Goal: Task Accomplishment & Management: Use online tool/utility

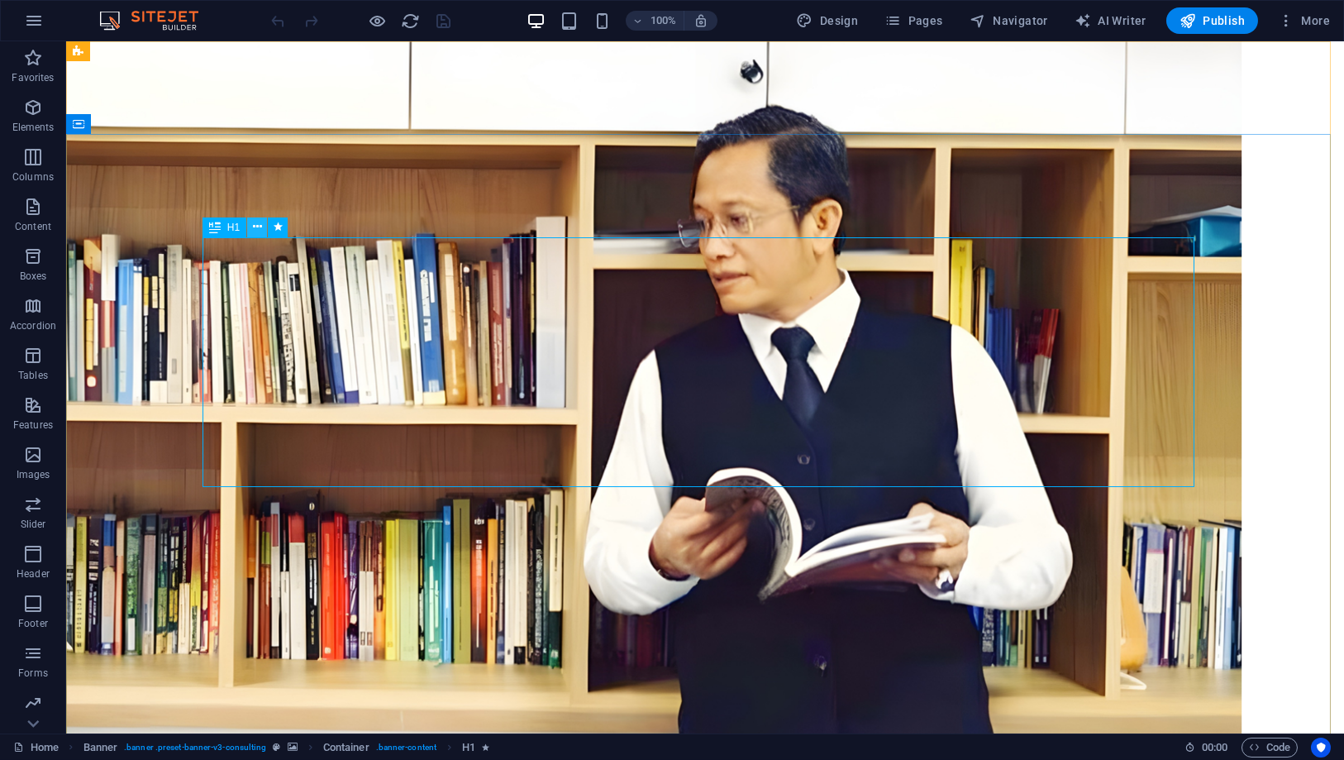
click at [259, 226] on icon at bounding box center [257, 226] width 9 height 17
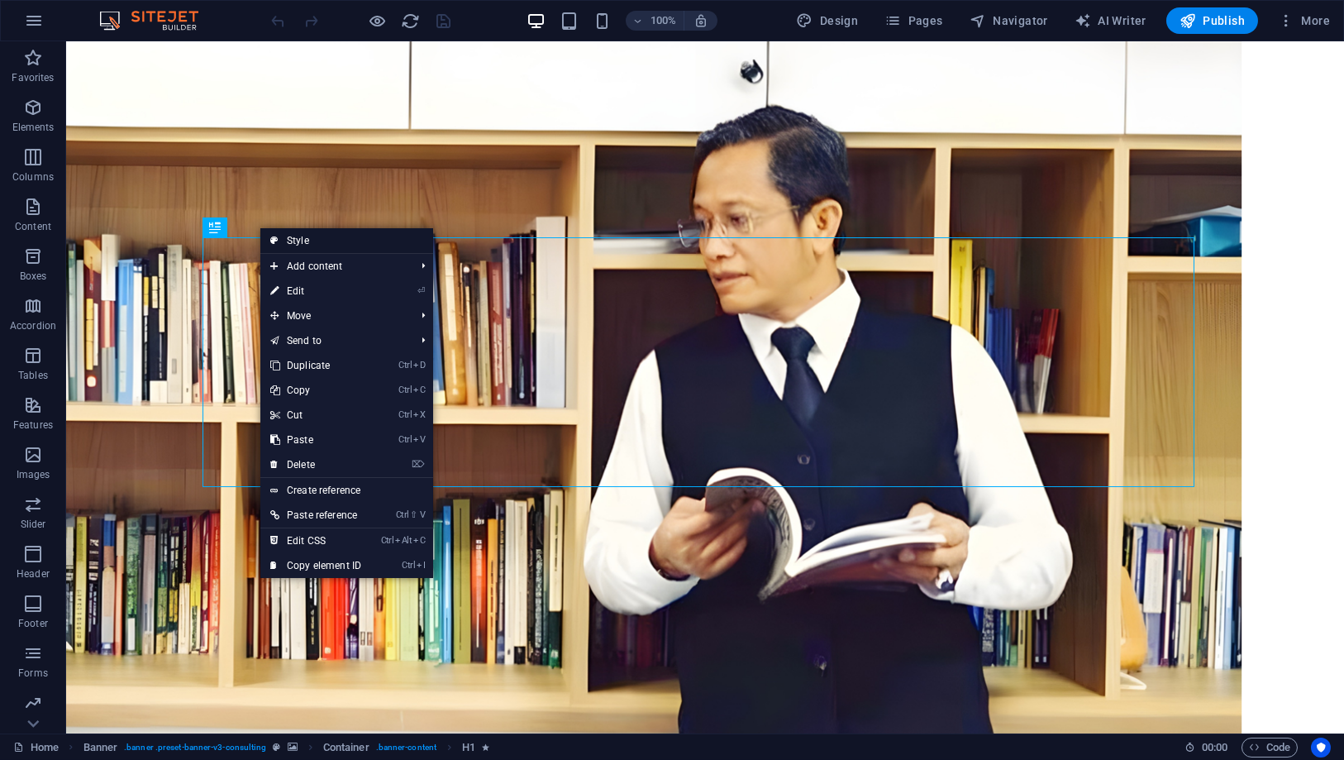
click at [292, 232] on link "Style" at bounding box center [346, 240] width 173 height 25
select select "px"
select select "%"
select select "header"
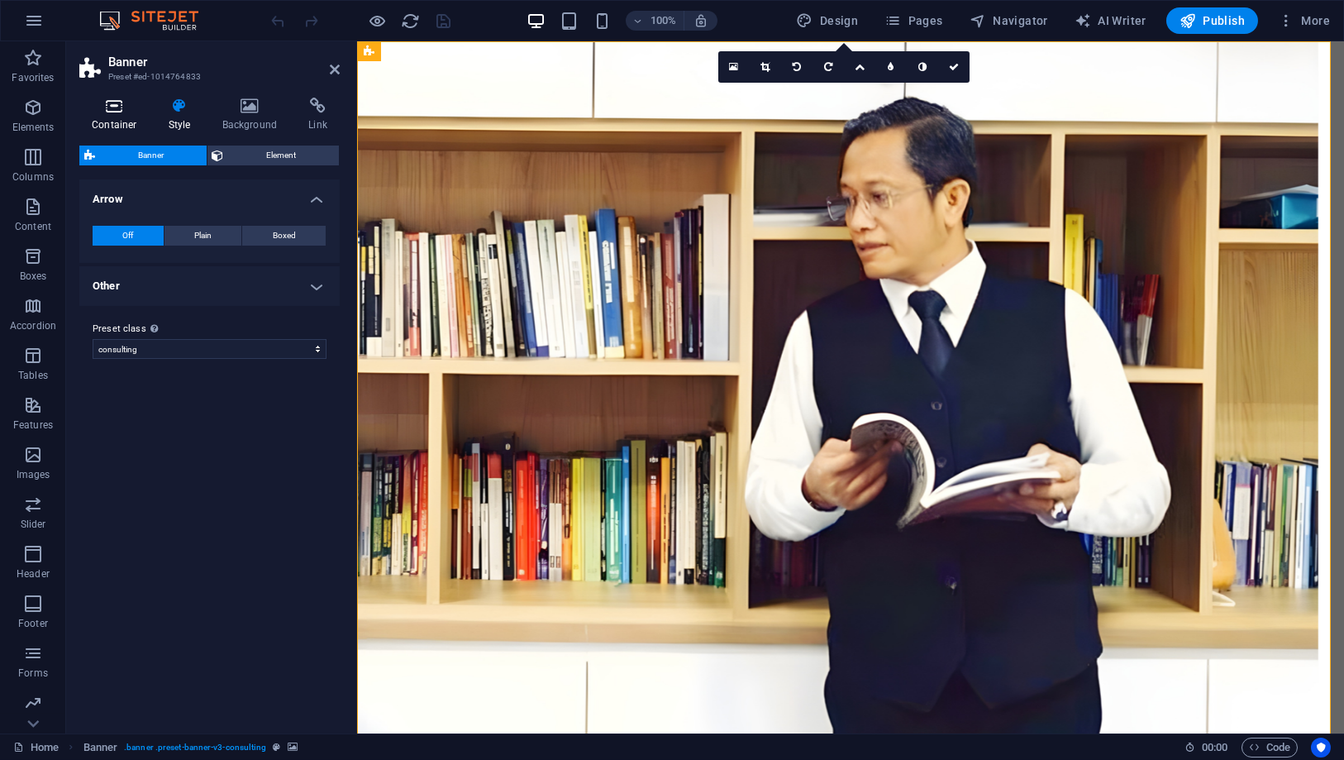
click at [135, 121] on h4 "Container" at bounding box center [117, 115] width 77 height 35
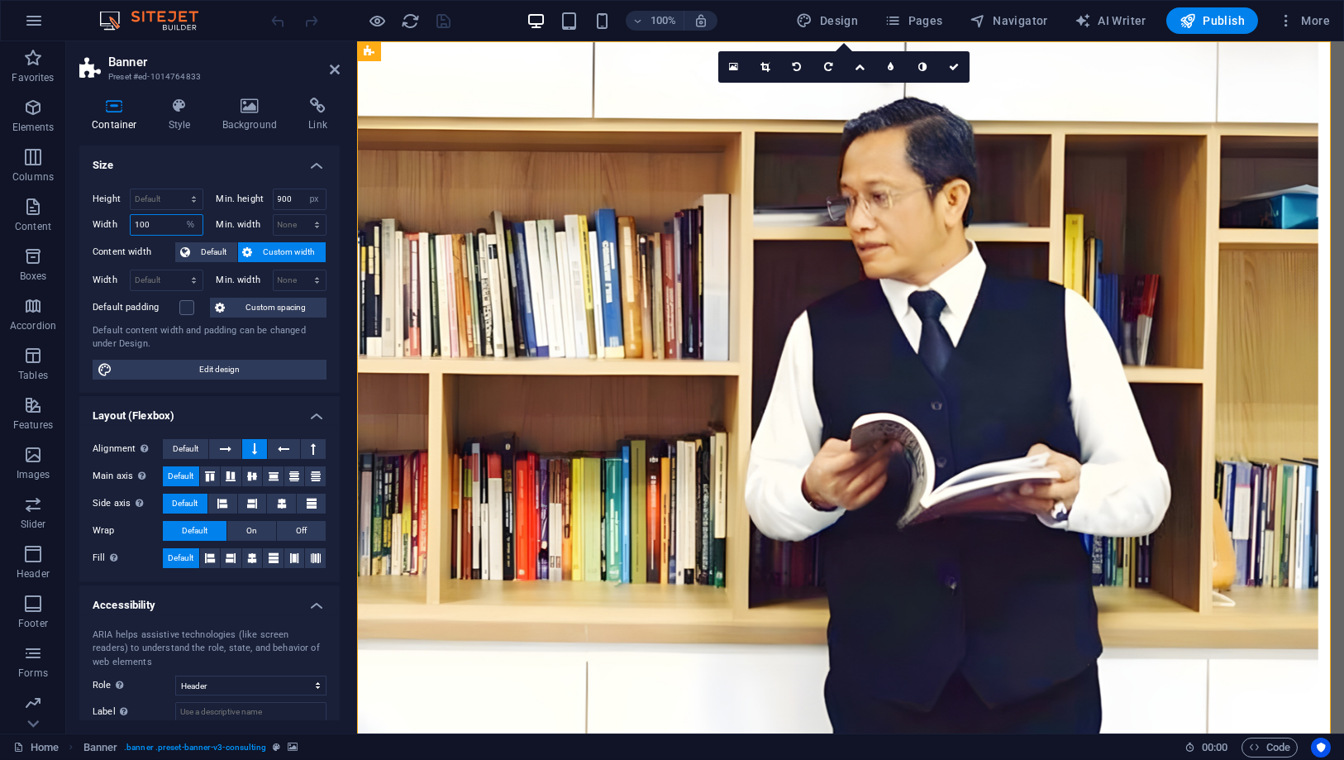
click at [169, 221] on input "100" at bounding box center [167, 225] width 72 height 20
drag, startPoint x: 166, startPoint y: 225, endPoint x: 135, endPoint y: 217, distance: 32.3
click at [135, 217] on input "100" at bounding box center [167, 225] width 72 height 20
click at [330, 67] on icon at bounding box center [335, 69] width 10 height 13
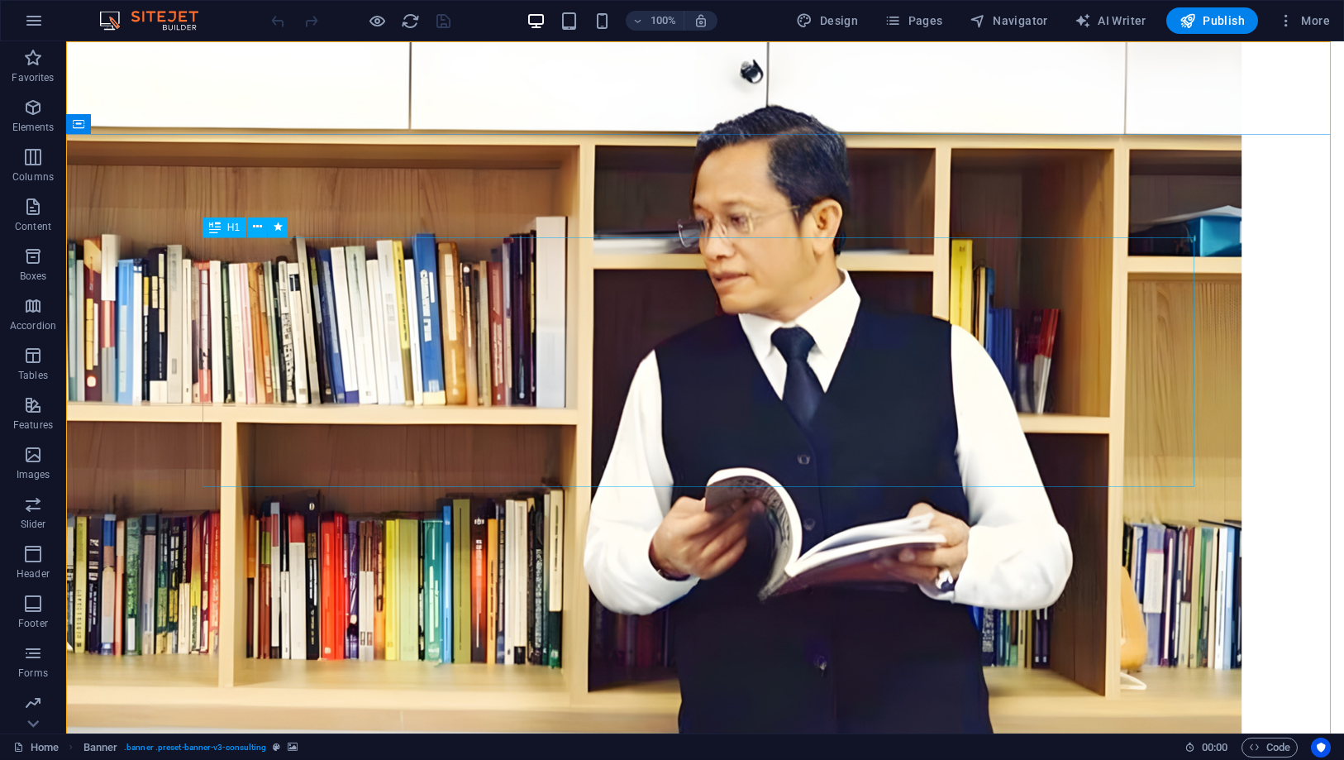
click at [218, 225] on icon at bounding box center [215, 227] width 12 height 20
click at [223, 229] on div "H1" at bounding box center [224, 227] width 44 height 20
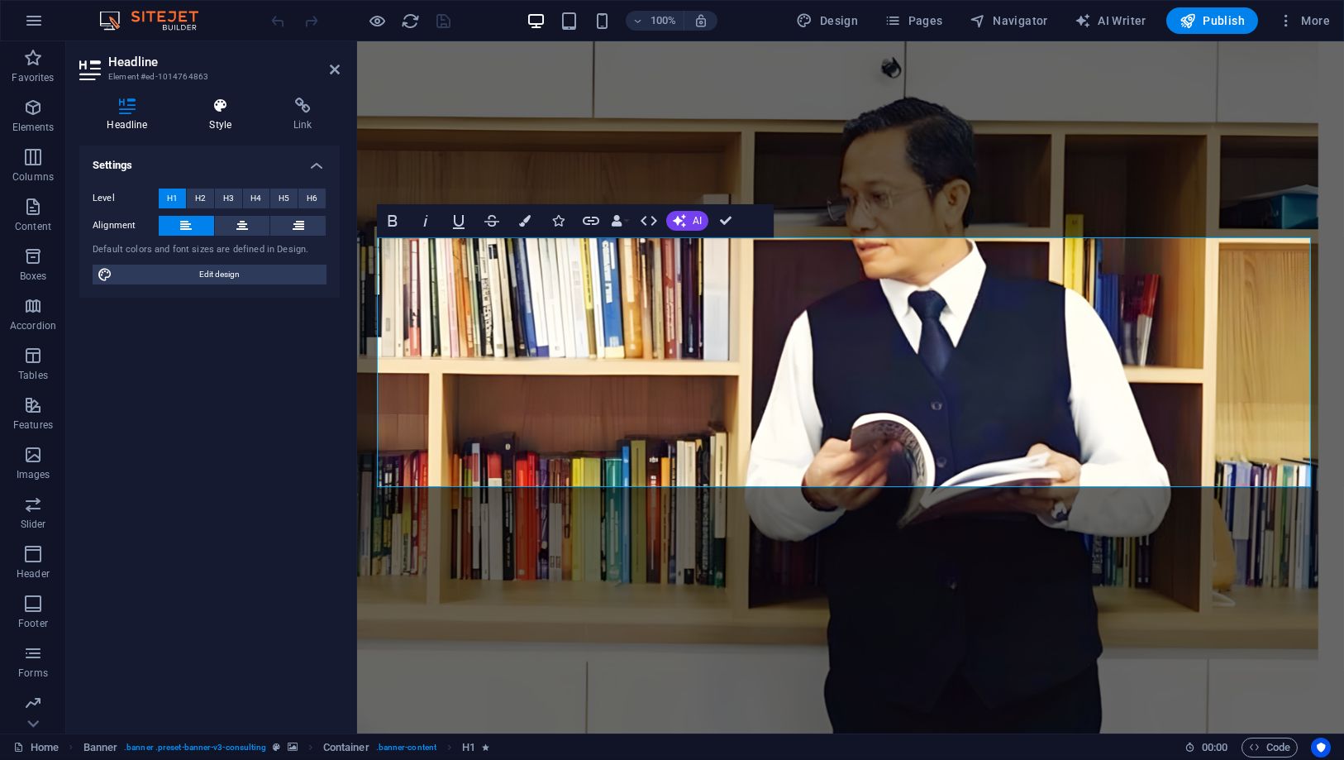
click at [225, 129] on h4 "Style" at bounding box center [224, 115] width 84 height 35
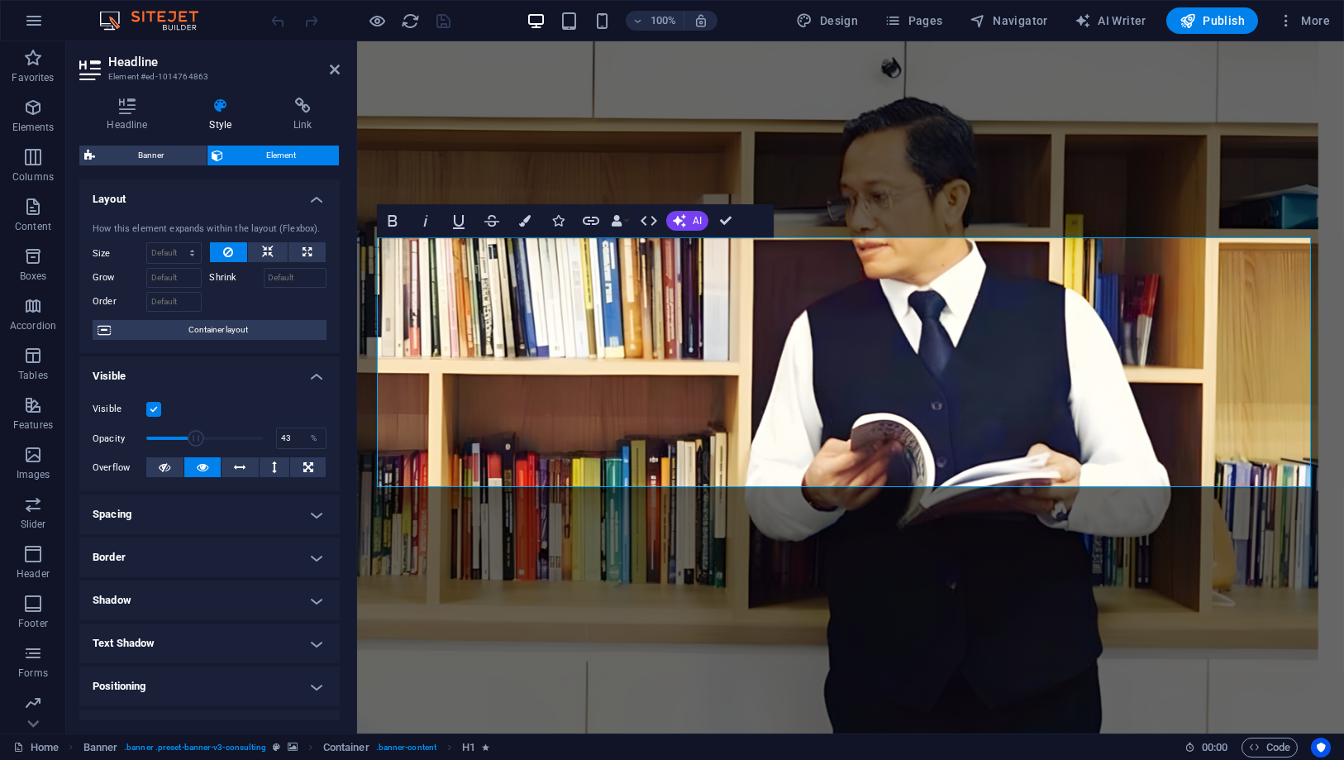
drag, startPoint x: 263, startPoint y: 434, endPoint x: 194, endPoint y: 435, distance: 68.6
click at [194, 435] on span at bounding box center [196, 438] width 17 height 17
type input "100"
drag, startPoint x: 194, startPoint y: 435, endPoint x: 307, endPoint y: 441, distance: 113.4
click at [307, 441] on div "Opacity 100 %" at bounding box center [210, 438] width 234 height 25
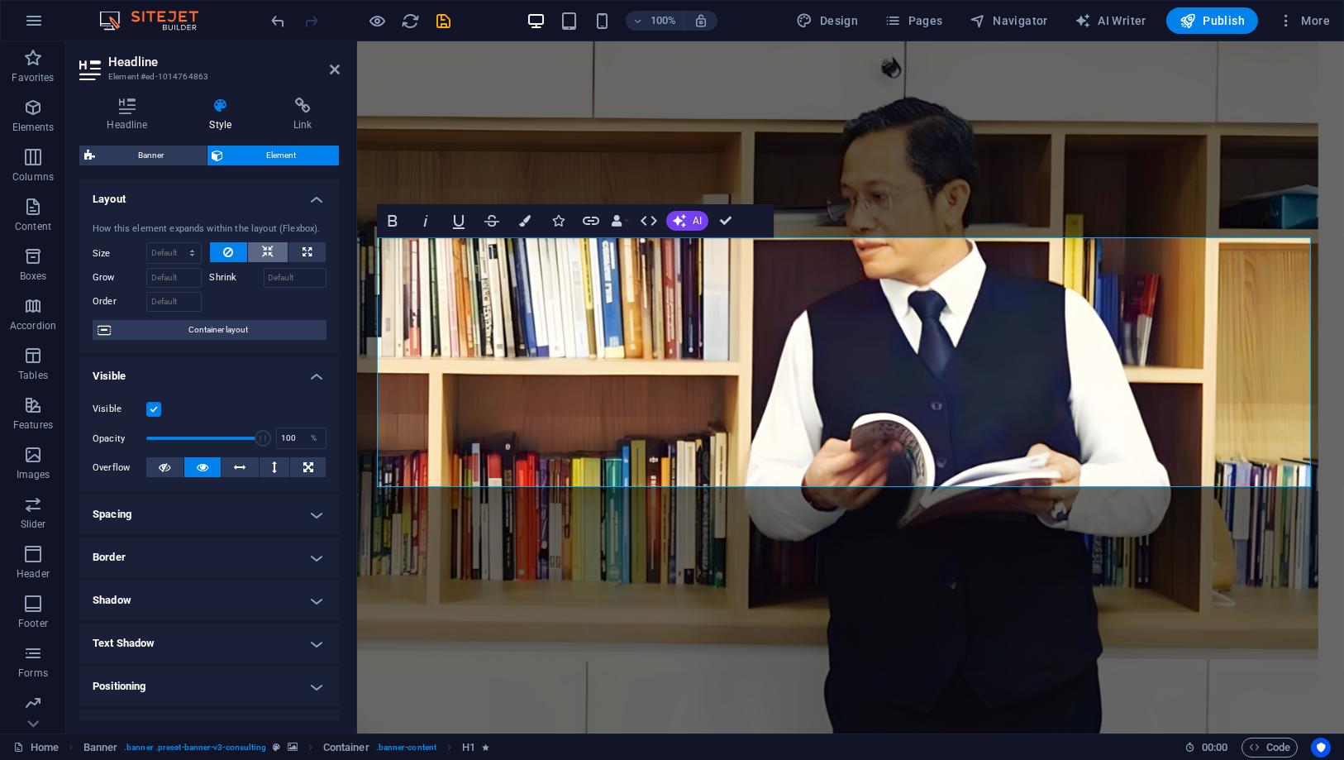
click at [265, 256] on icon at bounding box center [268, 252] width 12 height 20
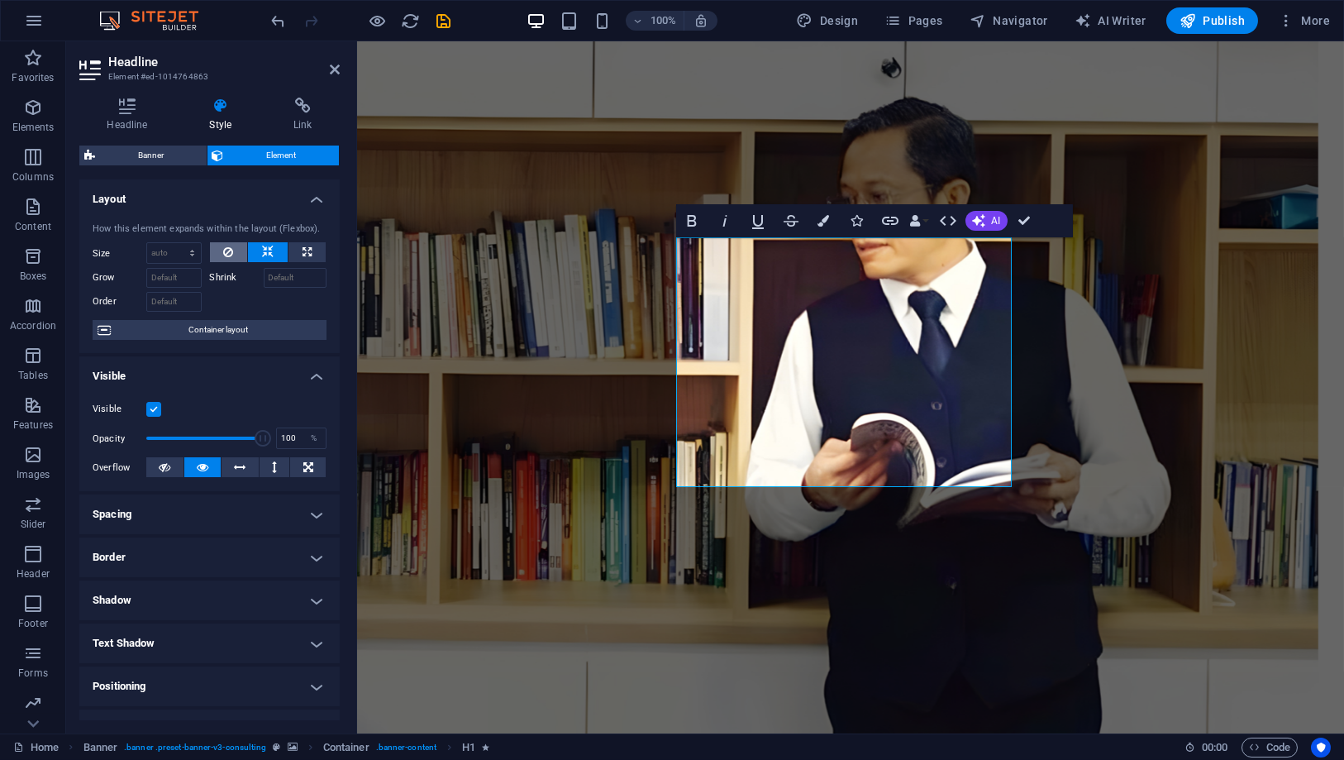
click at [236, 250] on button at bounding box center [229, 252] width 38 height 20
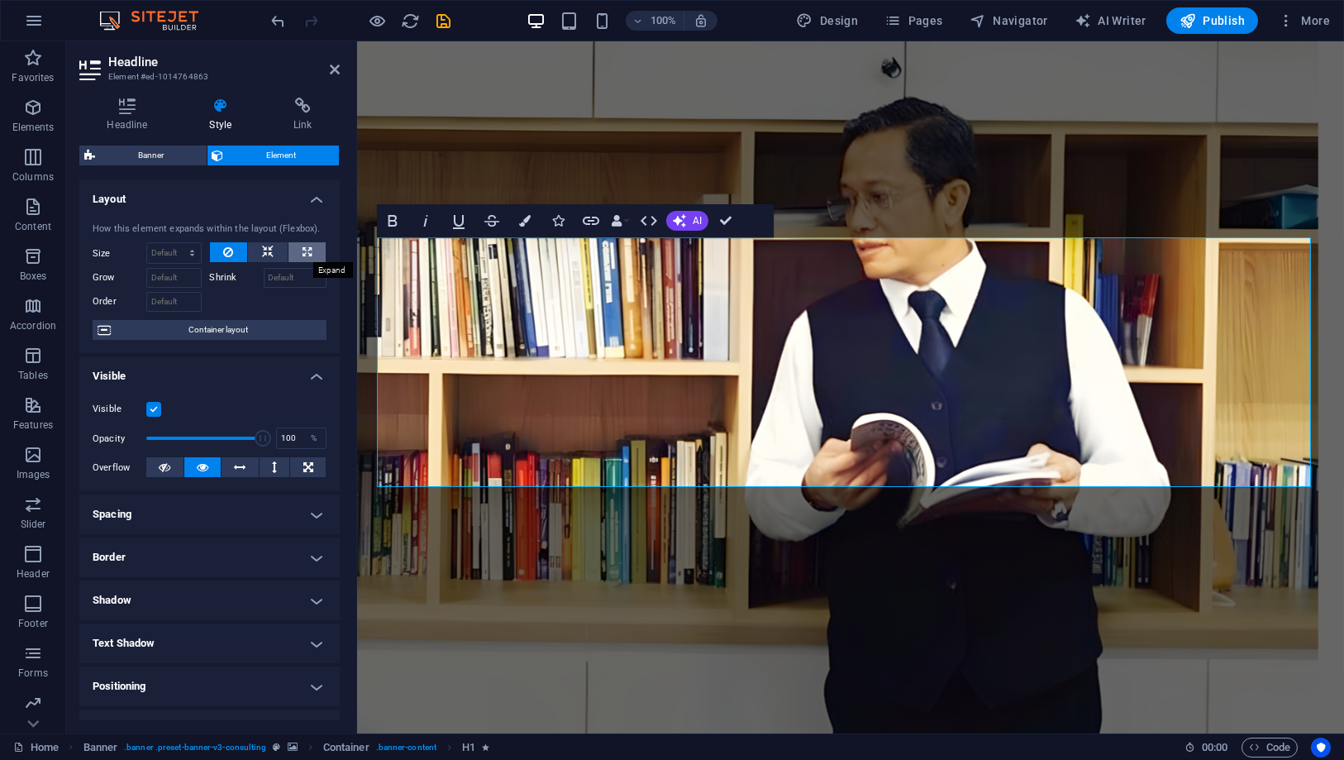
click at [304, 250] on icon at bounding box center [306, 252] width 9 height 20
type input "100"
select select "%"
click at [238, 251] on button at bounding box center [229, 252] width 38 height 20
select select "DISABLED_OPTION_VALUE"
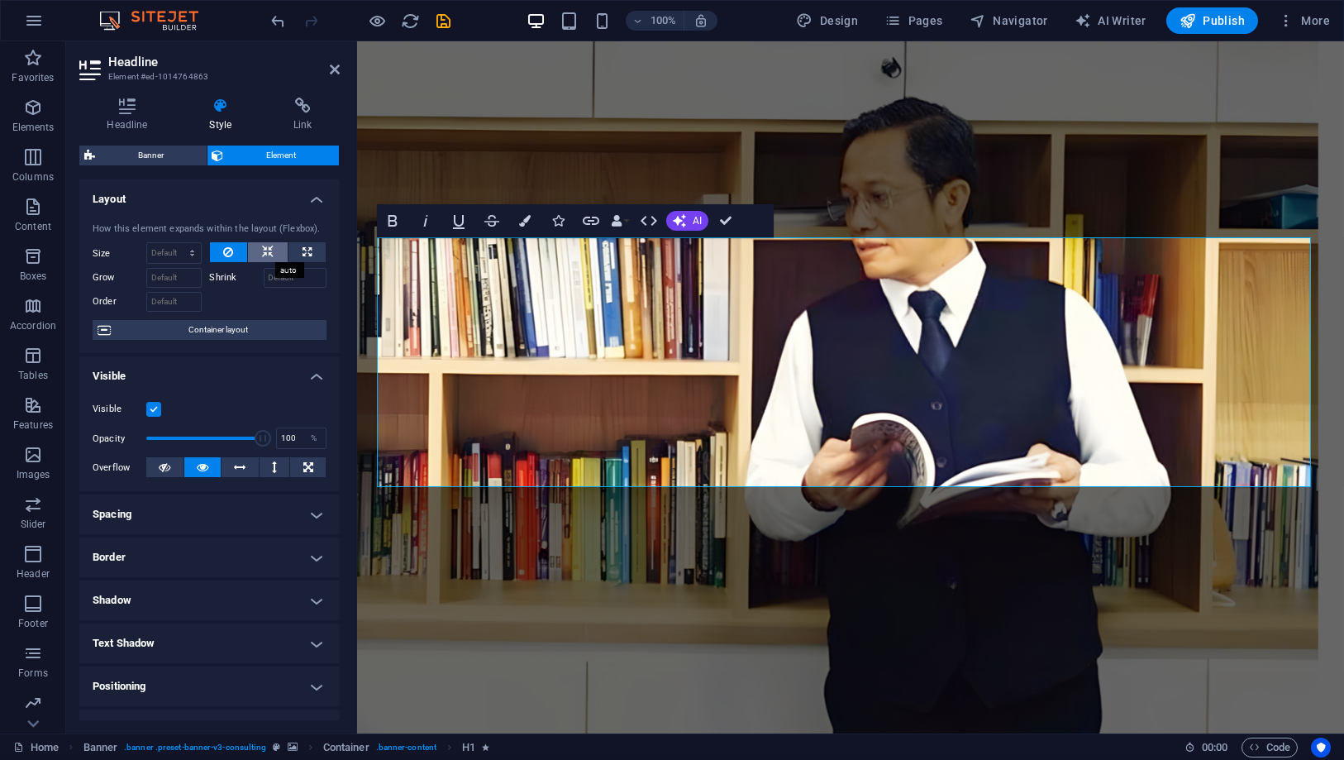
click at [262, 251] on icon at bounding box center [268, 252] width 12 height 20
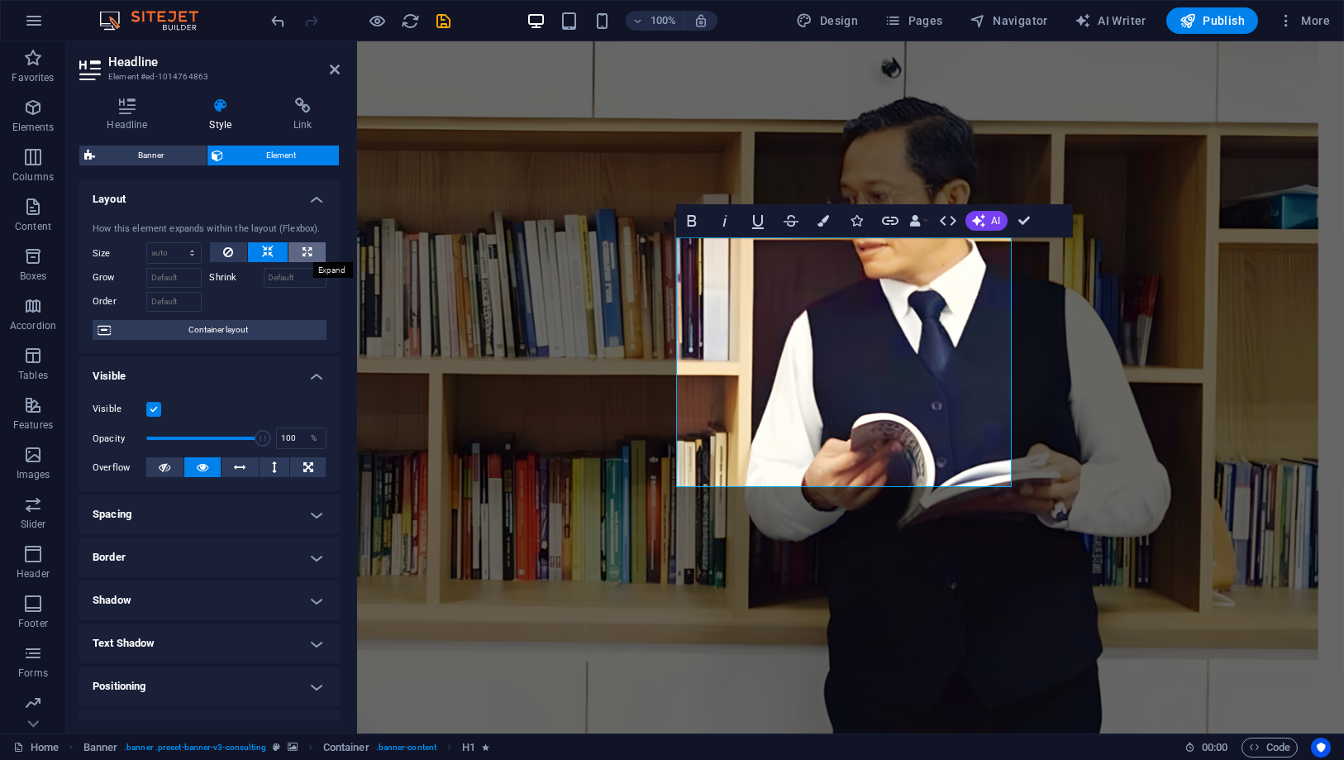
click at [302, 251] on icon at bounding box center [306, 252] width 9 height 20
type input "100"
select select "%"
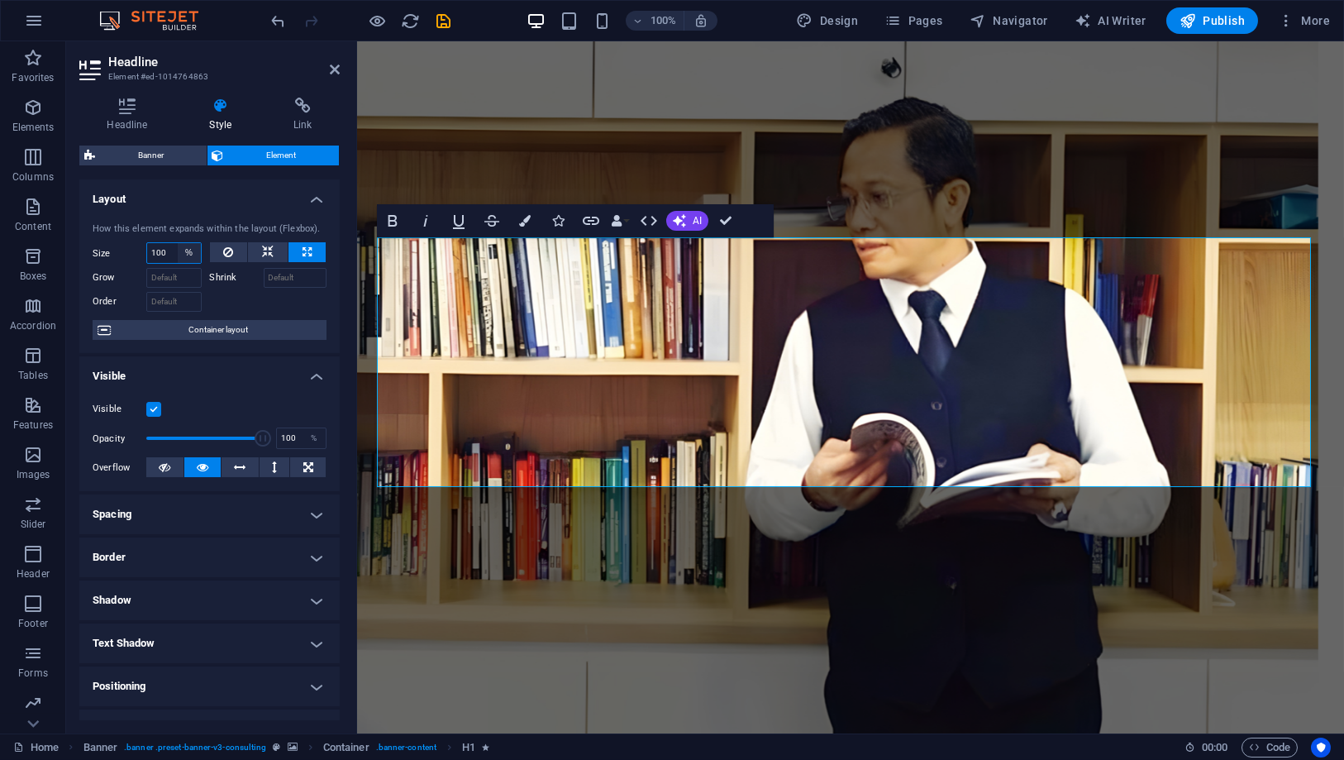
click at [178, 249] on select "Default auto px % 1/1 1/2 1/3 1/4 1/5 1/6 1/7 1/8 1/9 1/10" at bounding box center [189, 253] width 23 height 20
drag, startPoint x: 169, startPoint y: 254, endPoint x: 141, endPoint y: 250, distance: 28.4
click at [141, 250] on div "Size 100 Default auto px % 1/1 1/2 1/3 1/4 1/5 1/6 1/7 1/8 1/9 1/10" at bounding box center [147, 252] width 109 height 21
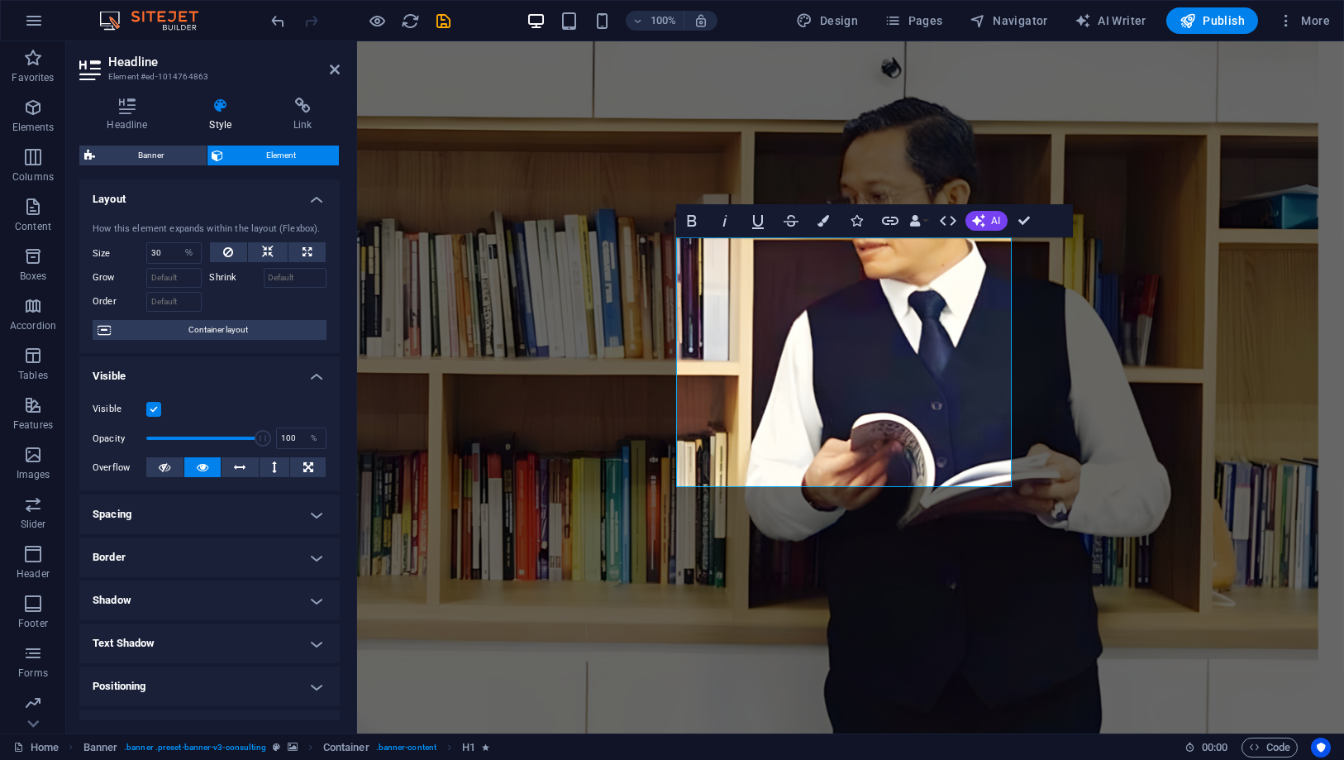
click at [158, 204] on h4 "Layout" at bounding box center [209, 194] width 260 height 30
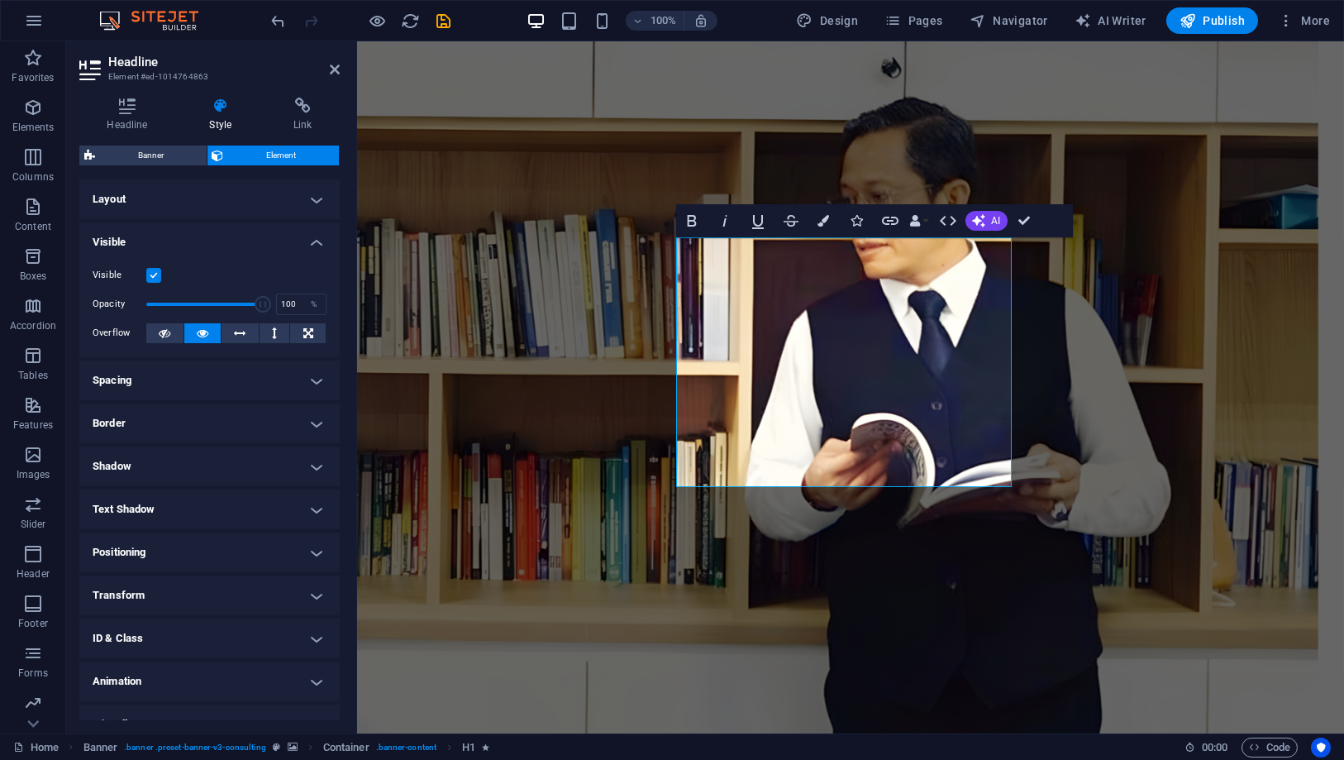
click at [200, 204] on h4 "Layout" at bounding box center [209, 199] width 260 height 40
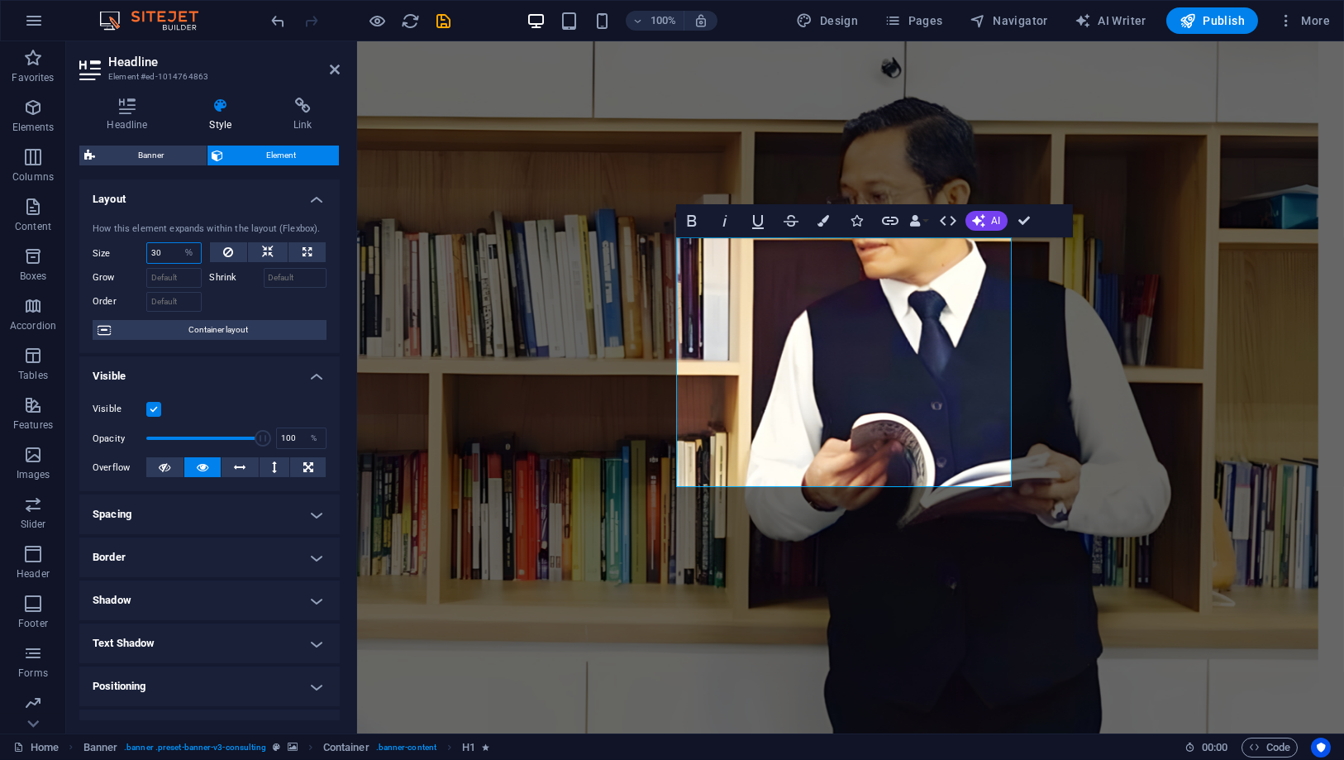
drag, startPoint x: 166, startPoint y: 260, endPoint x: 121, endPoint y: 250, distance: 45.7
click at [121, 250] on div "Size 30 Default auto px % 1/1 1/2 1/3 1/4 1/5 1/6 1/7 1/8 1/9 1/10" at bounding box center [147, 252] width 109 height 21
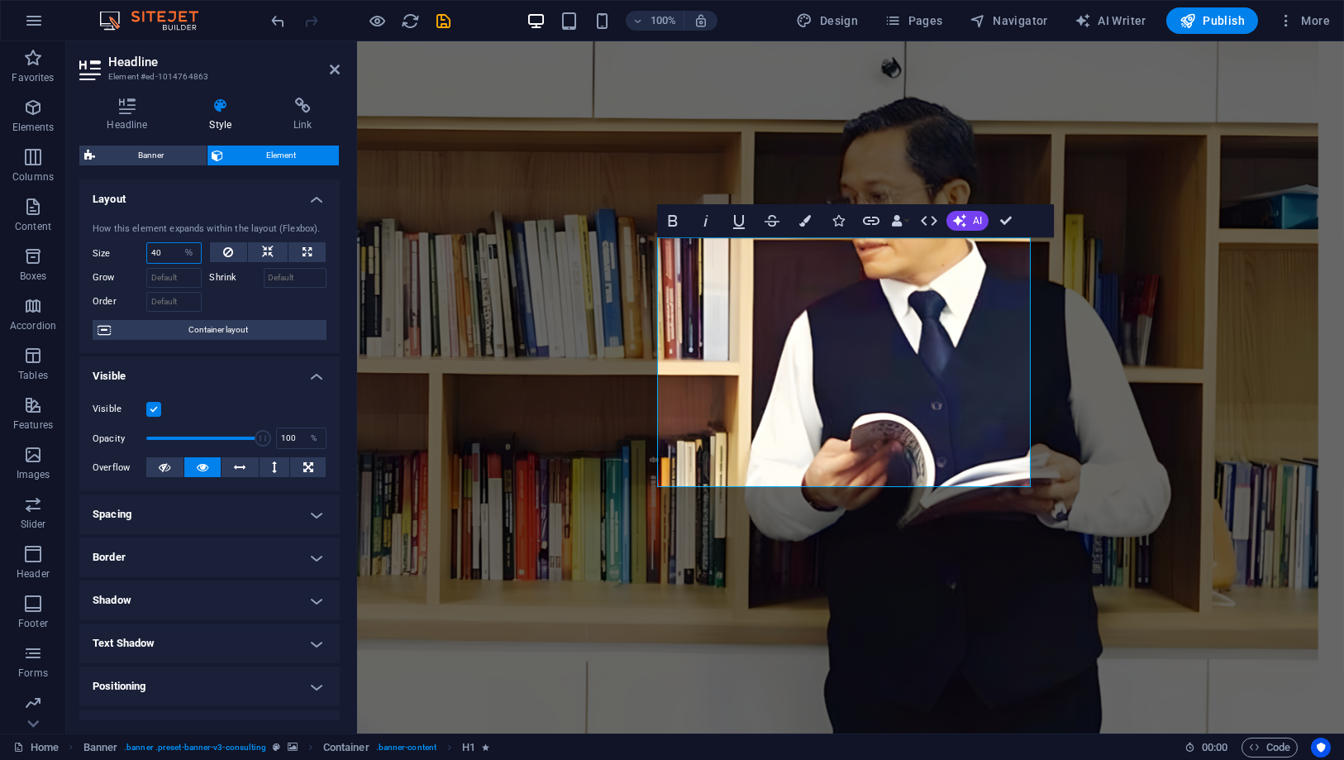
type input "40"
click at [192, 207] on h4 "Layout" at bounding box center [209, 194] width 260 height 30
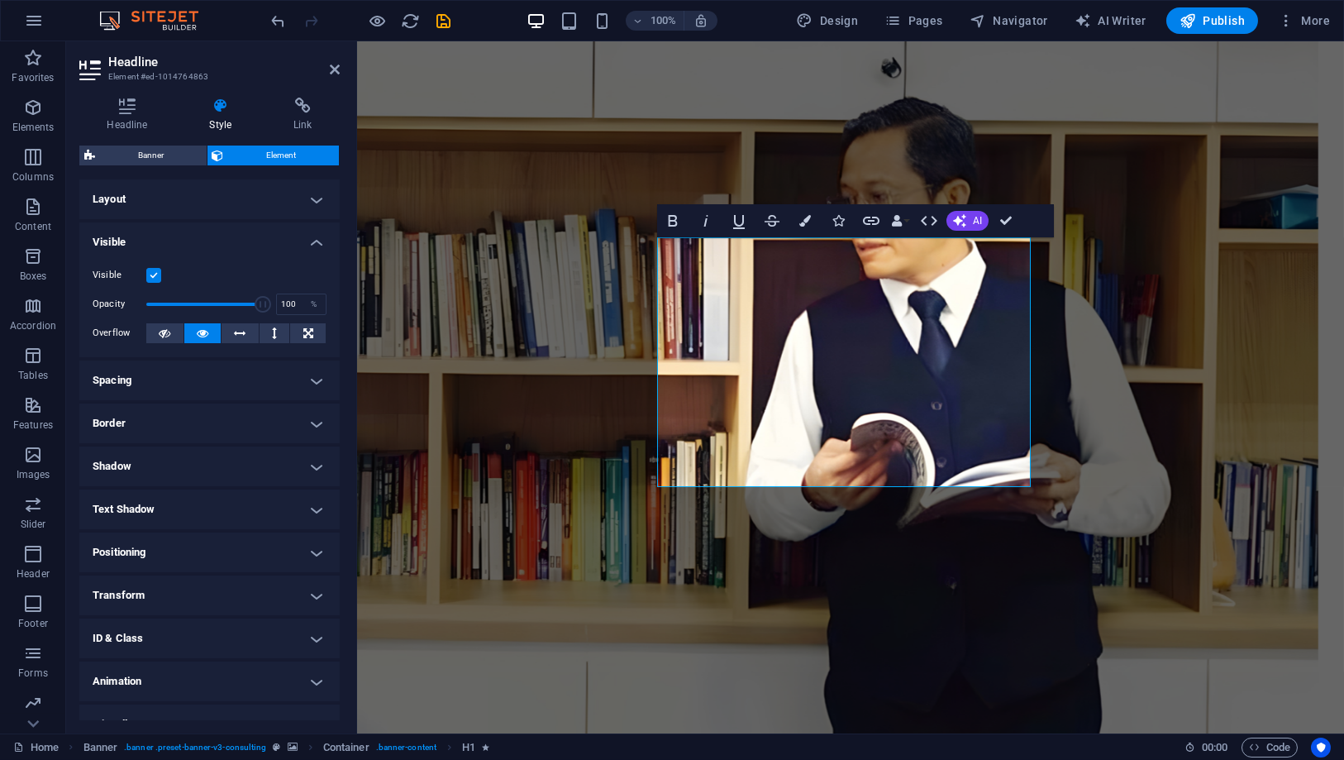
click at [183, 212] on h4 "Layout" at bounding box center [209, 199] width 260 height 40
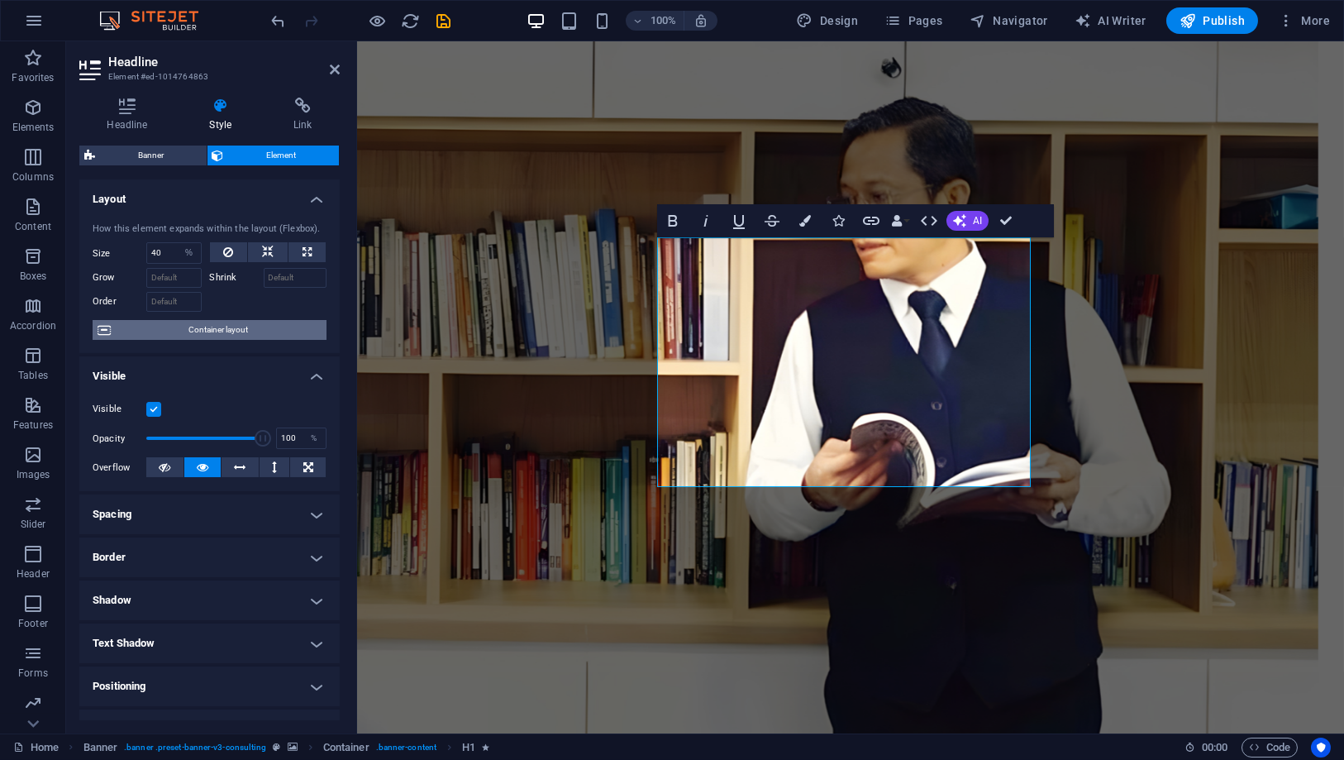
click at [221, 331] on span "Container layout" at bounding box center [219, 330] width 206 height 20
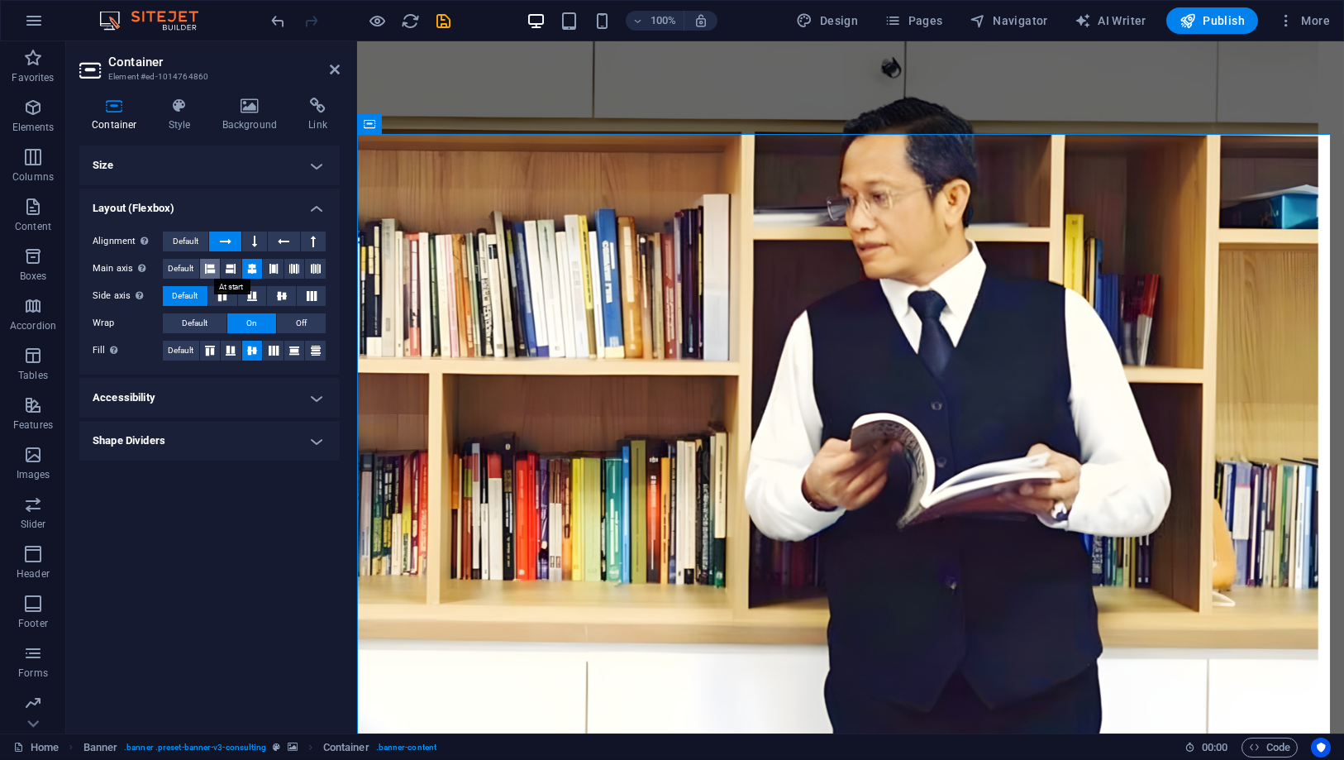
click at [203, 265] on button at bounding box center [210, 269] width 21 height 20
click at [174, 117] on h4 "Style" at bounding box center [183, 115] width 54 height 35
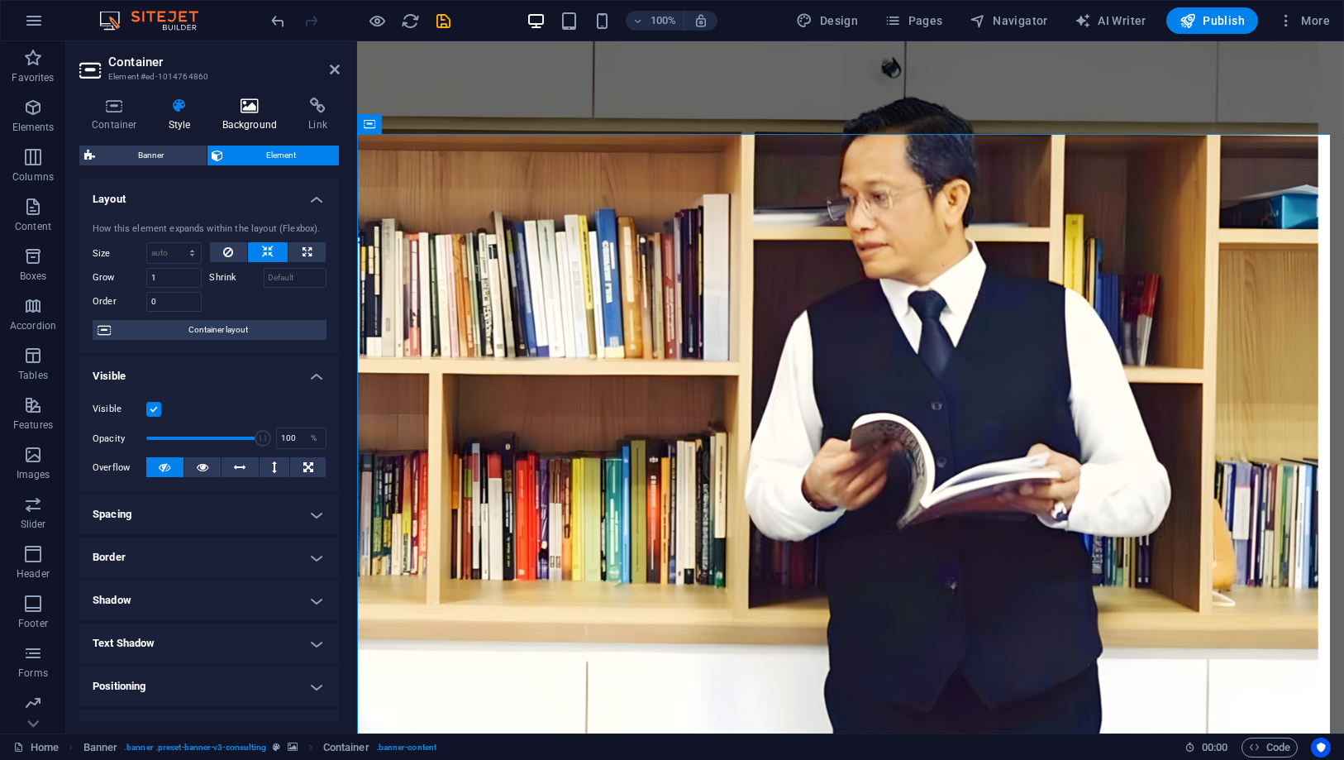
click at [260, 117] on h4 "Background" at bounding box center [253, 115] width 87 height 35
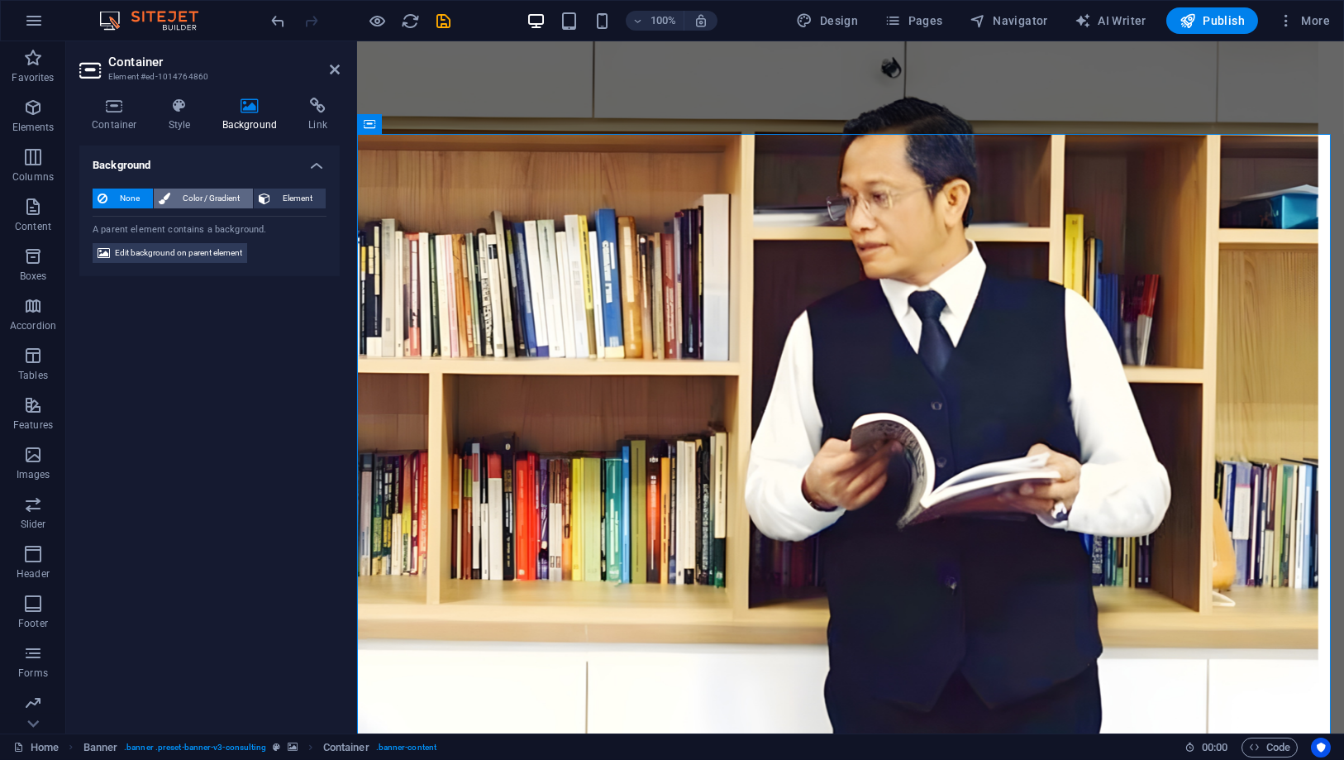
click at [221, 194] on span "Color / Gradient" at bounding box center [211, 198] width 73 height 20
click at [331, 69] on icon at bounding box center [335, 69] width 10 height 13
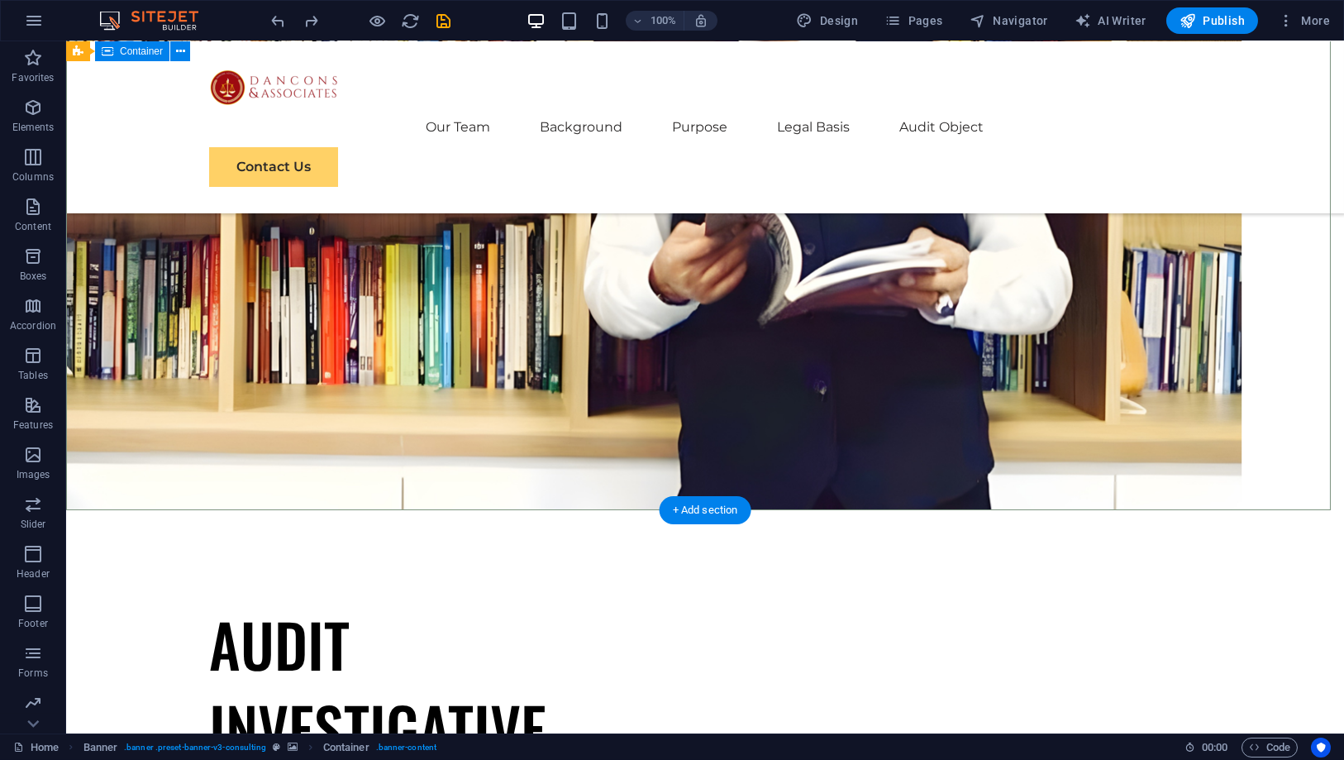
scroll to position [275, 0]
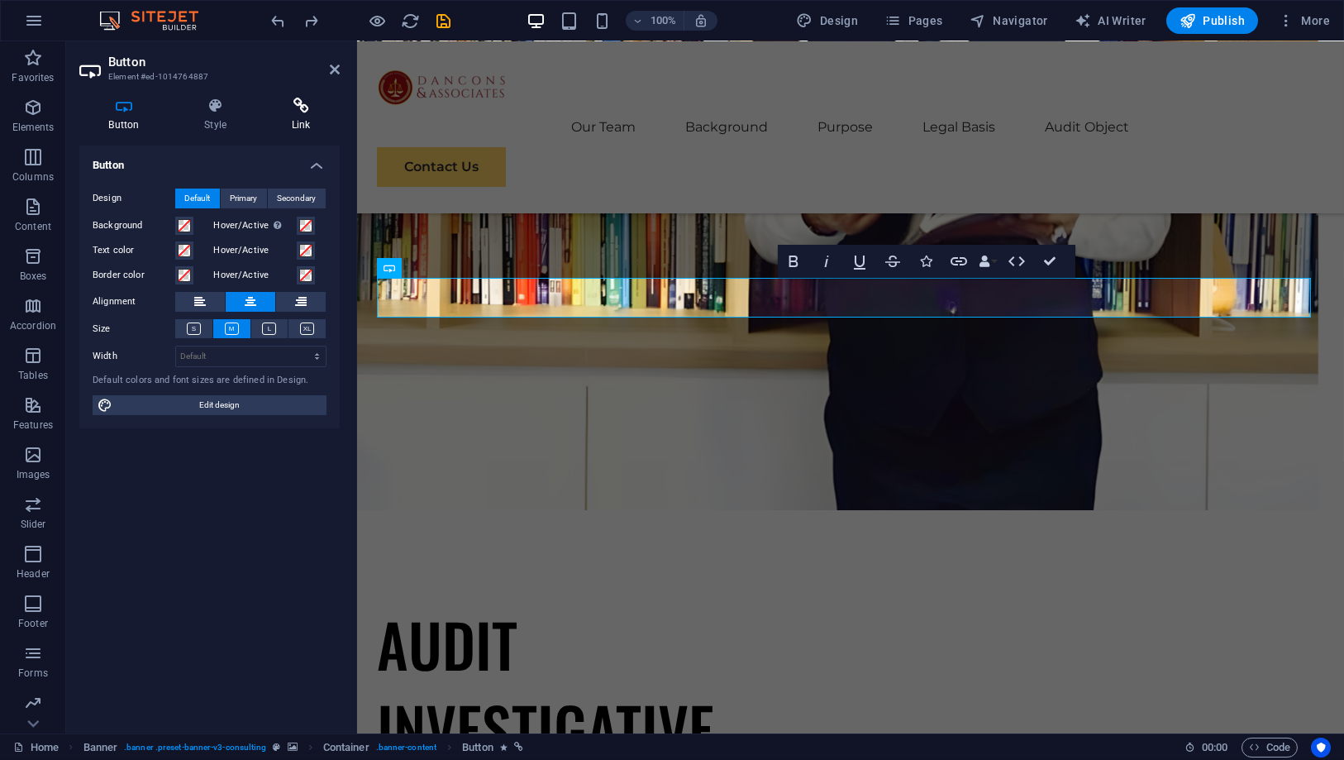
click at [299, 117] on h4 "Link" at bounding box center [301, 115] width 78 height 35
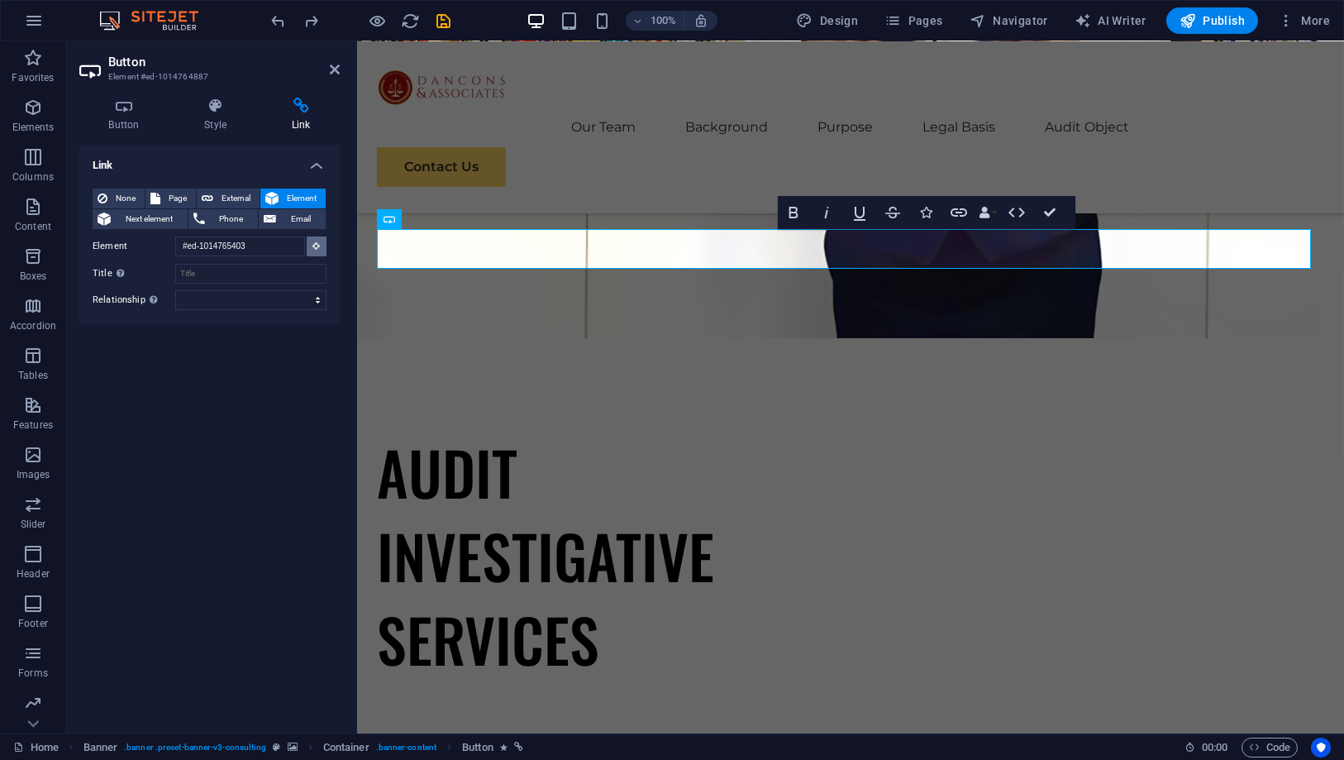
scroll to position [90, 0]
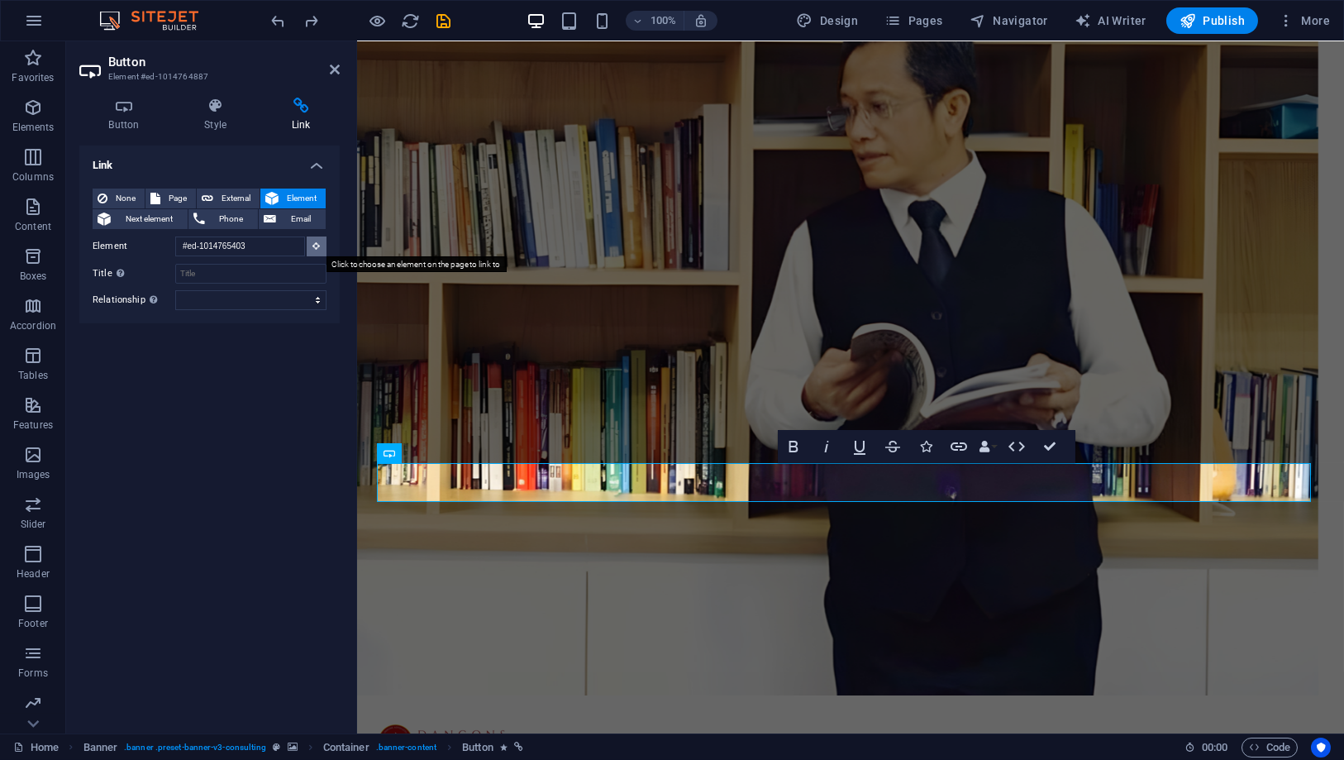
click at [317, 245] on icon at bounding box center [316, 245] width 7 height 8
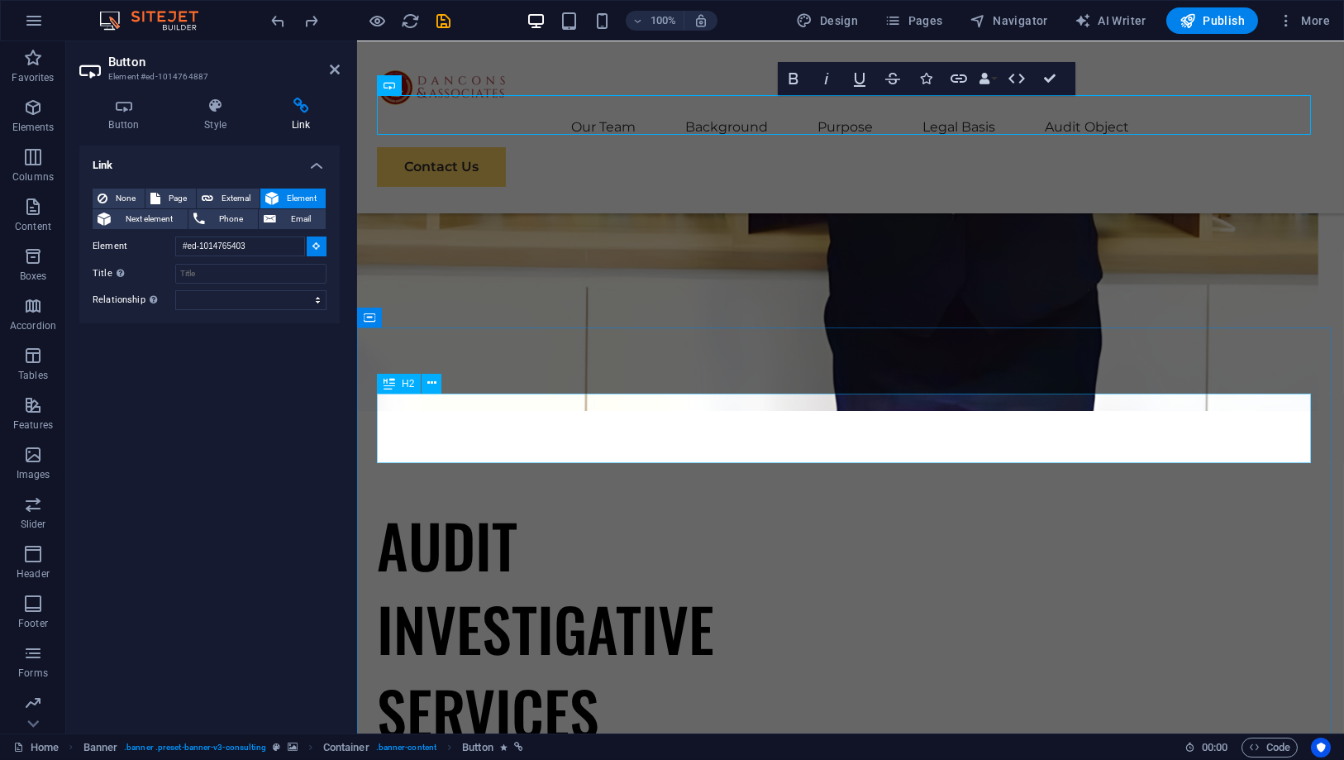
scroll to position [458, 0]
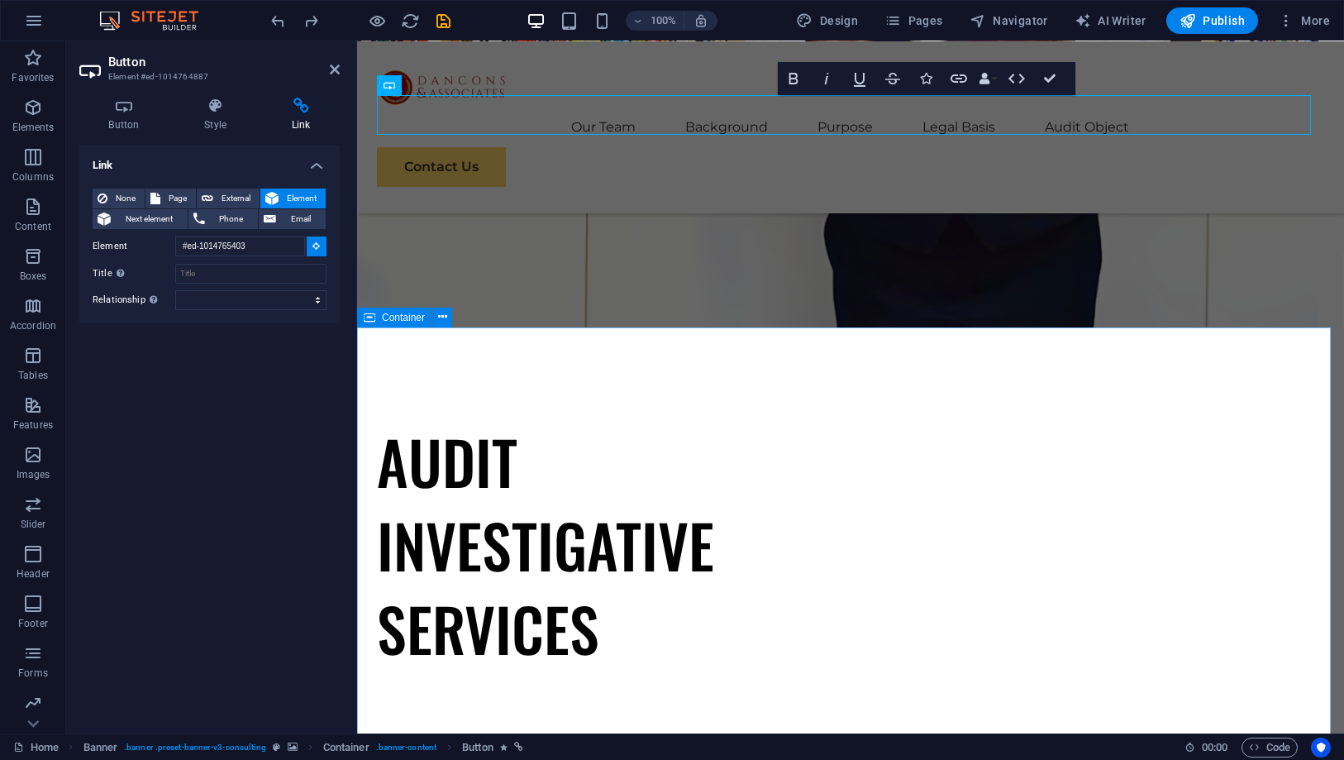
type input "#ed-1014764899"
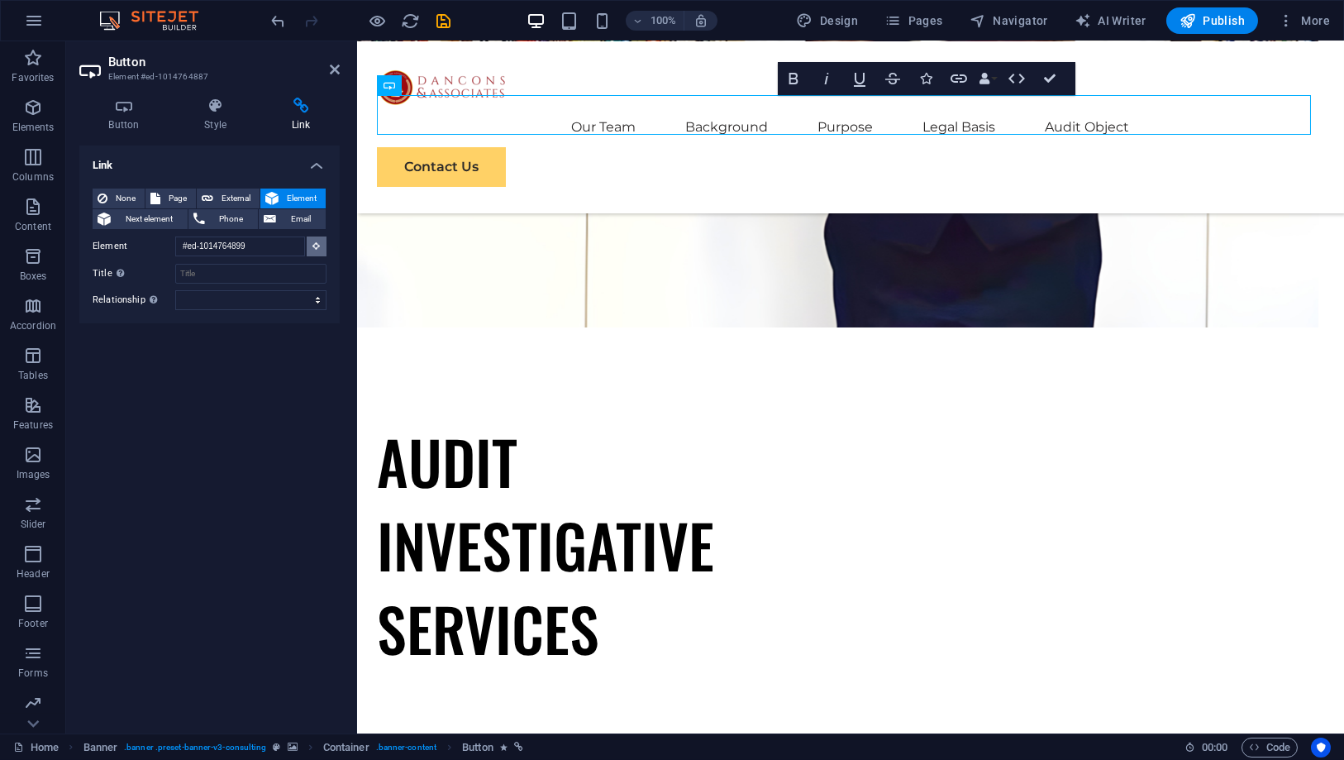
click at [322, 242] on button at bounding box center [317, 246] width 20 height 20
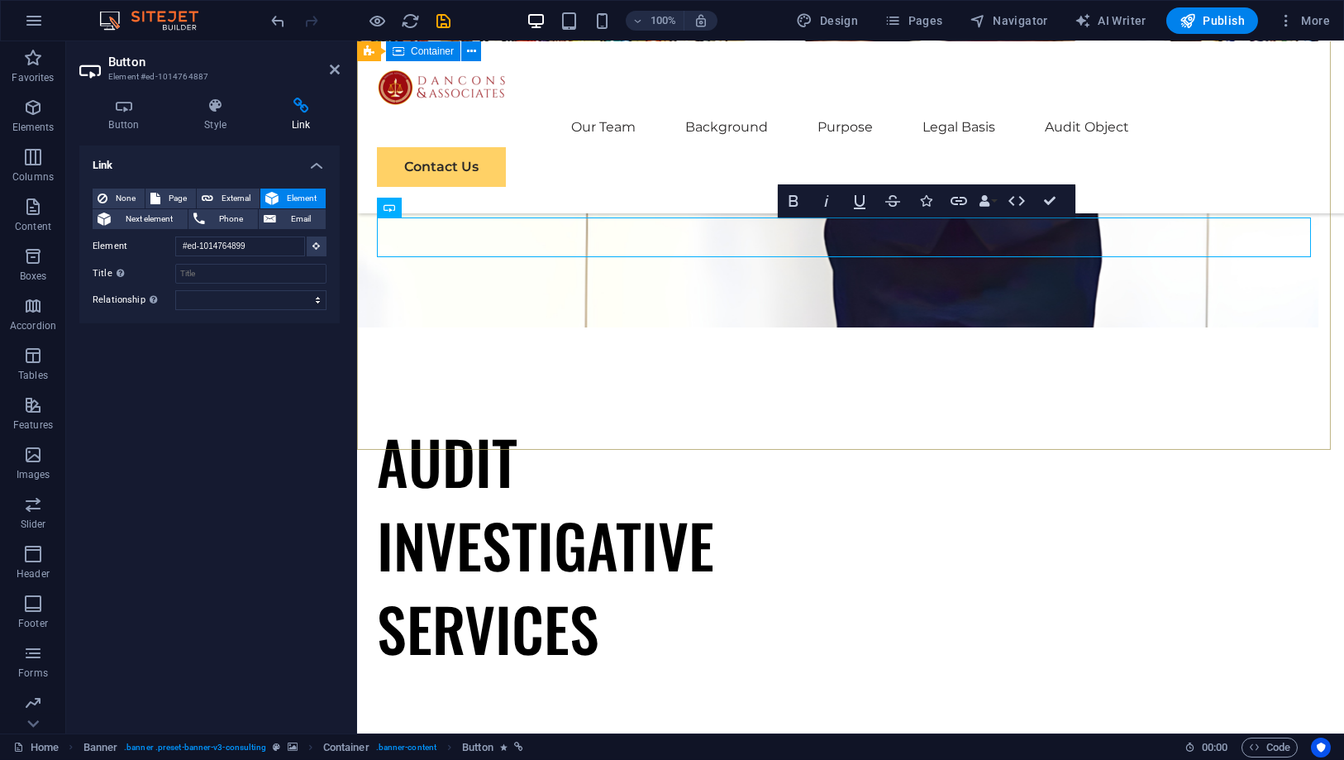
scroll to position [90, 0]
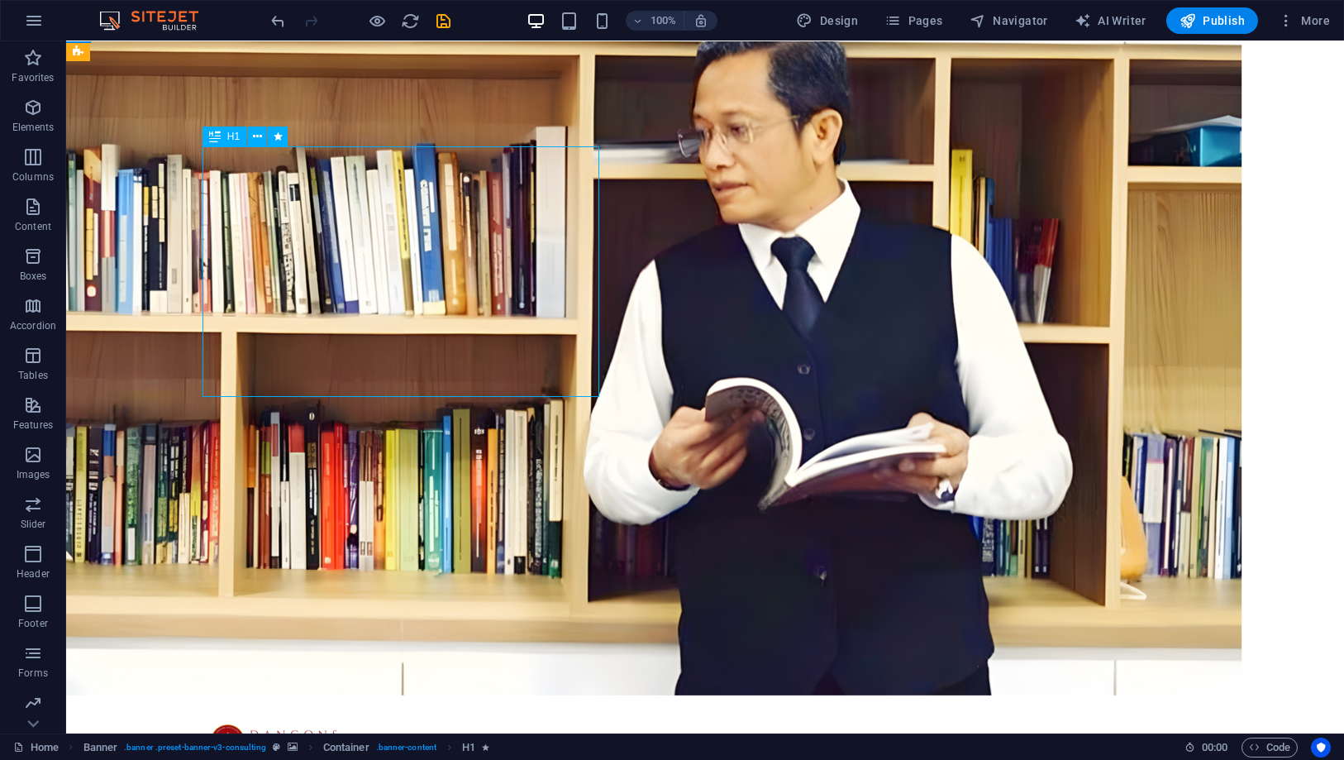
select select "%"
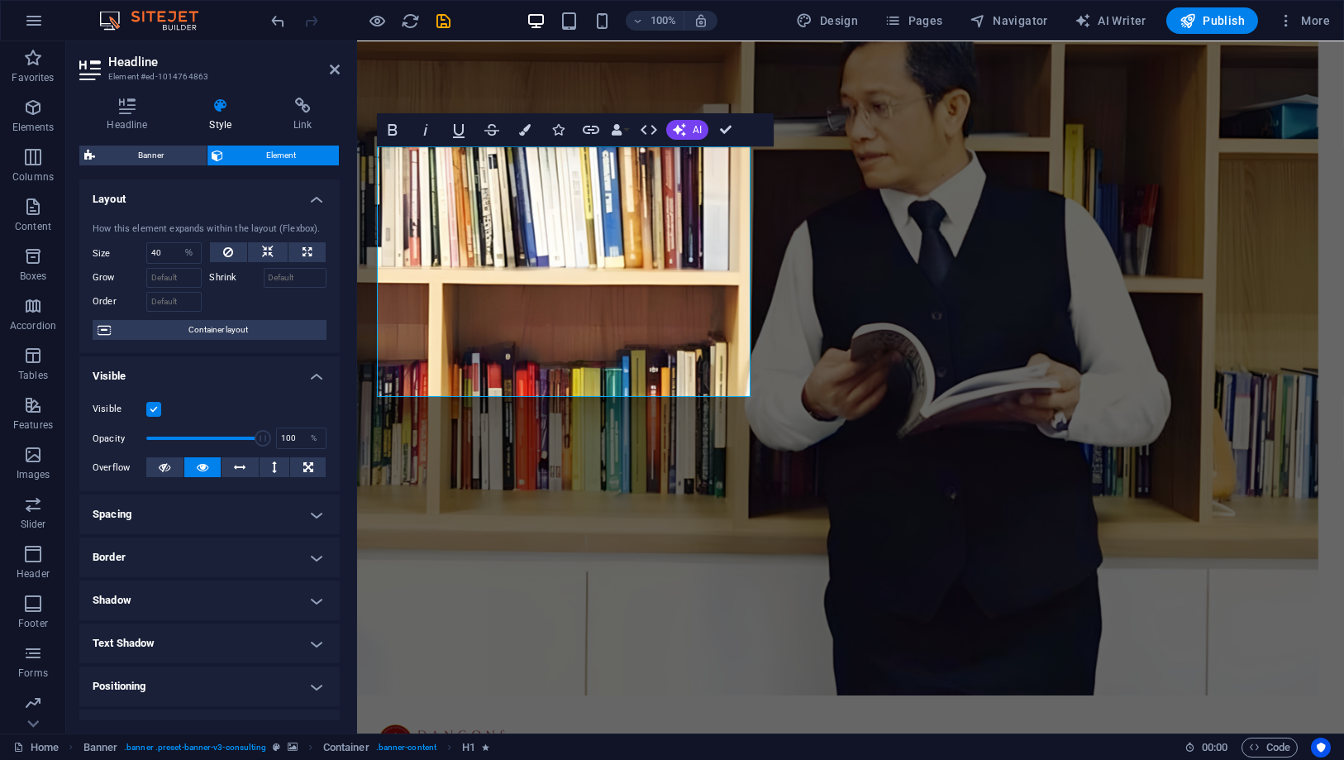
click at [227, 117] on h4 "Style" at bounding box center [224, 115] width 84 height 35
click at [153, 112] on icon at bounding box center [127, 106] width 96 height 17
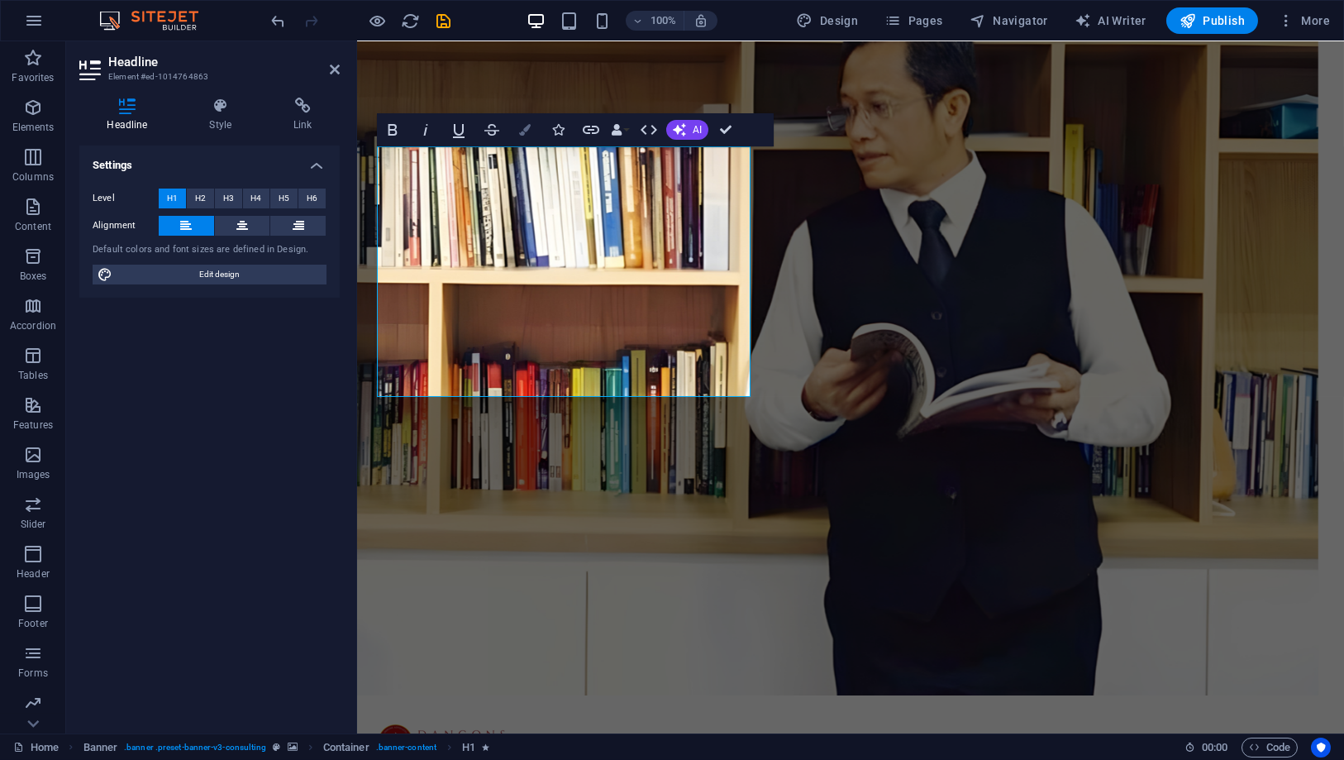
click at [516, 133] on button "Colors" at bounding box center [524, 129] width 31 height 33
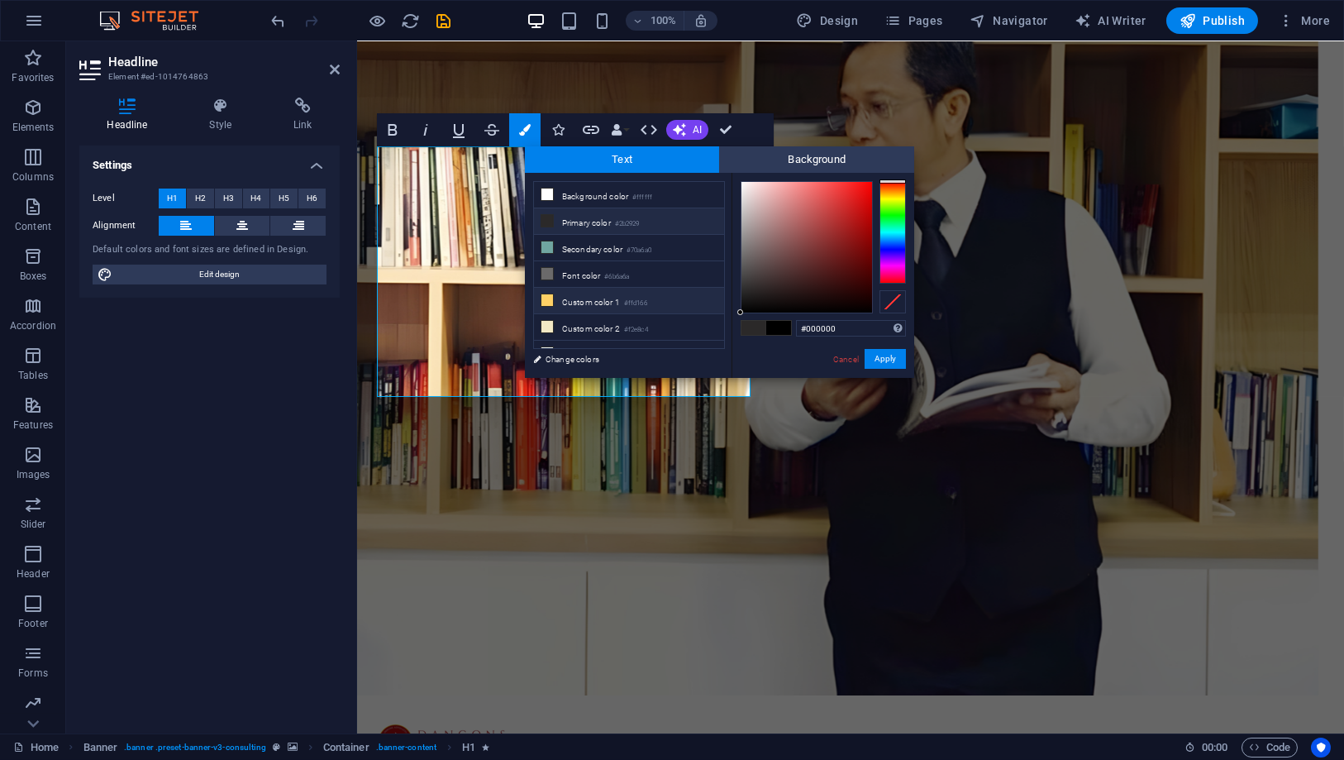
click at [576, 300] on li "Custom color 1 #ffd166" at bounding box center [629, 301] width 190 height 26
type input "#ffd166"
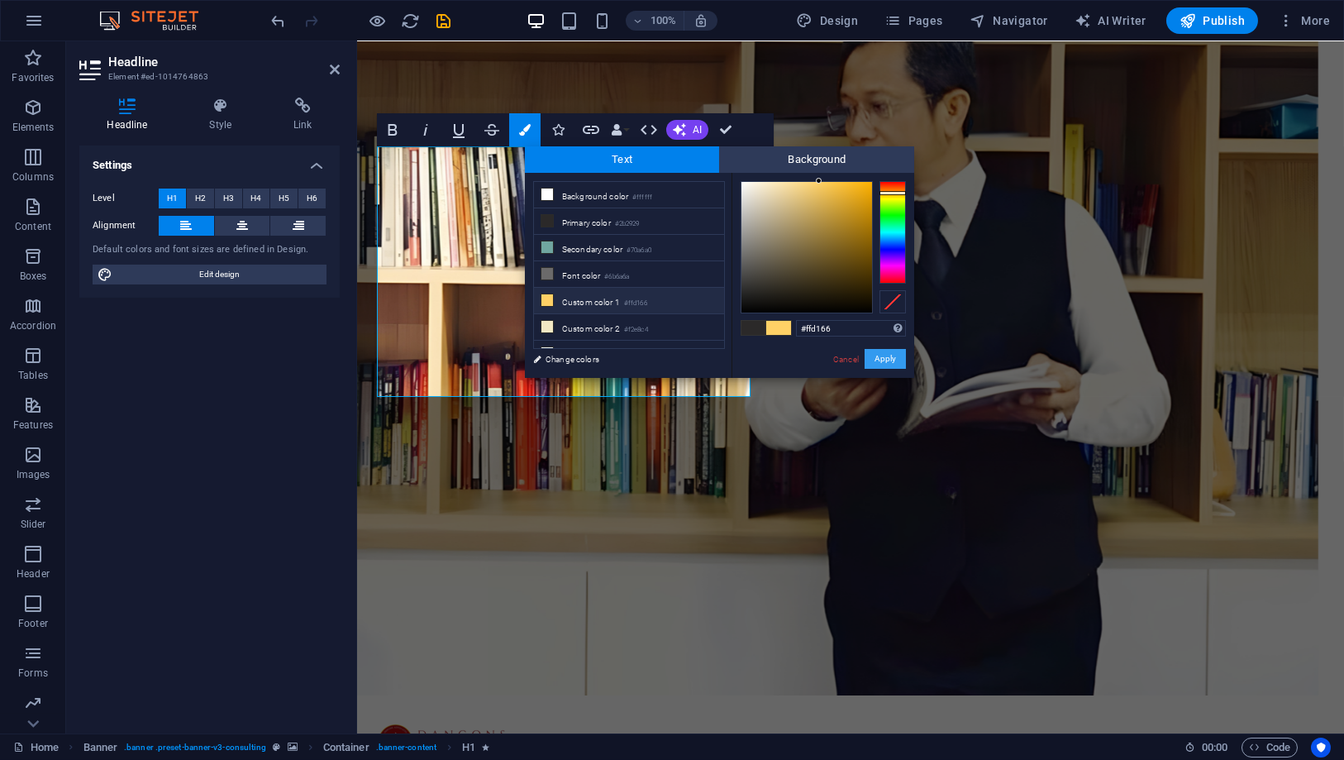
click at [881, 361] on button "Apply" at bounding box center [885, 359] width 41 height 20
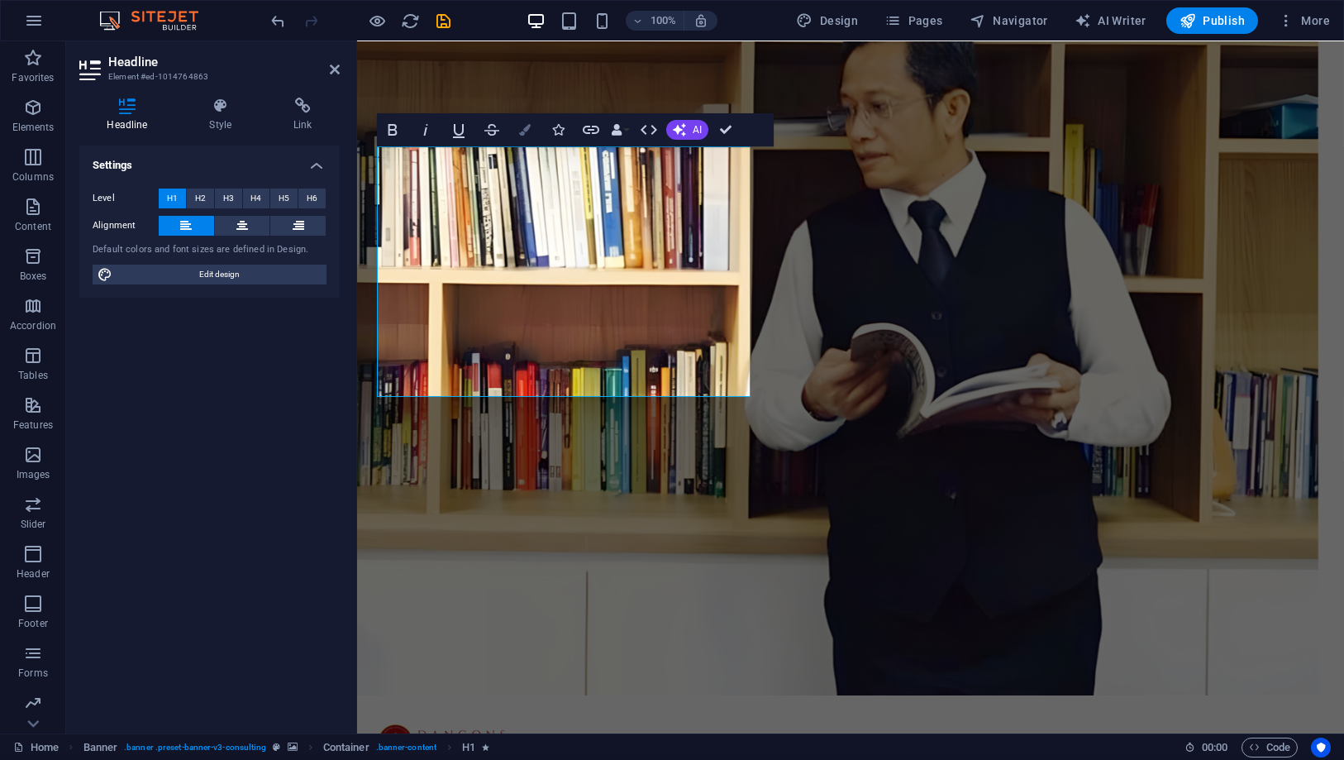
click at [526, 133] on icon "button" at bounding box center [525, 130] width 12 height 12
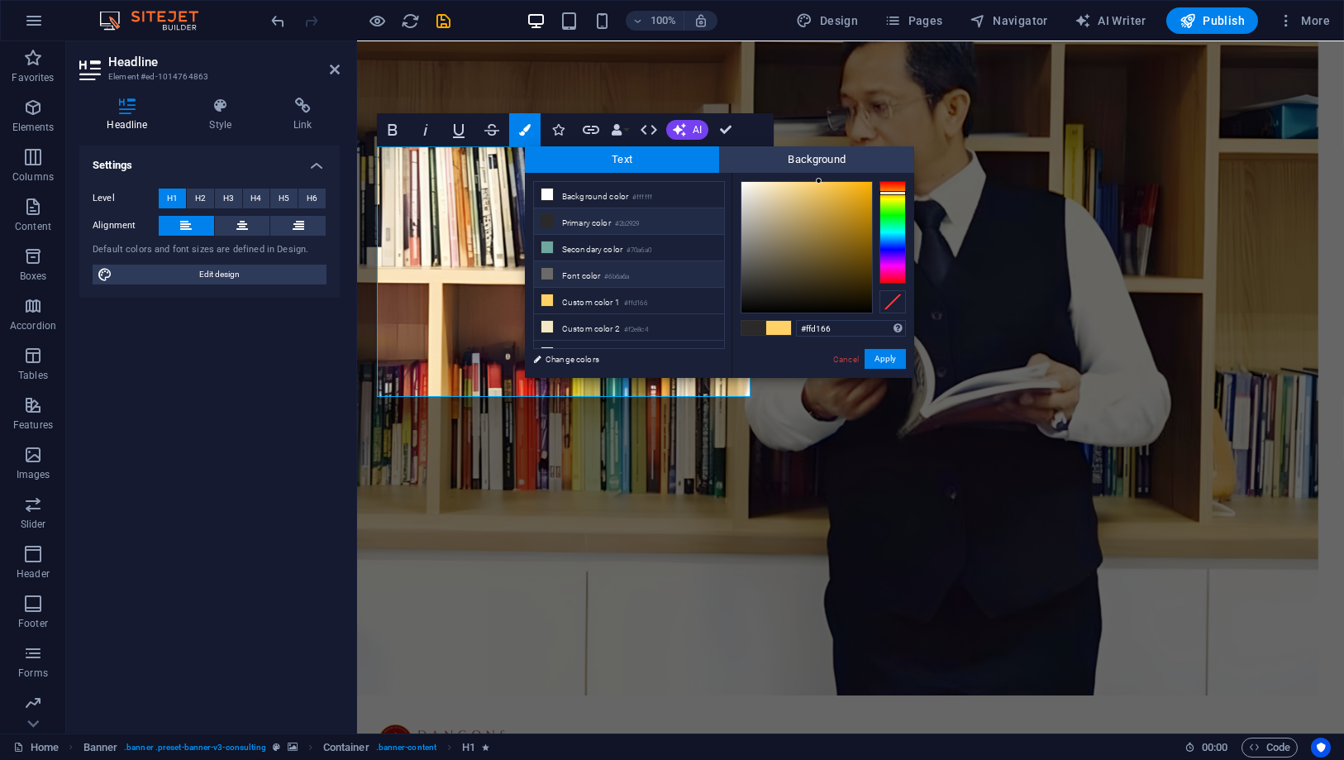
scroll to position [8, 0]
type input "#000000"
drag, startPoint x: 762, startPoint y: 277, endPoint x: 875, endPoint y: 326, distance: 123.3
click at [875, 326] on div "#000000 Supported formats #0852ed rgb(8, 82, 237) rgba(8, 82, 237, 90%) hsv(221…" at bounding box center [822, 395] width 183 height 445
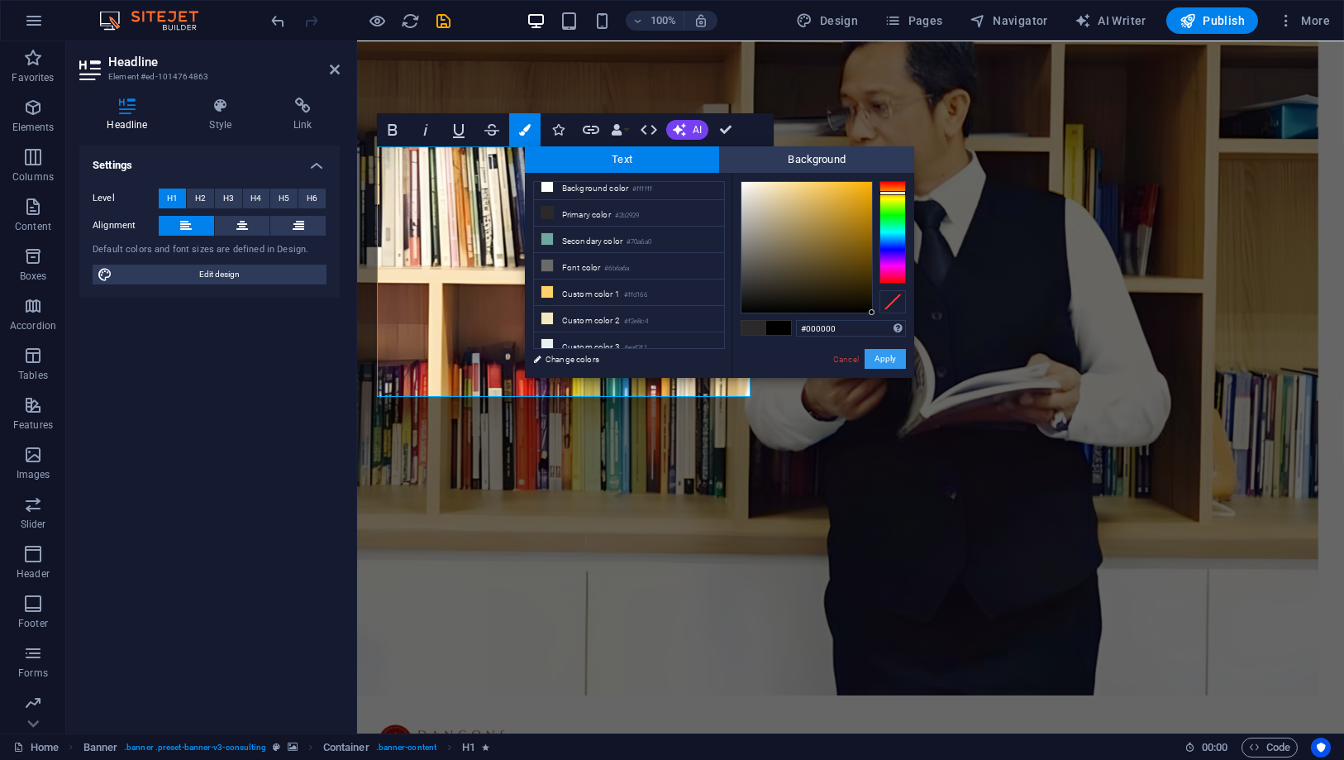
click at [886, 360] on button "Apply" at bounding box center [885, 359] width 41 height 20
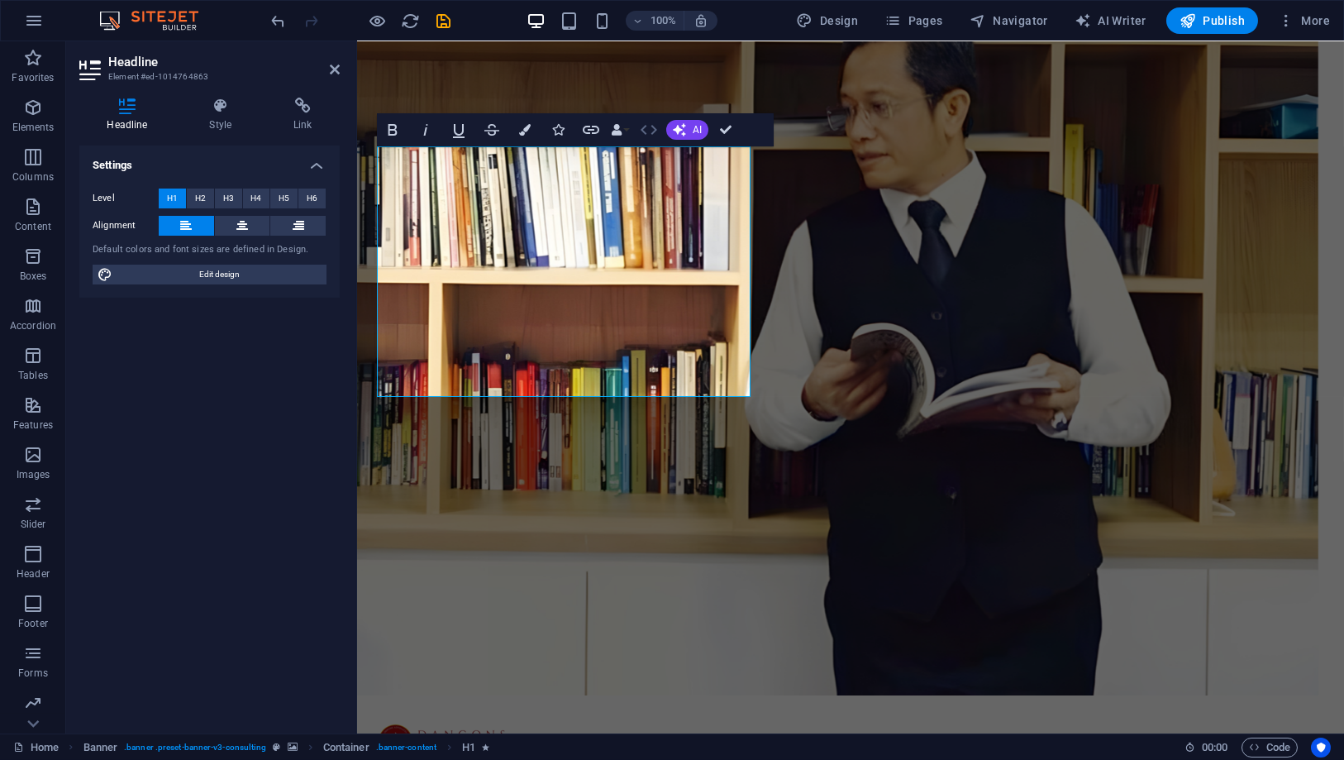
click at [643, 131] on icon "button" at bounding box center [649, 130] width 17 height 10
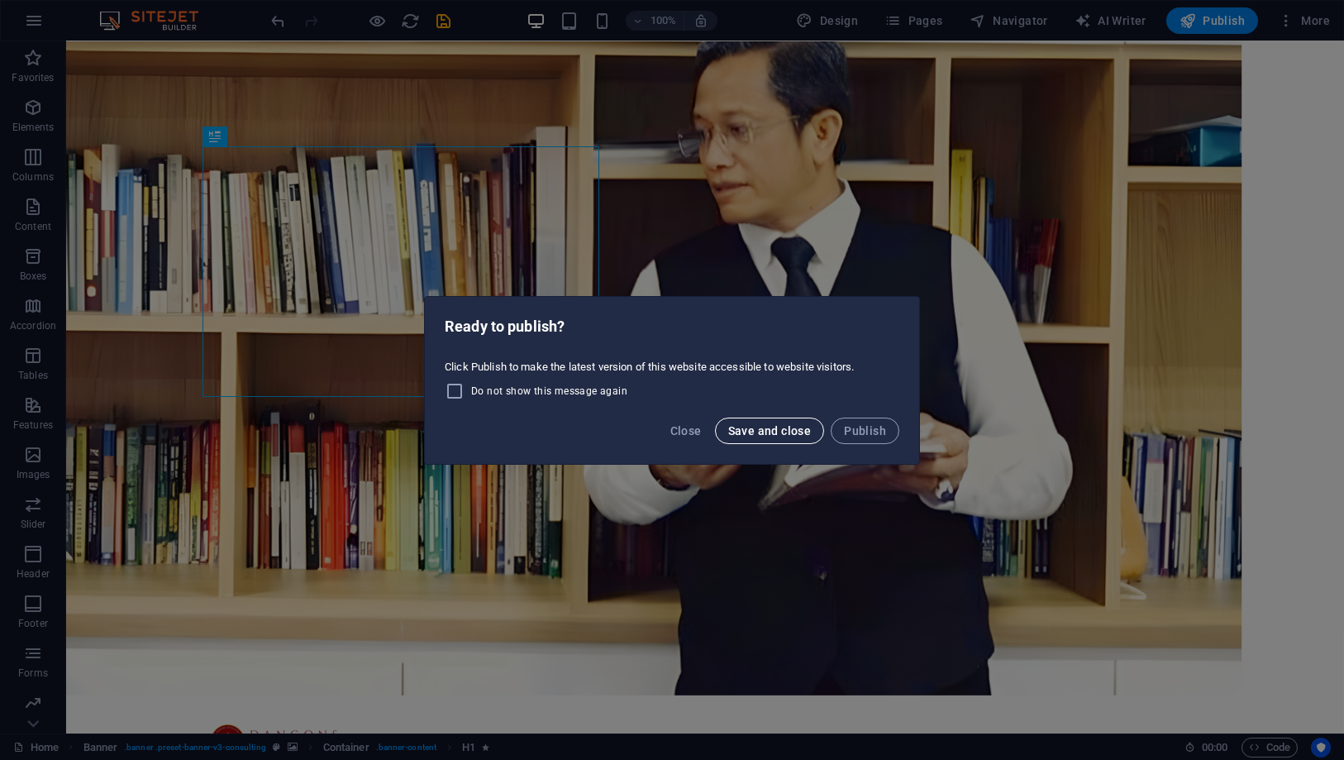
click at [798, 434] on span "Save and close" at bounding box center [769, 430] width 83 height 13
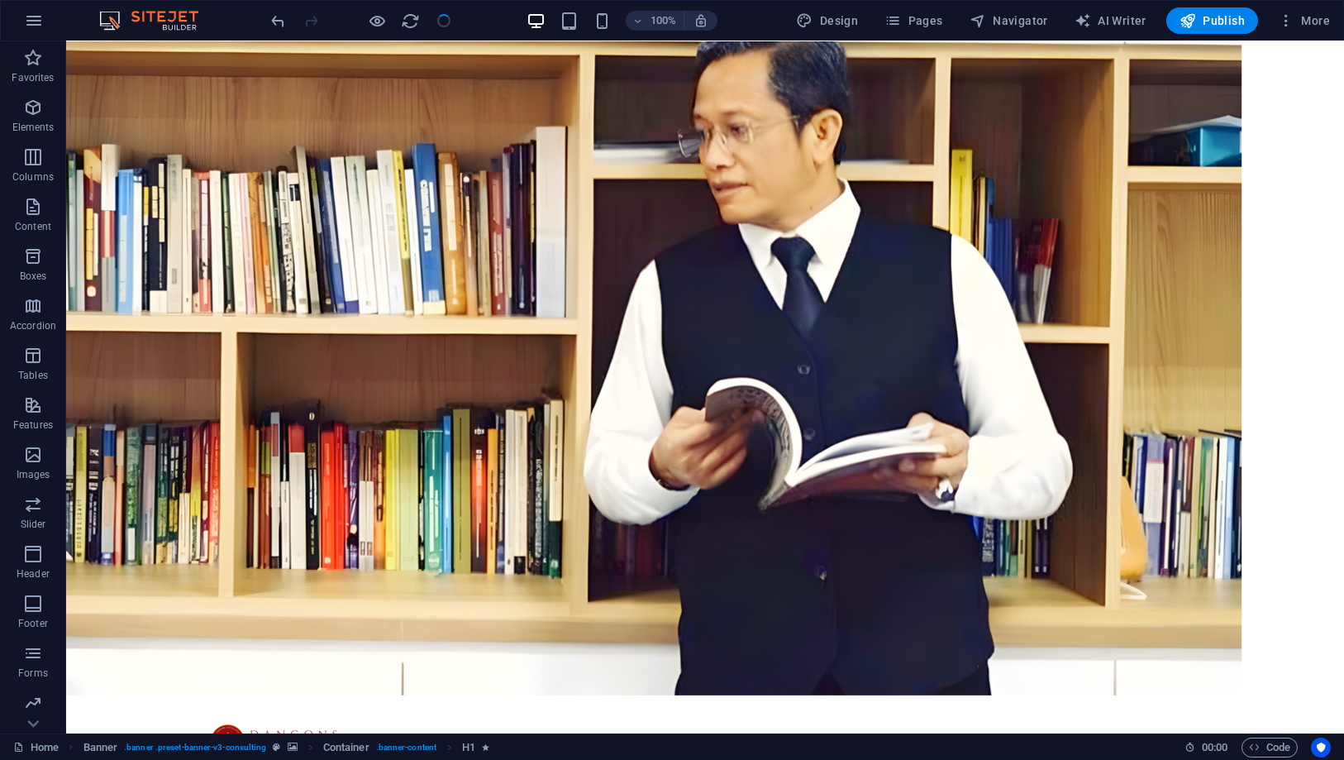
checkbox input "false"
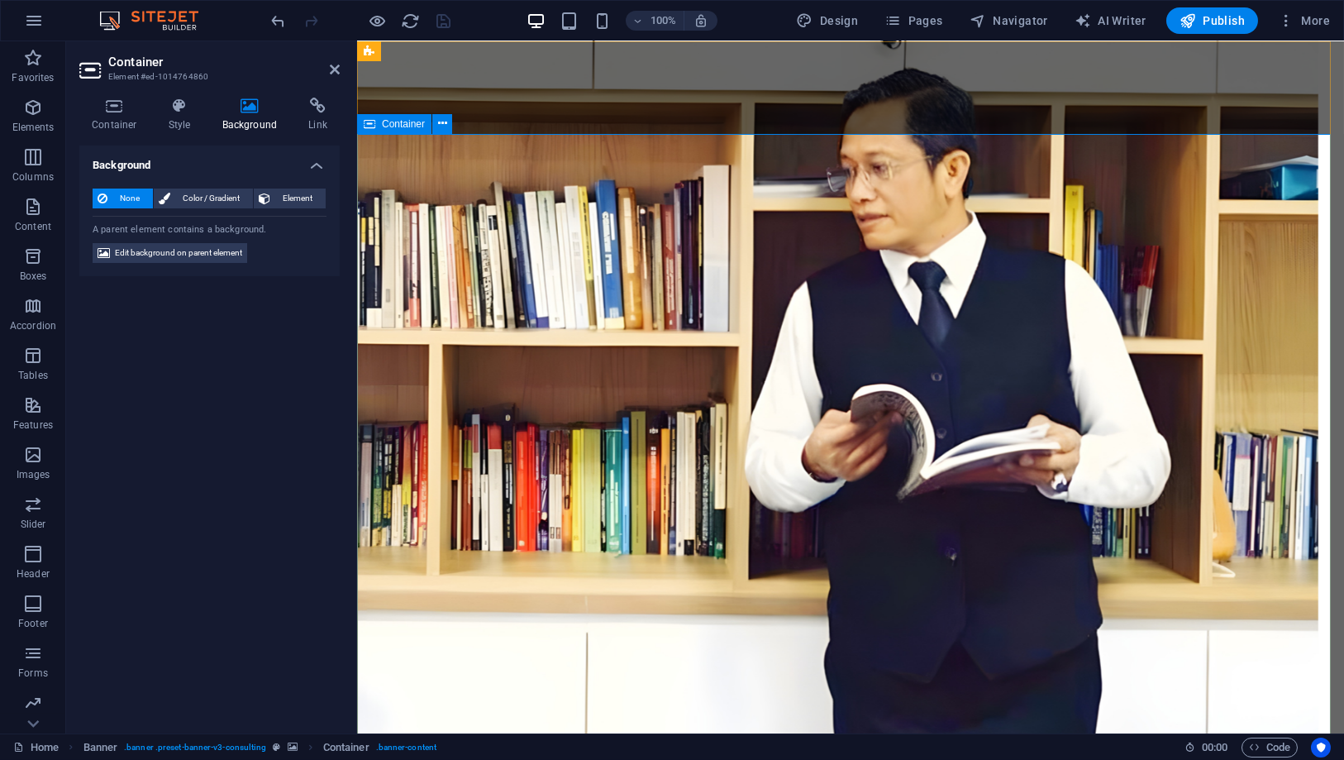
scroll to position [0, 0]
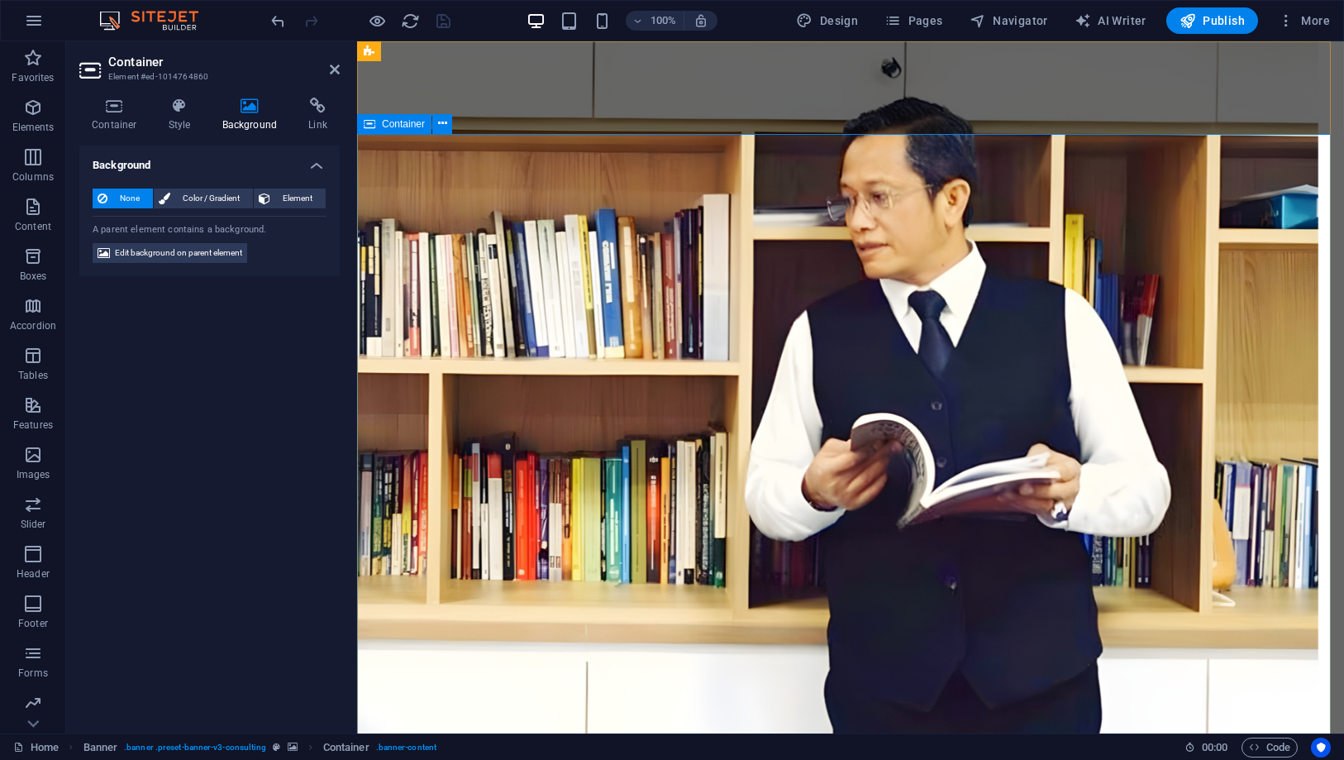
click at [397, 124] on span "Container" at bounding box center [403, 124] width 43 height 10
click at [242, 120] on h4 "Background" at bounding box center [253, 115] width 87 height 35
click at [203, 253] on span "Edit background on parent element" at bounding box center [178, 253] width 127 height 20
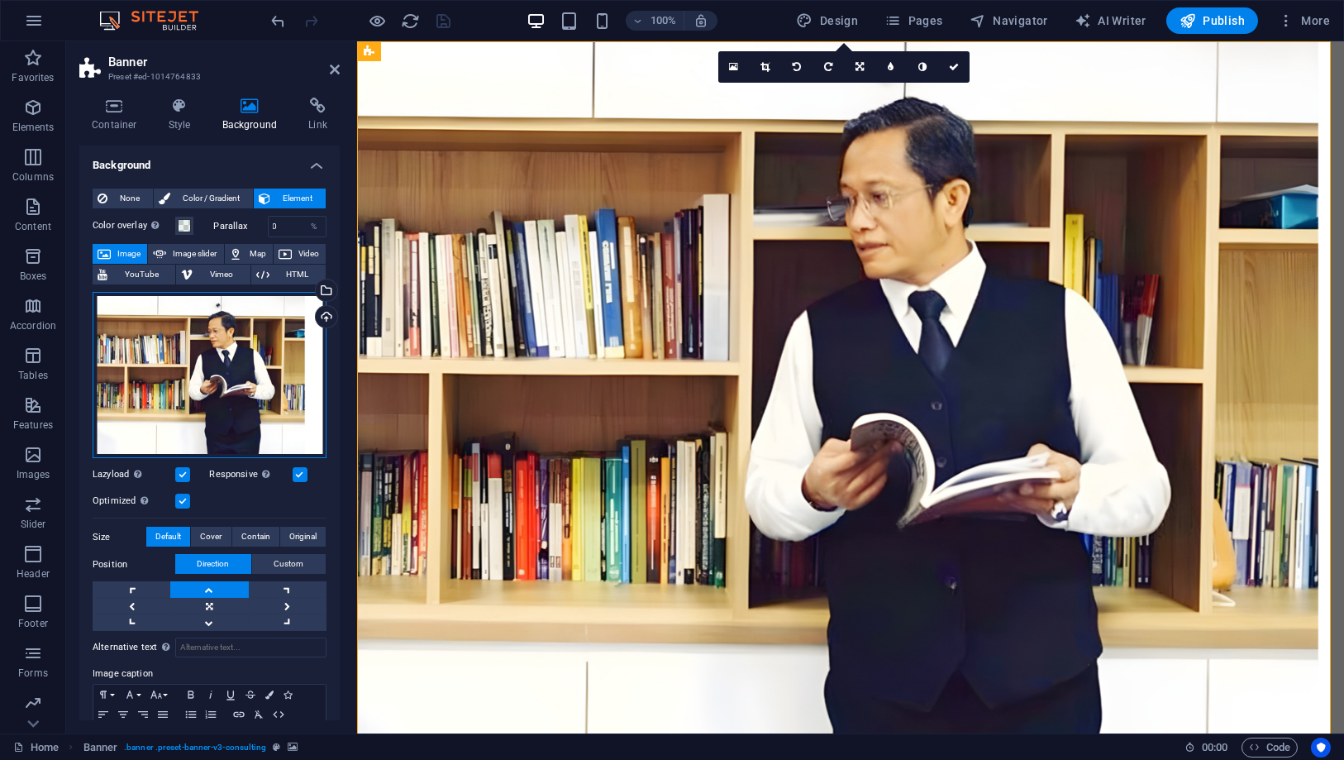
click at [236, 356] on div "Drag files here, click to choose files or select files from Files or our free s…" at bounding box center [210, 375] width 234 height 167
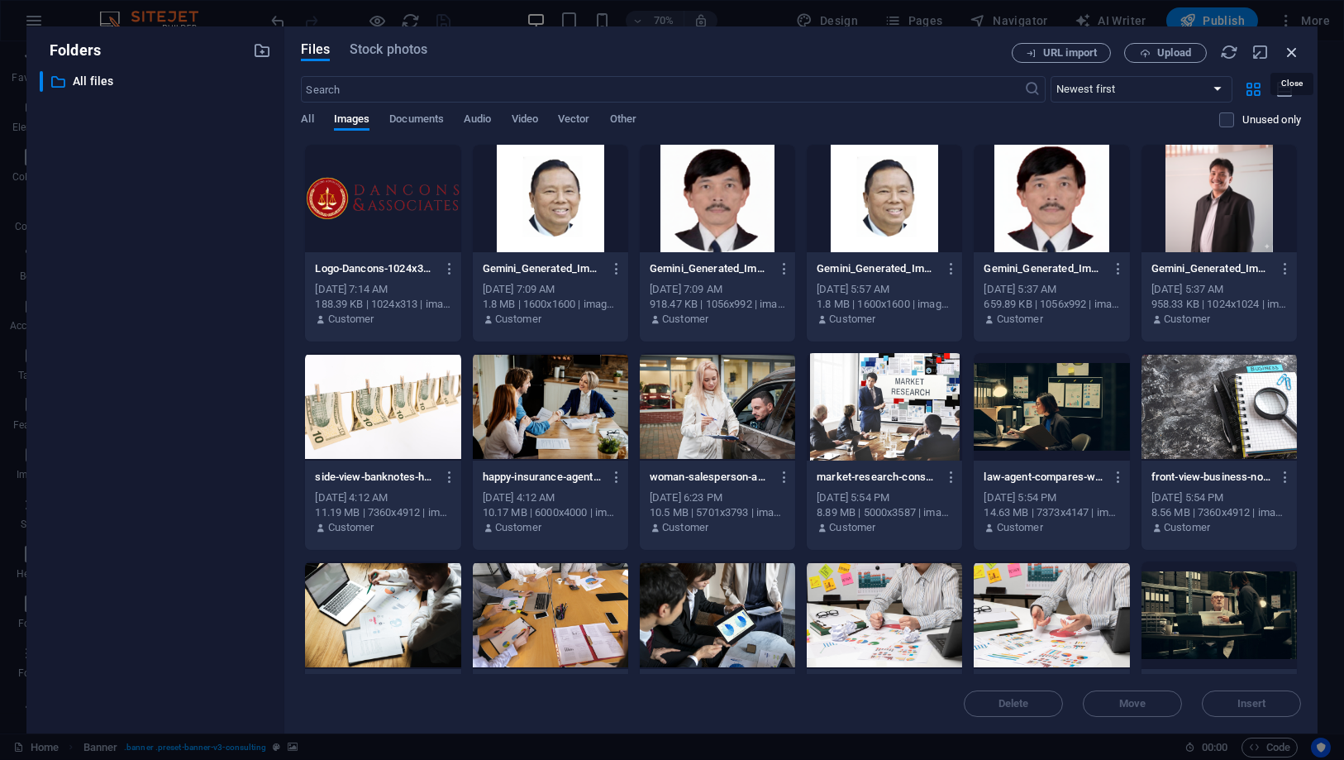
click at [1296, 59] on icon "button" at bounding box center [1292, 52] width 18 height 18
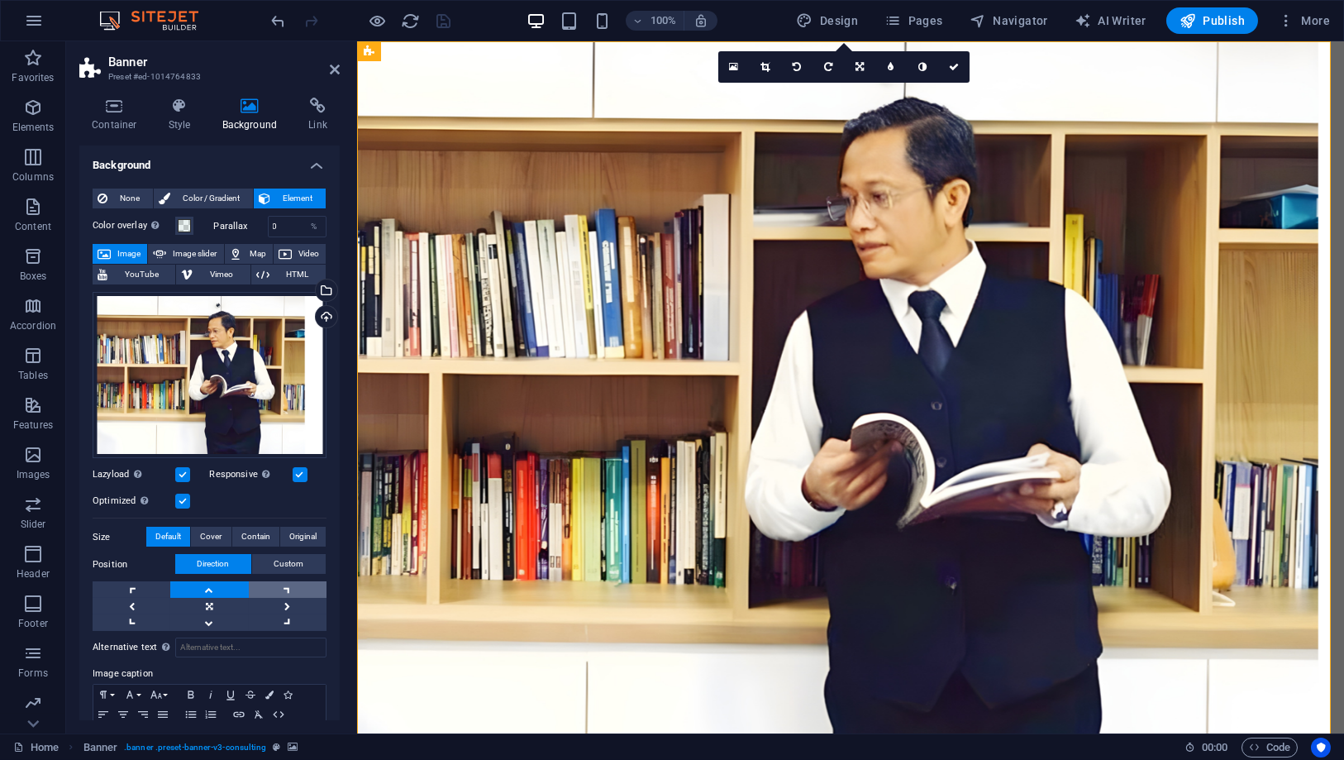
scroll to position [66, 0]
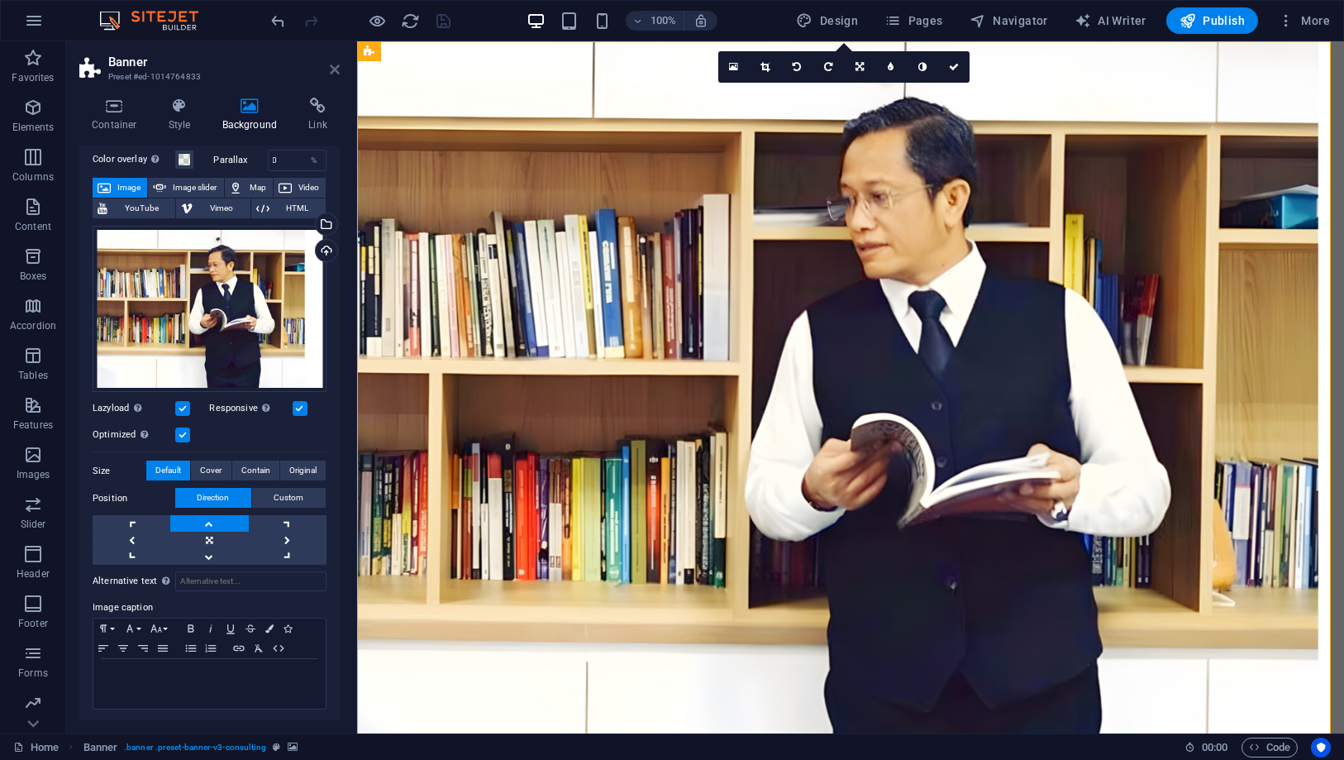
click at [338, 67] on icon at bounding box center [335, 69] width 10 height 13
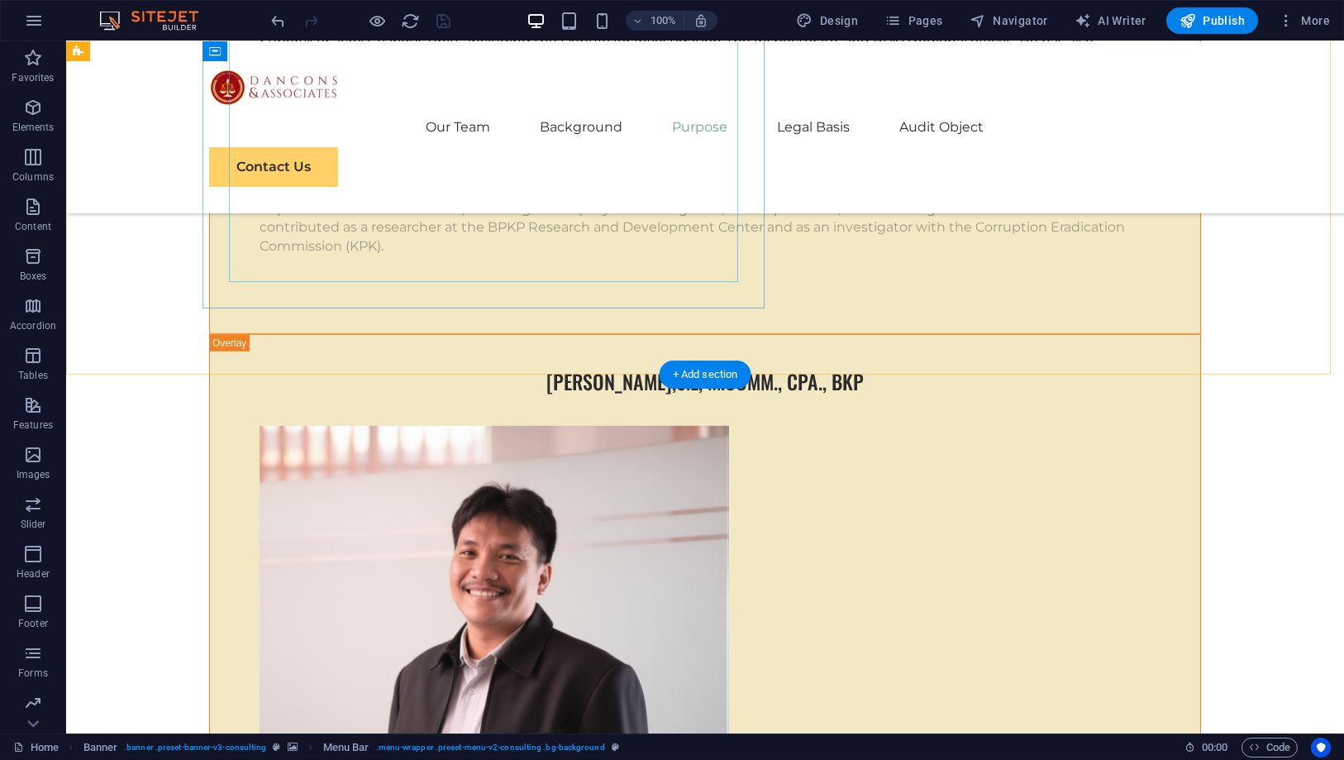
scroll to position [6428, 0]
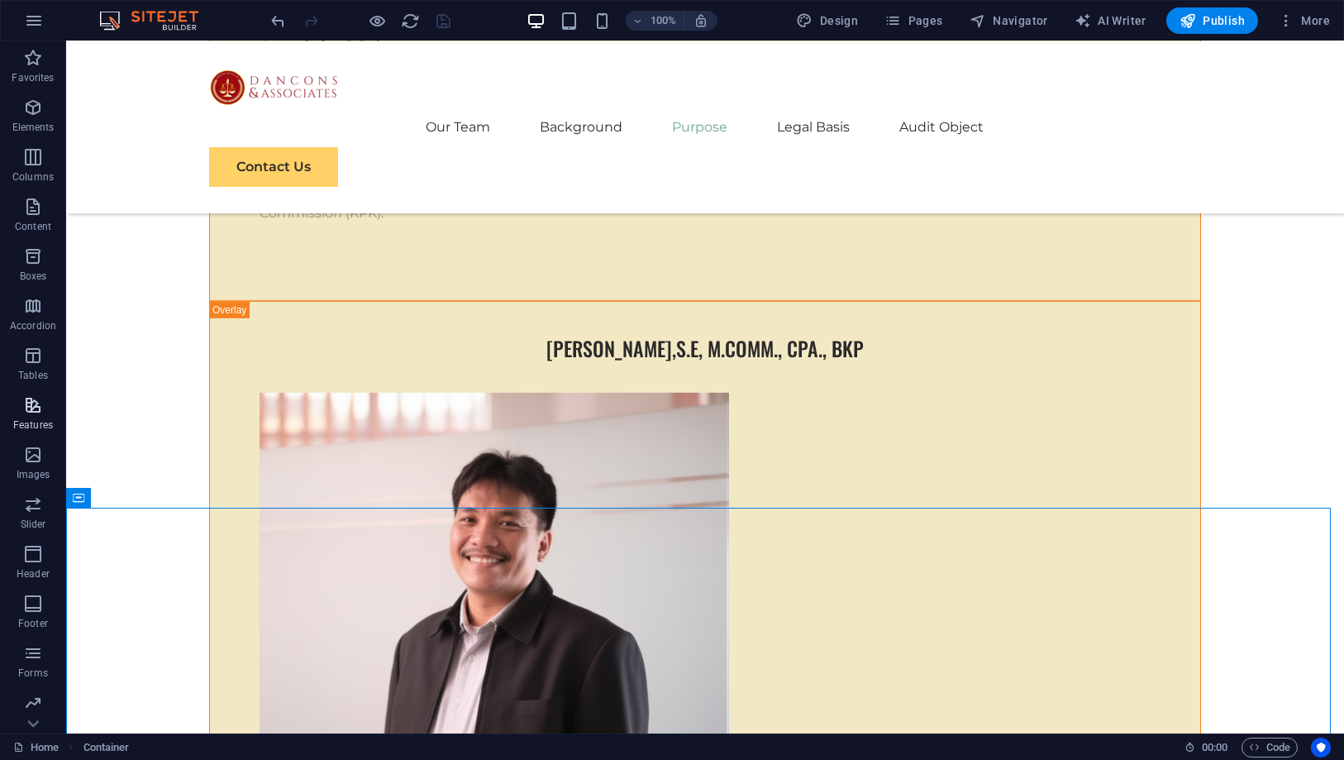
click at [37, 410] on icon "button" at bounding box center [33, 405] width 20 height 20
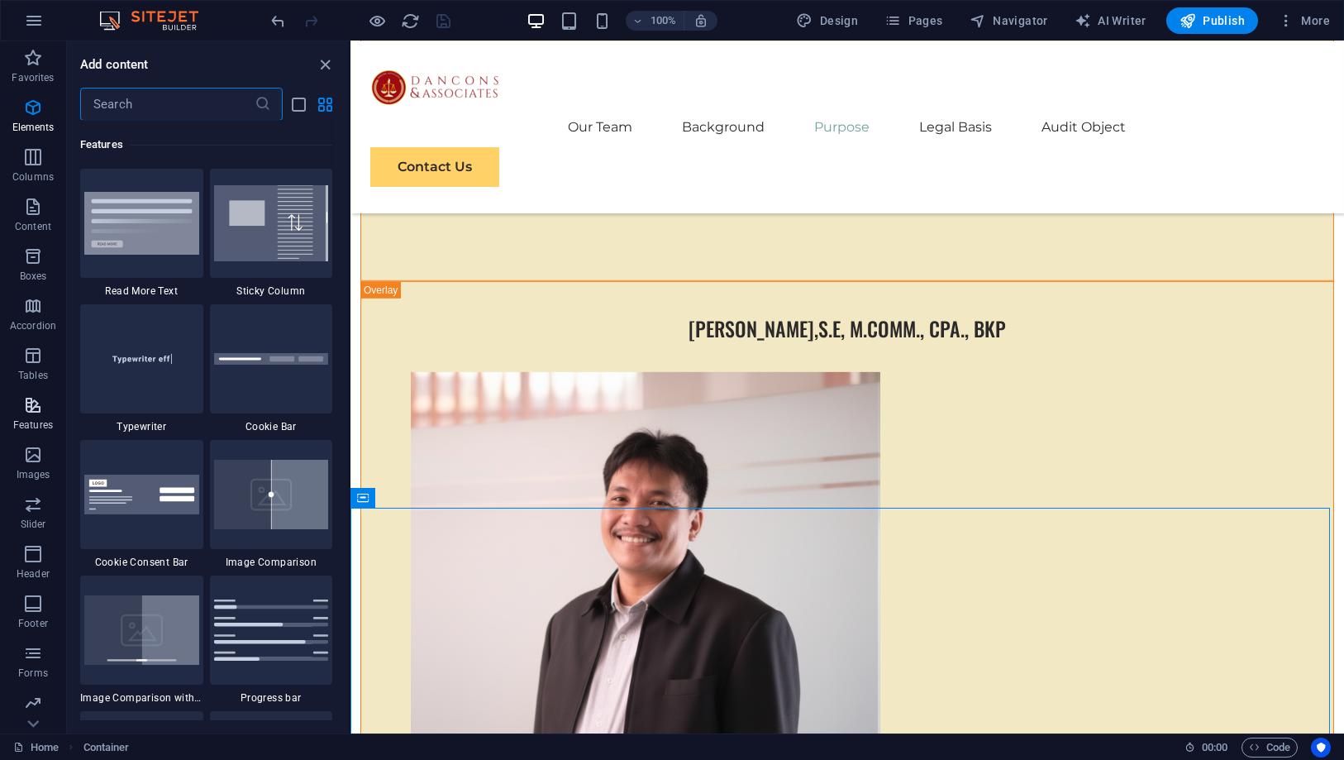
scroll to position [6442, 0]
click at [26, 369] on p "Tables" at bounding box center [33, 375] width 30 height 13
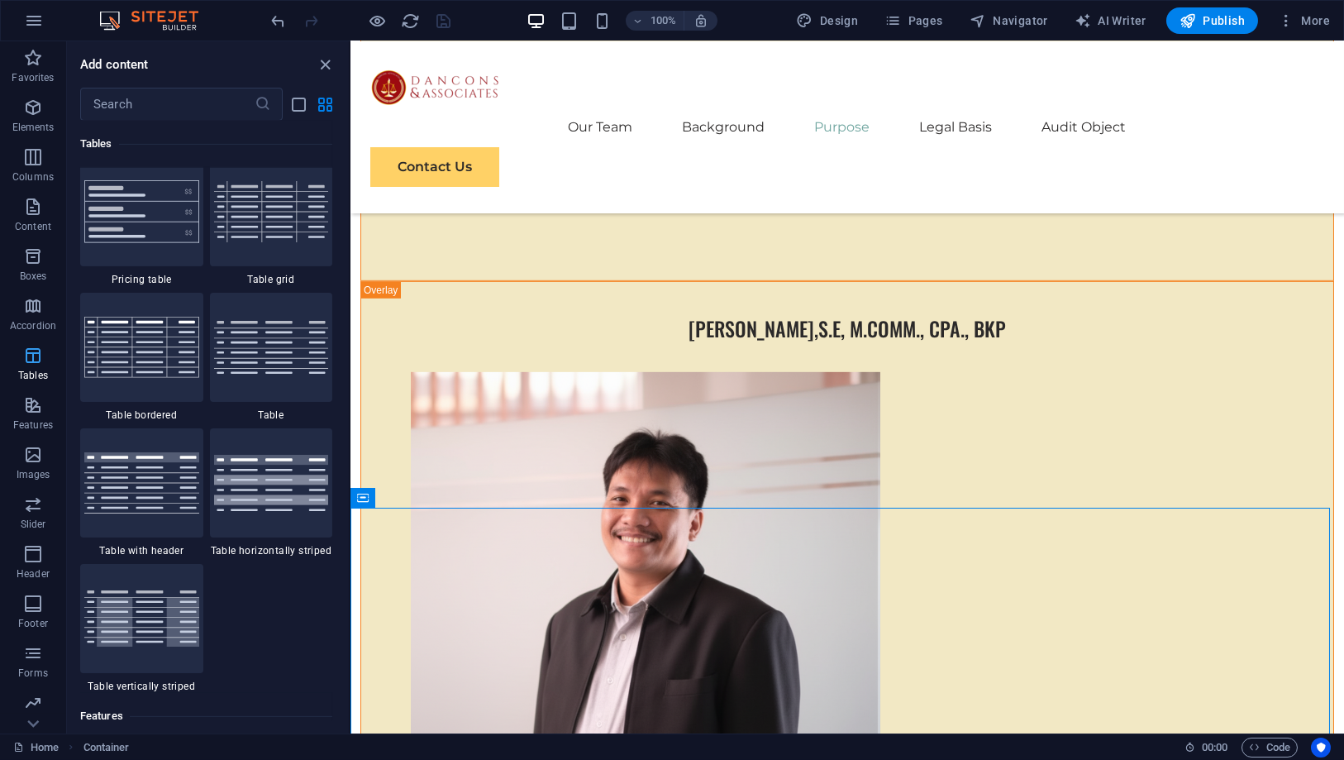
scroll to position [5723, 0]
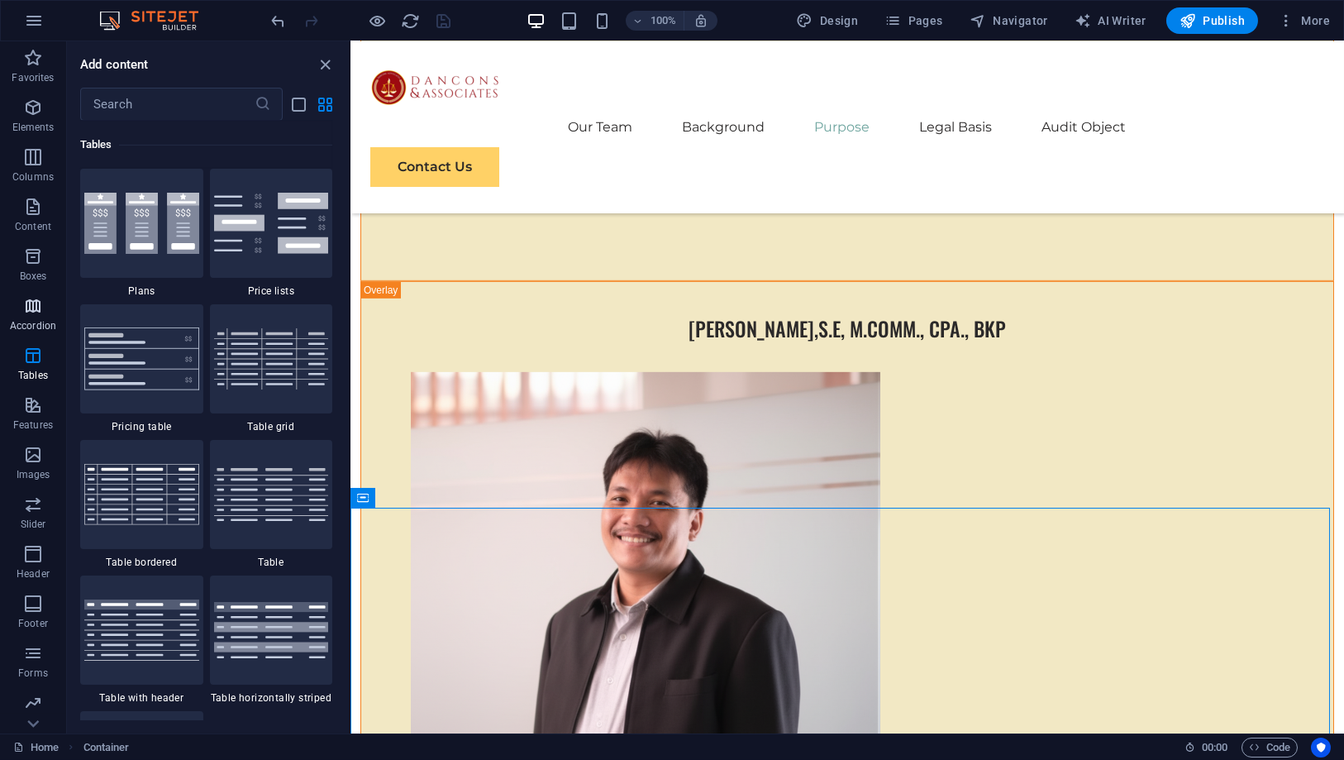
click at [29, 308] on icon "button" at bounding box center [33, 306] width 20 height 20
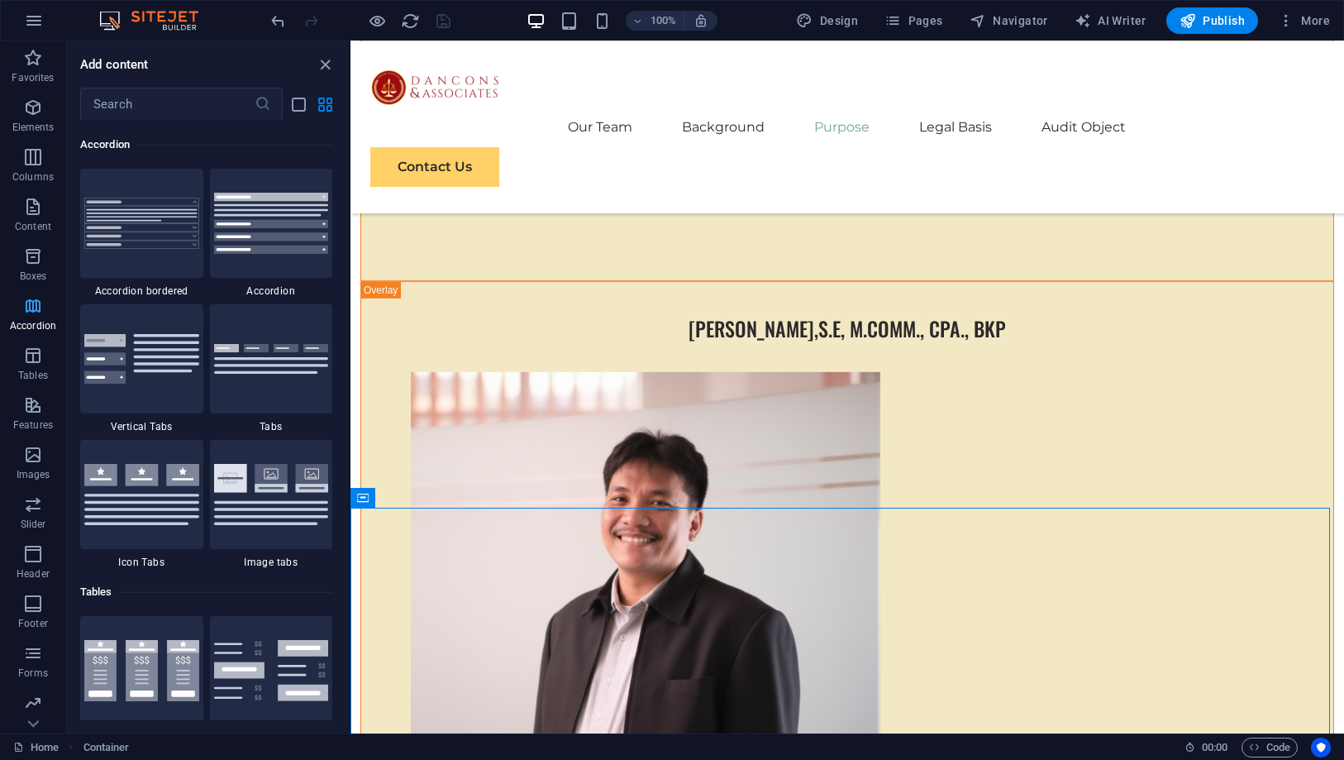
scroll to position [5276, 0]
click at [31, 267] on span "Boxes" at bounding box center [33, 266] width 66 height 40
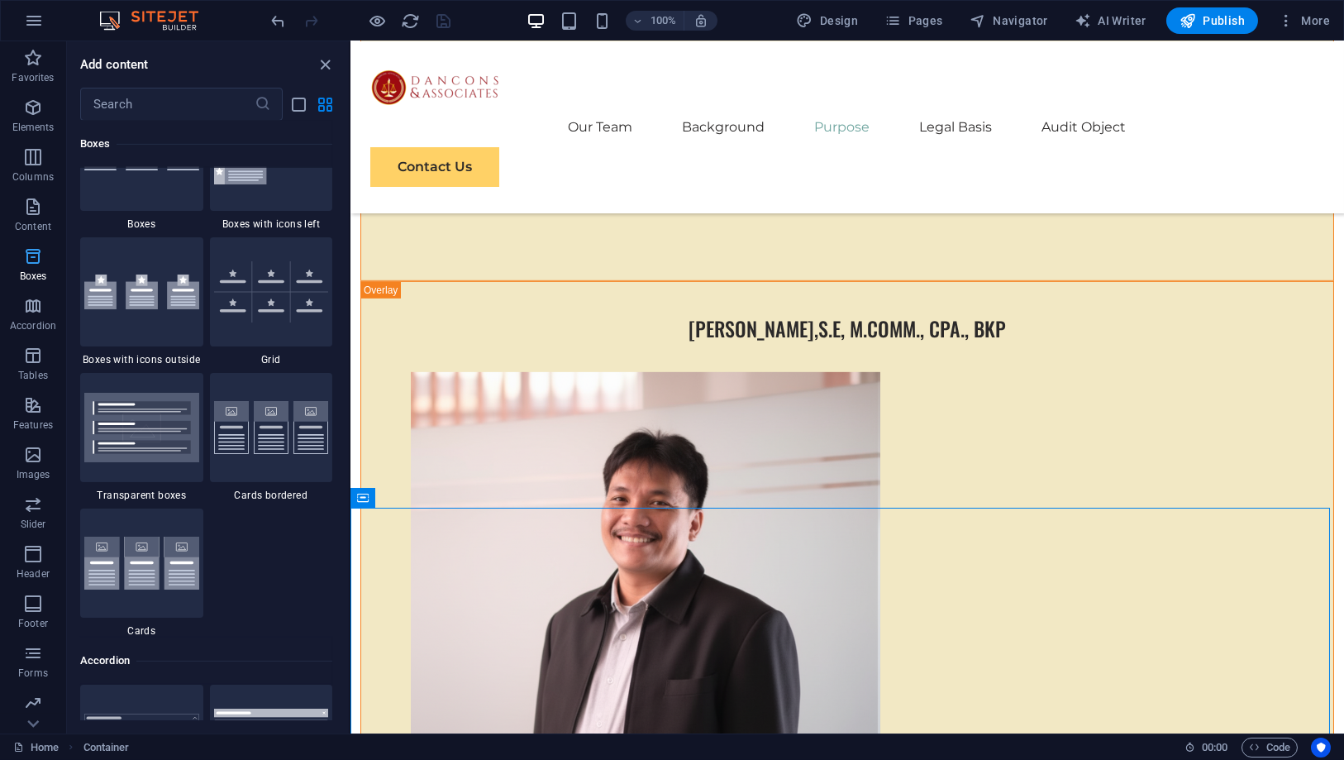
scroll to position [4557, 0]
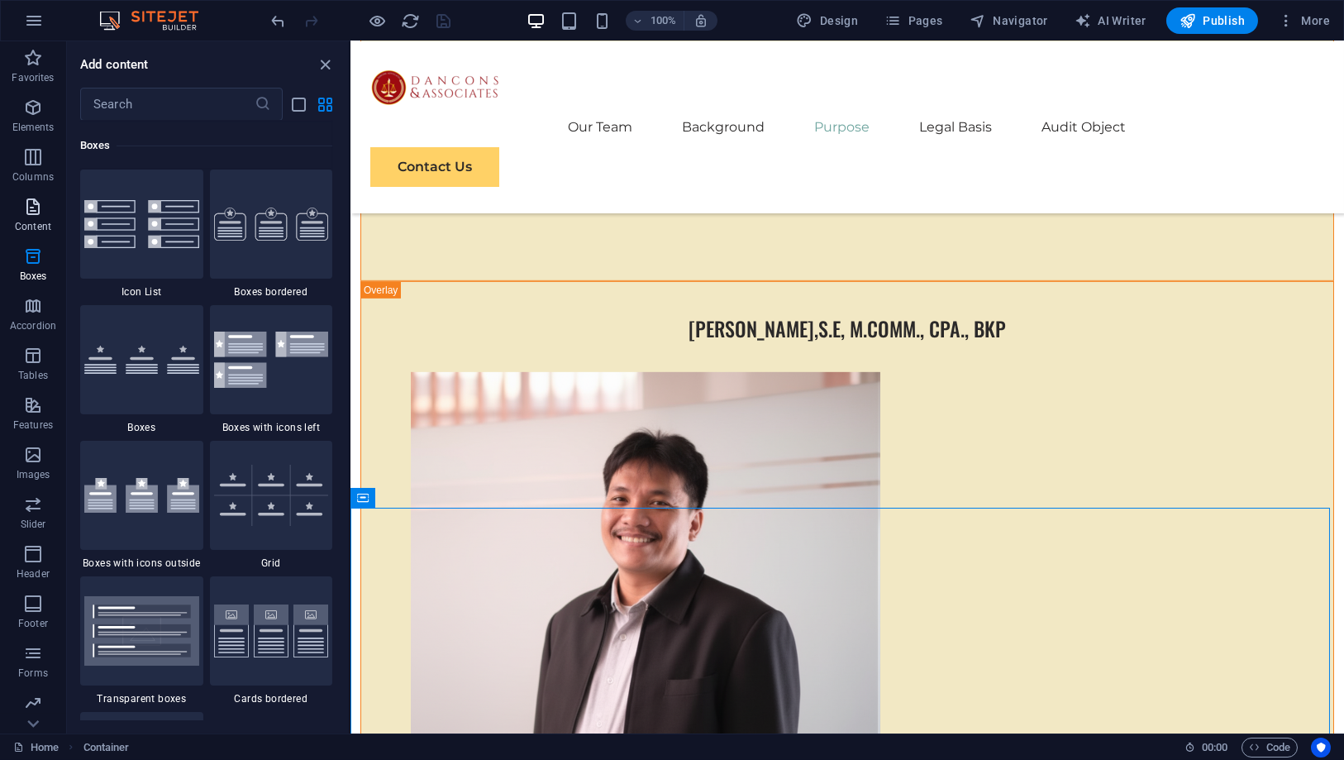
click at [31, 213] on icon "button" at bounding box center [33, 207] width 20 height 20
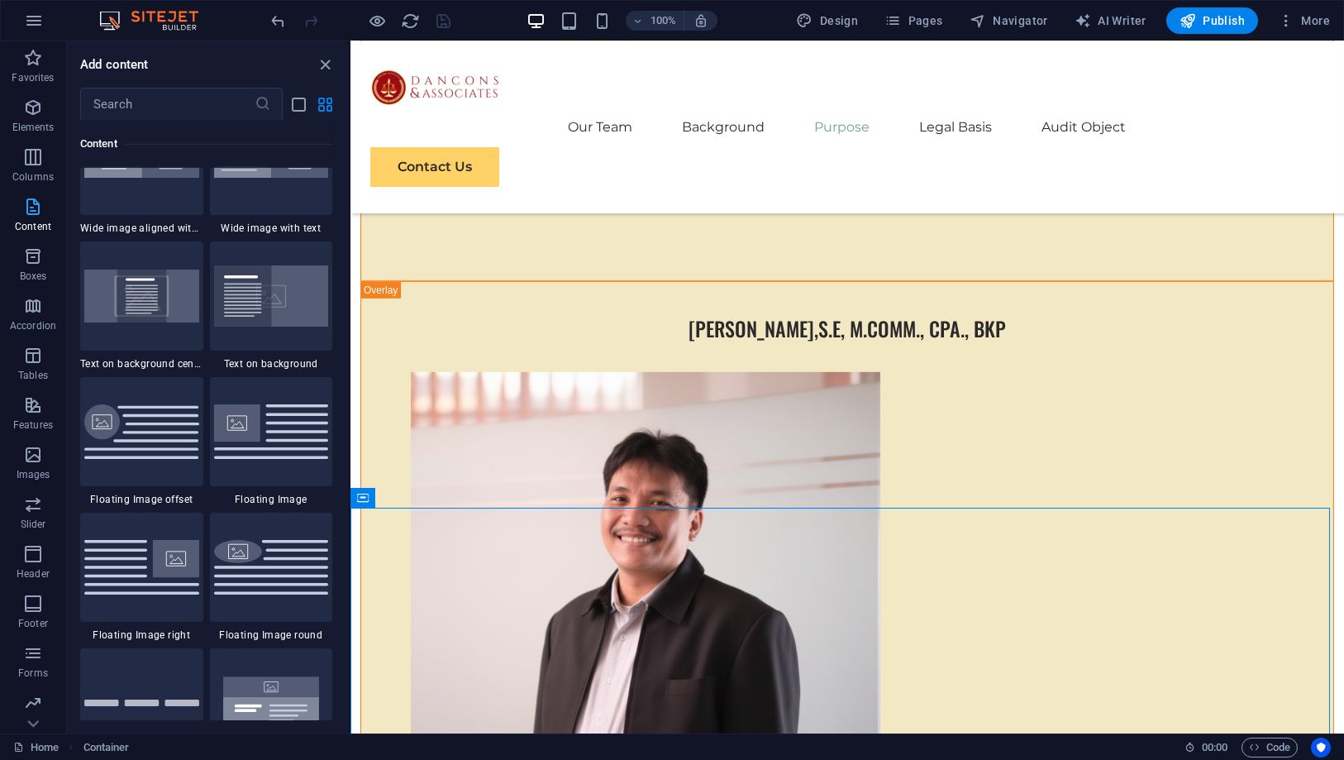
scroll to position [2892, 0]
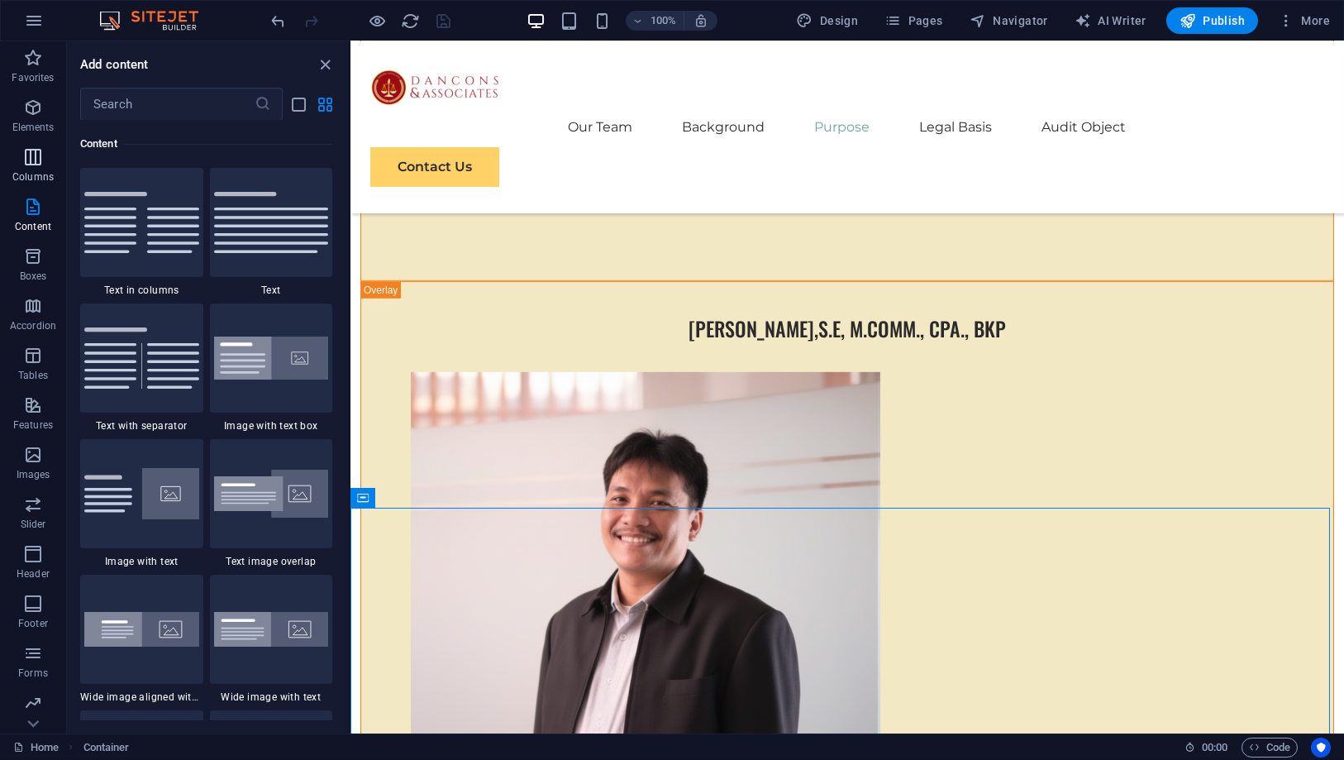
click at [31, 174] on p "Columns" at bounding box center [32, 176] width 41 height 13
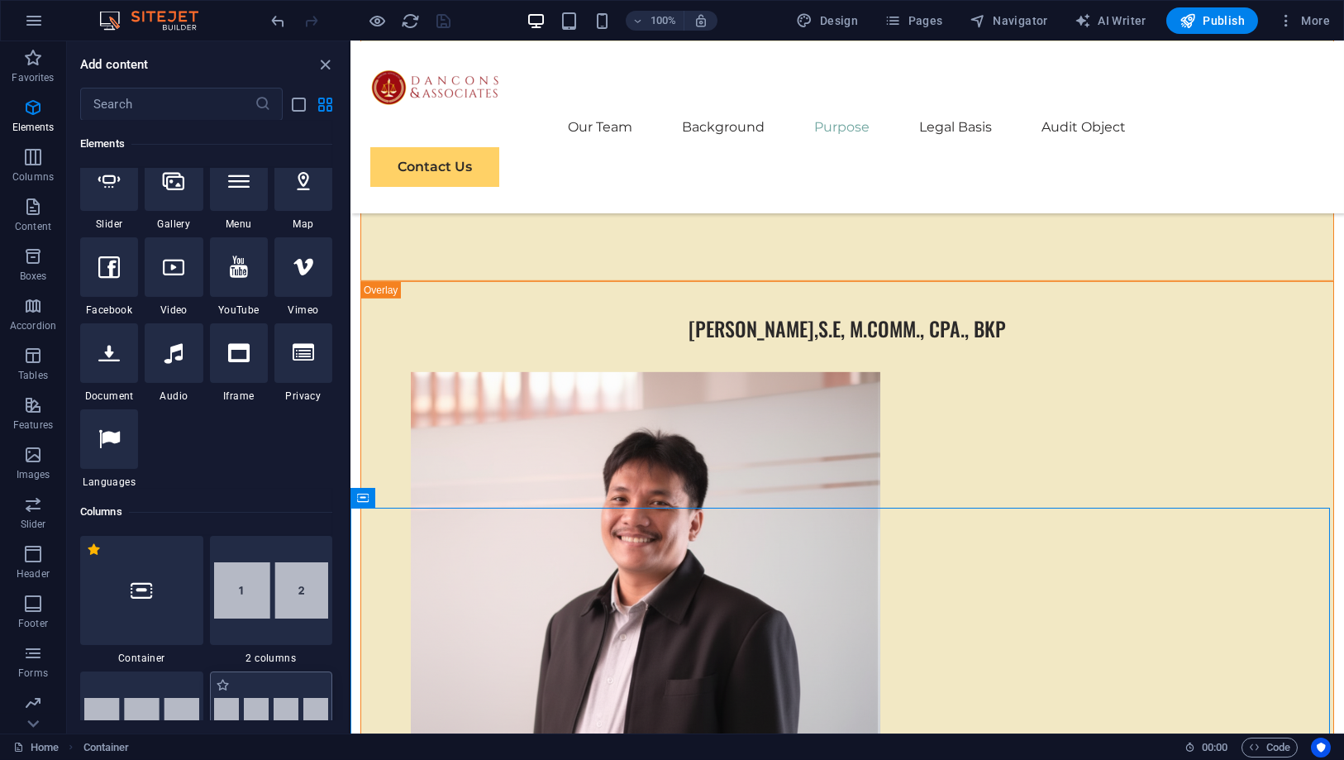
scroll to position [634, 0]
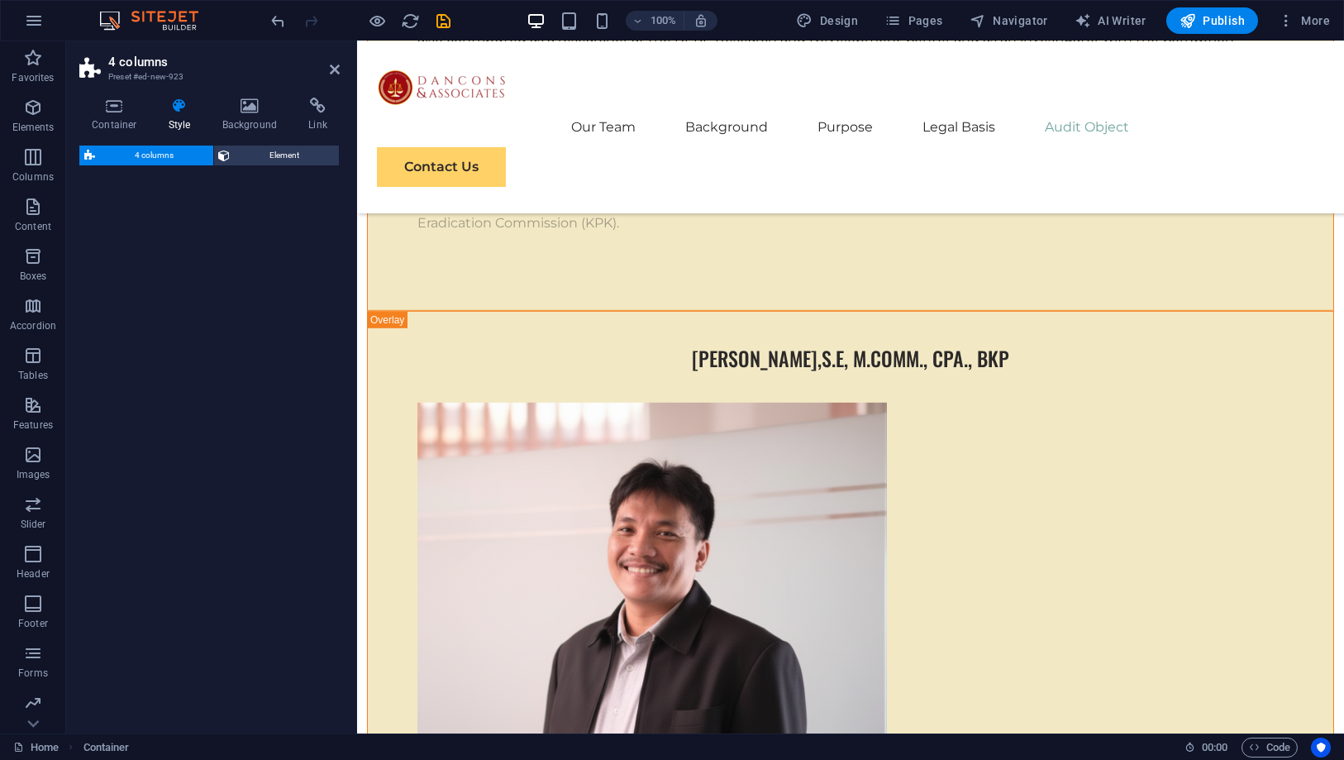
select select "rem"
select select "preset-columns-four-v2-default"
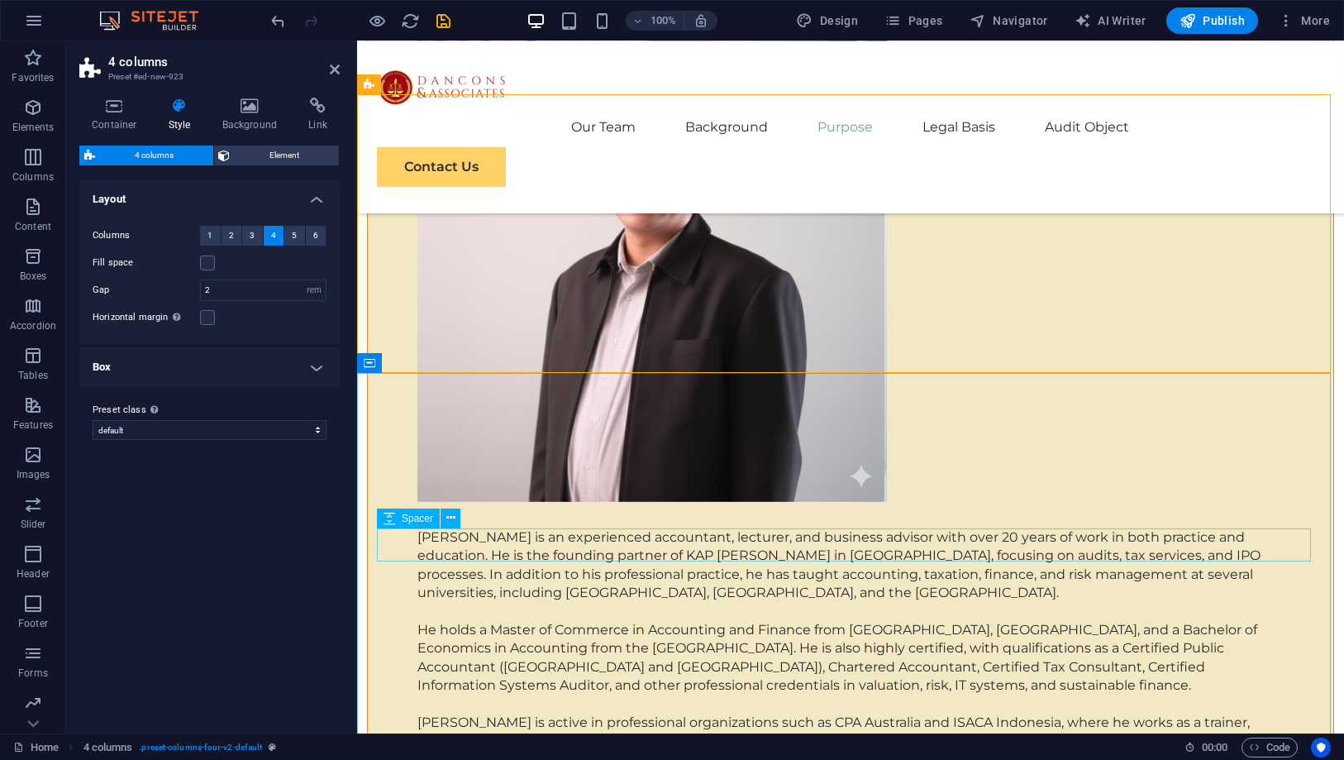
scroll to position [6848, 0]
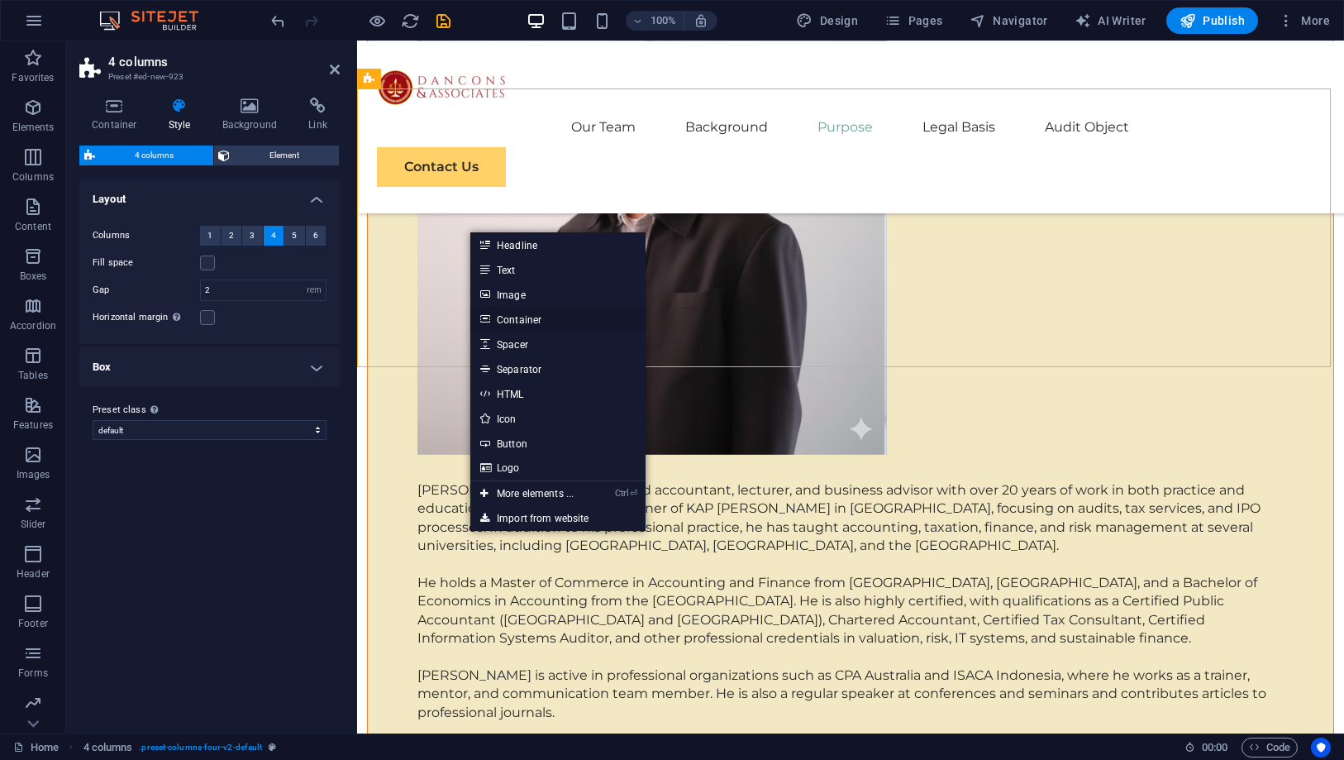
click at [536, 320] on link "Container" at bounding box center [557, 319] width 175 height 25
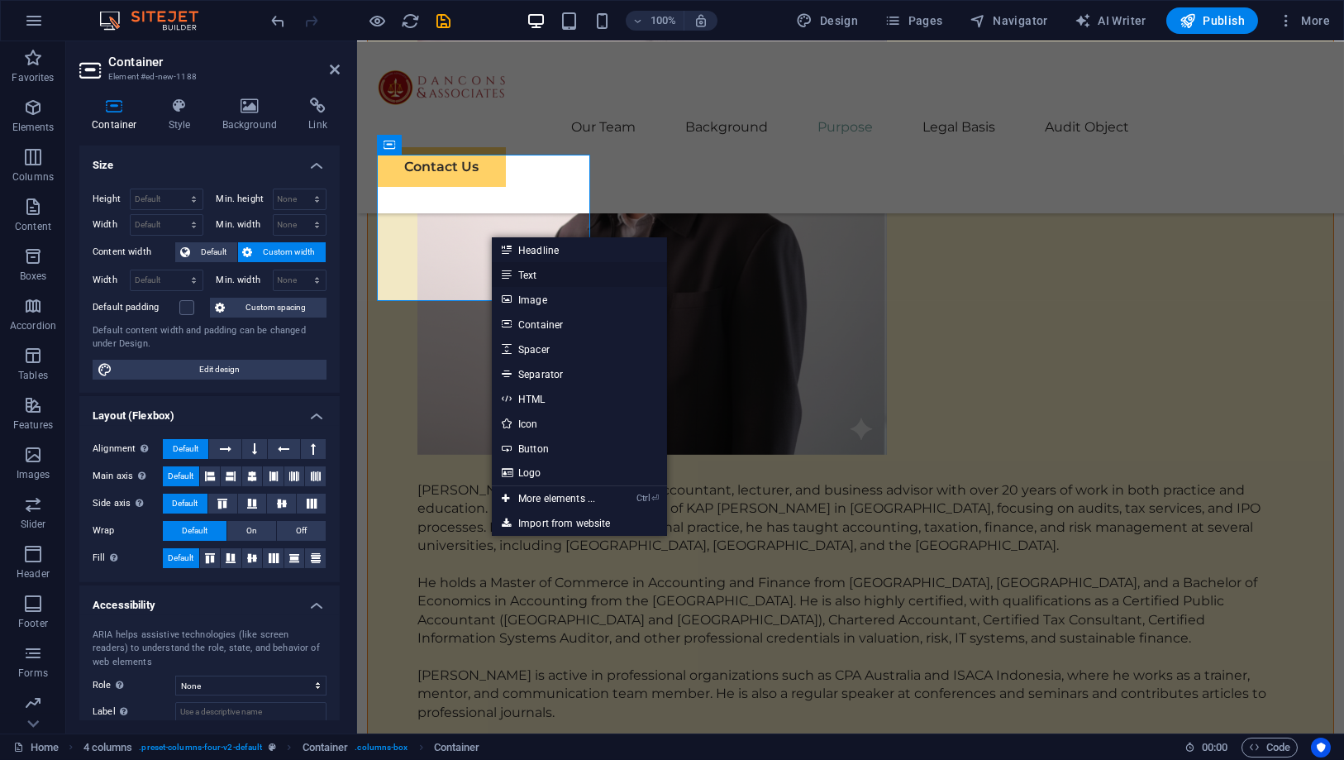
click at [536, 271] on link "Text" at bounding box center [579, 274] width 175 height 25
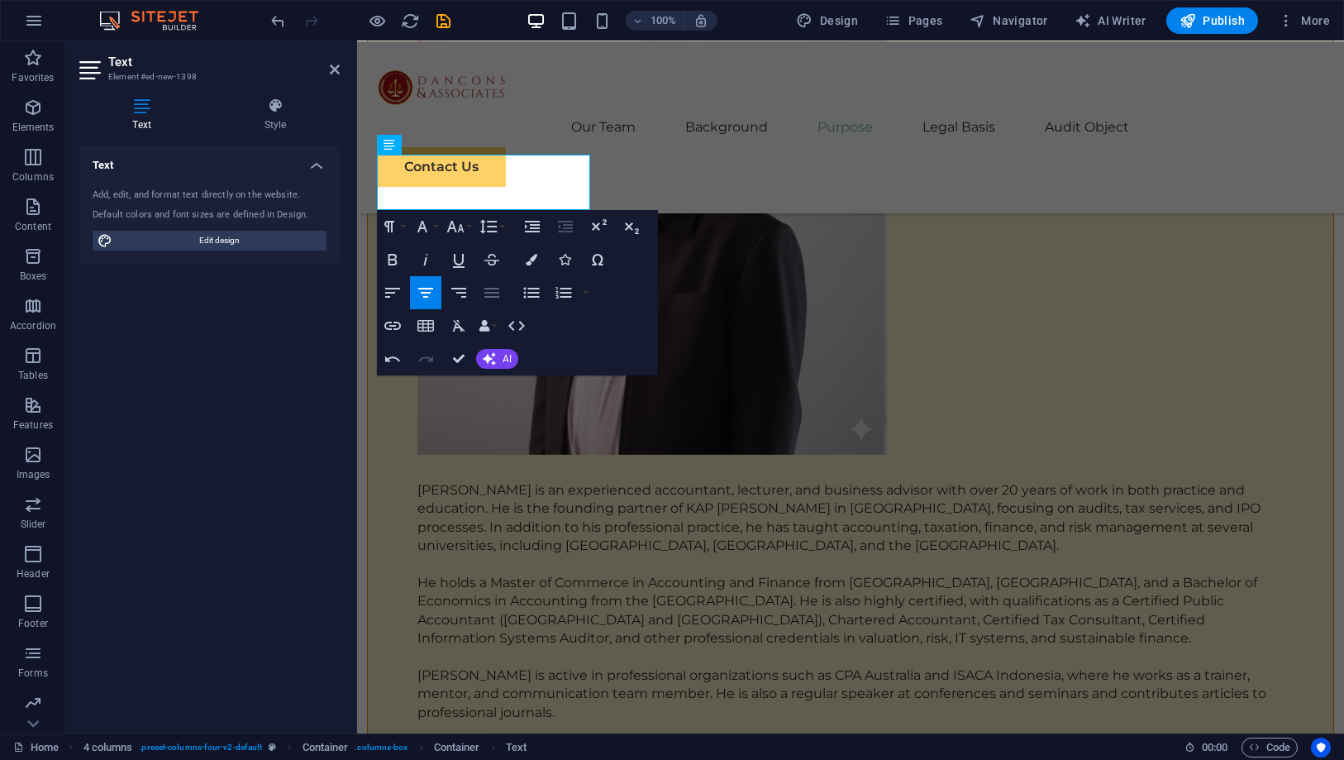
click at [489, 290] on icon "button" at bounding box center [492, 293] width 20 height 20
click at [431, 289] on icon "button" at bounding box center [426, 293] width 20 height 20
click at [402, 262] on button "Bold" at bounding box center [392, 259] width 31 height 33
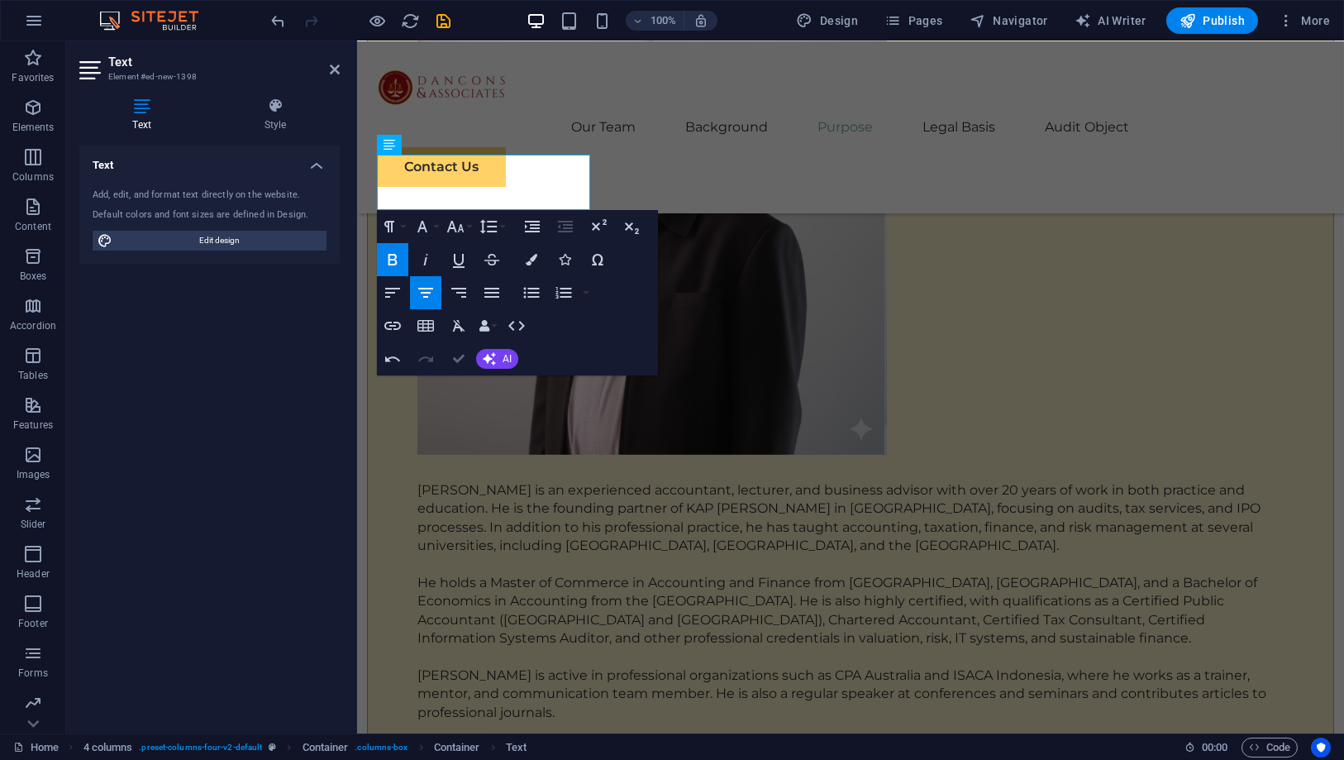
scroll to position [6847, 0]
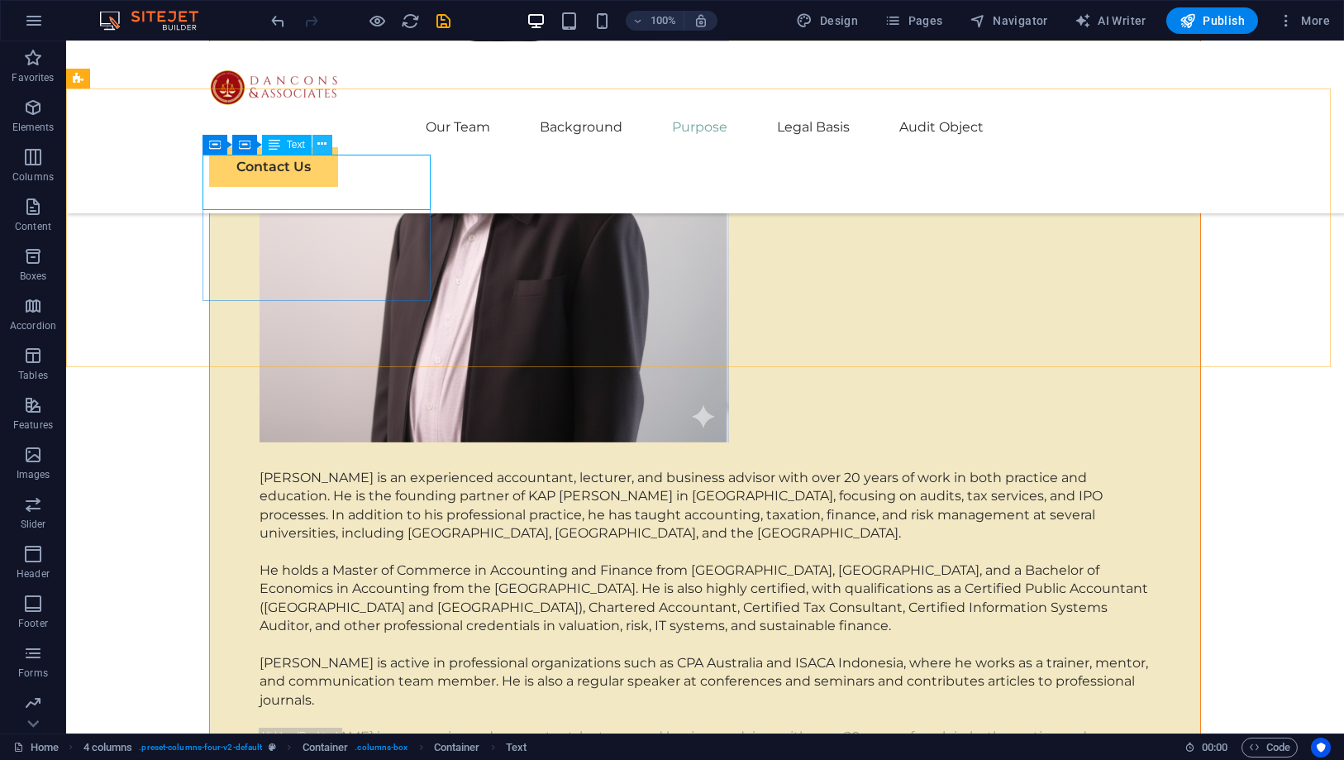
click at [319, 135] on button at bounding box center [322, 145] width 20 height 20
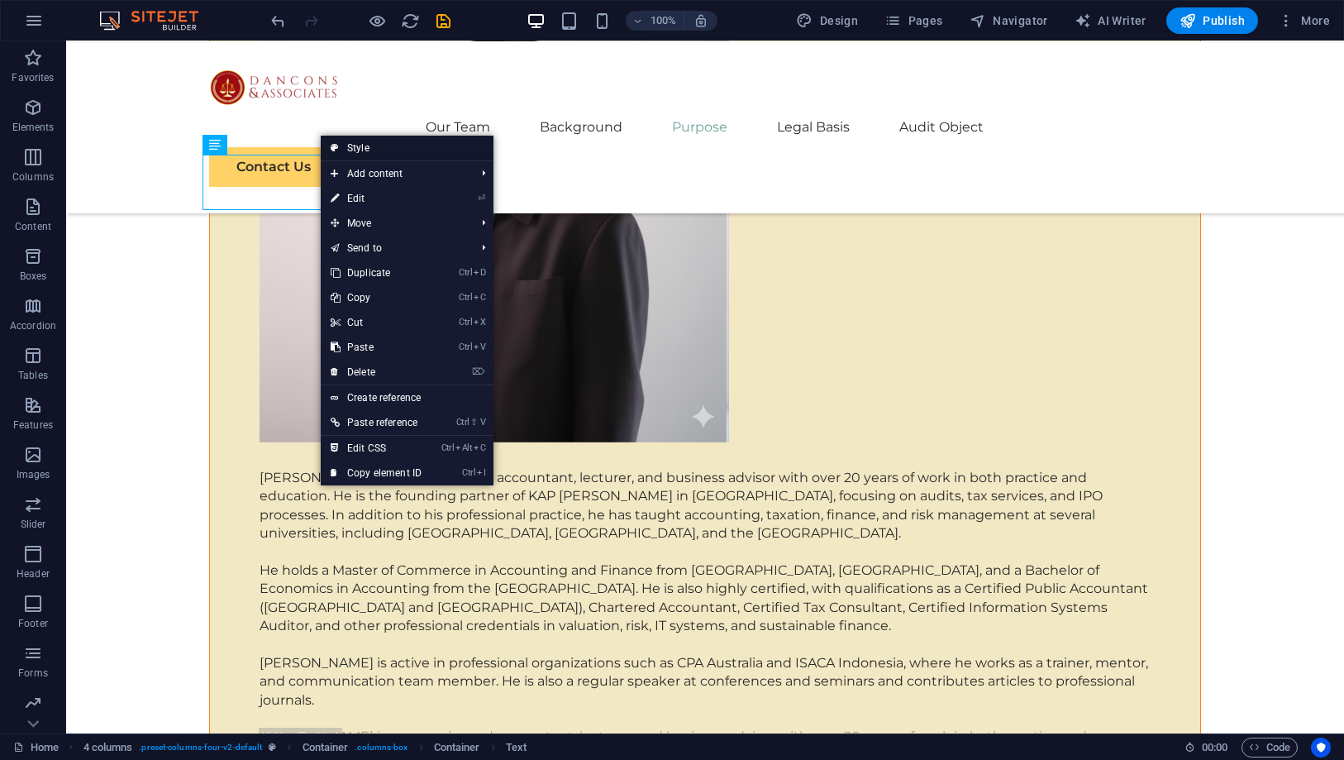
click at [387, 150] on link "Style" at bounding box center [407, 148] width 173 height 25
select select "rem"
select select "preset-columns-four-v2-default"
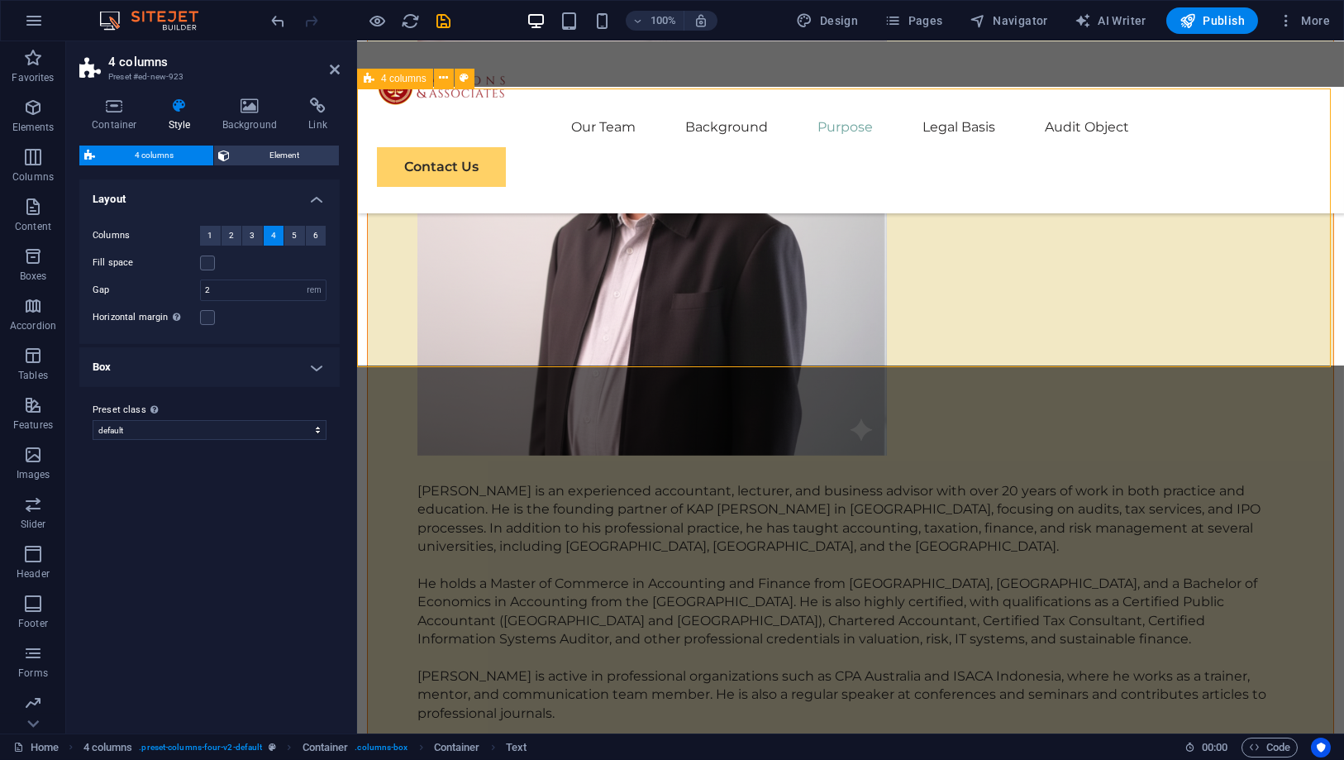
scroll to position [6848, 0]
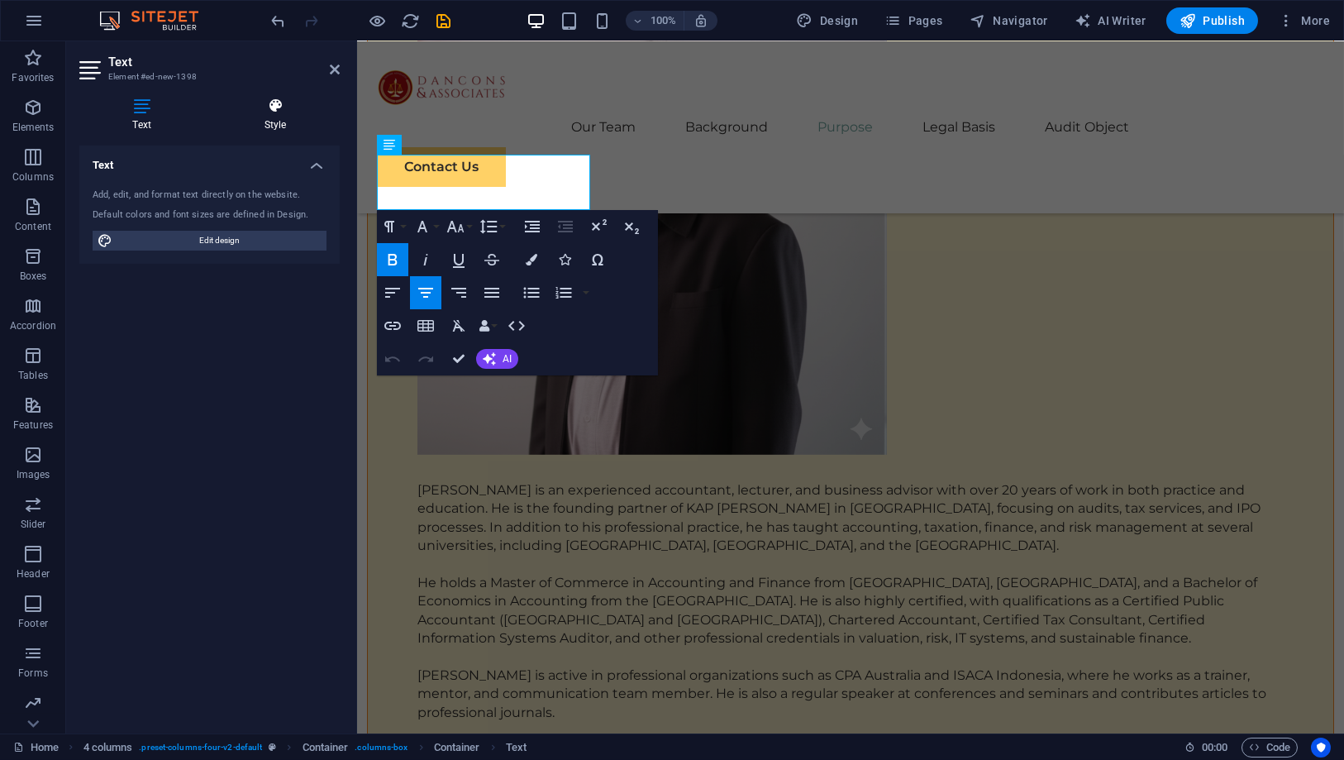
click at [277, 112] on icon at bounding box center [275, 106] width 129 height 17
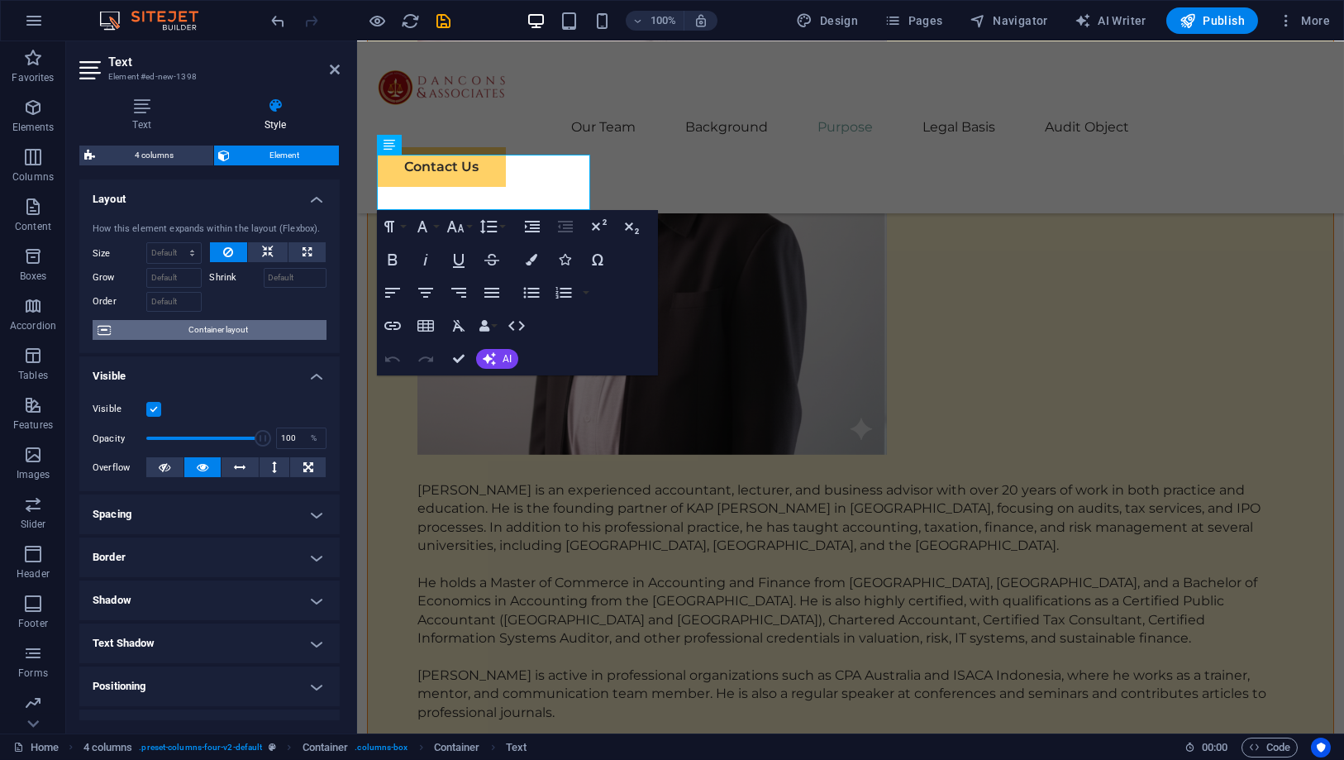
click at [227, 331] on span "Container layout" at bounding box center [219, 330] width 206 height 20
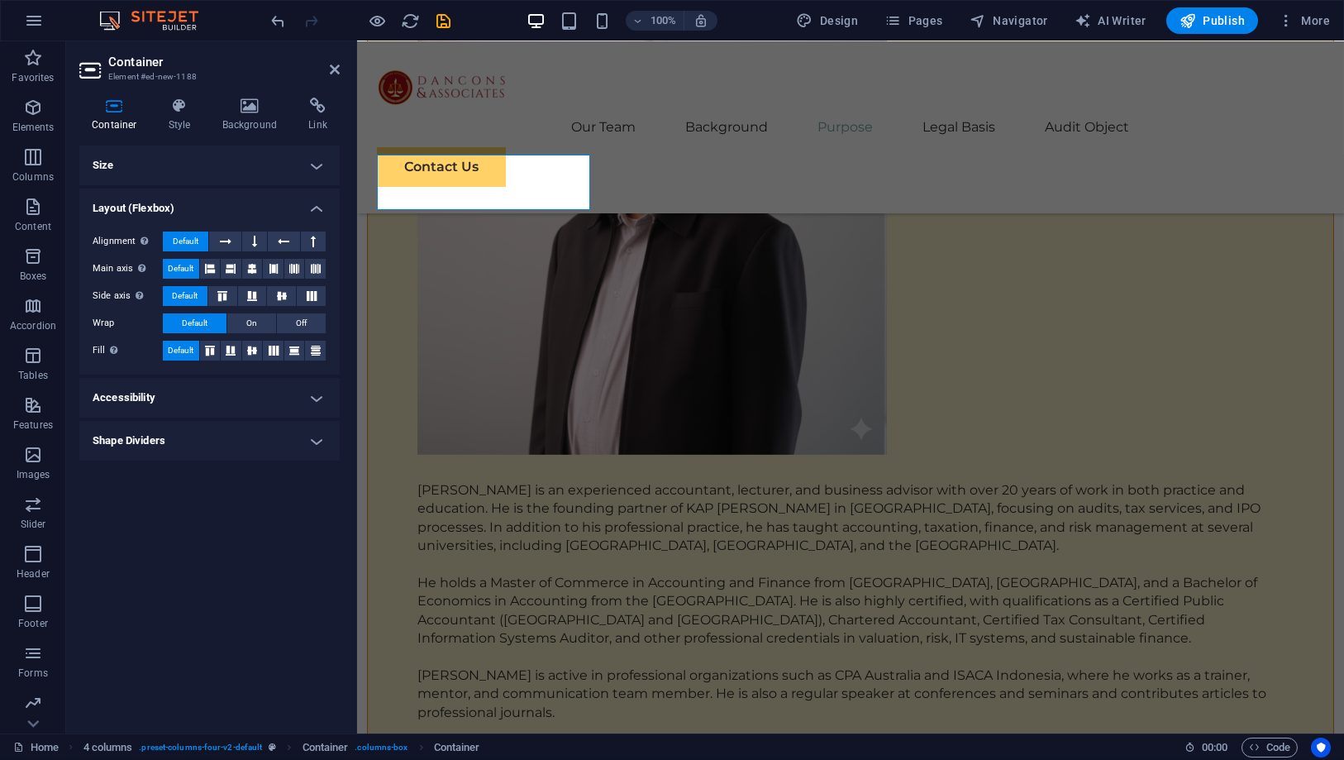
click at [175, 93] on div "Container Style Background Link Size Height Default px rem % vh vw Min. height …" at bounding box center [209, 408] width 287 height 649
click at [258, 121] on h4 "Background" at bounding box center [253, 115] width 87 height 35
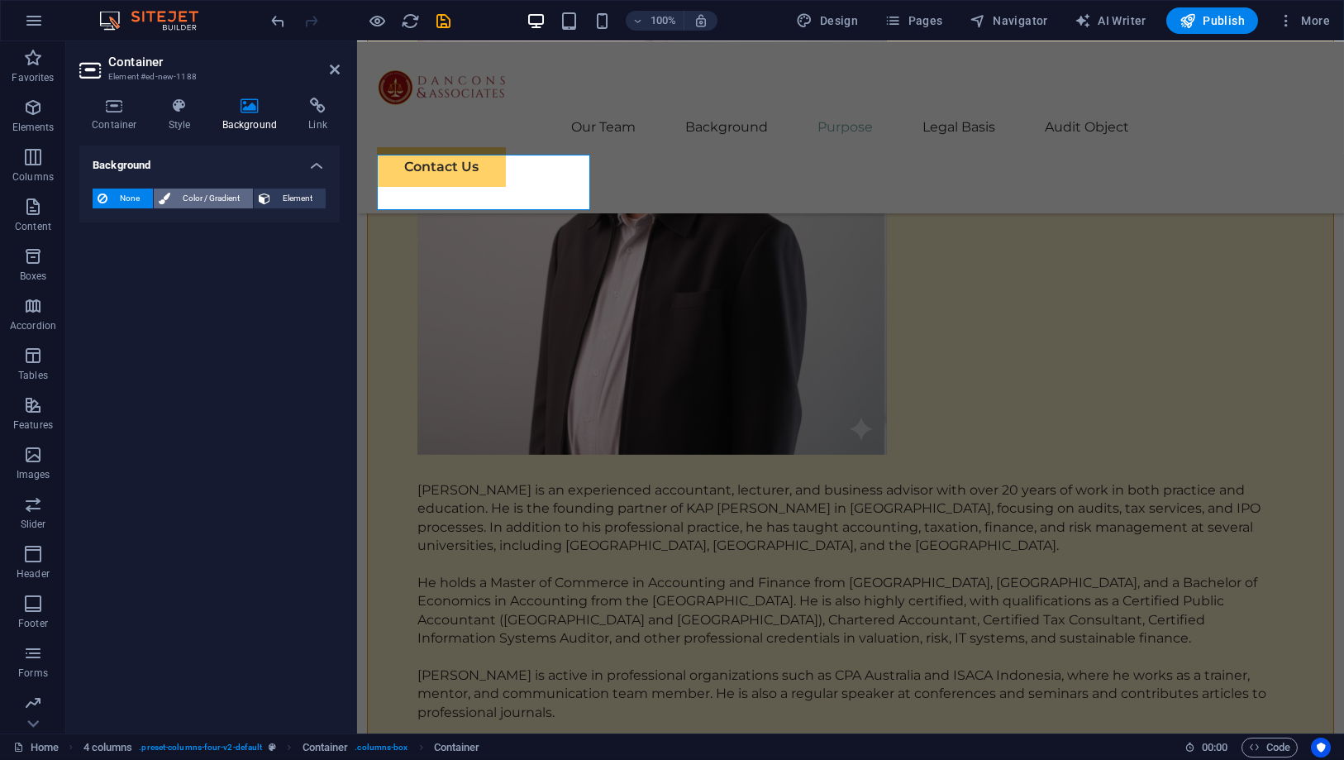
click at [209, 196] on span "Color / Gradient" at bounding box center [211, 198] width 73 height 20
click at [131, 258] on span "Color" at bounding box center [131, 264] width 23 height 13
click at [114, 262] on div "Color" at bounding box center [209, 265] width 232 height 20
click at [105, 264] on span at bounding box center [103, 264] width 18 height 18
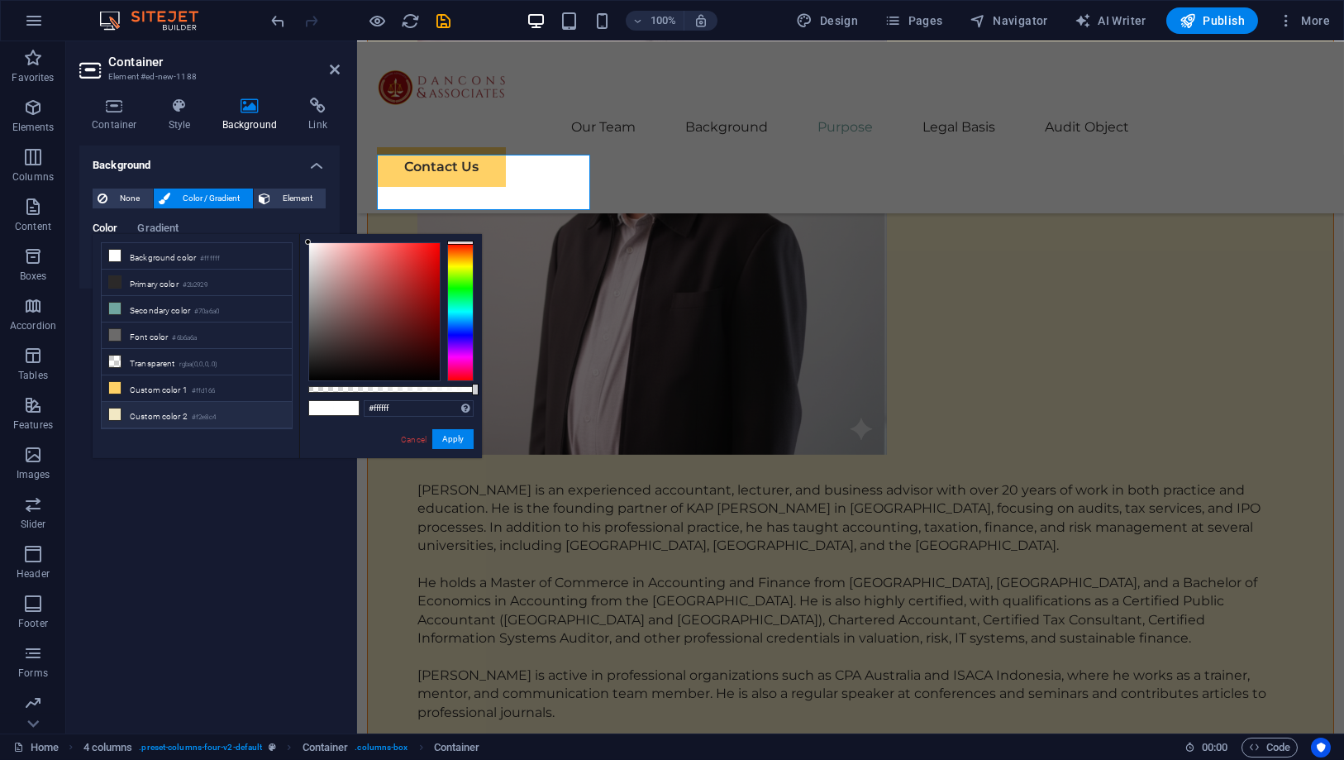
click at [165, 409] on li "Custom color 2 #f2e8c4" at bounding box center [197, 415] width 190 height 26
type input "#f2e8c4"
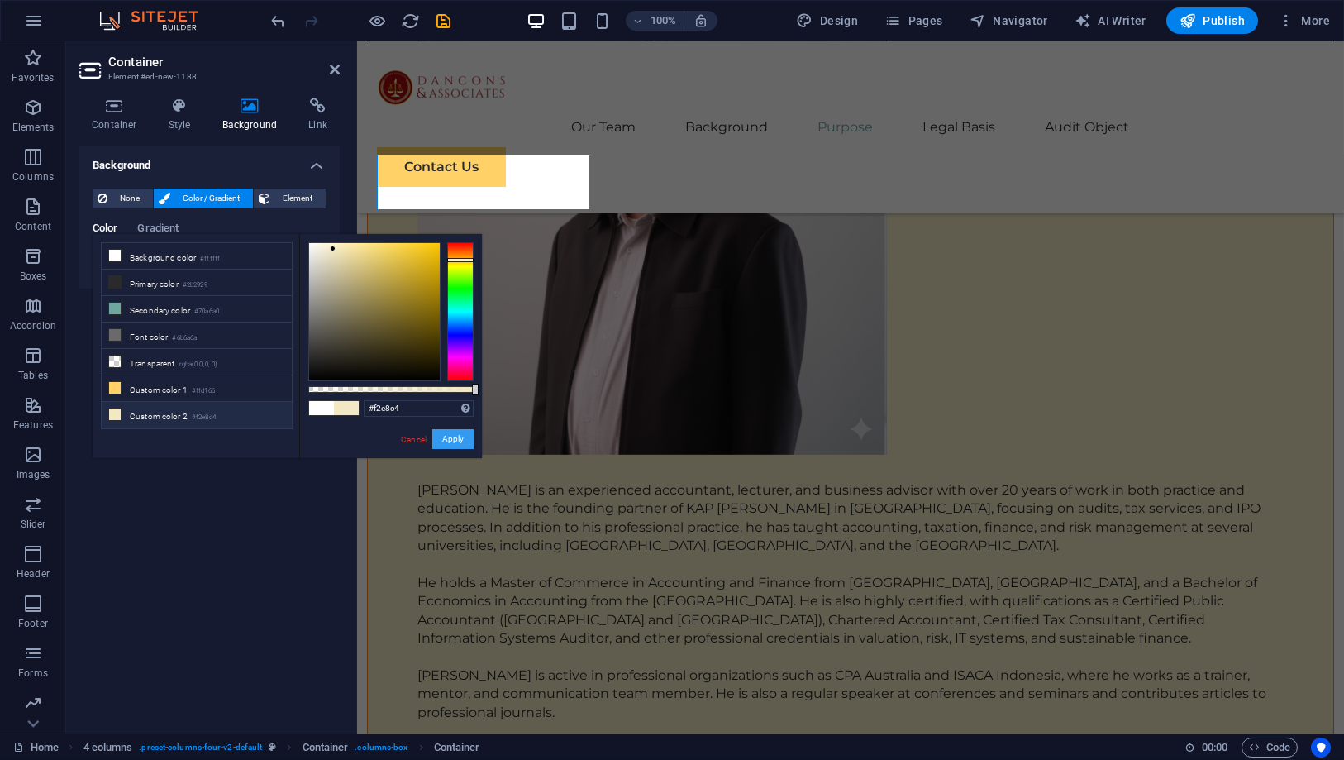
click at [453, 441] on button "Apply" at bounding box center [452, 439] width 41 height 20
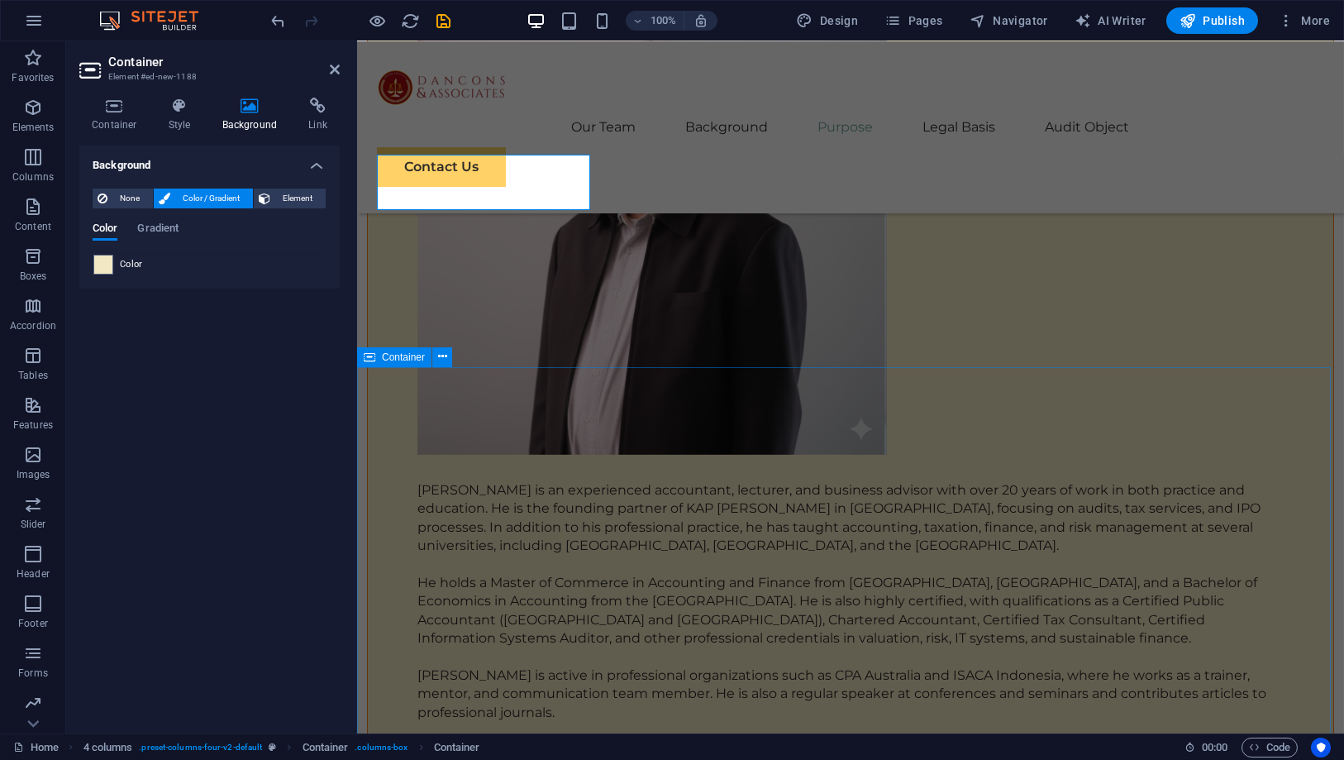
click at [440, 367] on div "Container" at bounding box center [410, 357] width 106 height 21
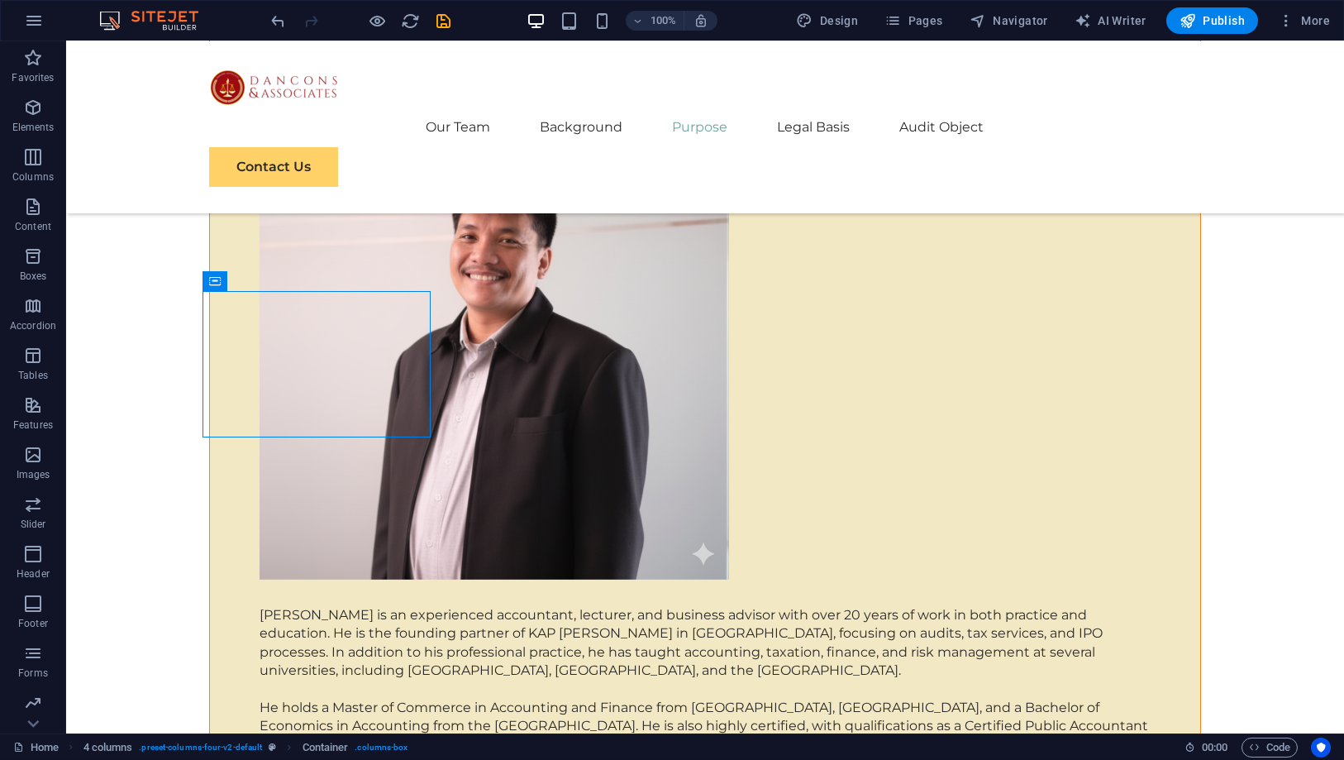
scroll to position [6663, 0]
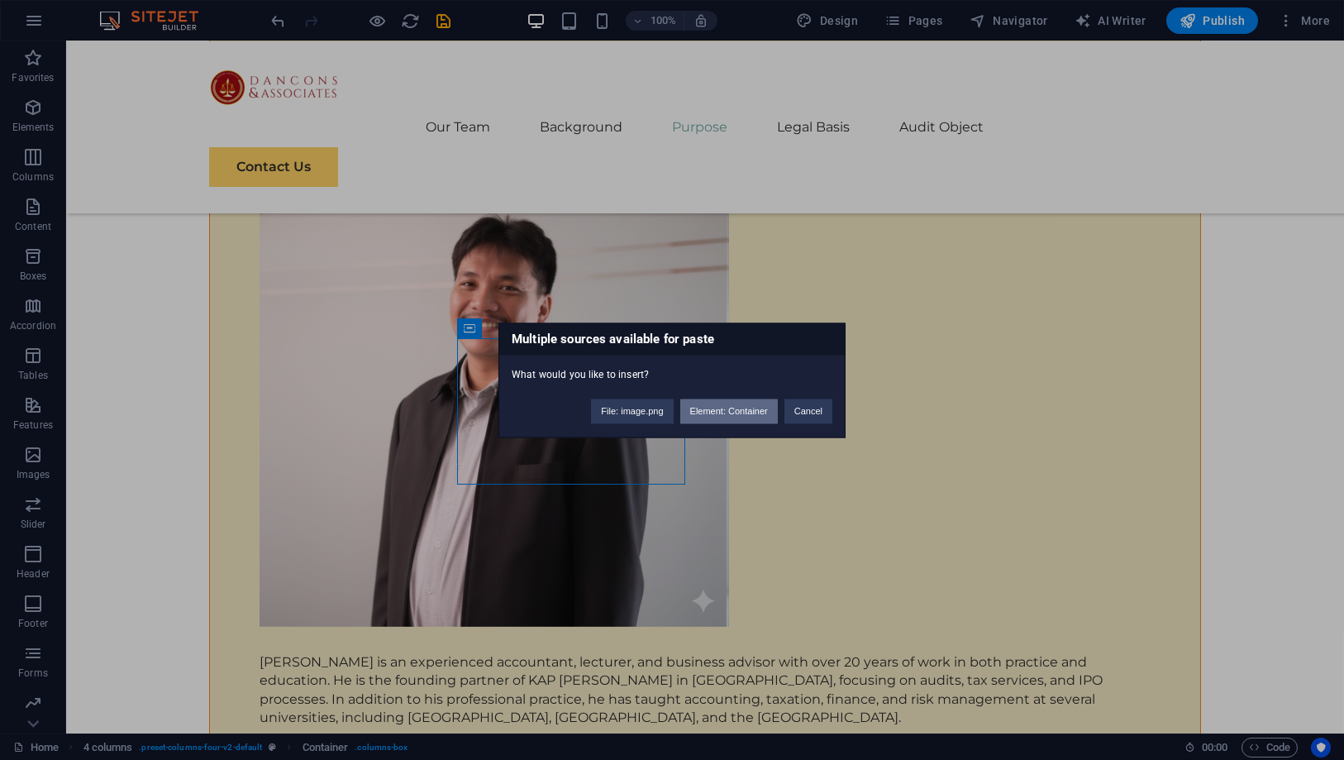
click at [701, 413] on button "Element: Container" at bounding box center [729, 410] width 98 height 25
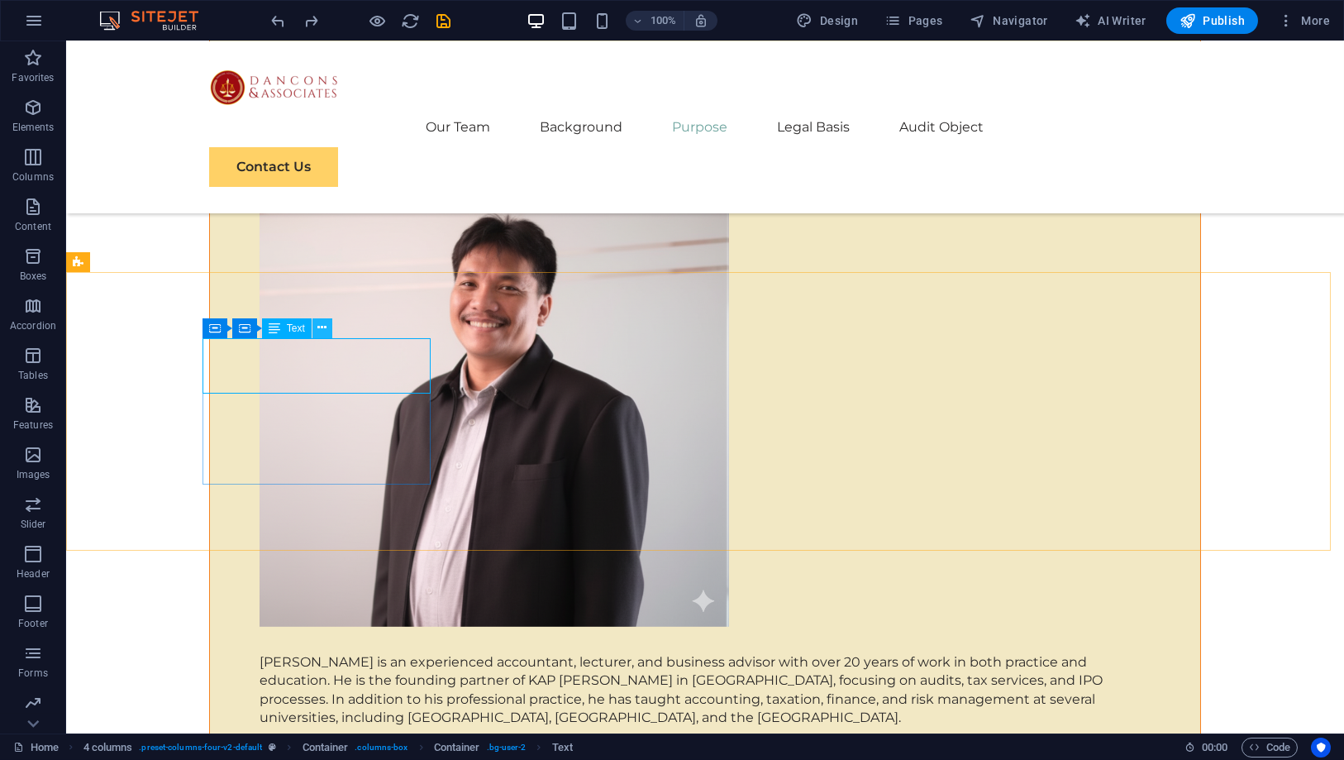
click at [314, 331] on button at bounding box center [322, 328] width 20 height 20
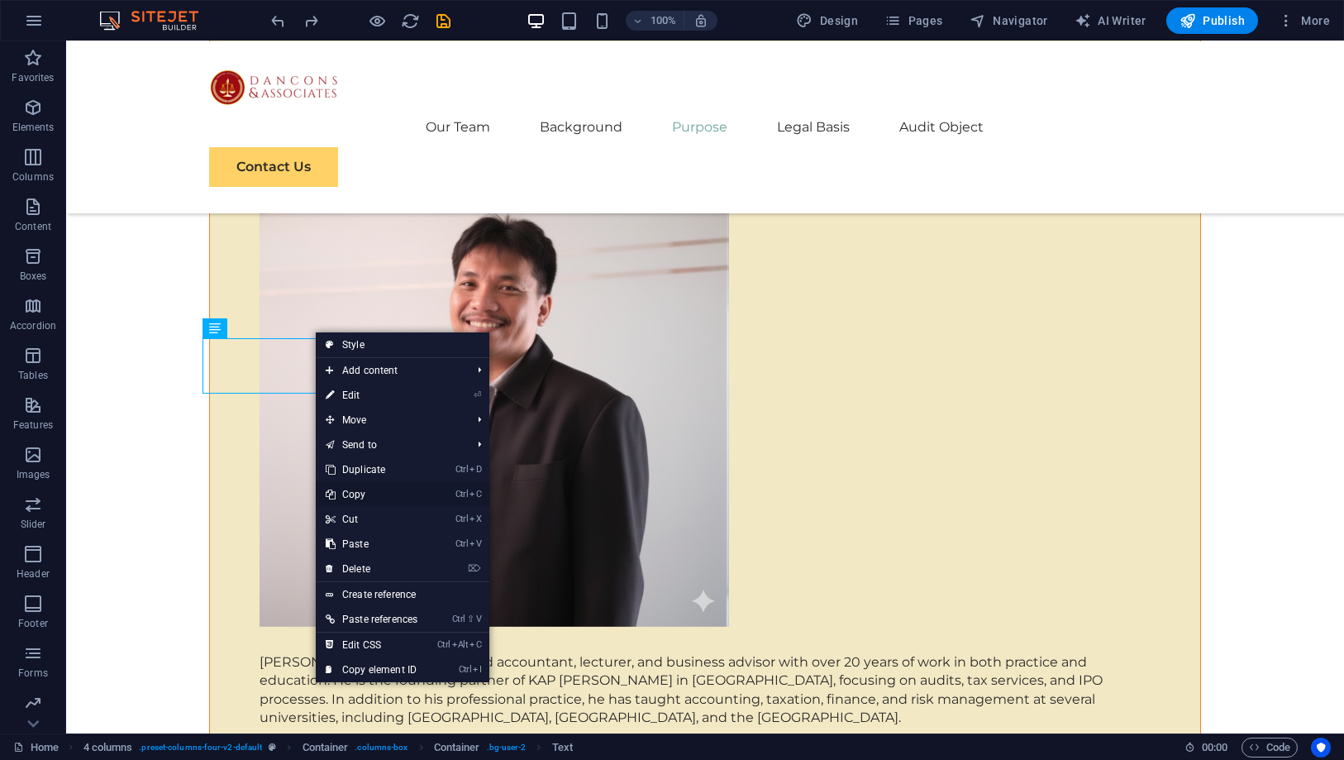
click at [381, 493] on link "Ctrl C Copy" at bounding box center [372, 494] width 112 height 25
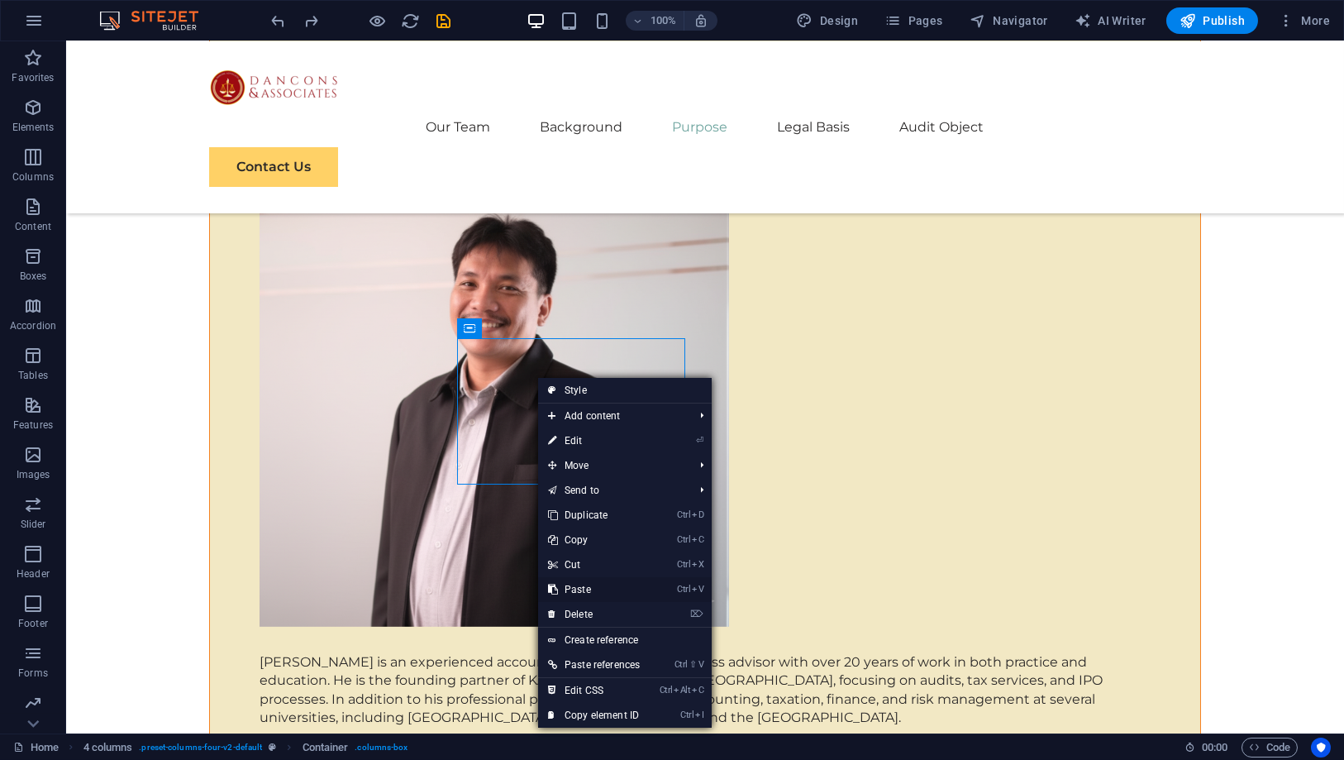
click at [588, 585] on link "Ctrl V Paste" at bounding box center [594, 589] width 112 height 25
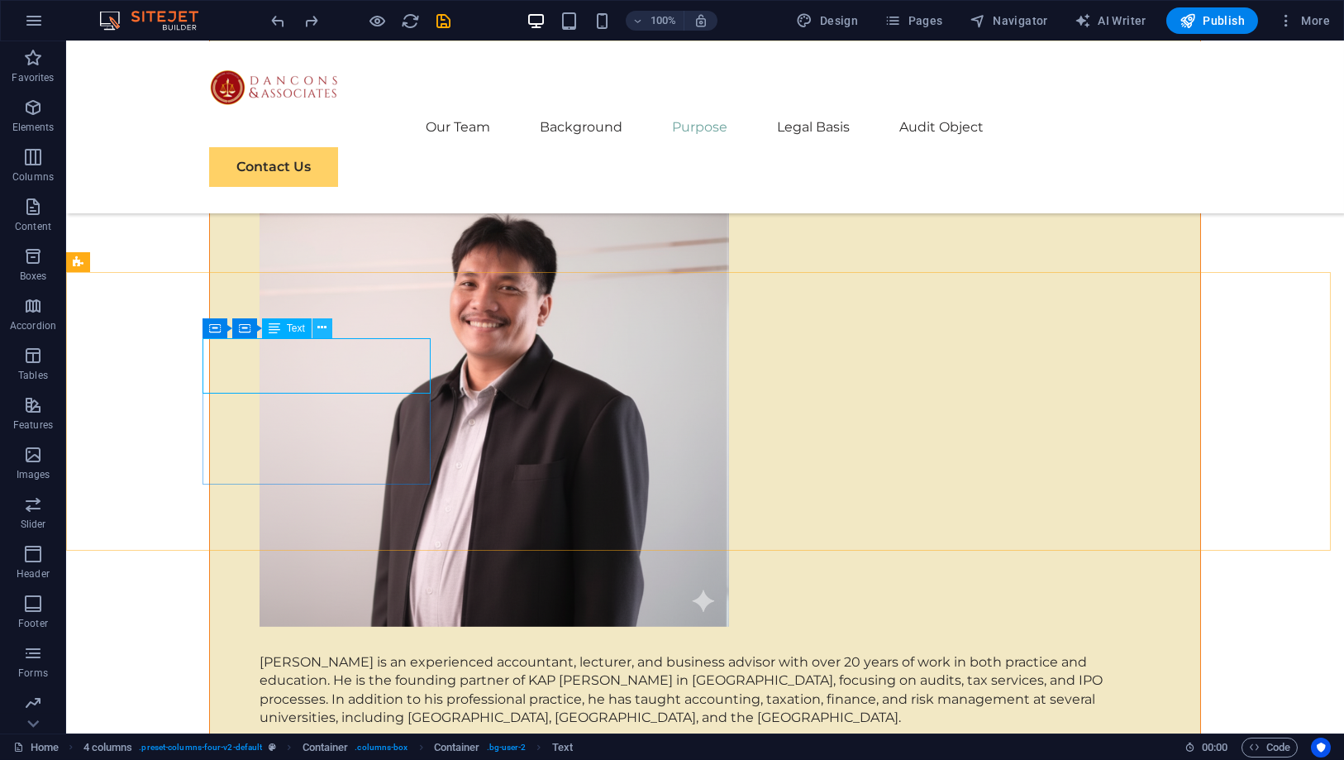
click at [323, 328] on icon at bounding box center [321, 327] width 9 height 17
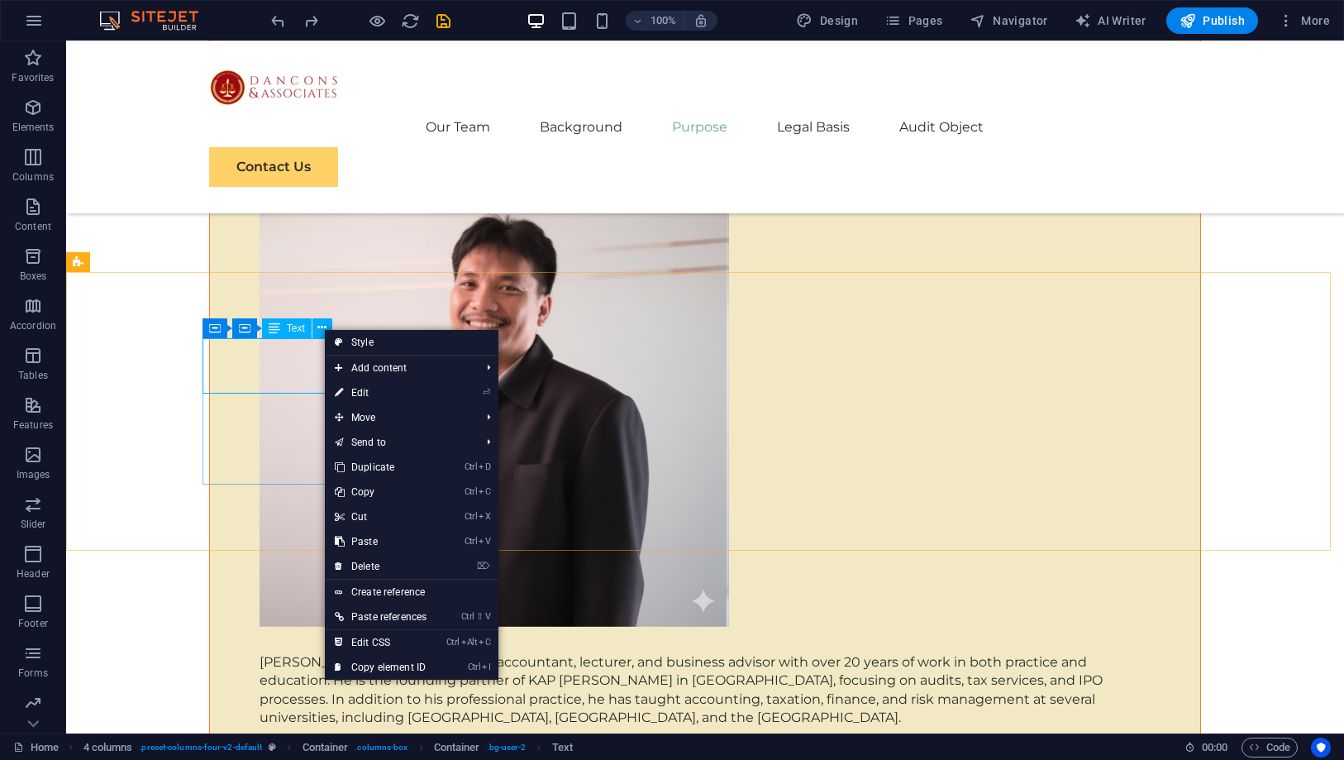
click at [302, 326] on span "Text" at bounding box center [296, 328] width 18 height 10
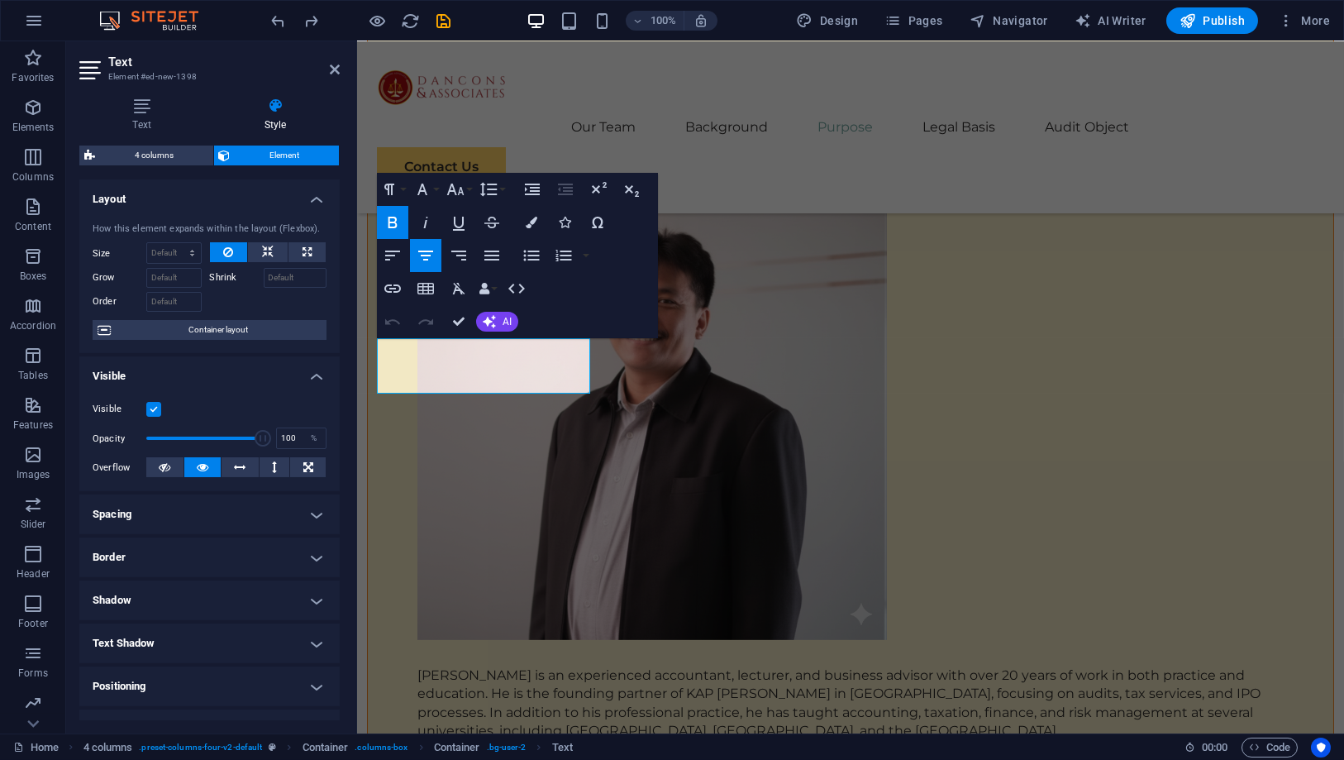
scroll to position [6665, 0]
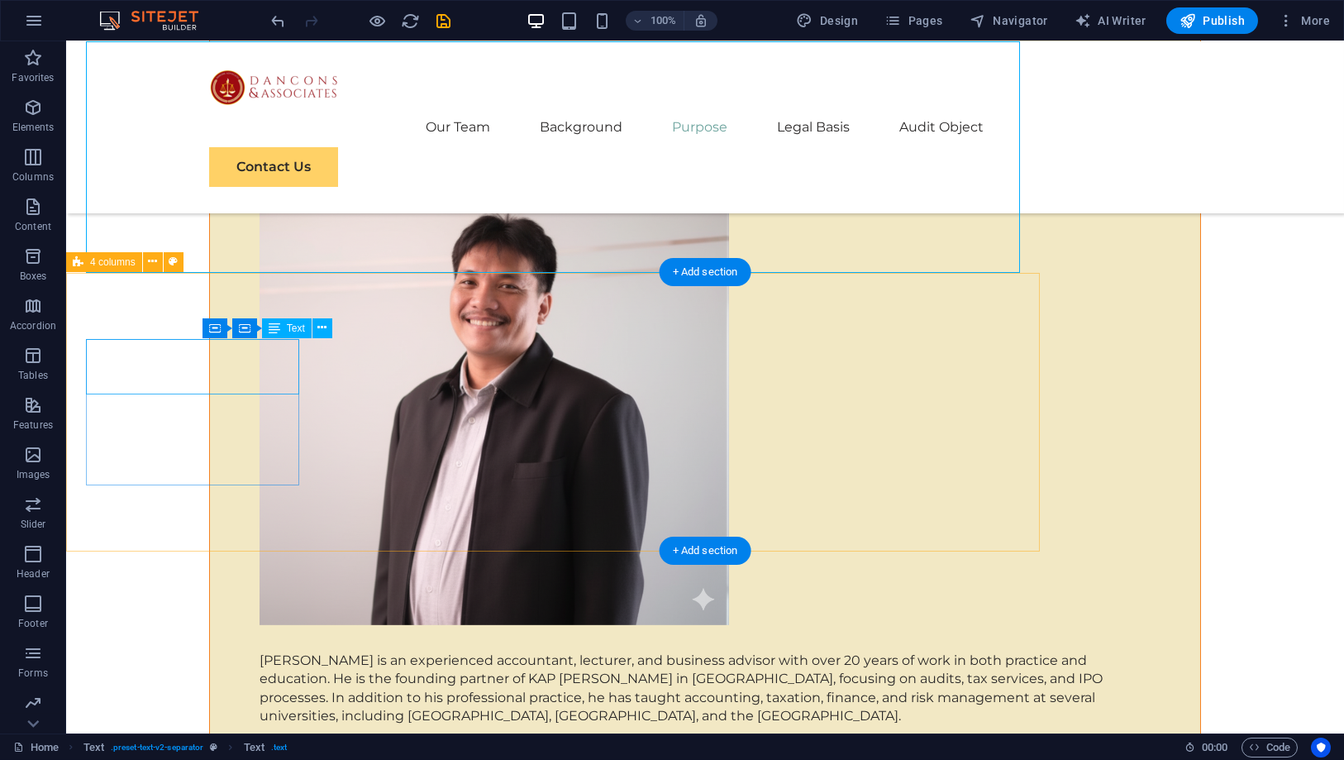
scroll to position [6663, 0]
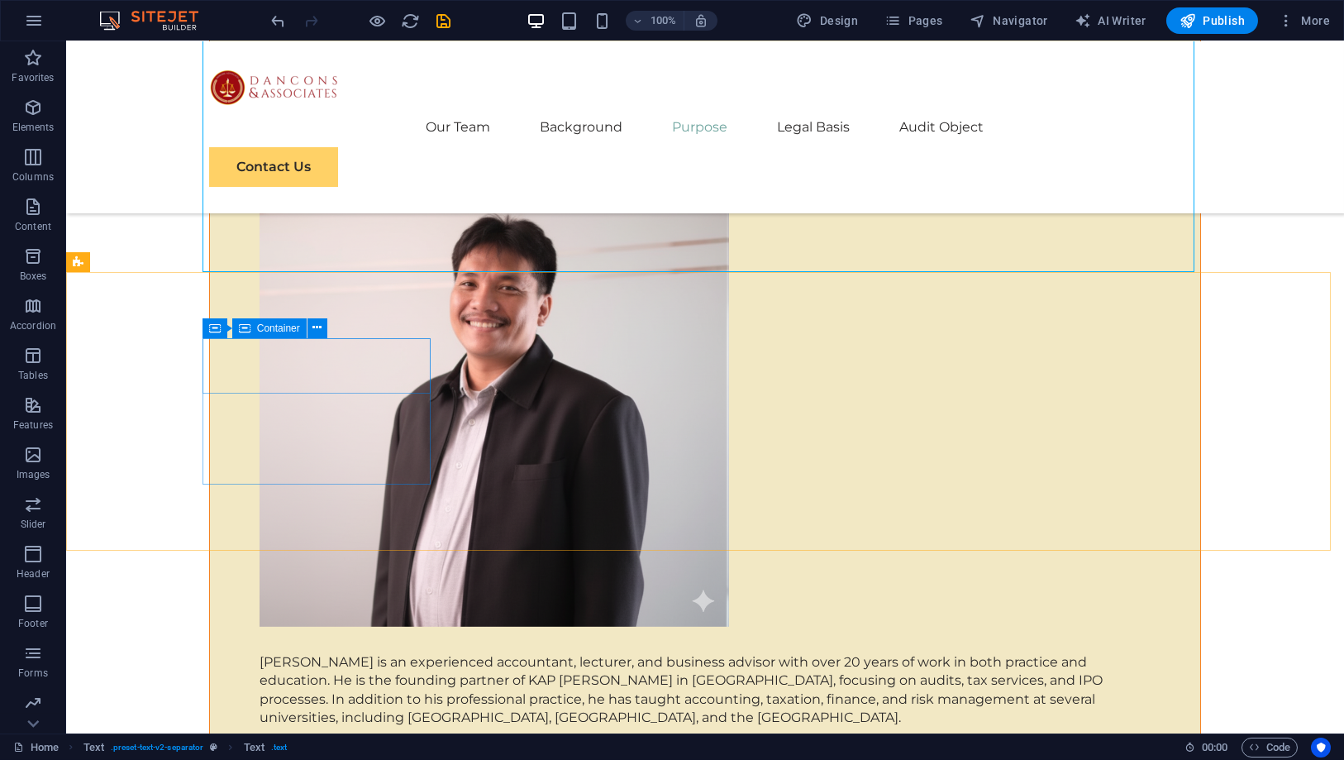
click at [244, 330] on icon at bounding box center [245, 328] width 12 height 20
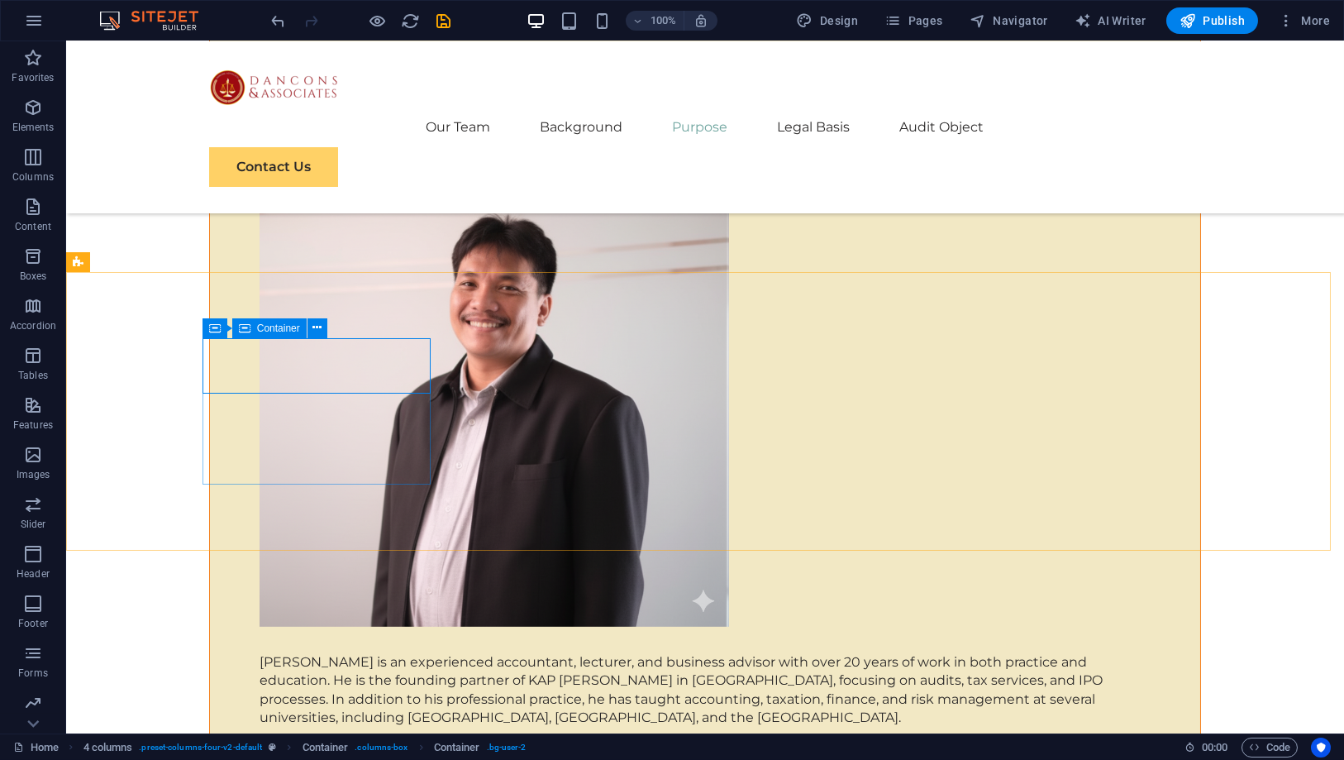
click at [248, 326] on icon at bounding box center [245, 328] width 12 height 20
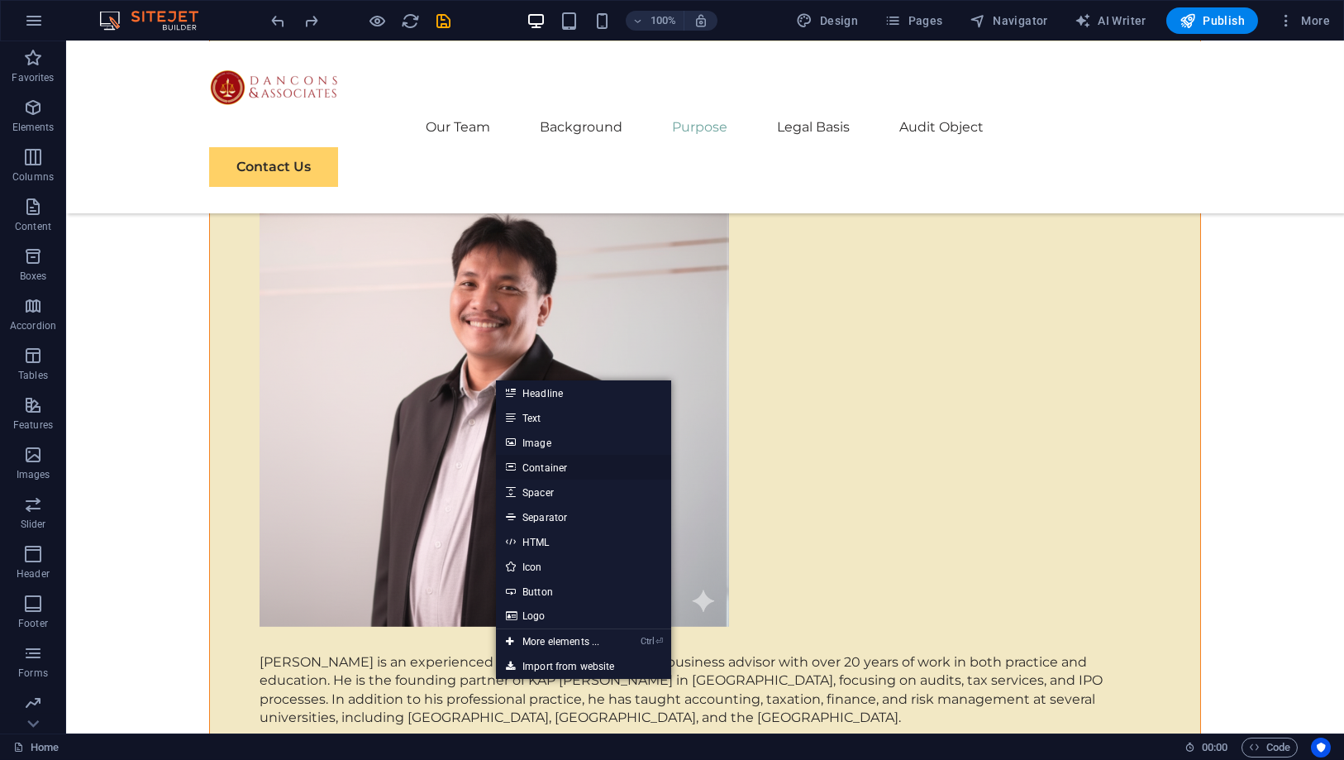
click at [548, 464] on link "Container" at bounding box center [583, 467] width 175 height 25
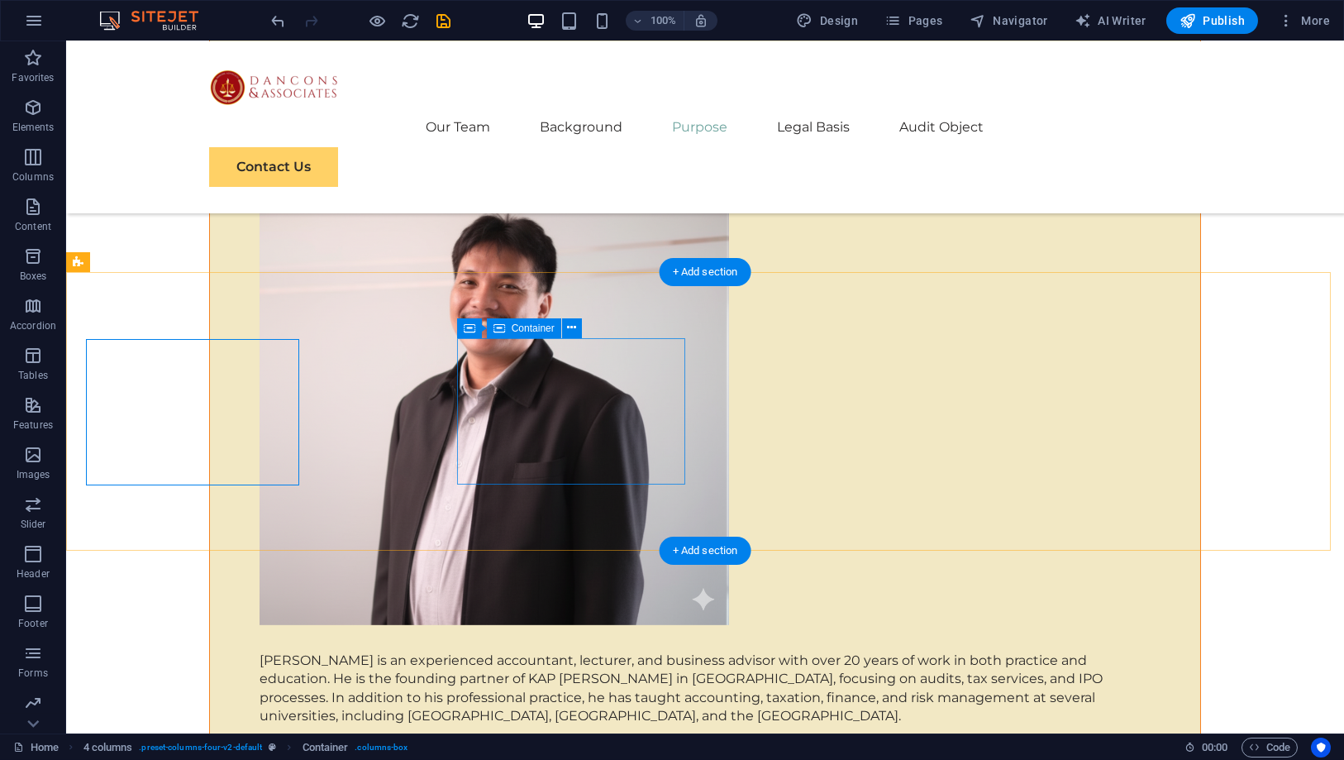
scroll to position [6663, 0]
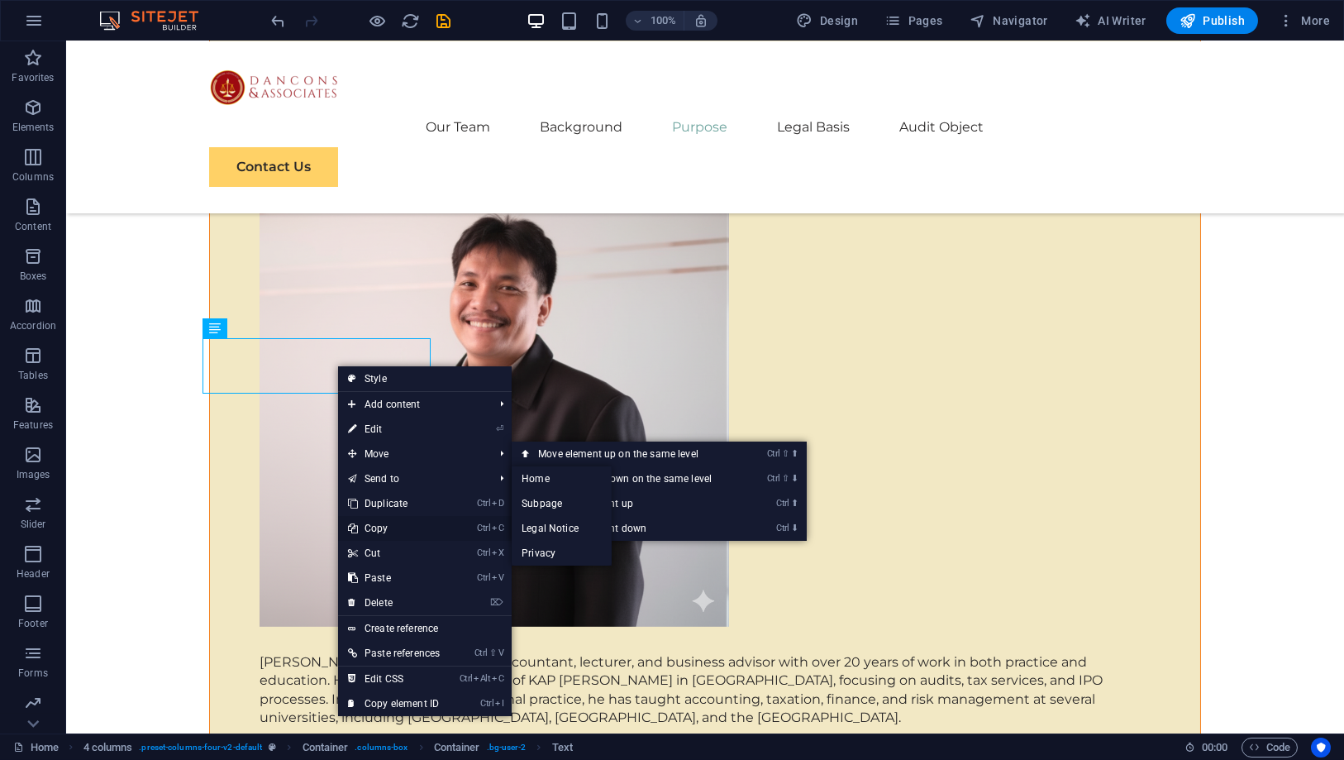
click at [402, 516] on link "Ctrl C Copy" at bounding box center [394, 528] width 112 height 25
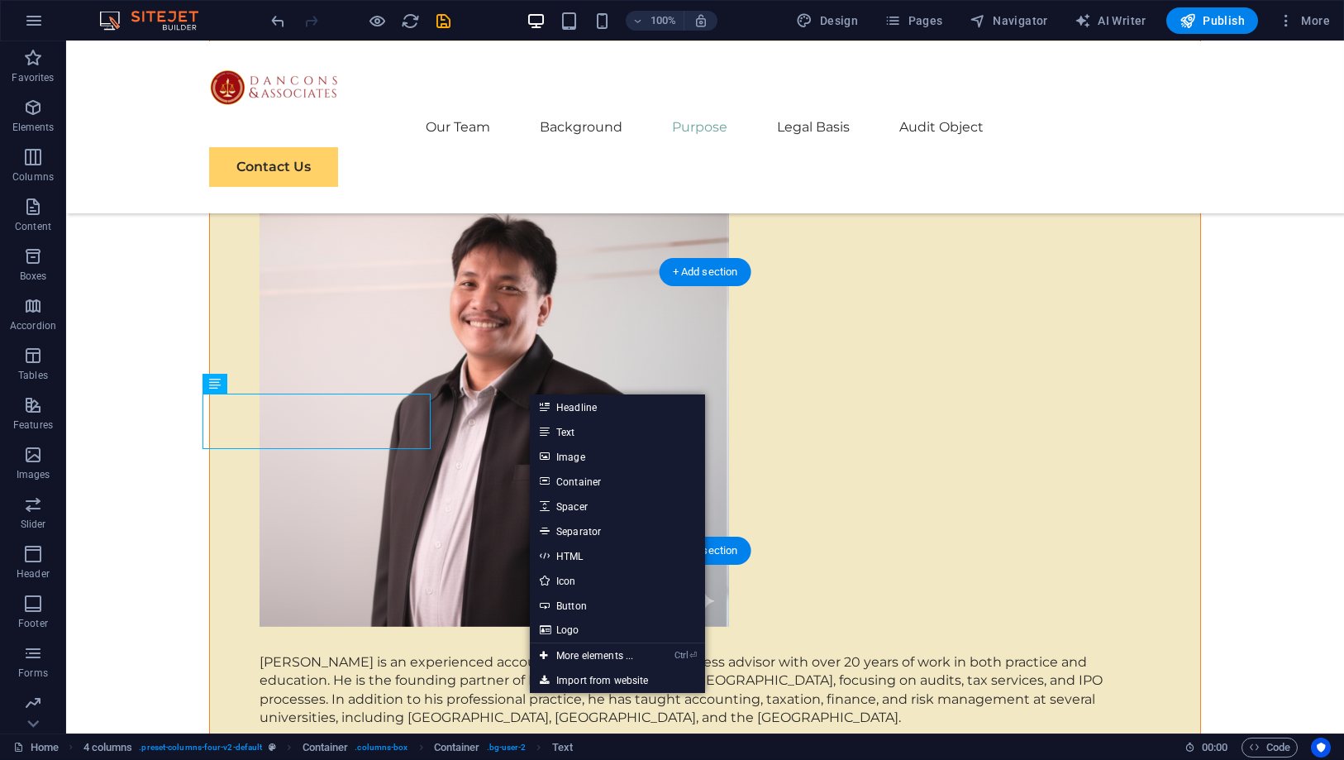
drag, startPoint x: 338, startPoint y: 406, endPoint x: 508, endPoint y: 409, distance: 170.3
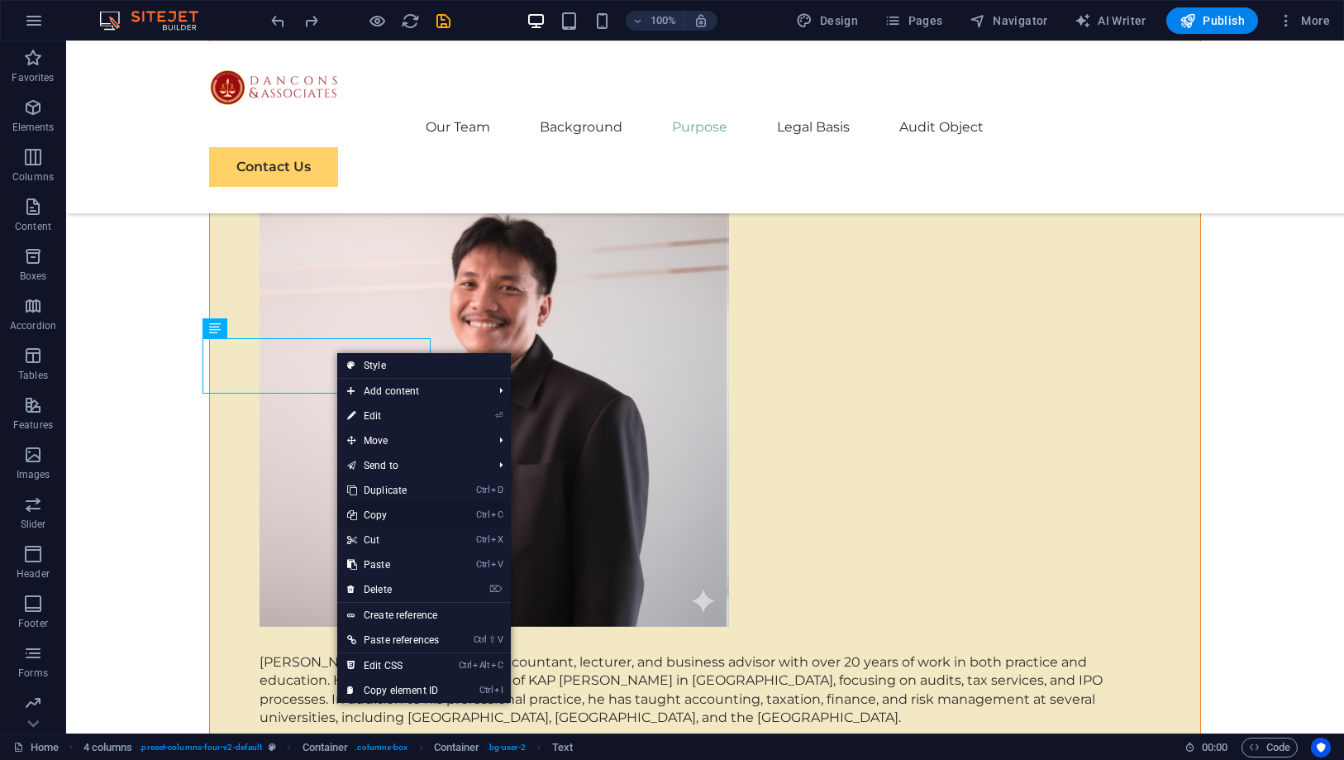
click at [418, 512] on link "Ctrl C Copy" at bounding box center [393, 515] width 112 height 25
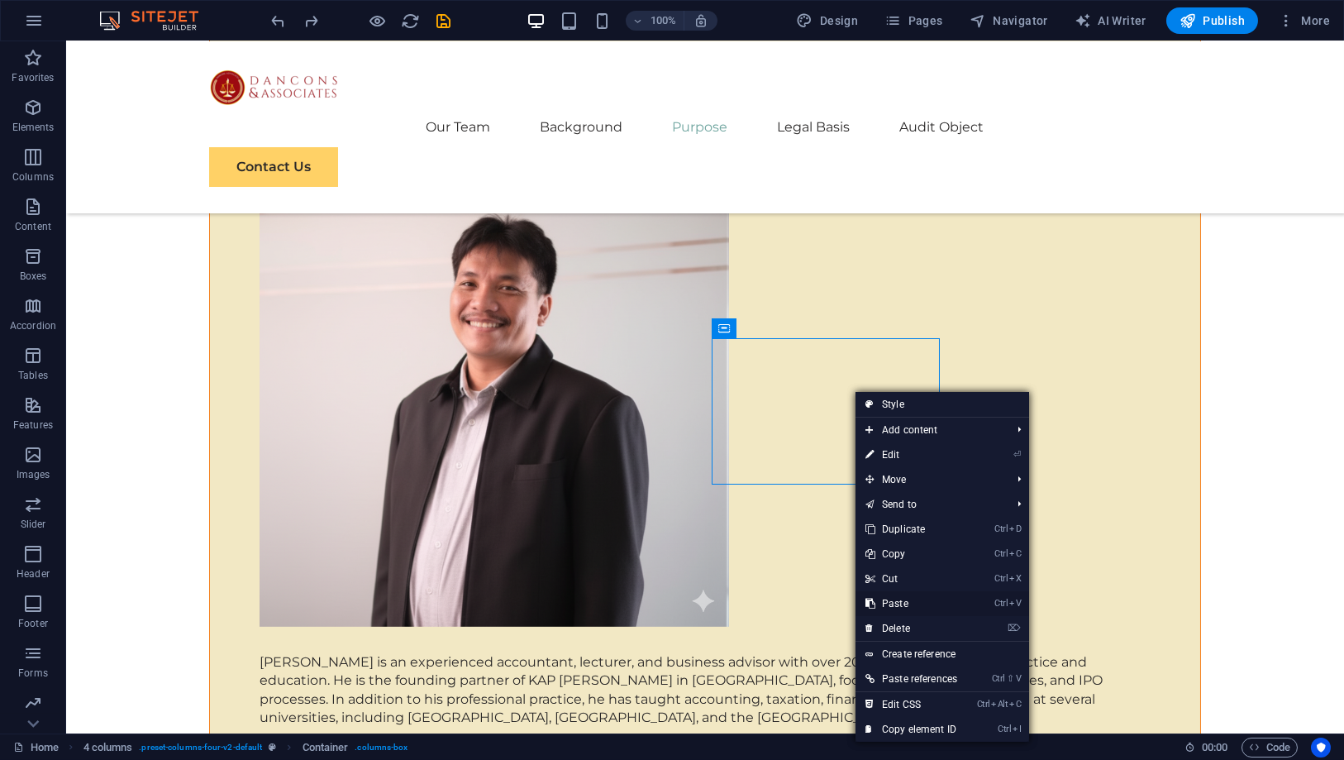
click at [897, 600] on link "Ctrl V Paste" at bounding box center [911, 603] width 112 height 25
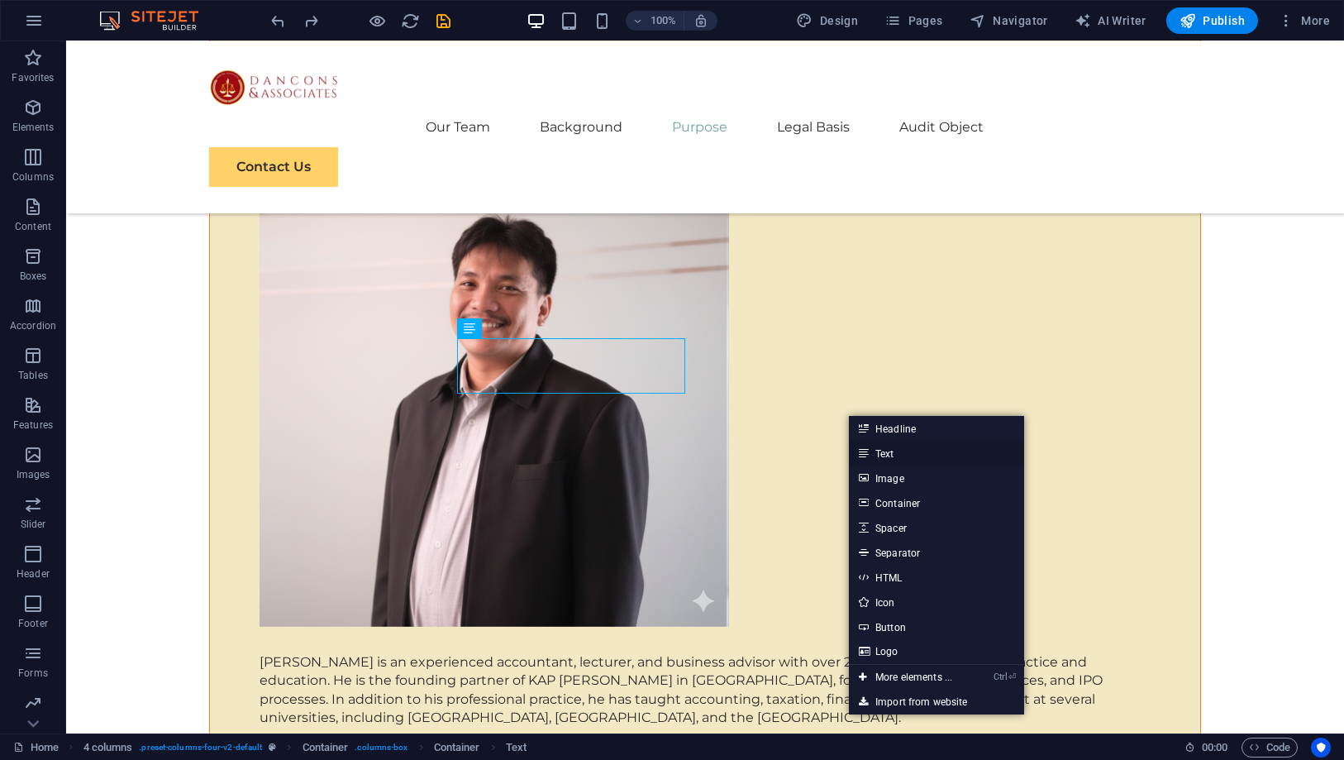
click at [902, 458] on link "Text" at bounding box center [936, 453] width 175 height 25
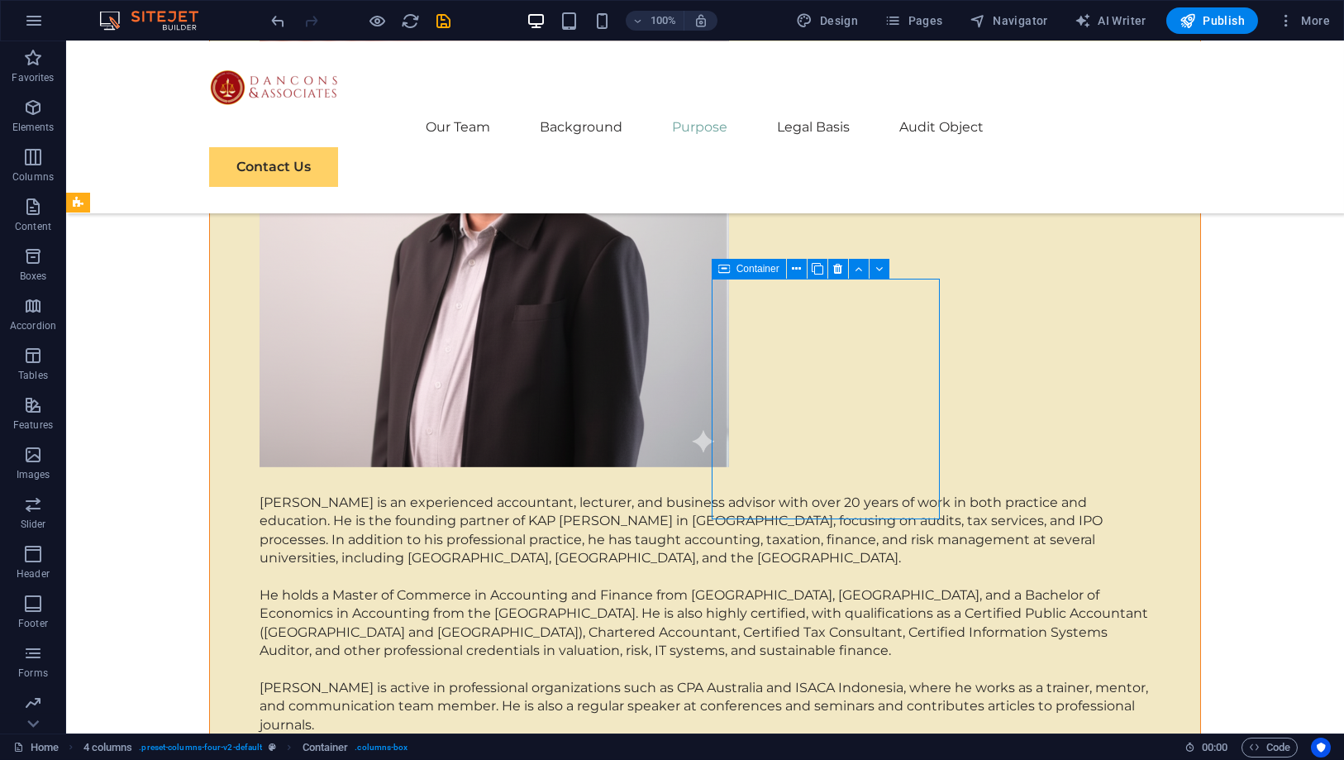
scroll to position [6847, 0]
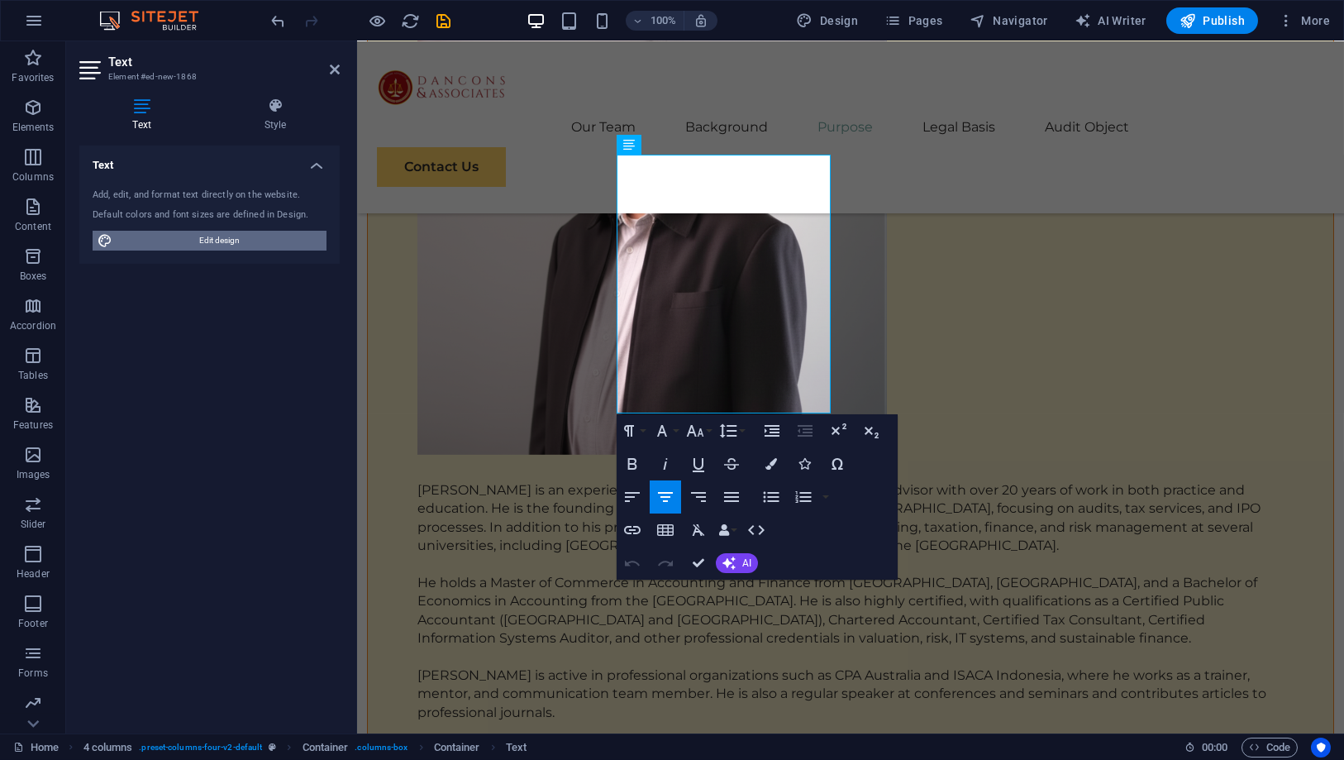
click at [212, 244] on span "Edit design" at bounding box center [219, 241] width 204 height 20
select select "px"
select select "400"
select select "px"
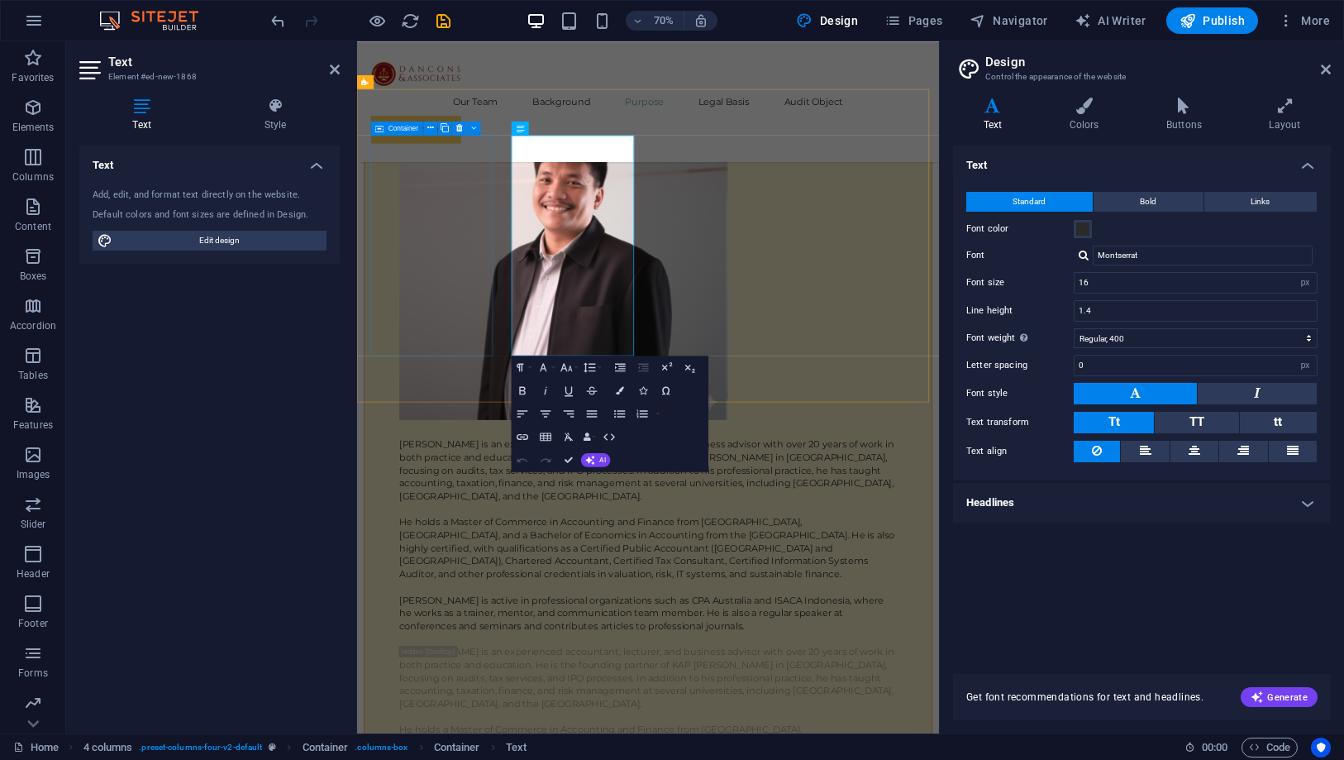
scroll to position [7343, 0]
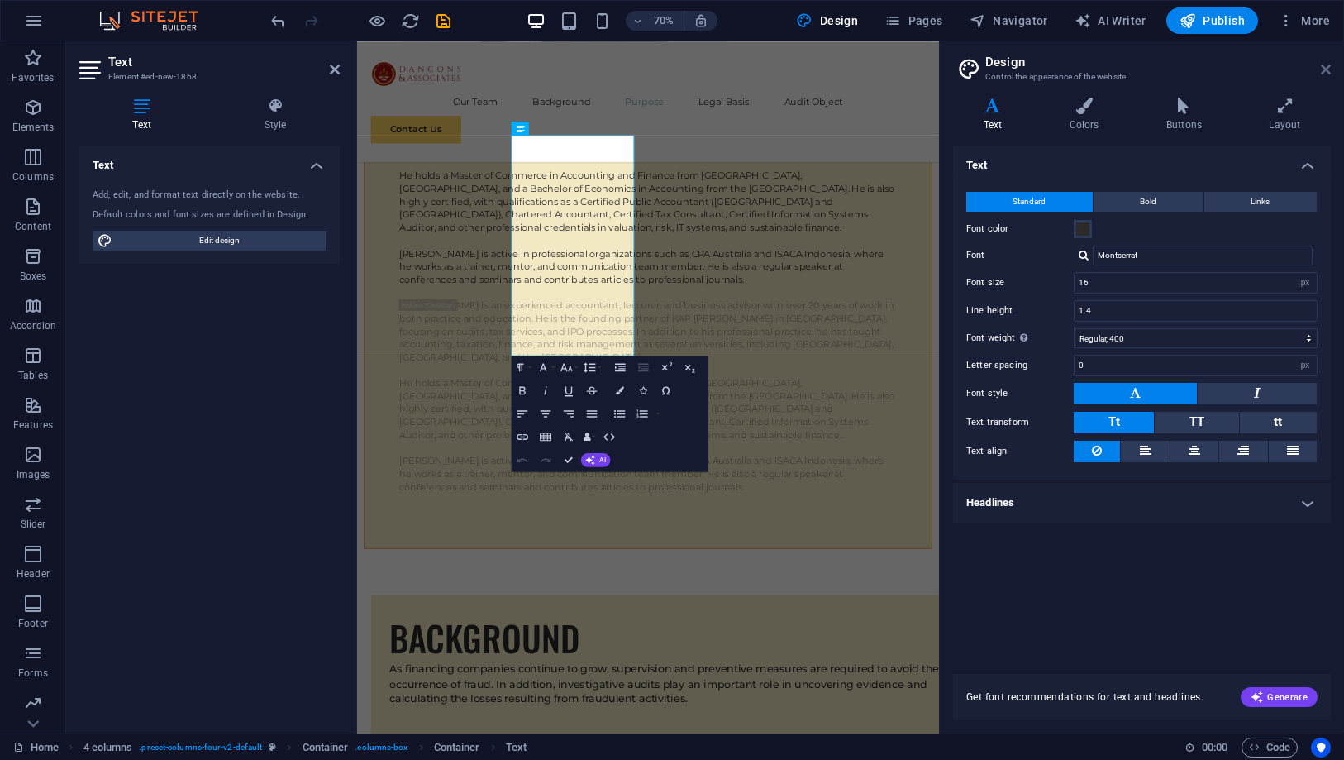
click at [1322, 74] on icon at bounding box center [1326, 69] width 10 height 13
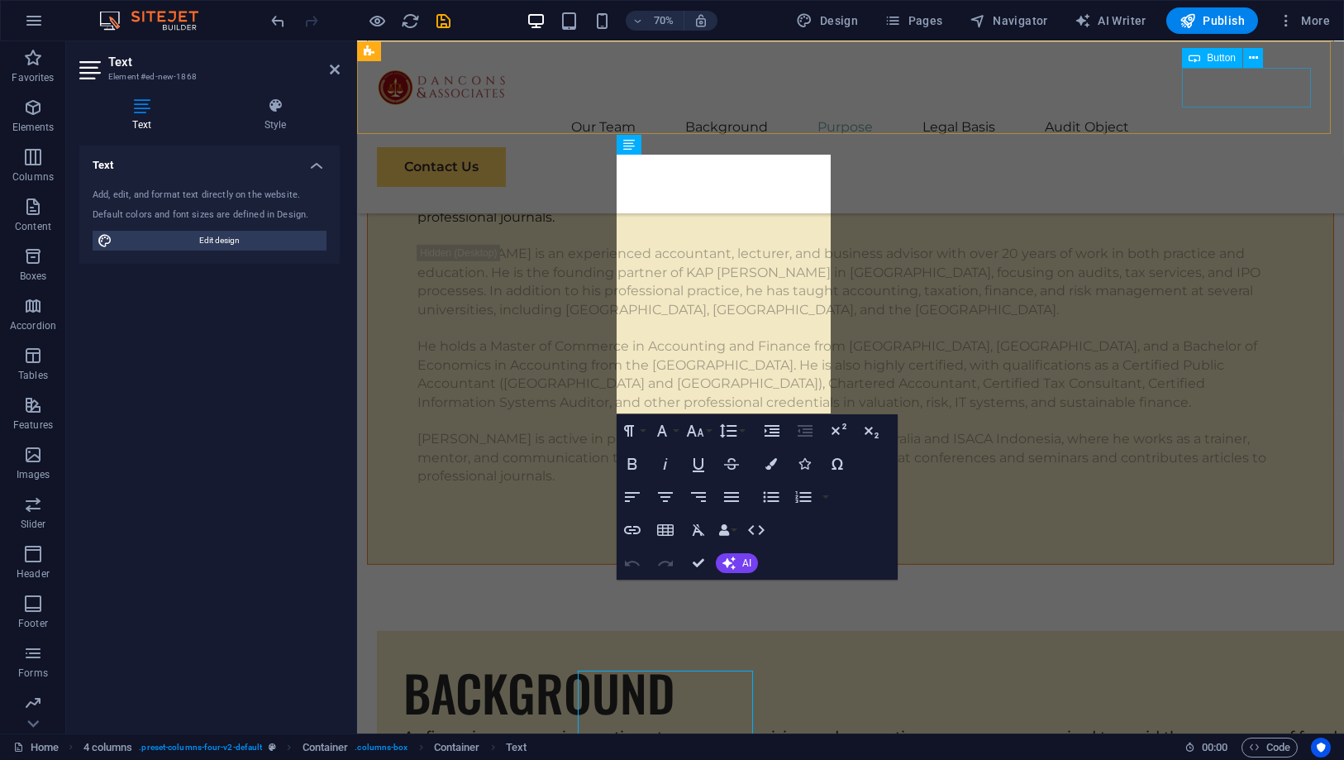
scroll to position [6848, 0]
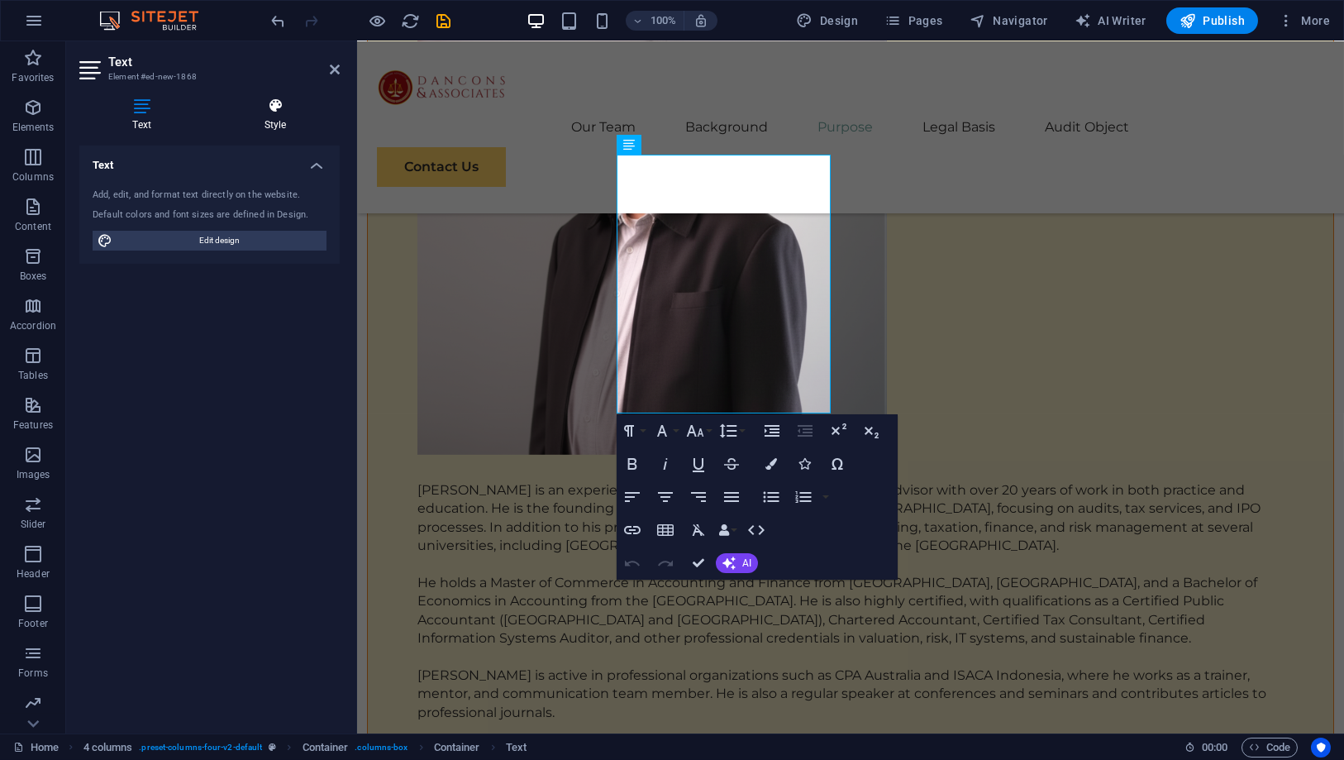
click at [279, 121] on h4 "Style" at bounding box center [275, 115] width 129 height 35
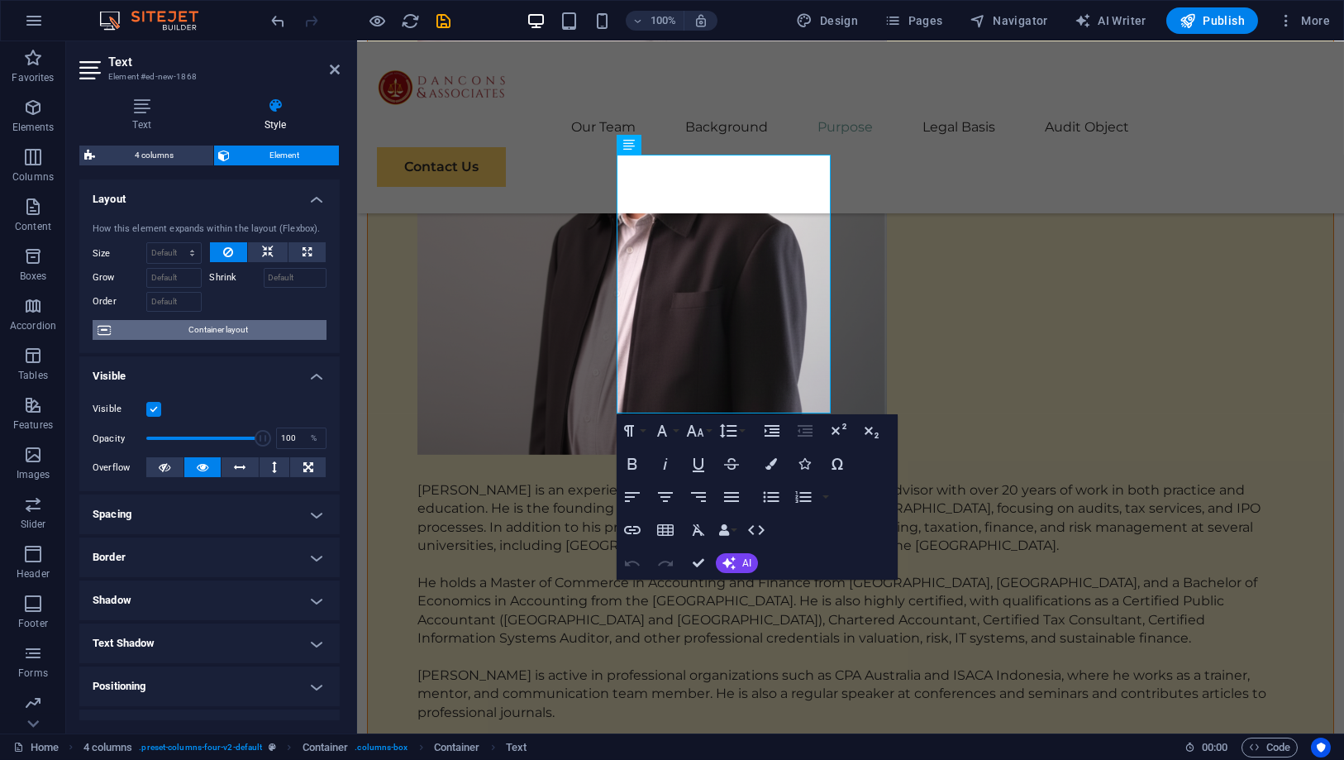
click at [222, 322] on span "Container layout" at bounding box center [219, 330] width 206 height 20
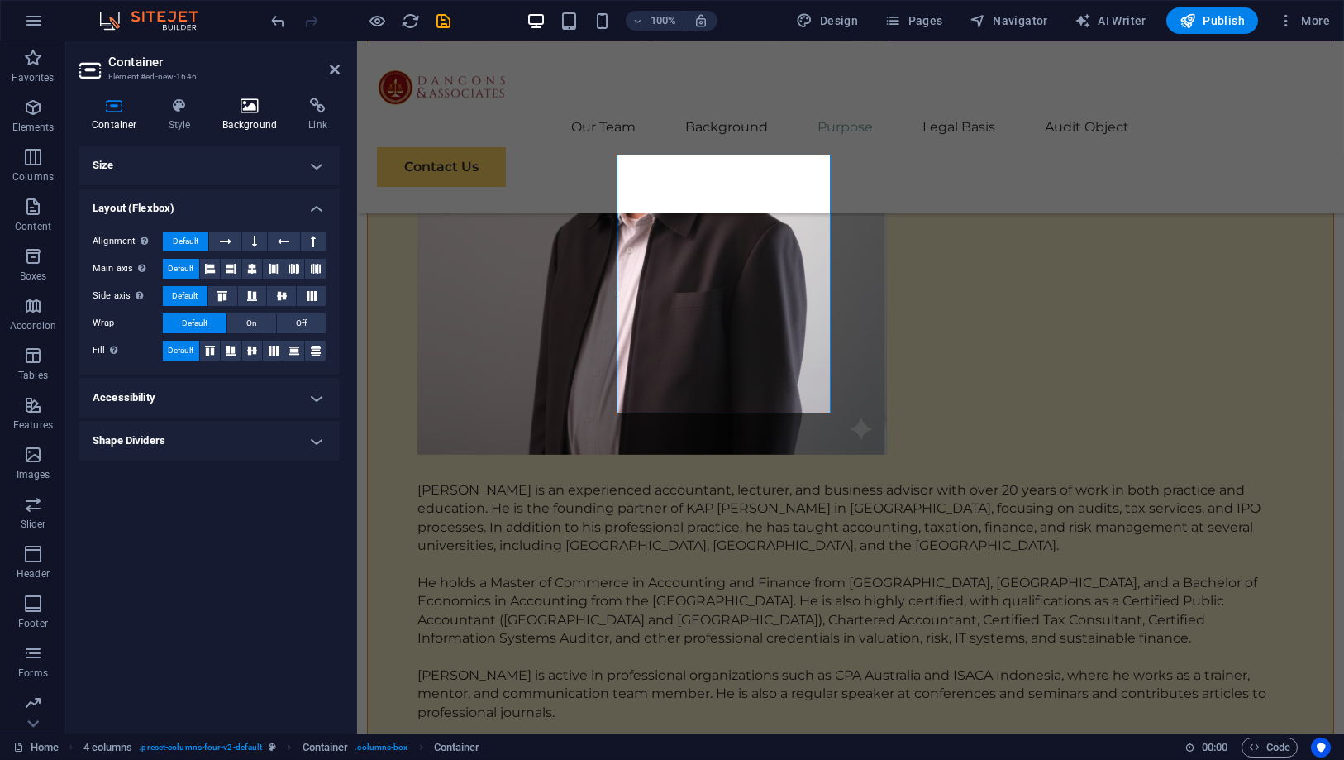
click at [242, 123] on h4 "Background" at bounding box center [253, 115] width 87 height 35
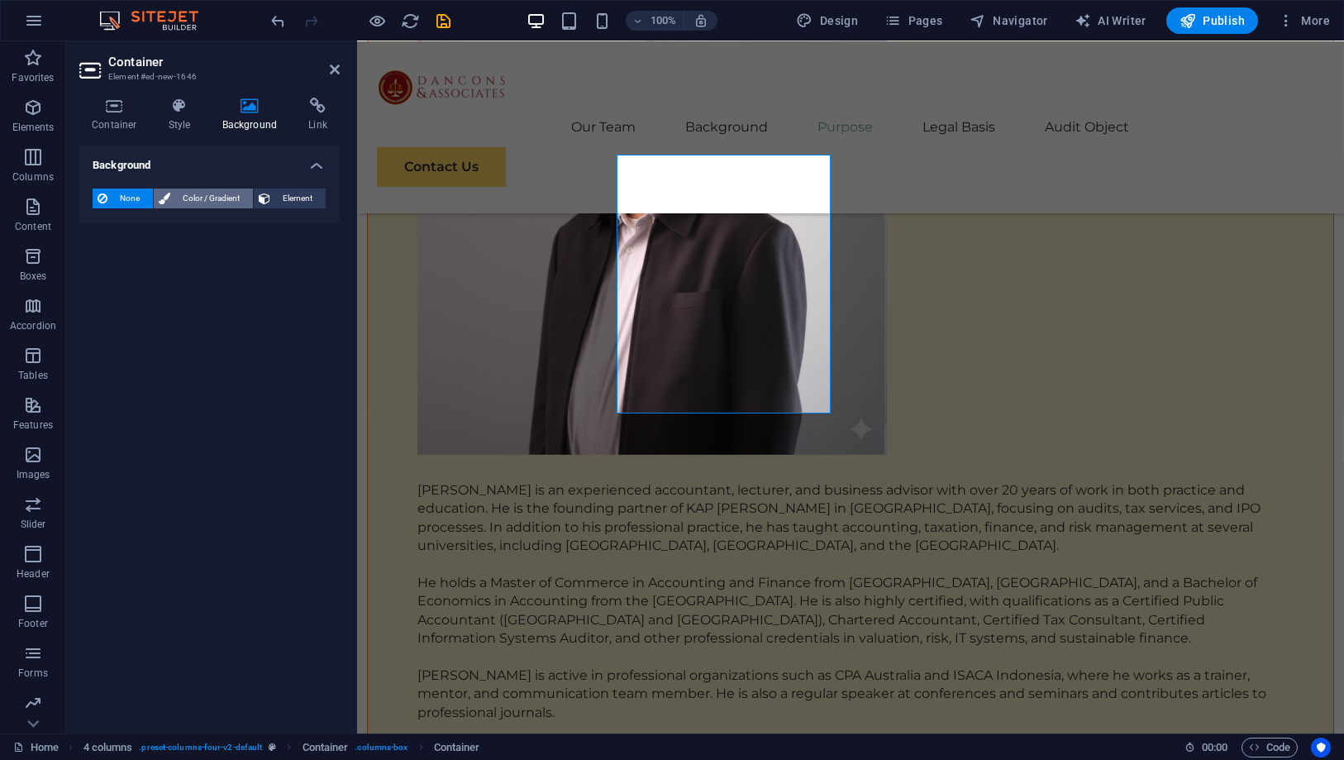
click at [178, 199] on span "Color / Gradient" at bounding box center [211, 198] width 73 height 20
click at [113, 258] on div "Color" at bounding box center [209, 265] width 232 height 20
click at [106, 264] on span at bounding box center [103, 264] width 18 height 18
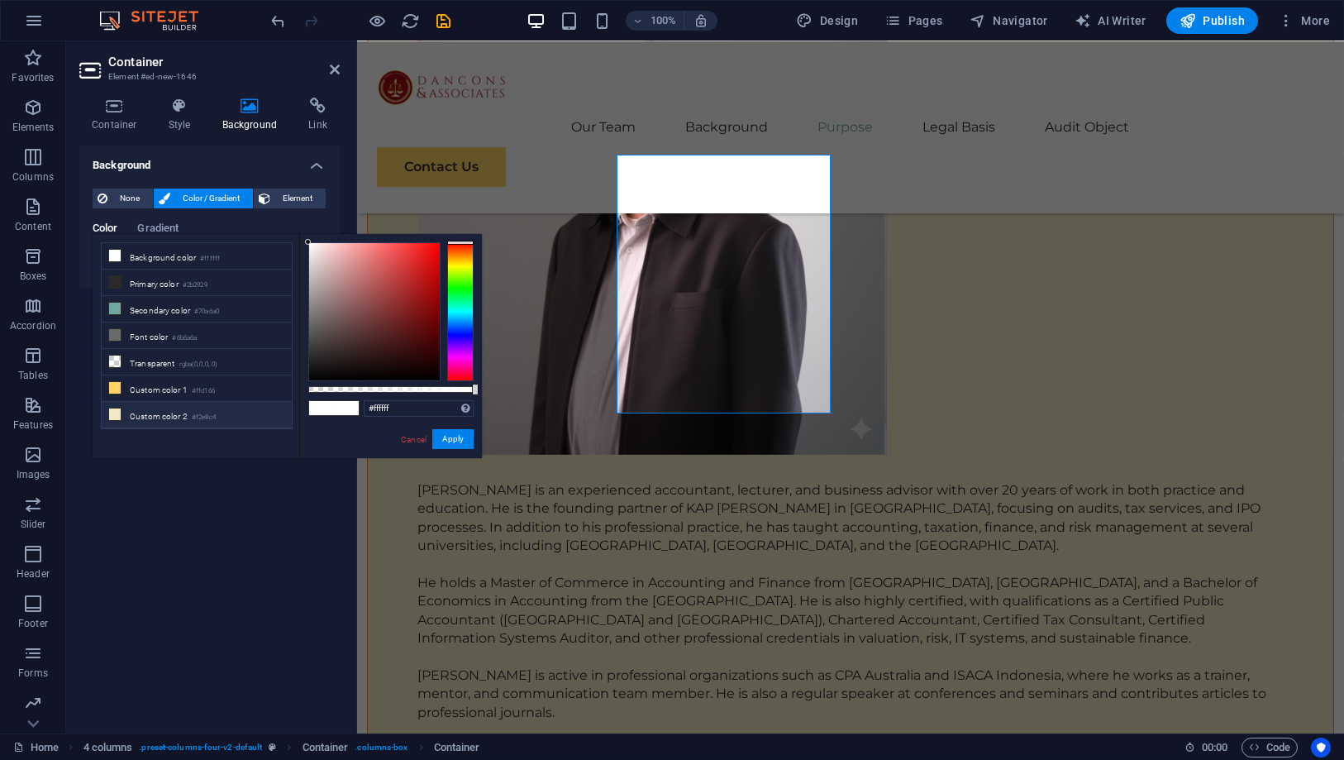
click at [174, 404] on li "Custom color 2 #f2e8c4" at bounding box center [197, 415] width 190 height 26
type input "#f2e8c4"
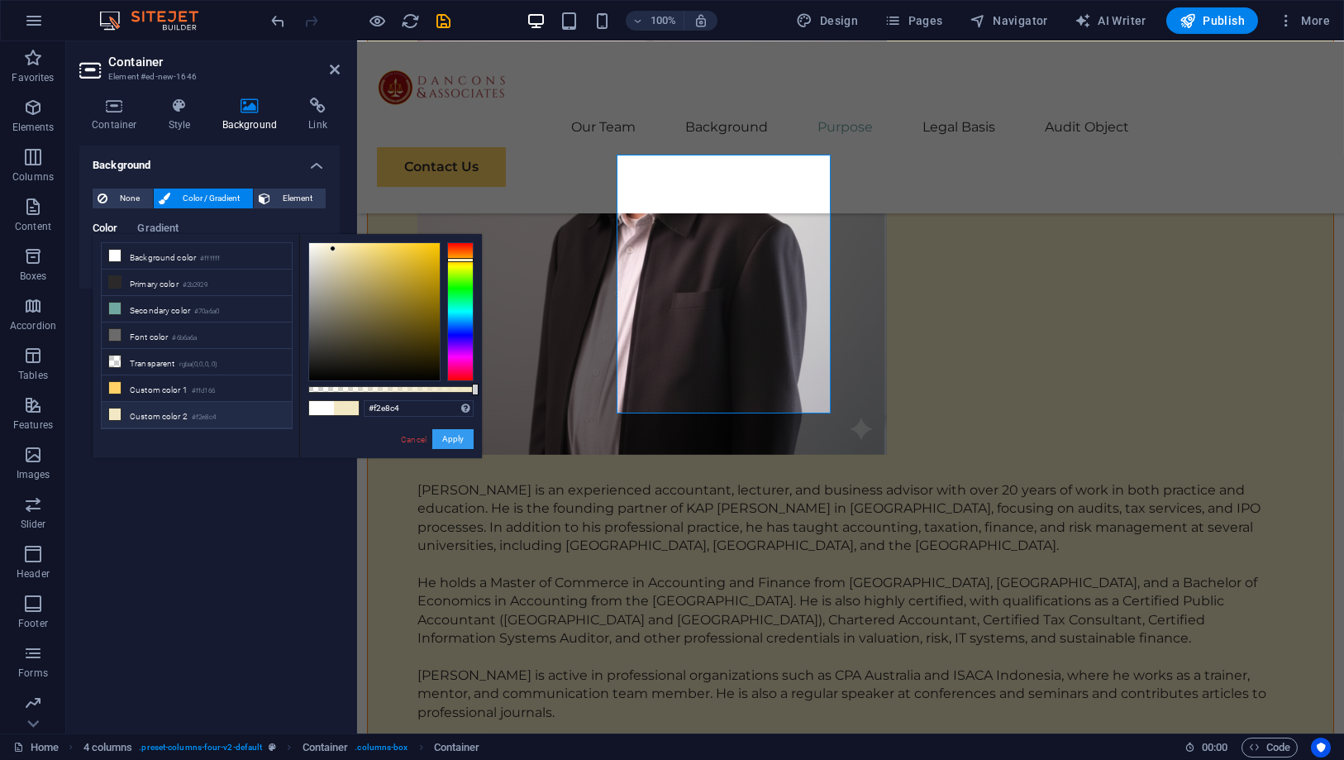
click at [445, 438] on button "Apply" at bounding box center [452, 439] width 41 height 20
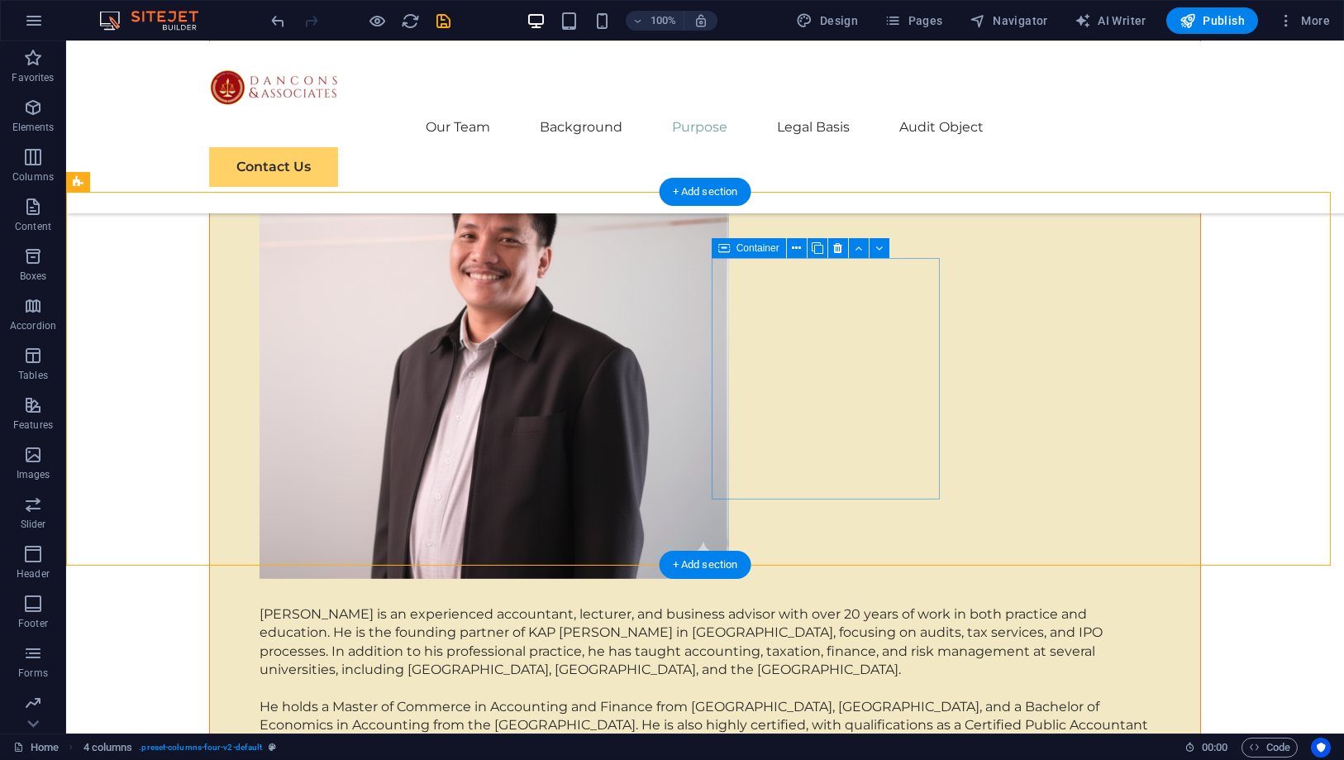
scroll to position [6663, 0]
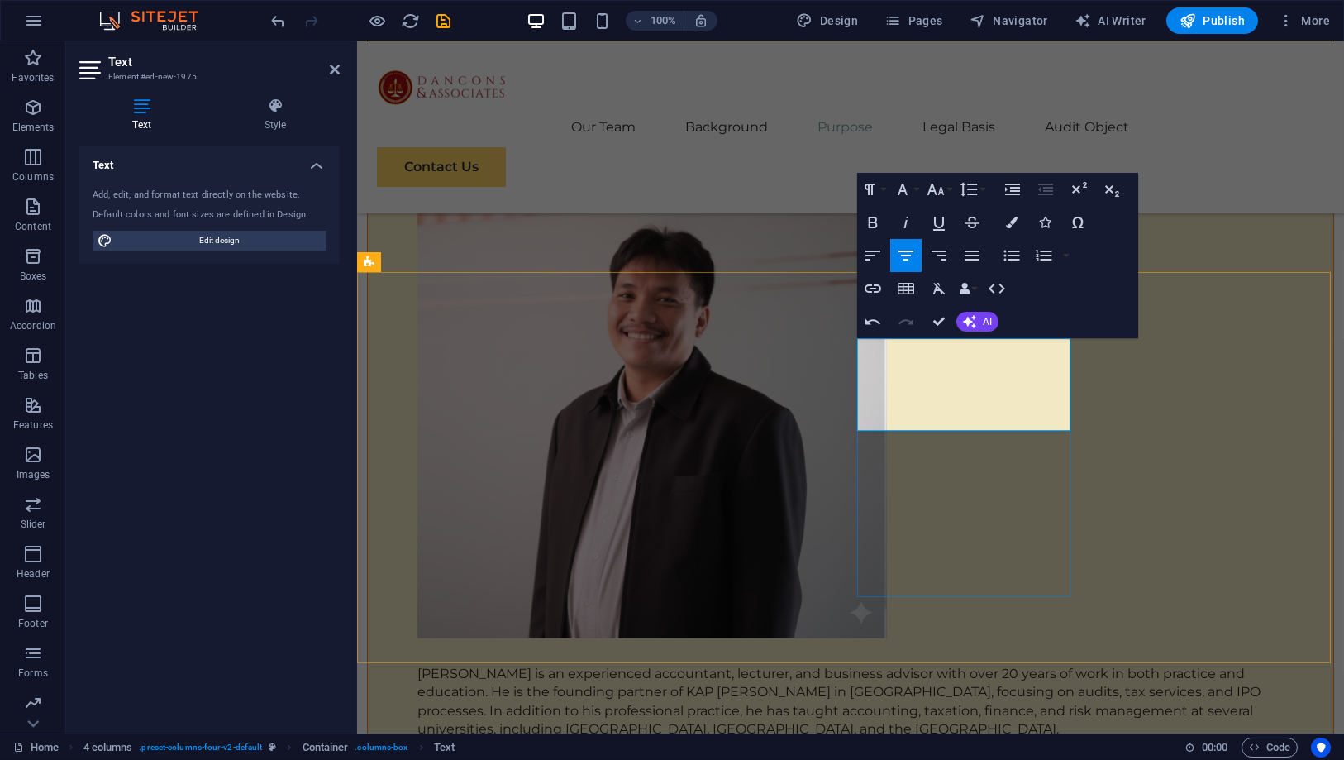
click at [225, 238] on span "Edit design" at bounding box center [219, 241] width 204 height 20
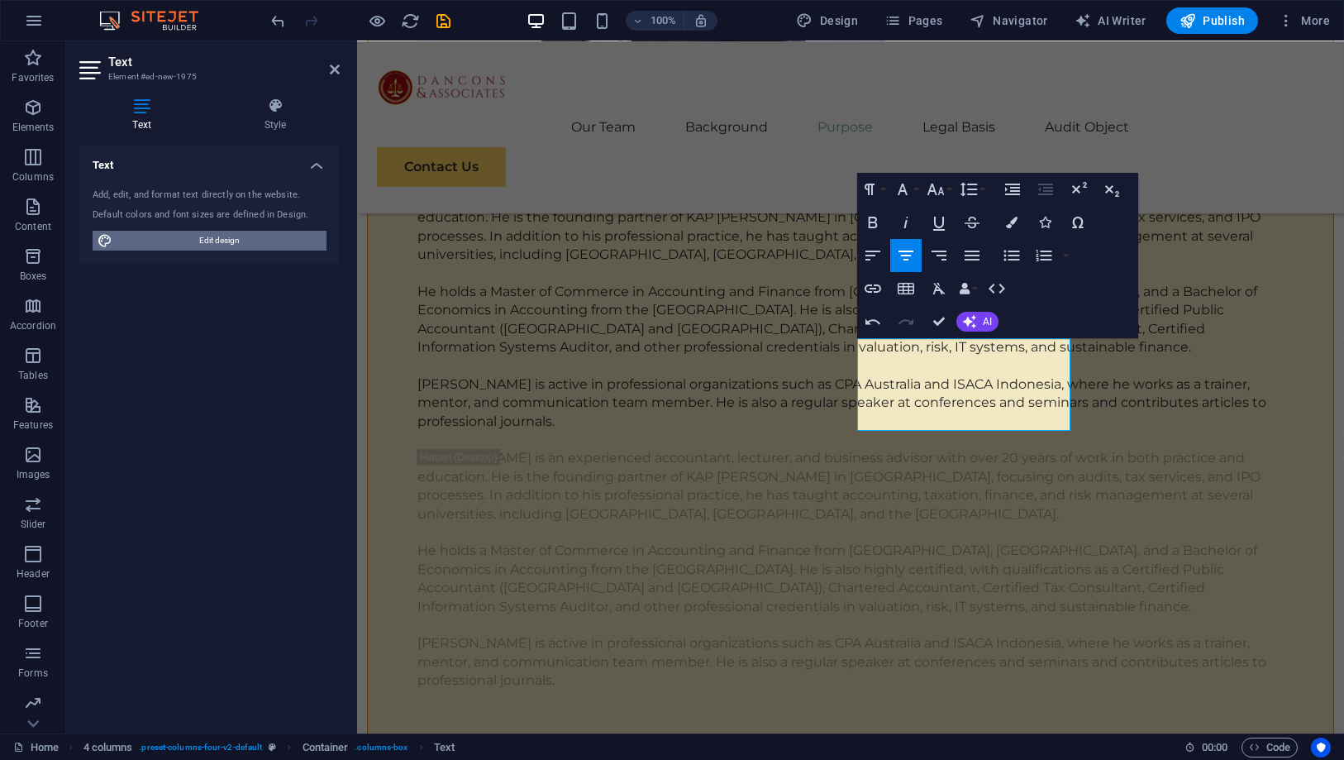
select select "px"
select select "400"
select select "px"
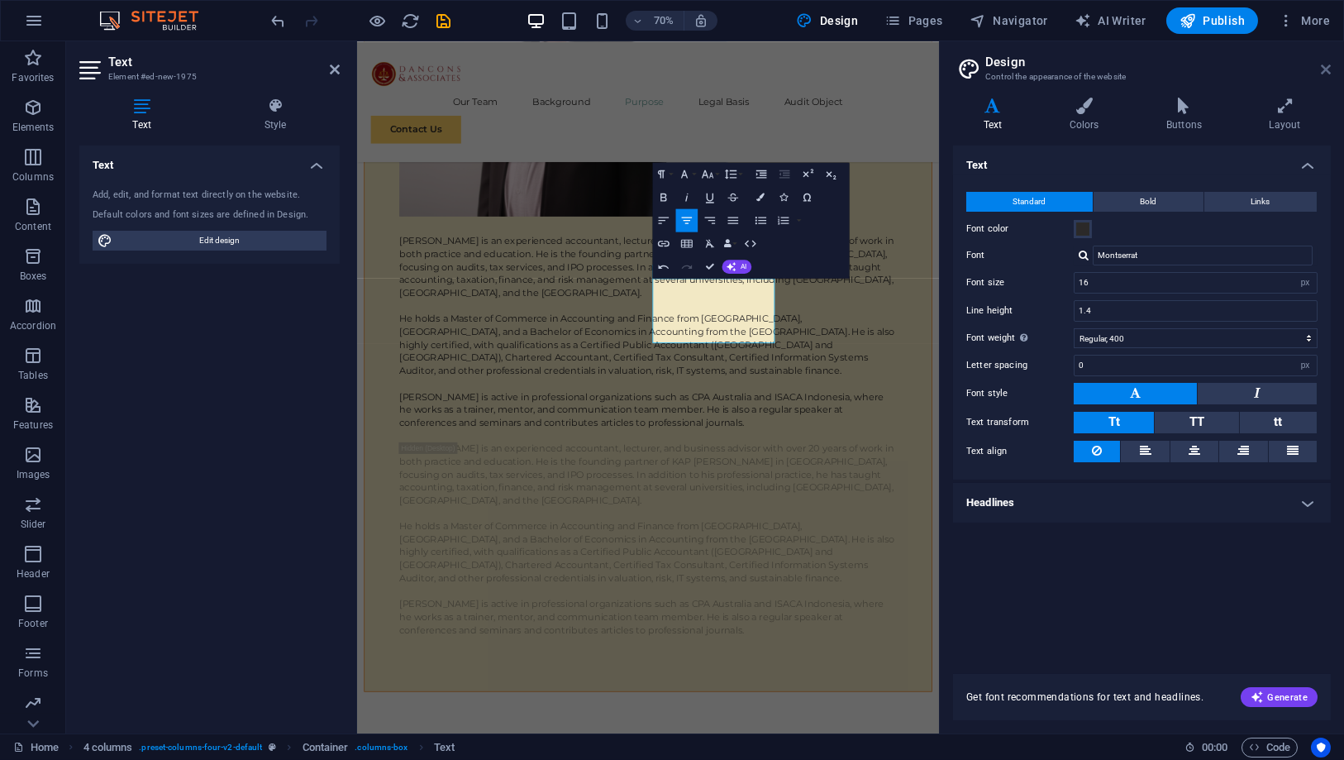
click at [1323, 67] on icon at bounding box center [1326, 69] width 10 height 13
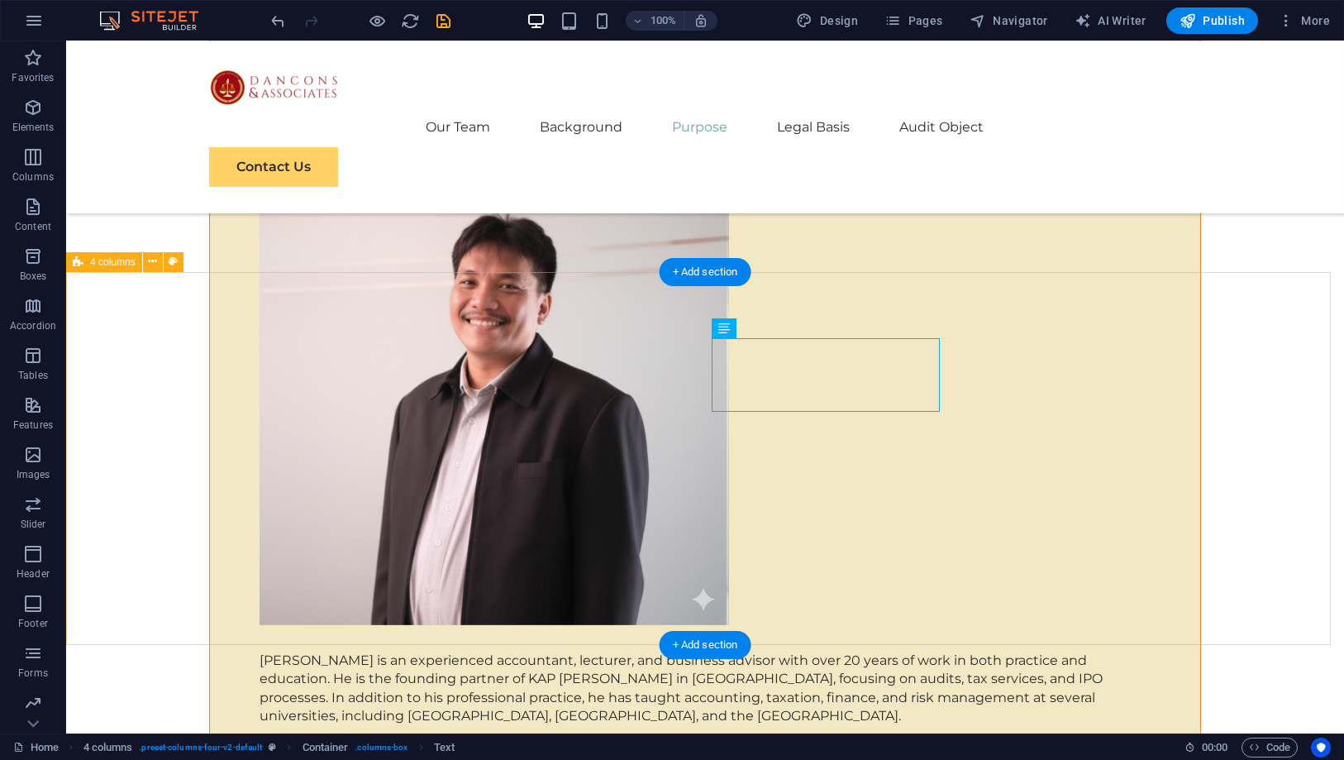
scroll to position [6663, 0]
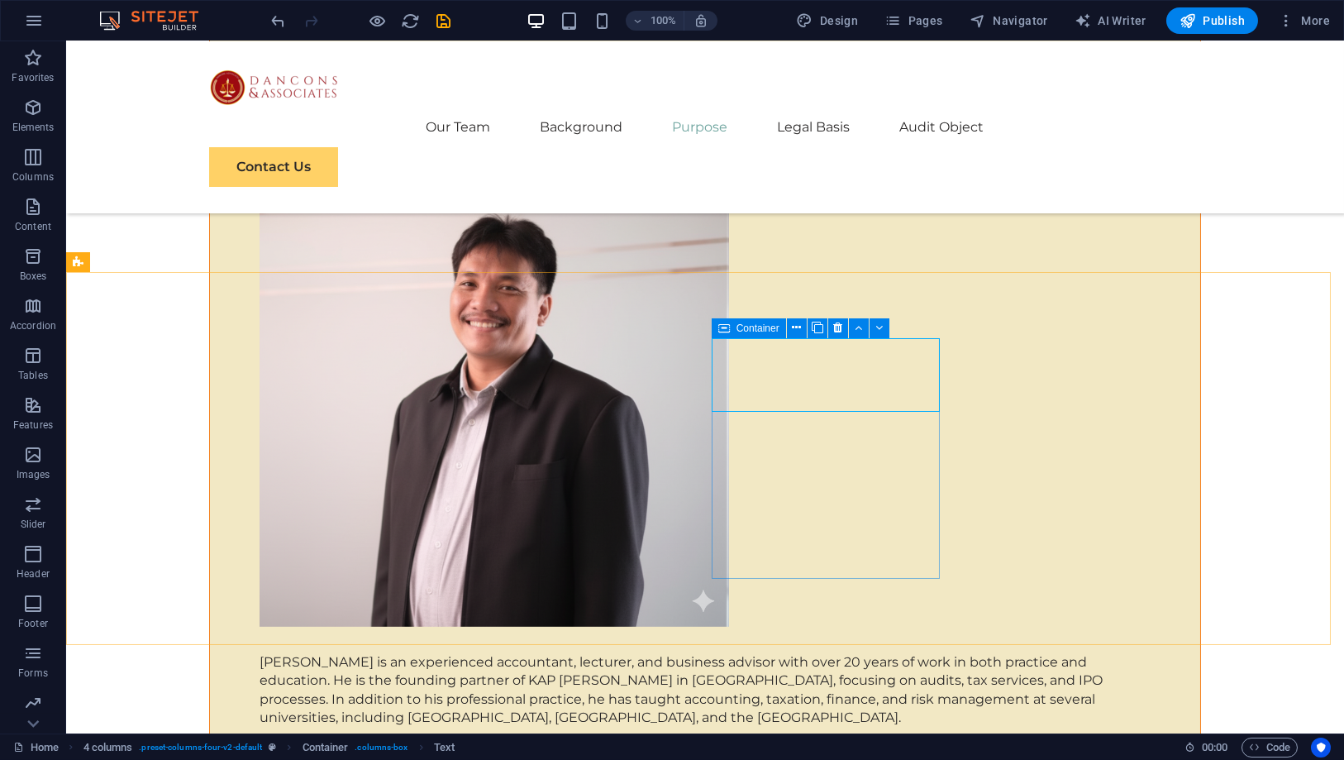
click at [744, 329] on span "Container" at bounding box center [757, 328] width 43 height 10
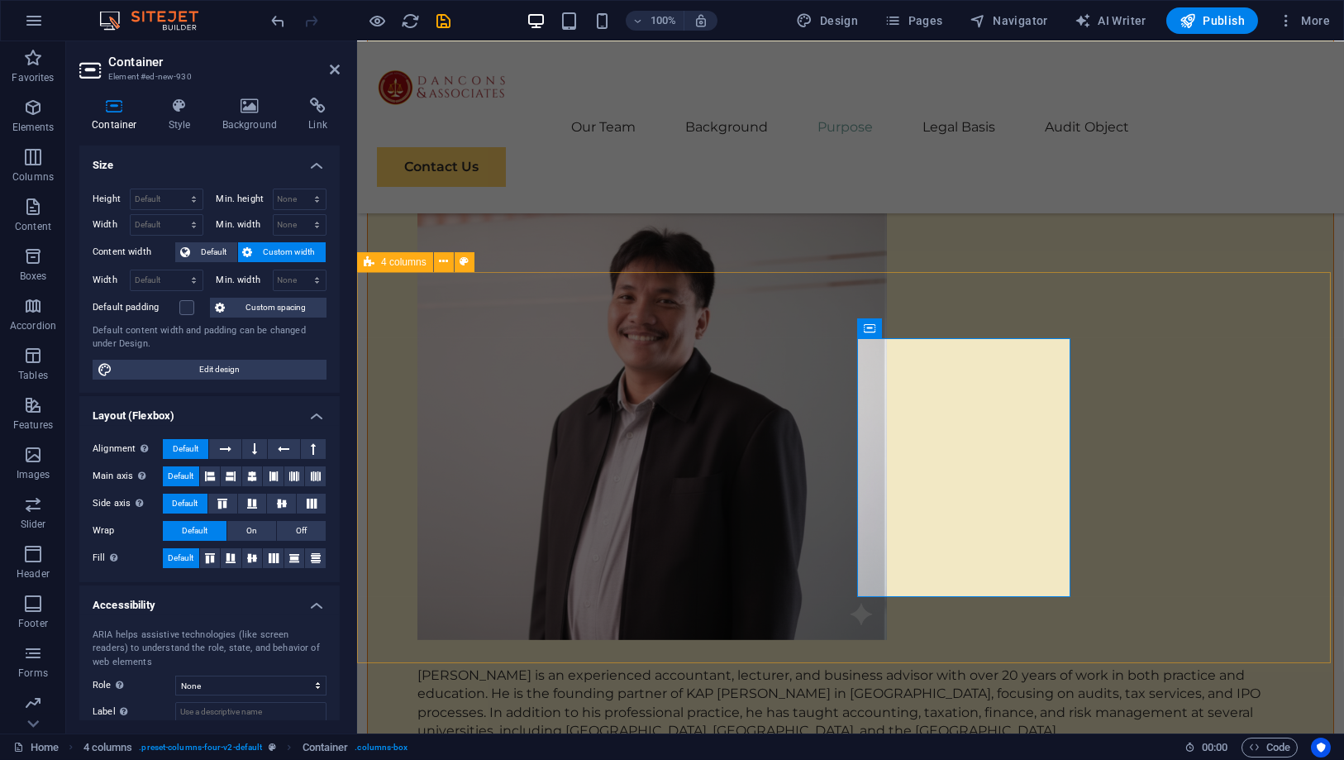
scroll to position [6665, 0]
click at [241, 124] on h4 "Background" at bounding box center [253, 115] width 87 height 35
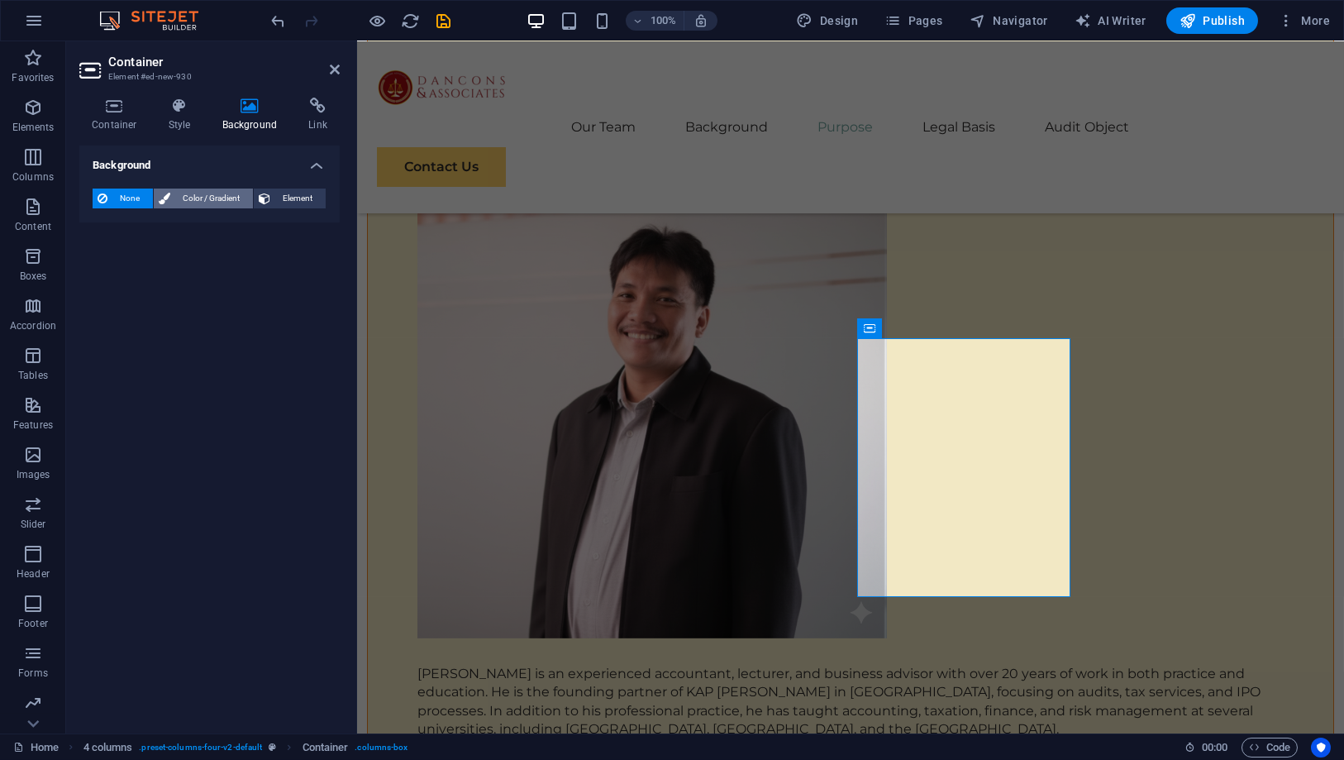
click at [202, 190] on span "Color / Gradient" at bounding box center [211, 198] width 73 height 20
click at [105, 265] on span at bounding box center [103, 264] width 18 height 18
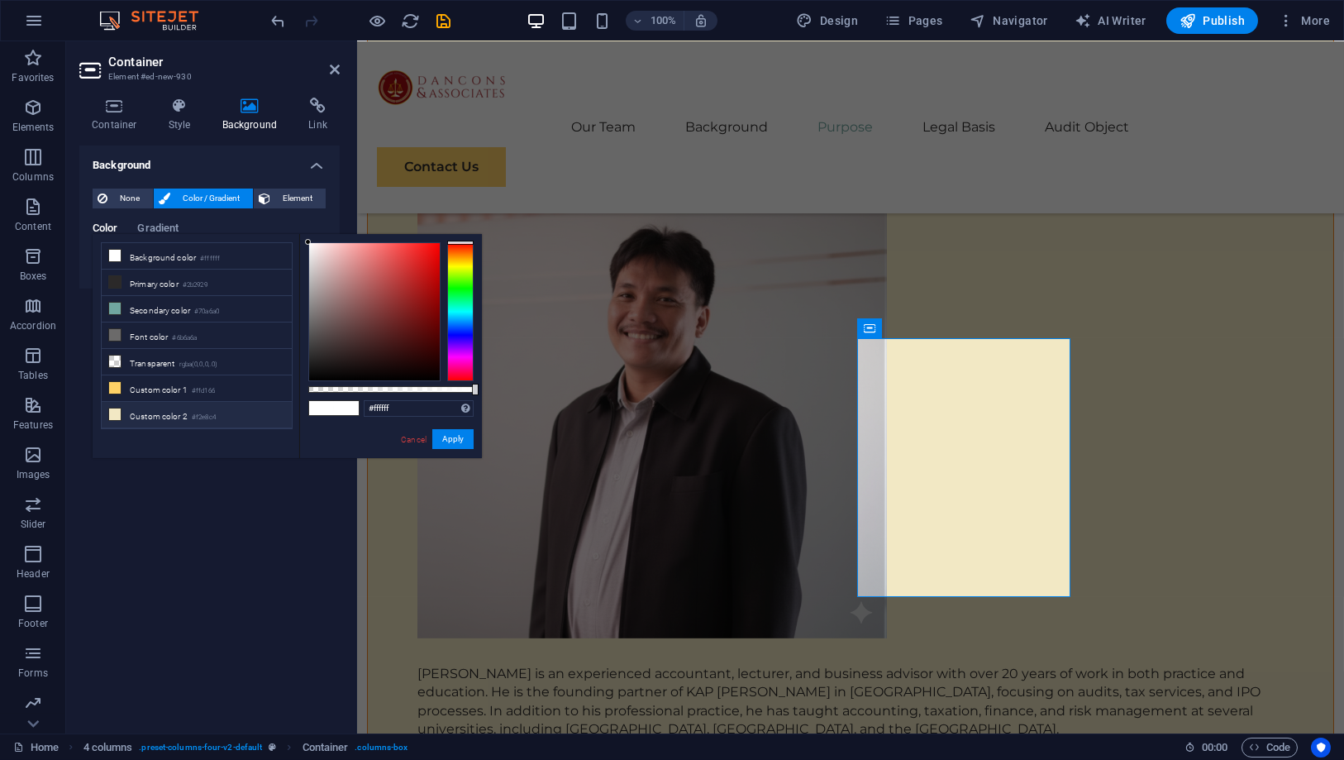
click at [178, 402] on li "Custom color 2 #f2e8c4" at bounding box center [197, 415] width 190 height 26
type input "#f2e8c4"
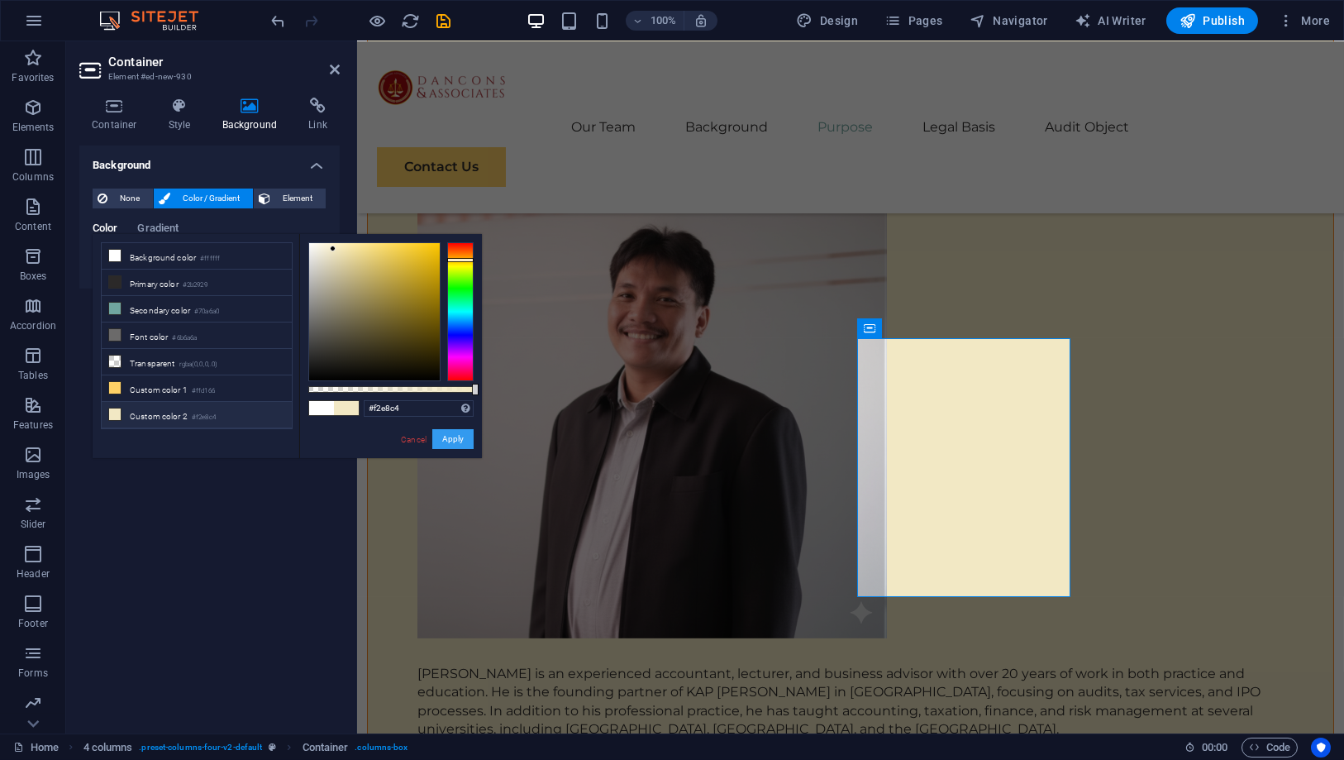
drag, startPoint x: 458, startPoint y: 439, endPoint x: 97, endPoint y: 395, distance: 363.8
click at [458, 439] on button "Apply" at bounding box center [452, 439] width 41 height 20
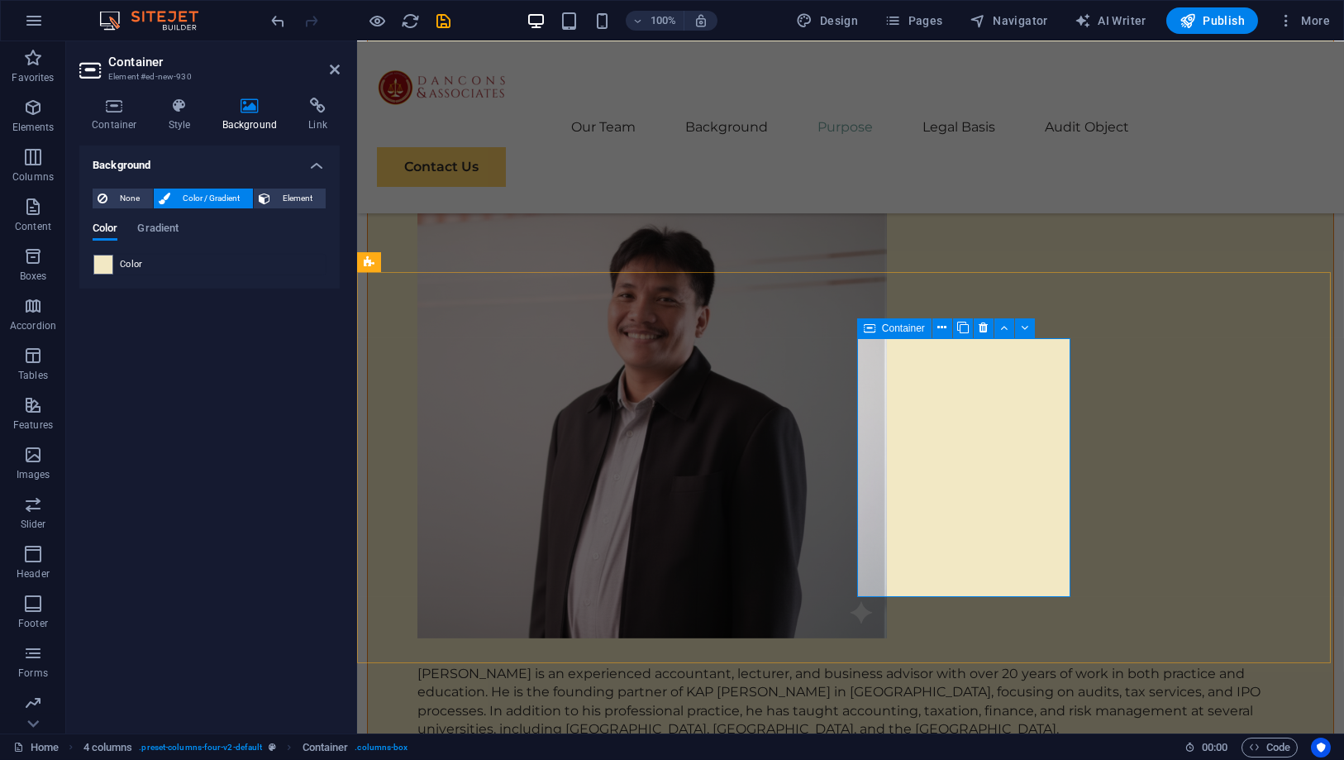
click at [905, 326] on span "Container" at bounding box center [903, 328] width 43 height 10
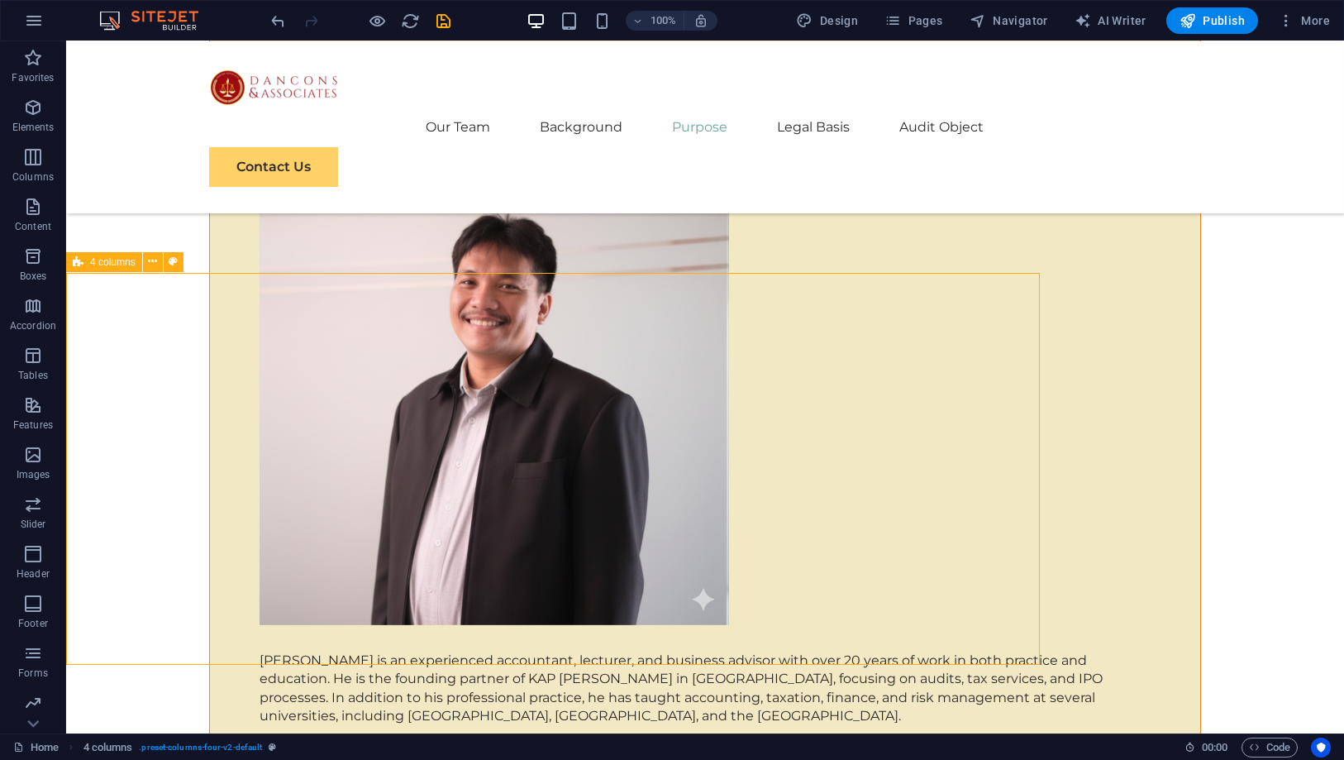
scroll to position [6663, 0]
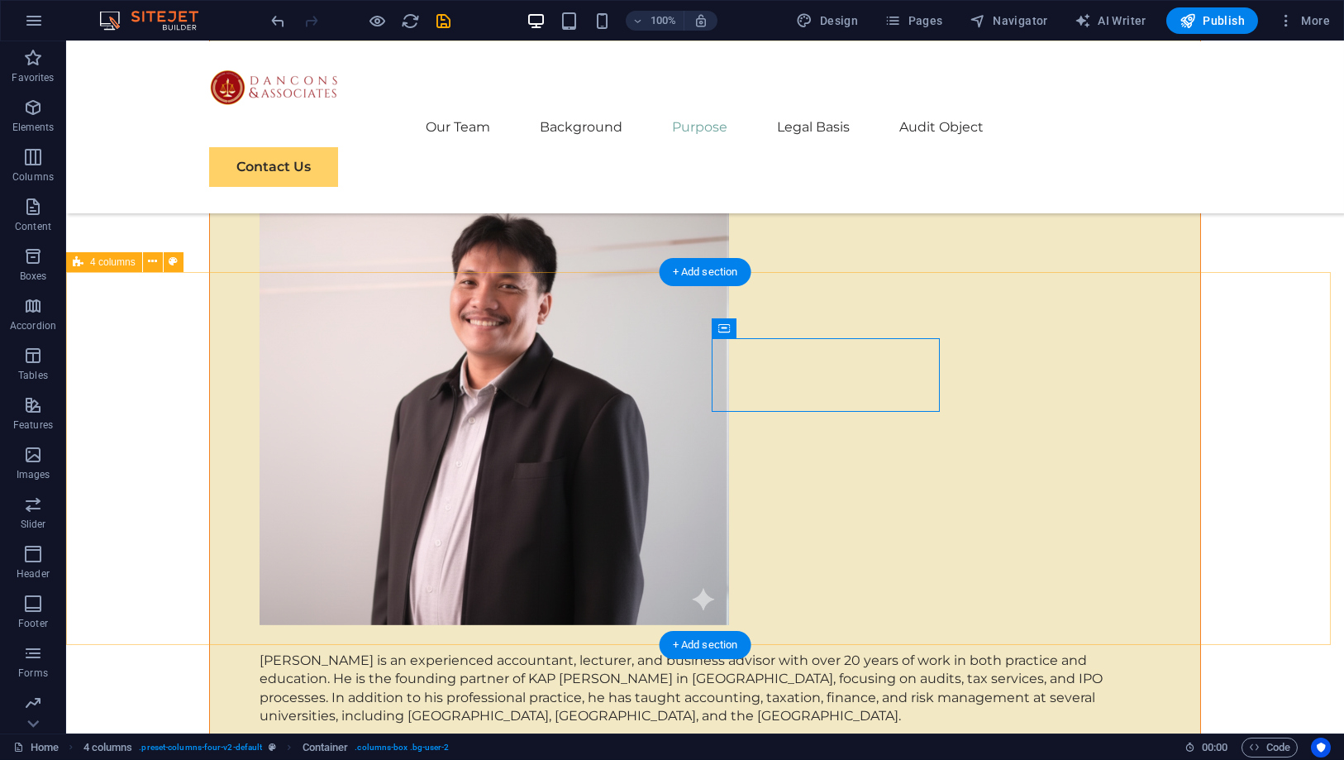
scroll to position [6663, 0]
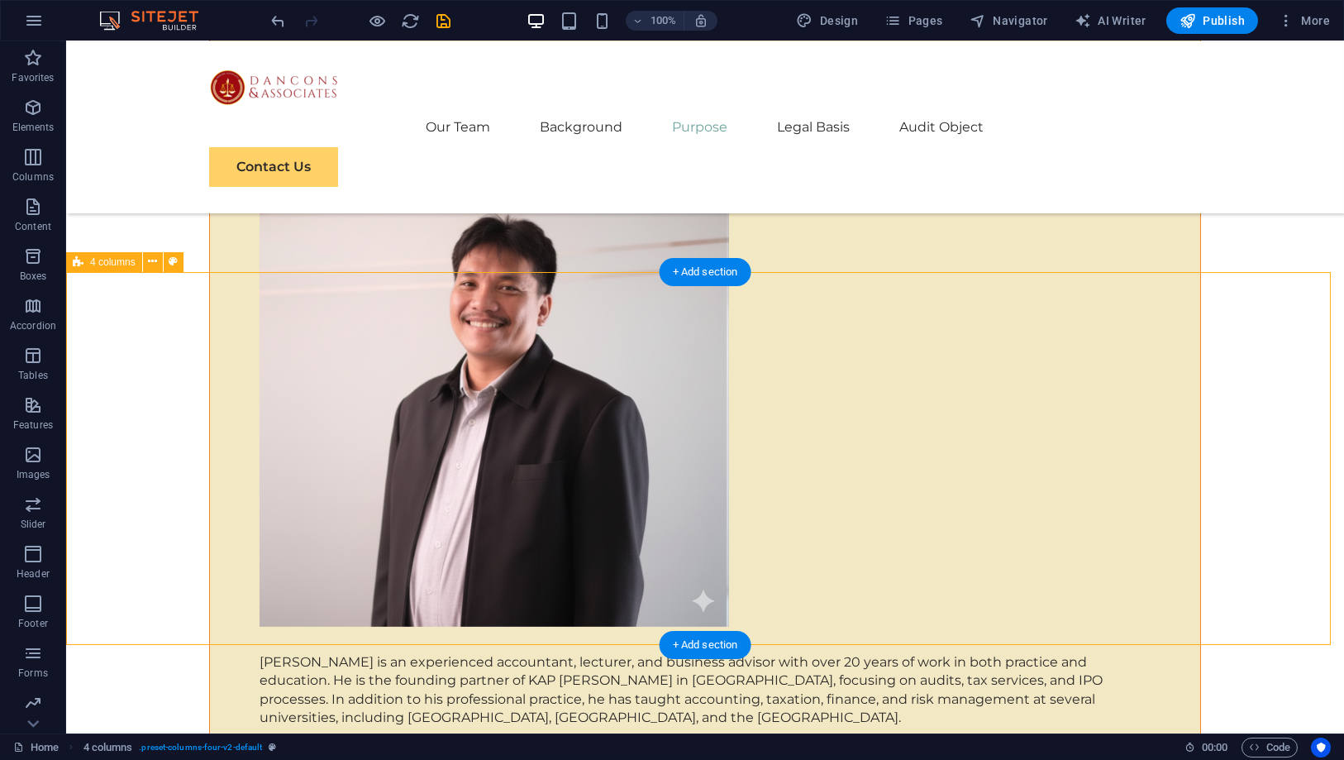
select select "rem"
select select "preset-columns-four-v2-default"
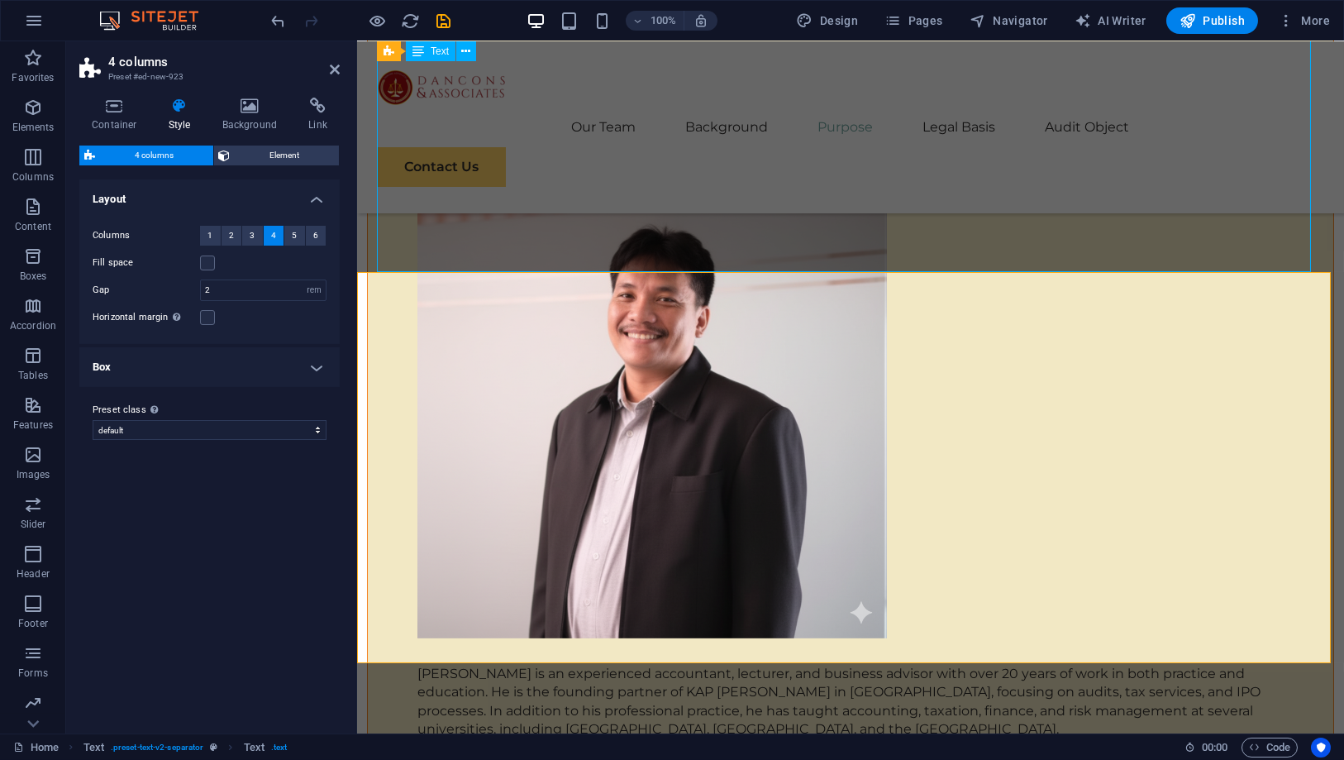
scroll to position [6663, 0]
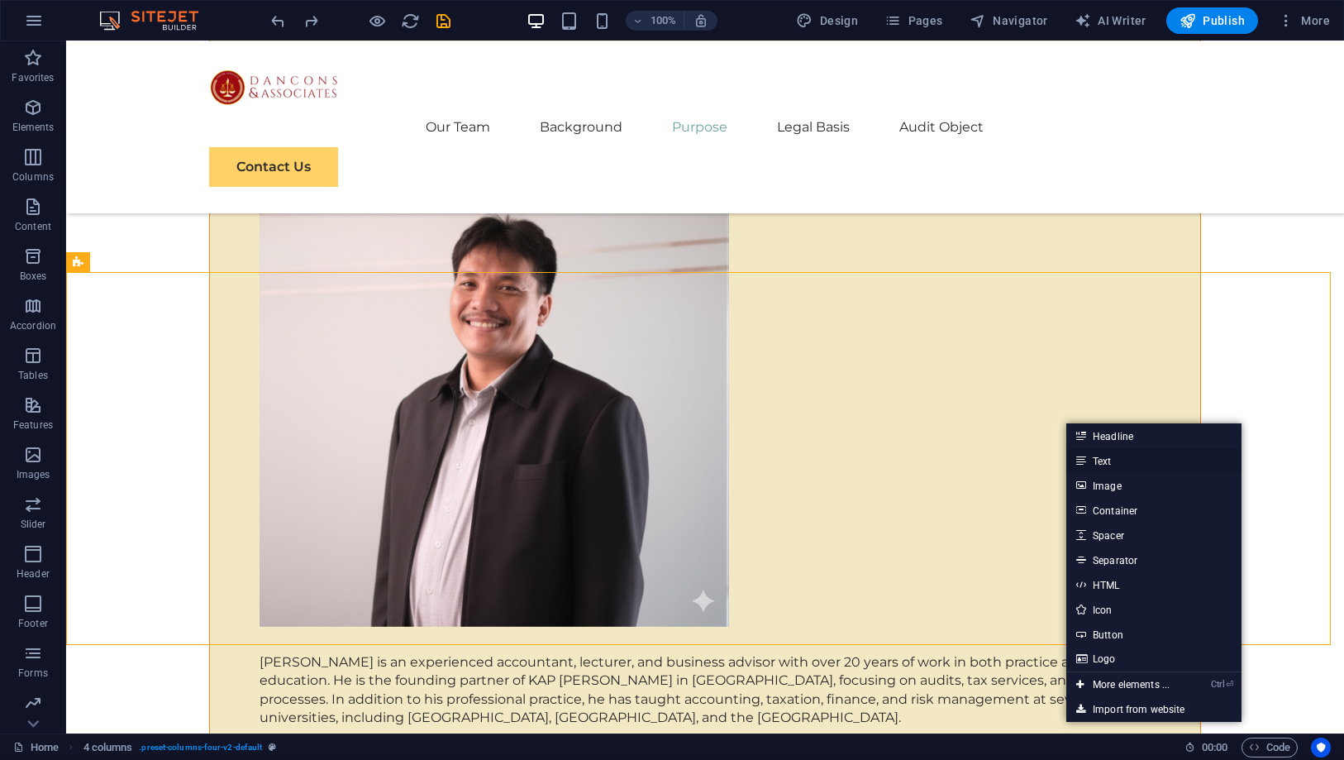
drag, startPoint x: 1102, startPoint y: 460, endPoint x: 706, endPoint y: 403, distance: 400.0
click at [1102, 460] on link "Text" at bounding box center [1153, 460] width 175 height 25
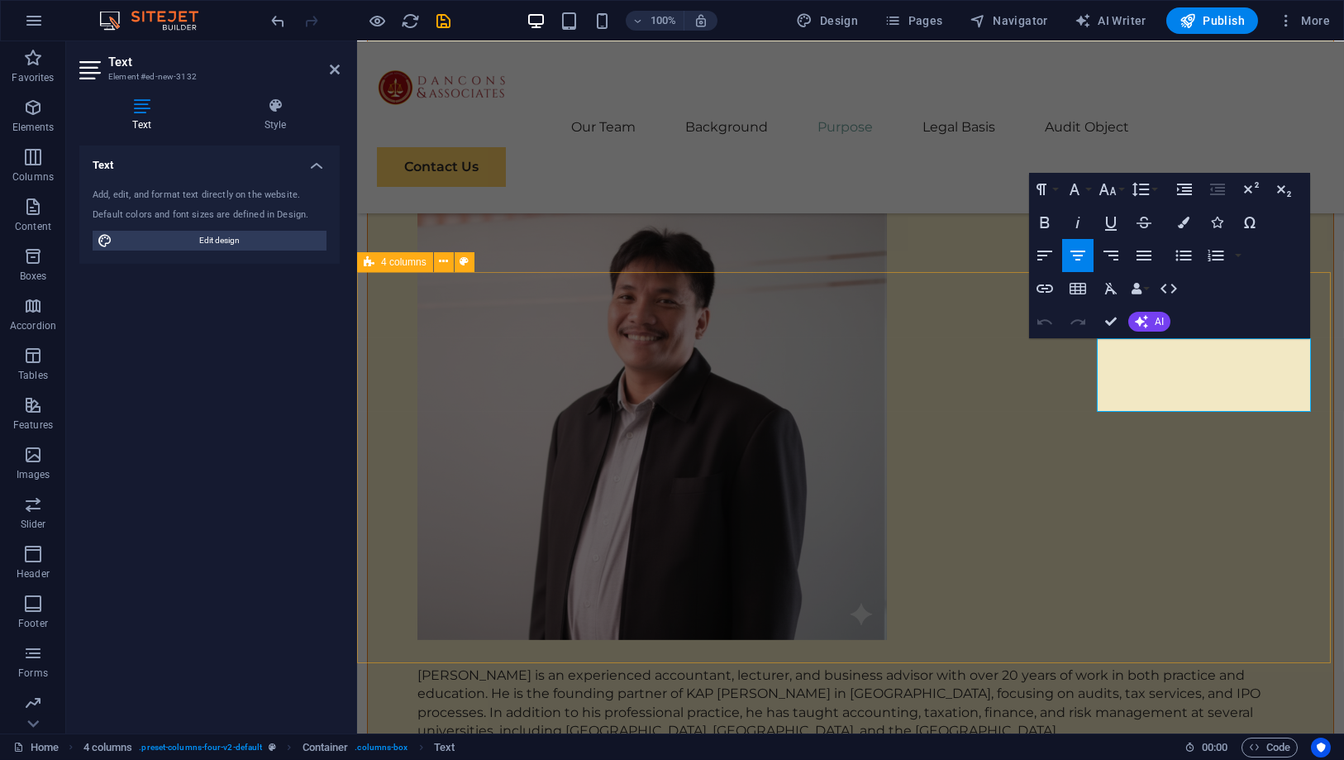
scroll to position [6665, 0]
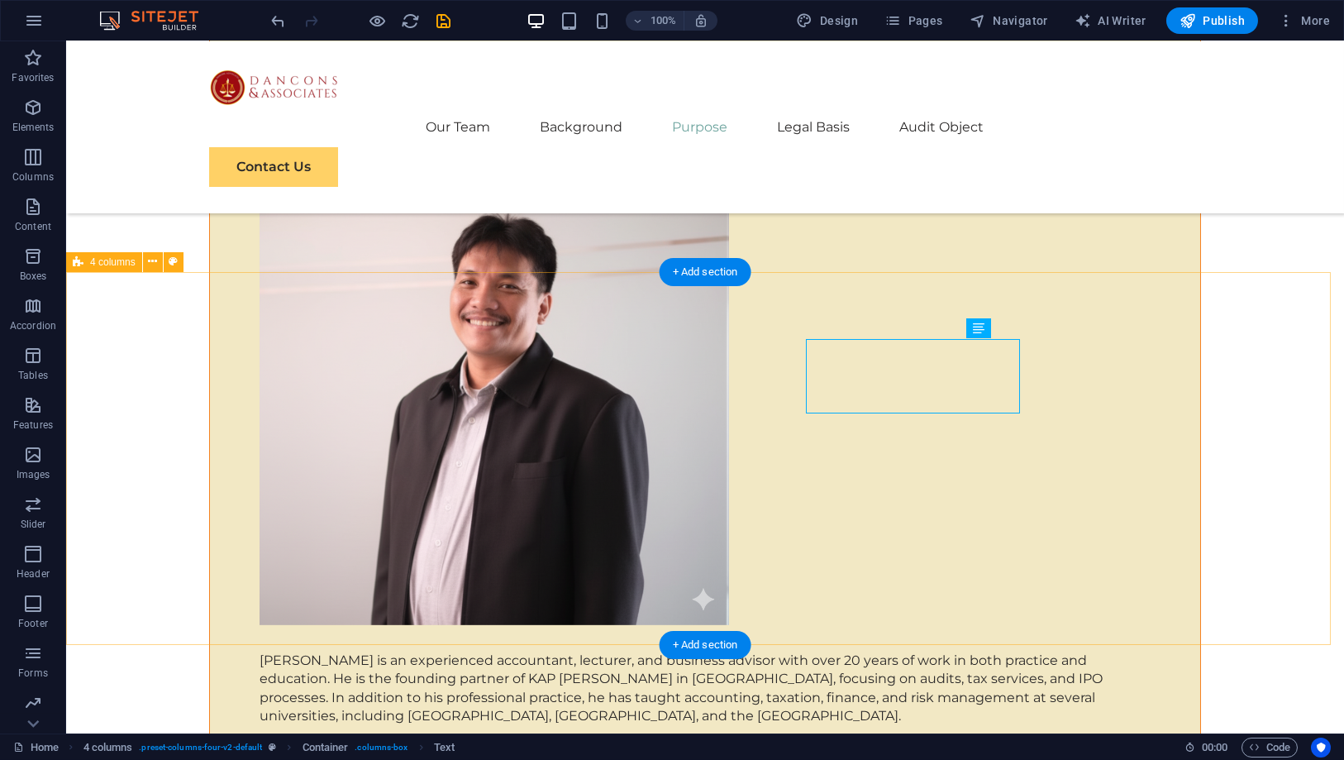
scroll to position [6663, 0]
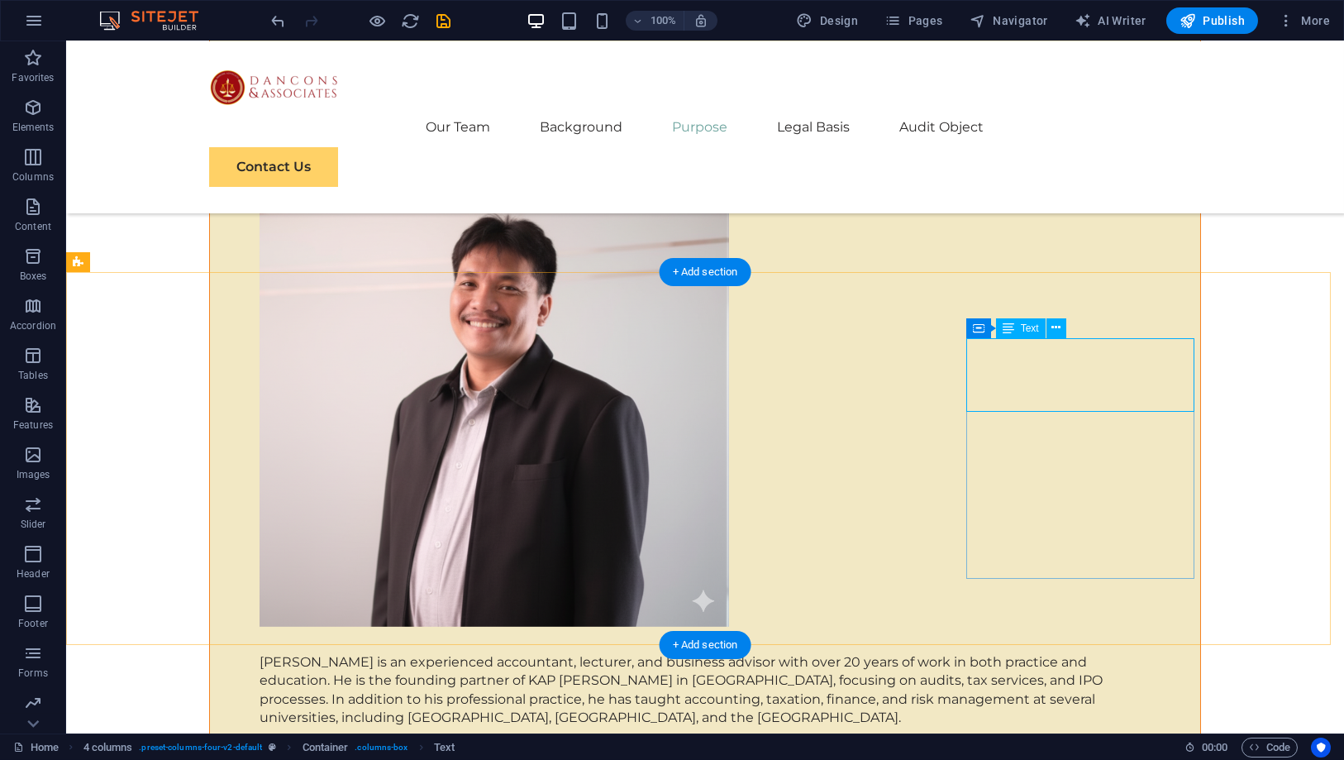
click at [1060, 329] on button at bounding box center [1056, 328] width 20 height 20
click at [984, 329] on div "Container" at bounding box center [1003, 328] width 74 height 20
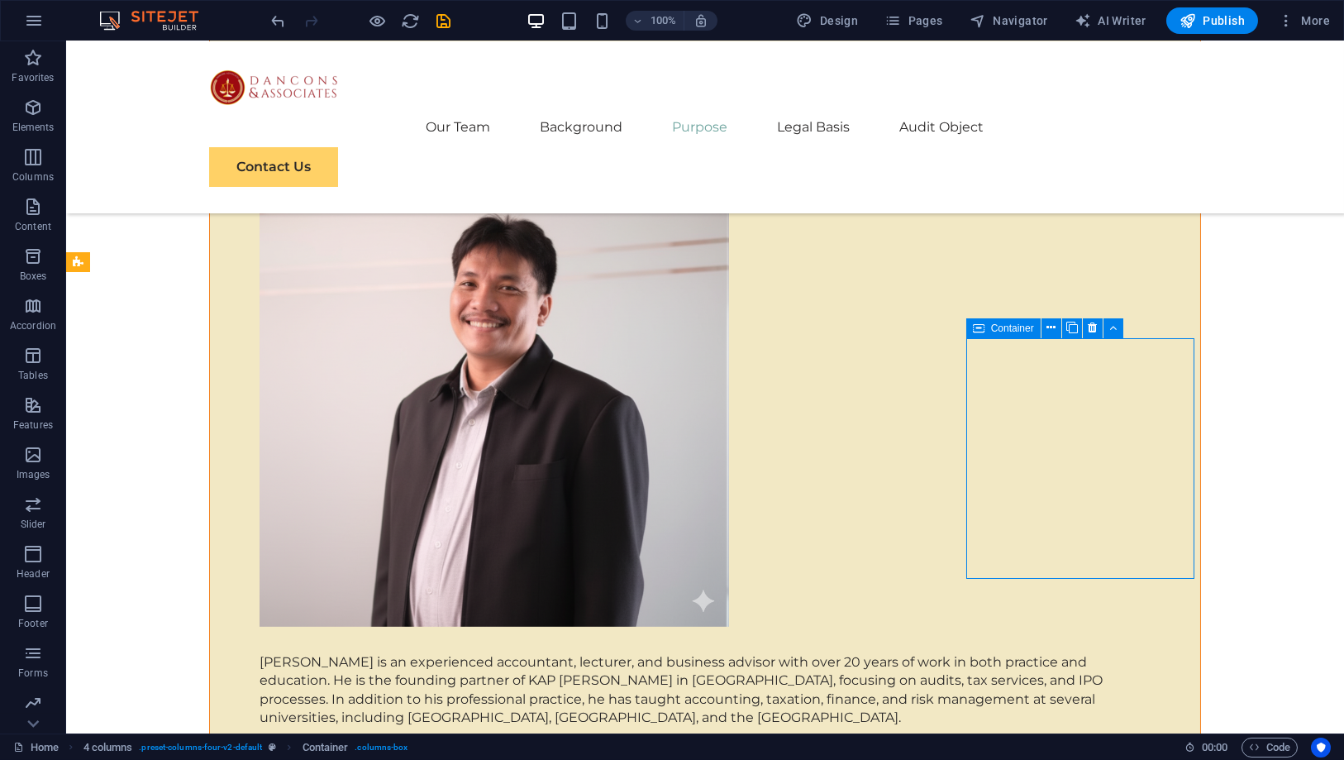
click at [984, 329] on div "Container" at bounding box center [1003, 328] width 74 height 20
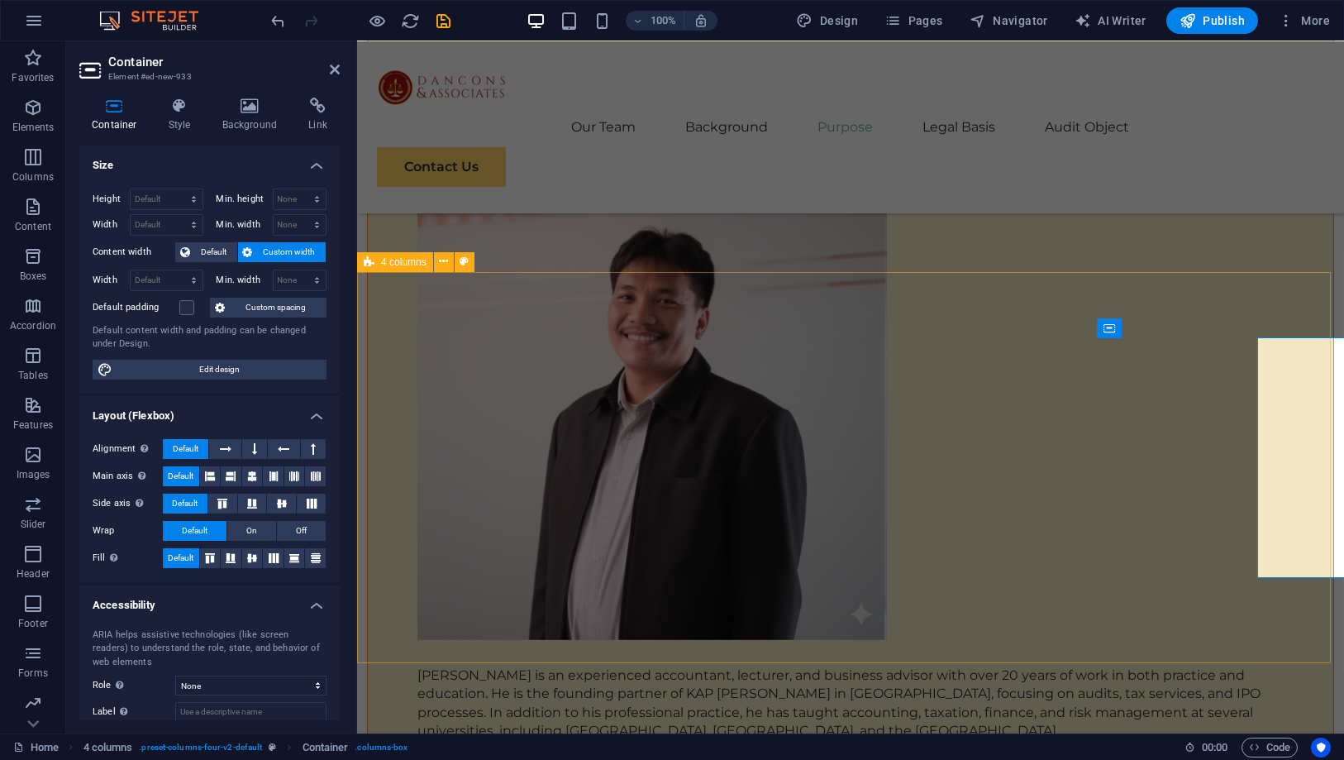
scroll to position [6665, 0]
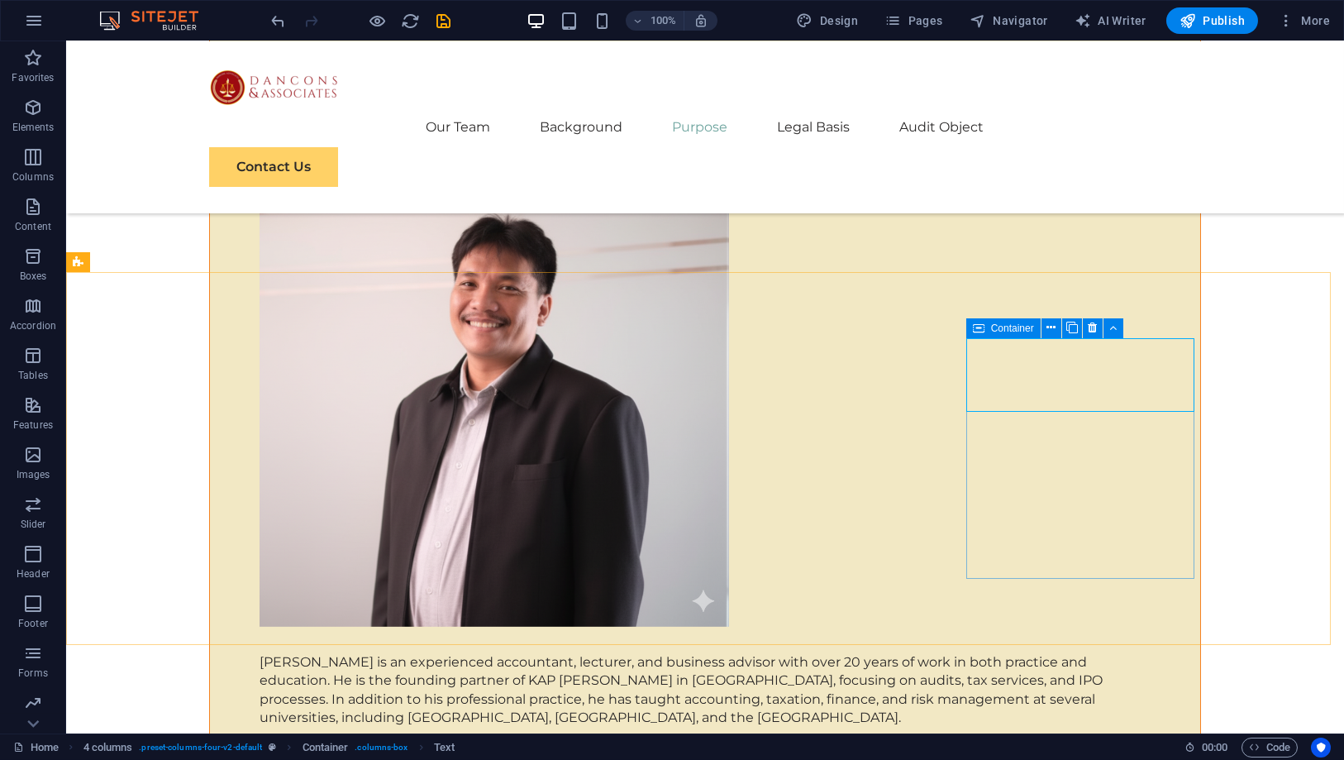
click at [986, 328] on div "Container" at bounding box center [1003, 328] width 74 height 20
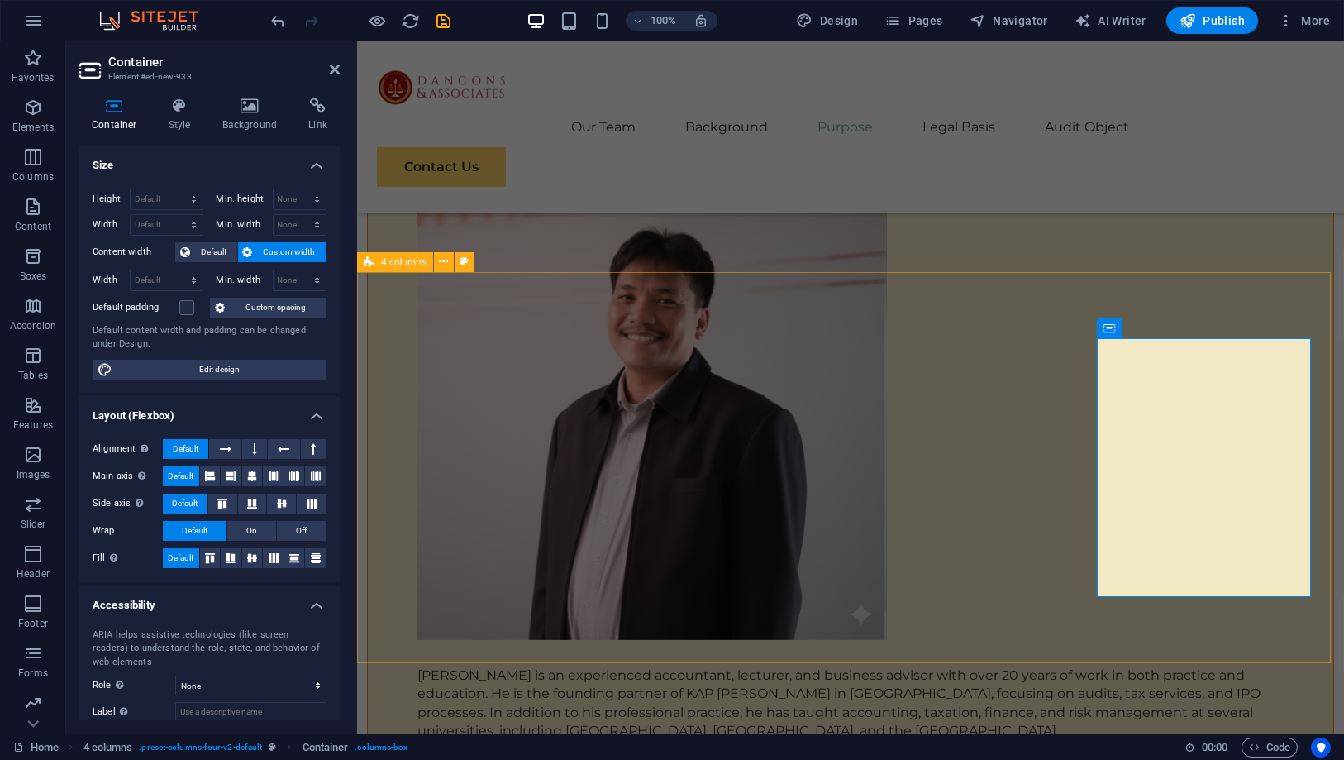
scroll to position [6665, 0]
click at [241, 130] on h4 "Background" at bounding box center [253, 115] width 87 height 35
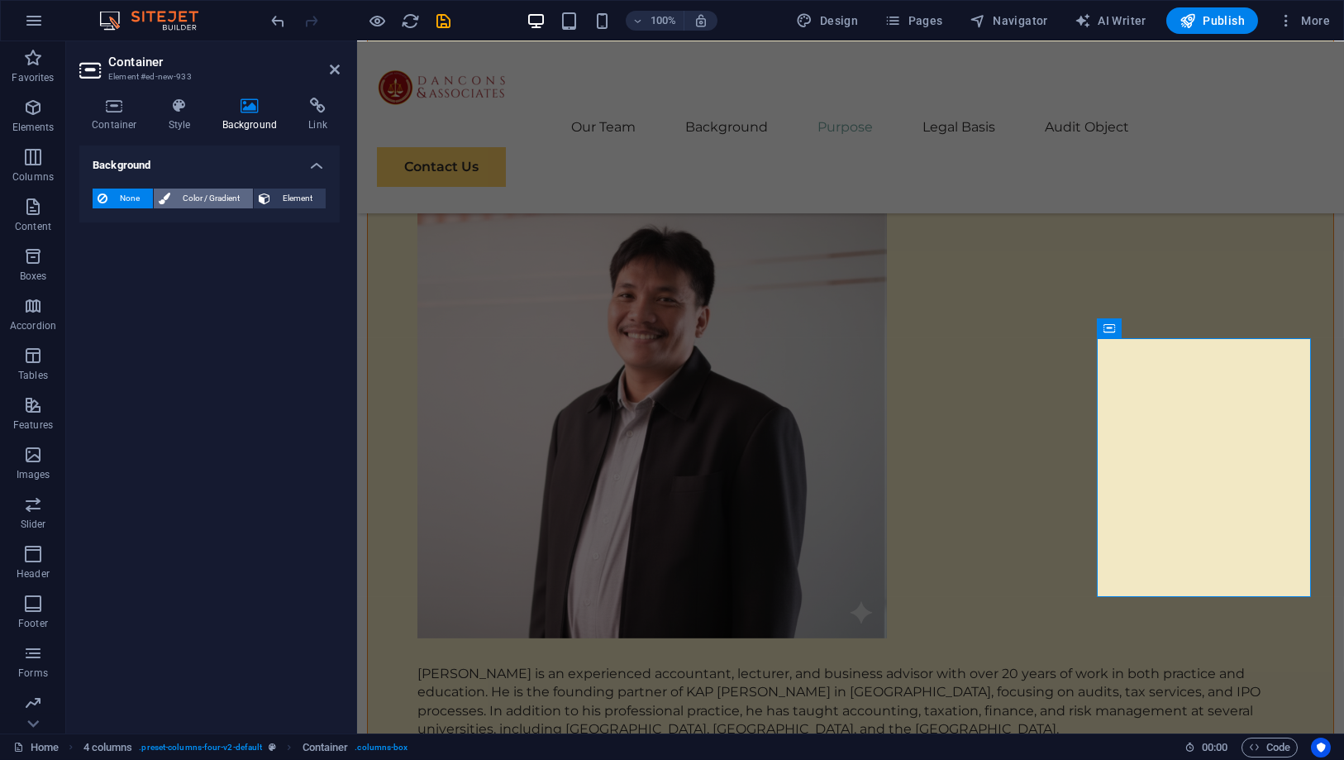
click at [184, 193] on span "Color / Gradient" at bounding box center [211, 198] width 73 height 20
click at [90, 262] on div "None Color / Gradient Element Stretch background to full-width Color overlay Pl…" at bounding box center [209, 231] width 260 height 113
click at [98, 261] on span at bounding box center [103, 264] width 18 height 18
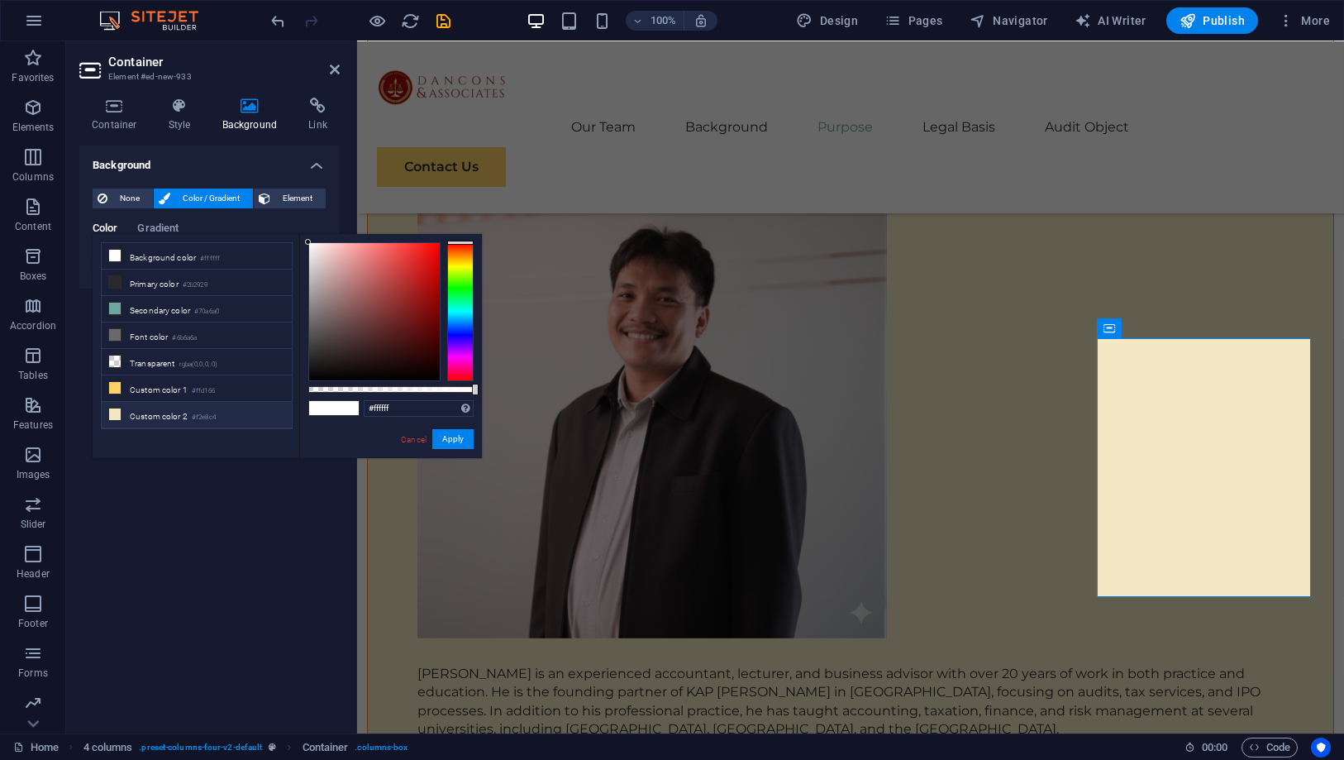
click at [202, 402] on li "Custom color 2 #f2e8c4" at bounding box center [197, 415] width 190 height 26
type input "#f2e8c4"
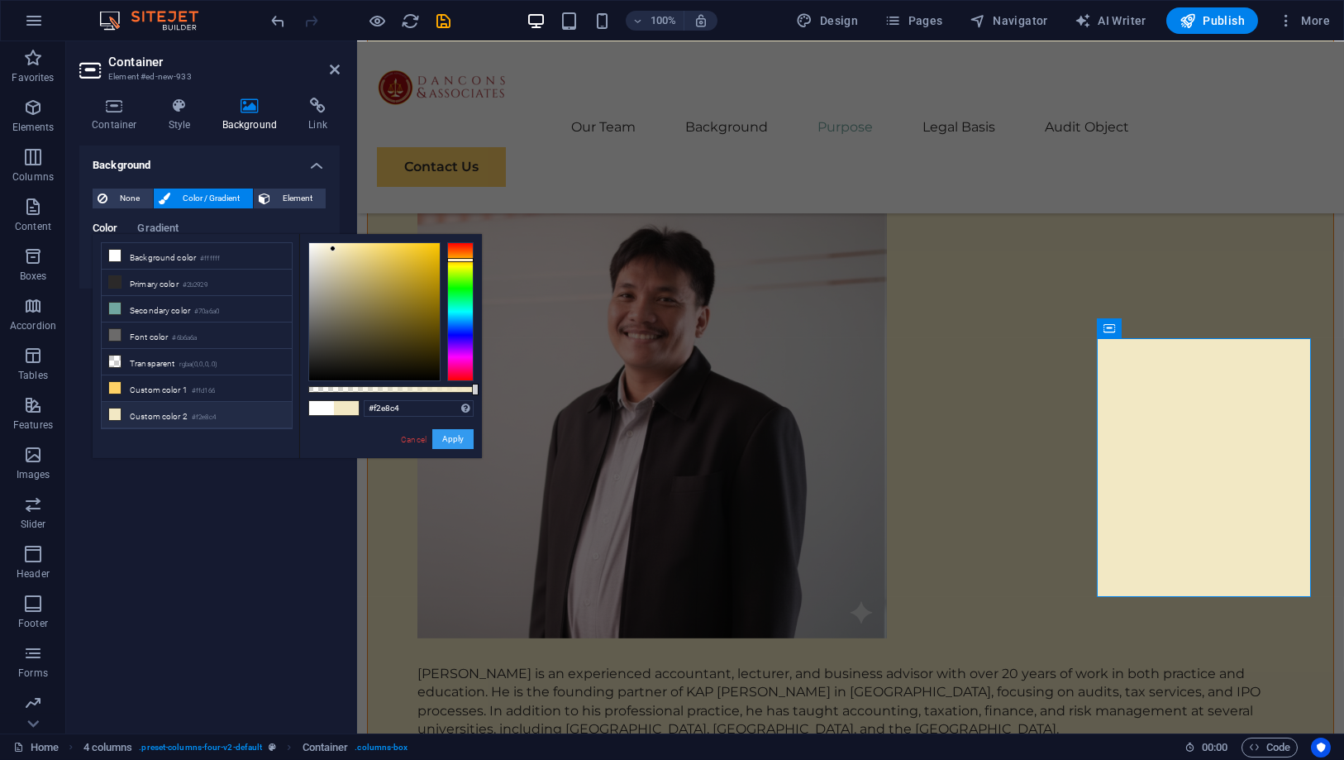
click at [469, 443] on button "Apply" at bounding box center [452, 439] width 41 height 20
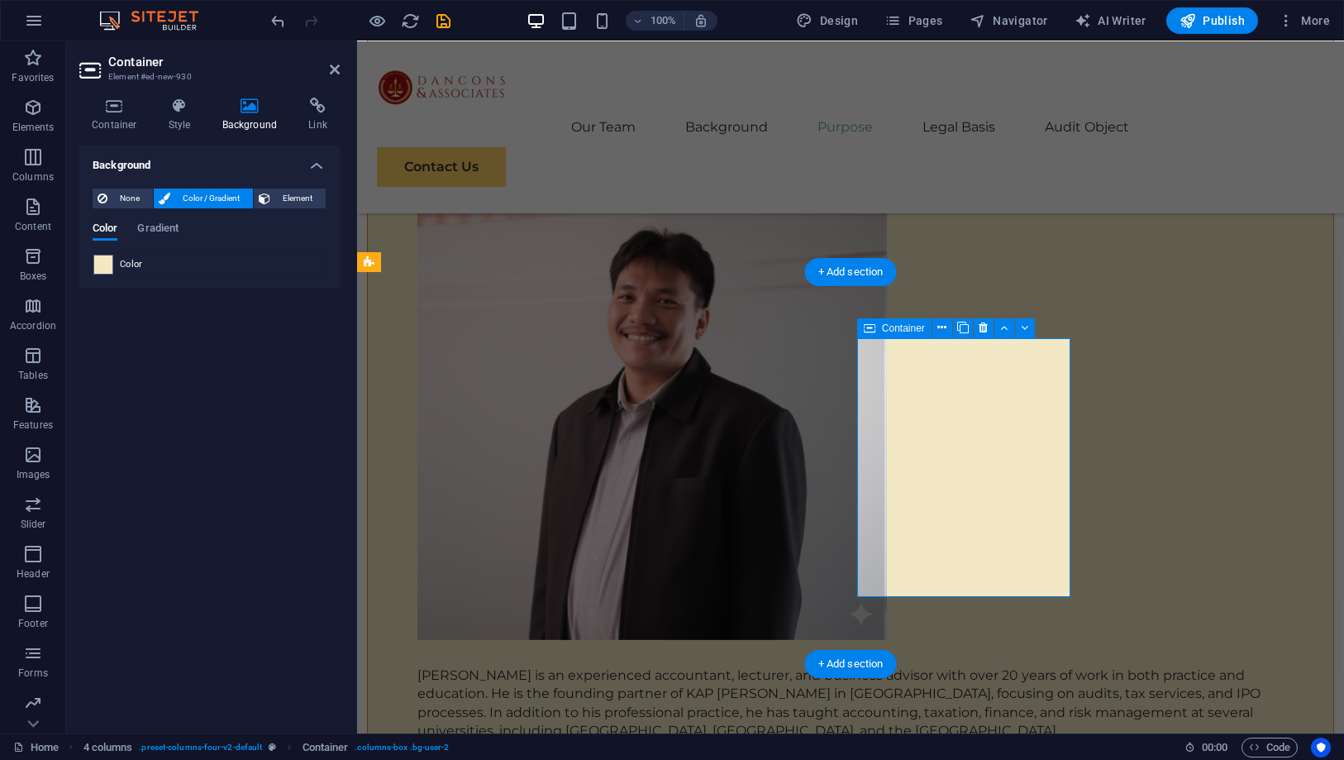
scroll to position [6665, 0]
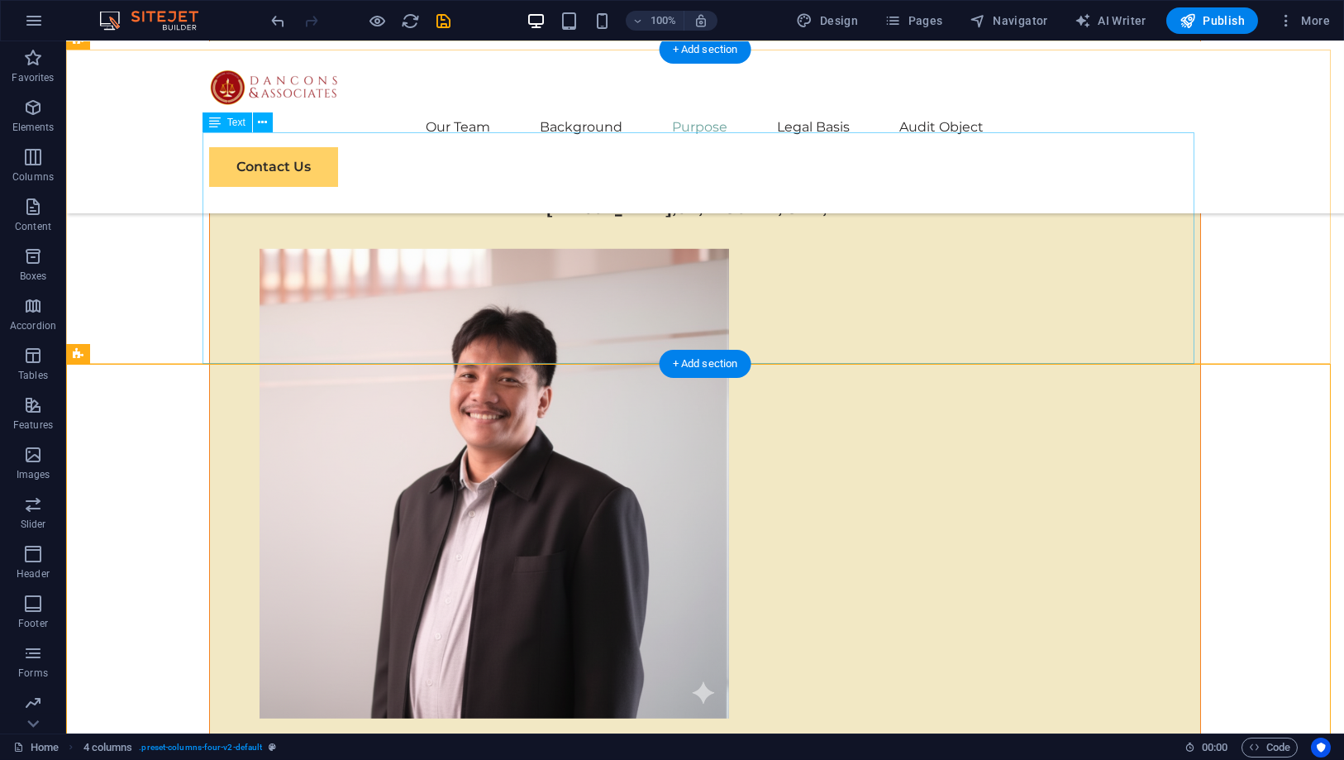
scroll to position [6755, 0]
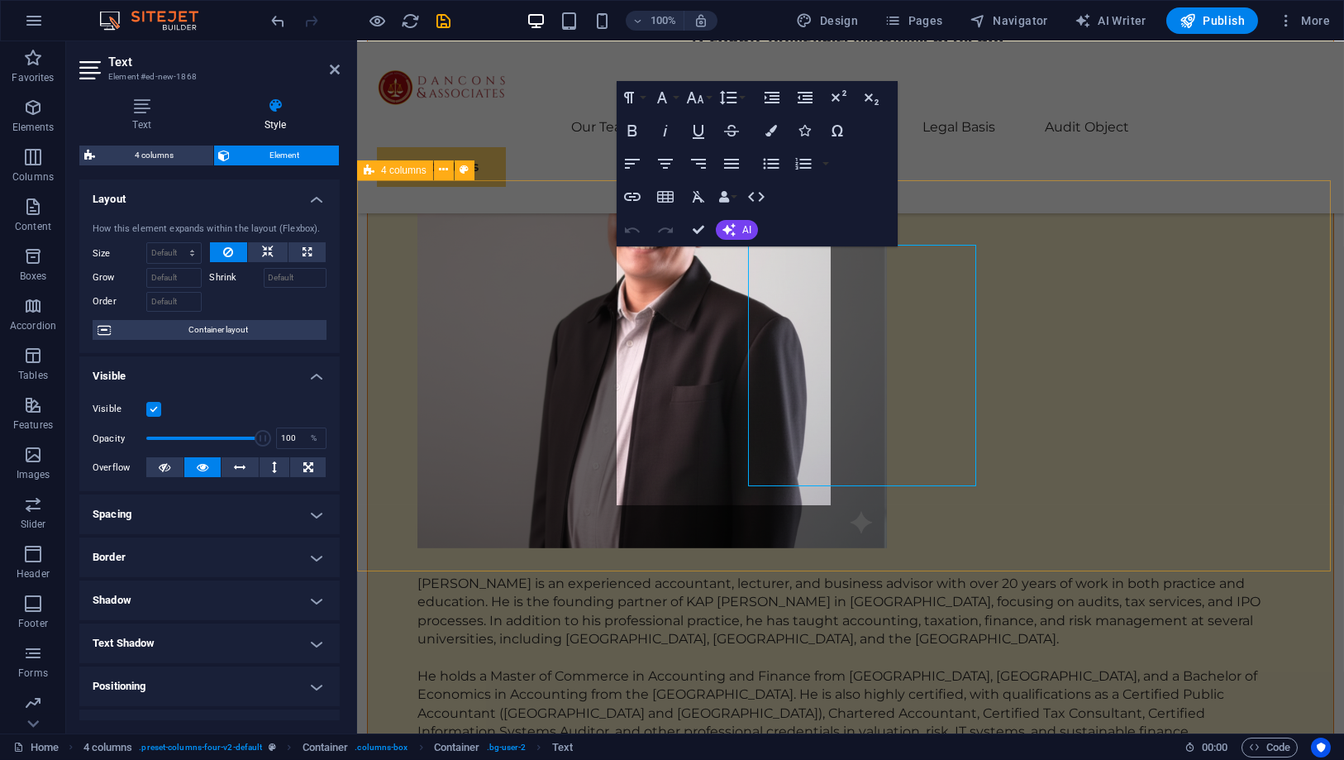
scroll to position [6757, 0]
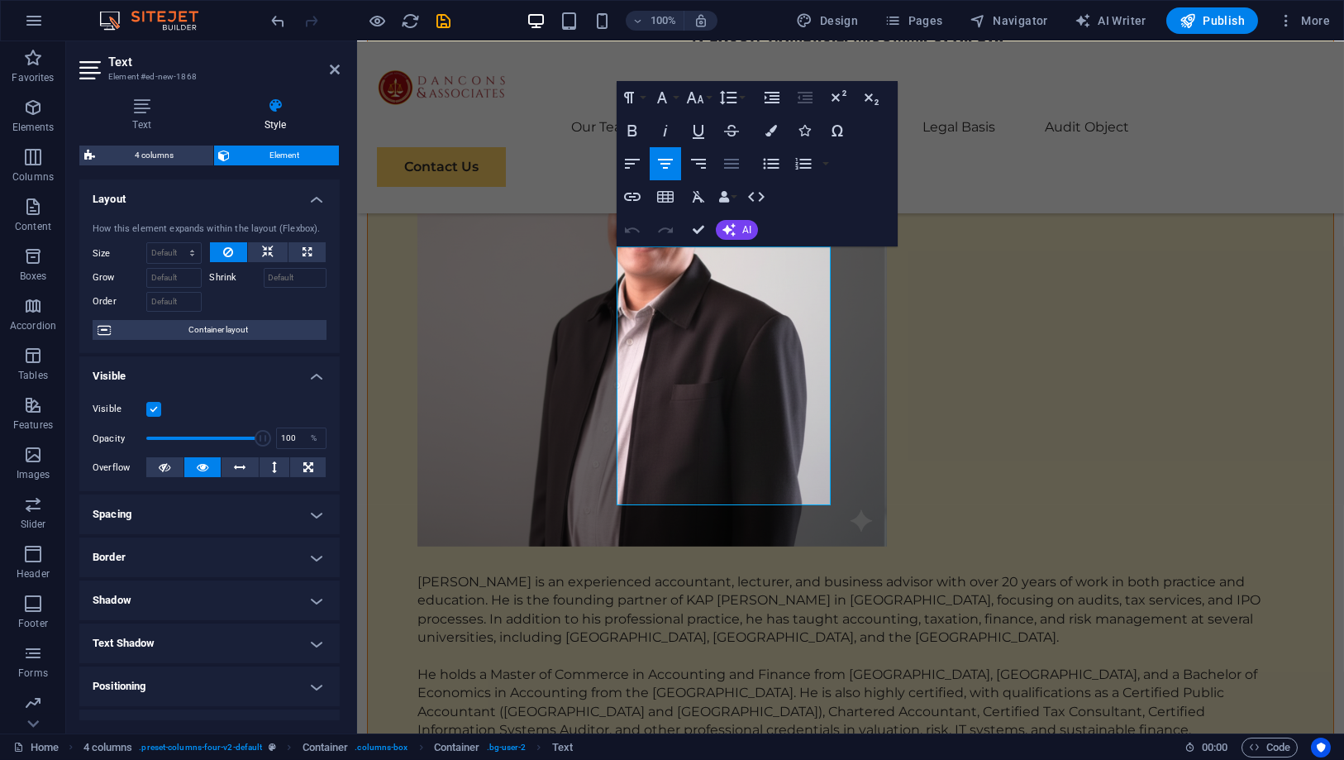
click at [720, 160] on button "Align Justify" at bounding box center [731, 163] width 31 height 33
click at [679, 160] on button "Align Center" at bounding box center [665, 163] width 31 height 33
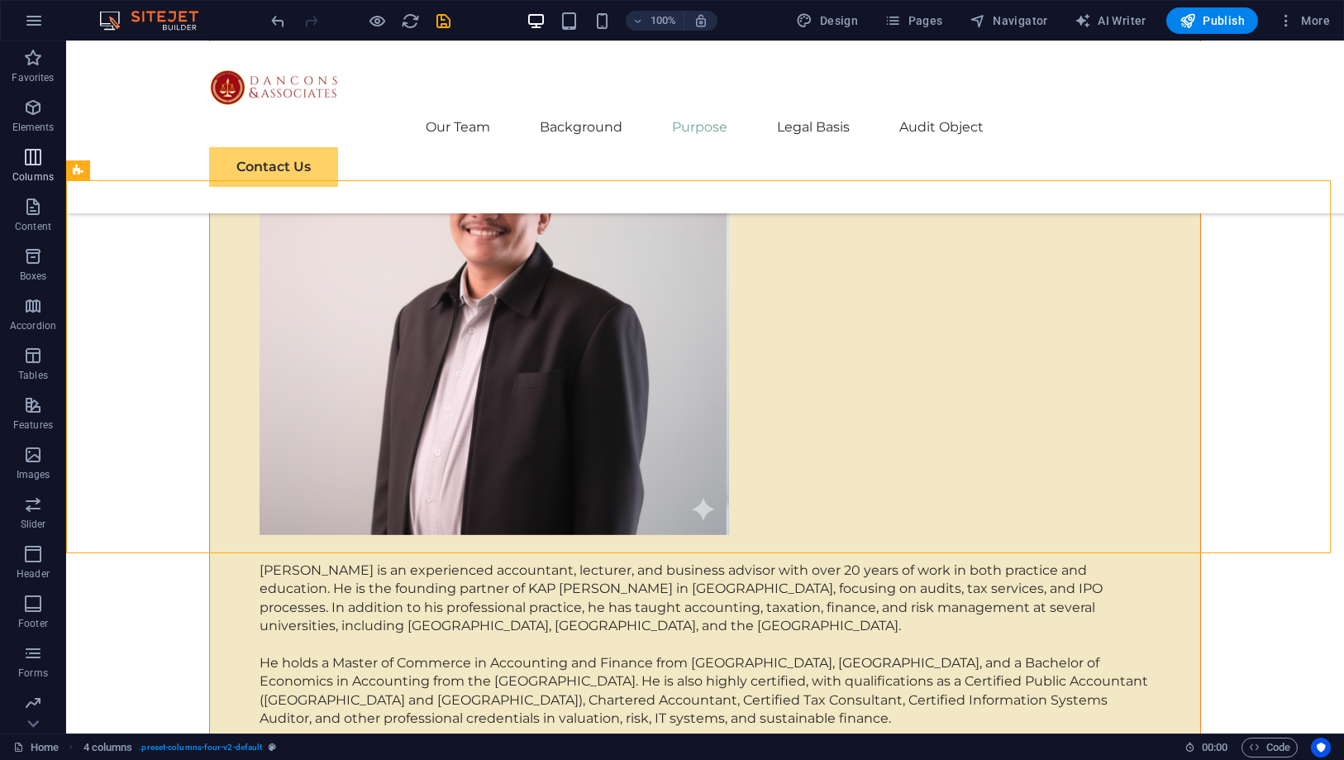
click at [30, 164] on icon "button" at bounding box center [33, 157] width 20 height 20
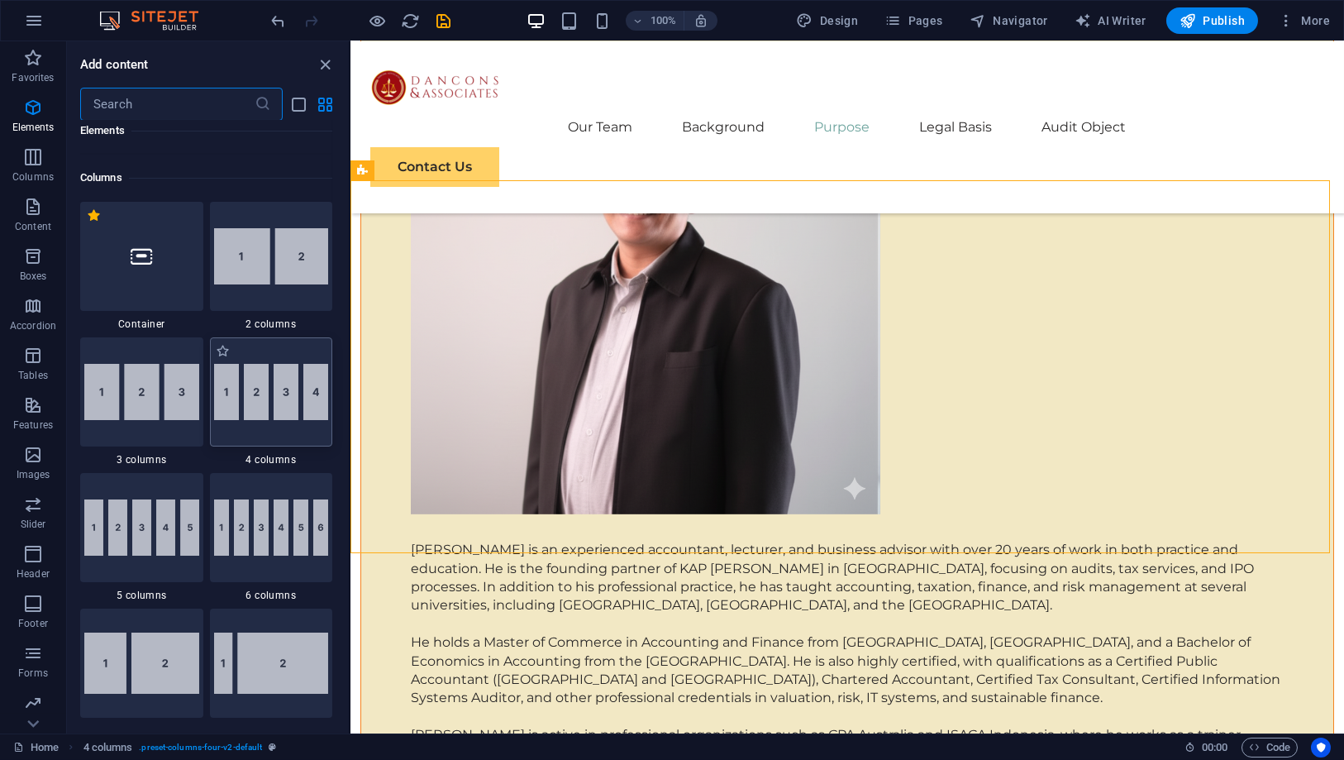
scroll to position [817, 0]
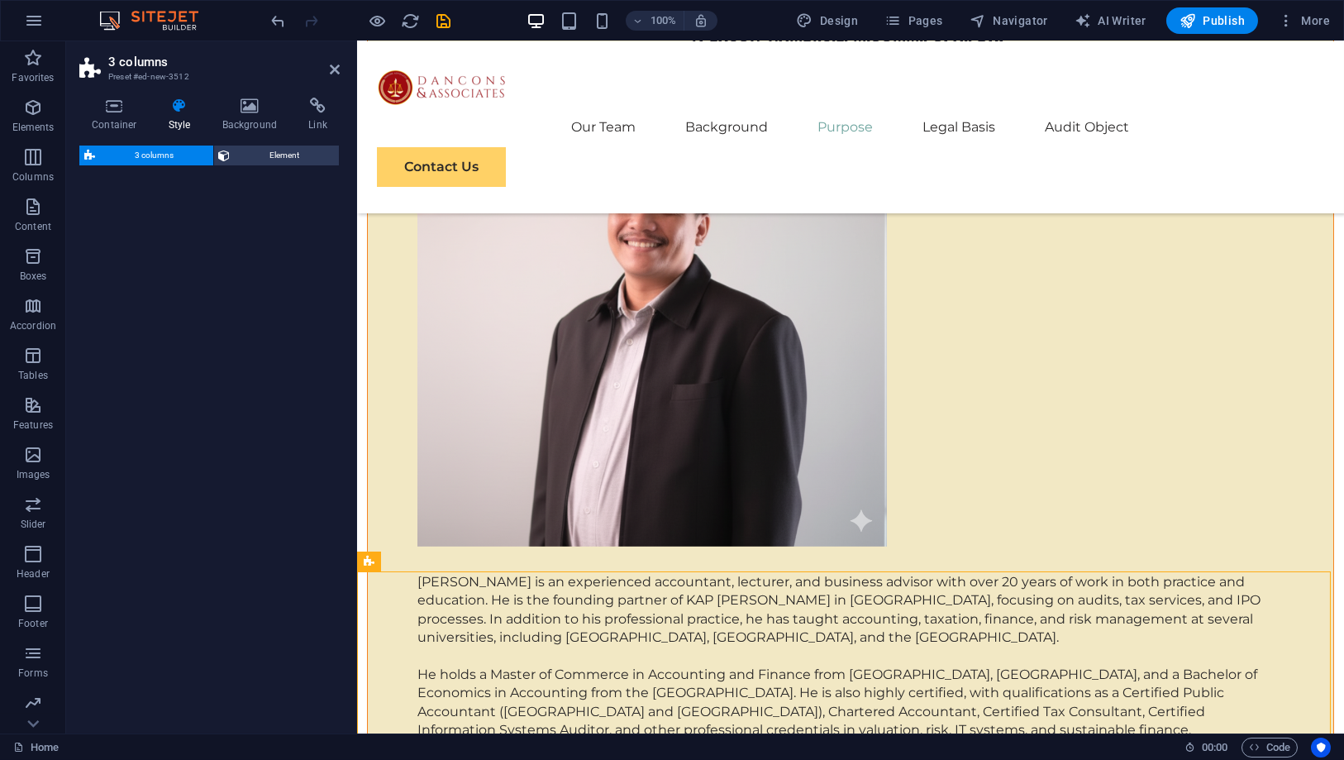
select select "rem"
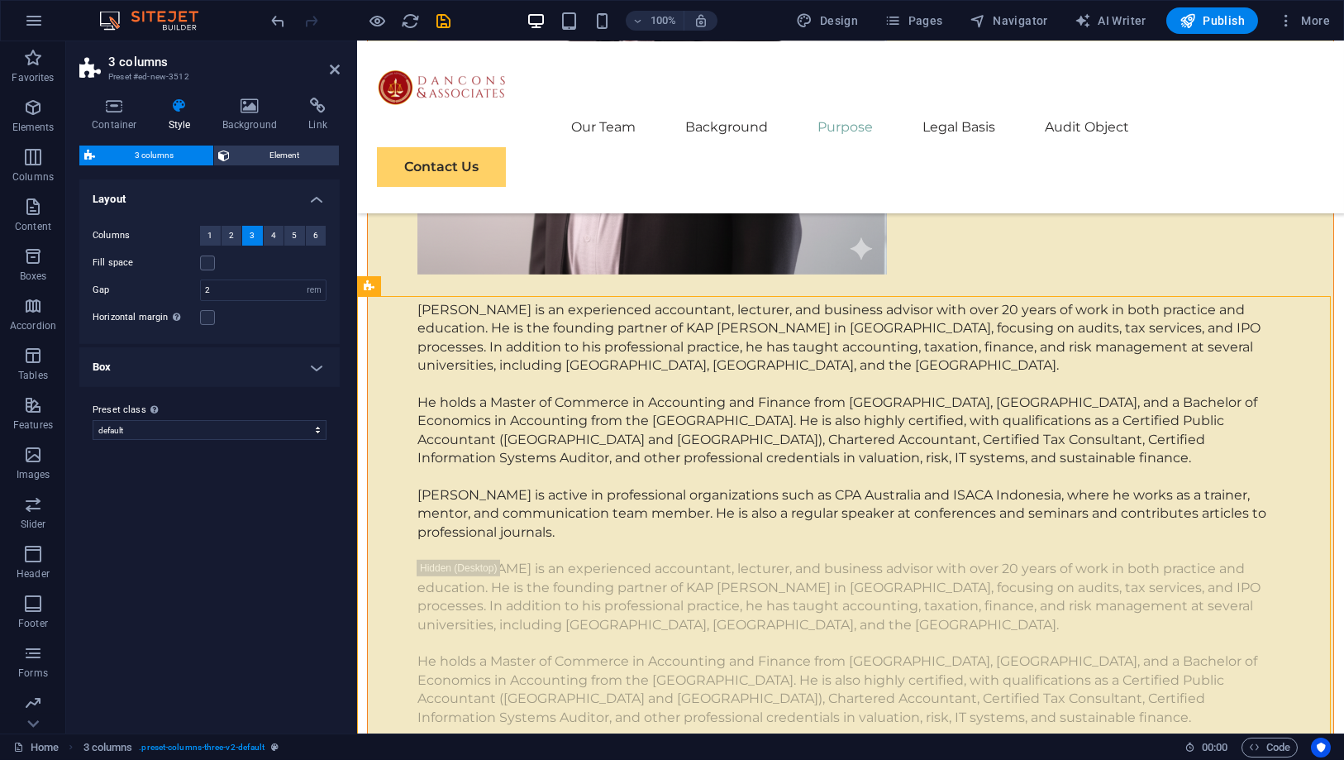
scroll to position [7032, 0]
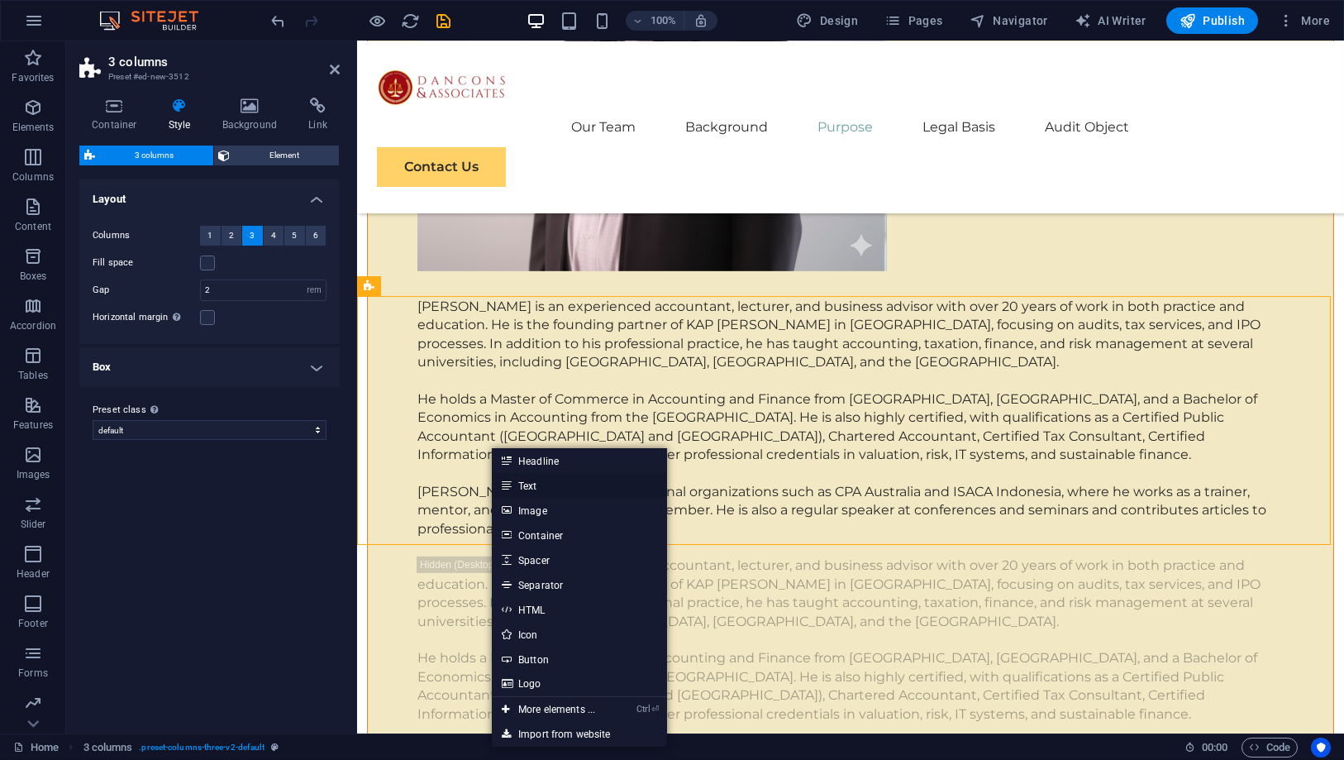
click at [541, 485] on link "Text" at bounding box center [579, 485] width 175 height 25
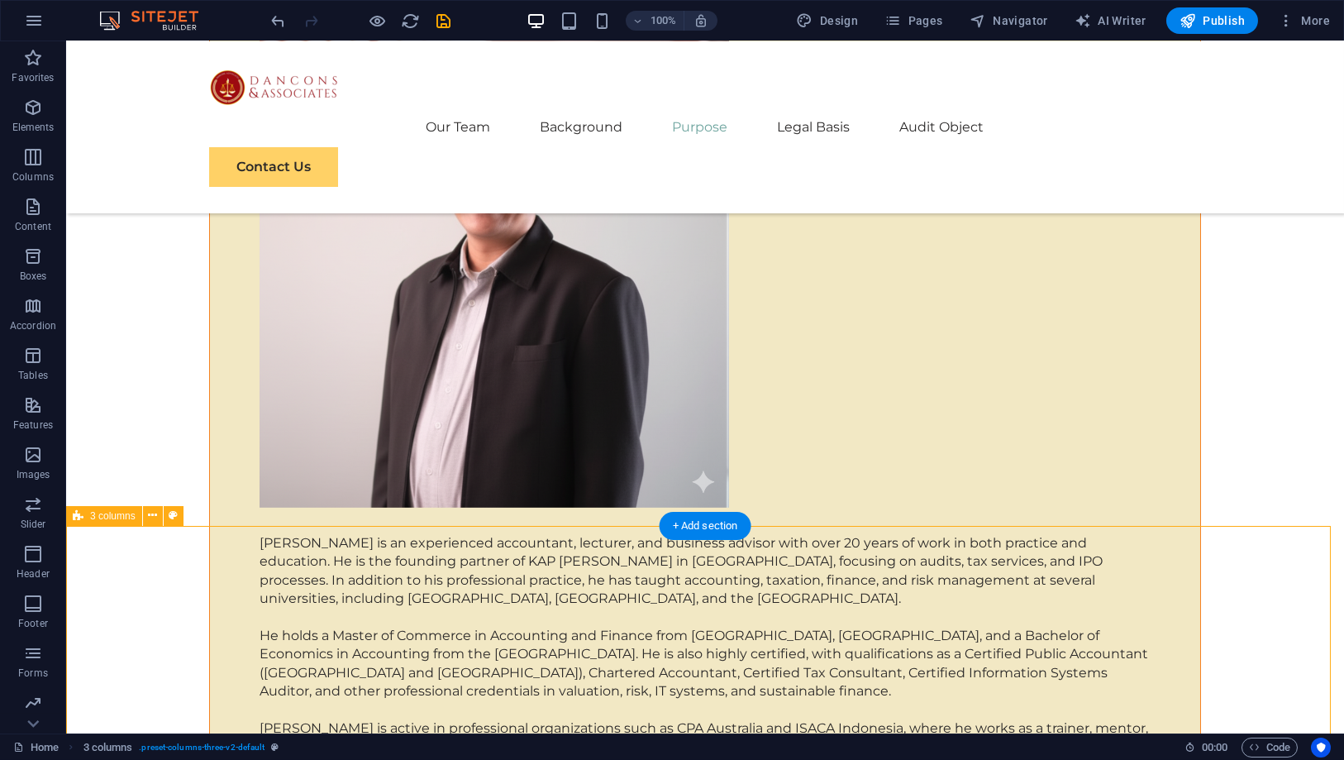
scroll to position [6737, 0]
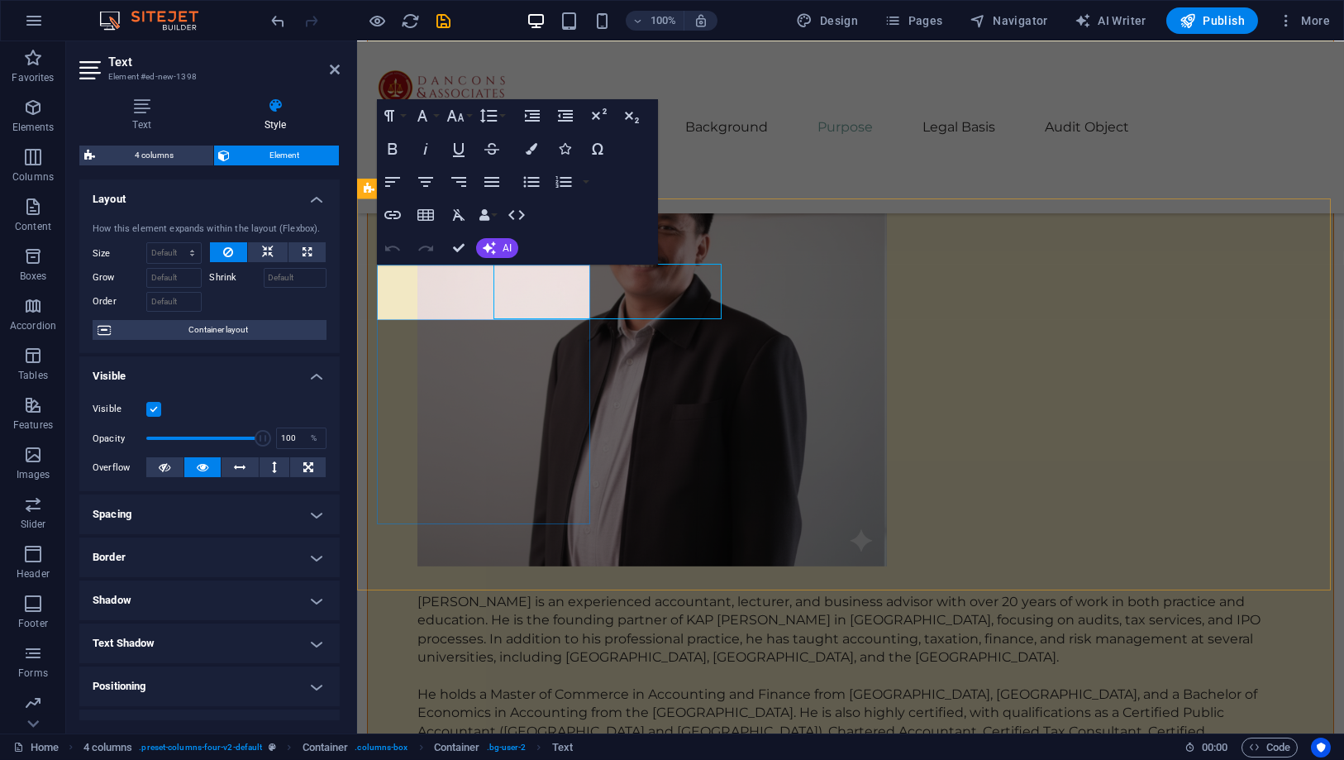
scroll to position [6738, 0]
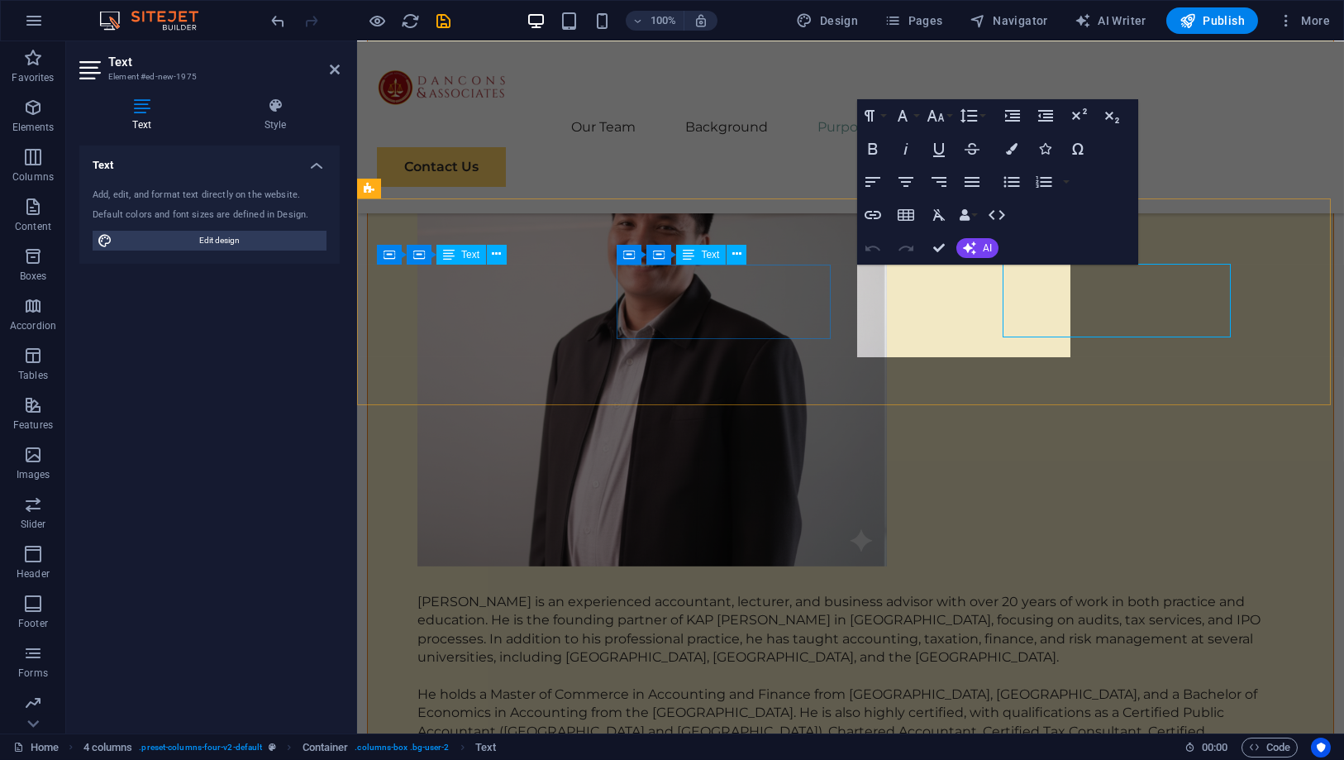
scroll to position [6738, 0]
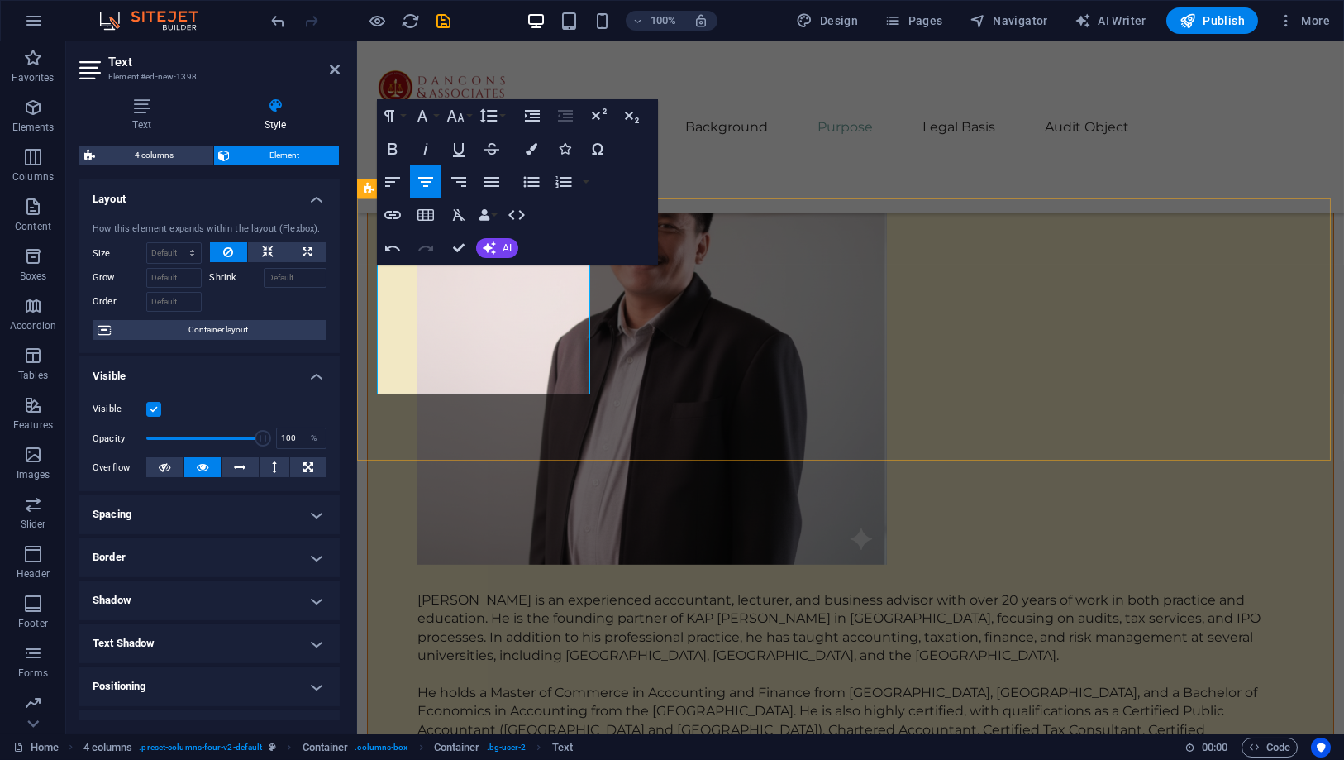
drag, startPoint x: 584, startPoint y: 291, endPoint x: 417, endPoint y: 278, distance: 168.3
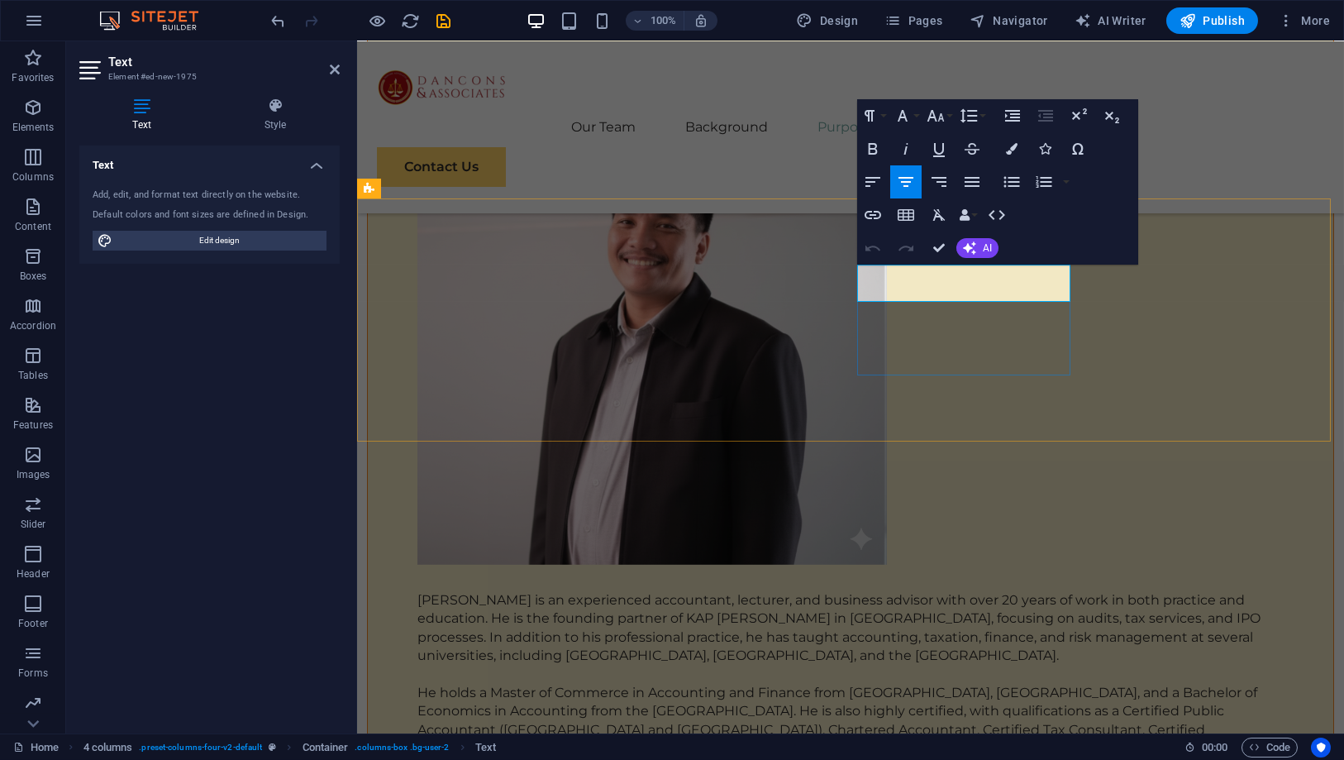
drag, startPoint x: 774, startPoint y: 393, endPoint x: 1070, endPoint y: 422, distance: 298.0
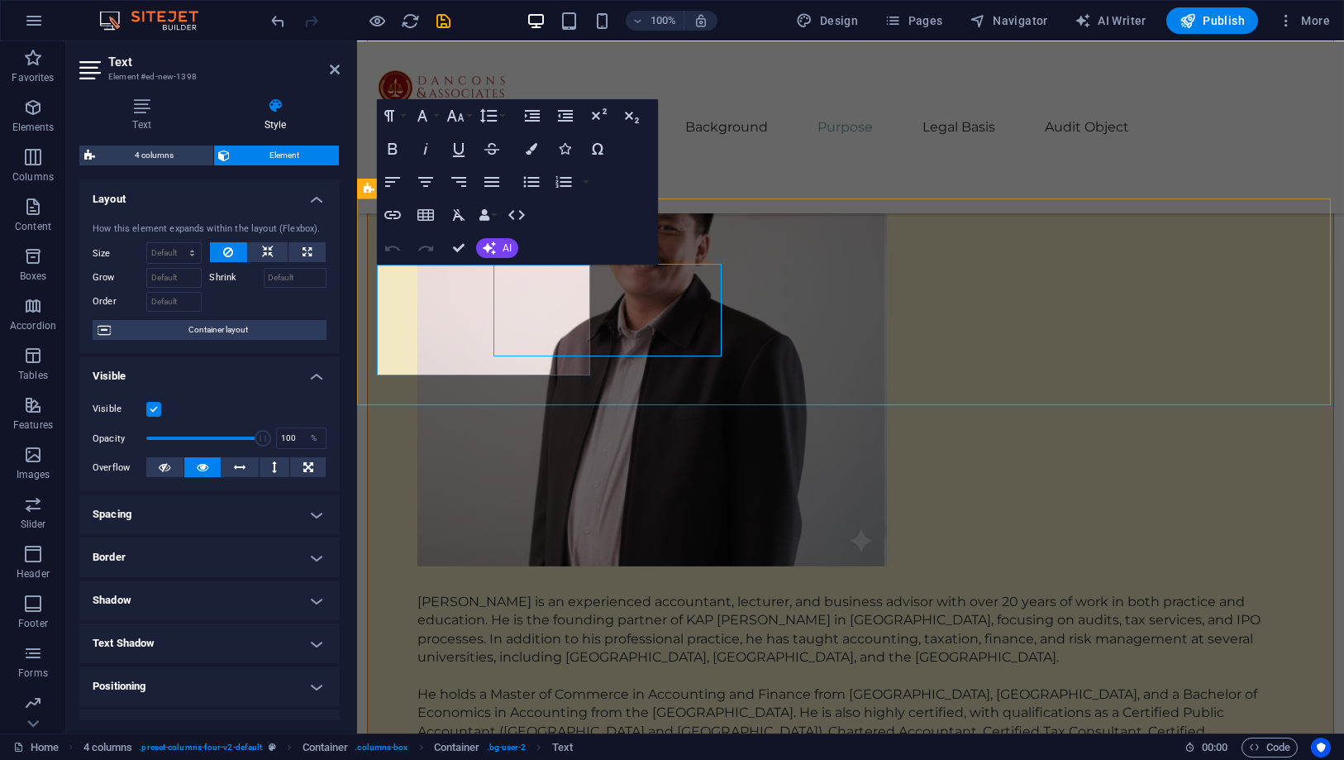
scroll to position [6738, 0]
click at [392, 145] on icon "button" at bounding box center [393, 149] width 20 height 20
click at [396, 145] on icon "button" at bounding box center [392, 149] width 9 height 12
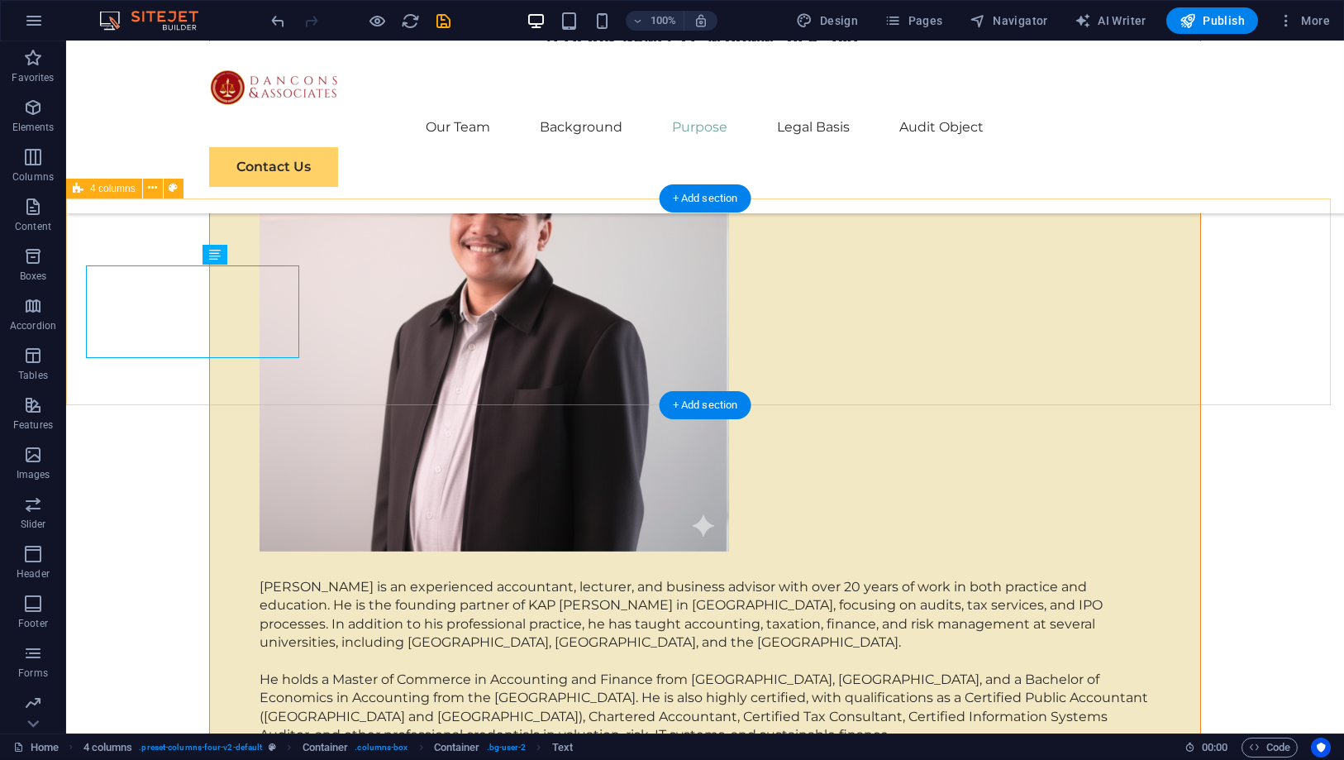
scroll to position [6737, 0]
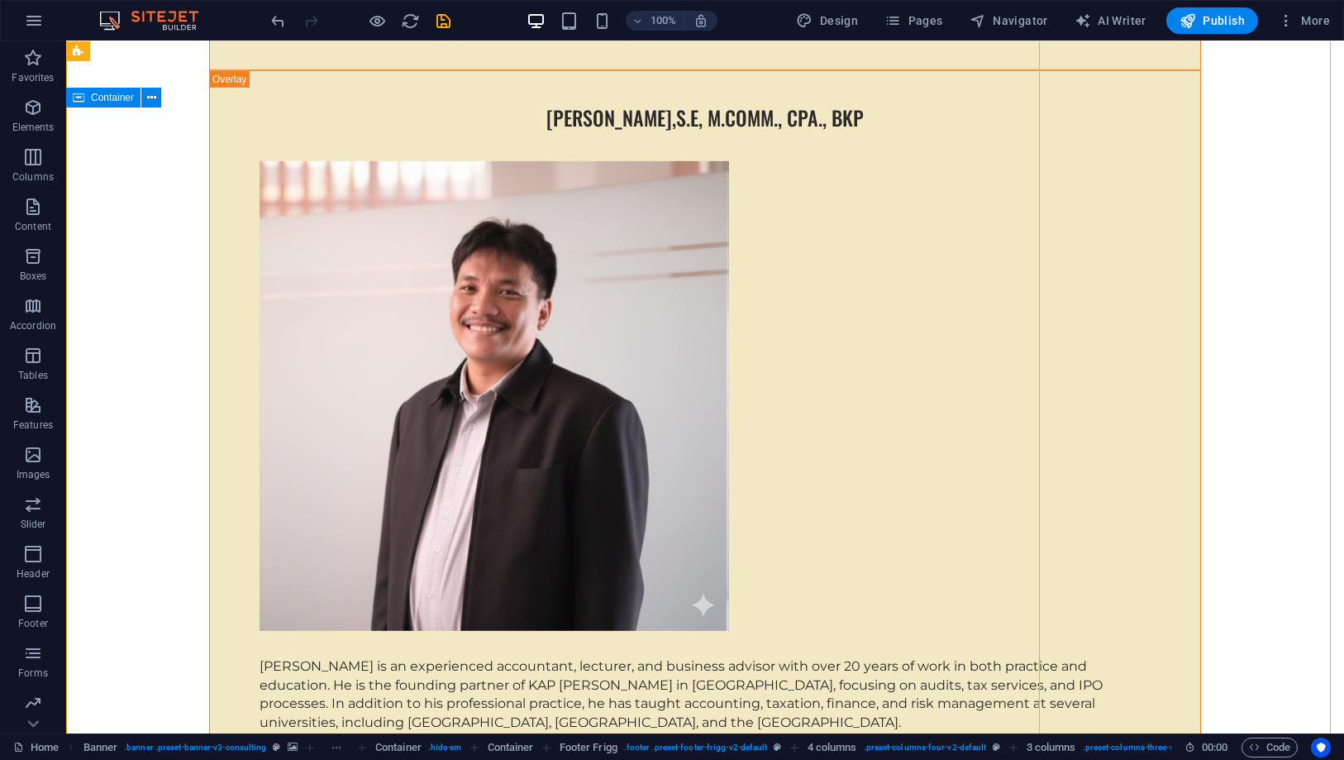
scroll to position [26, 0]
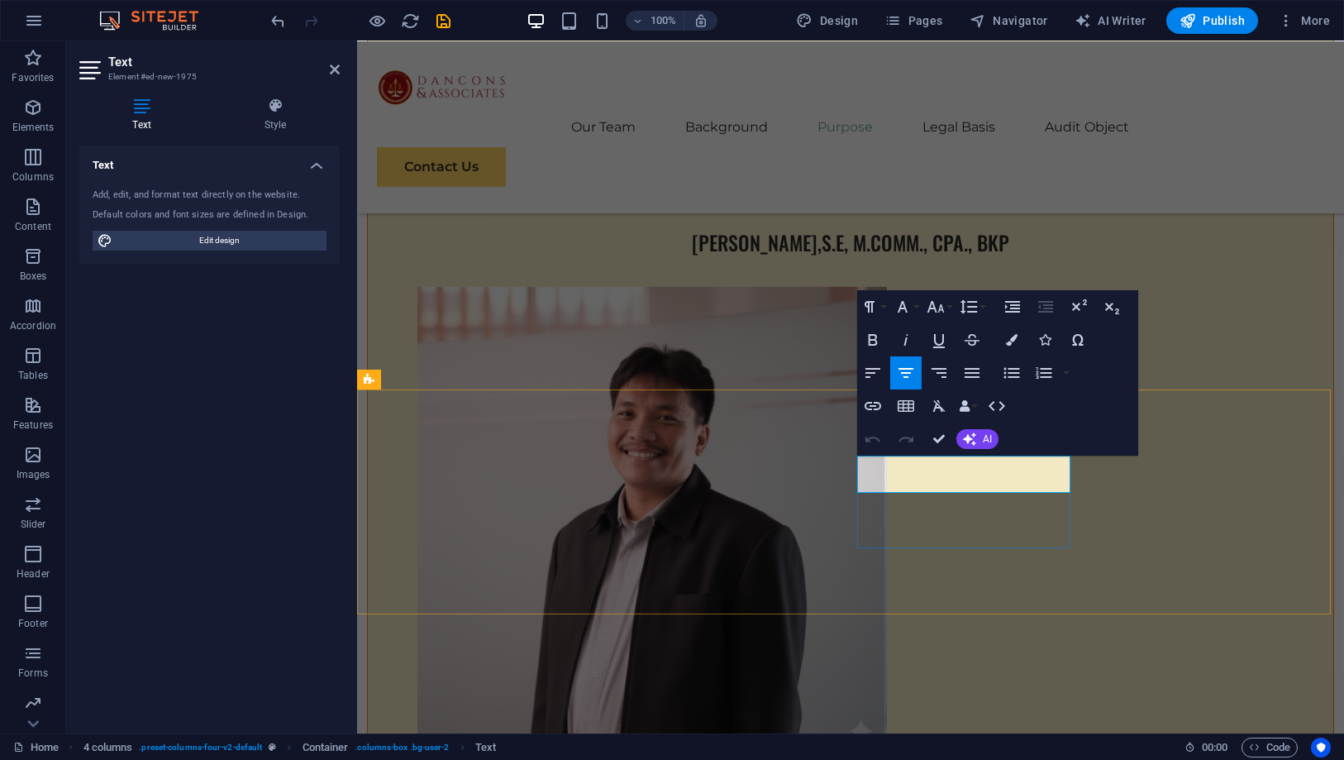
click at [872, 341] on icon "button" at bounding box center [873, 340] width 20 height 20
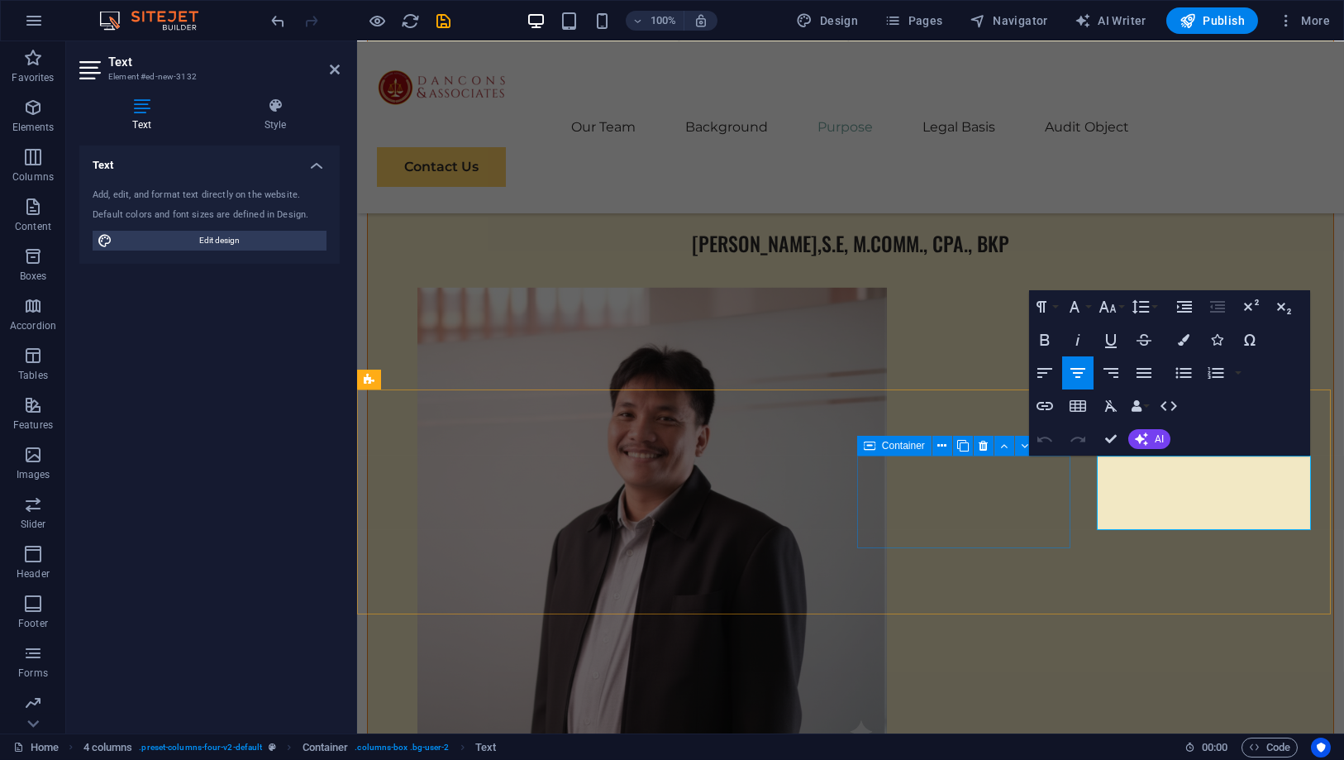
scroll to position [6547, 0]
click at [1050, 349] on icon "button" at bounding box center [1045, 340] width 20 height 20
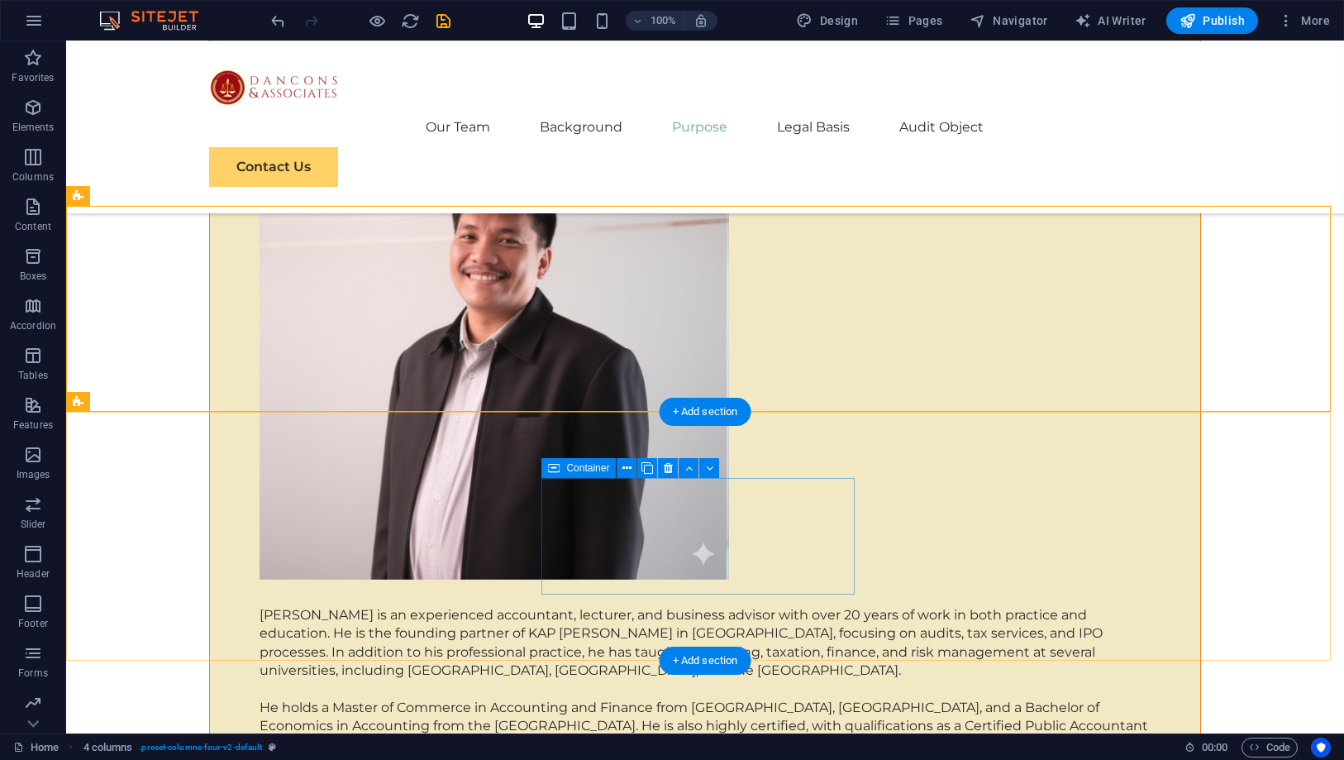
scroll to position [6729, 0]
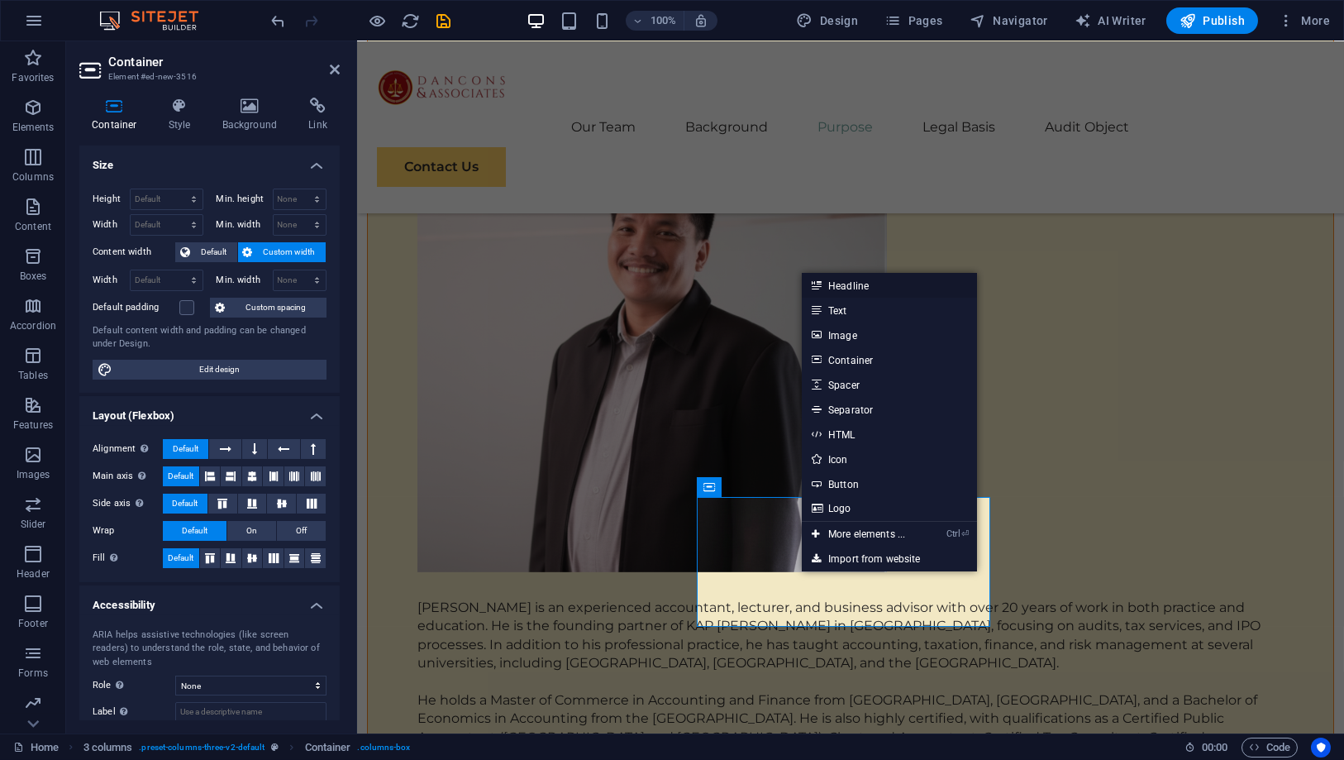
click at [848, 291] on link "Headline" at bounding box center [889, 285] width 175 height 25
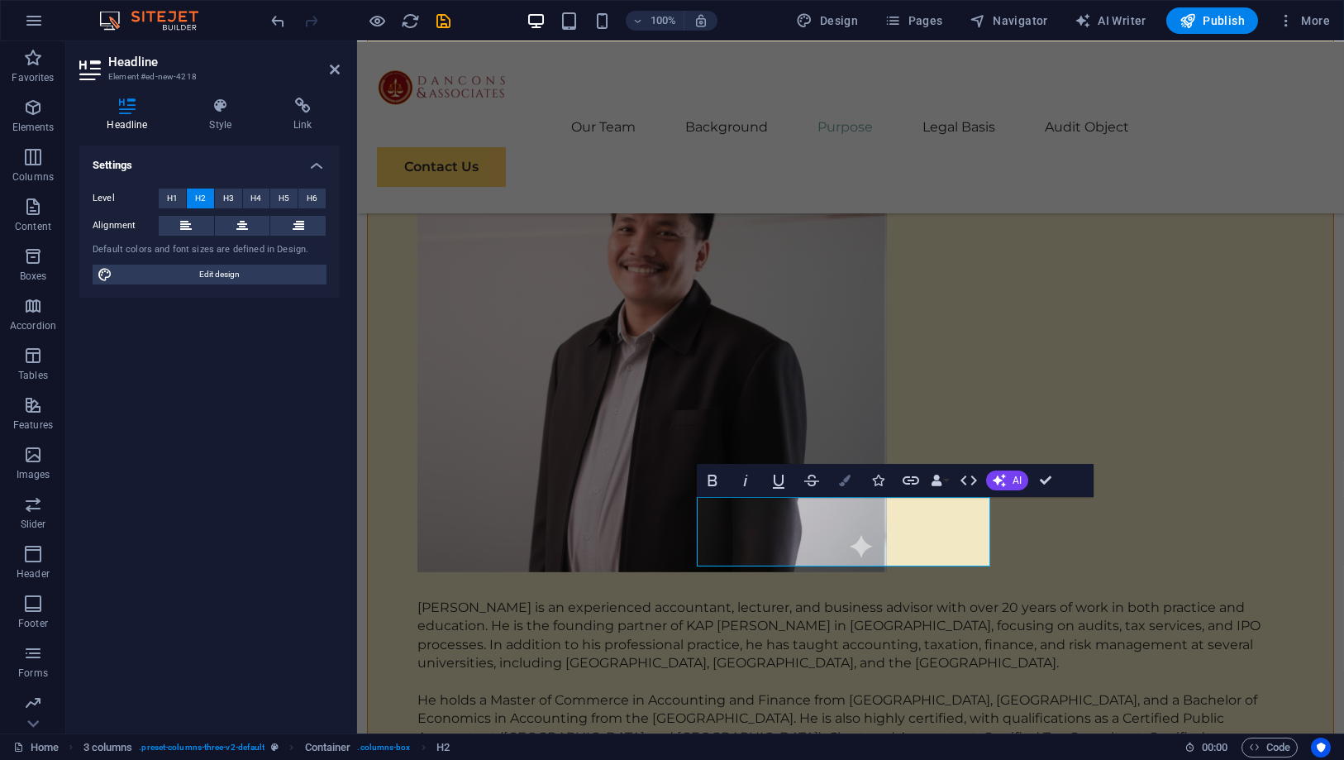
click at [837, 482] on button "Colors" at bounding box center [844, 480] width 31 height 33
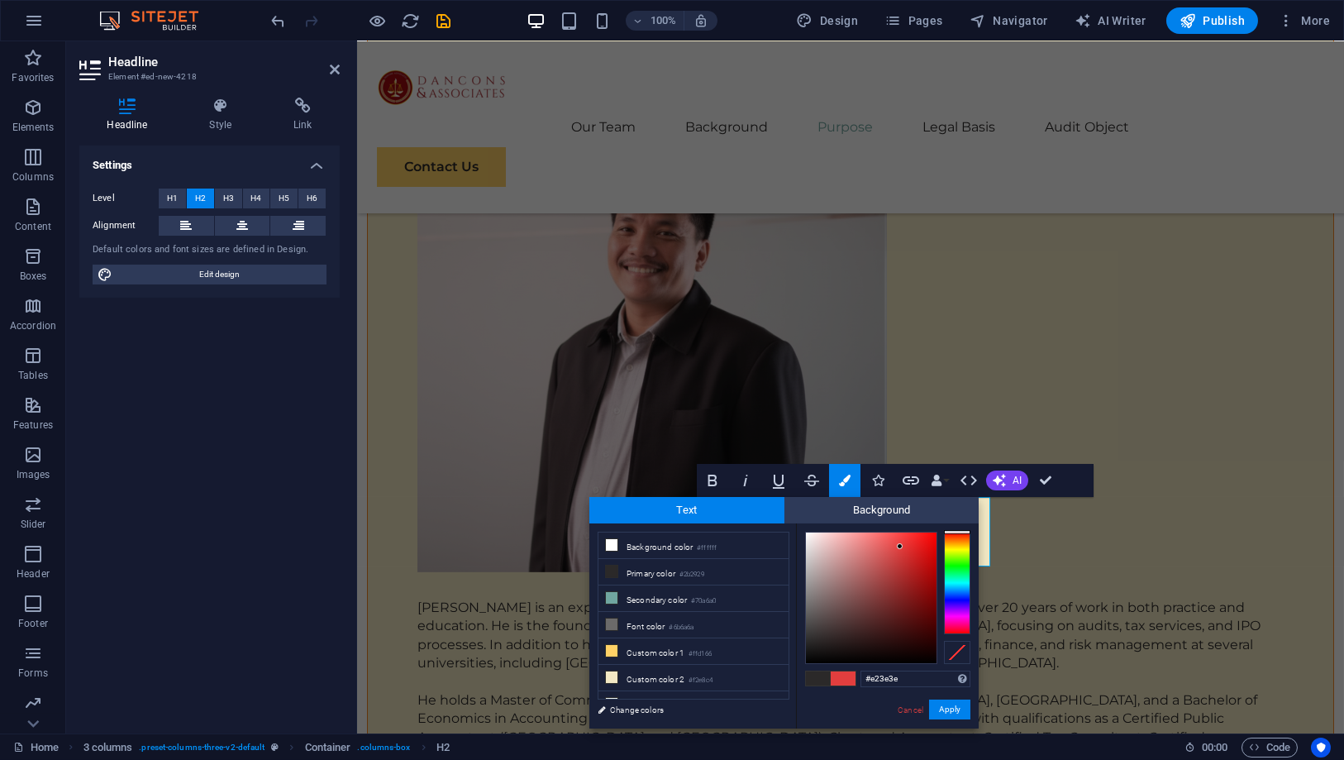
click at [900, 546] on div at bounding box center [871, 597] width 131 height 131
type input "#e01b1b"
drag, startPoint x: 901, startPoint y: 545, endPoint x: 920, endPoint y: 547, distance: 19.1
click at [920, 547] on div at bounding box center [920, 547] width 6 height 6
drag, startPoint x: 942, startPoint y: 703, endPoint x: 588, endPoint y: 627, distance: 362.6
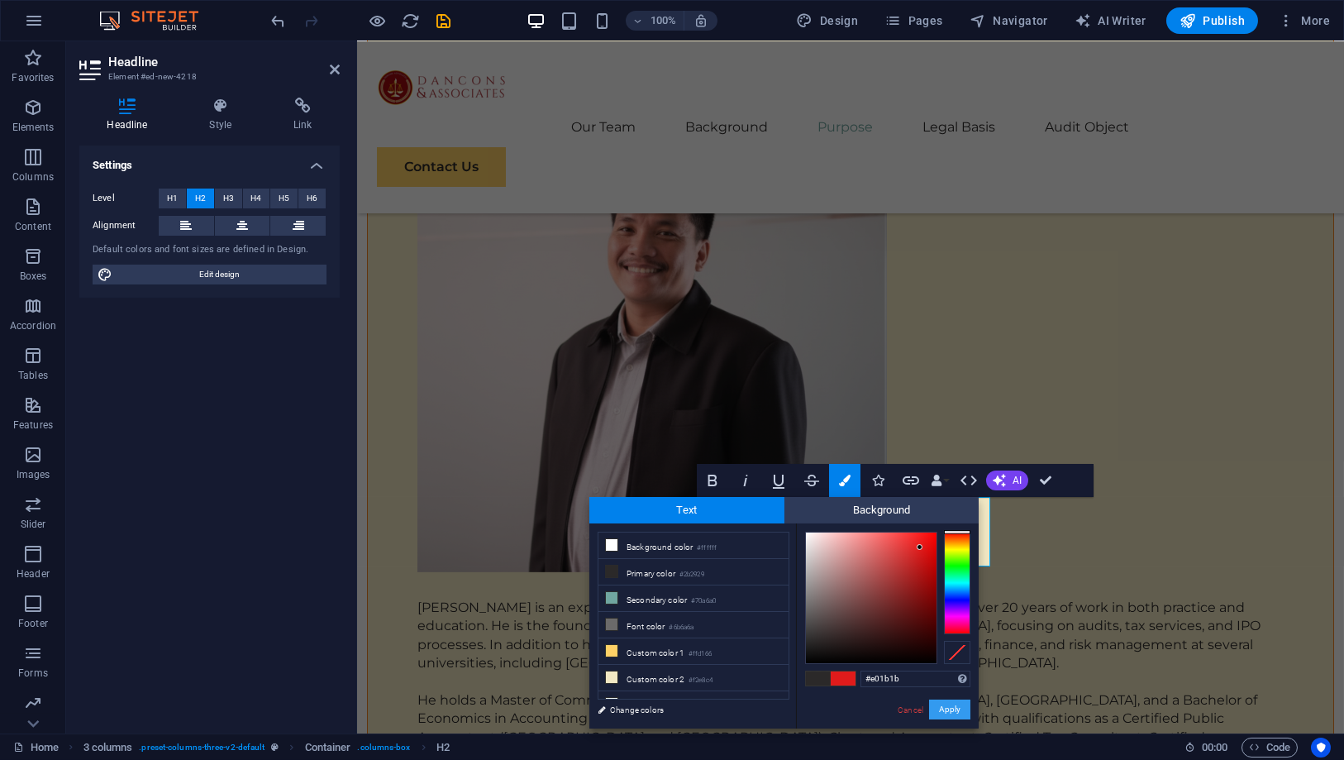
click at [942, 703] on button "Apply" at bounding box center [949, 709] width 41 height 20
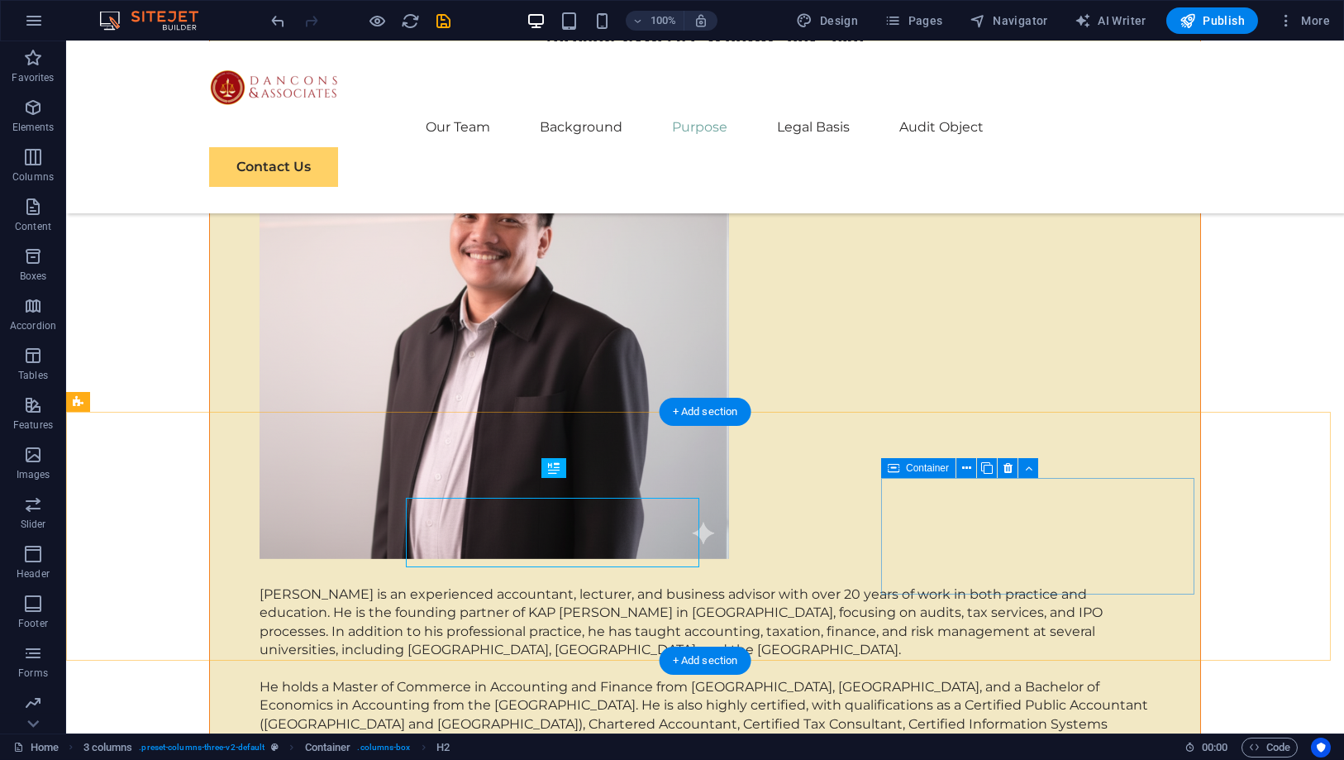
scroll to position [6729, 0]
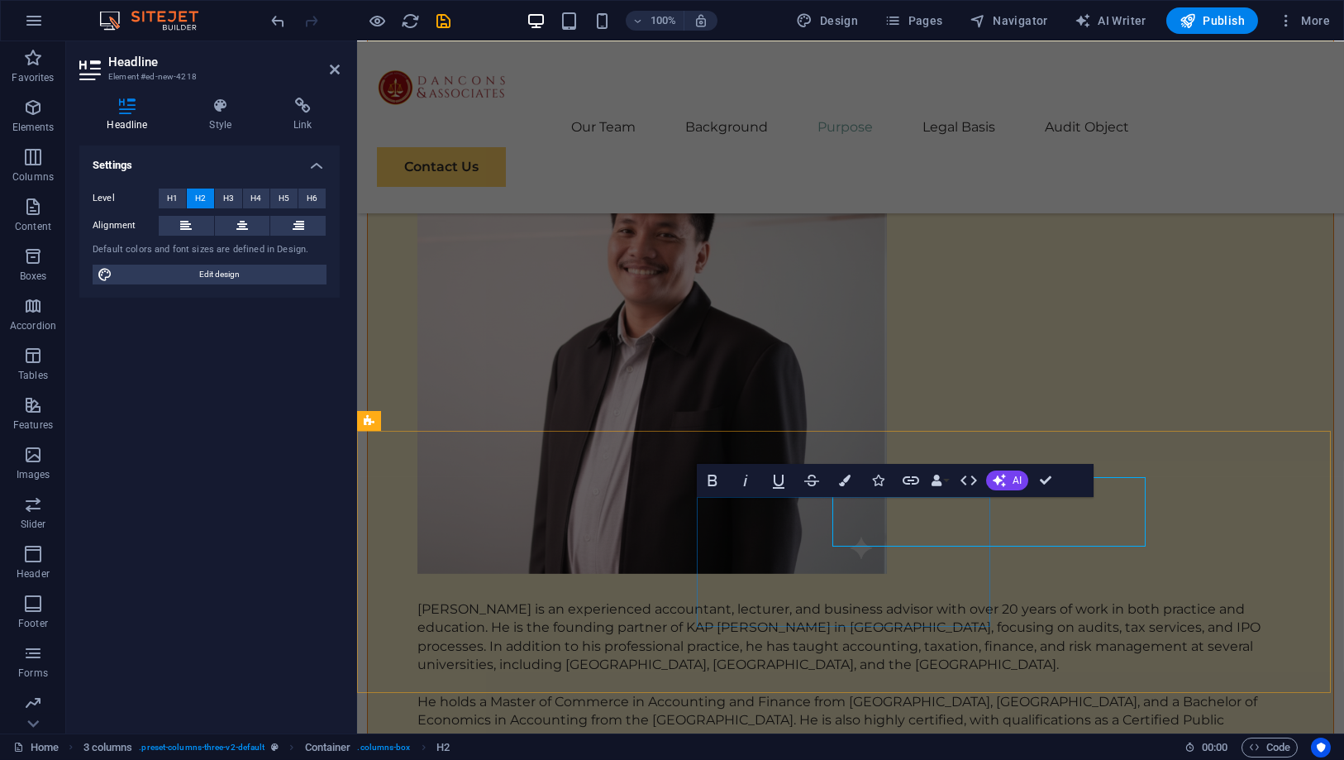
scroll to position [6731, 0]
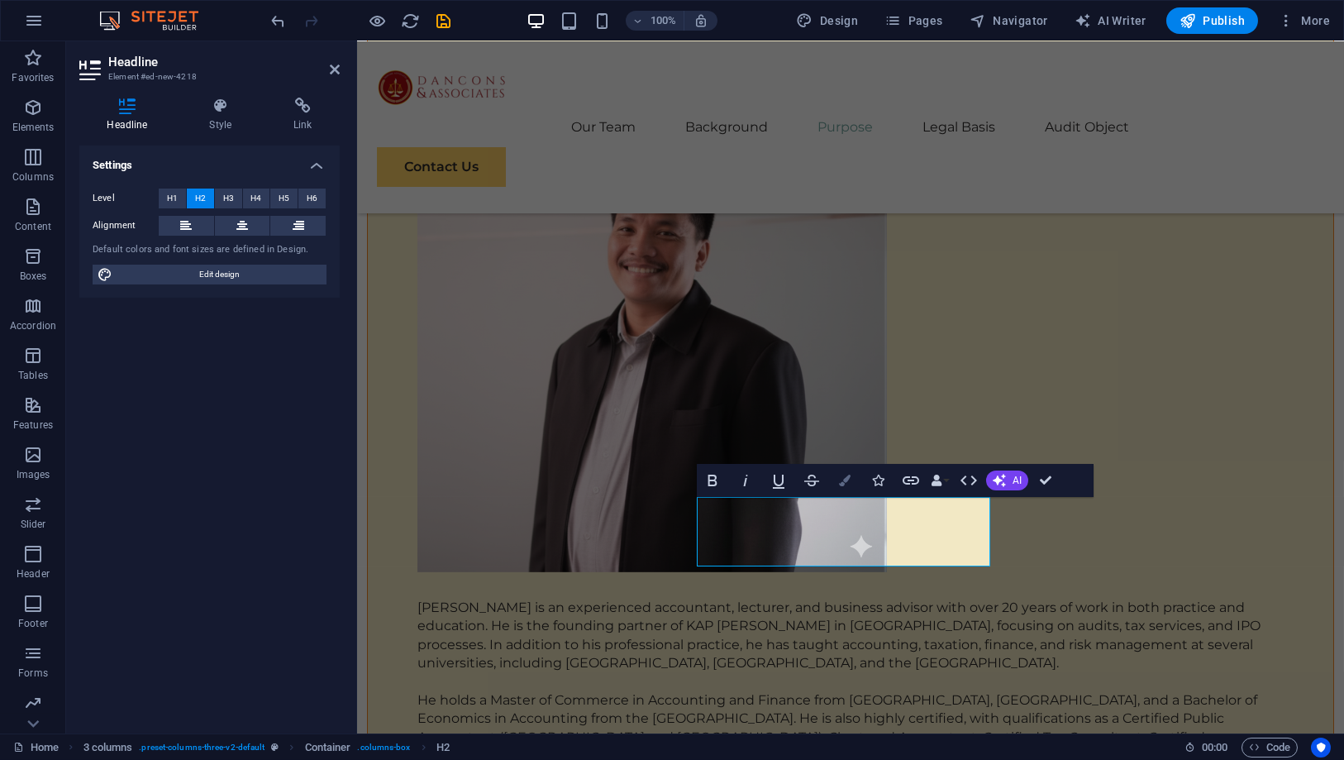
click at [845, 478] on icon "button" at bounding box center [845, 480] width 12 height 12
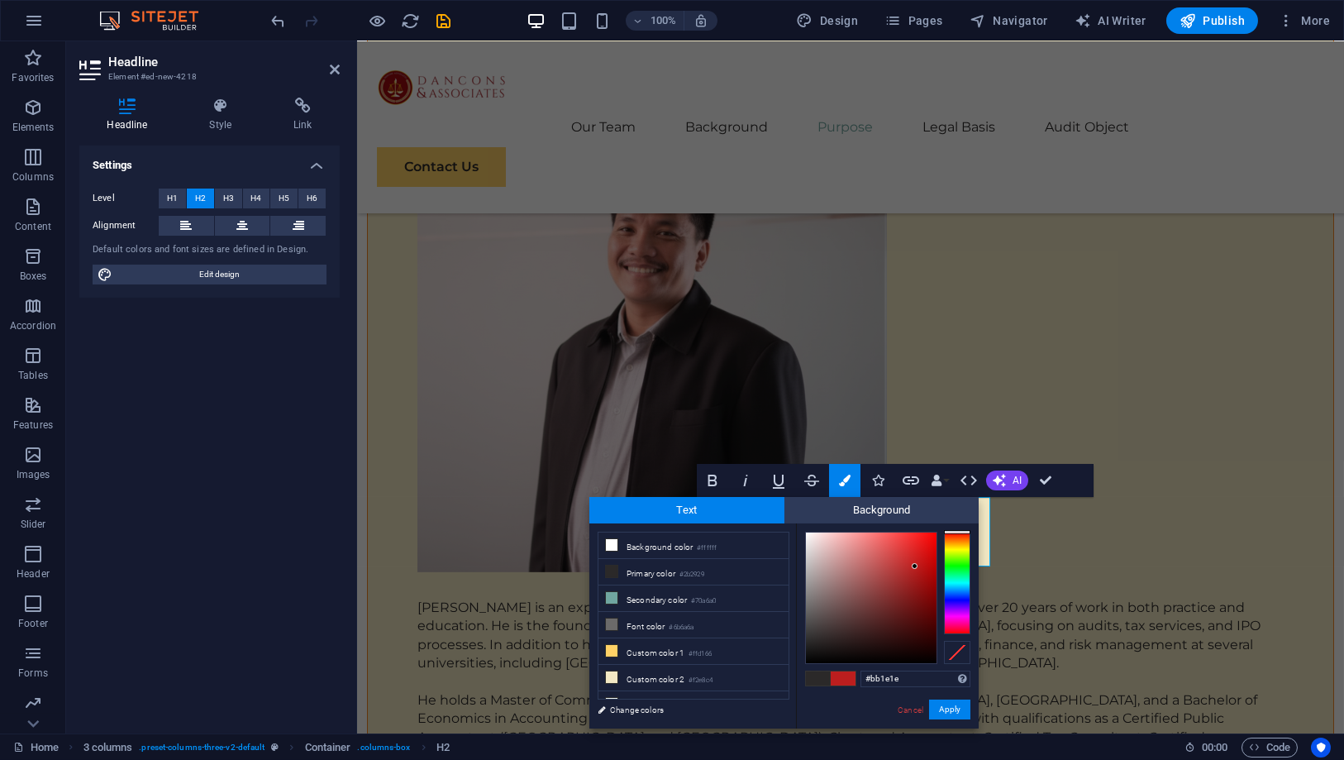
click at [915, 566] on div at bounding box center [871, 597] width 131 height 131
click at [928, 550] on div at bounding box center [871, 597] width 131 height 131
type input "#f20a0a"
click at [931, 538] on div at bounding box center [871, 597] width 131 height 131
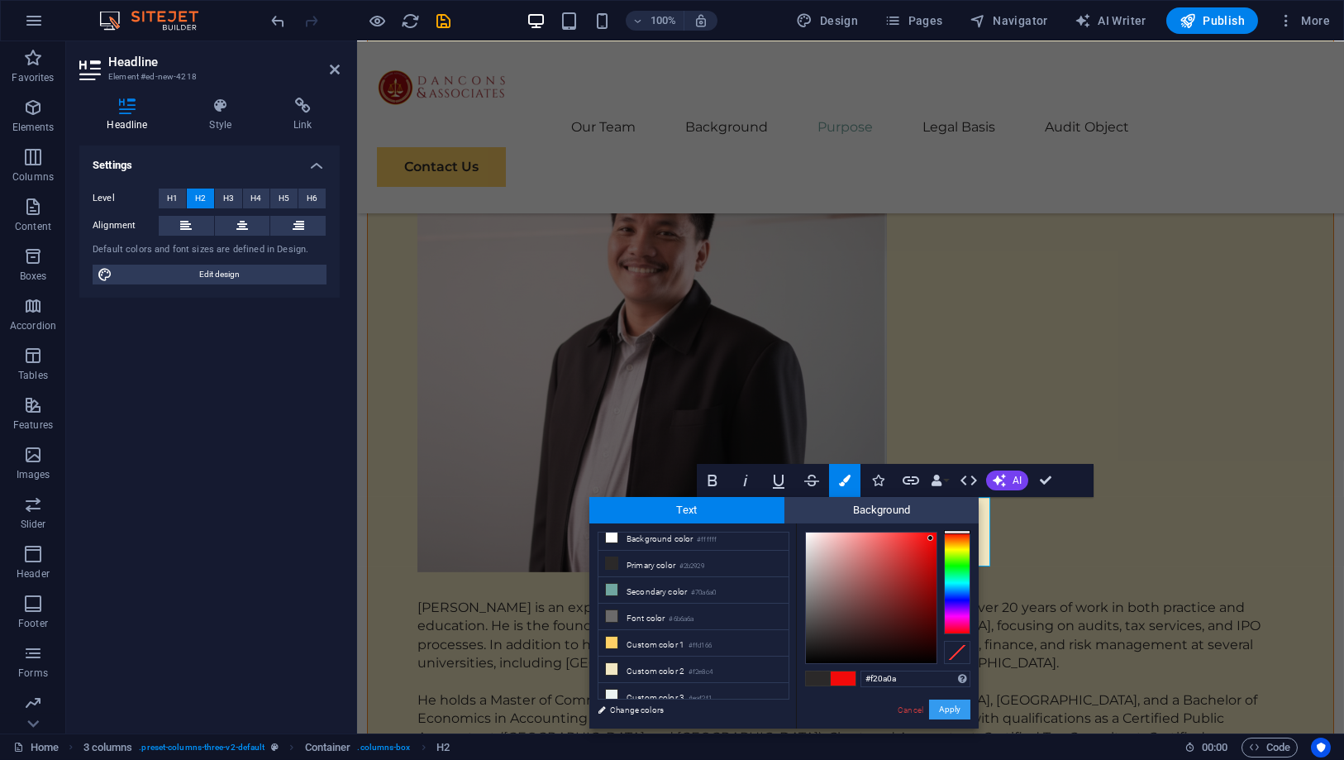
click at [950, 711] on button "Apply" at bounding box center [949, 709] width 41 height 20
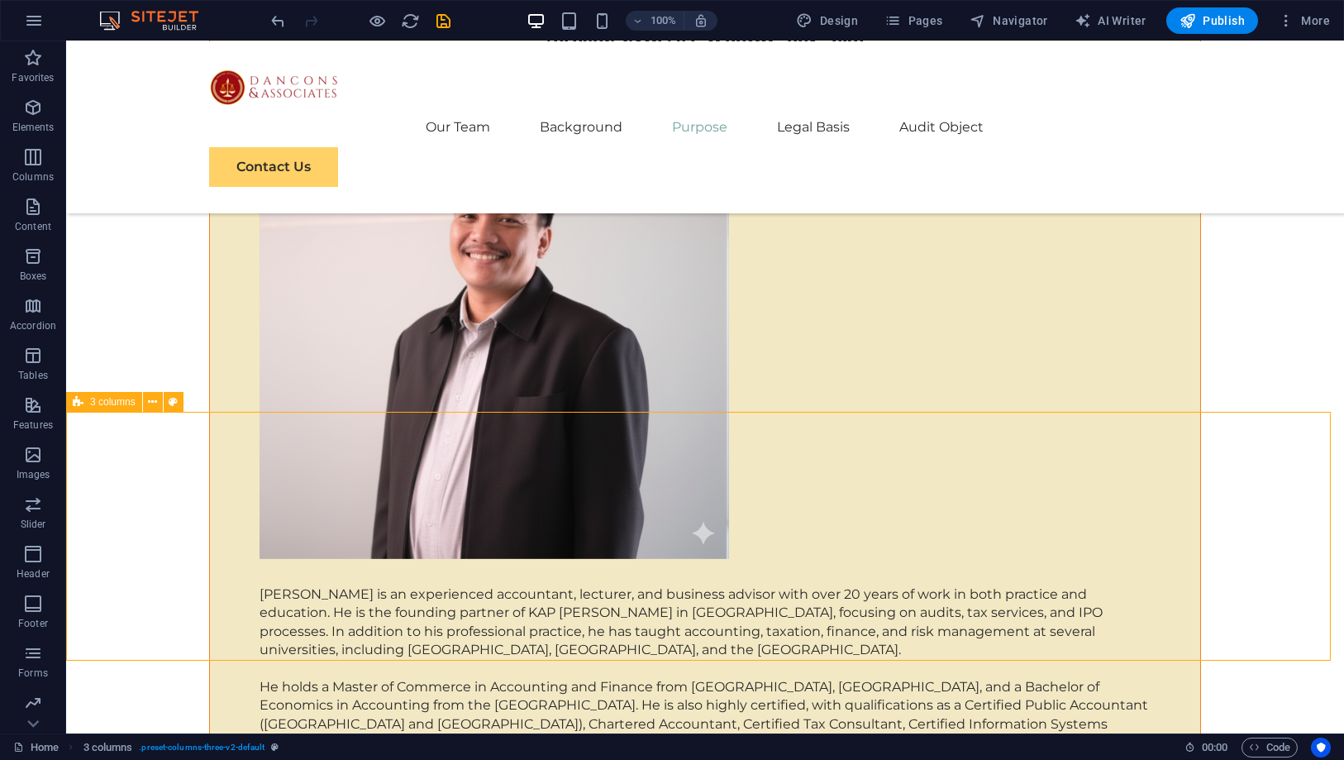
scroll to position [6729, 0]
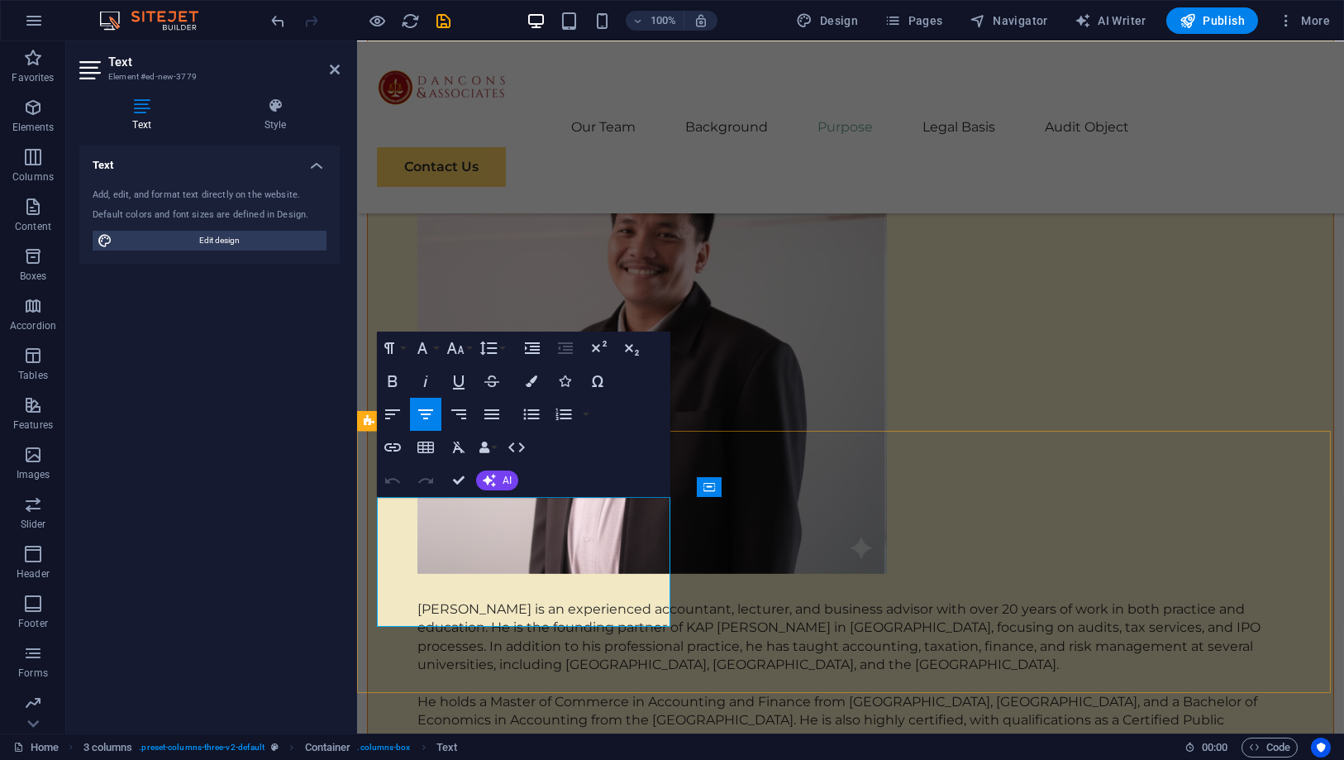
scroll to position [6731, 0]
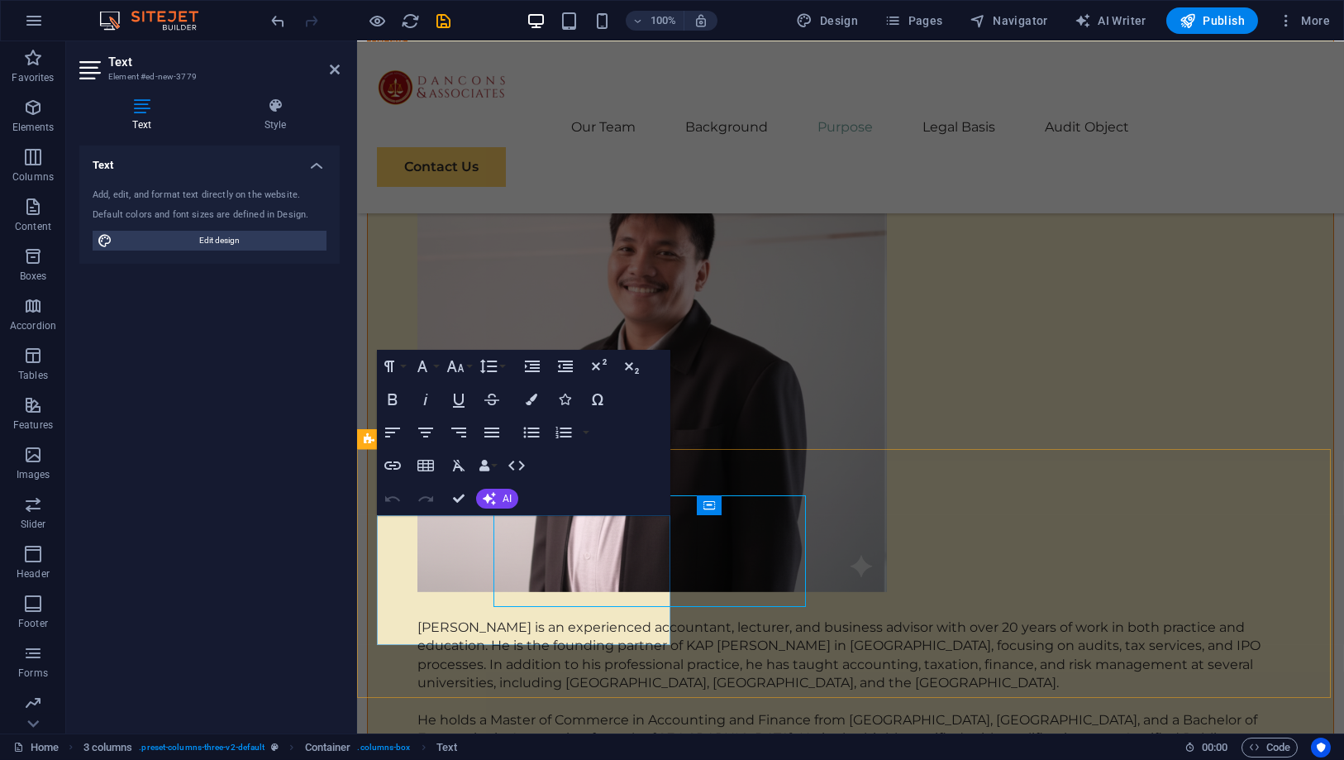
scroll to position [6712, 0]
click at [393, 398] on icon "button" at bounding box center [393, 399] width 20 height 20
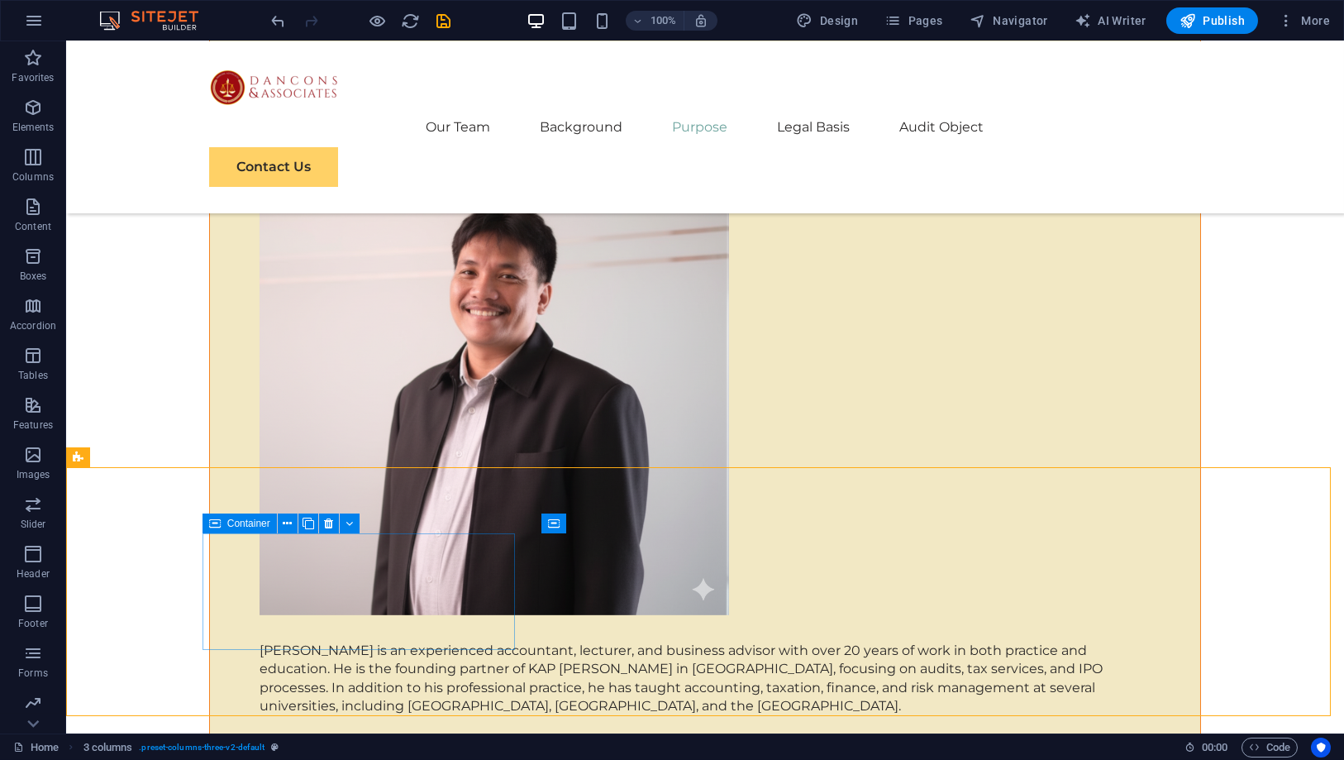
click at [217, 524] on icon at bounding box center [215, 523] width 12 height 20
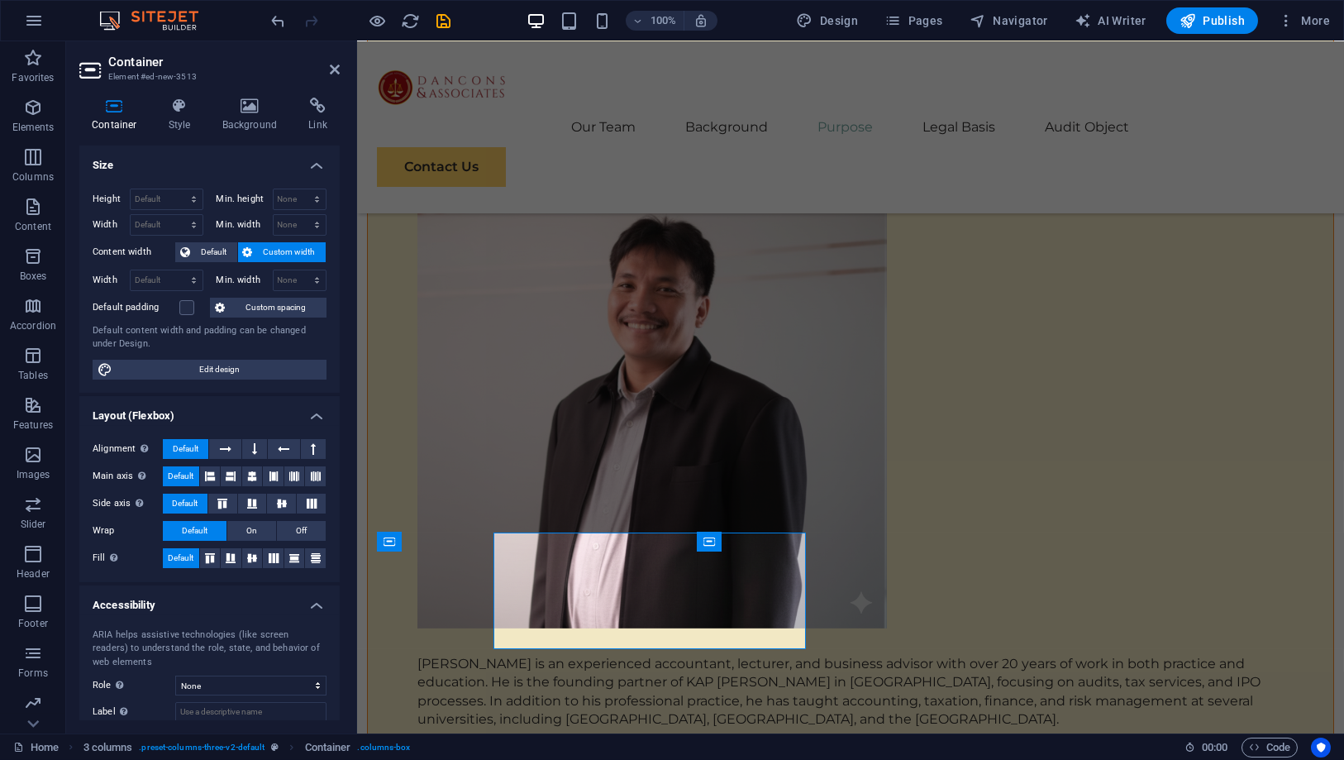
scroll to position [6676, 0]
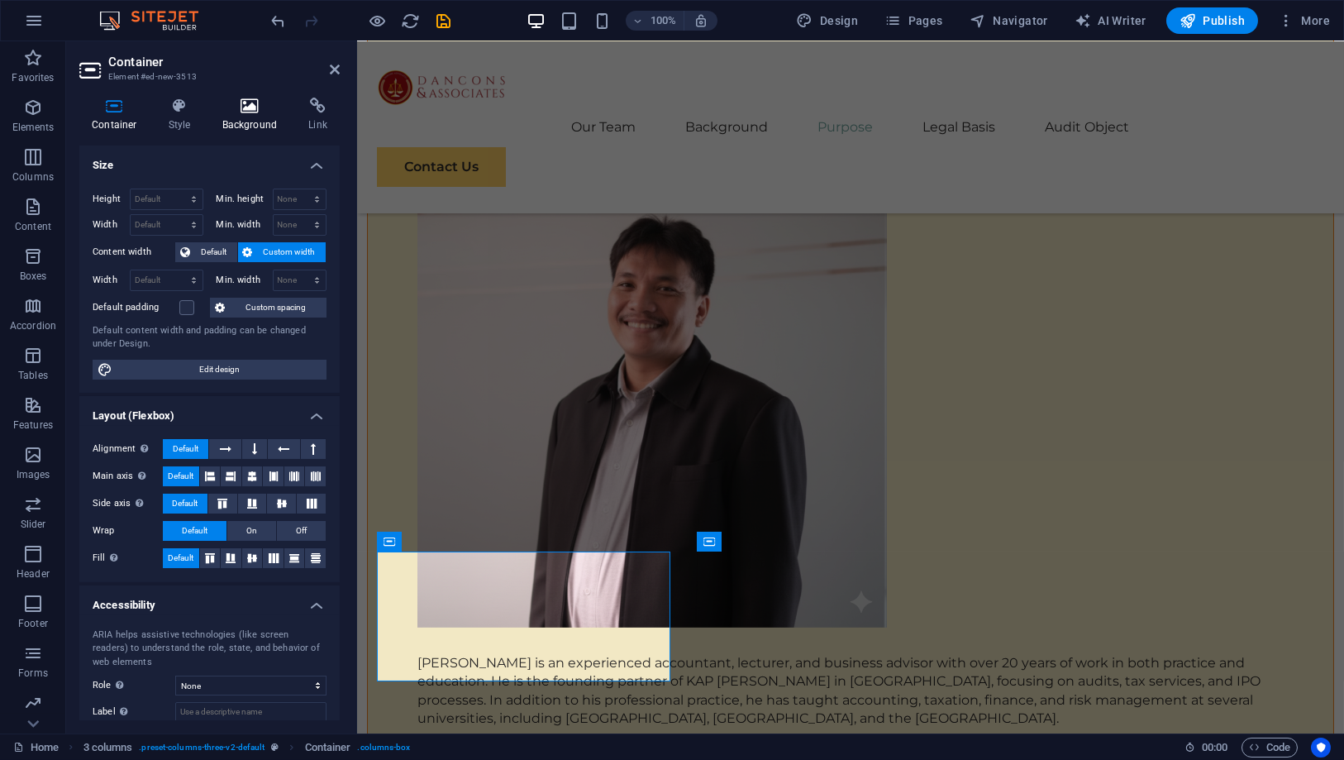
click at [254, 121] on h4 "Background" at bounding box center [253, 115] width 87 height 35
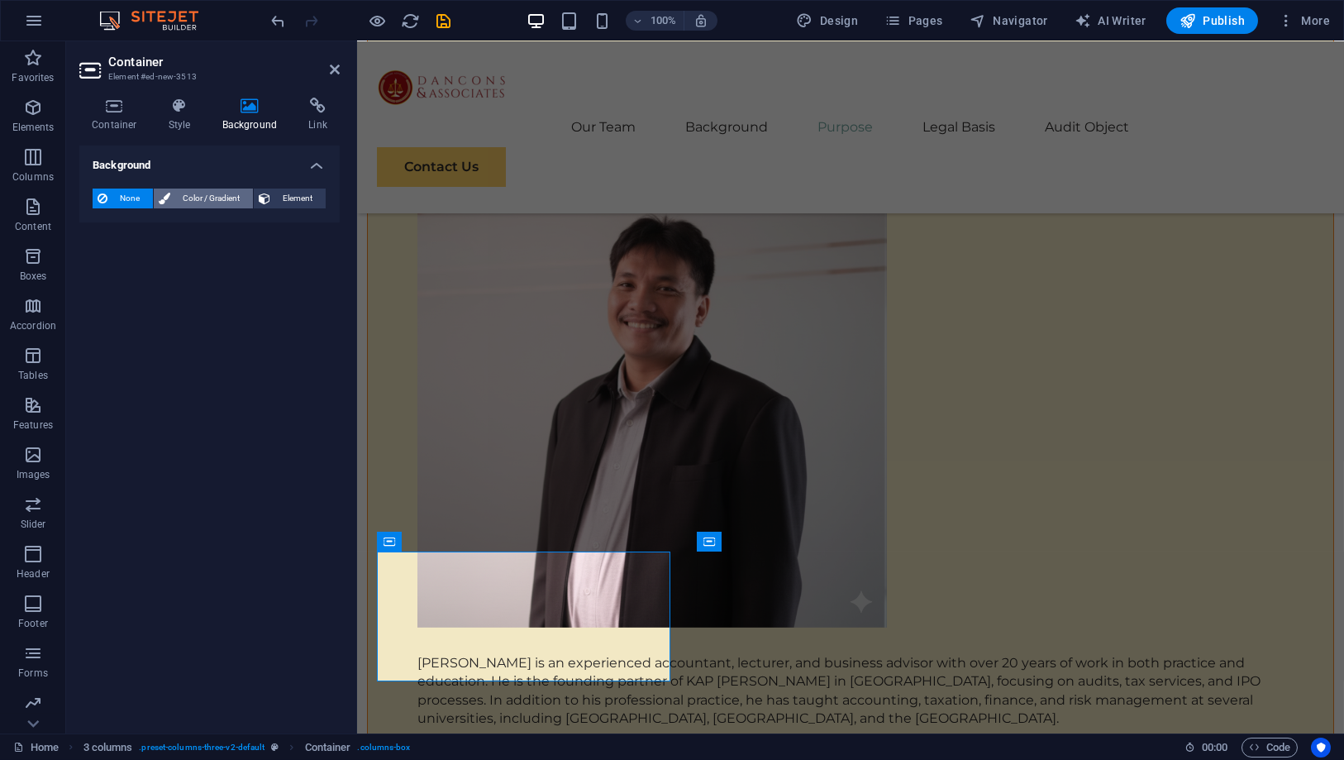
click at [178, 190] on span "Color / Gradient" at bounding box center [211, 198] width 73 height 20
click at [103, 261] on span at bounding box center [103, 264] width 18 height 18
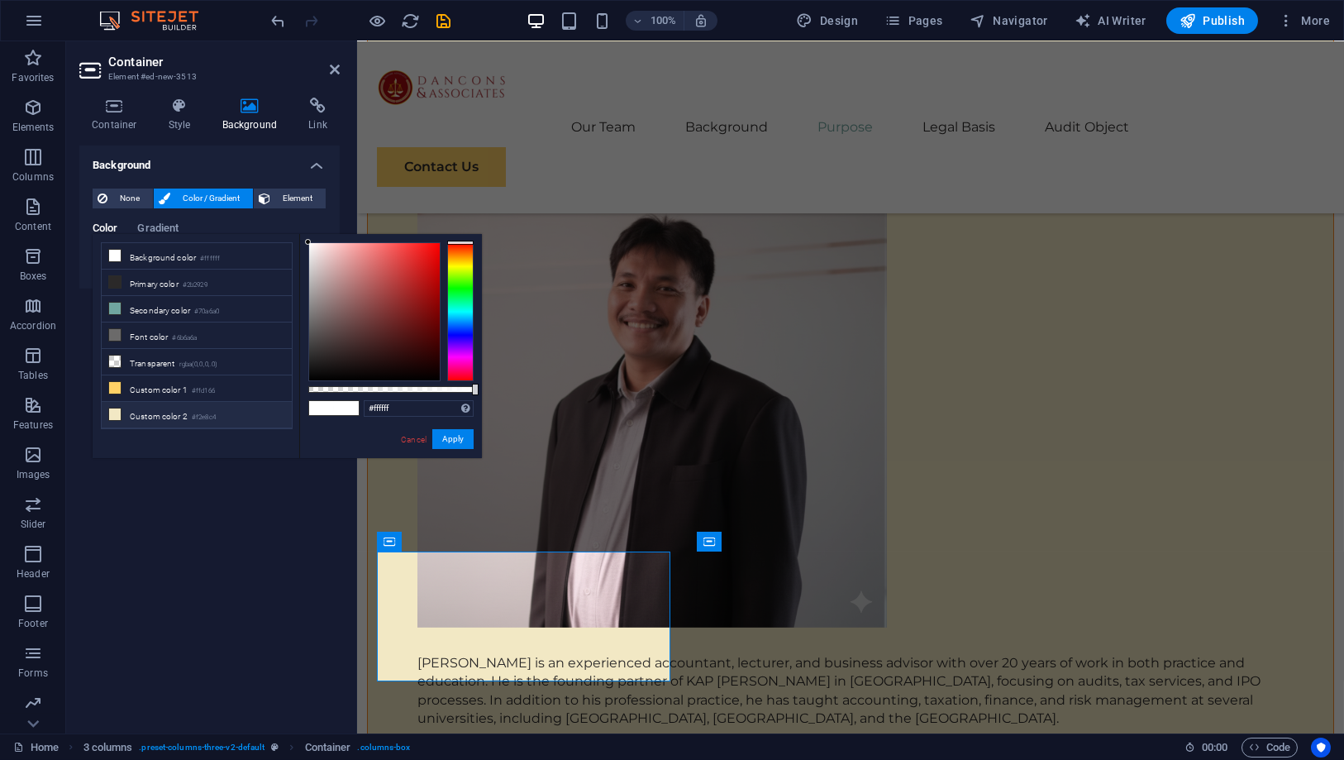
click at [167, 402] on li "Custom color 2 #f2e8c4" at bounding box center [197, 415] width 190 height 26
type input "#f2e8c4"
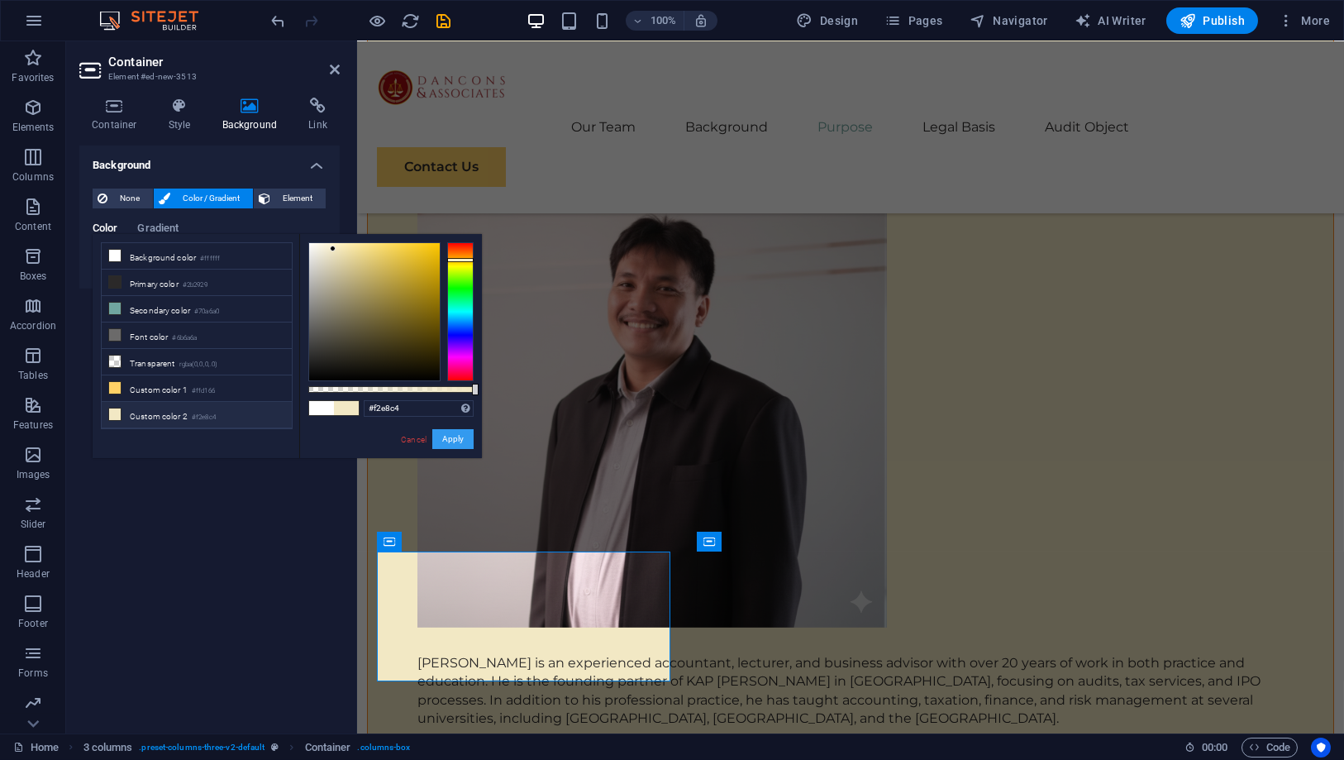
click at [453, 441] on button "Apply" at bounding box center [452, 439] width 41 height 20
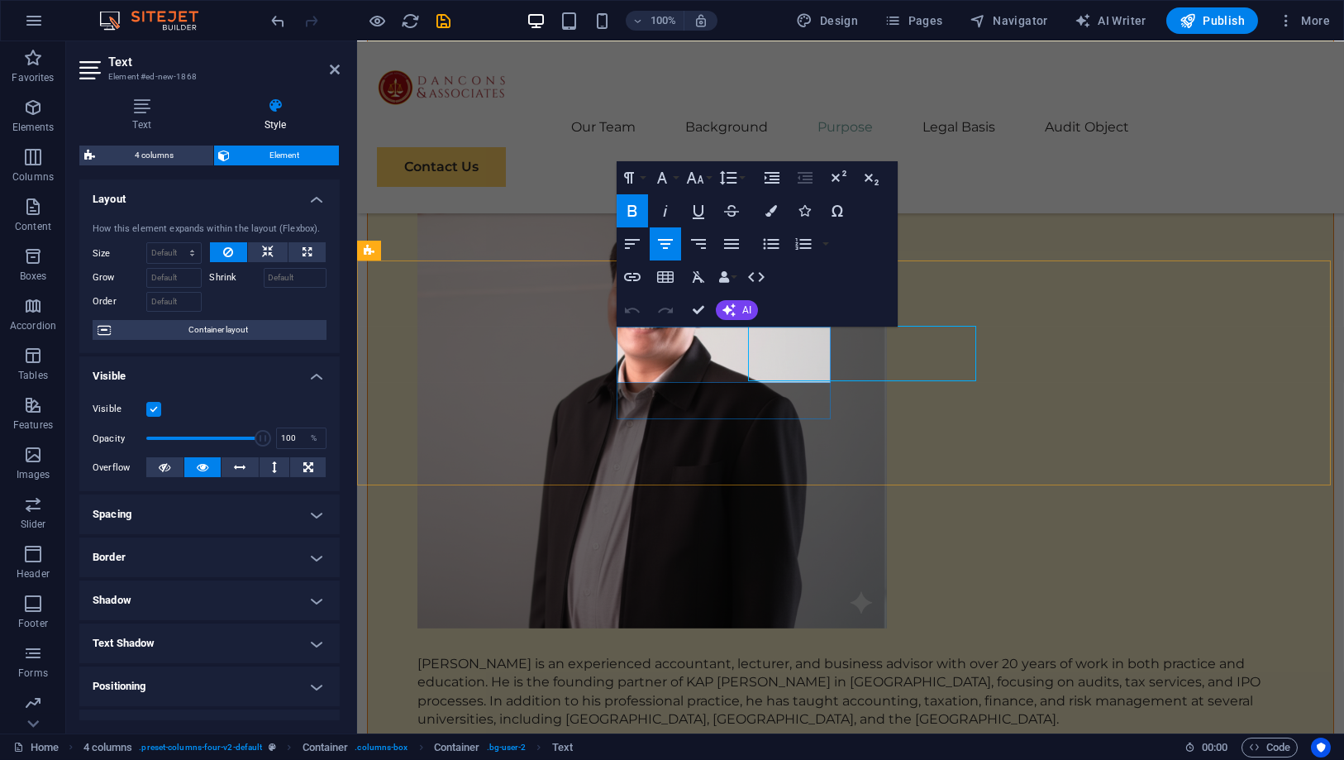
scroll to position [6676, 0]
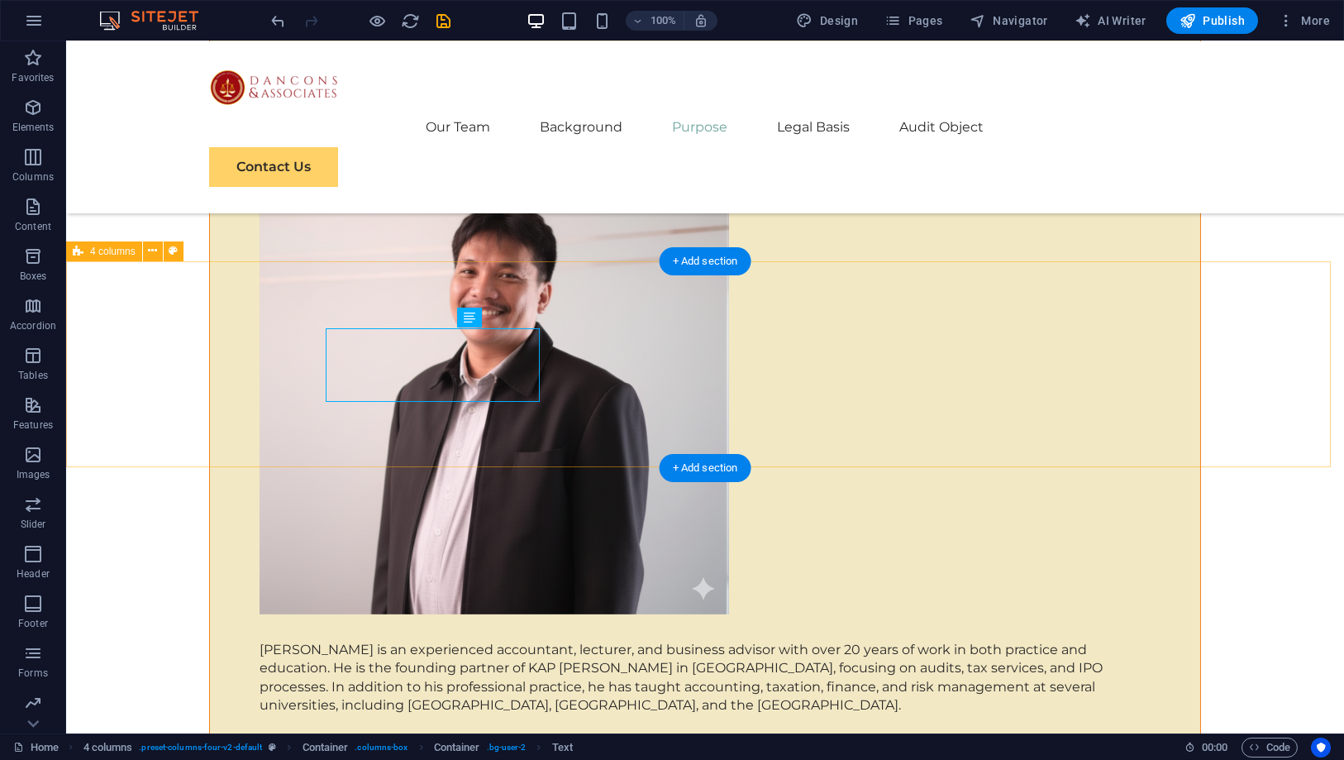
scroll to position [6675, 0]
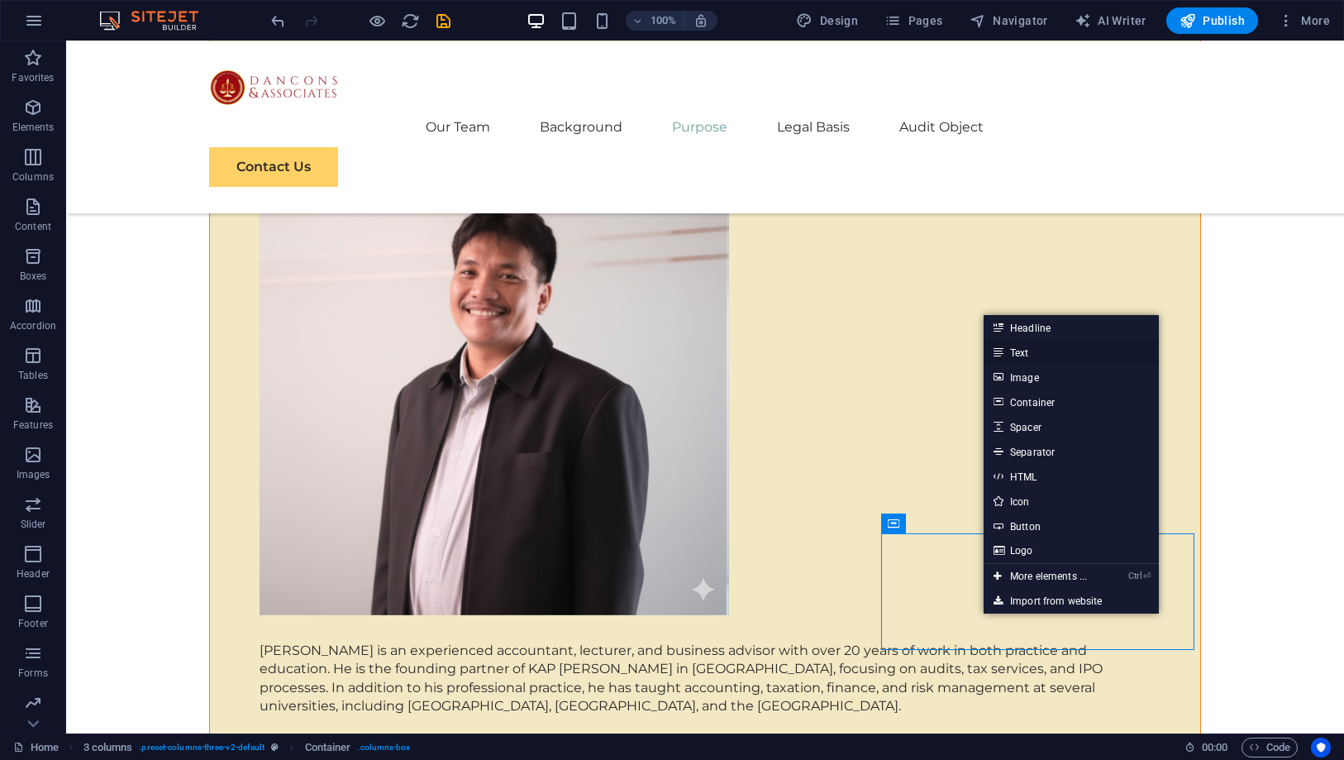
click at [1034, 351] on link "Text" at bounding box center [1071, 352] width 175 height 25
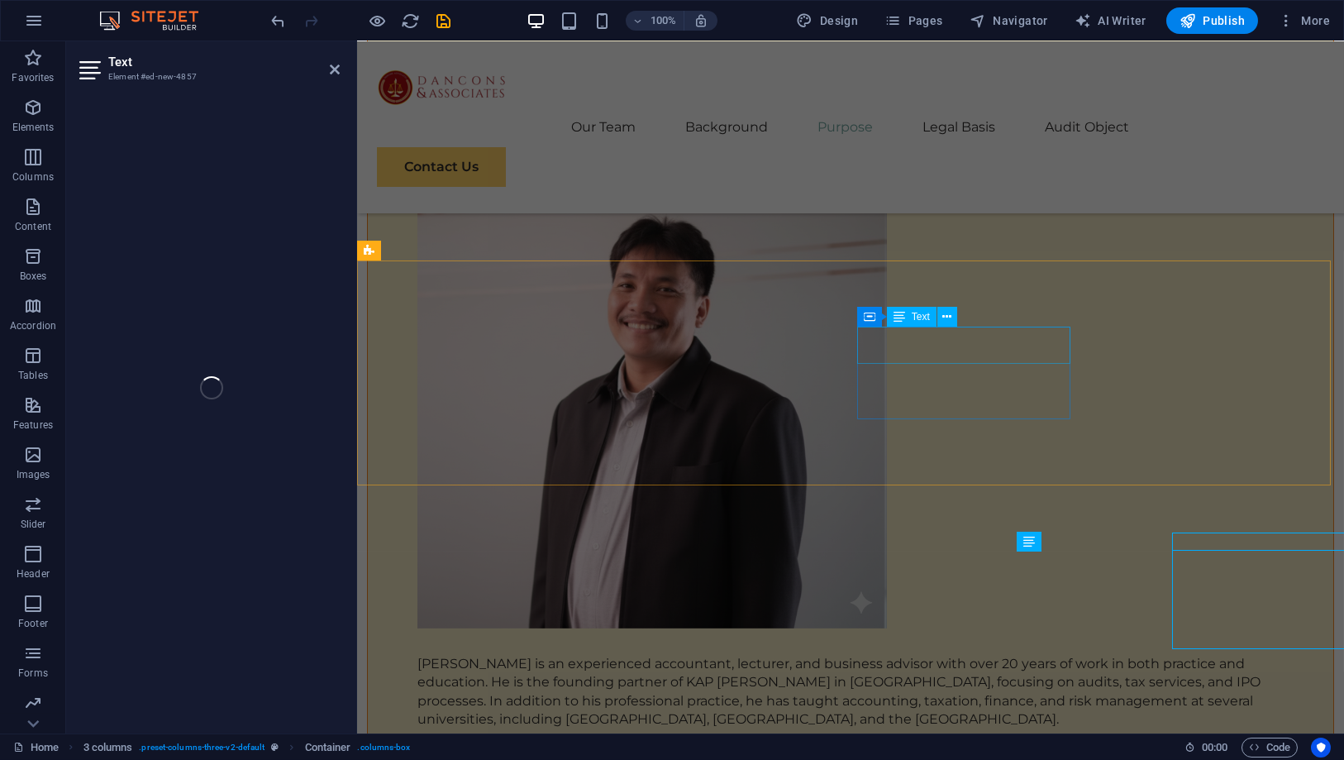
scroll to position [6676, 0]
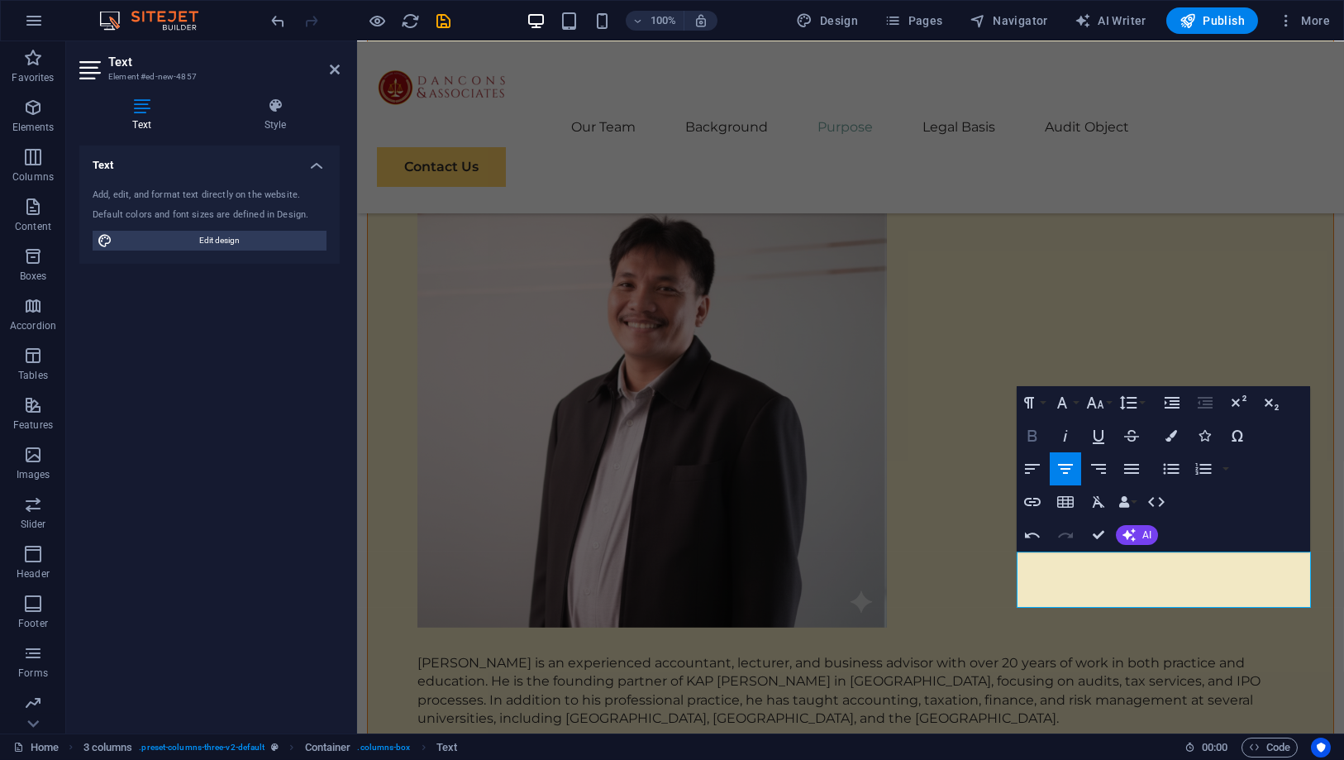
click at [1033, 435] on icon "button" at bounding box center [1032, 436] width 9 height 12
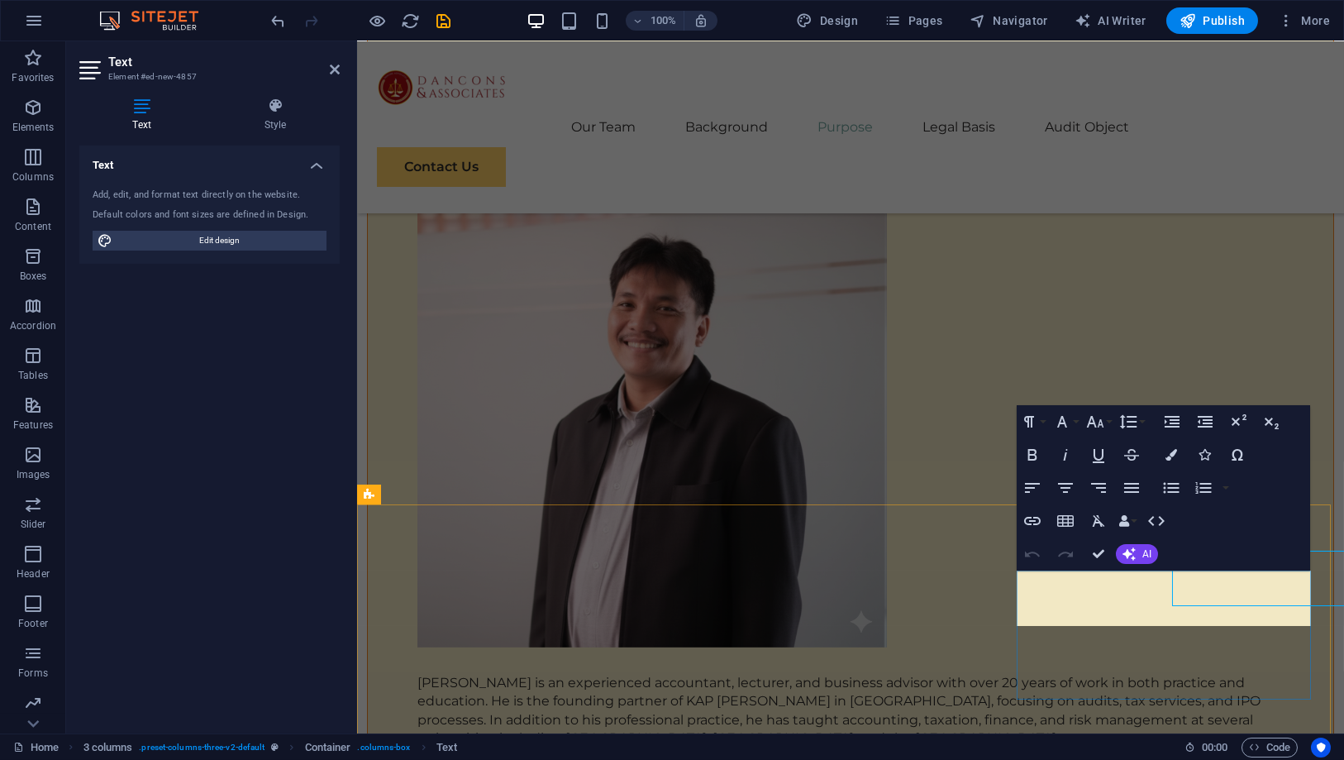
scroll to position [6657, 0]
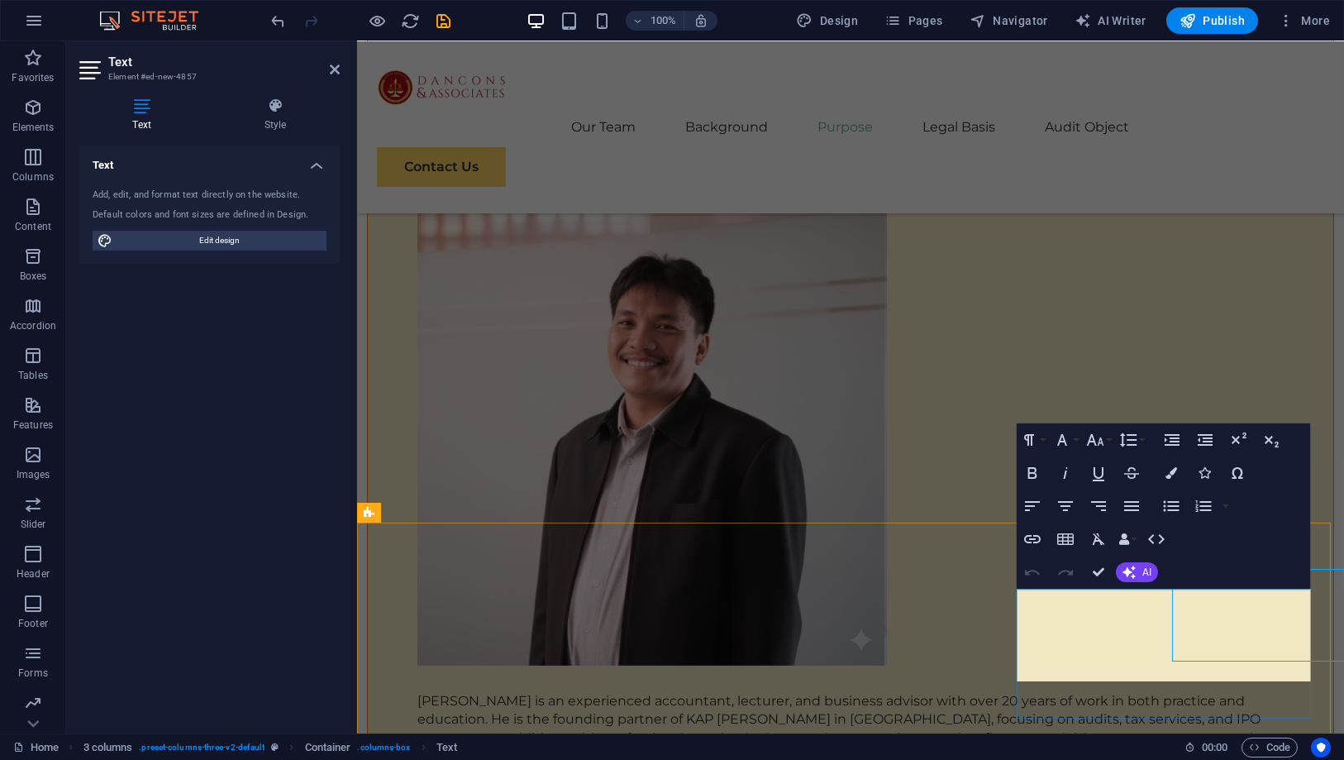
scroll to position [6639, 0]
click at [1034, 479] on icon "button" at bounding box center [1032, 473] width 20 height 20
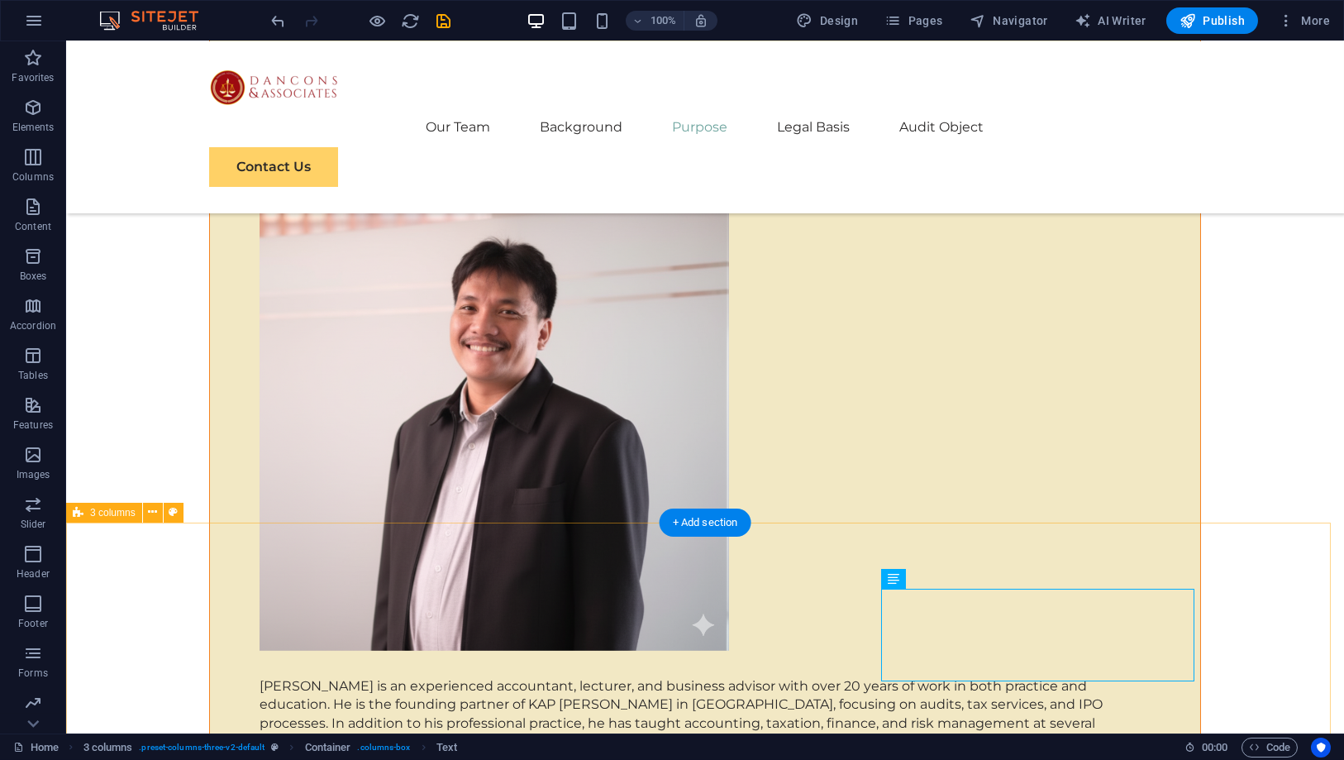
scroll to position [6619, 0]
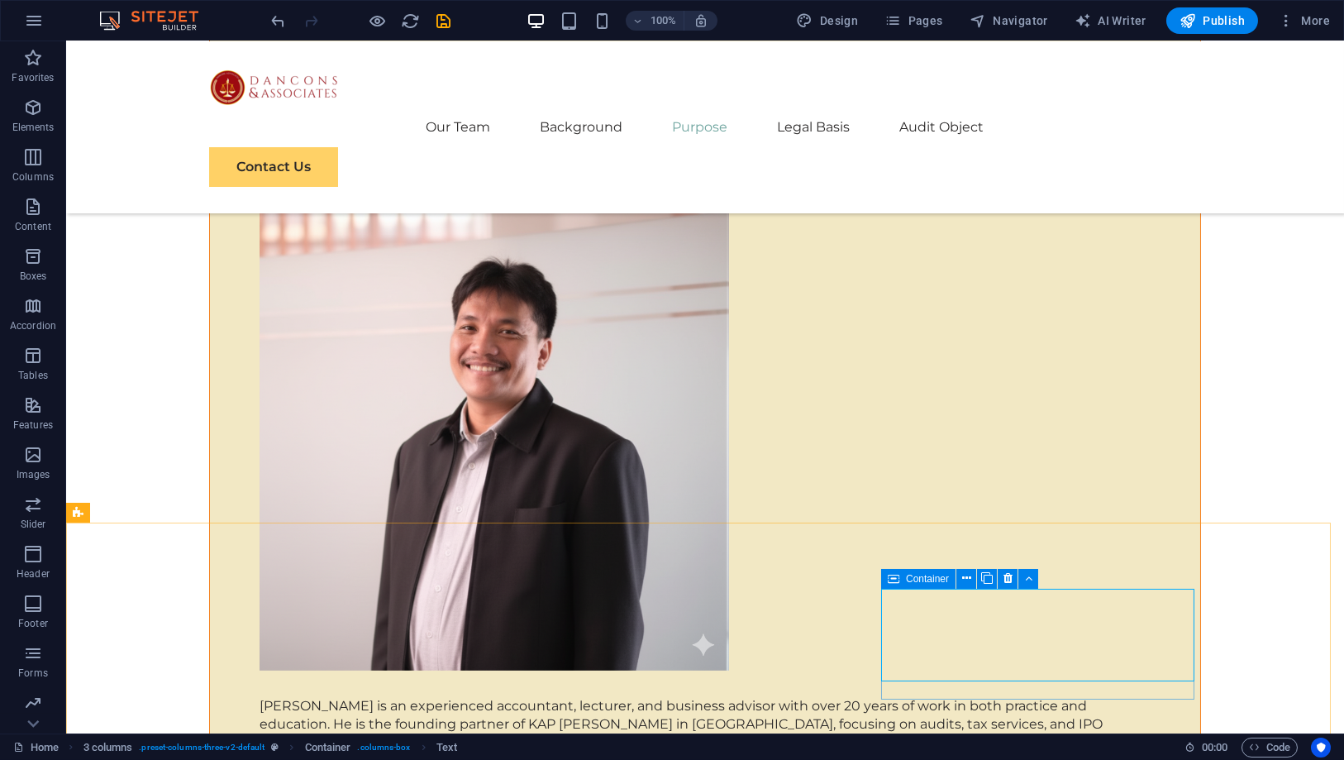
click at [898, 581] on icon at bounding box center [894, 579] width 12 height 20
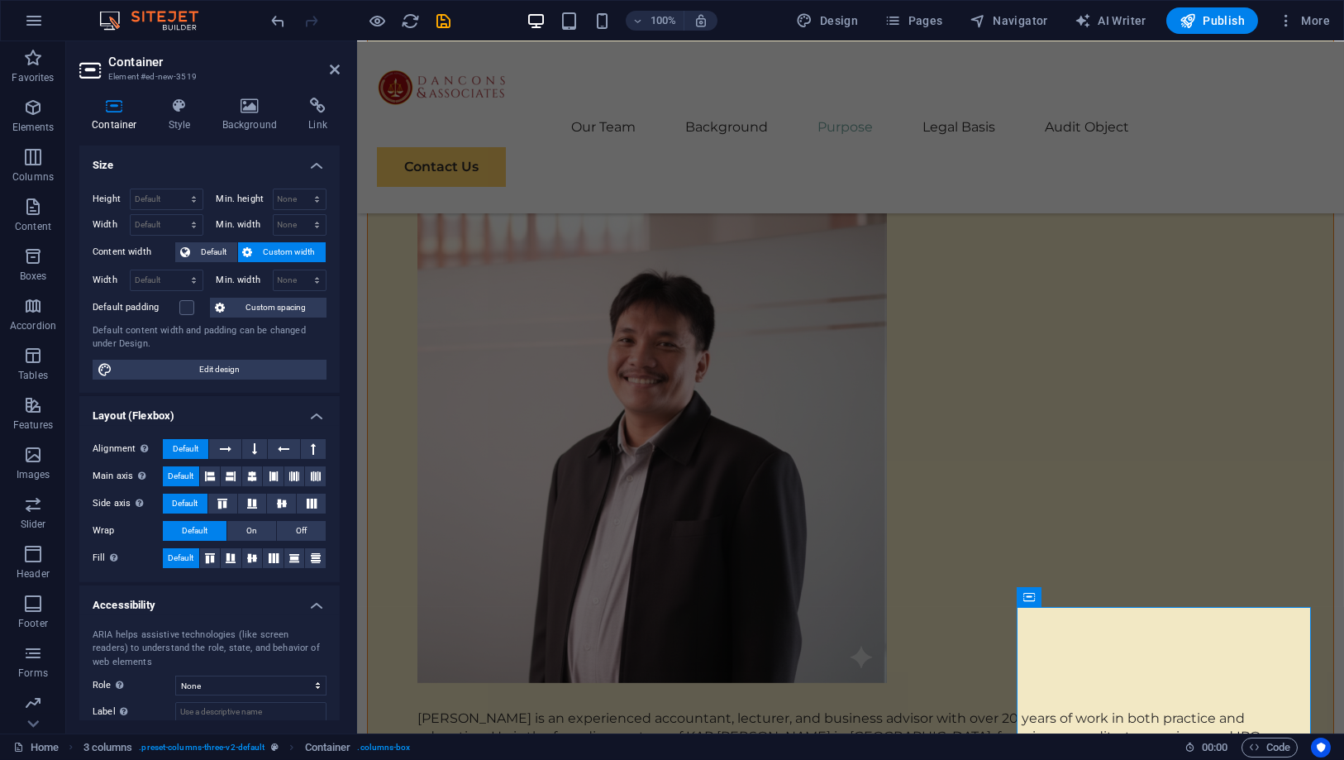
click at [266, 140] on div "Container Style Background Link Size Height Default px rem % vh vw Min. height …" at bounding box center [209, 409] width 260 height 622
click at [264, 121] on h4 "Background" at bounding box center [253, 115] width 87 height 35
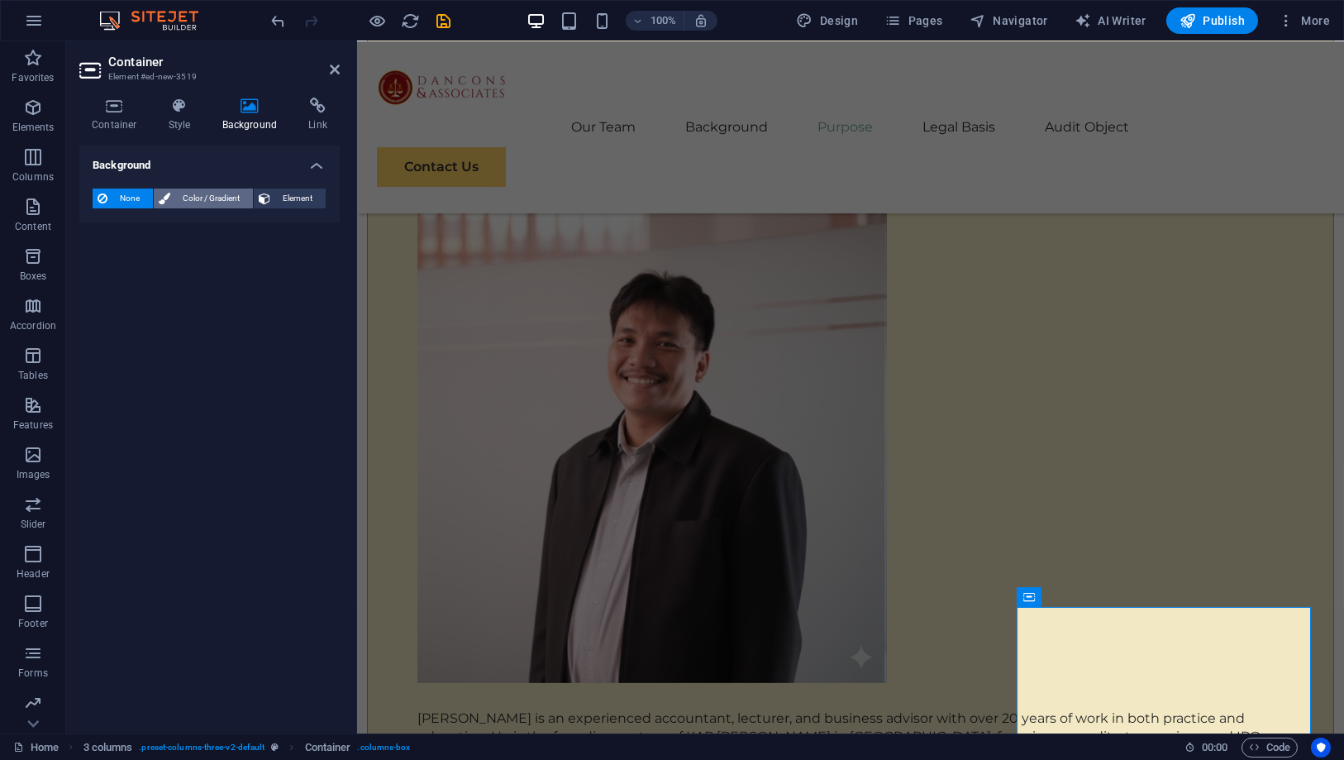
click at [176, 196] on span "Color / Gradient" at bounding box center [211, 198] width 73 height 20
click at [104, 260] on span at bounding box center [103, 264] width 18 height 18
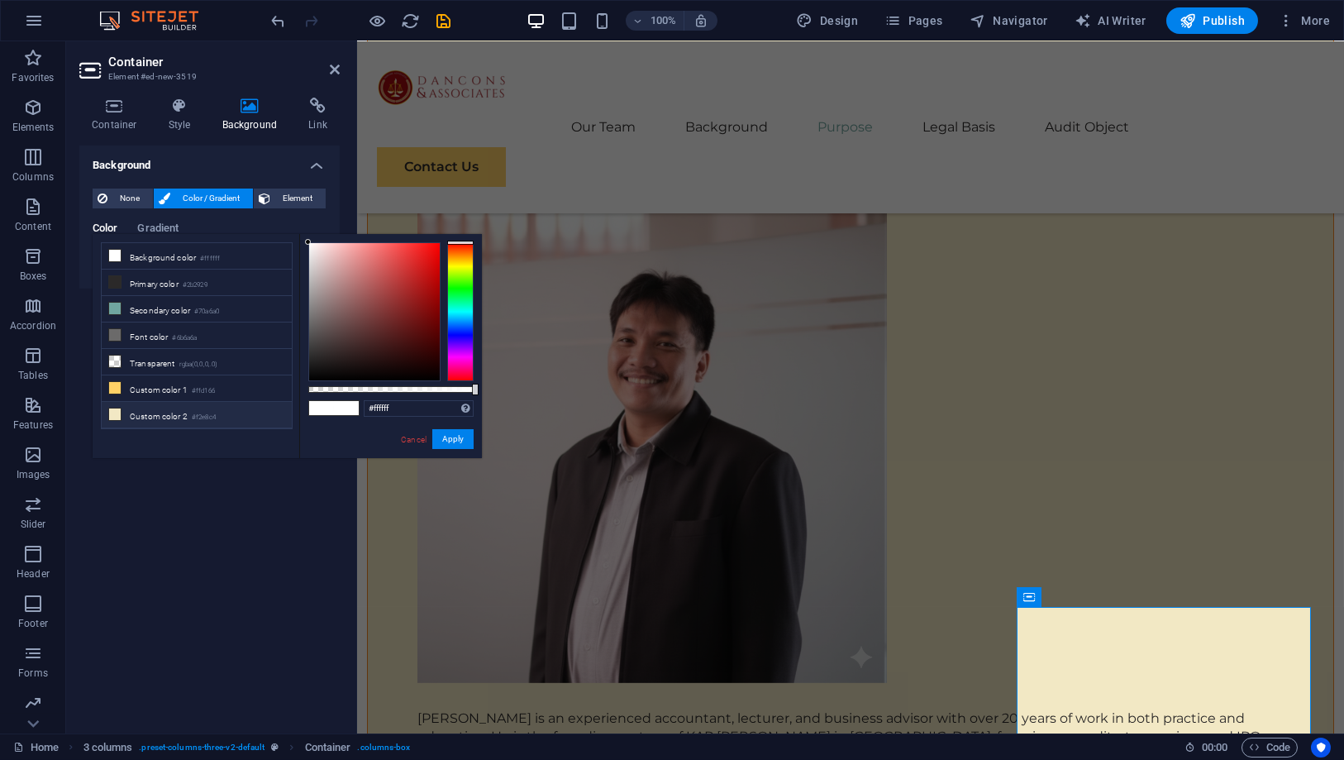
click at [169, 410] on li "Custom color 2 #f2e8c4" at bounding box center [197, 415] width 190 height 26
type input "#f2e8c4"
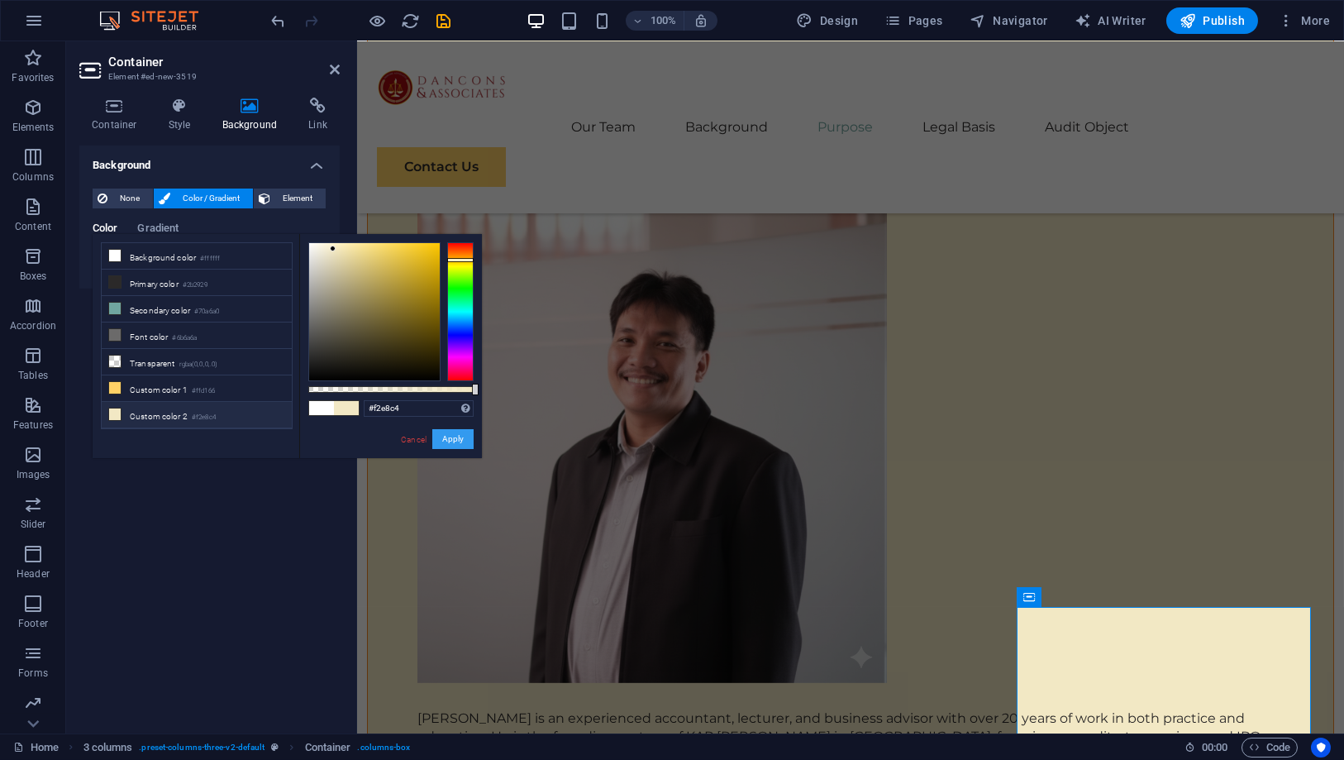
click at [460, 442] on button "Apply" at bounding box center [452, 439] width 41 height 20
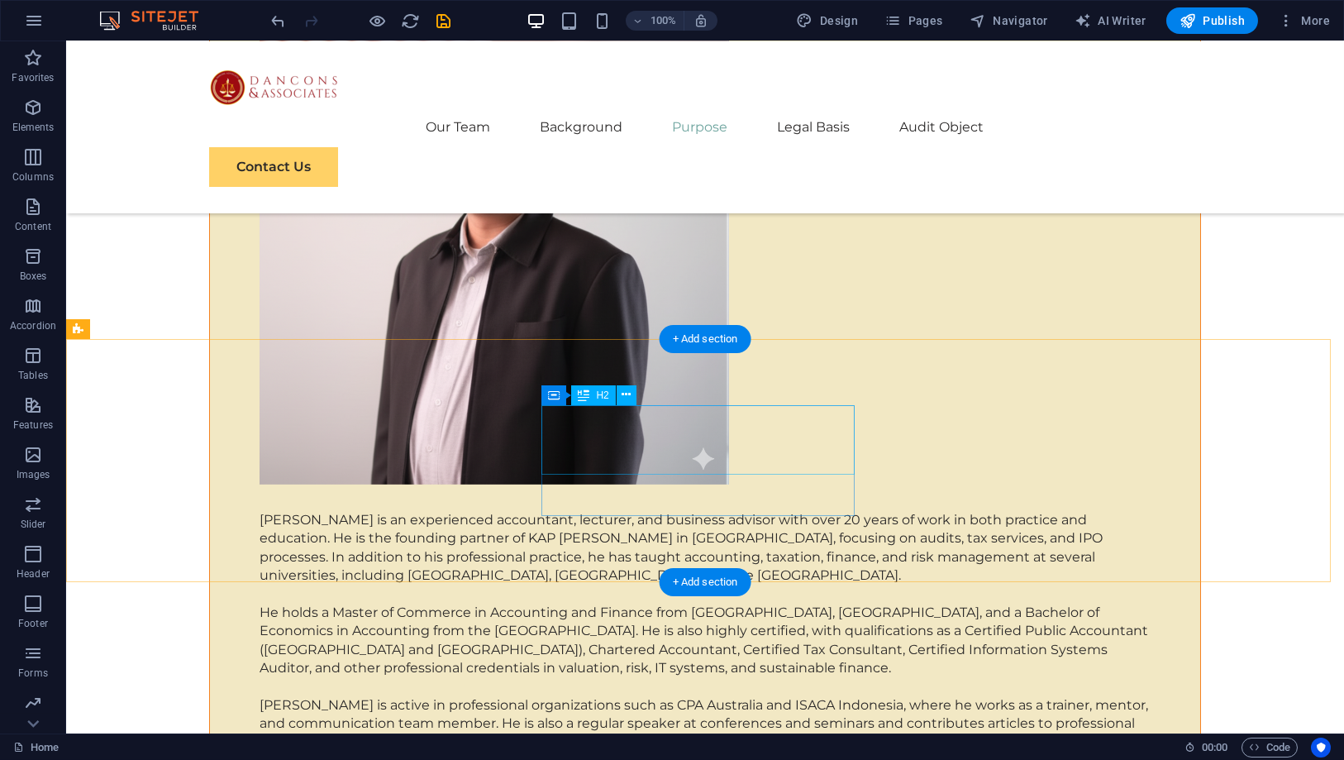
scroll to position [6803, 0]
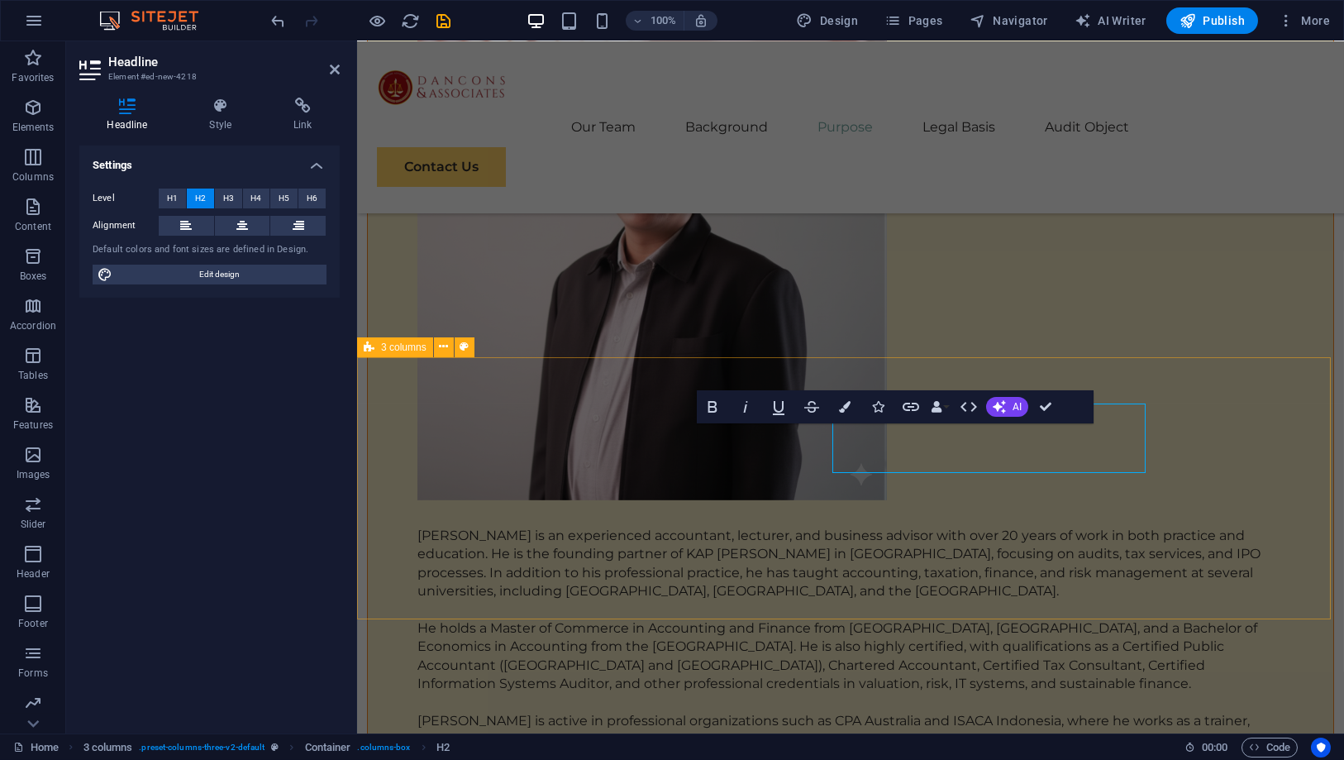
scroll to position [6804, 0]
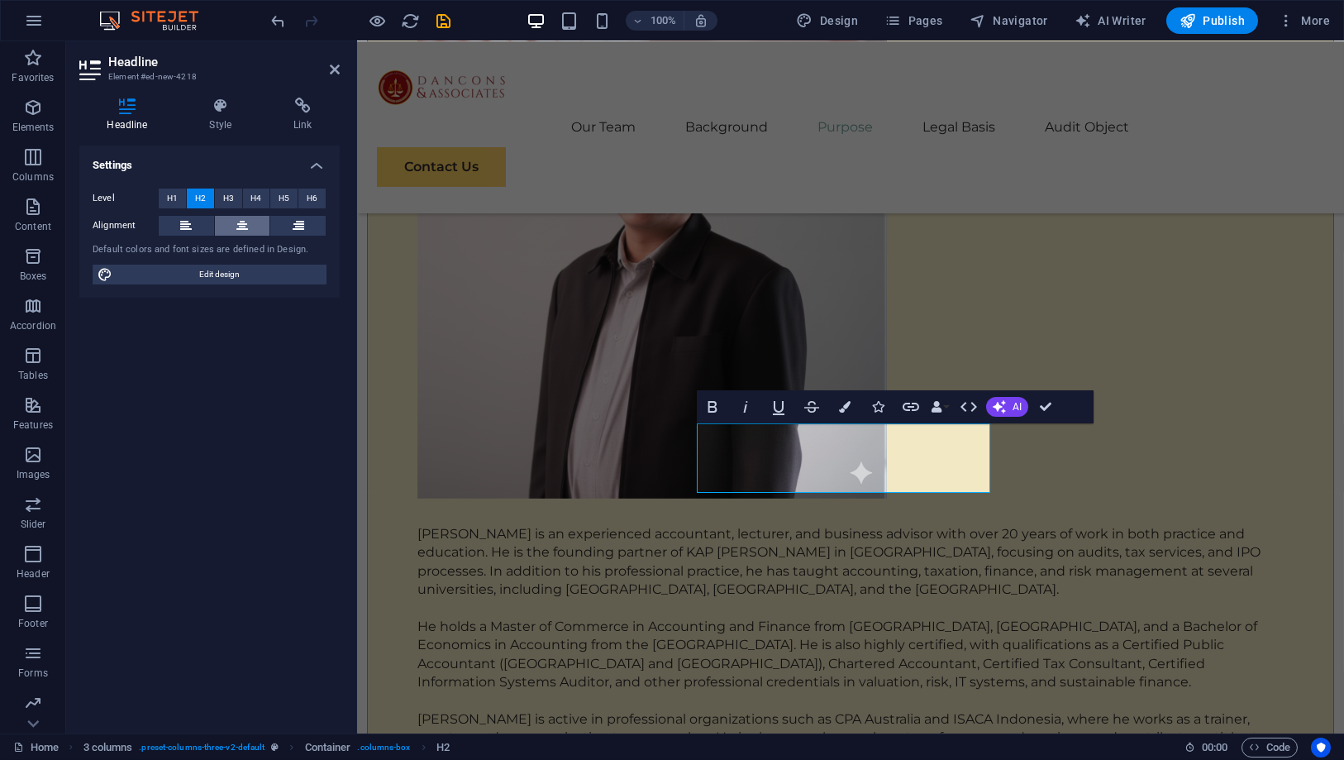
click at [254, 221] on button at bounding box center [242, 226] width 55 height 20
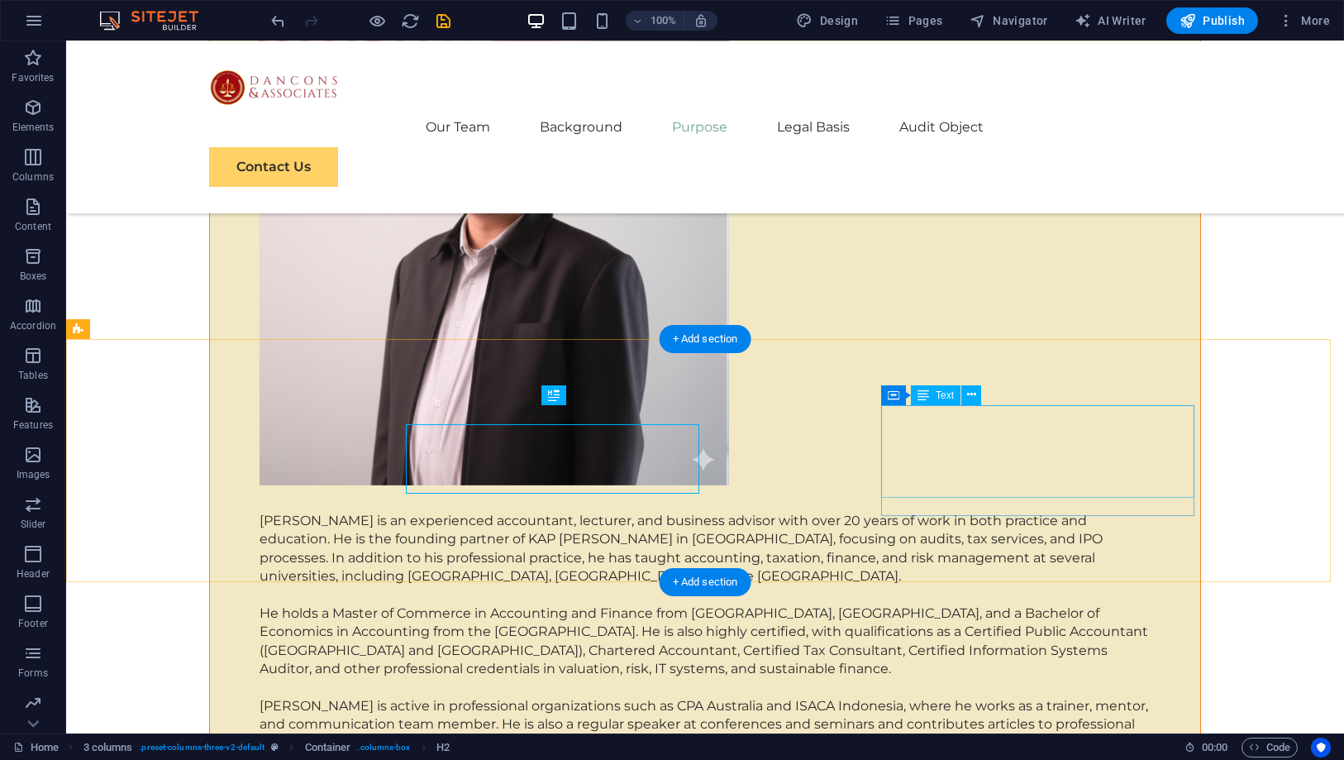
scroll to position [6803, 0]
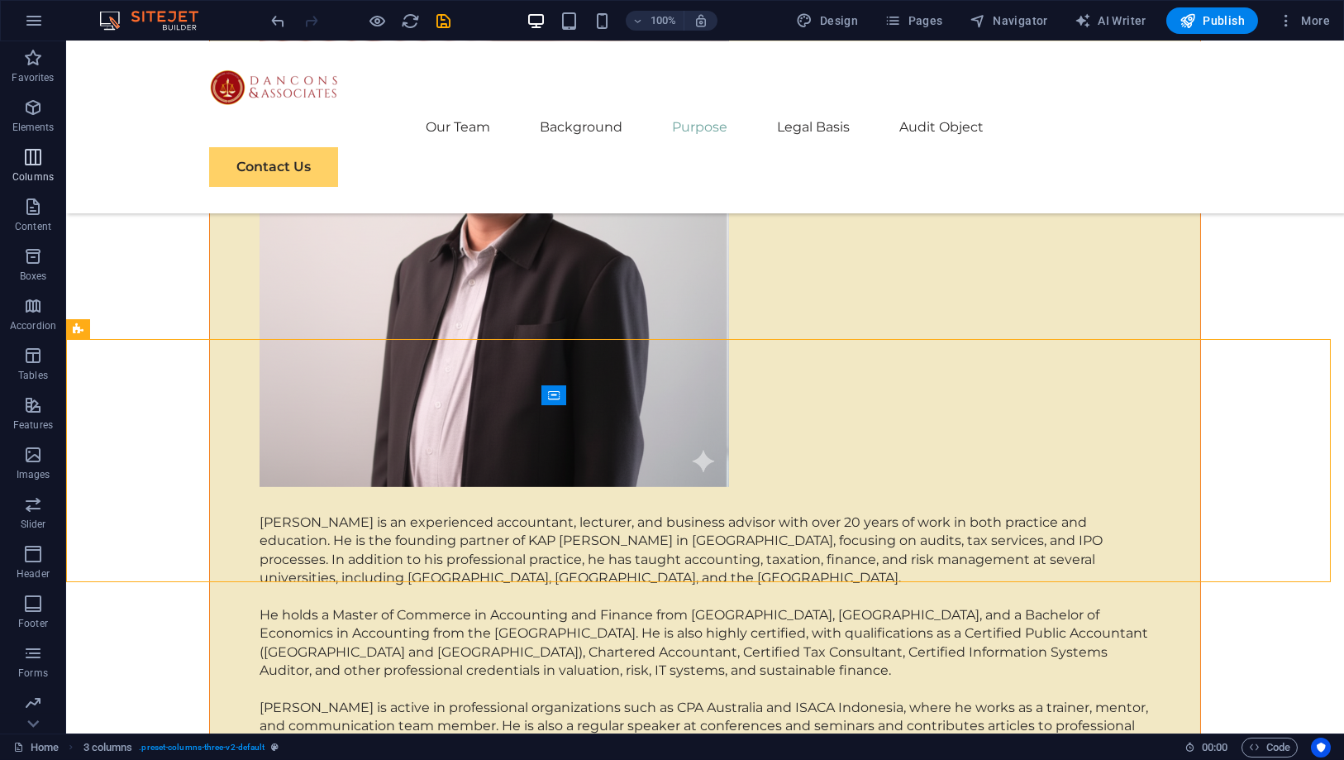
click at [26, 163] on icon "button" at bounding box center [33, 157] width 20 height 20
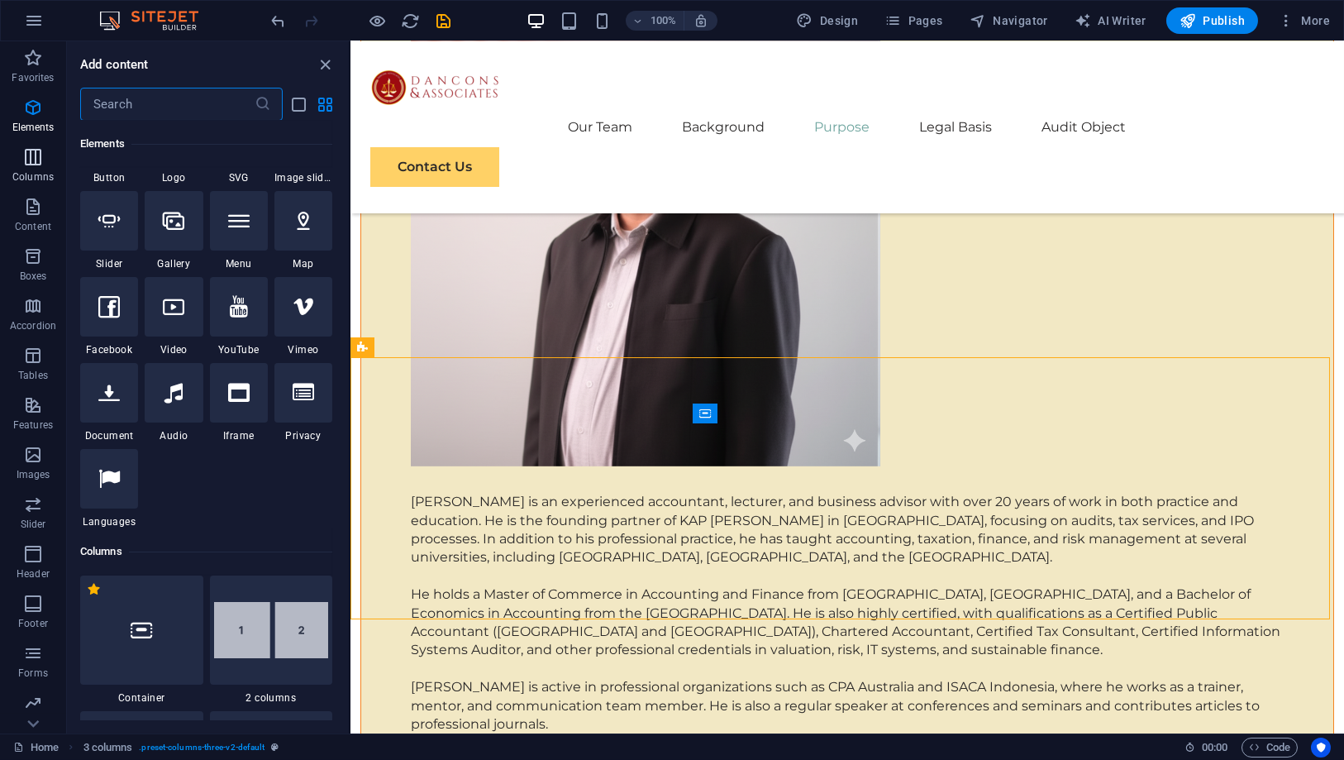
scroll to position [817, 0]
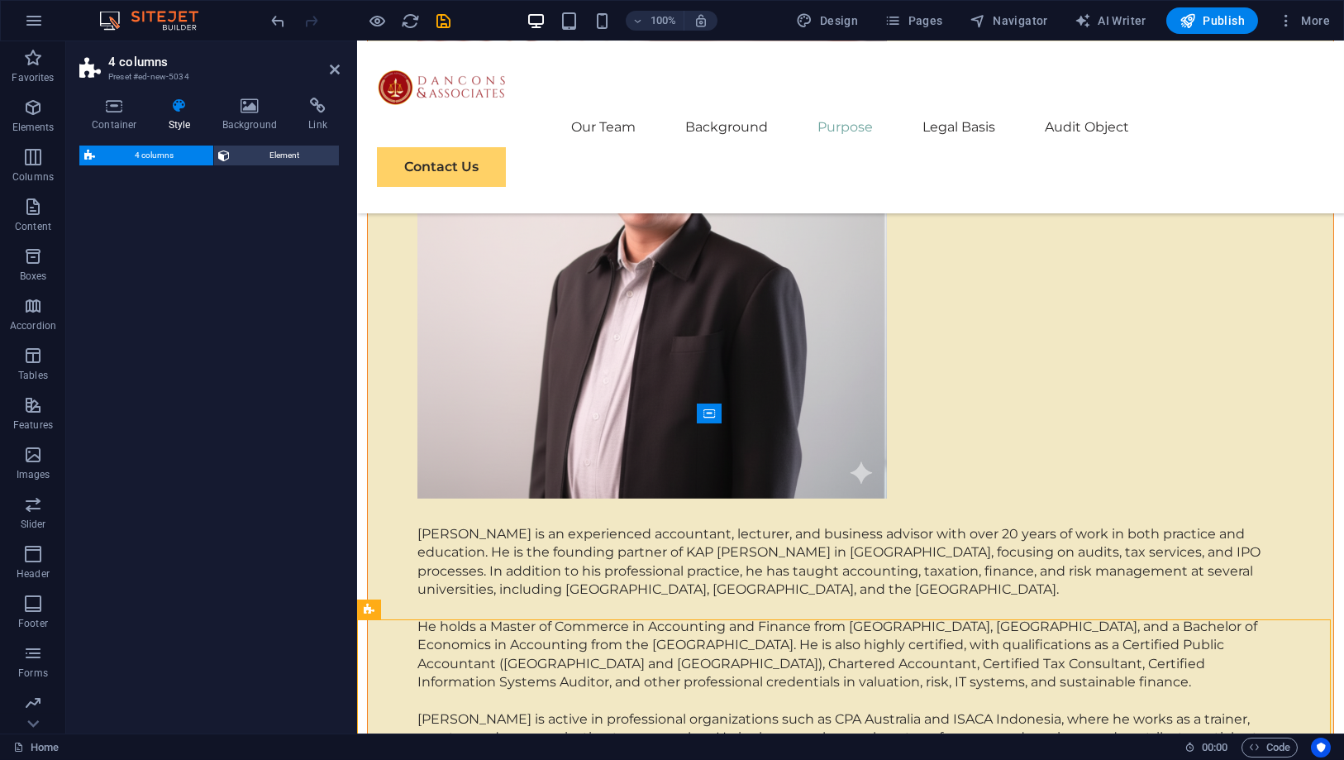
select select "rem"
select select "preset-columns-four-v2-default"
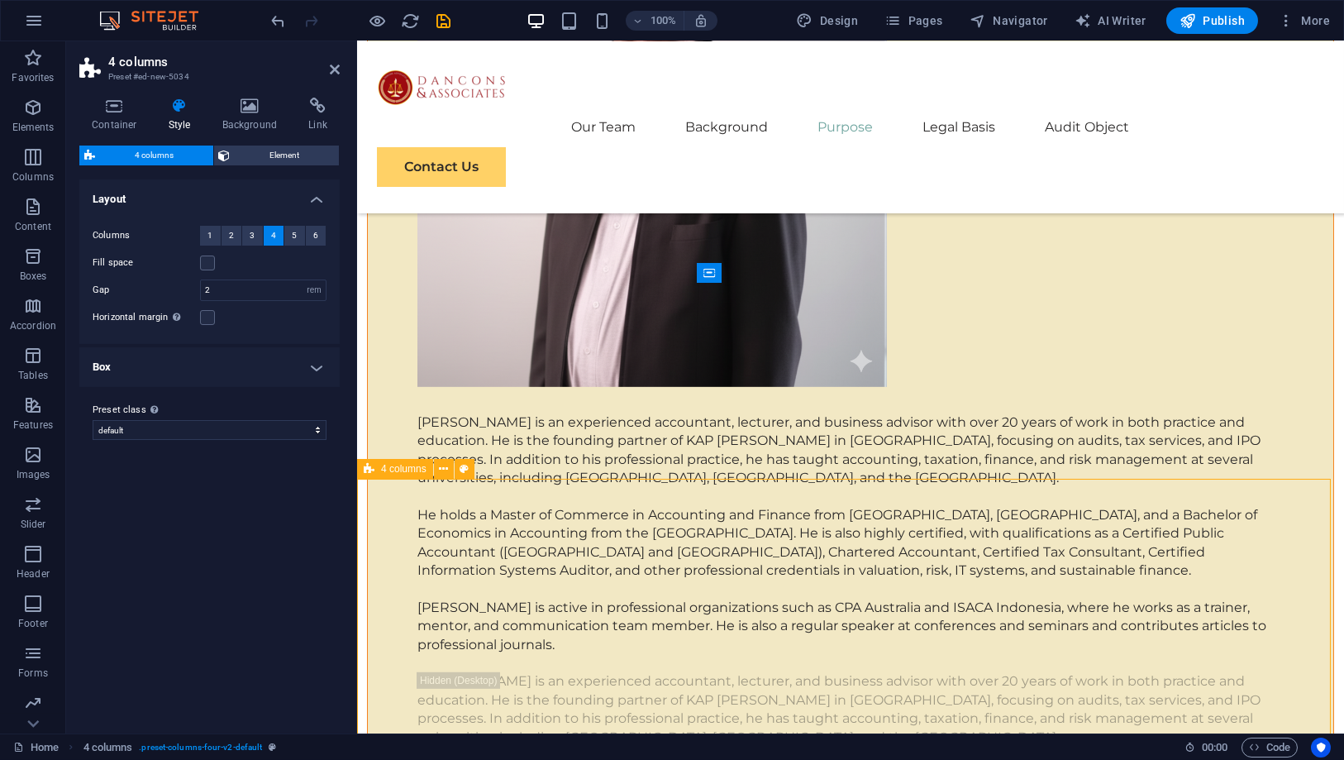
scroll to position [6988, 0]
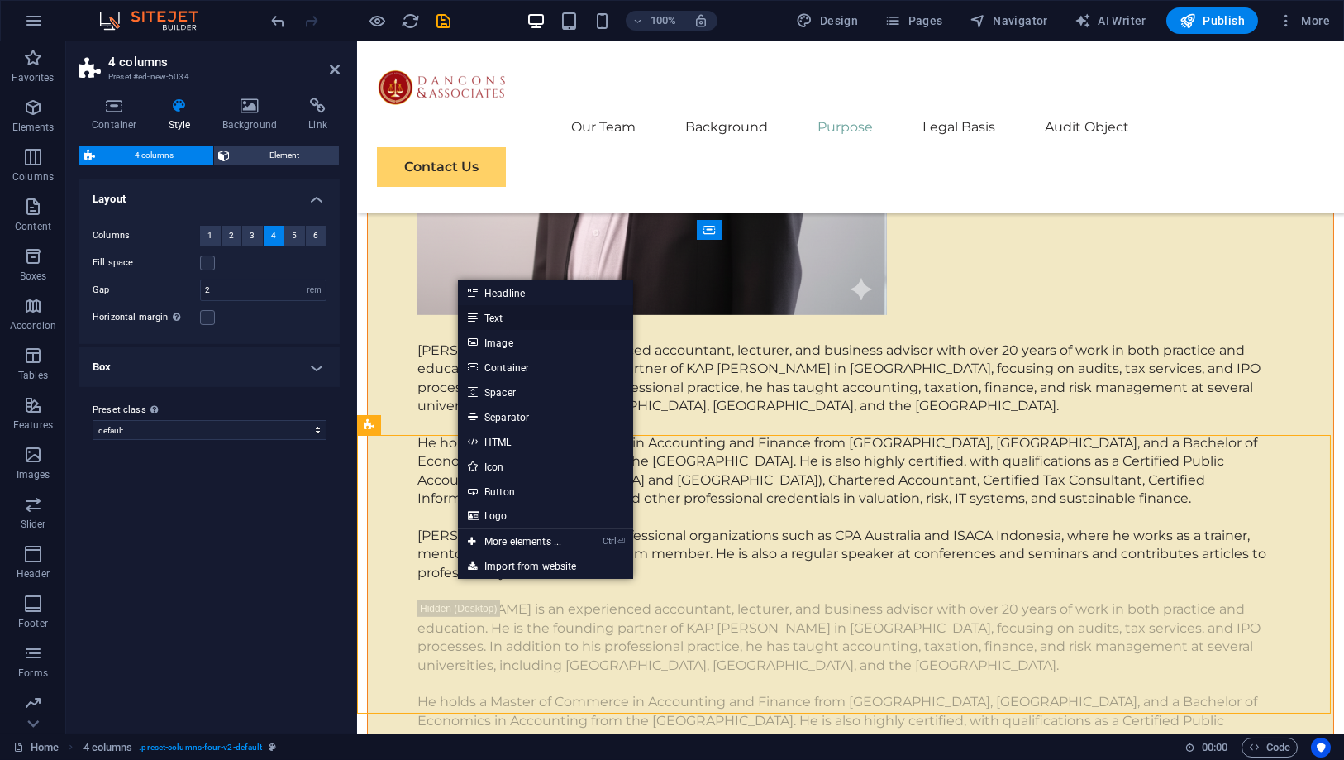
click at [511, 316] on link "Text" at bounding box center [545, 317] width 175 height 25
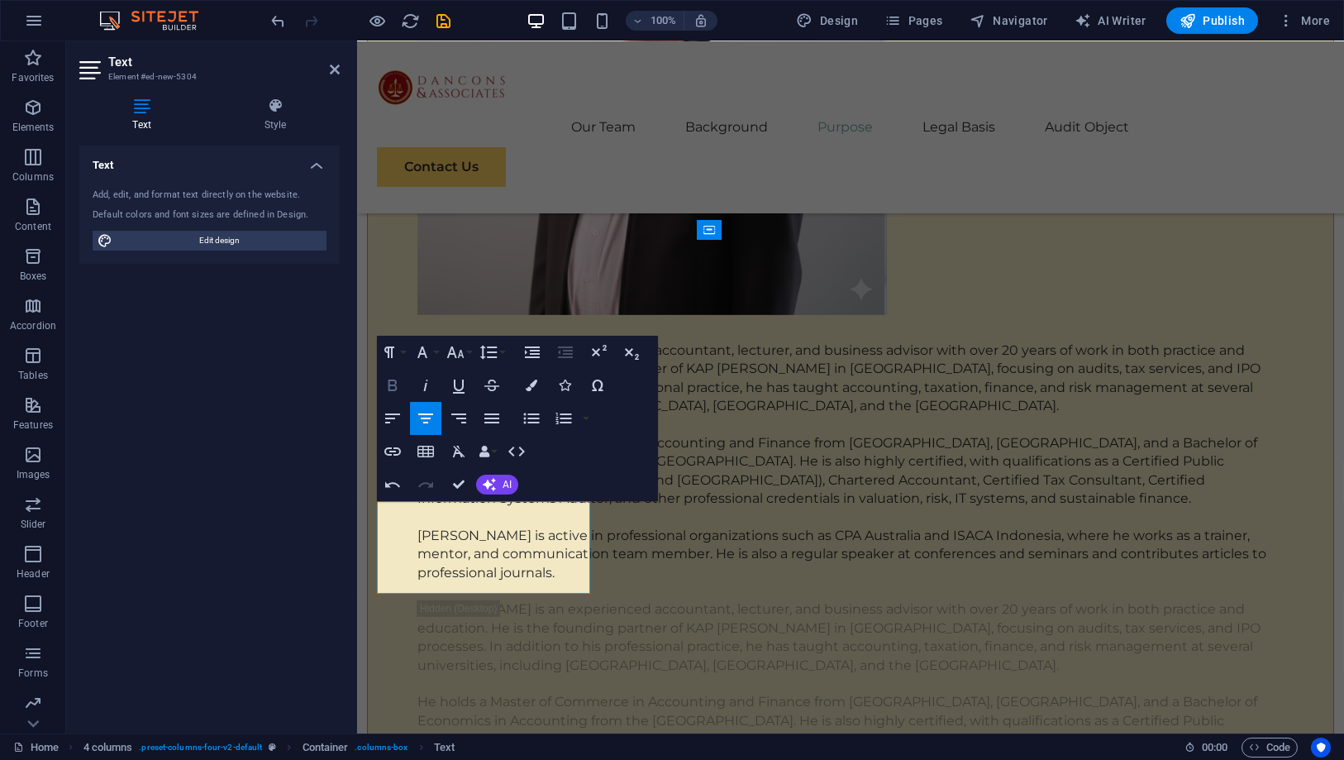
click at [404, 382] on button "Bold" at bounding box center [392, 385] width 31 height 33
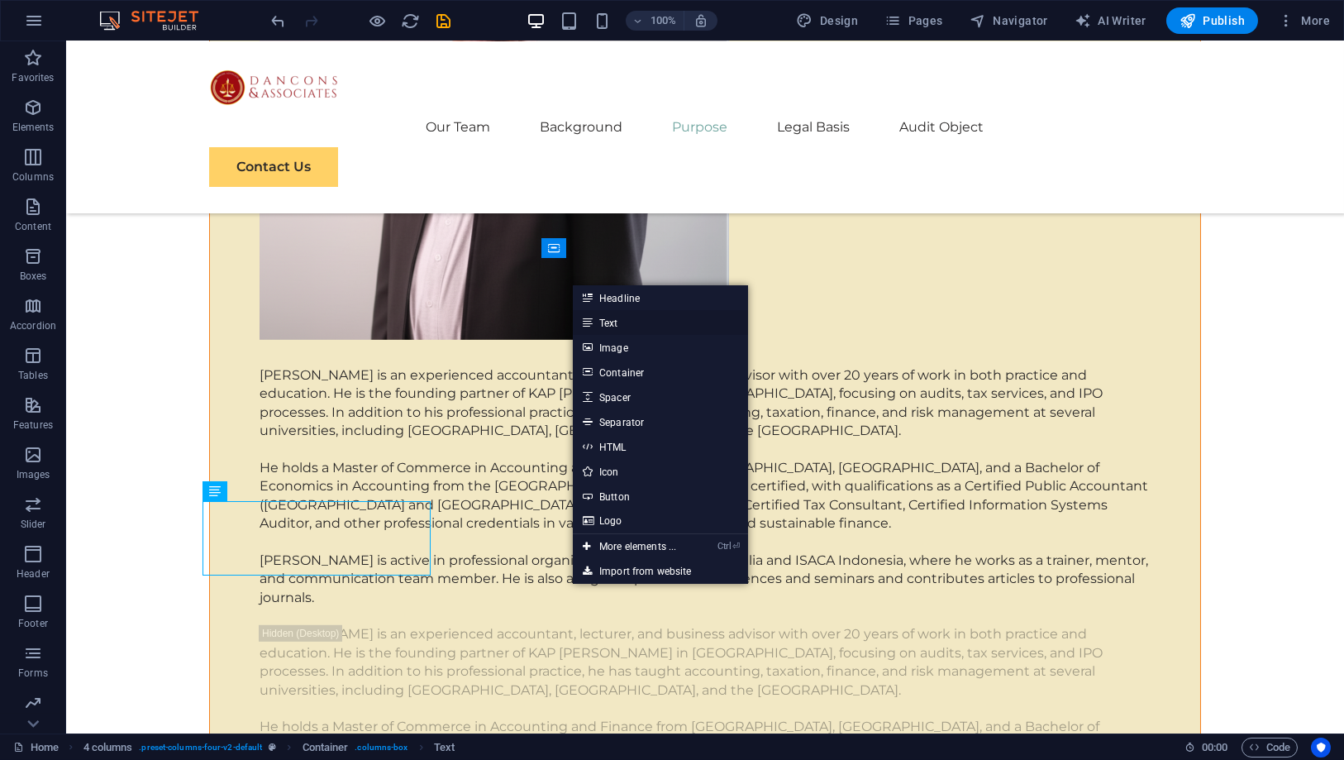
click at [615, 314] on link "Text" at bounding box center [660, 322] width 175 height 25
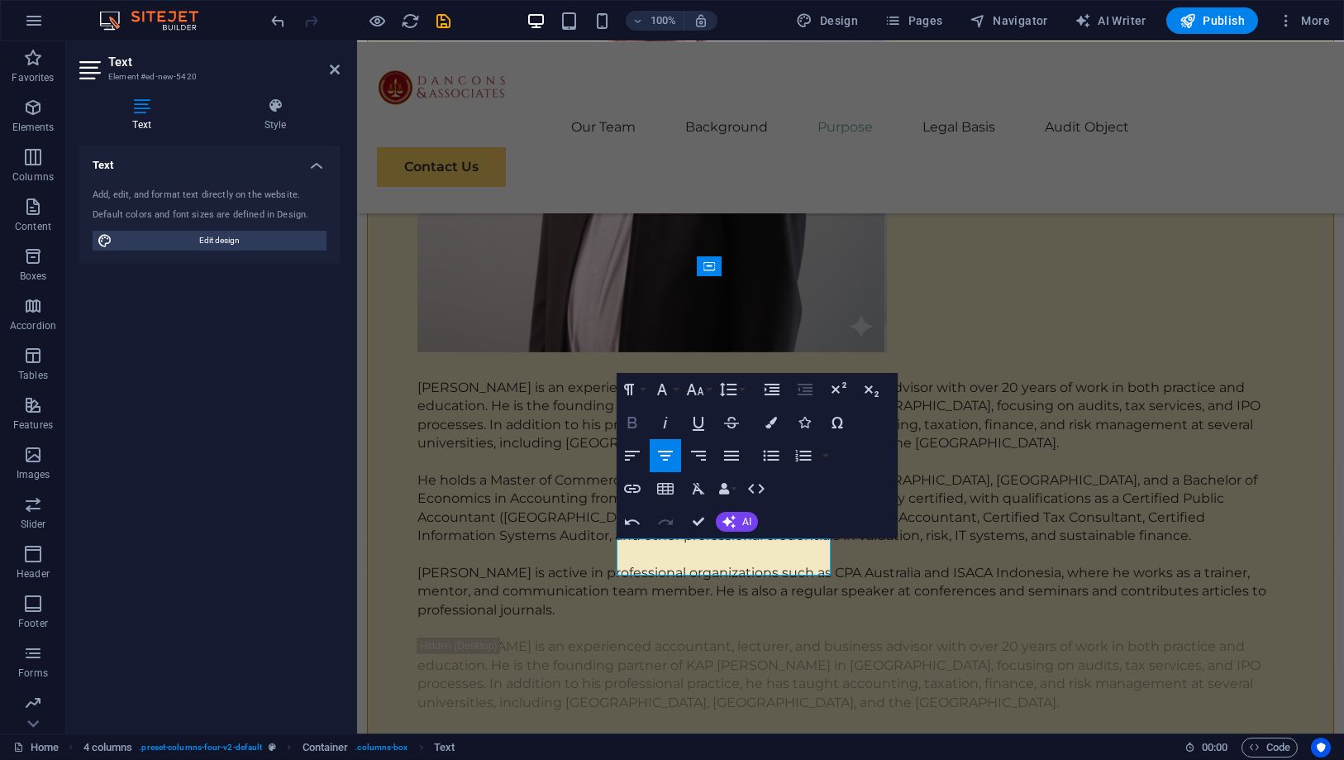
click at [638, 422] on icon "button" at bounding box center [632, 422] width 20 height 20
click at [635, 427] on icon "button" at bounding box center [632, 423] width 9 height 12
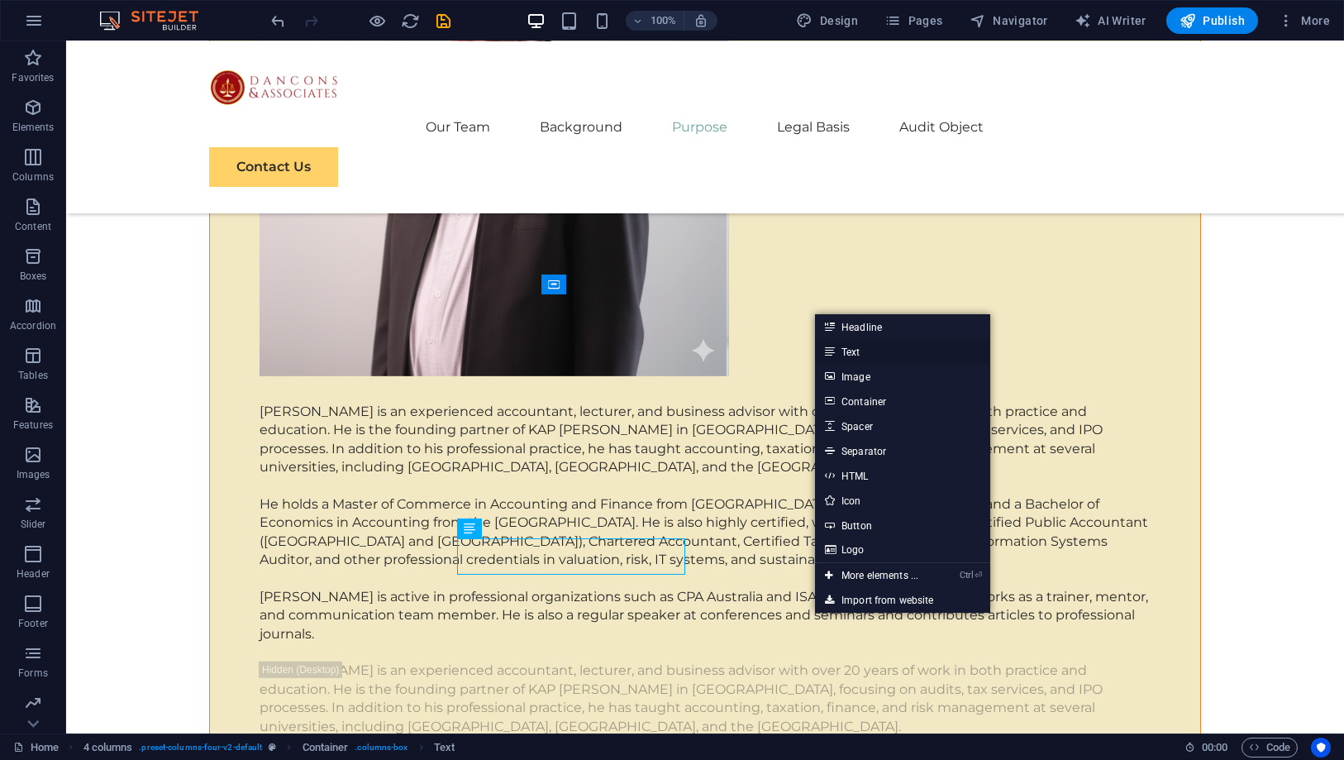
click at [858, 353] on link "Text" at bounding box center [902, 351] width 175 height 25
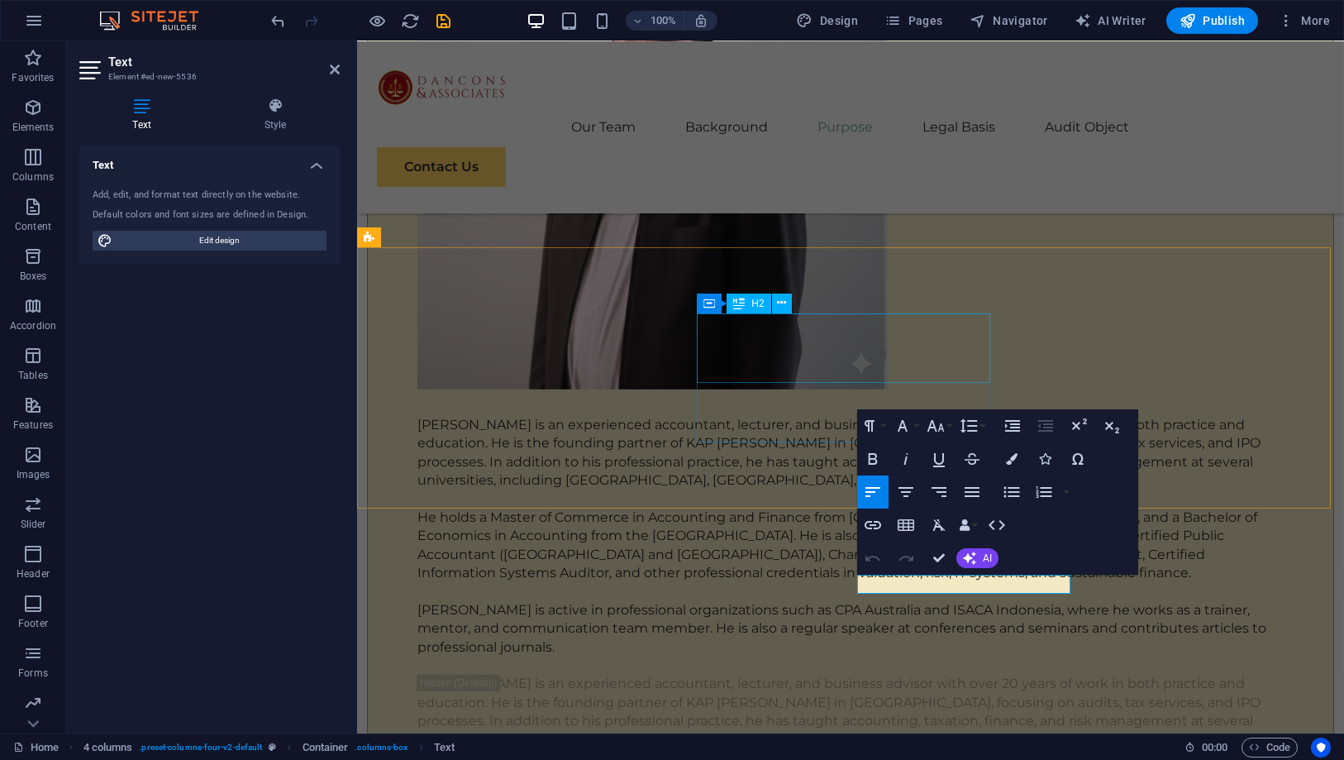
scroll to position [6914, 0]
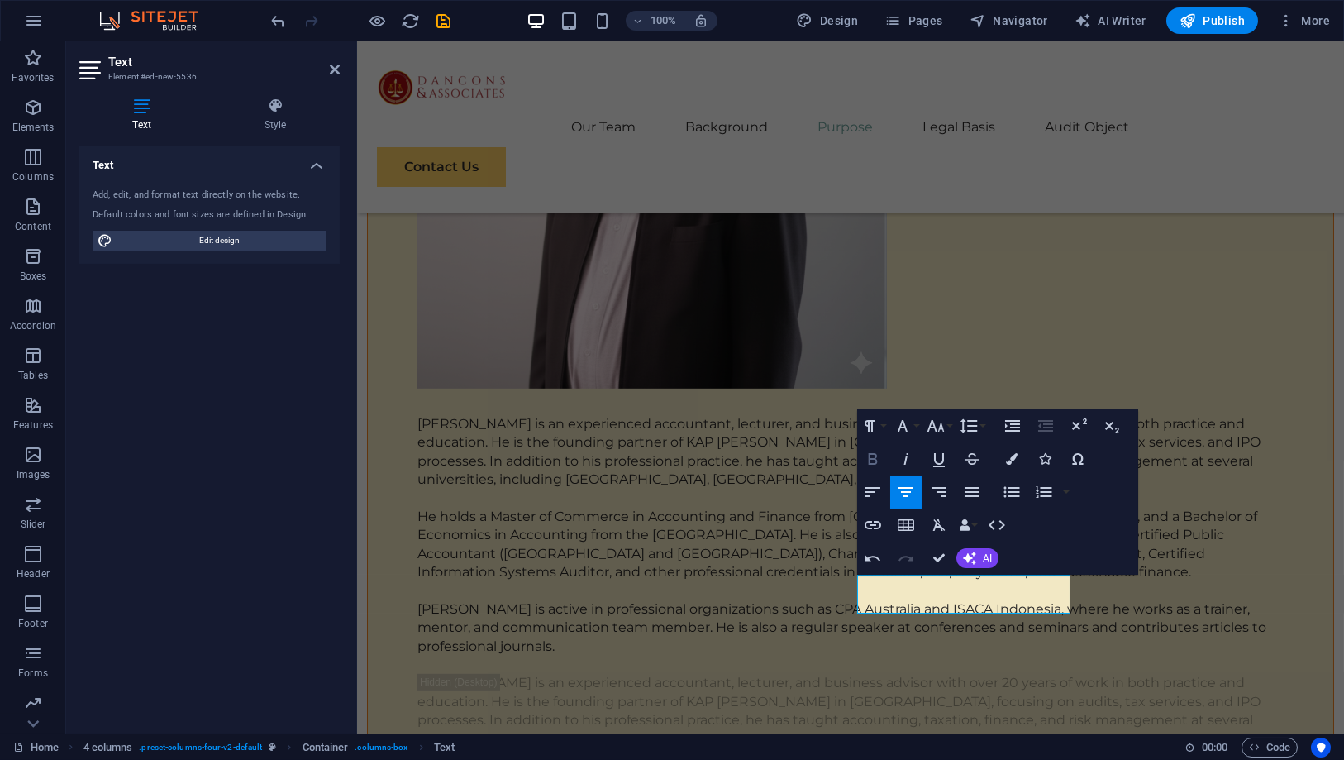
click at [881, 464] on icon "button" at bounding box center [873, 459] width 20 height 20
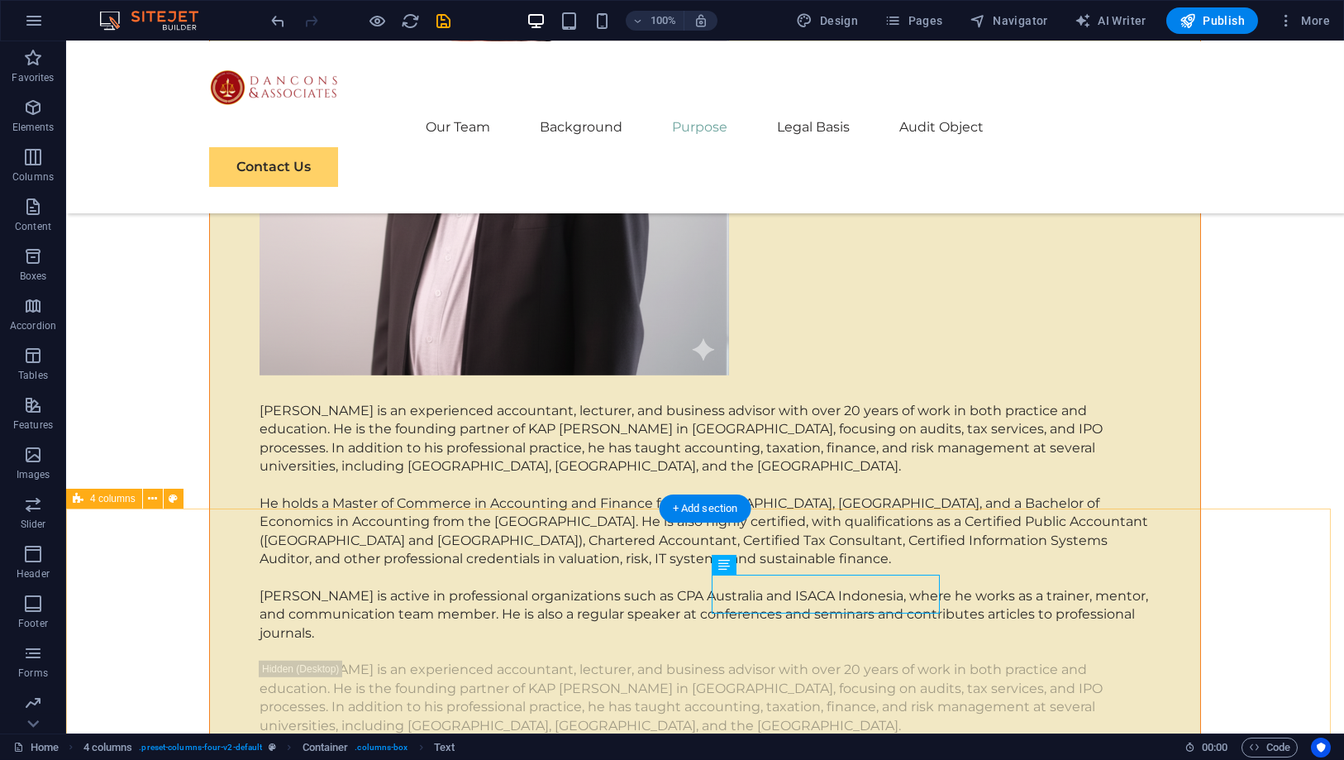
scroll to position [6876, 0]
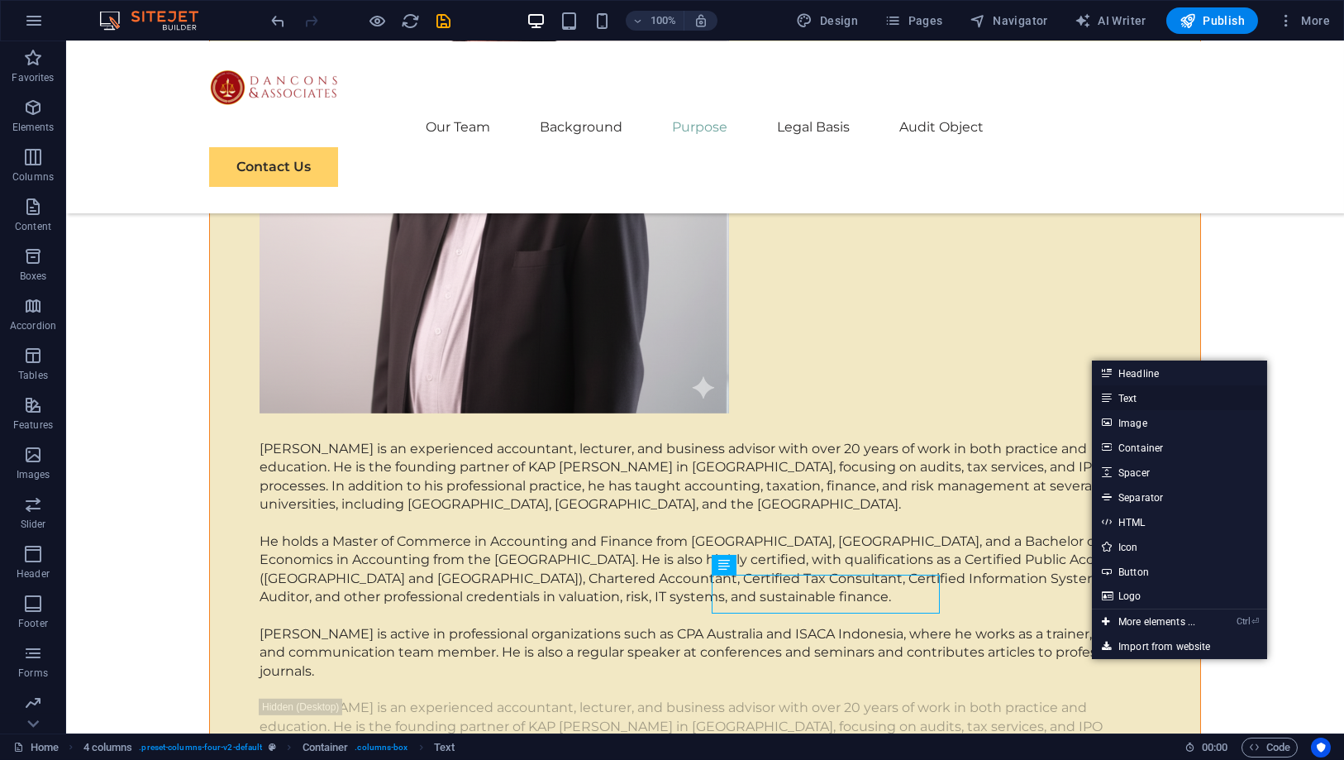
click at [1133, 406] on link "Text" at bounding box center [1179, 397] width 175 height 25
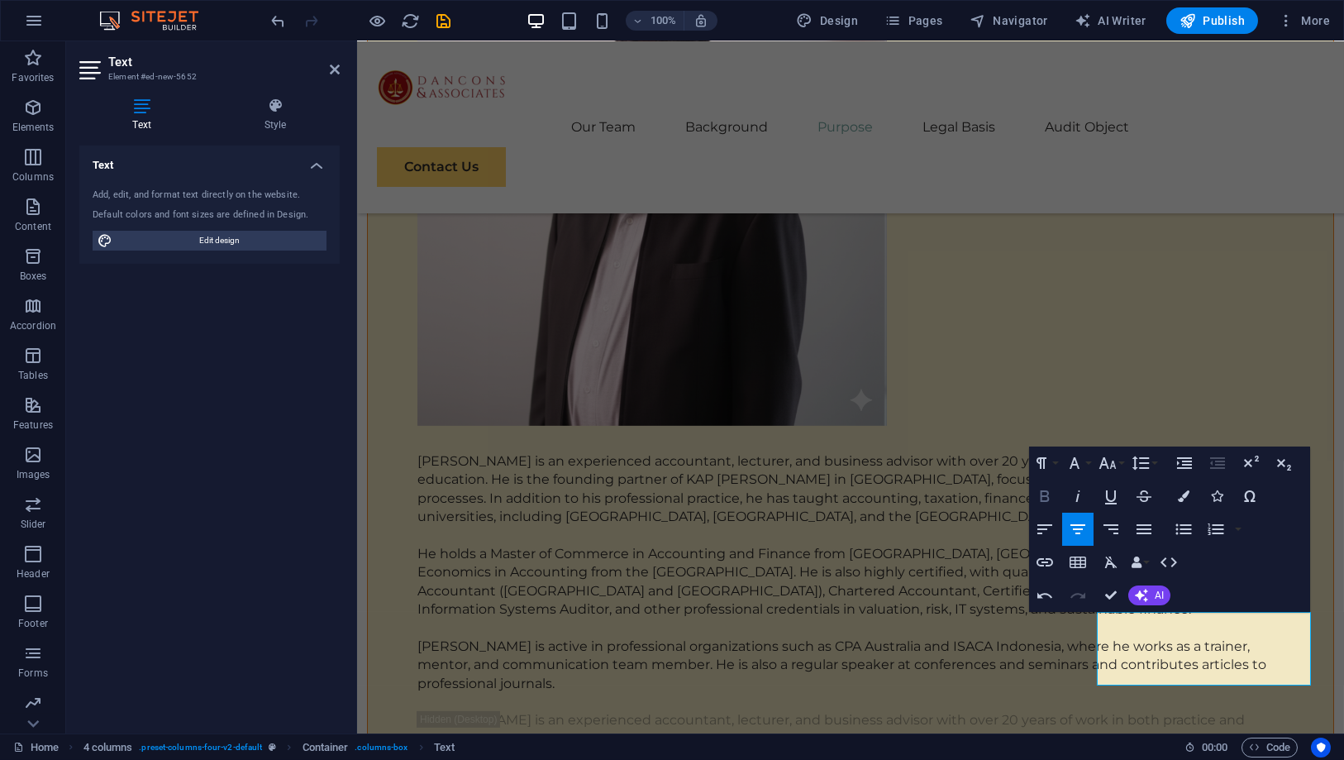
click at [1043, 488] on icon "button" at bounding box center [1045, 496] width 20 height 20
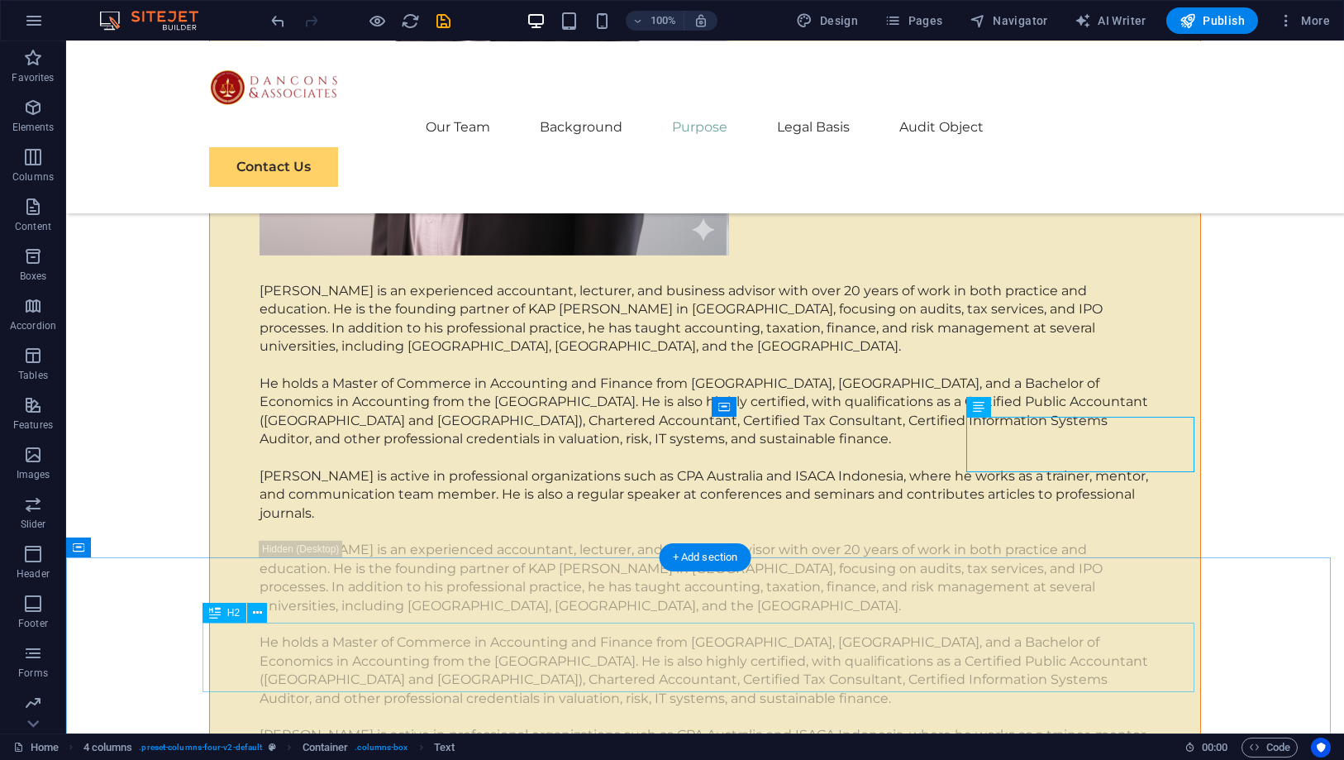
scroll to position [7115, 0]
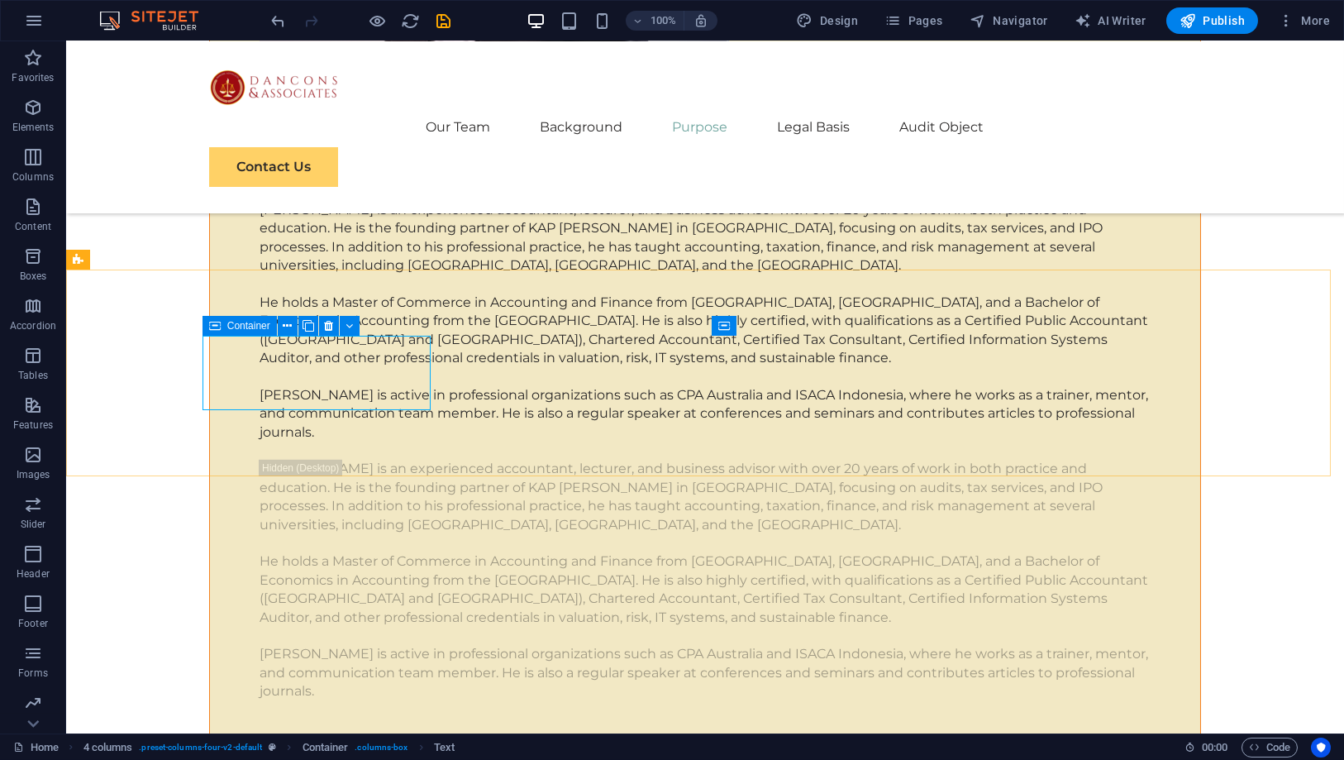
click at [213, 331] on icon at bounding box center [215, 326] width 12 height 20
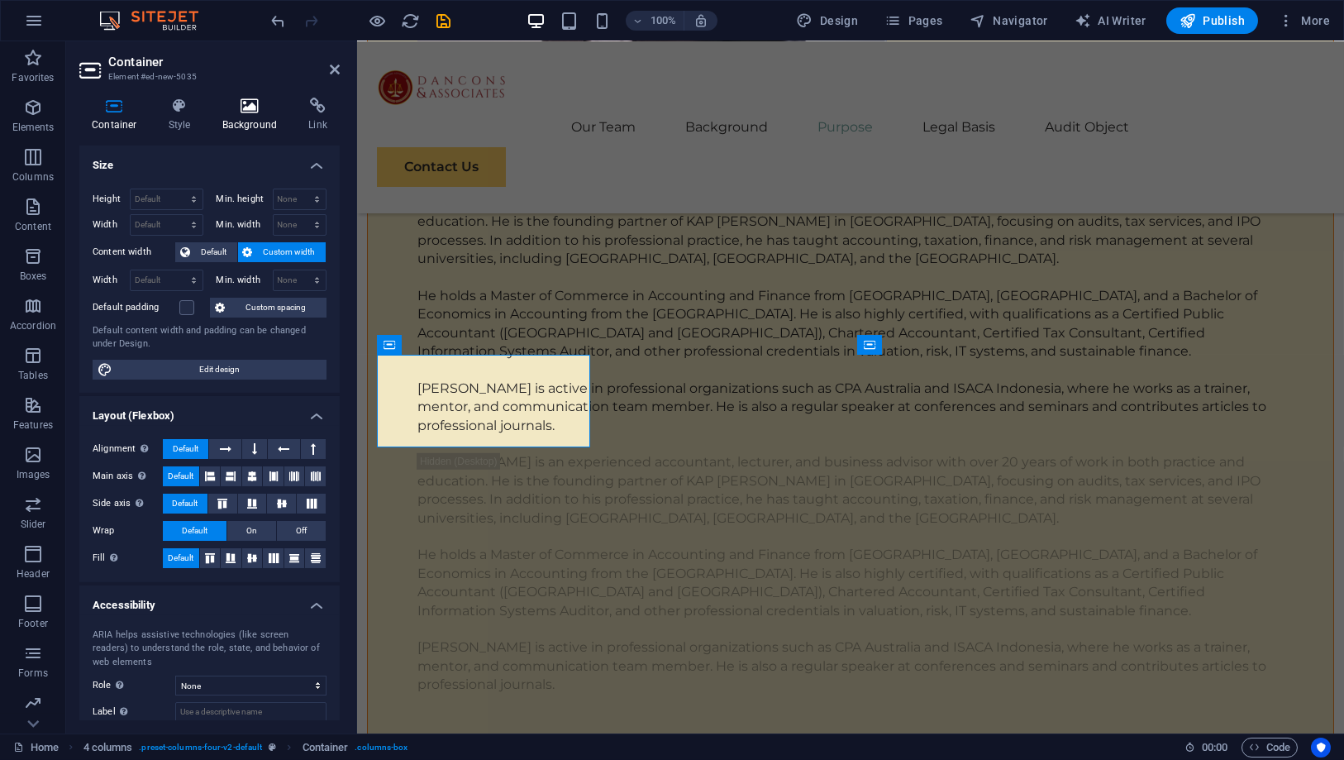
click at [244, 103] on icon at bounding box center [250, 106] width 80 height 17
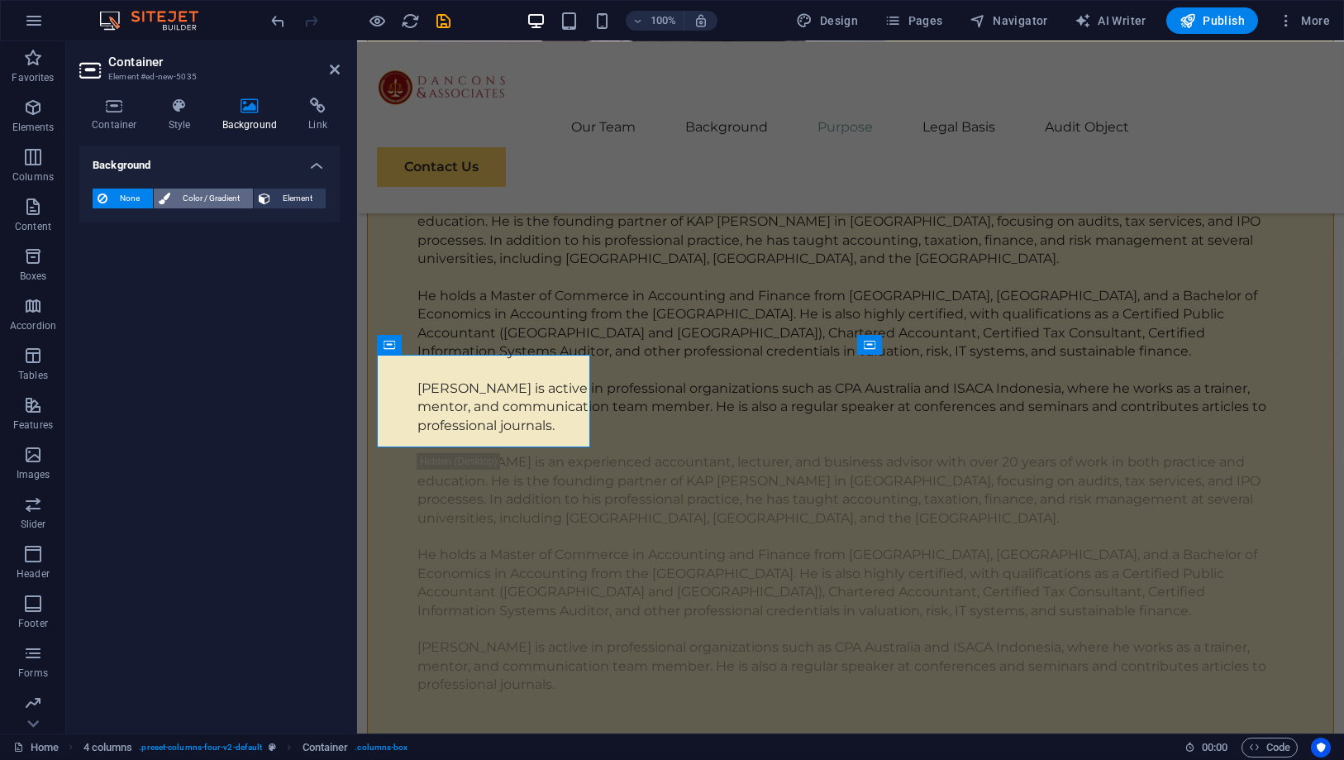
click at [228, 197] on span "Color / Gradient" at bounding box center [211, 198] width 73 height 20
click at [106, 265] on span at bounding box center [103, 264] width 18 height 18
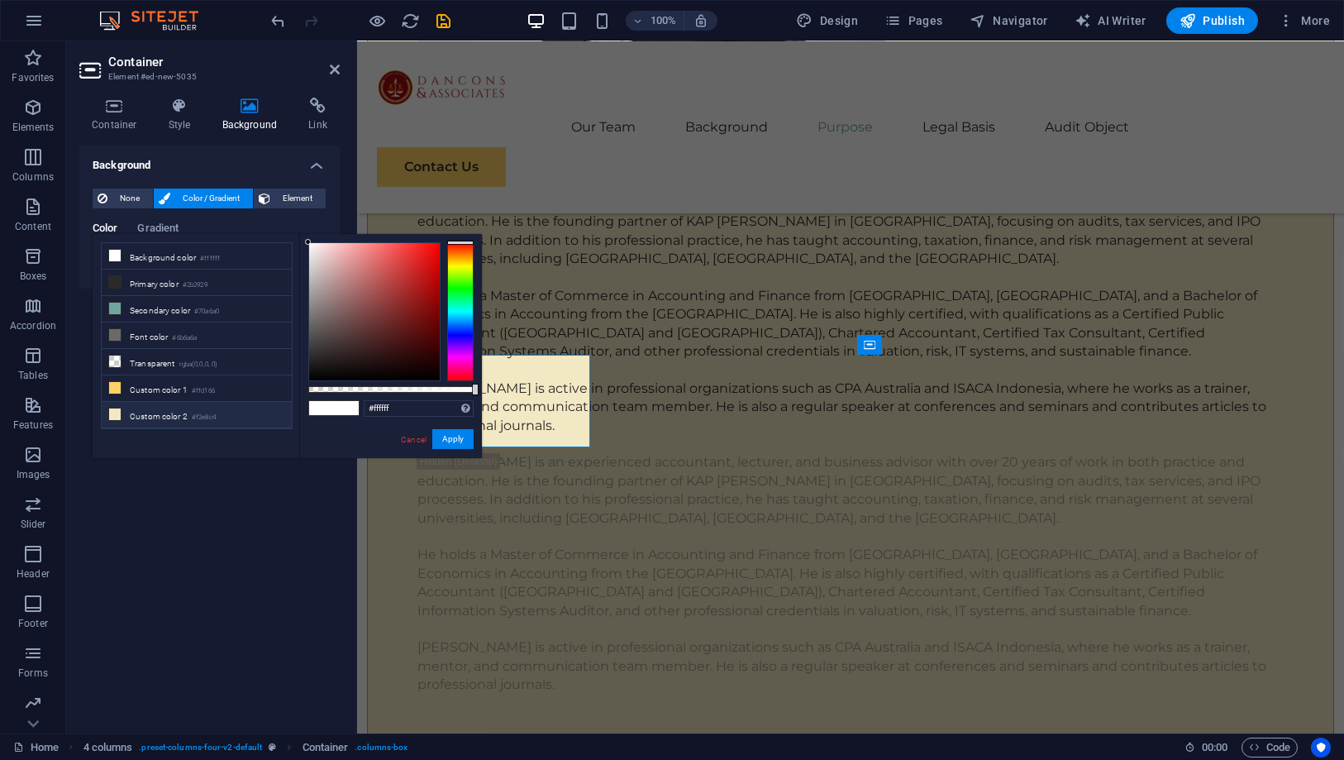
click at [170, 402] on li "Custom color 2 #f2e8c4" at bounding box center [197, 415] width 190 height 26
type input "#f2e8c4"
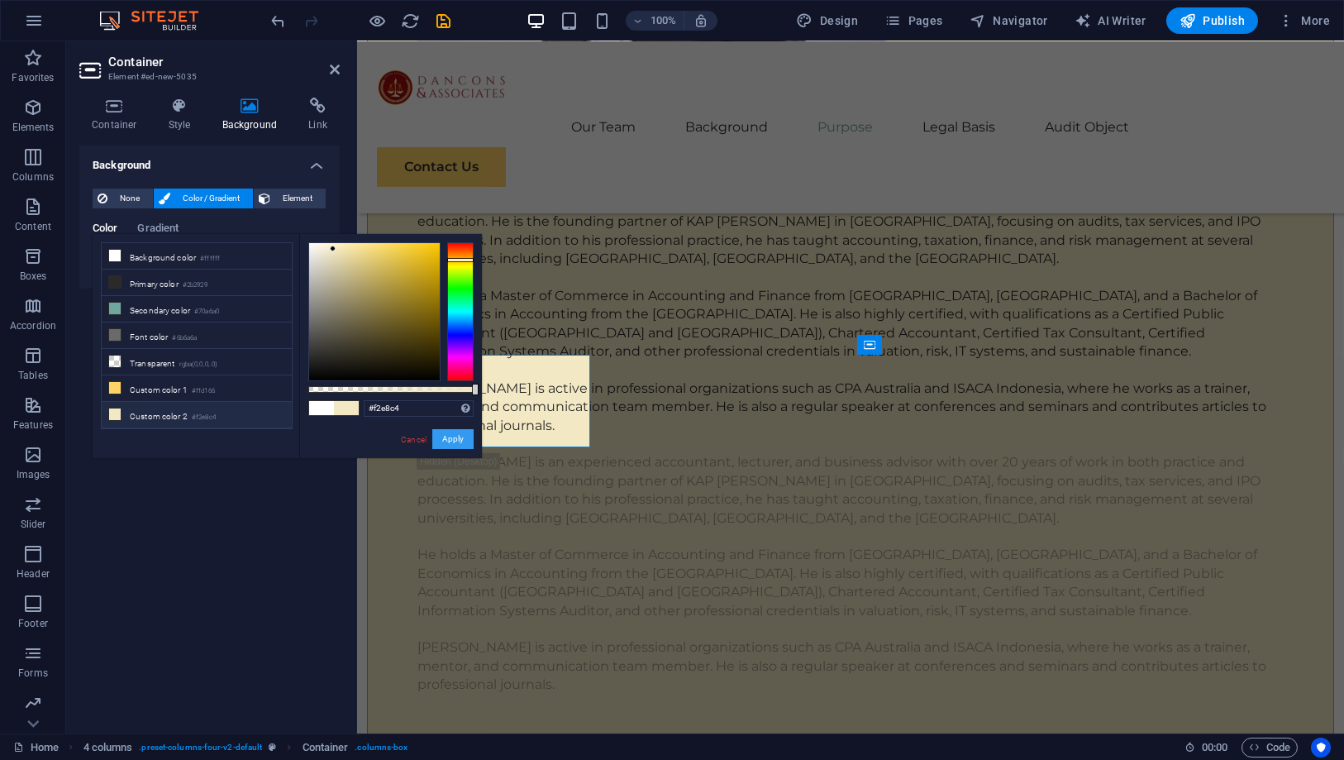
click at [464, 441] on button "Apply" at bounding box center [452, 439] width 41 height 20
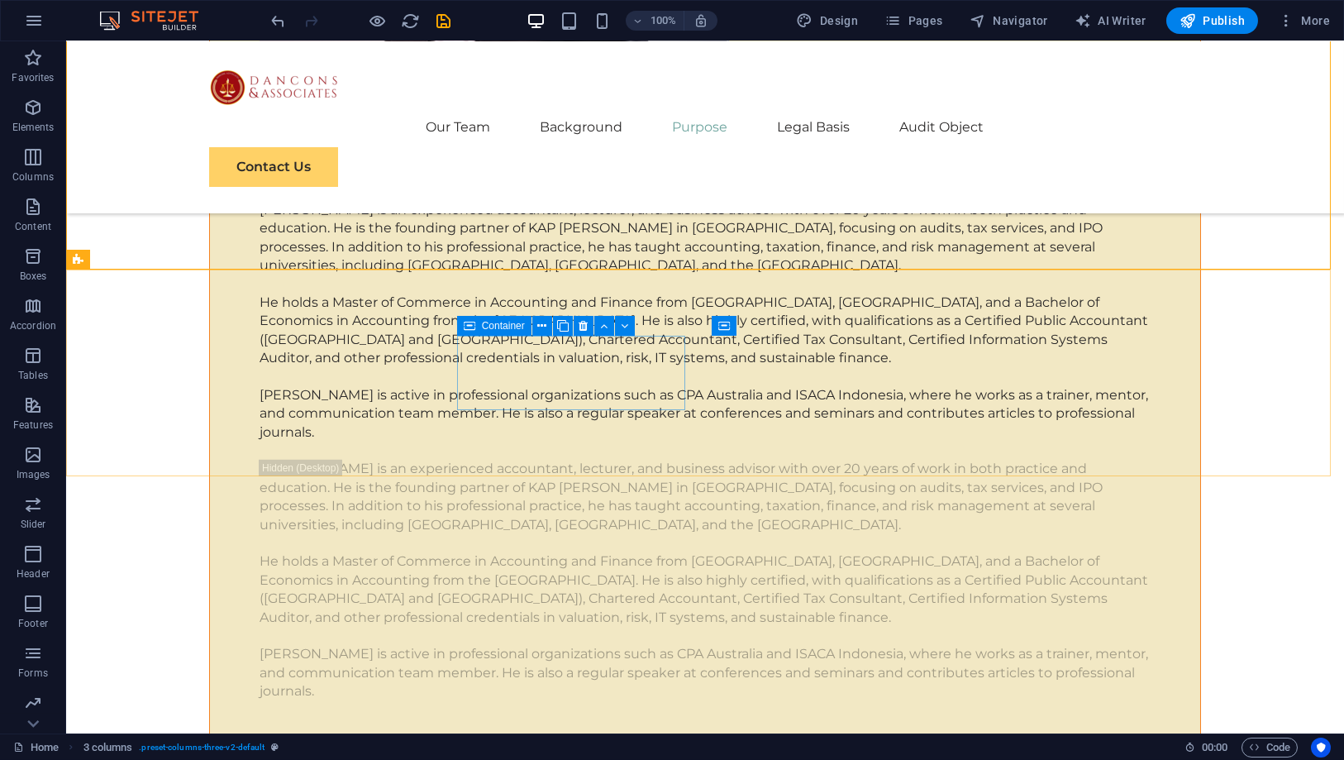
click at [469, 330] on icon at bounding box center [470, 326] width 12 height 20
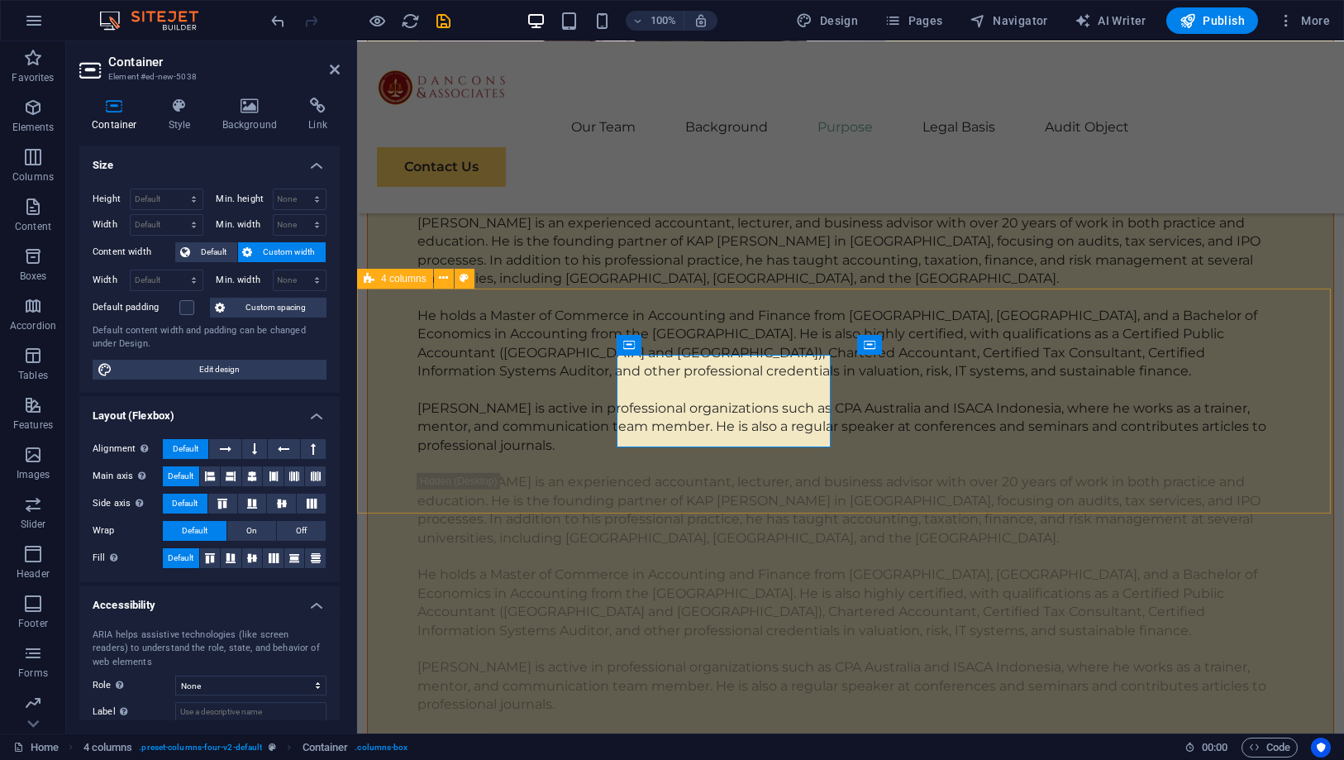
scroll to position [7135, 0]
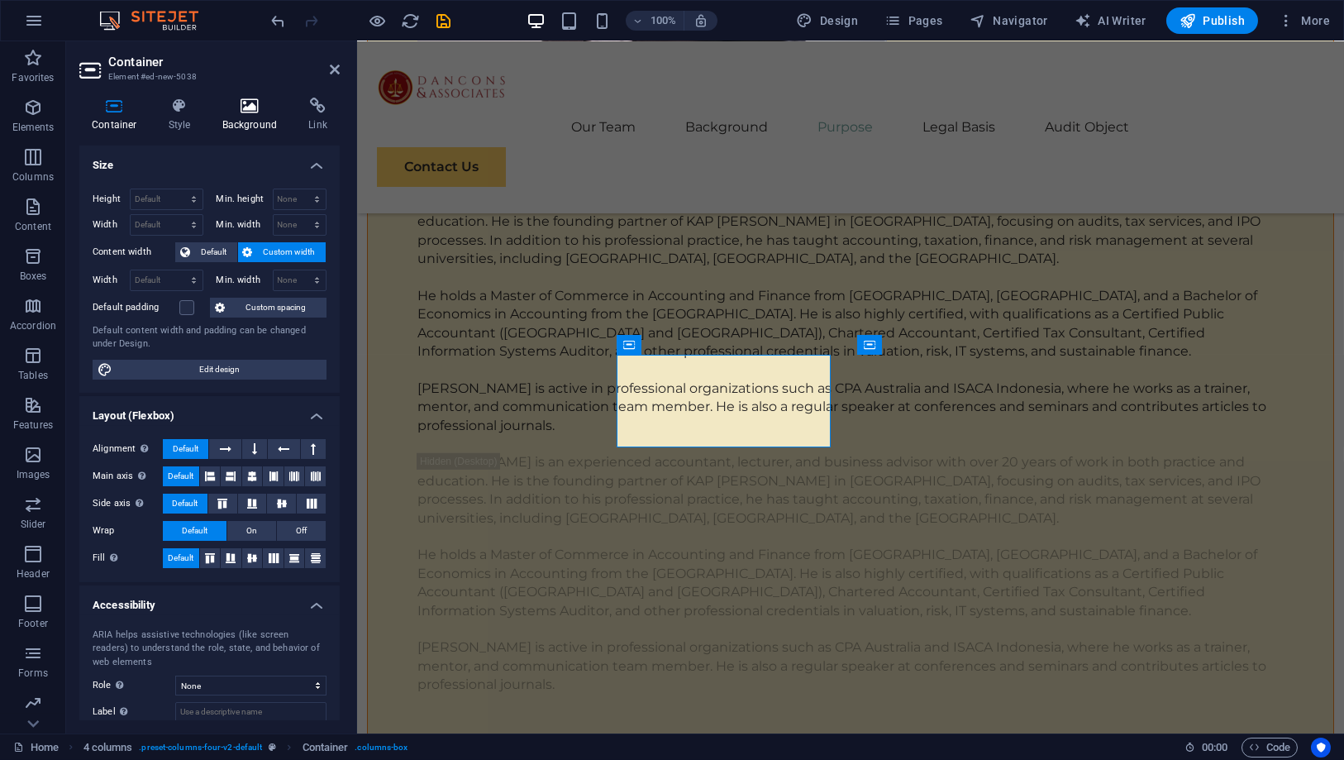
click at [231, 119] on h4 "Background" at bounding box center [253, 115] width 87 height 35
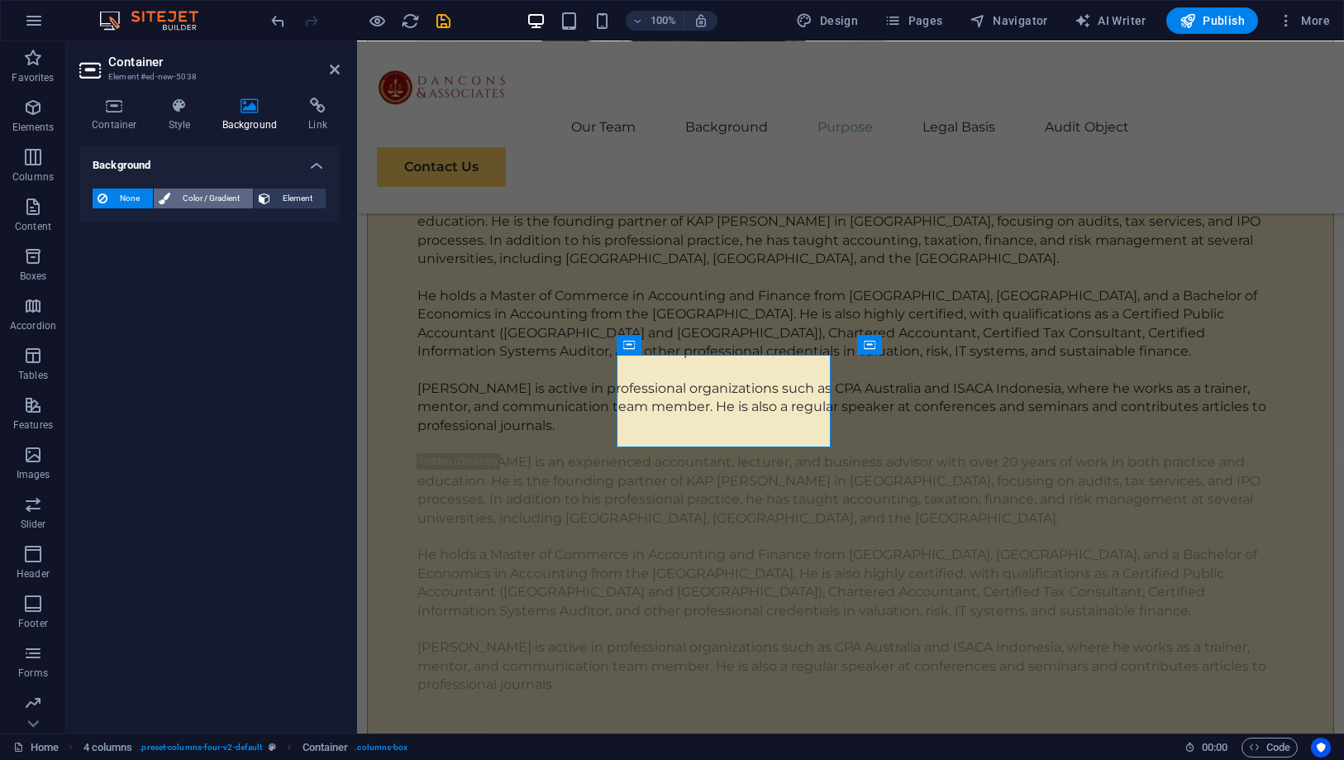
click at [199, 196] on span "Color / Gradient" at bounding box center [211, 198] width 73 height 20
click at [92, 261] on div "None Color / Gradient Element Stretch background to full-width Color overlay Pl…" at bounding box center [209, 231] width 260 height 113
click at [99, 266] on span at bounding box center [103, 264] width 18 height 18
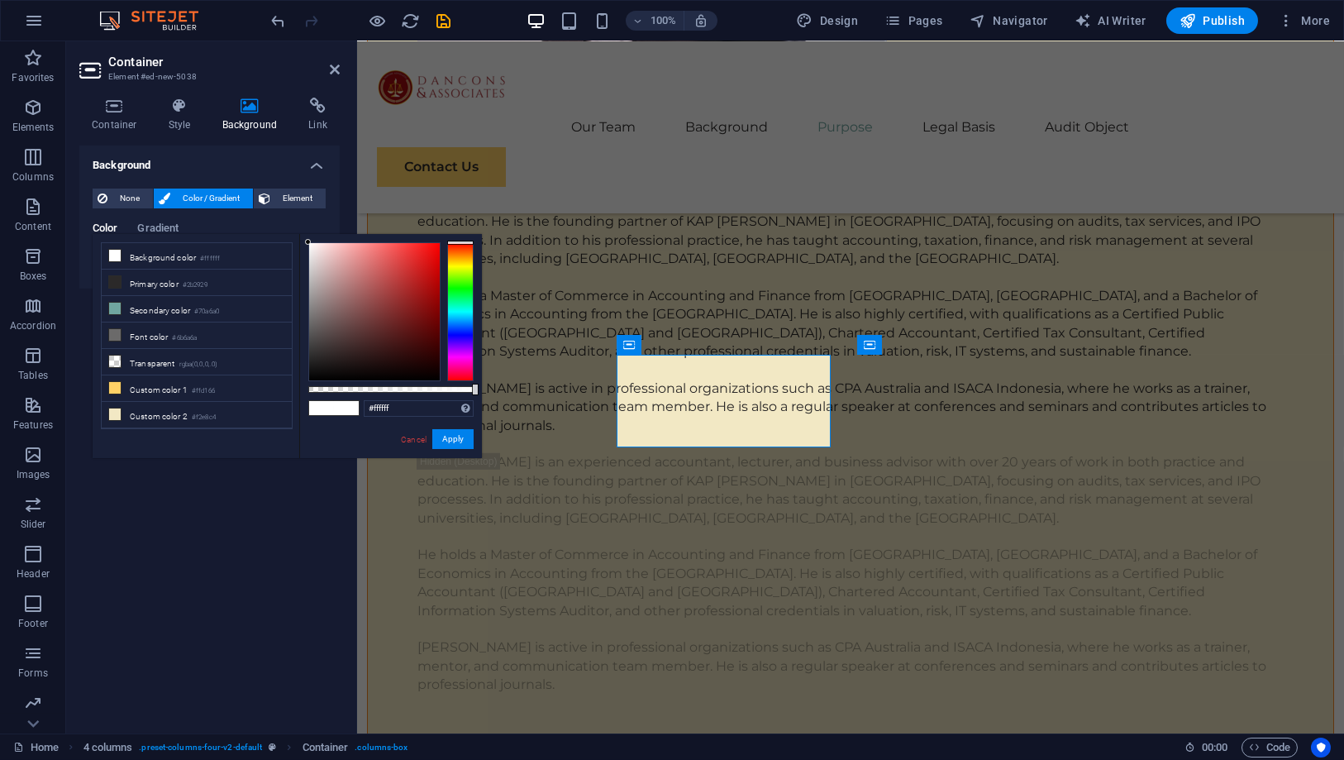
click at [99, 266] on div "less Background color #ffffff Primary color #2b2929 Secondary color #70a6a0 Fon…" at bounding box center [287, 346] width 389 height 224
click at [176, 402] on li "Custom color 2 #f2e8c4" at bounding box center [197, 415] width 190 height 26
type input "#f2e8c4"
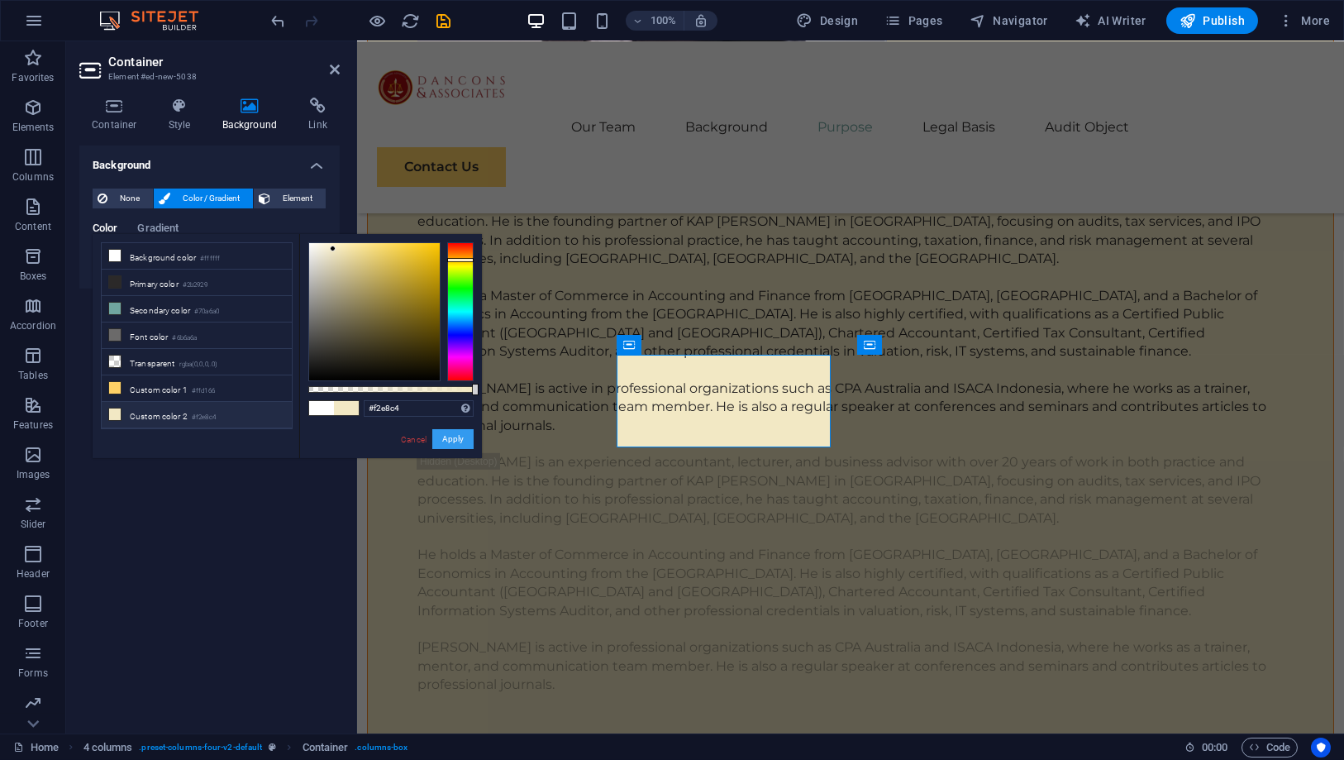
click at [465, 440] on button "Apply" at bounding box center [452, 439] width 41 height 20
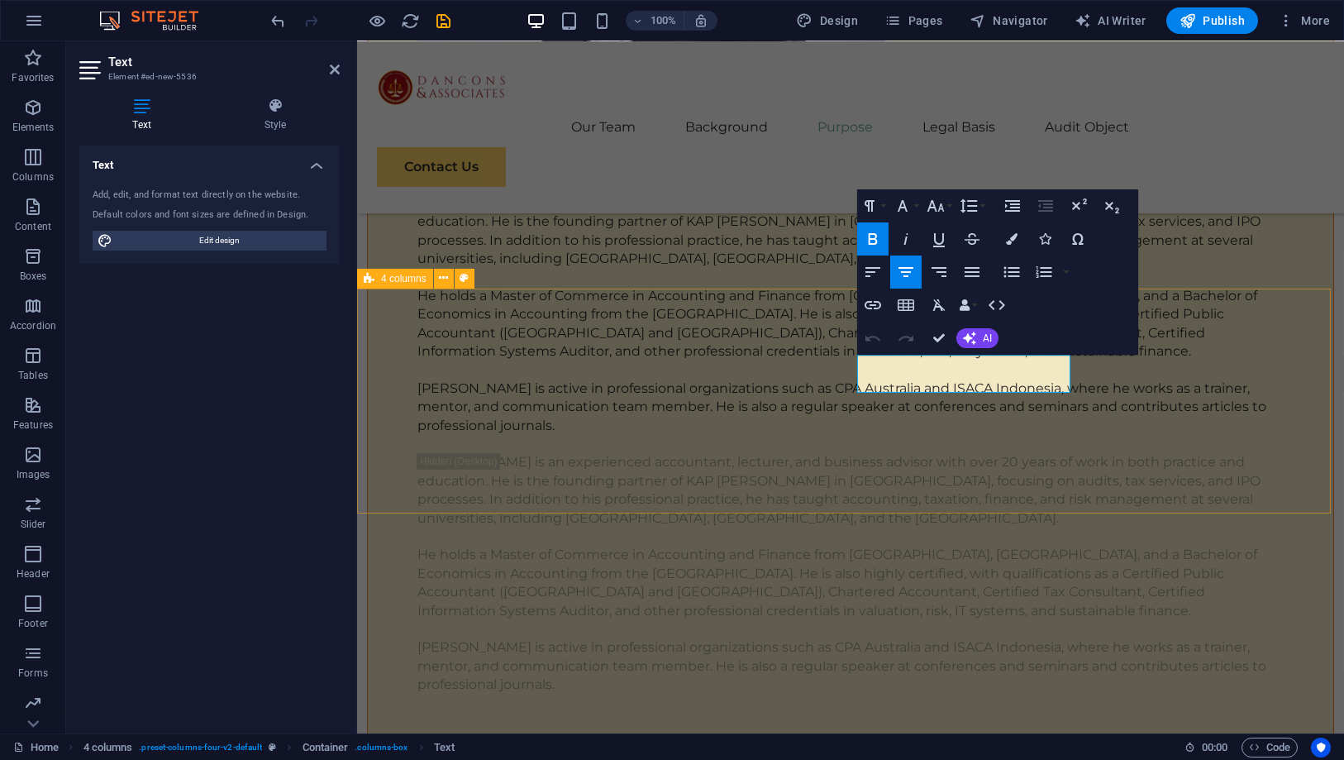
scroll to position [7097, 0]
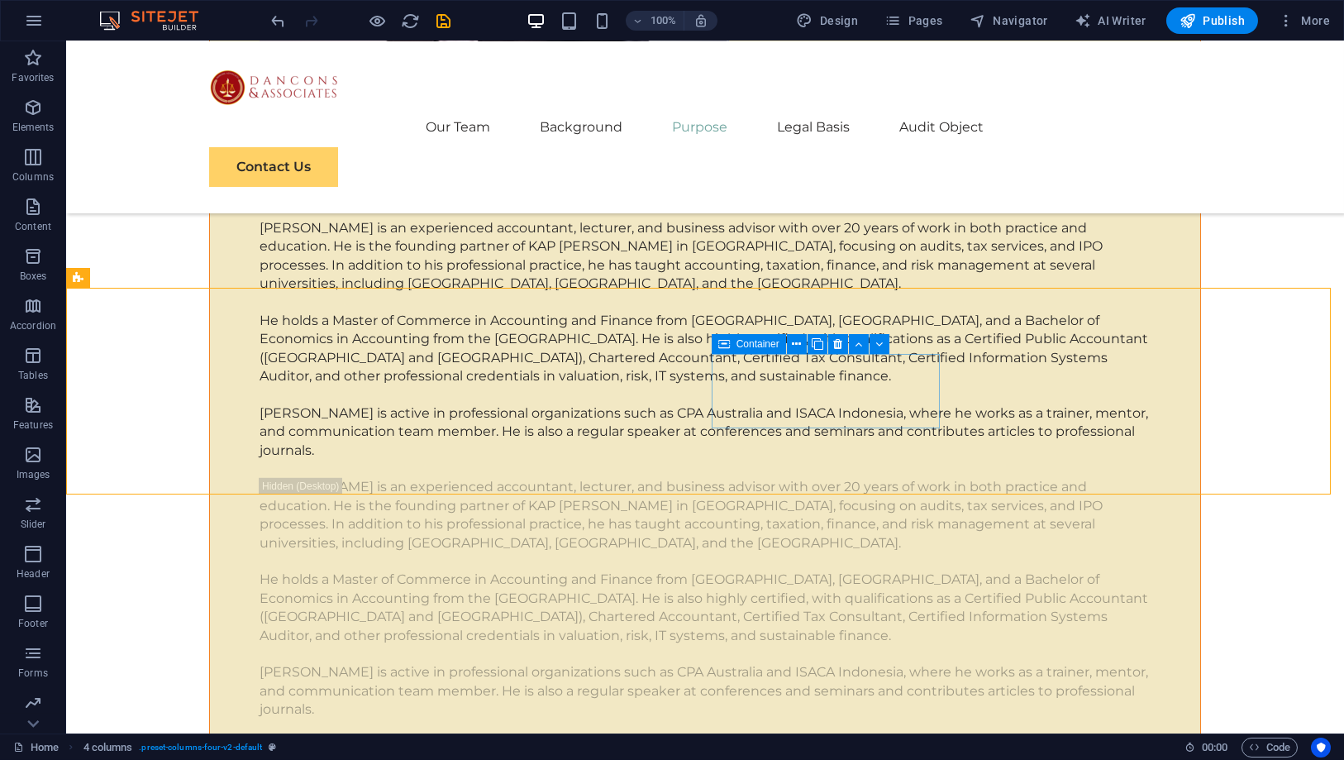
click at [726, 341] on icon at bounding box center [724, 344] width 12 height 20
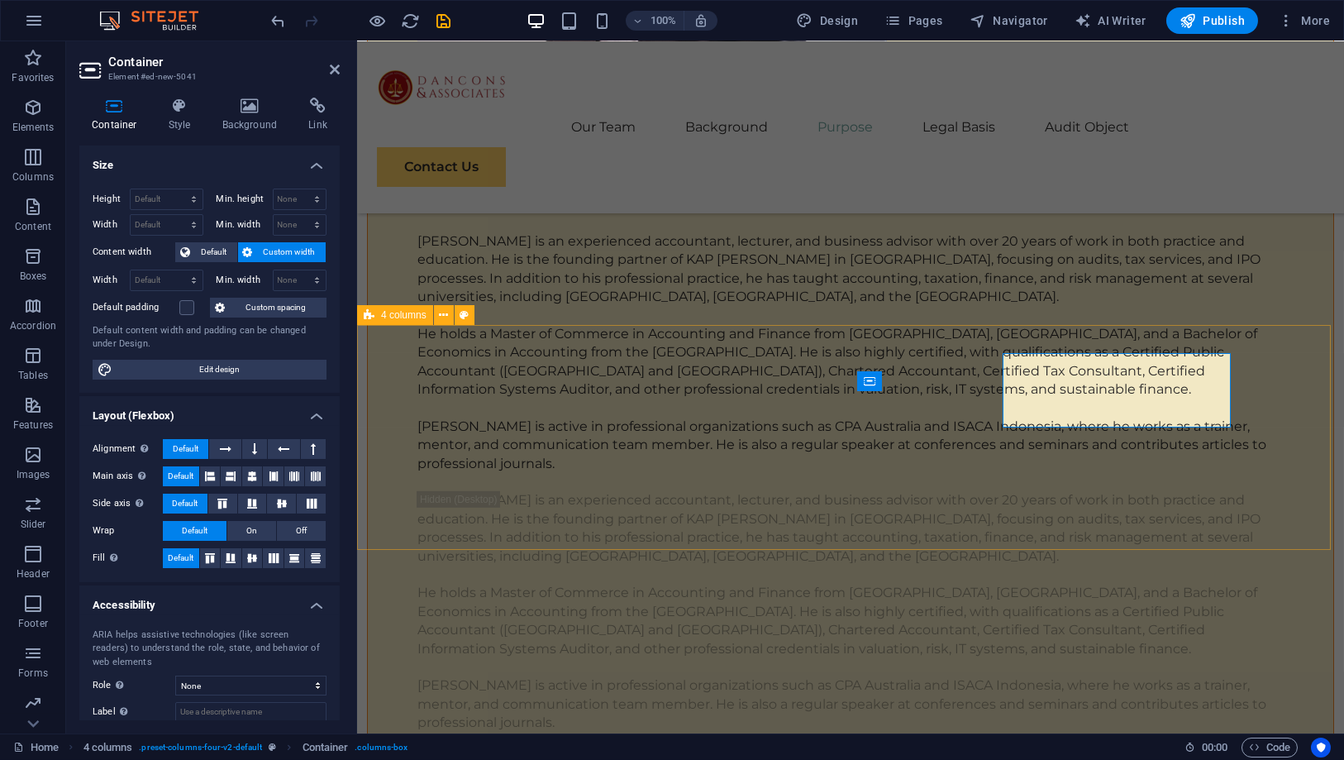
scroll to position [7098, 0]
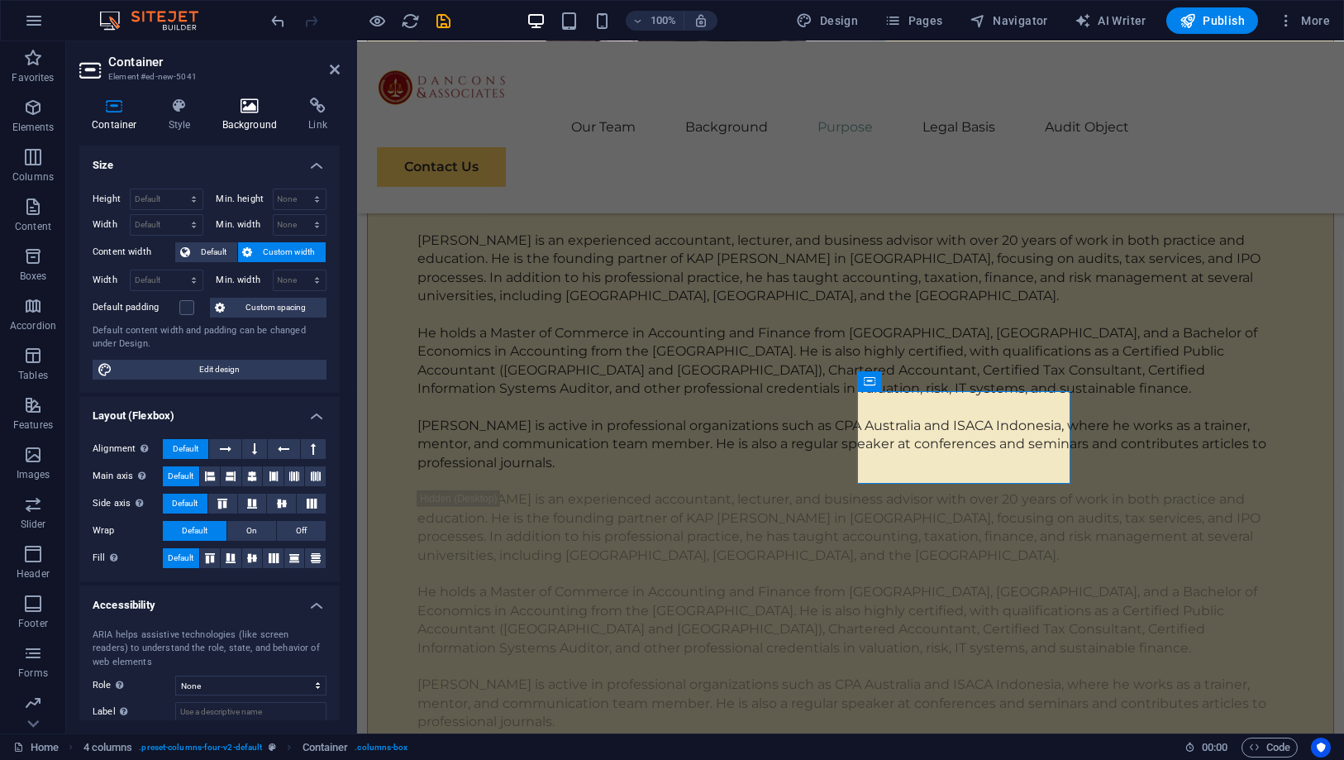
click at [269, 117] on h4 "Background" at bounding box center [253, 115] width 87 height 35
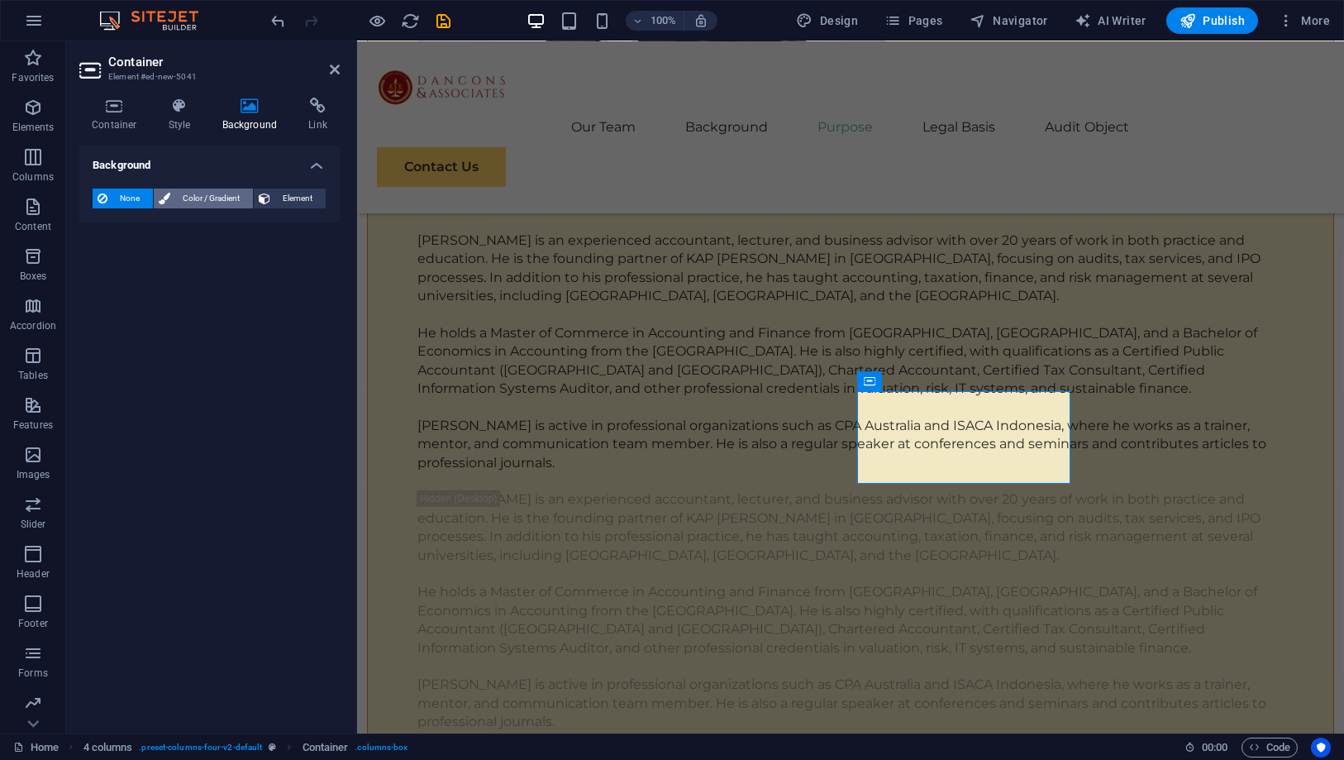
click at [182, 202] on span "Color / Gradient" at bounding box center [211, 198] width 73 height 20
click at [99, 269] on span at bounding box center [103, 264] width 18 height 18
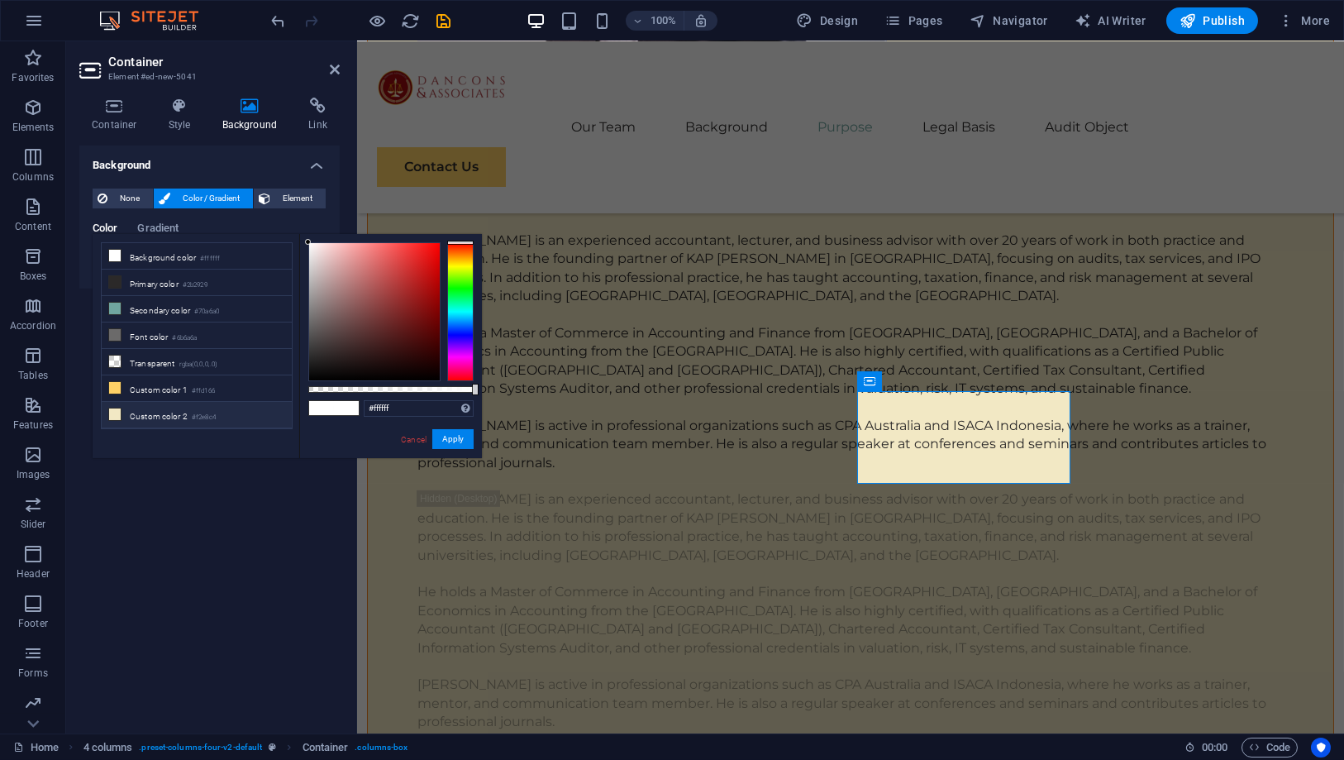
click at [193, 402] on li "Custom color 2 #f2e8c4" at bounding box center [197, 415] width 190 height 26
type input "#f2e8c4"
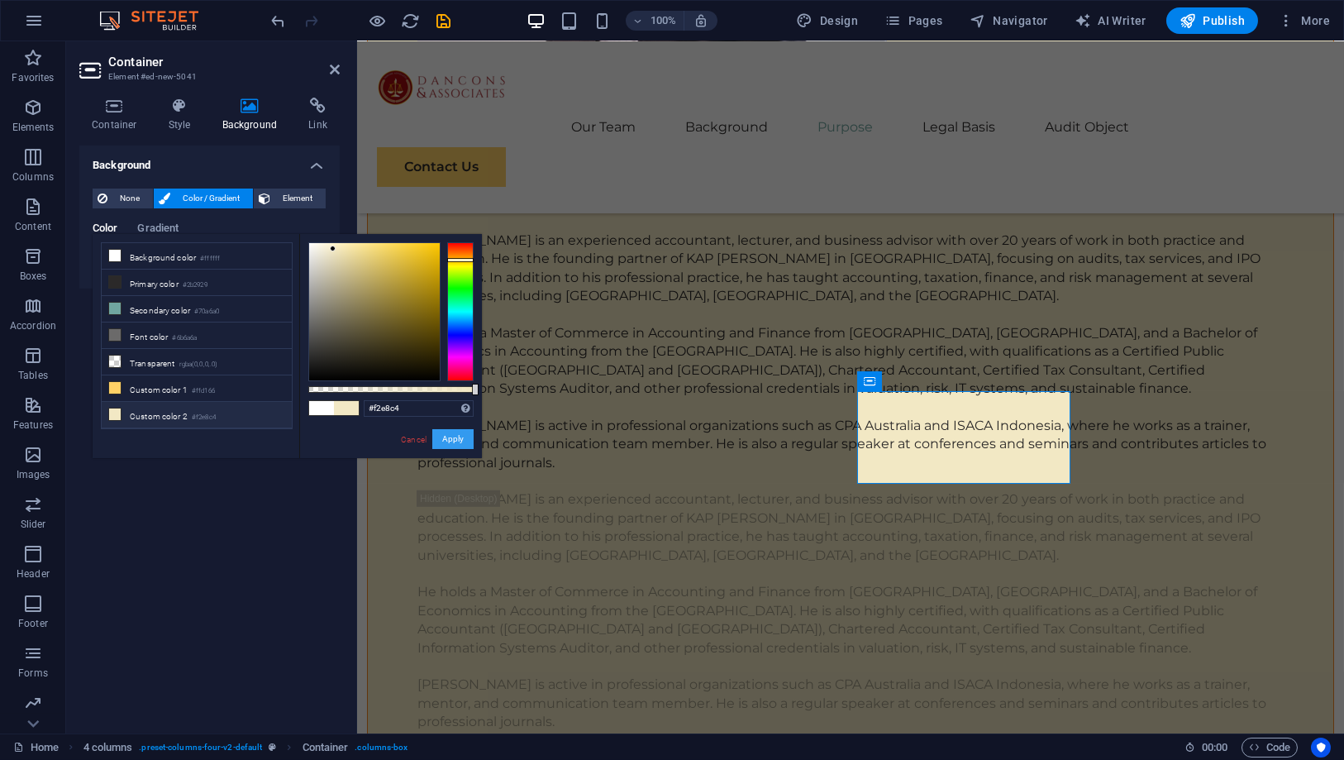
click at [469, 436] on button "Apply" at bounding box center [452, 439] width 41 height 20
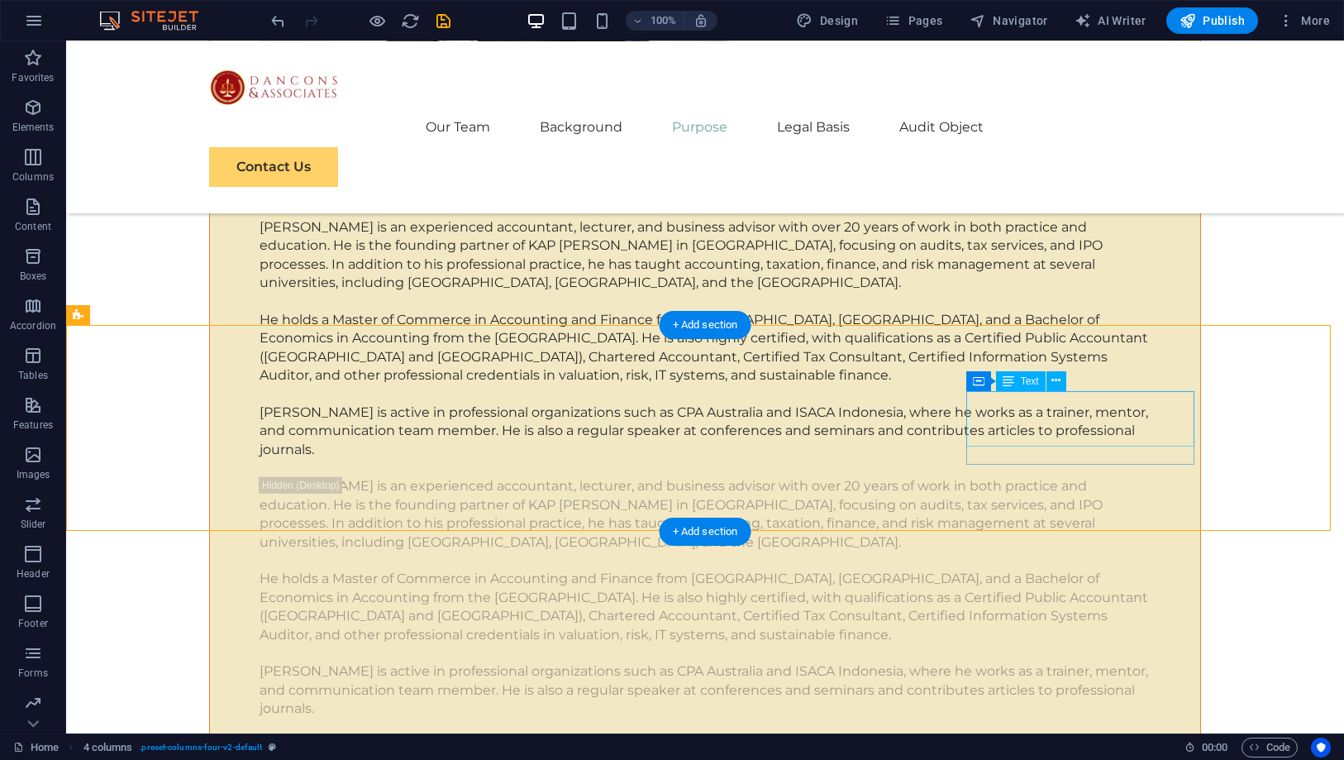
scroll to position [7060, 0]
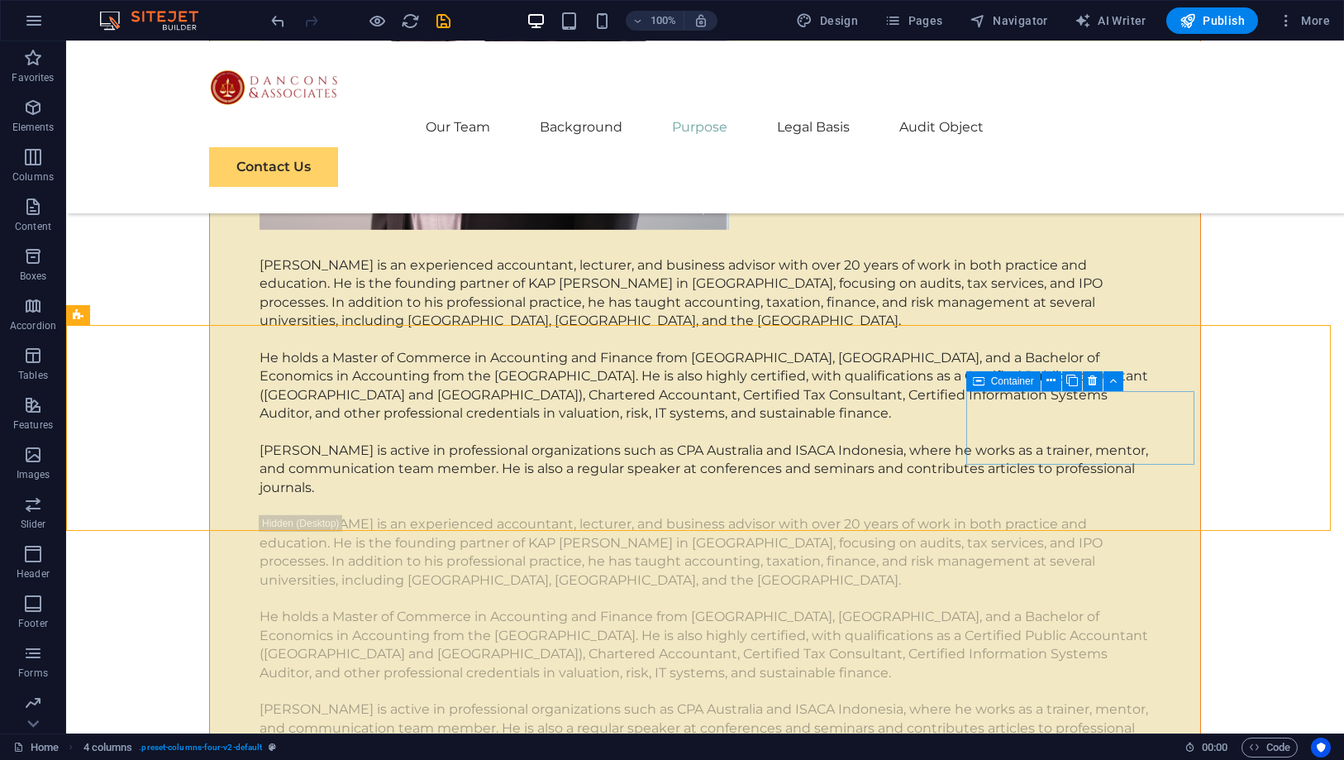
click at [981, 380] on icon at bounding box center [979, 381] width 12 height 20
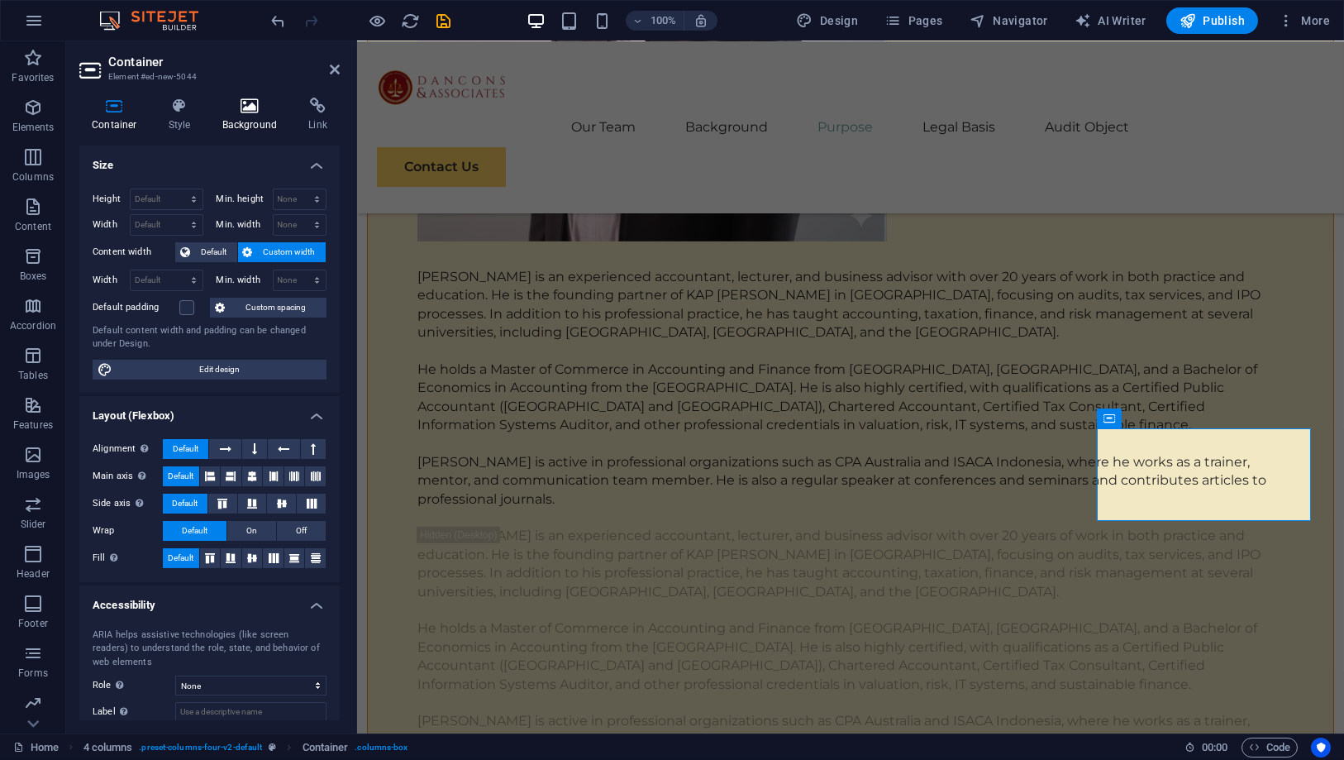
click at [238, 105] on icon at bounding box center [250, 106] width 80 height 17
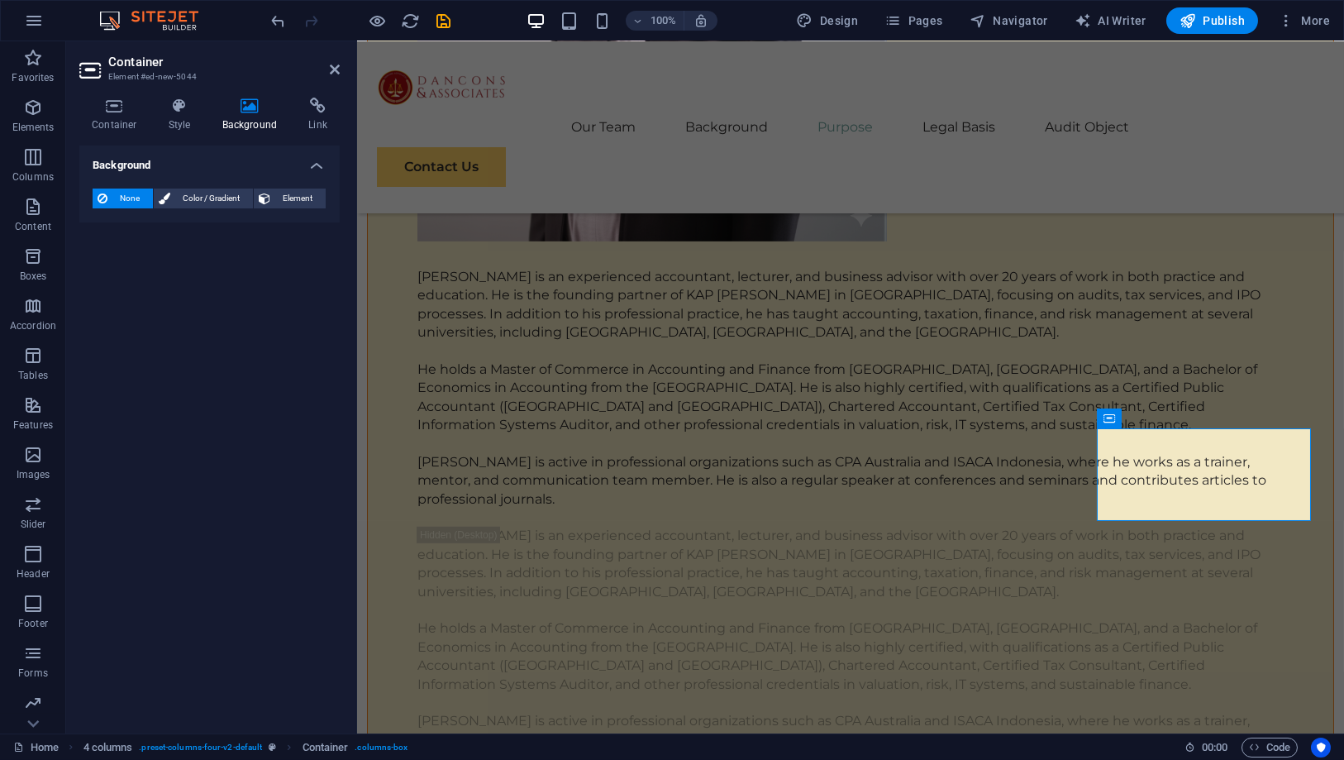
click at [178, 187] on div "None Color / Gradient Element Stretch background to full-width Color overlay Pl…" at bounding box center [209, 198] width 260 height 47
click at [181, 196] on span "Color / Gradient" at bounding box center [211, 198] width 73 height 20
click at [109, 269] on span at bounding box center [103, 264] width 18 height 18
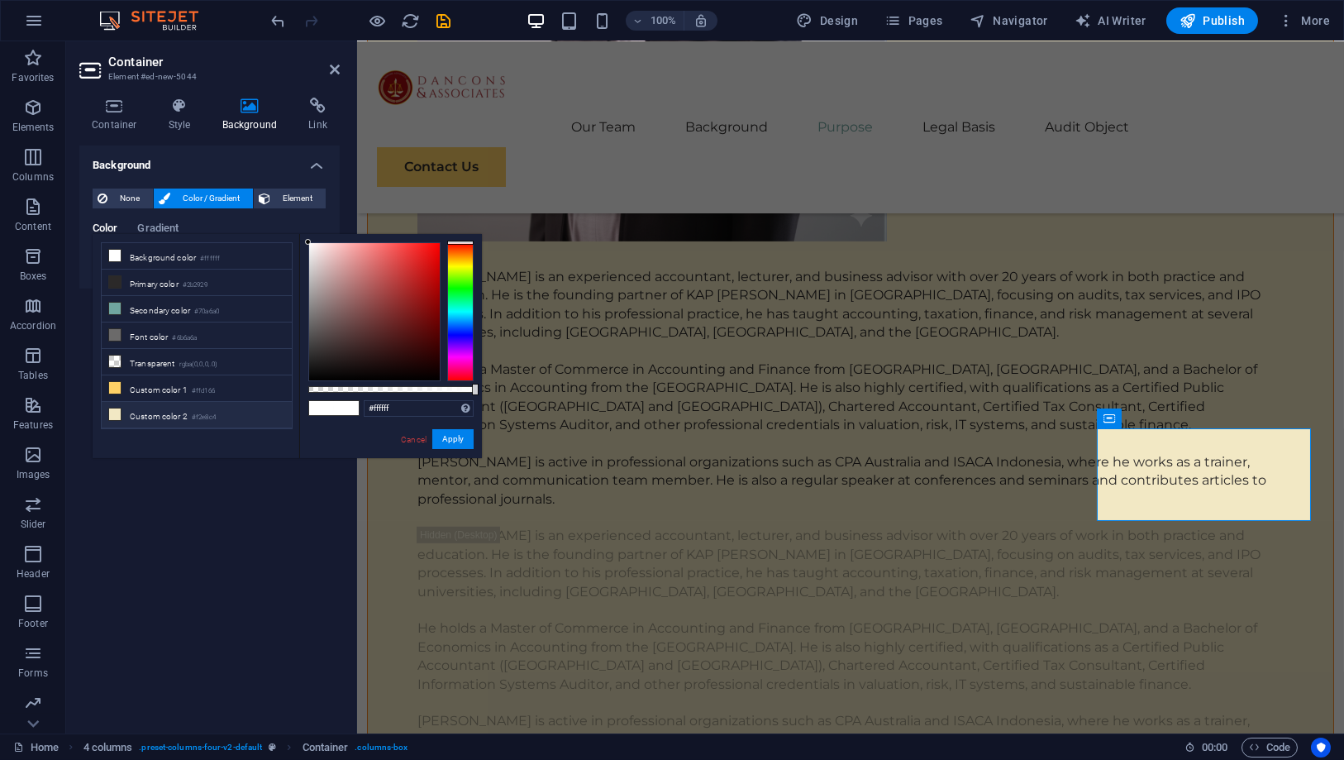
click at [193, 402] on li "Custom color 2 #f2e8c4" at bounding box center [197, 415] width 190 height 26
type input "#f2e8c4"
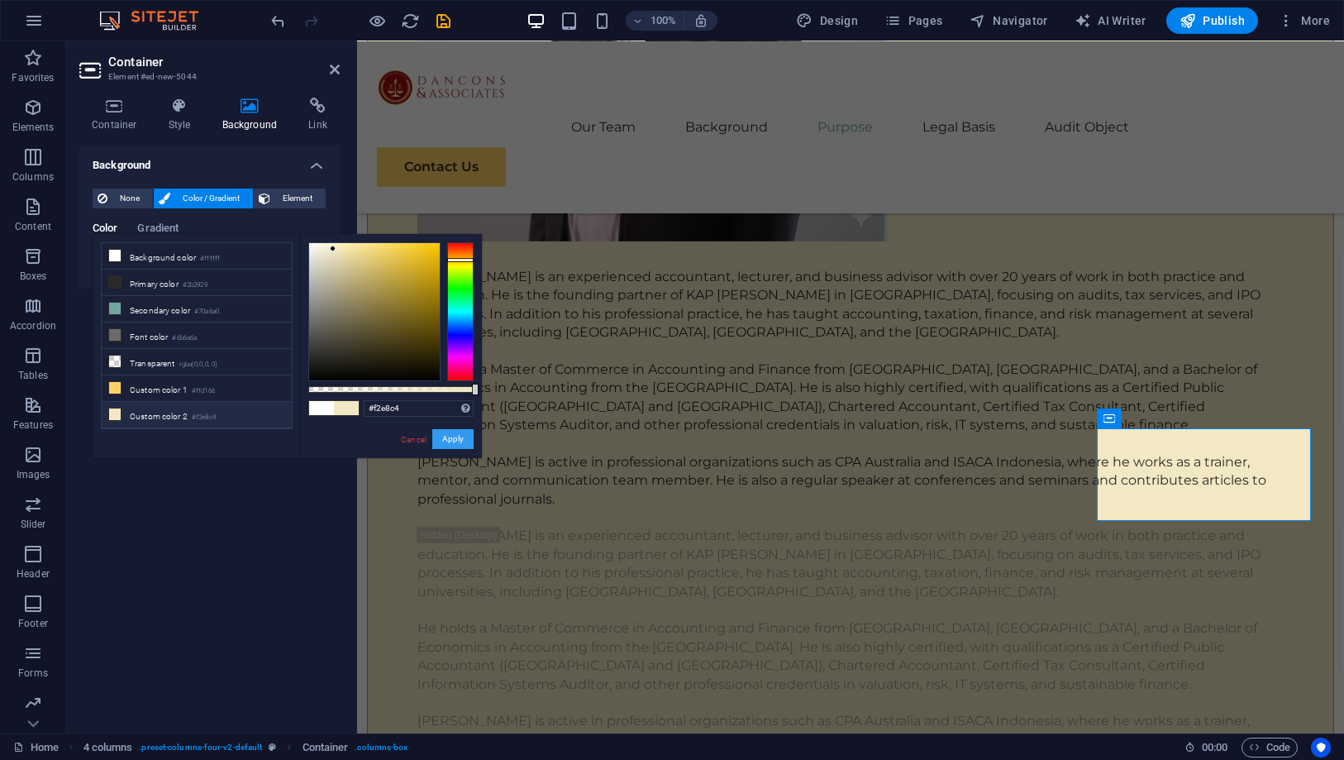
click at [461, 433] on button "Apply" at bounding box center [452, 439] width 41 height 20
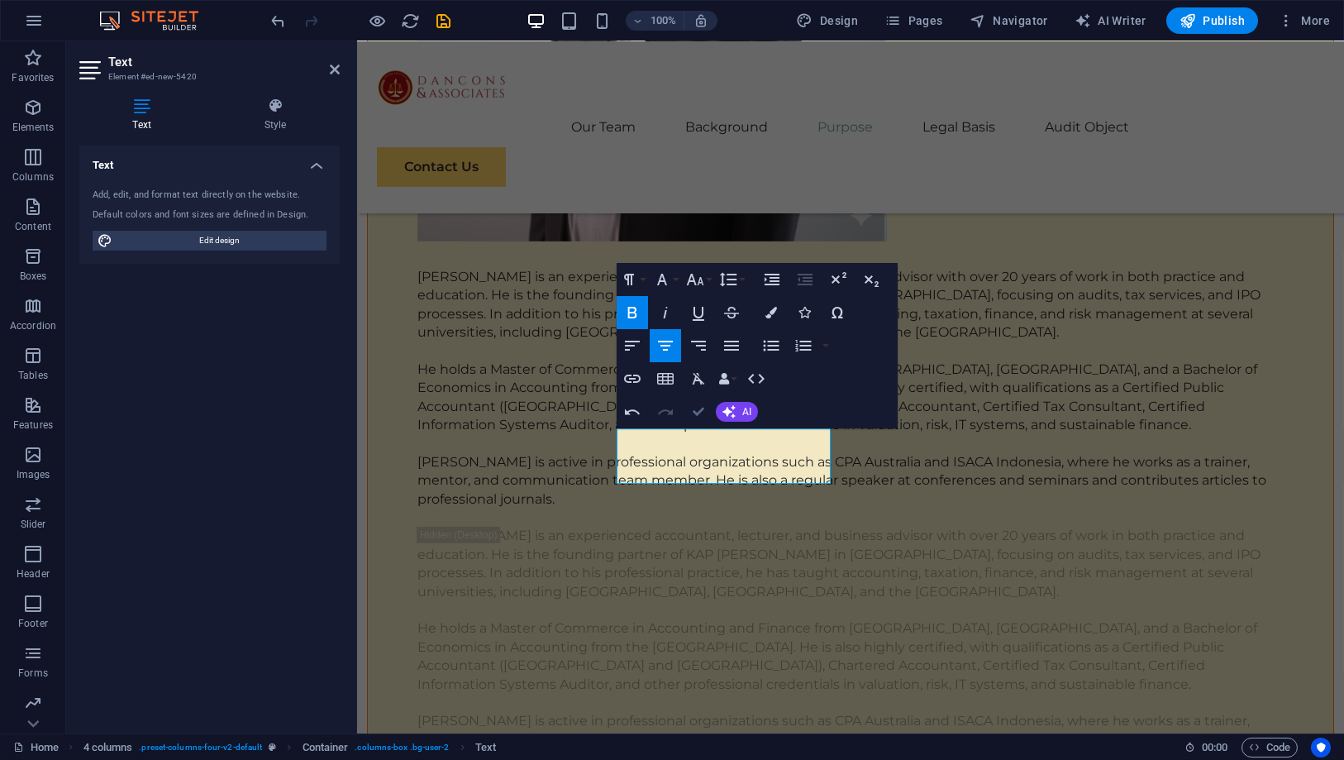
scroll to position [7024, 0]
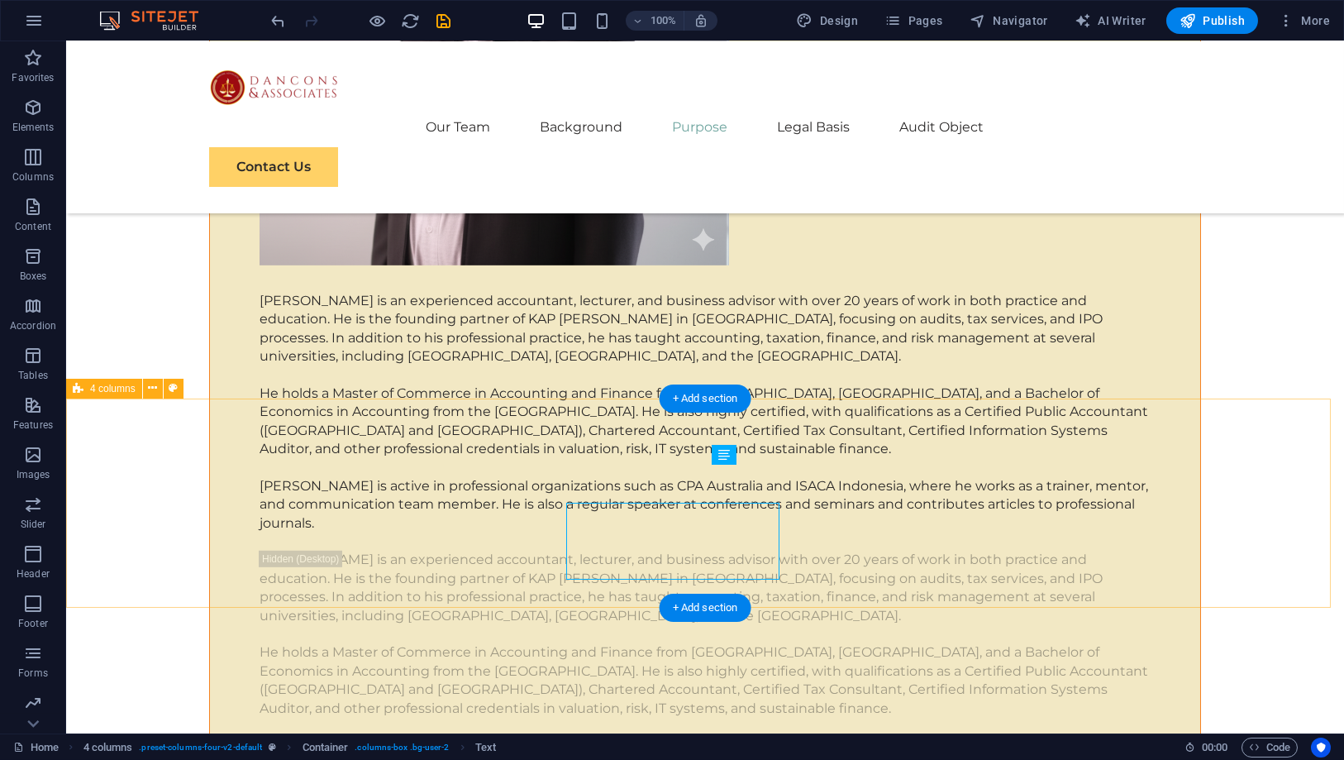
scroll to position [6986, 0]
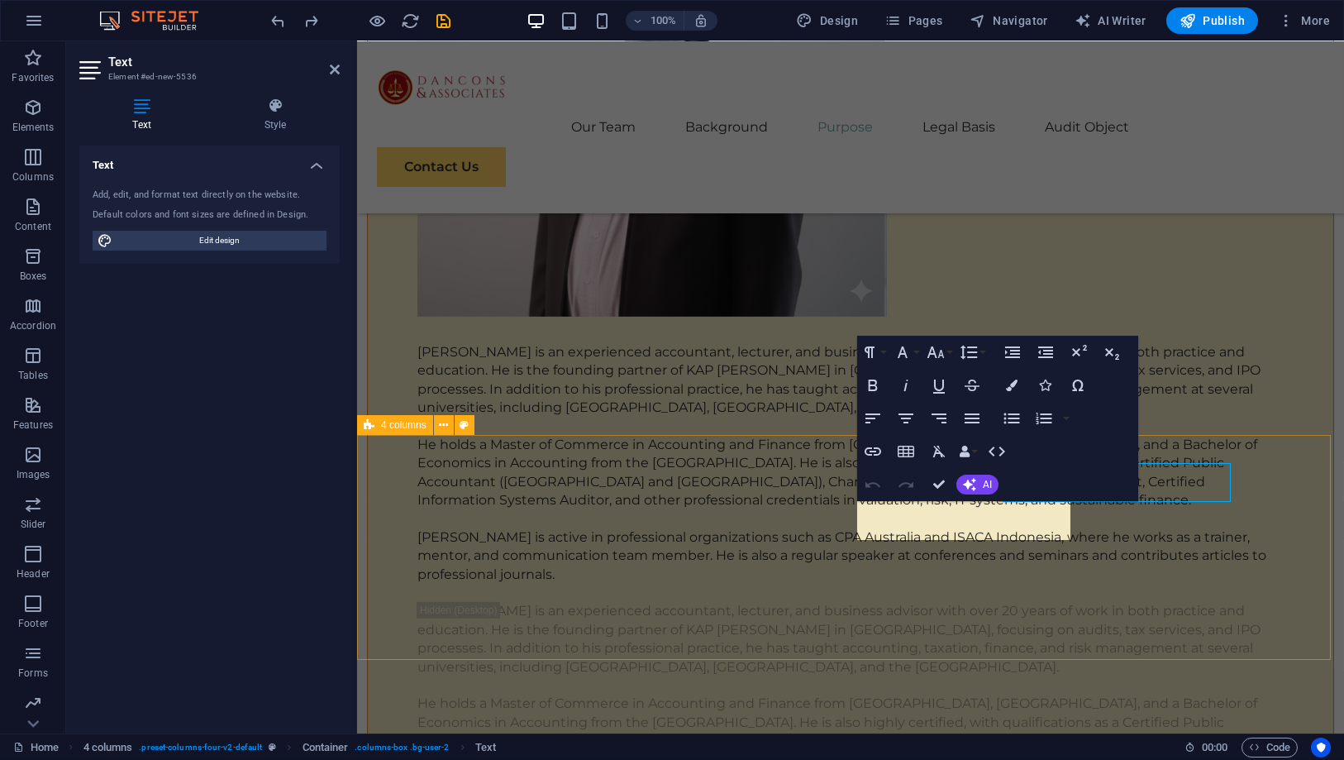
scroll to position [6988, 0]
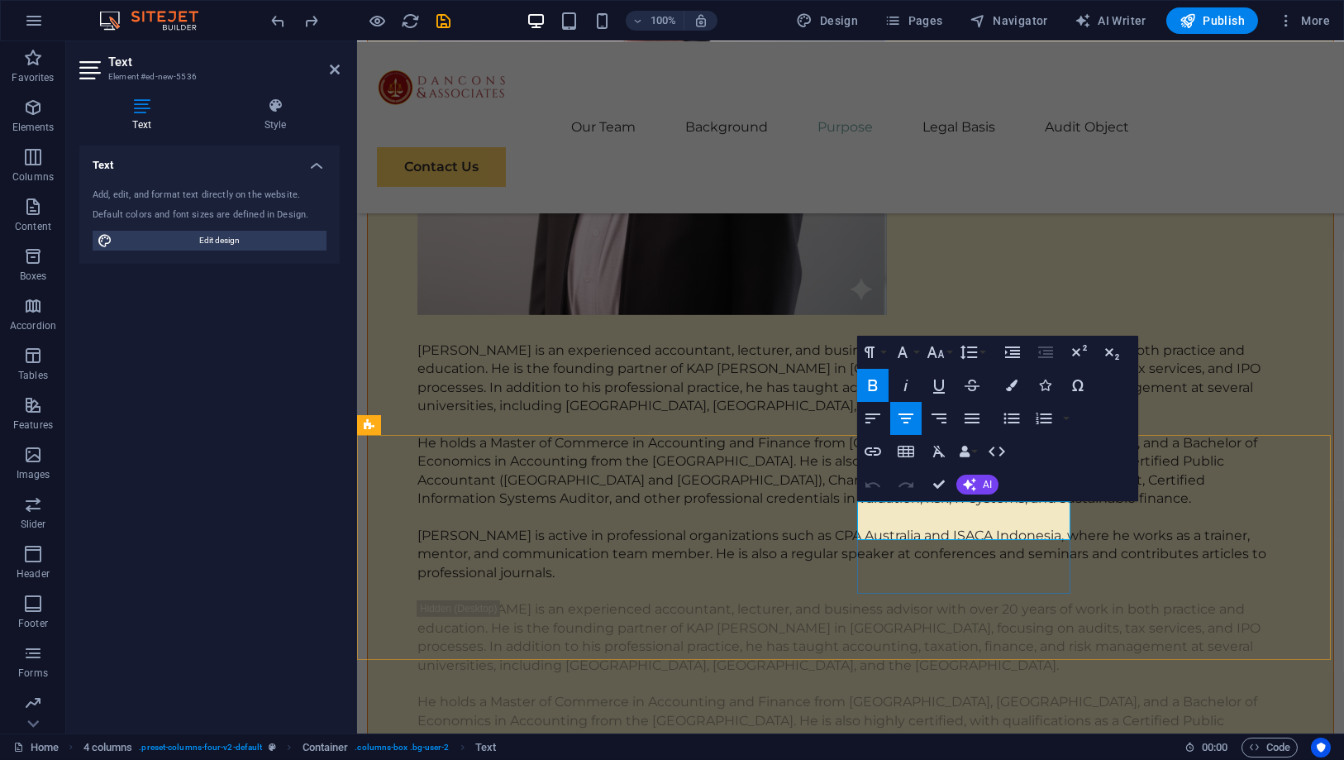
drag, startPoint x: 898, startPoint y: 504, endPoint x: 927, endPoint y: 505, distance: 29.8
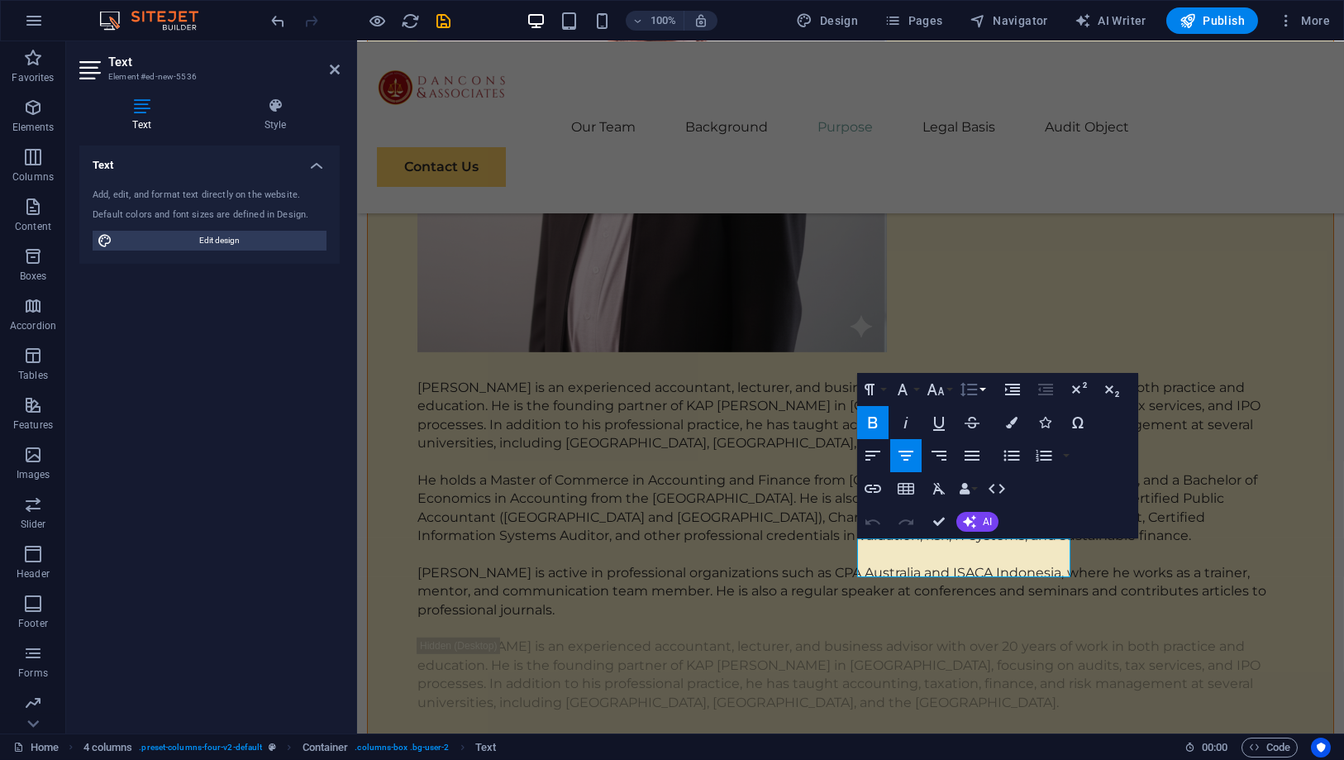
click at [969, 393] on icon "button" at bounding box center [968, 389] width 17 height 14
click at [985, 467] on link "1.15" at bounding box center [993, 471] width 74 height 25
click at [975, 388] on icon "button" at bounding box center [969, 389] width 20 height 20
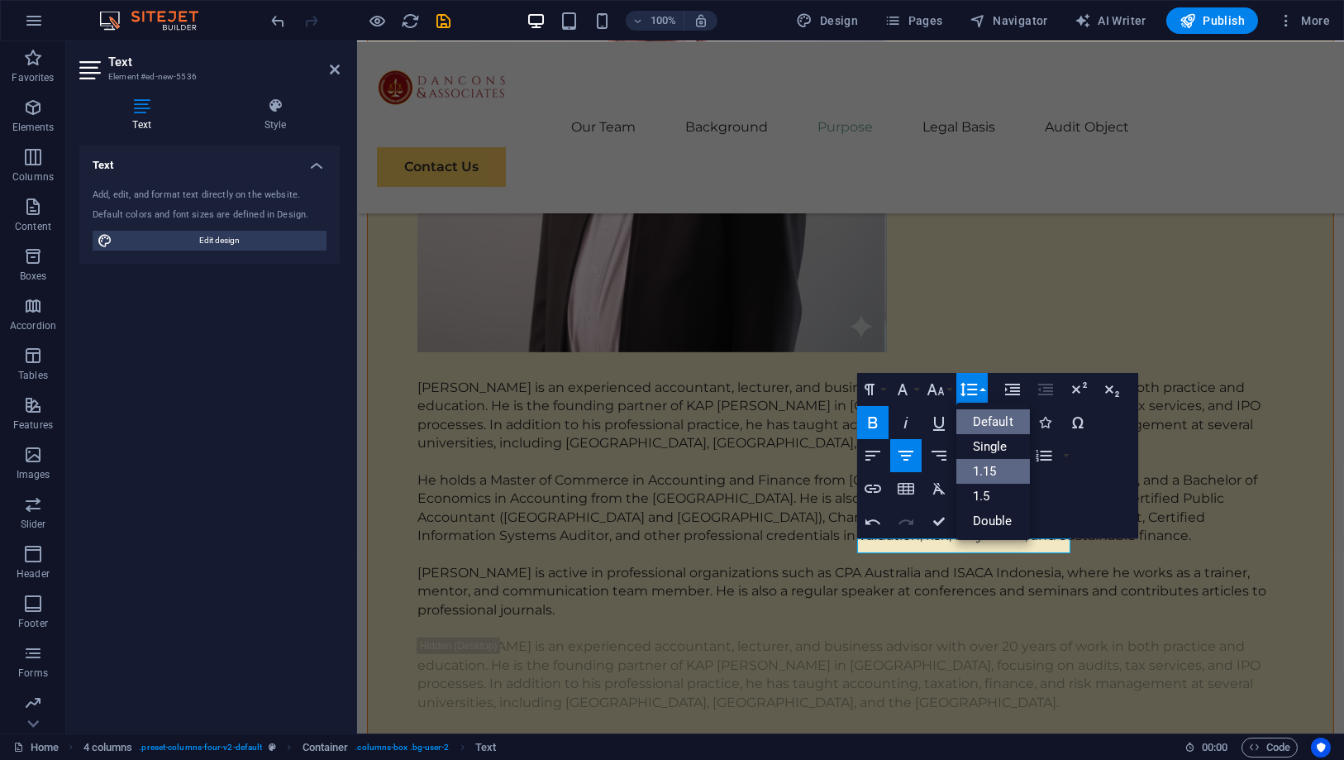
scroll to position [0, 0]
click at [986, 427] on link "Default" at bounding box center [993, 421] width 74 height 25
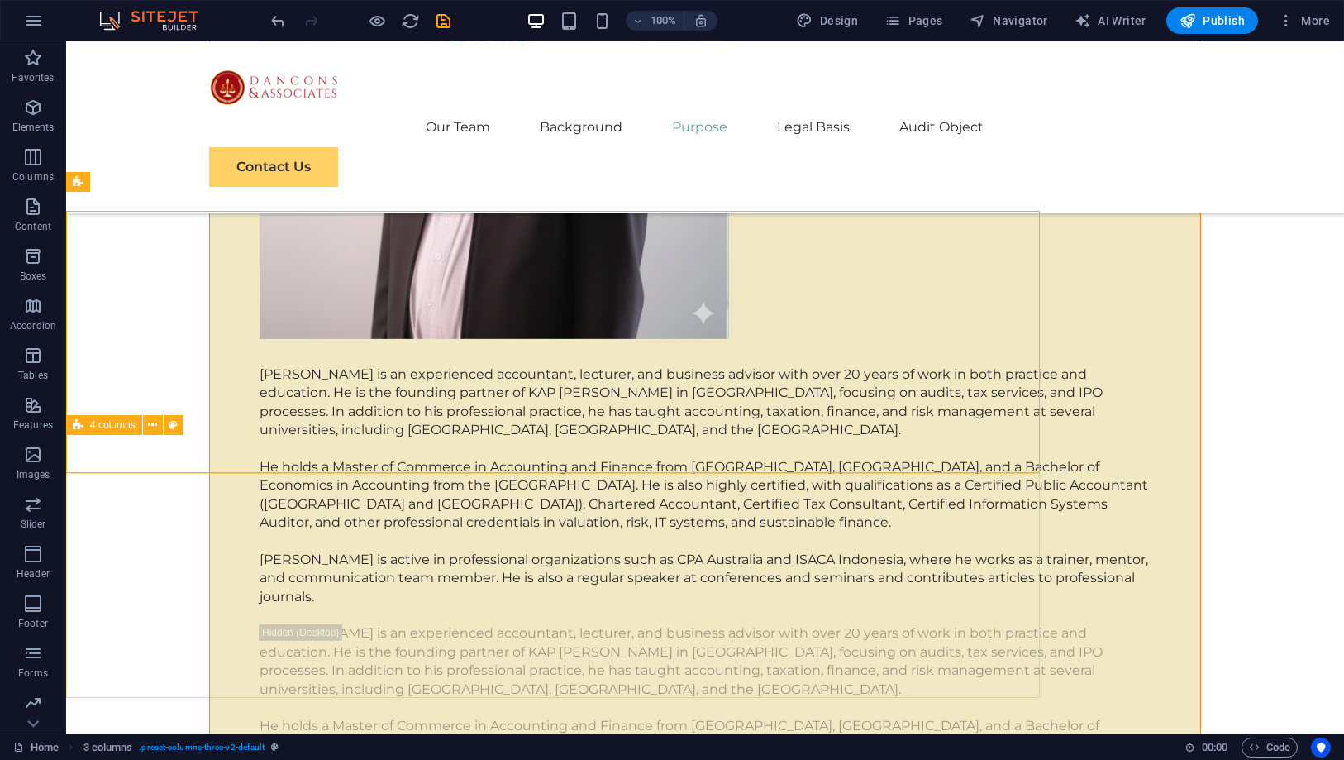
scroll to position [6950, 0]
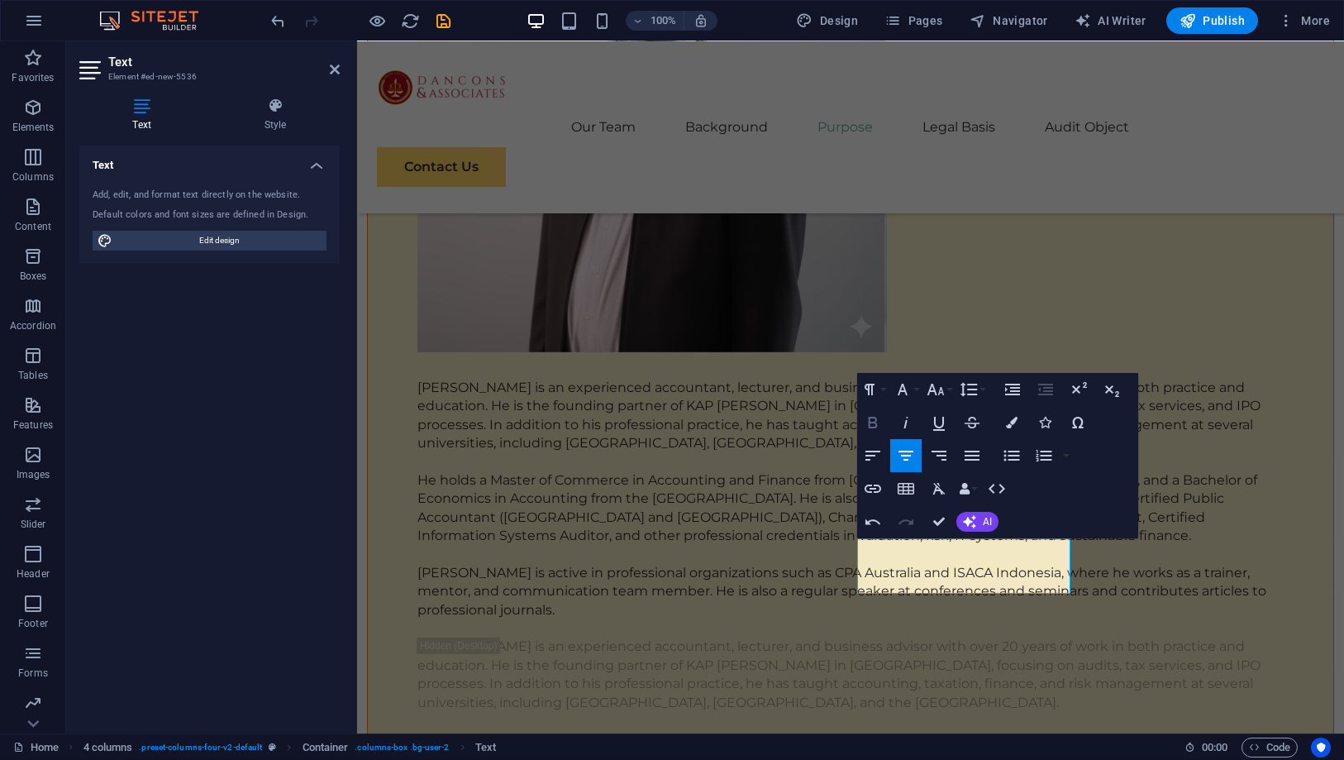
click at [874, 425] on icon "button" at bounding box center [873, 422] width 20 height 20
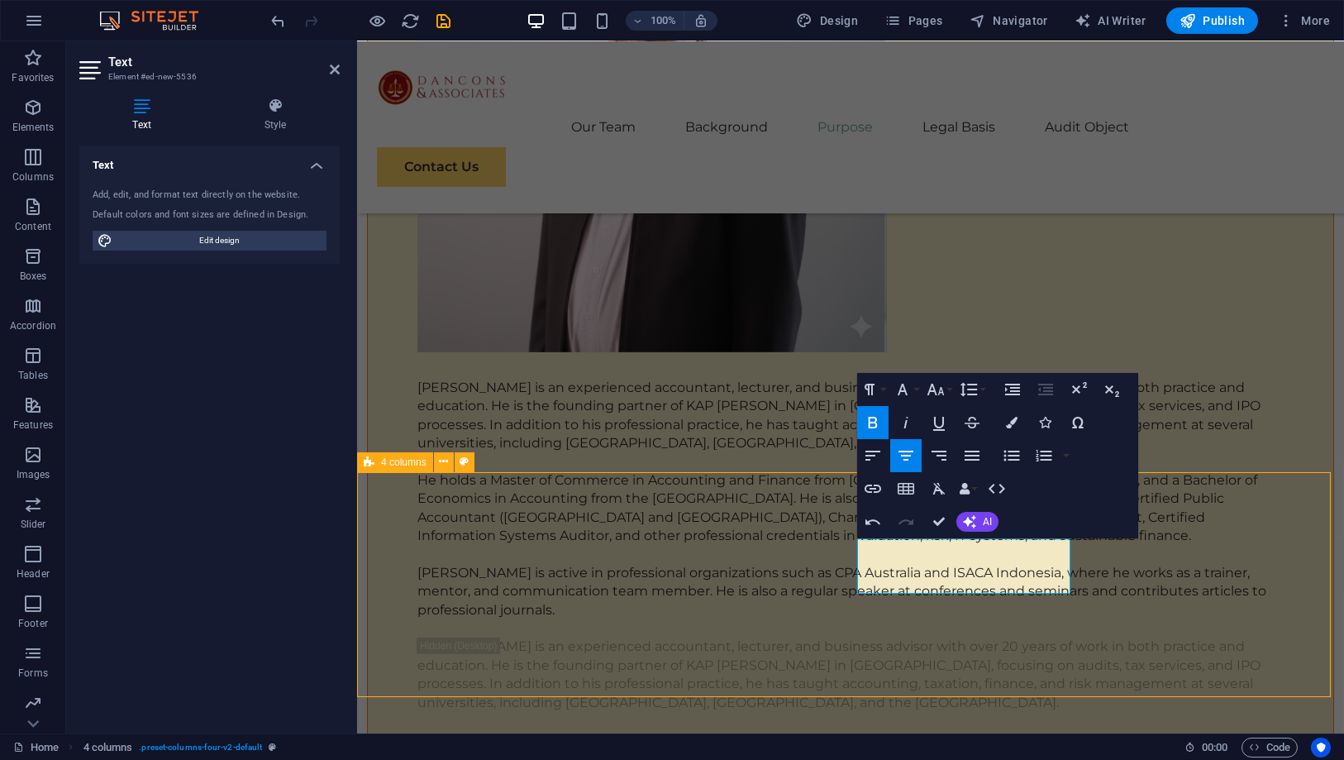
scroll to position [6914, 0]
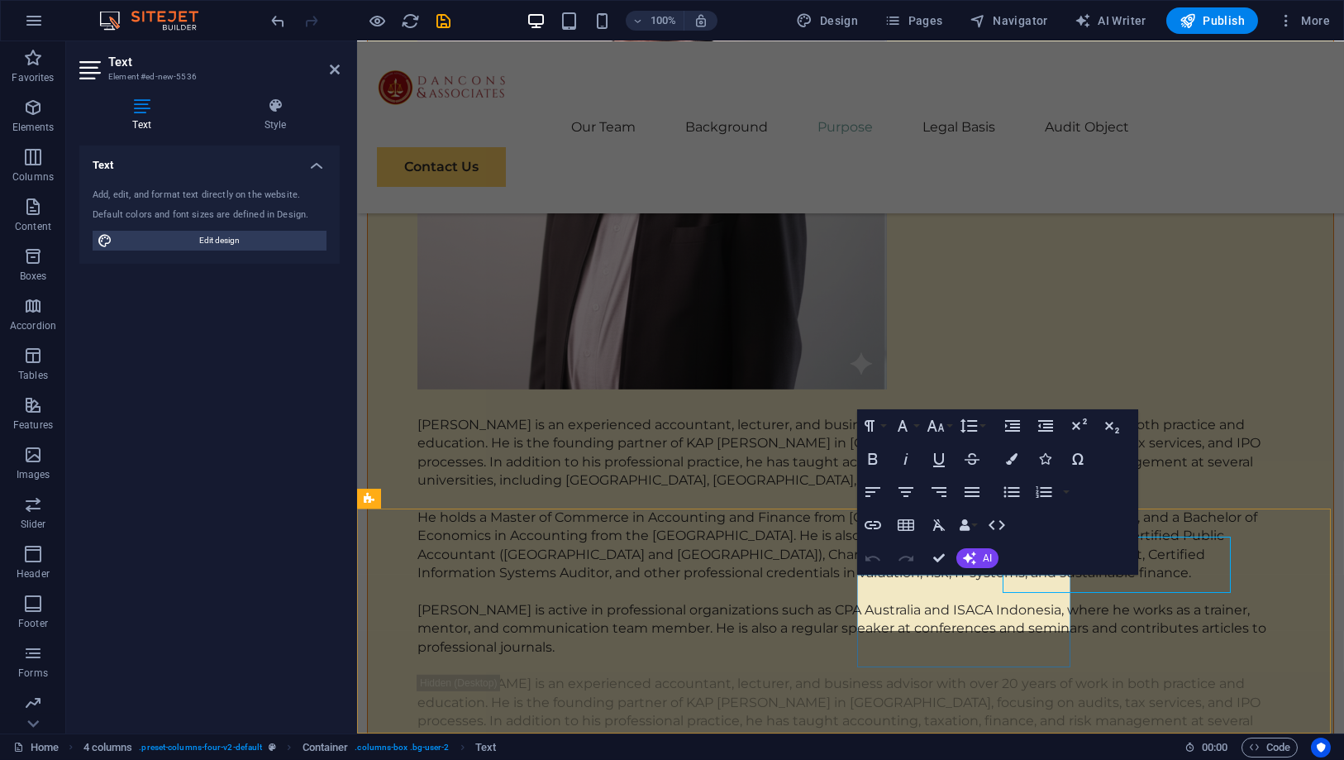
scroll to position [6914, 0]
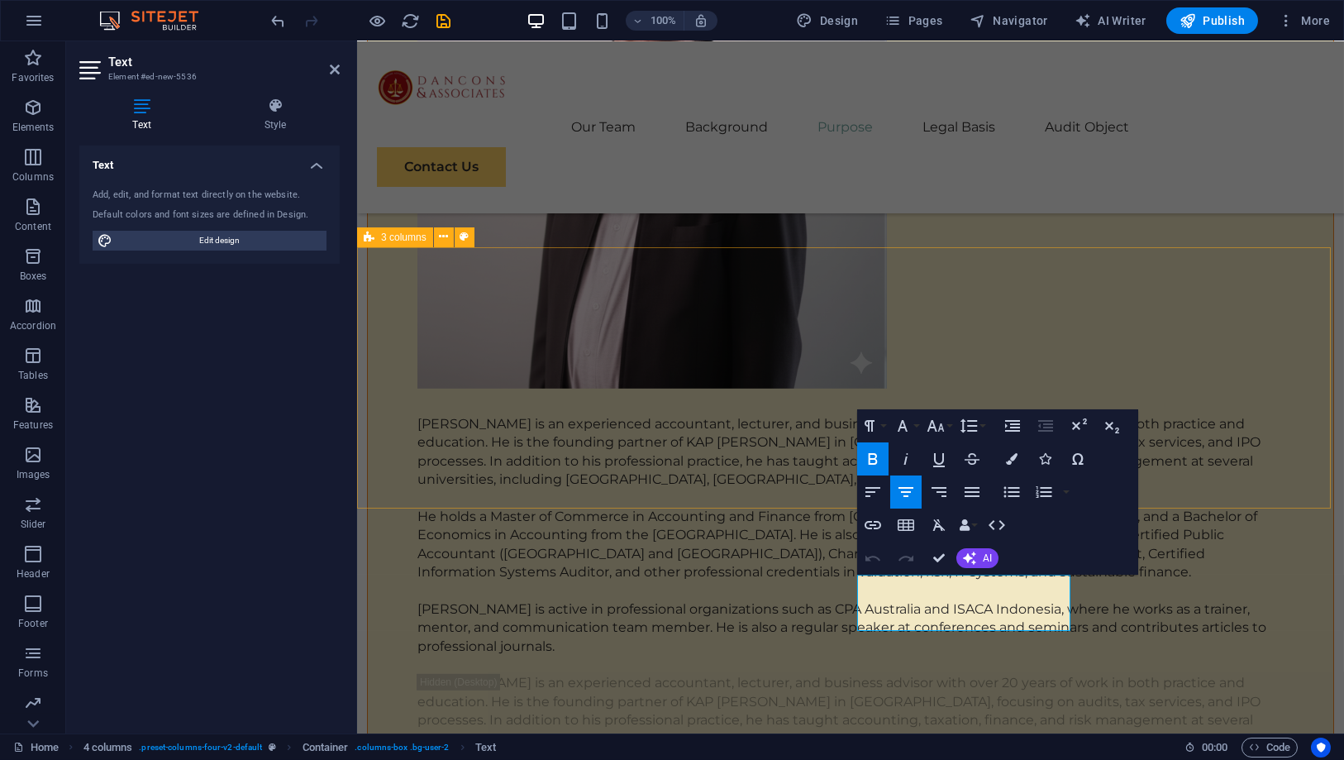
drag, startPoint x: 803, startPoint y: 499, endPoint x: 1093, endPoint y: 501, distance: 290.9
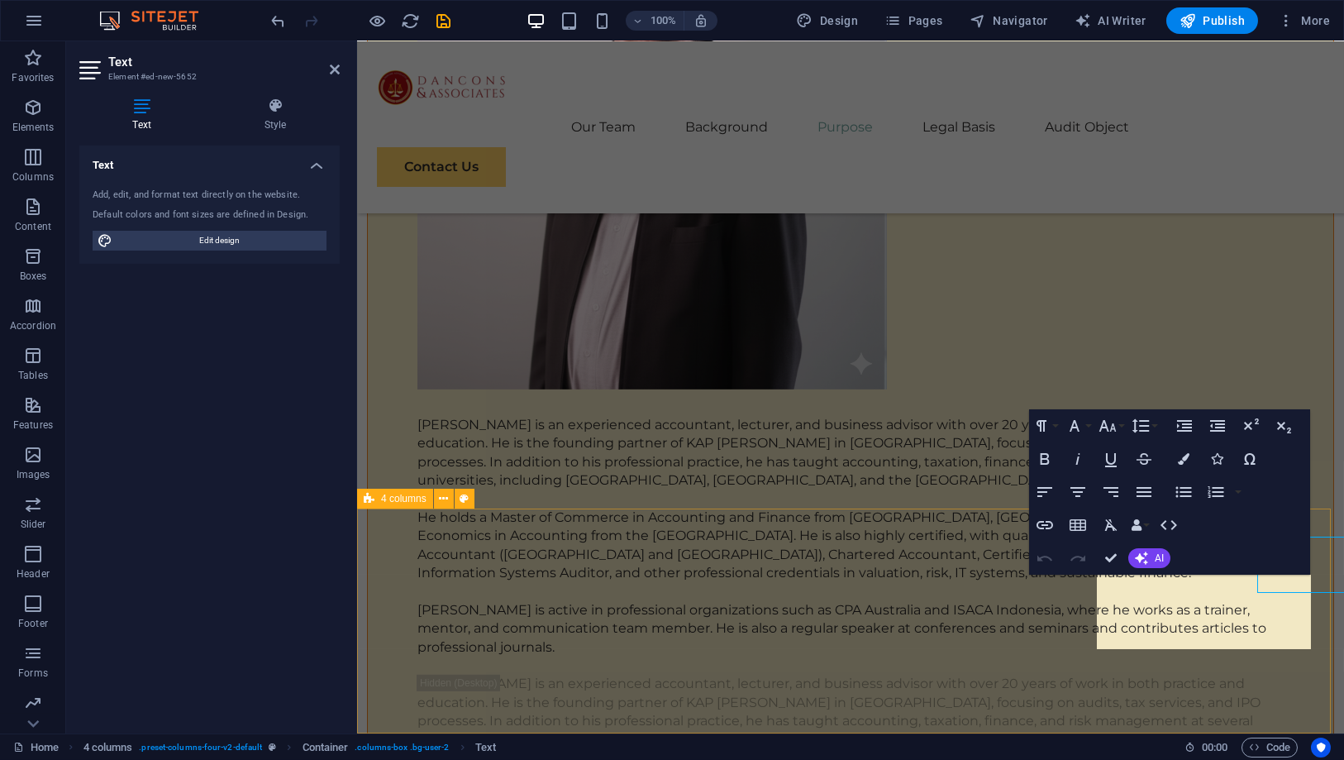
scroll to position [6914, 0]
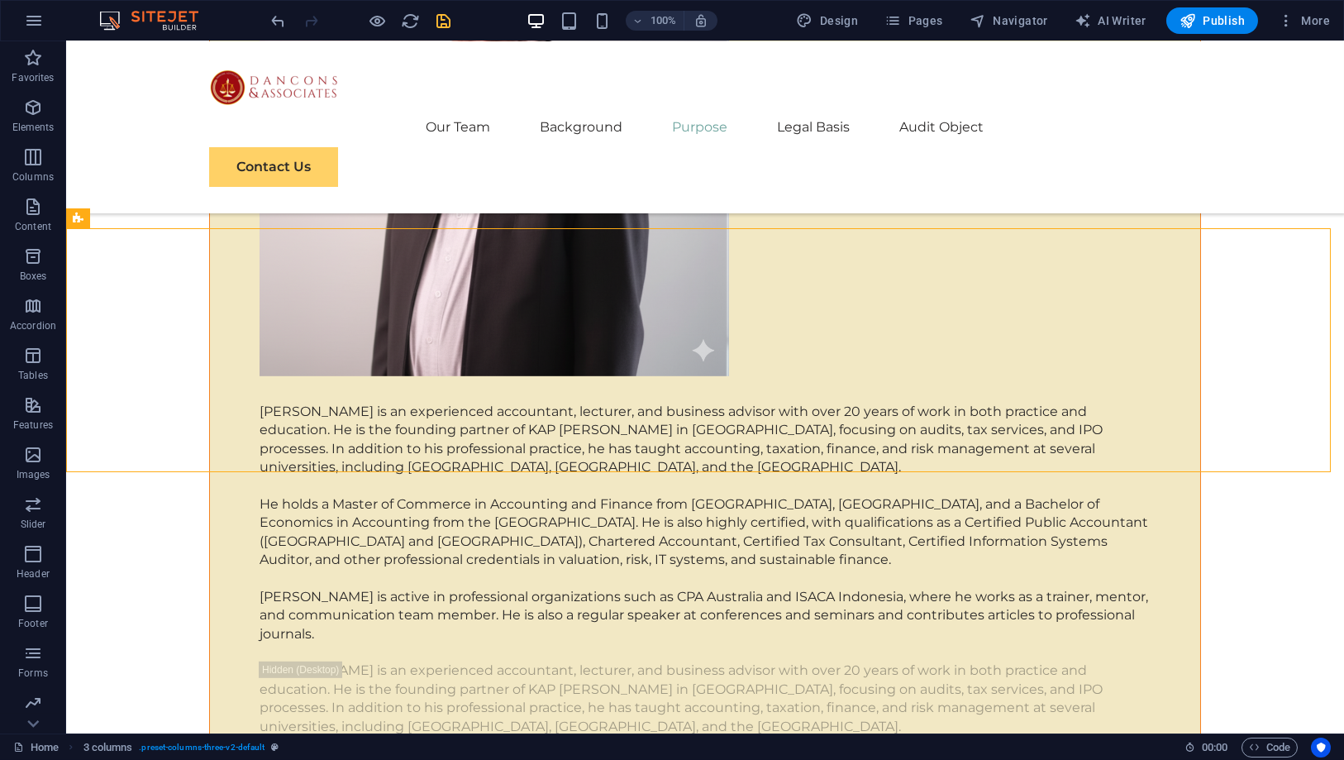
click at [448, 23] on icon "save" at bounding box center [444, 21] width 19 height 19
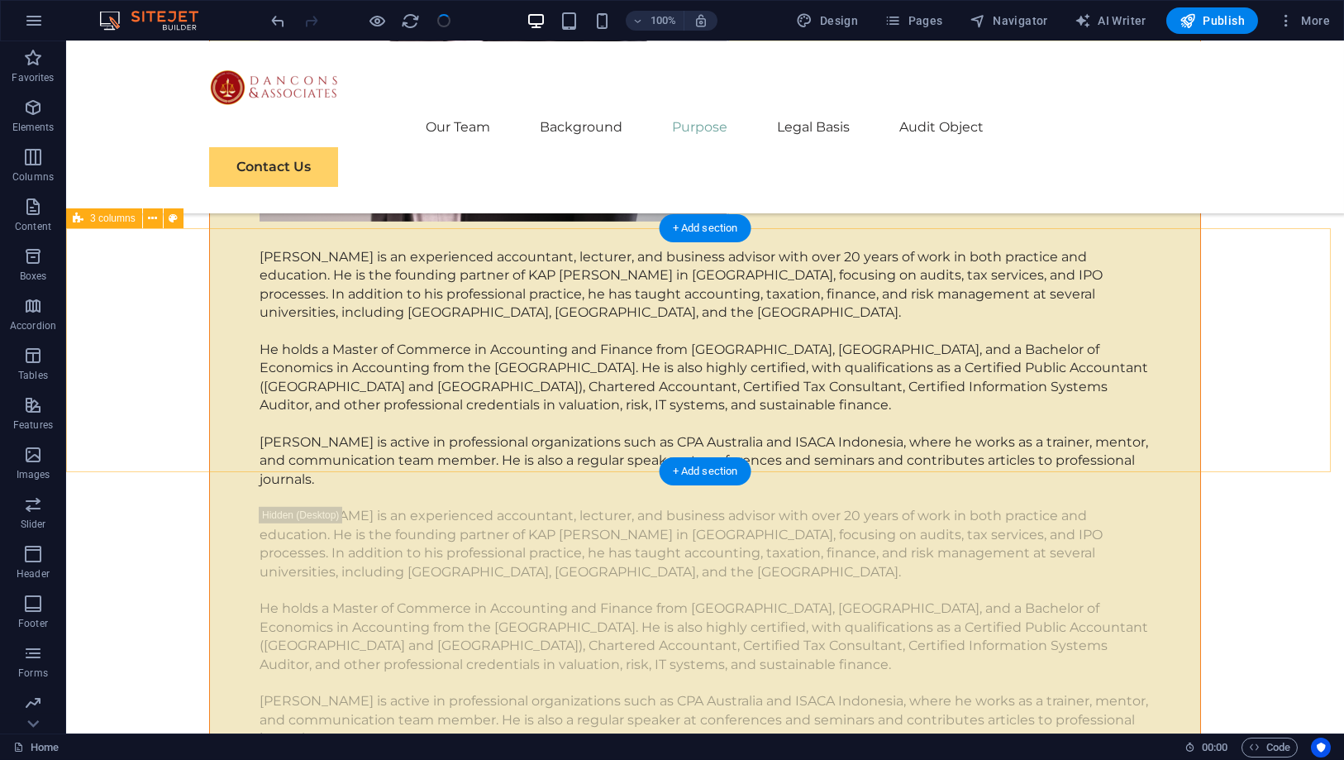
checkbox input "false"
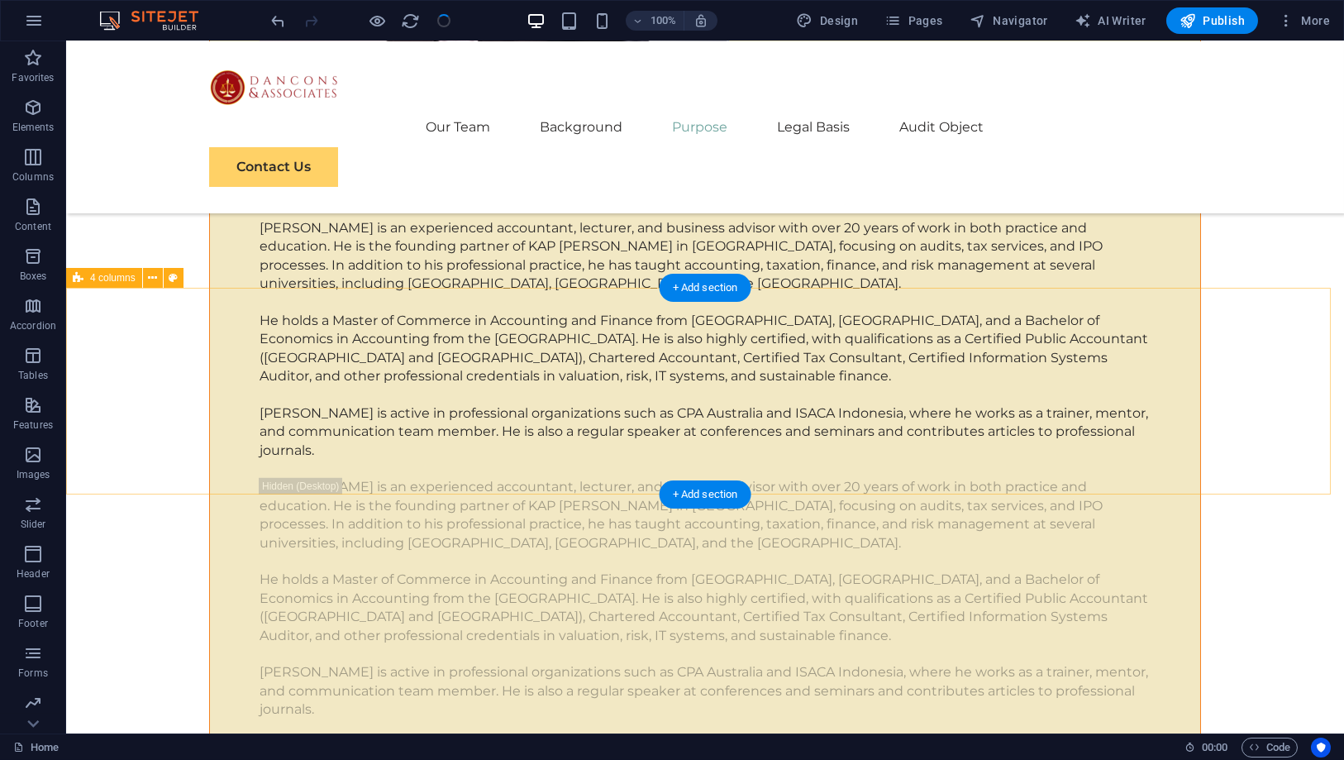
scroll to position [6821, 0]
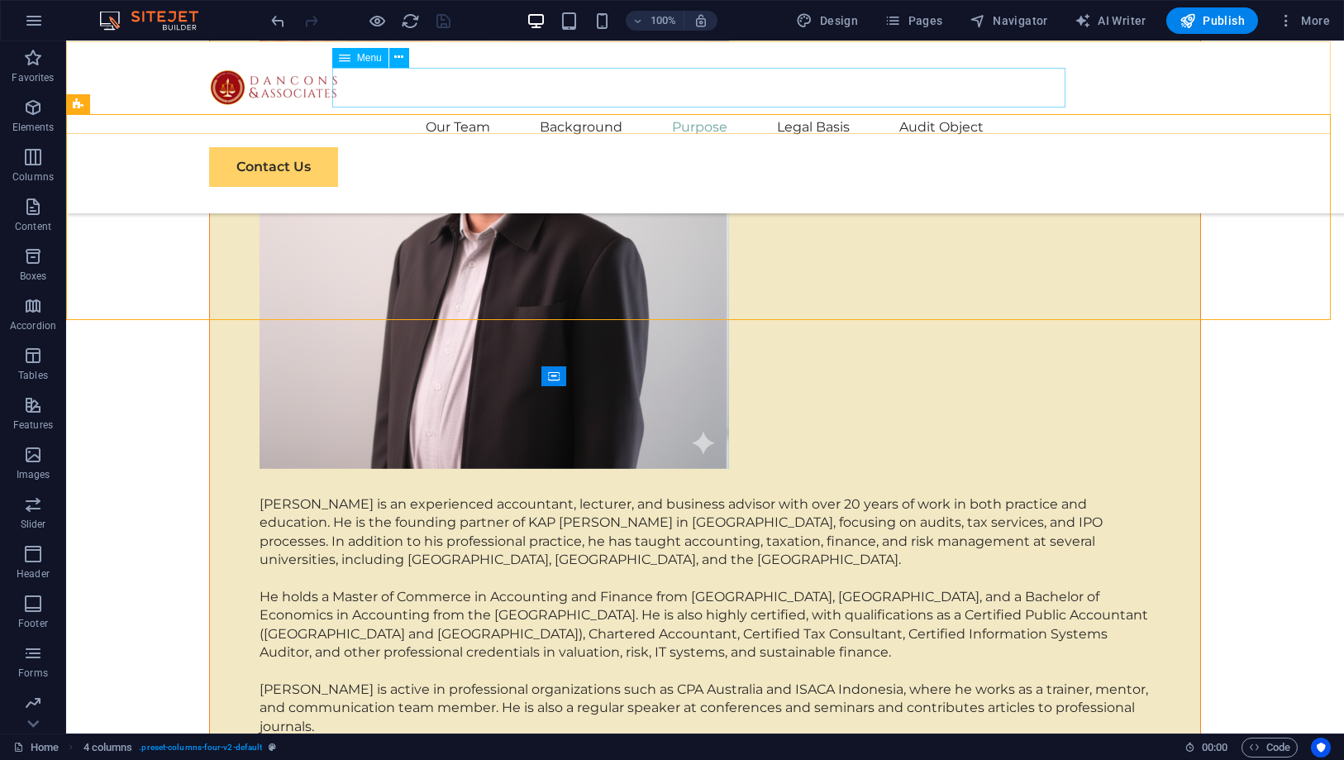
click at [800, 107] on nav "Our Team Background Purpose Legal Basis Audit Object" at bounding box center [705, 127] width 992 height 40
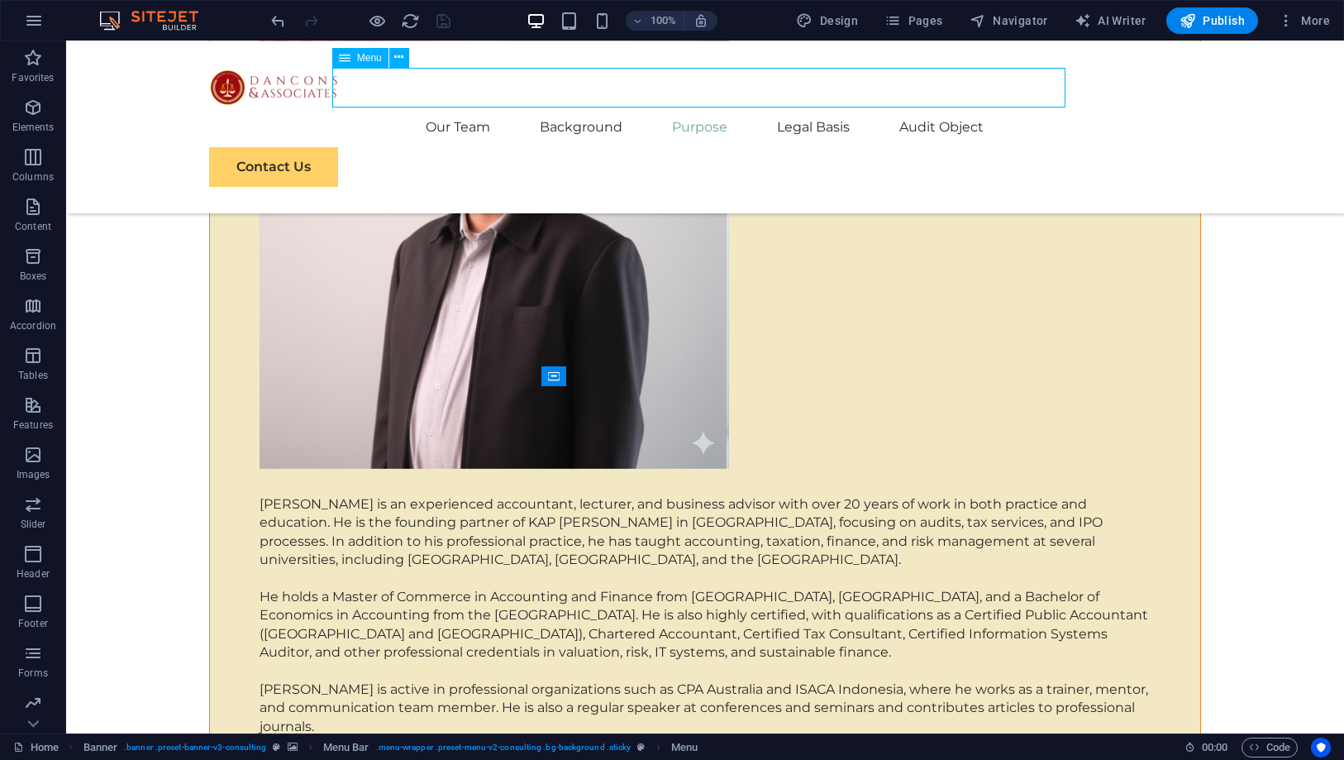
click at [800, 107] on nav "Our Team Background Purpose Legal Basis Audit Object" at bounding box center [705, 127] width 992 height 40
select select
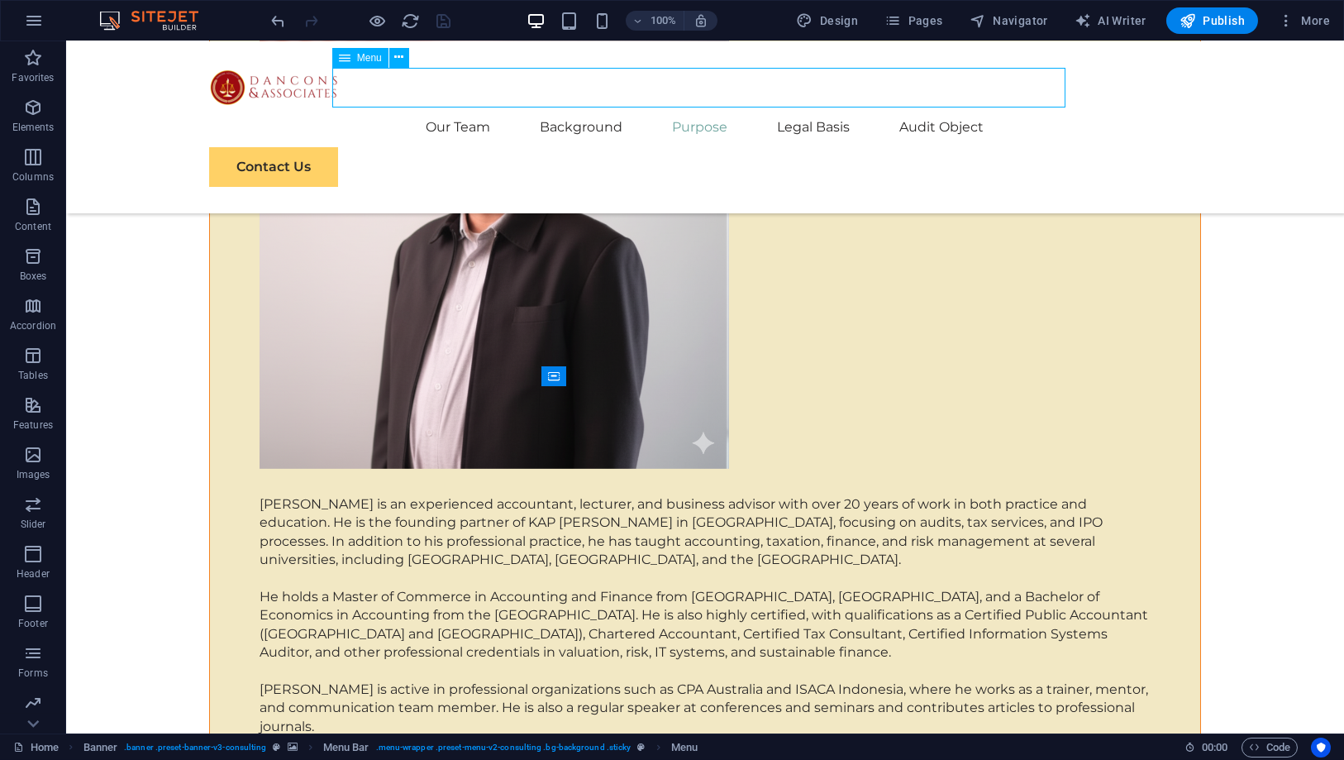
select select
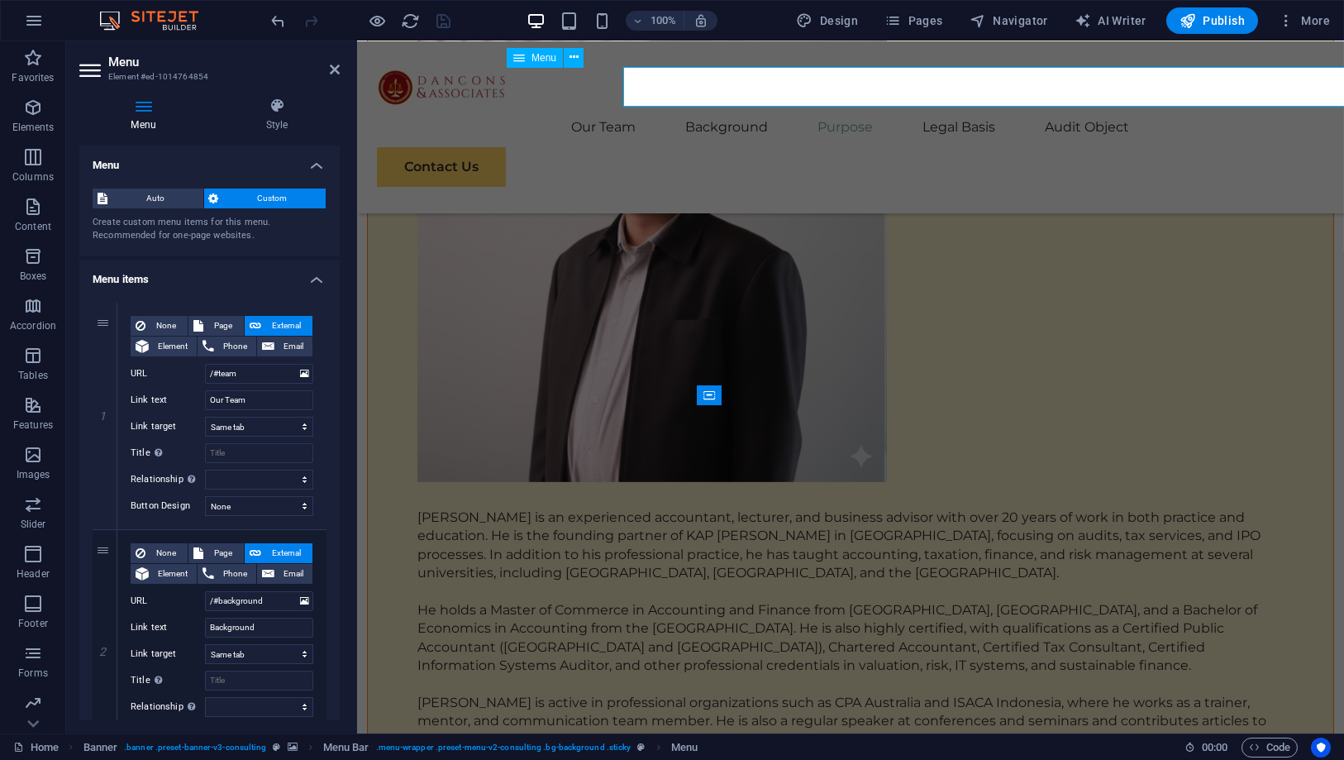
scroll to position [6823, 0]
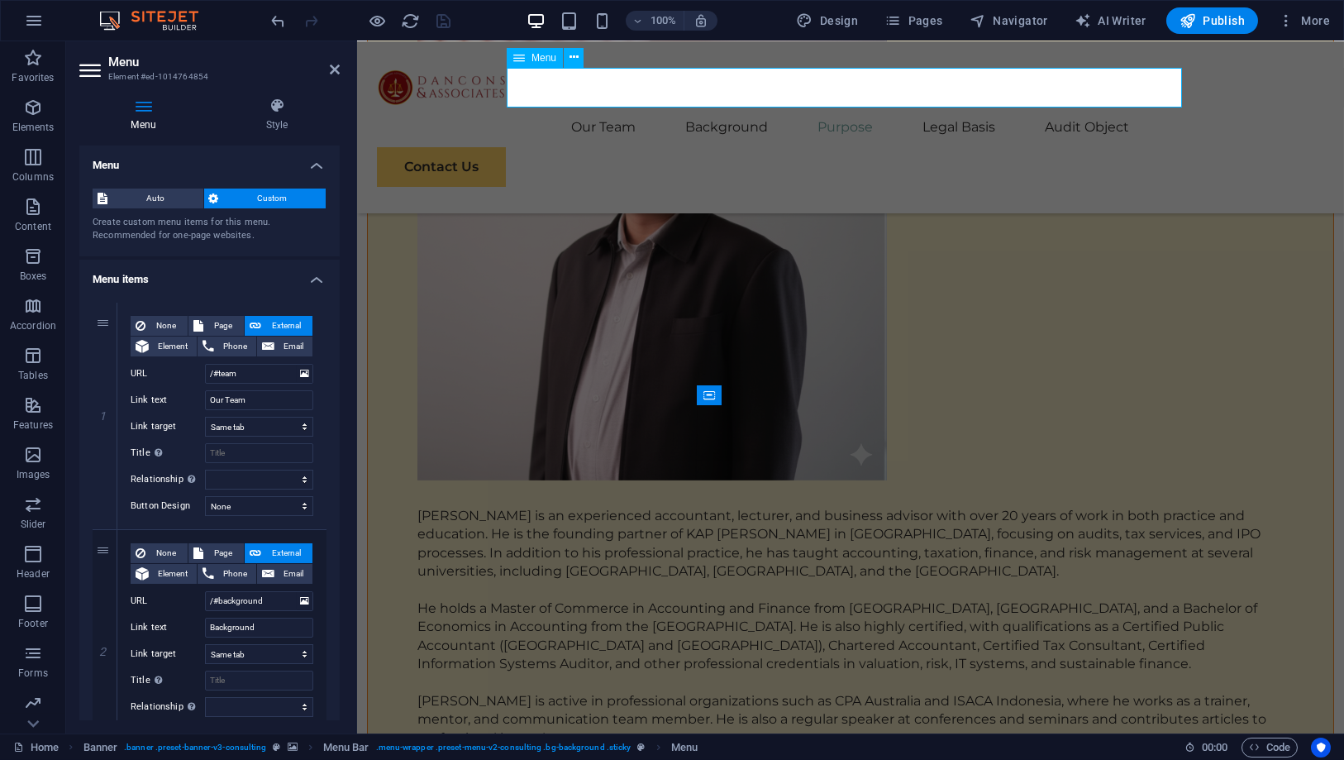
click at [945, 107] on nav "Our Team Background Purpose Legal Basis Audit Object" at bounding box center [849, 127] width 947 height 40
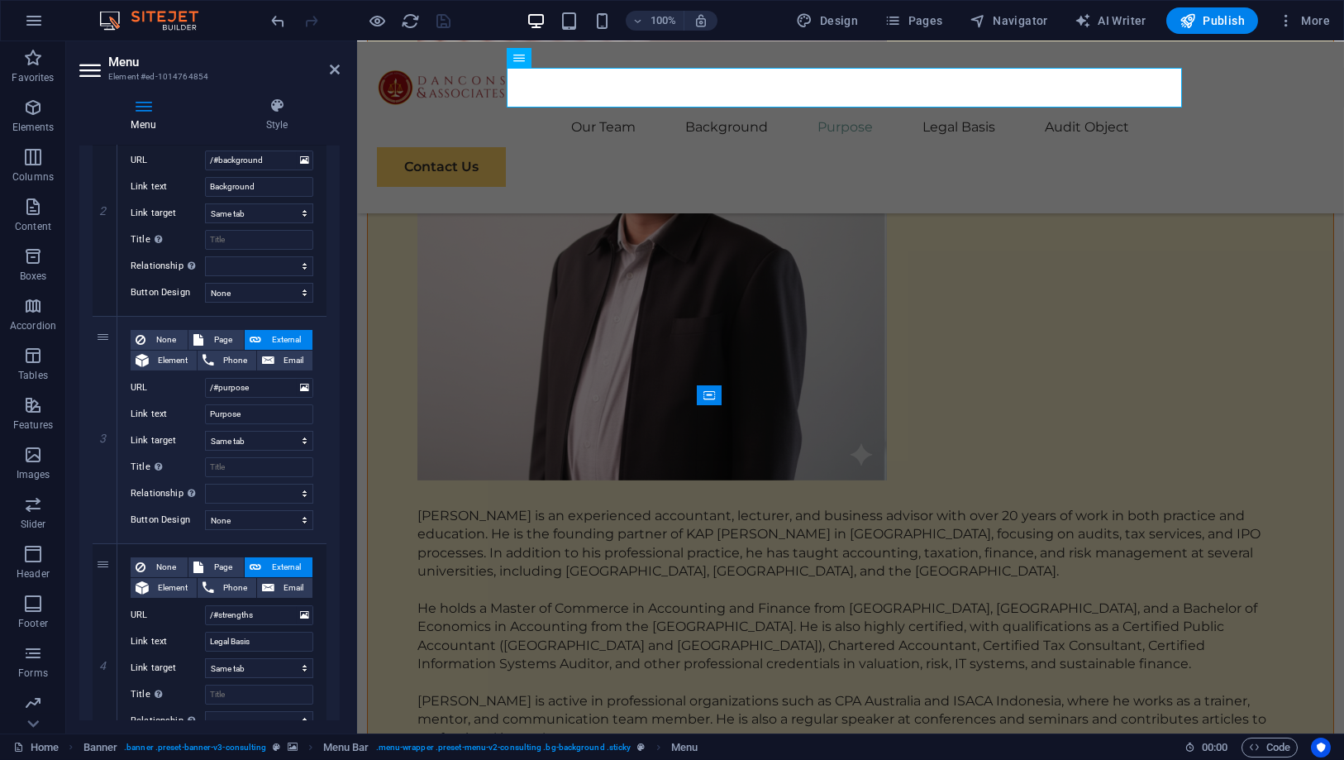
scroll to position [459, 0]
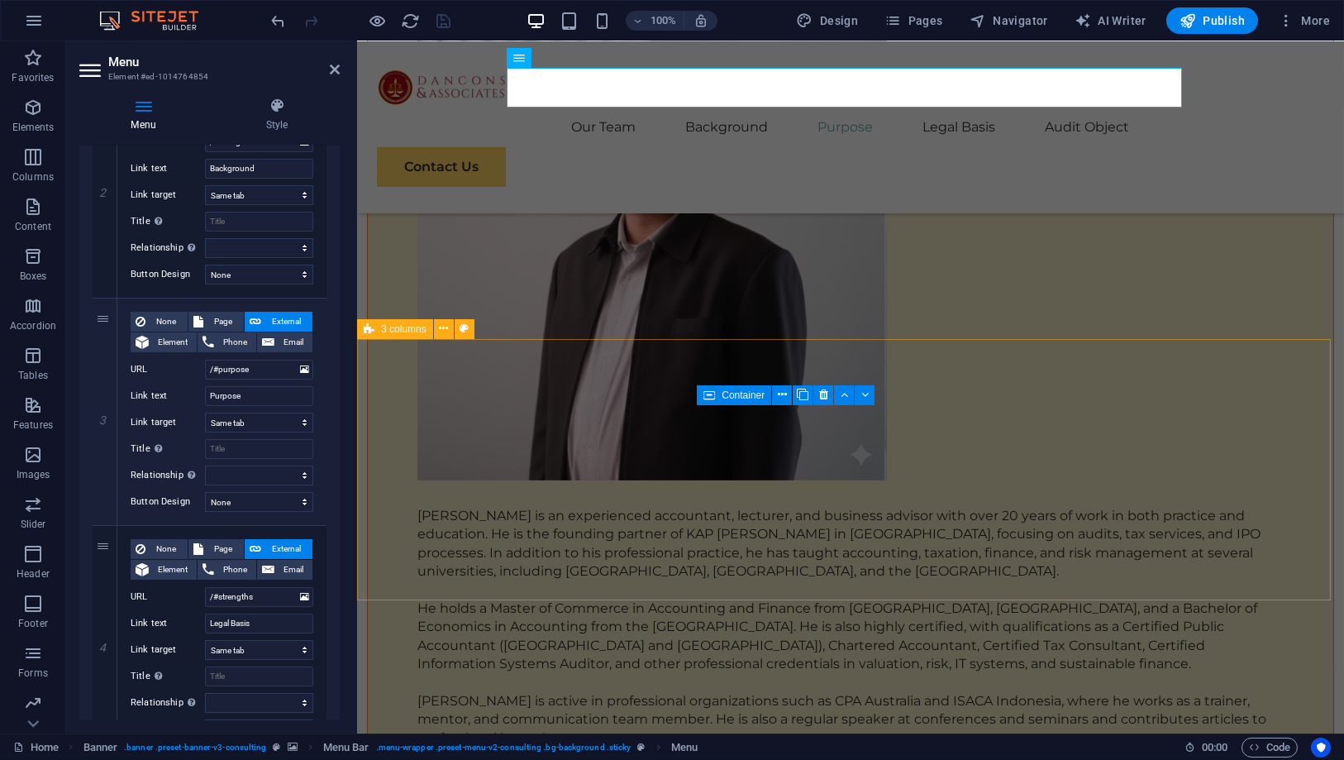
click at [407, 328] on span "3 columns" at bounding box center [403, 329] width 45 height 10
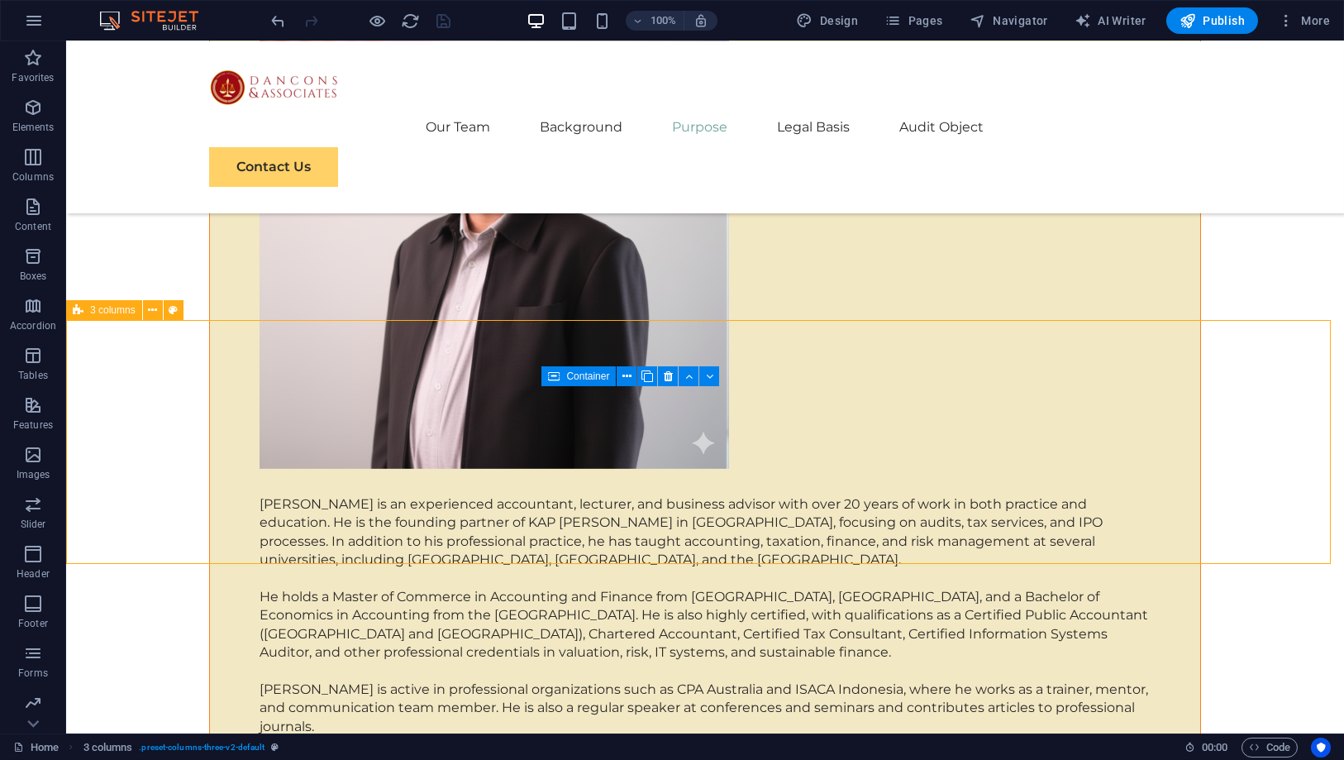
click at [93, 310] on span "3 columns" at bounding box center [112, 310] width 45 height 10
select select "rem"
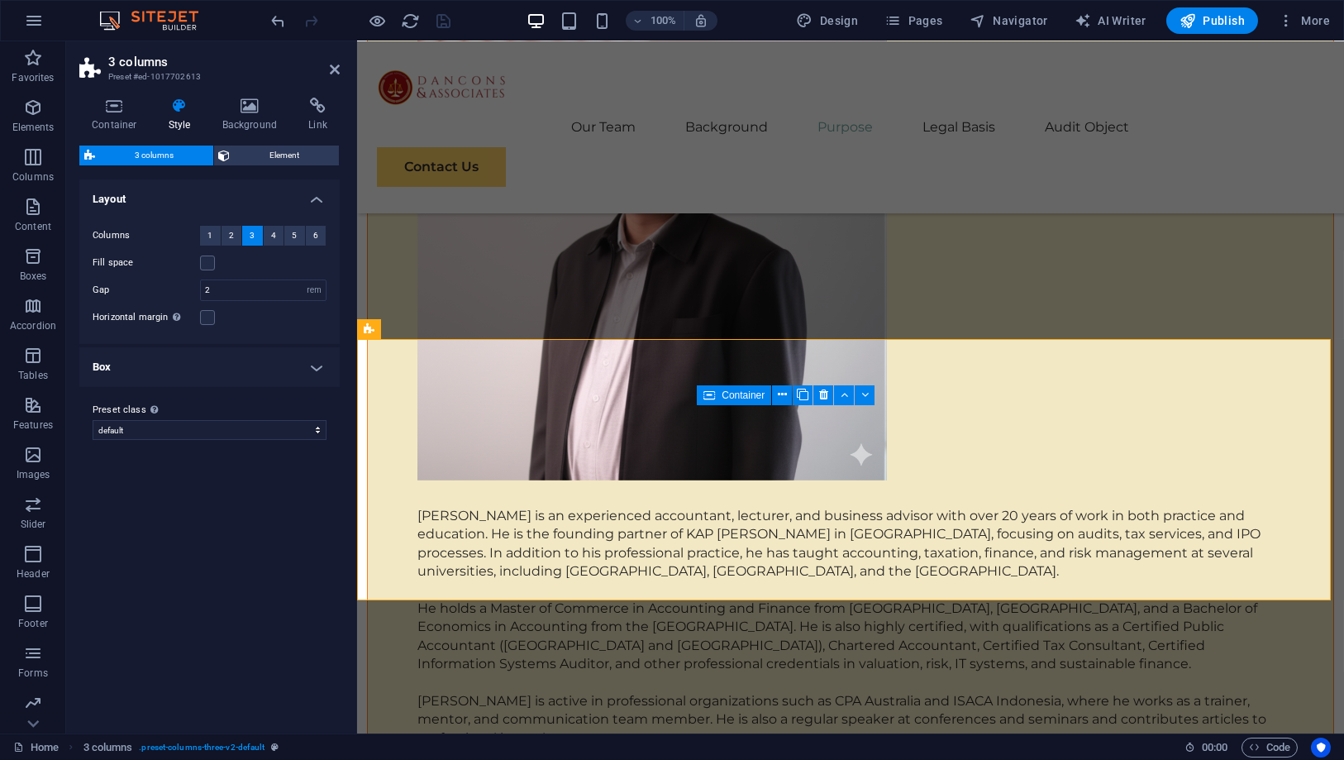
click at [193, 108] on icon at bounding box center [179, 106] width 47 height 17
click at [149, 110] on h4 "Container" at bounding box center [117, 115] width 77 height 35
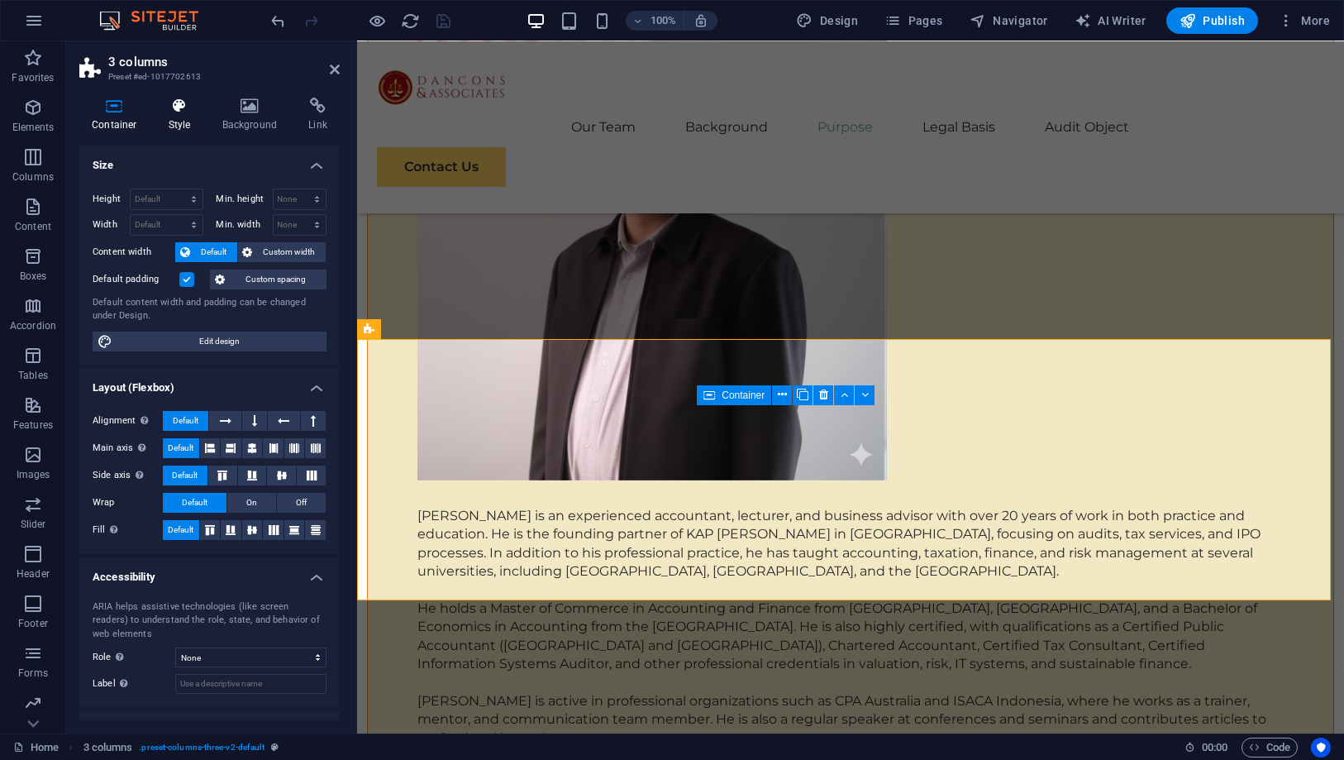
click at [205, 109] on h4 "Style" at bounding box center [183, 115] width 54 height 35
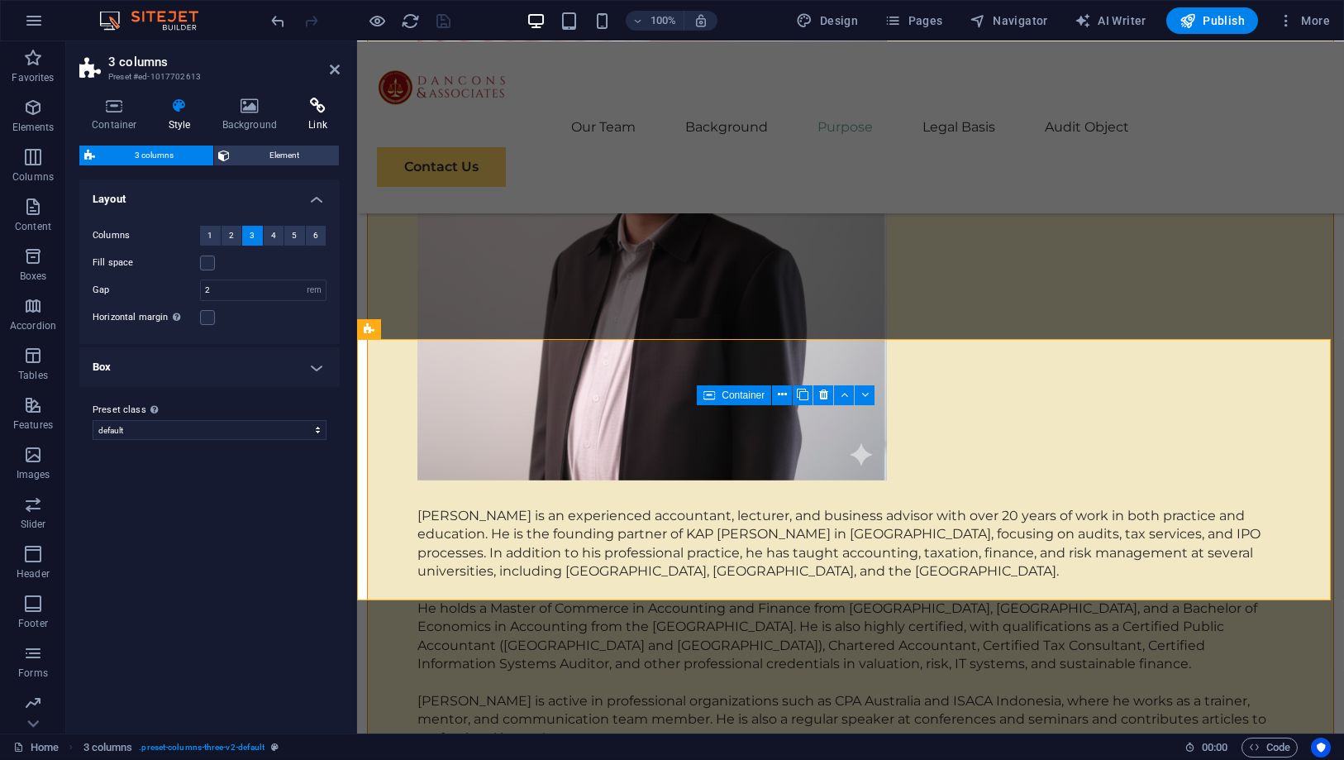
click at [316, 107] on icon at bounding box center [318, 106] width 44 height 17
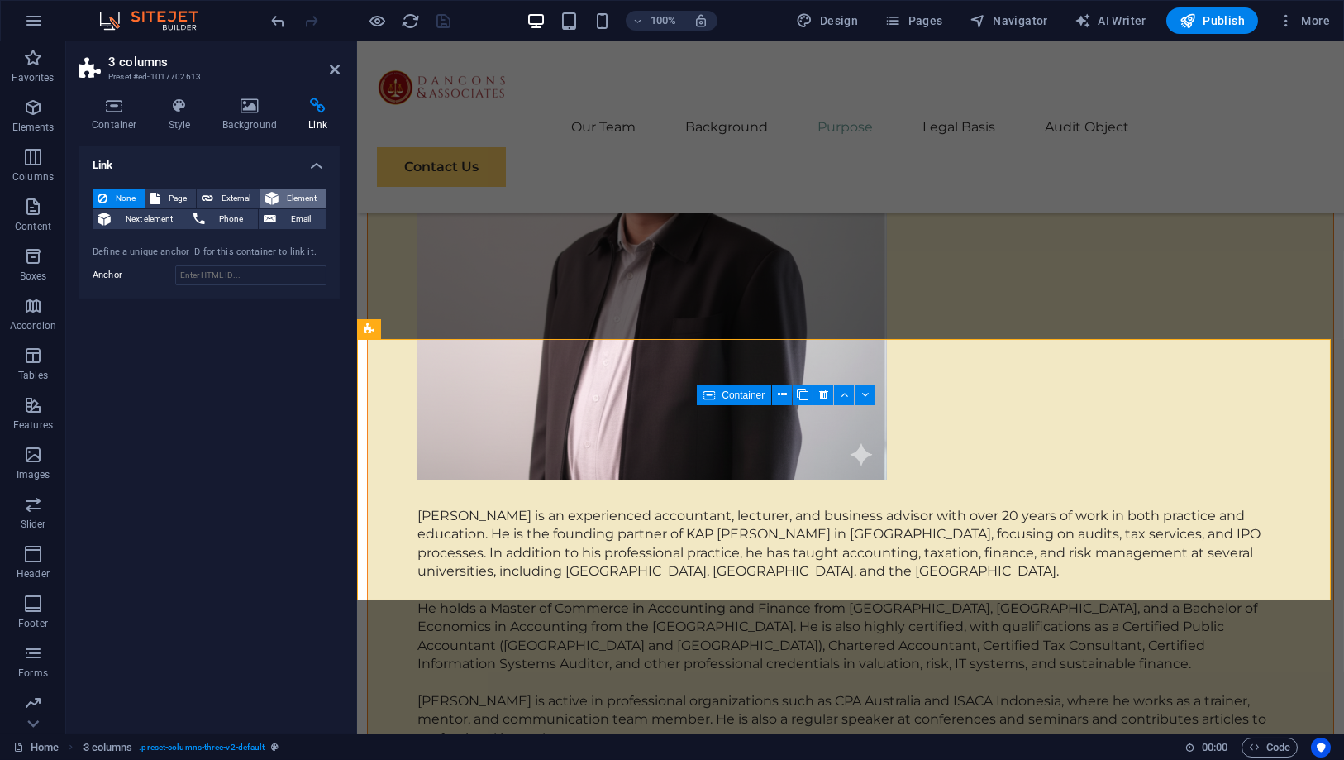
click at [308, 193] on span "Element" at bounding box center [301, 198] width 37 height 20
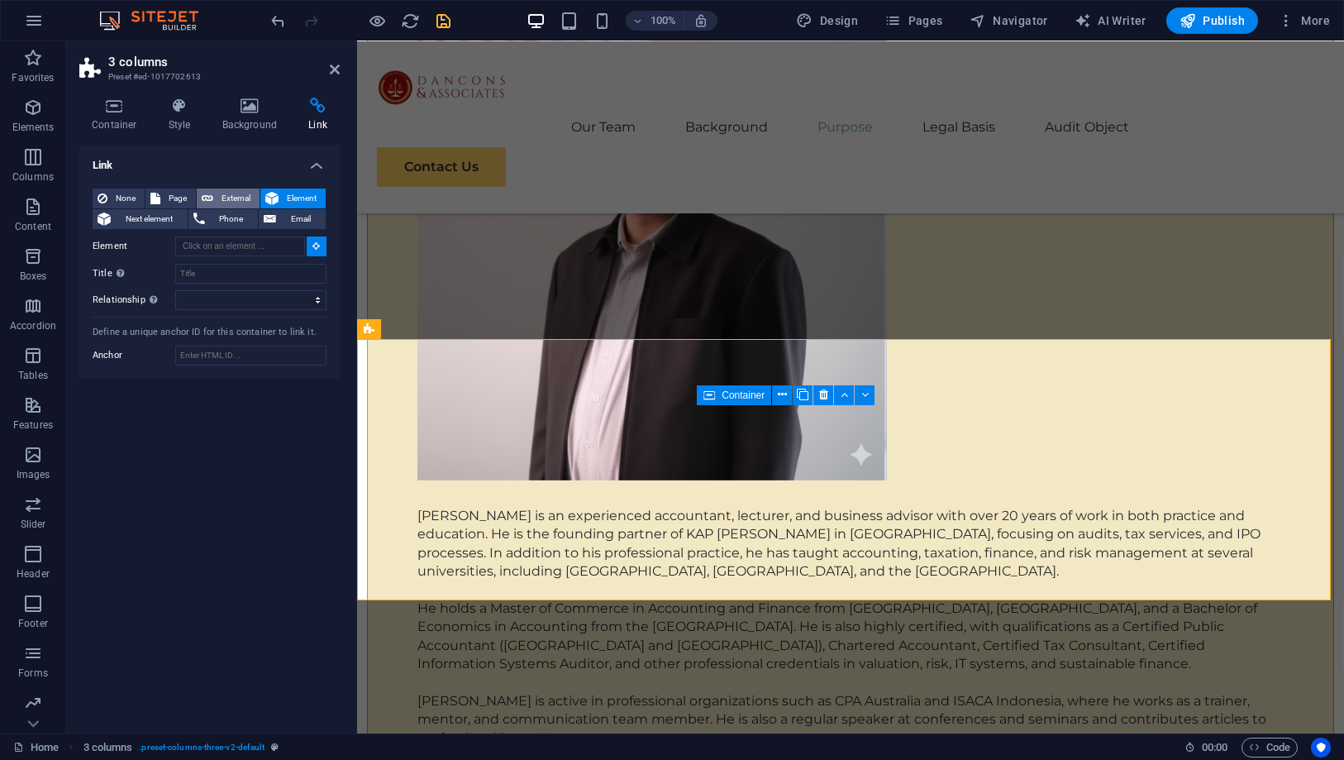
click at [226, 193] on span "External" at bounding box center [236, 198] width 36 height 20
select select "blank"
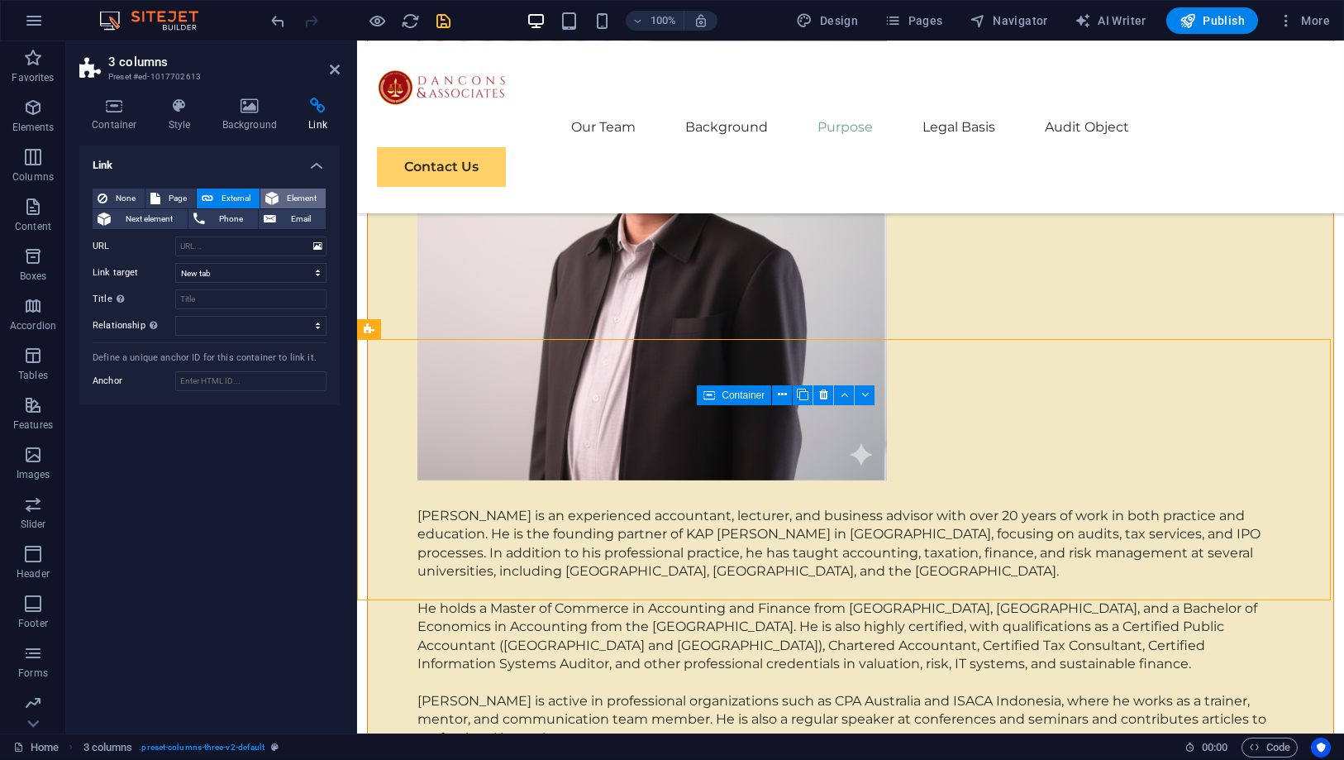
click at [289, 193] on span "Element" at bounding box center [301, 198] width 37 height 20
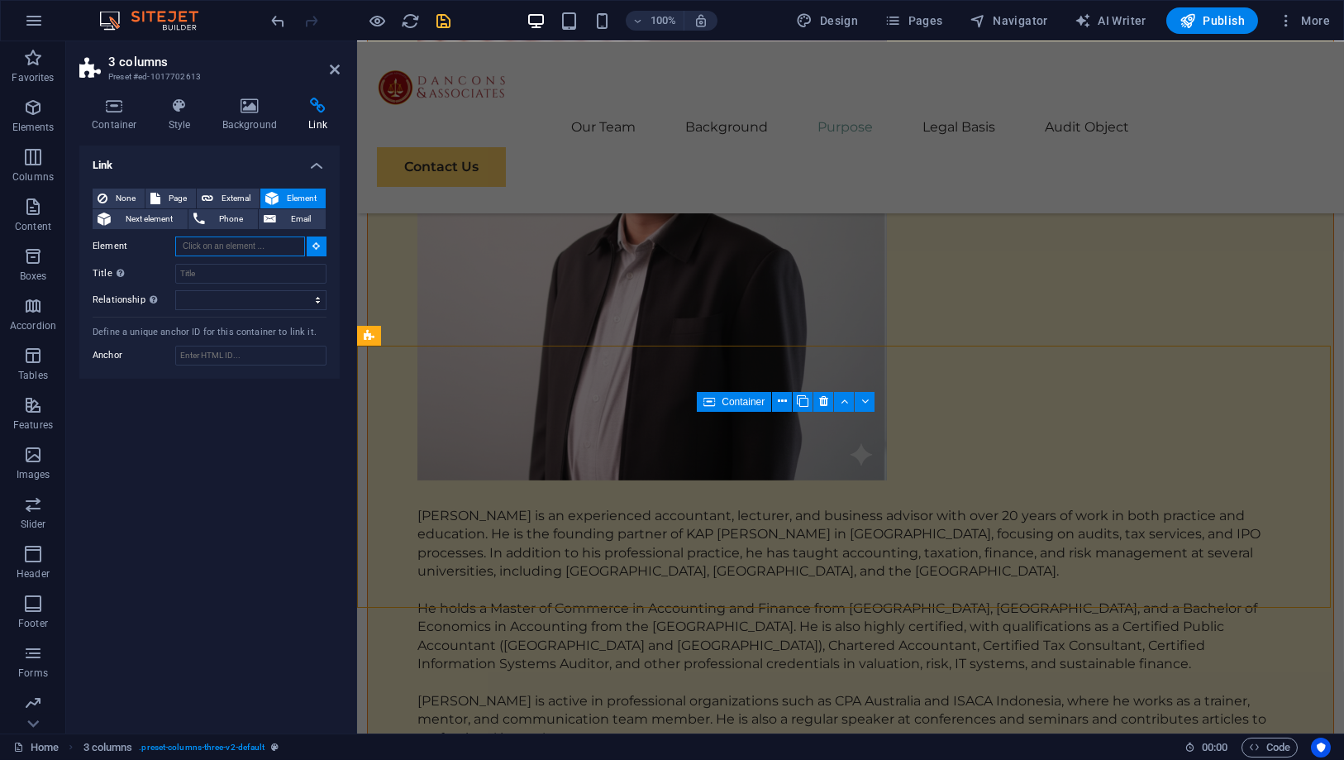
scroll to position [6730, 0]
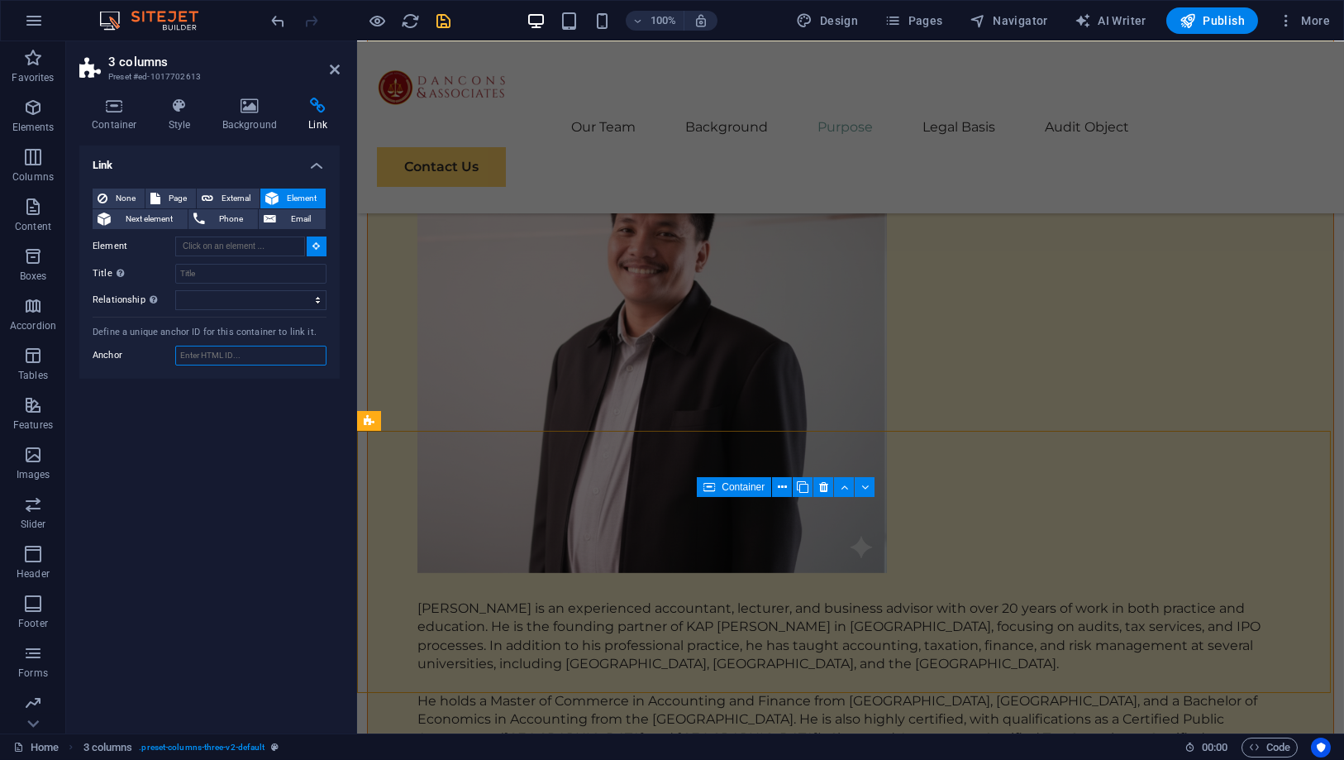
click at [254, 352] on input "Anchor" at bounding box center [250, 355] width 151 height 20
type input "legal"
click at [226, 433] on div "Link None Page External Element Next element Phone Email Page Home Subpage Lega…" at bounding box center [209, 432] width 260 height 574
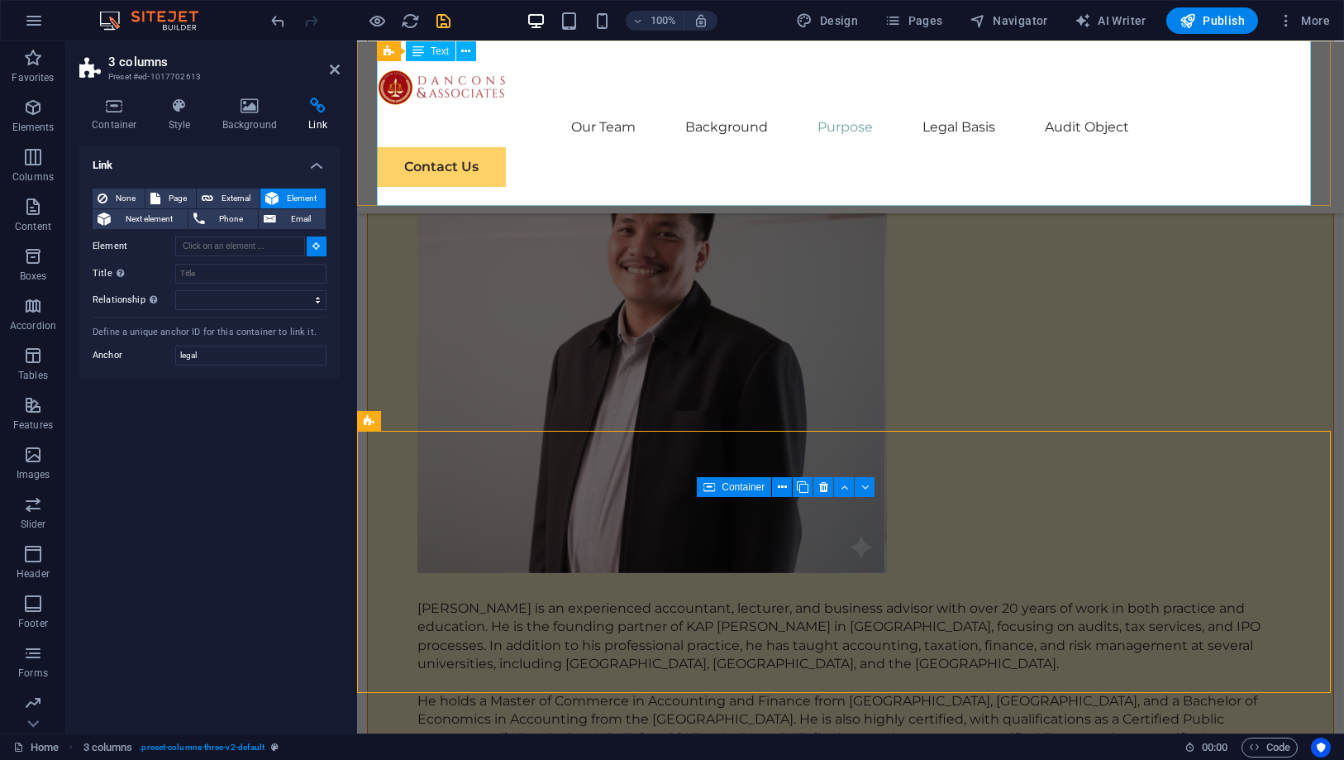
type input "#ed-1017456994"
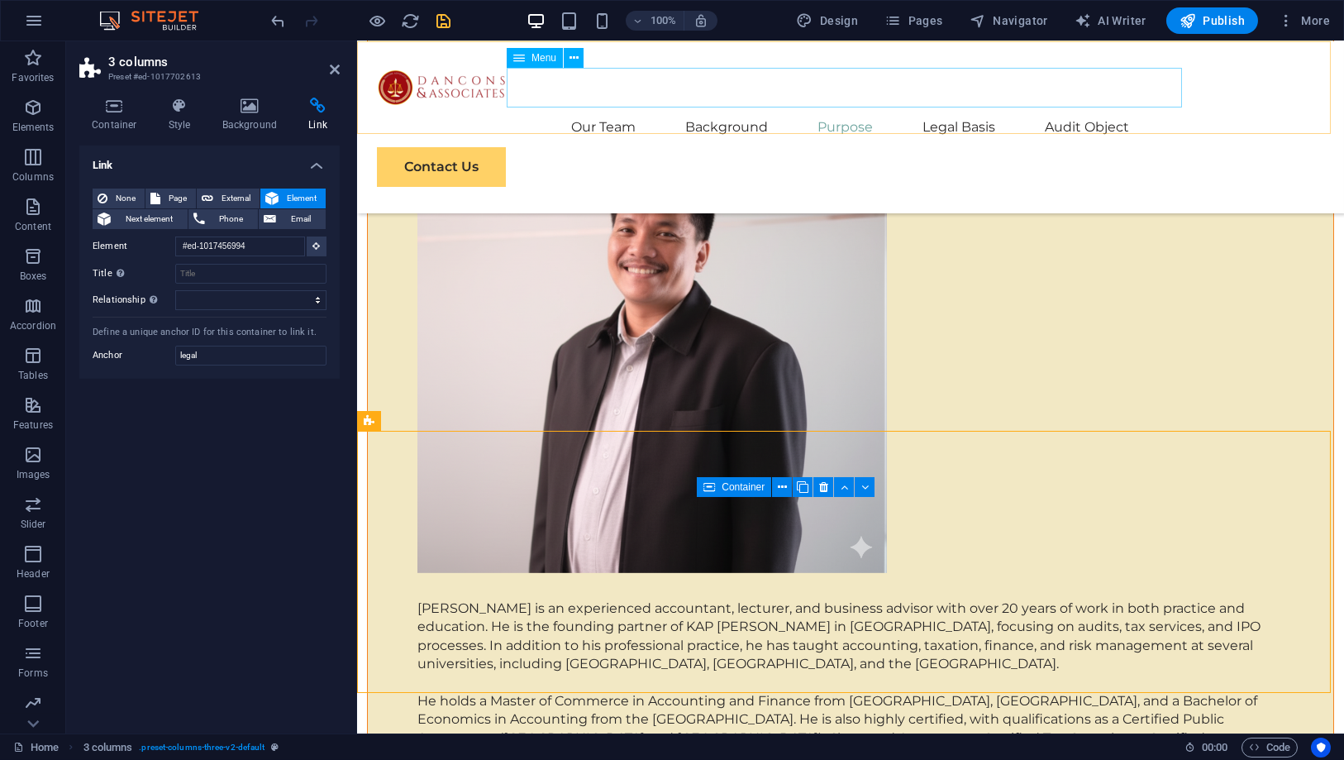
click at [939, 107] on nav "Our Team Background Purpose Legal Basis Audit Object" at bounding box center [849, 127] width 947 height 40
select select
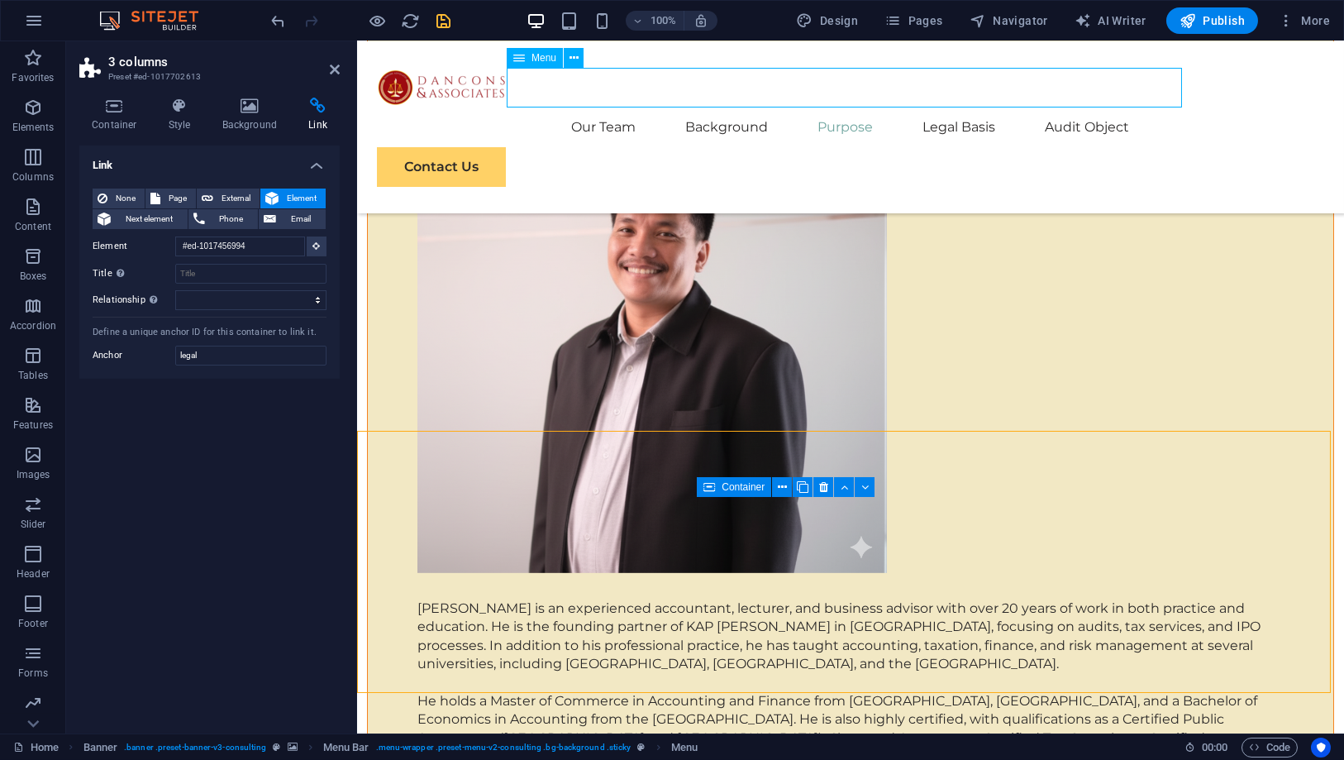
select select
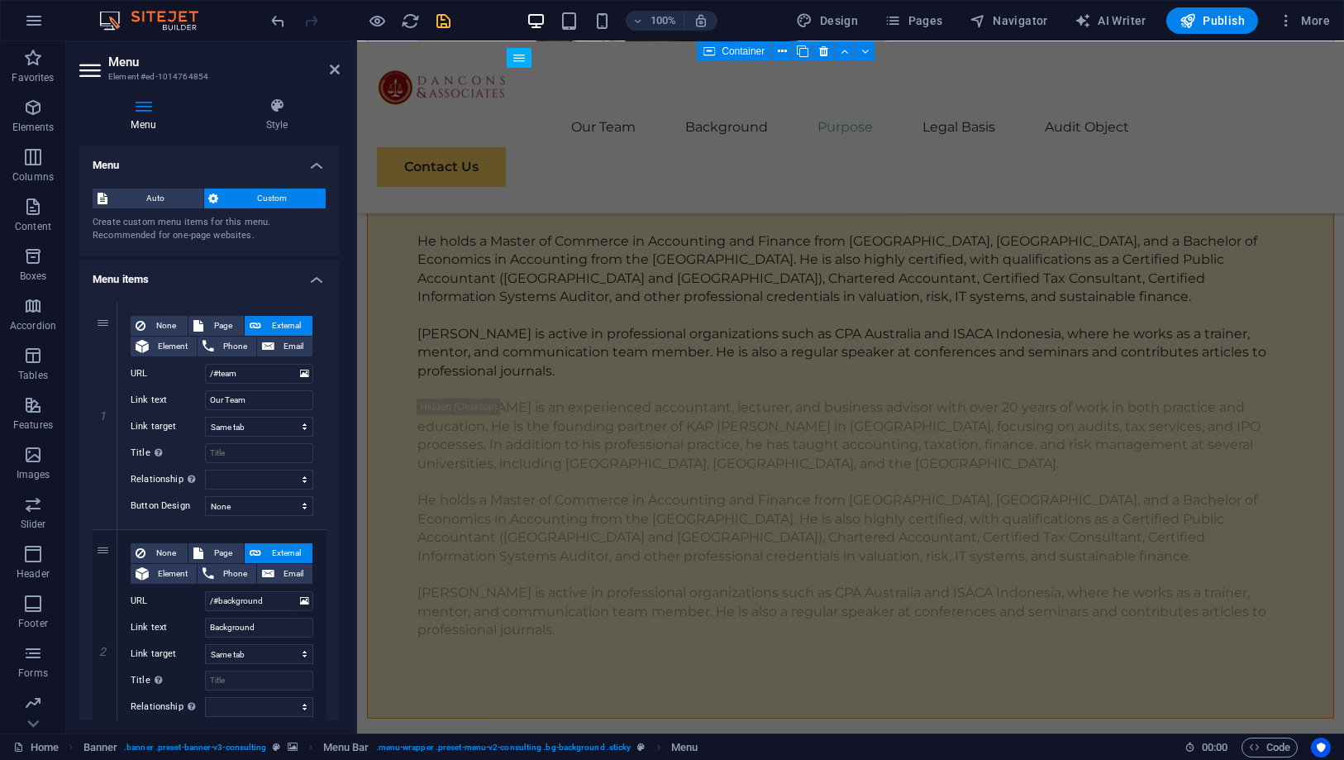
scroll to position [550, 0]
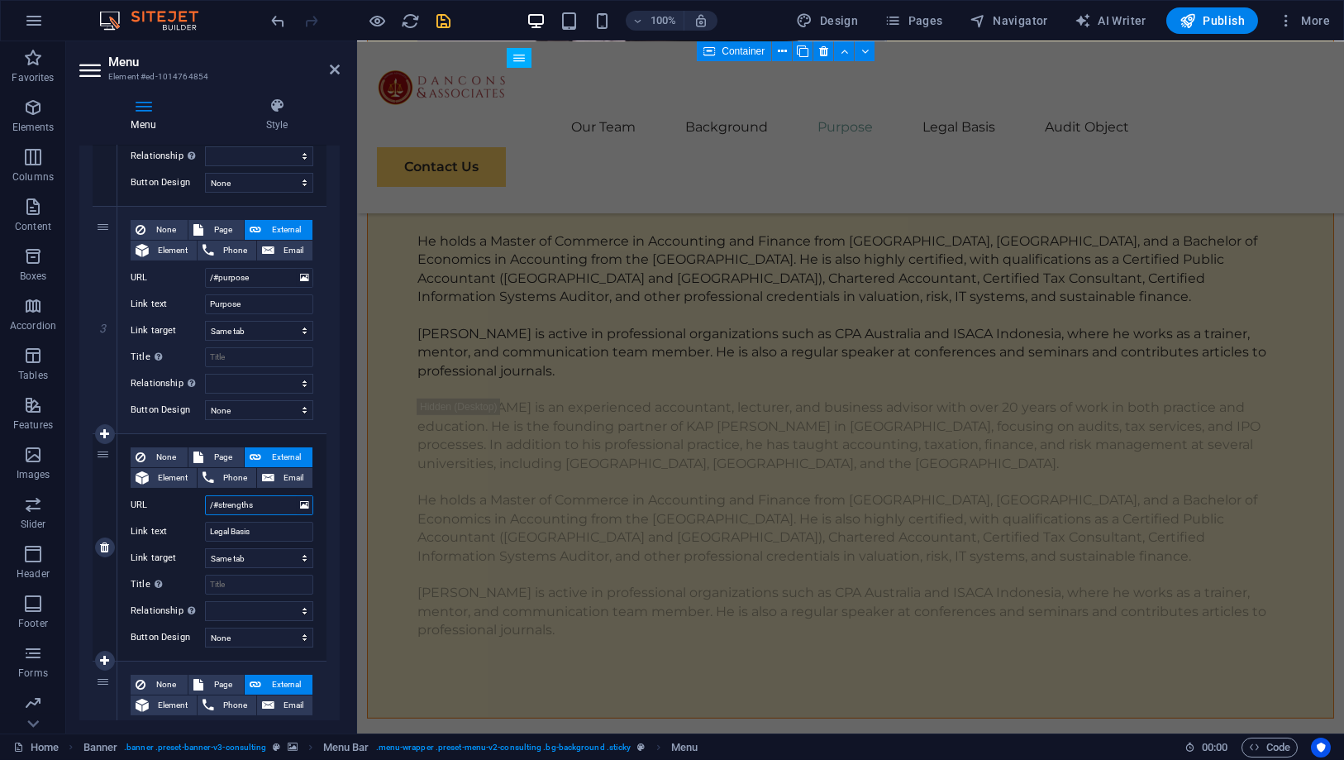
drag, startPoint x: 255, startPoint y: 504, endPoint x: 220, endPoint y: 499, distance: 35.9
click at [220, 499] on input "/#strengths" at bounding box center [259, 505] width 108 height 20
type input "/#"
select select
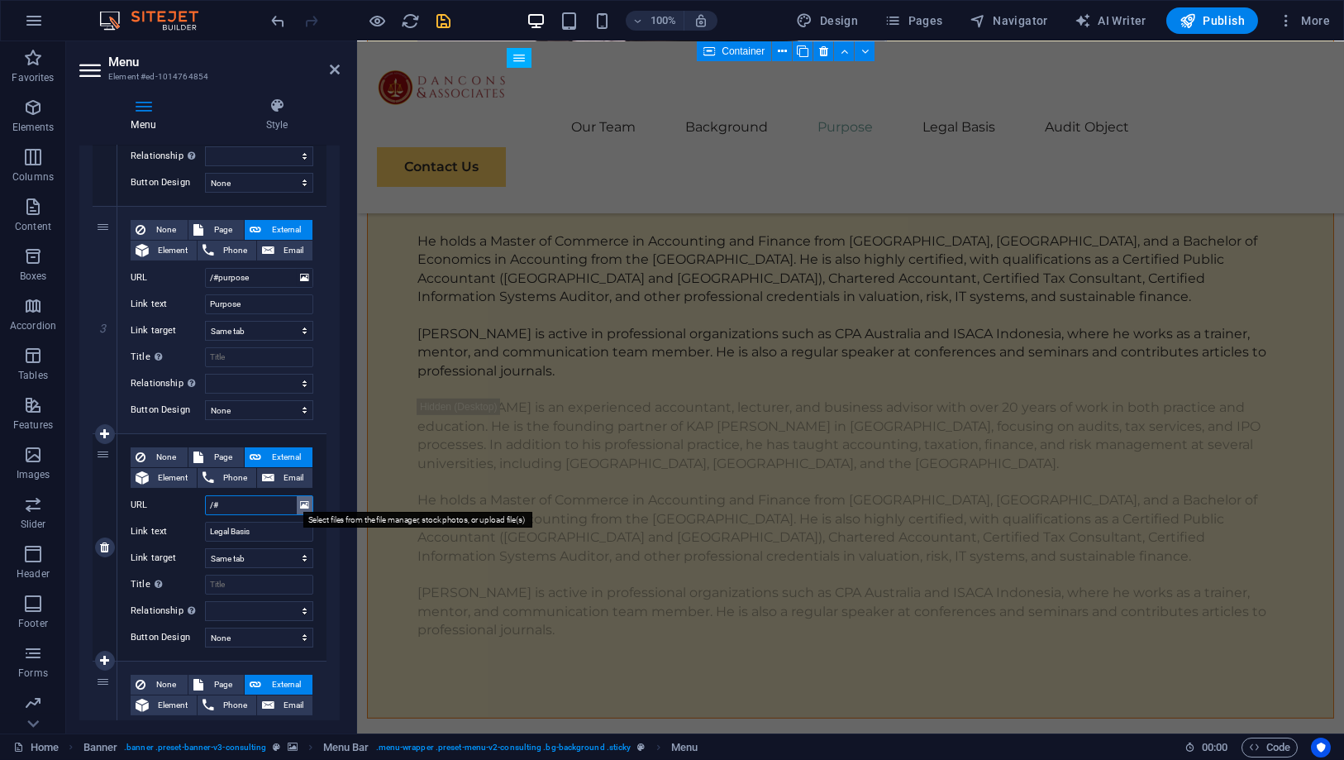
select select
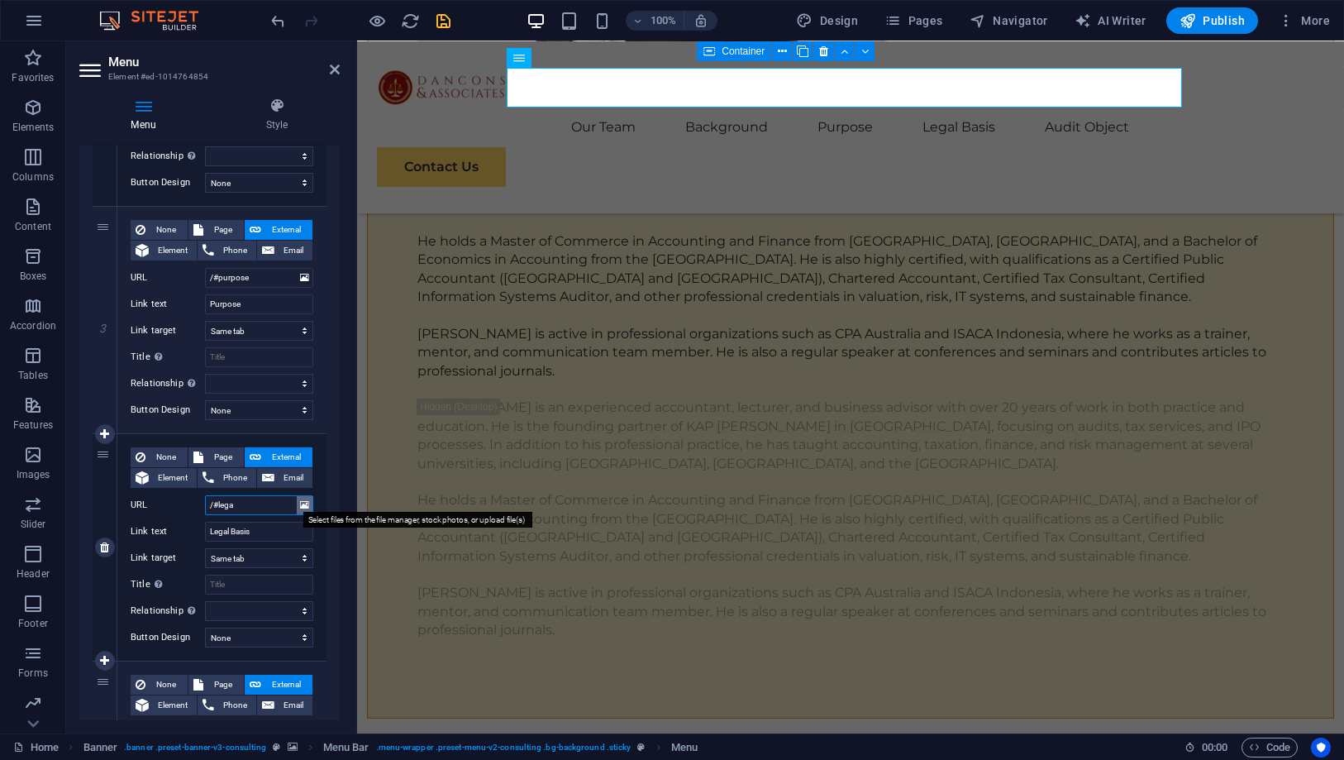
type input "/#legal"
select select
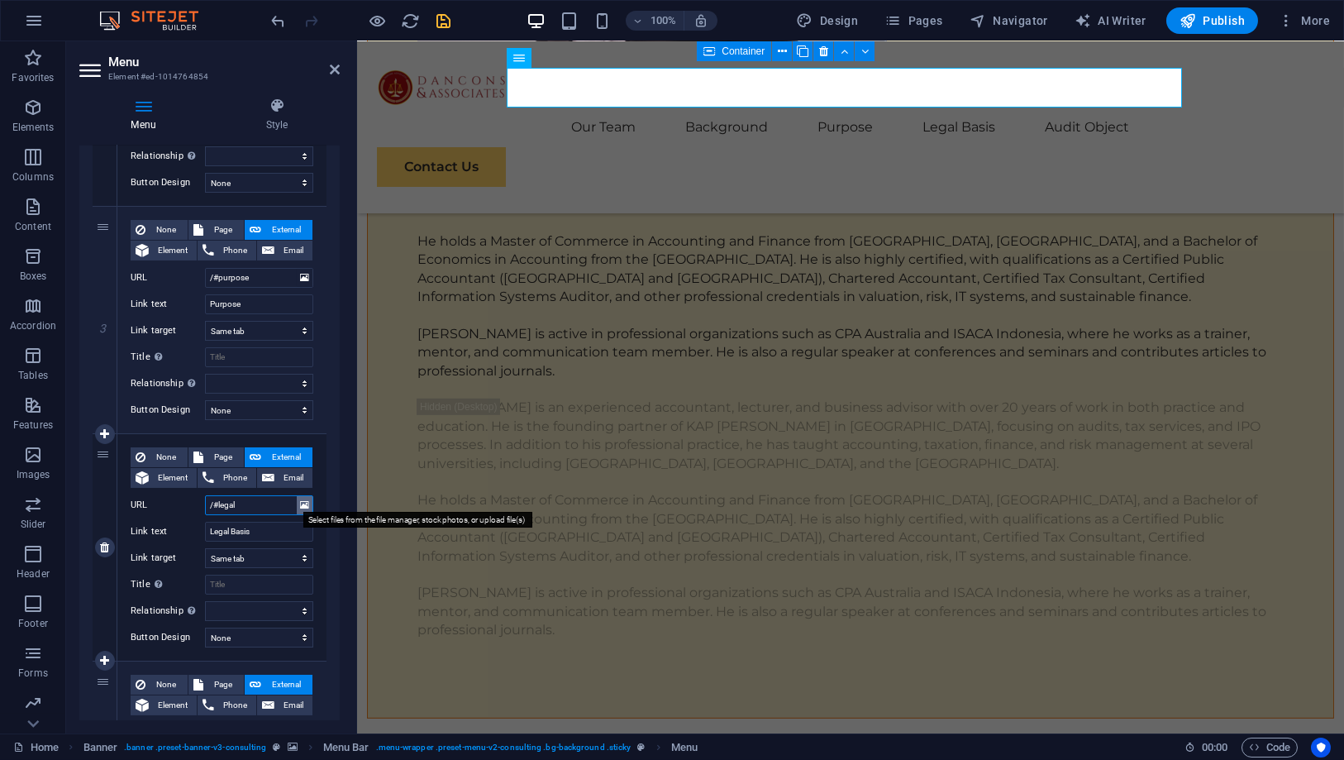
select select
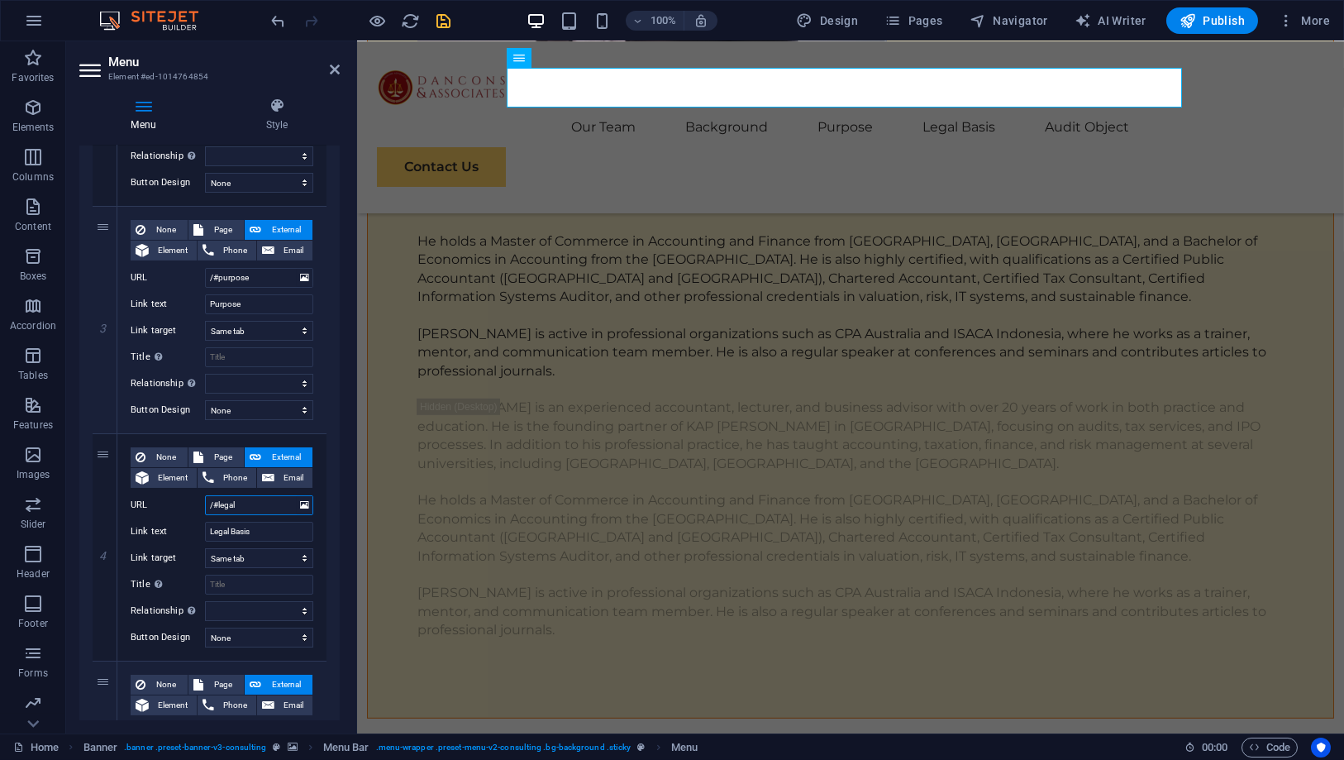
type input "/#legal"
click at [439, 18] on icon "save" at bounding box center [444, 21] width 19 height 19
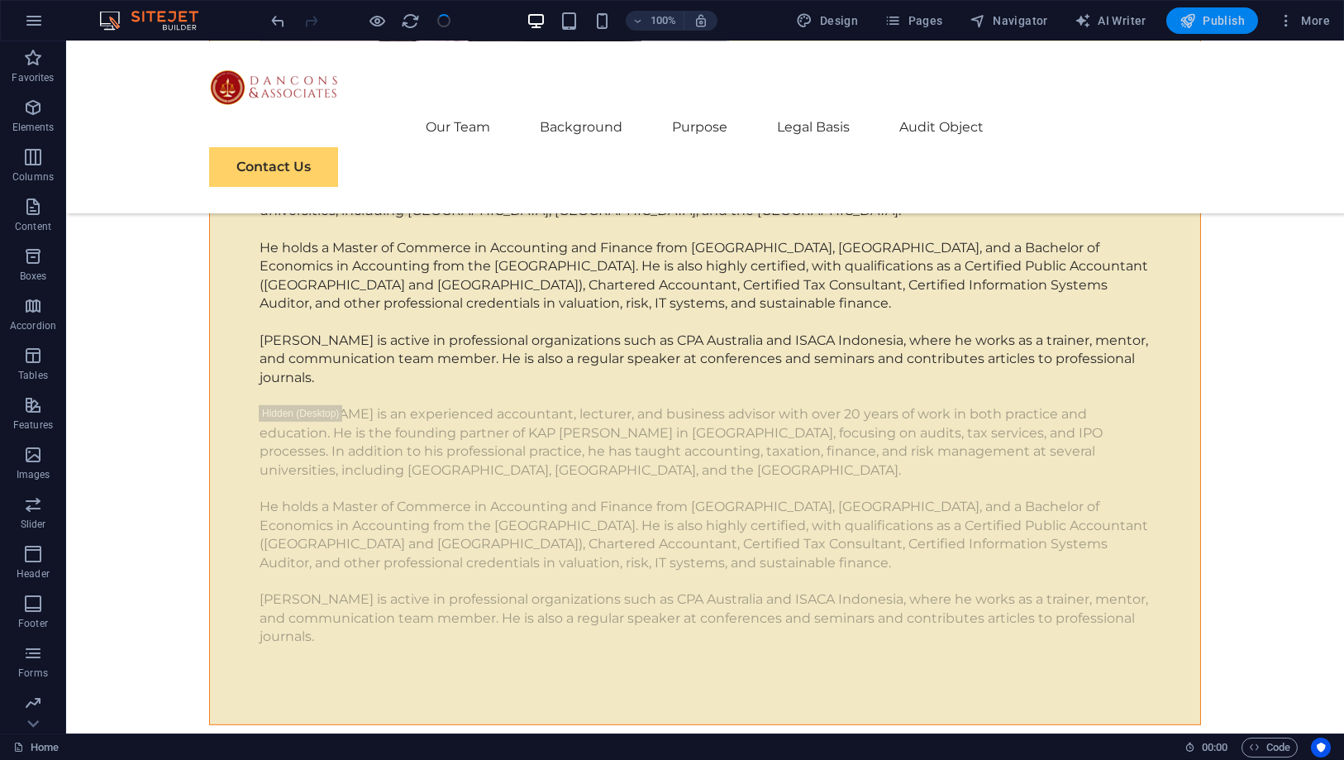
click at [1219, 14] on span "Publish" at bounding box center [1211, 20] width 65 height 17
checkbox input "false"
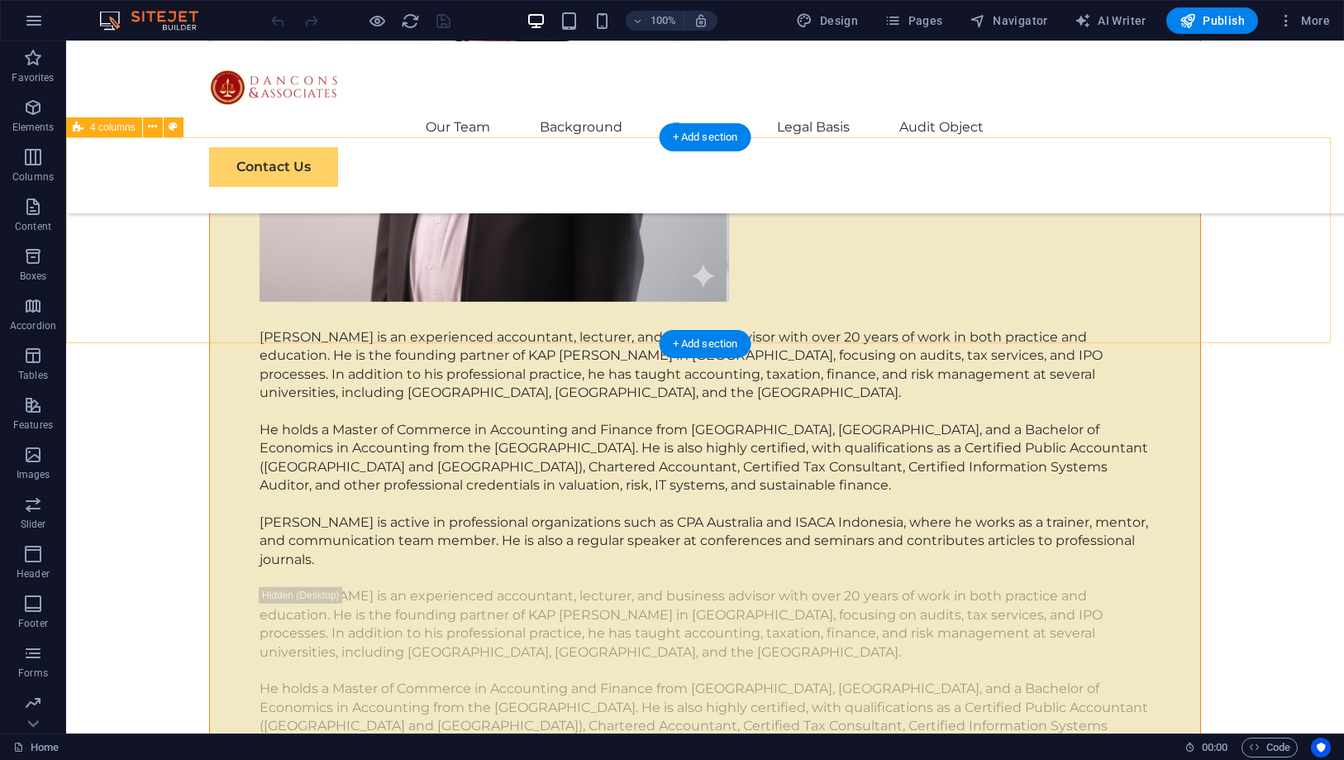
scroll to position [6887, 0]
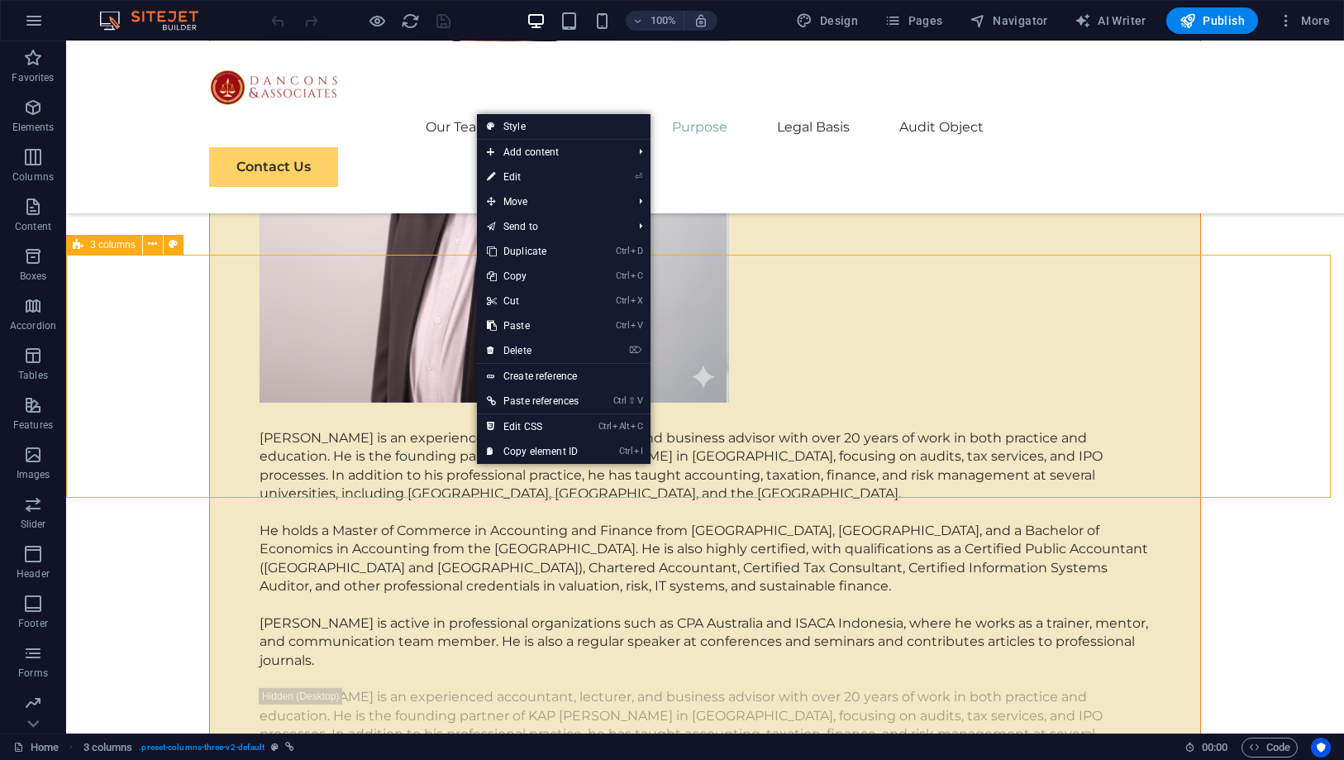
click at [122, 242] on span "3 columns" at bounding box center [112, 245] width 45 height 10
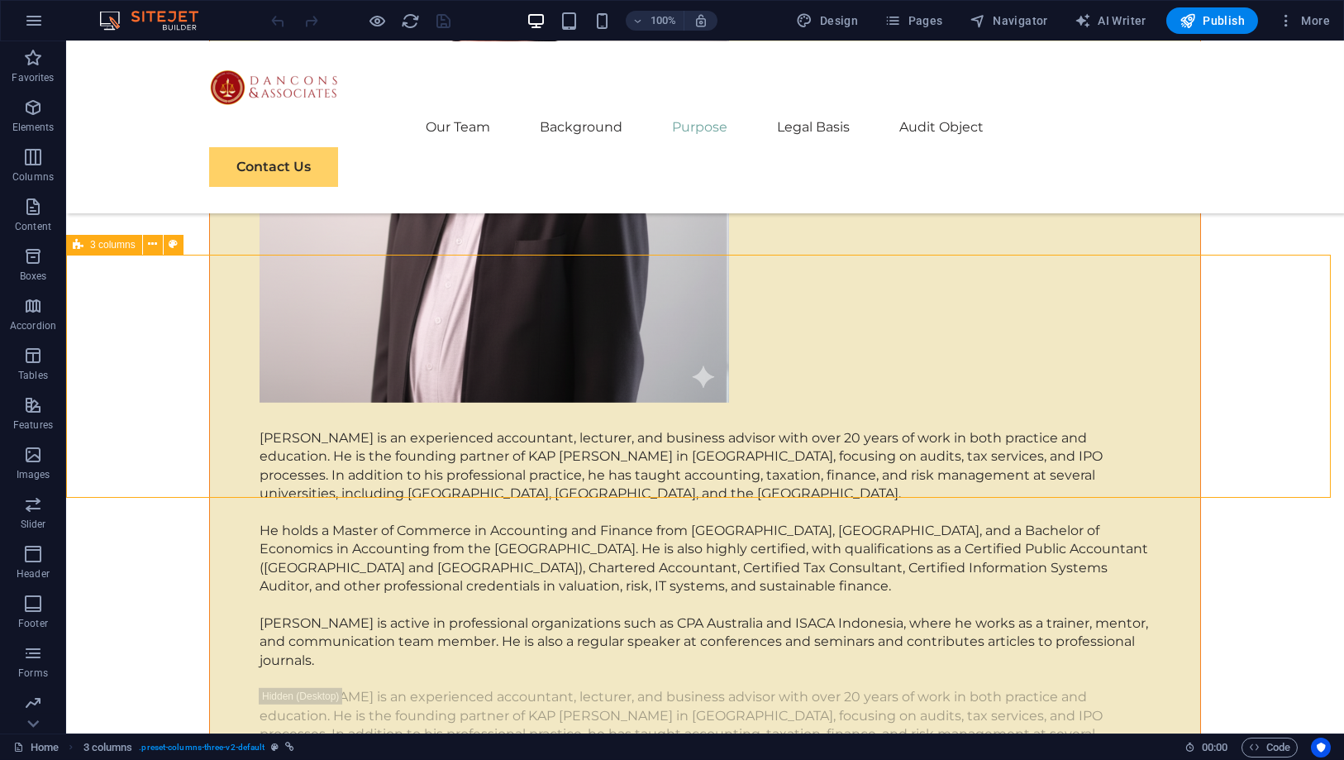
click at [122, 242] on span "3 columns" at bounding box center [112, 245] width 45 height 10
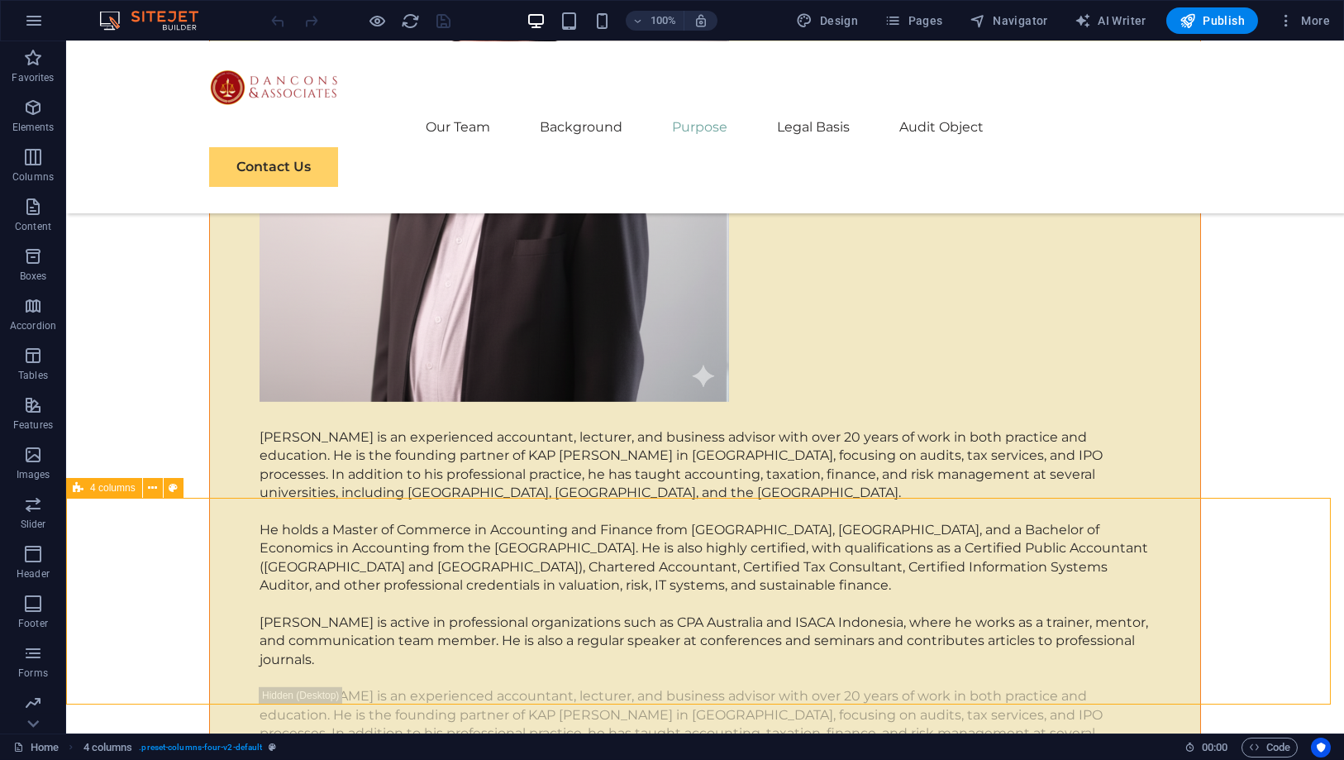
scroll to position [6887, 0]
click at [156, 244] on icon at bounding box center [152, 244] width 9 height 17
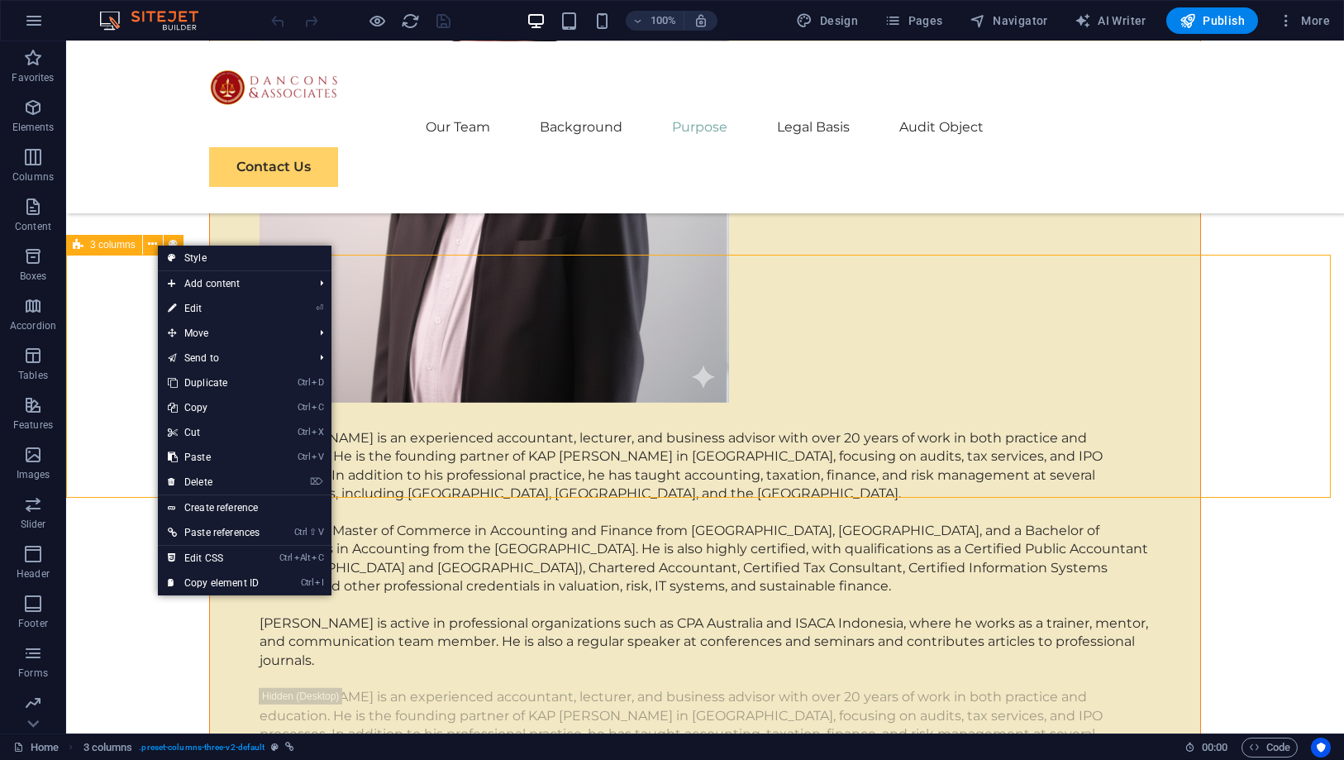
click at [113, 243] on span "3 columns" at bounding box center [112, 245] width 45 height 10
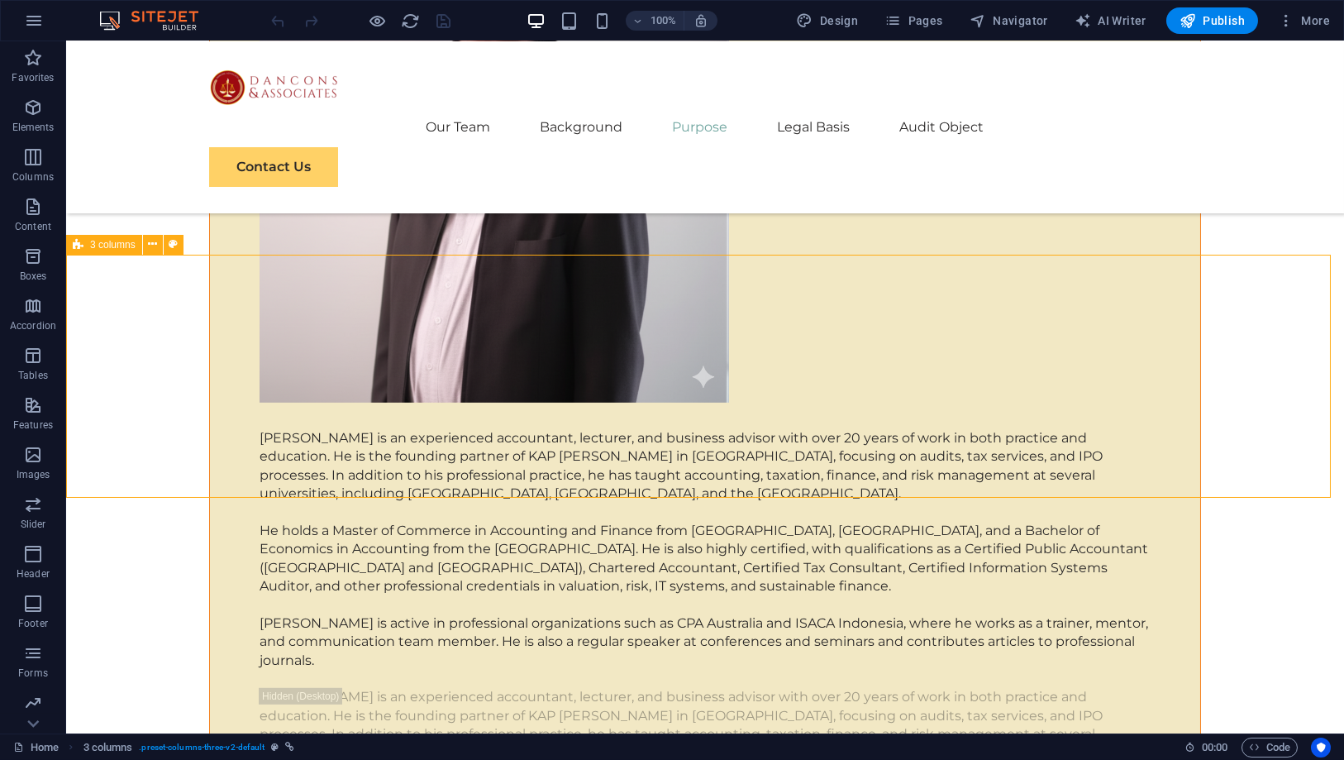
click at [113, 243] on span "3 columns" at bounding box center [112, 245] width 45 height 10
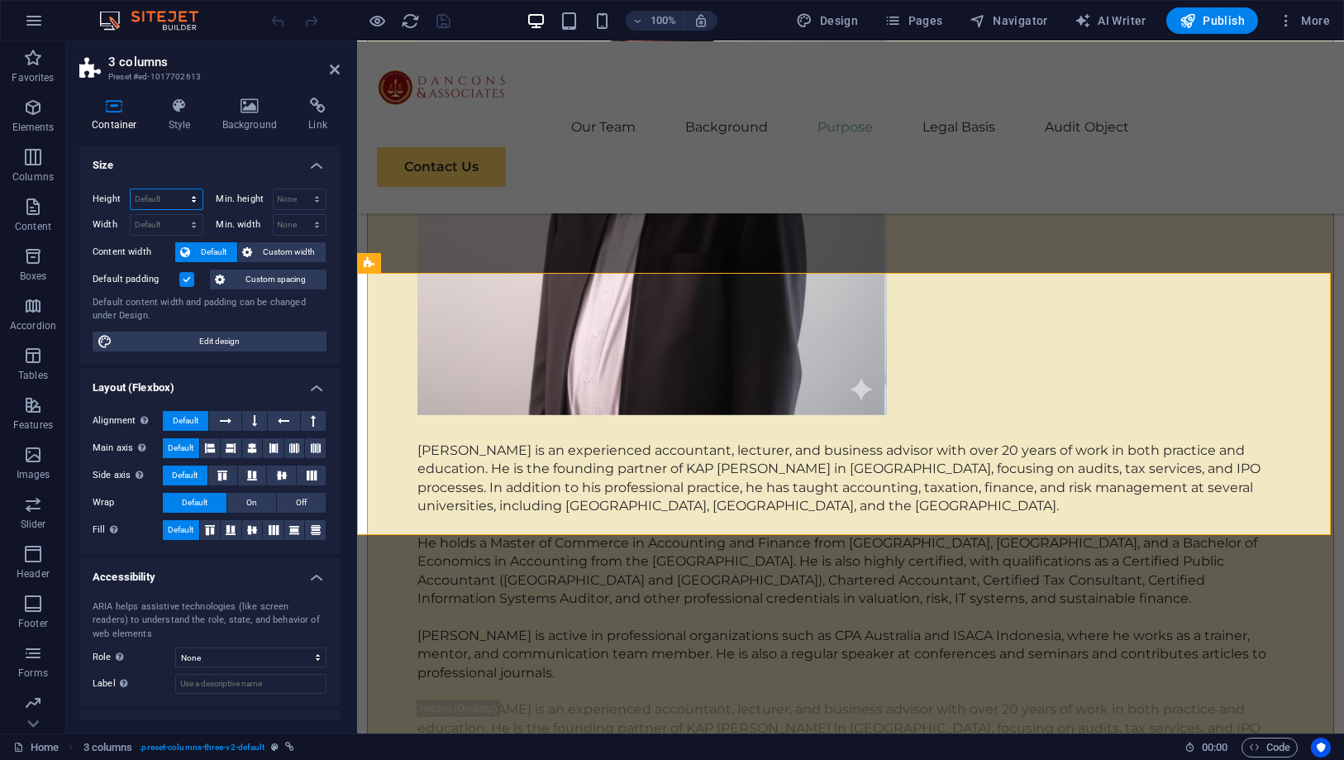
click at [169, 199] on select "Default px rem % vh vw" at bounding box center [167, 199] width 72 height 20
select select "%"
click at [178, 189] on select "Default px rem % vh vw" at bounding box center [167, 199] width 72 height 20
click at [165, 194] on input "110.09" at bounding box center [167, 199] width 72 height 20
drag, startPoint x: 168, startPoint y: 195, endPoint x: 138, endPoint y: 193, distance: 29.8
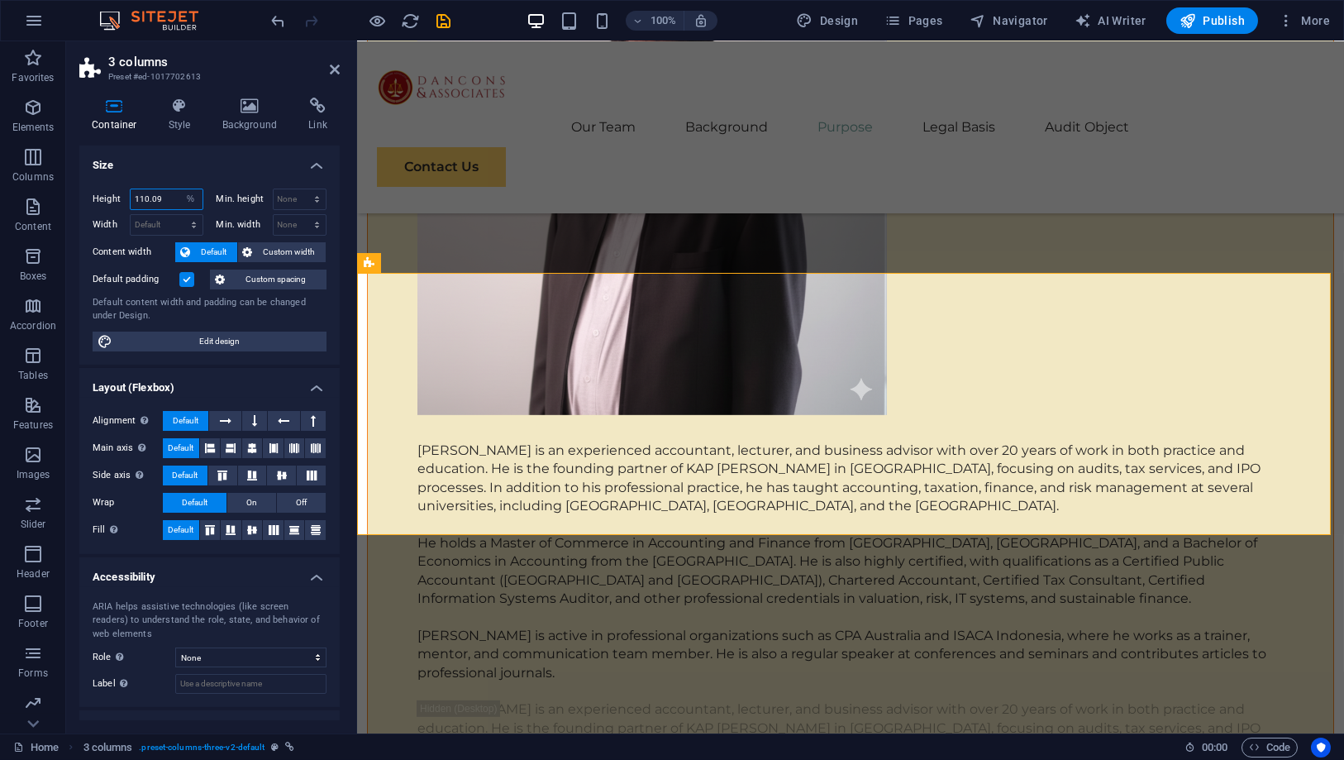
click at [138, 193] on input "110.09" at bounding box center [167, 199] width 72 height 20
click at [238, 153] on h4 "Size" at bounding box center [209, 160] width 260 height 30
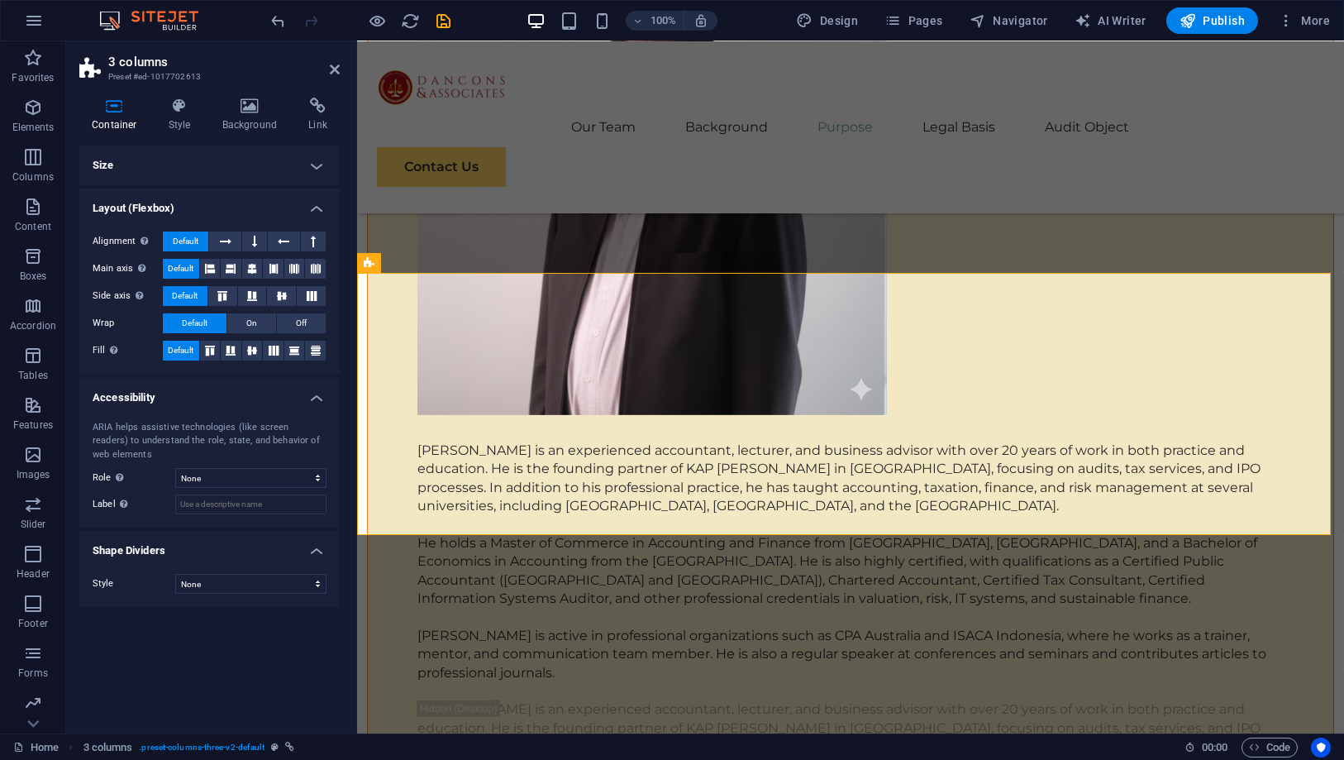
click at [231, 159] on h4 "Size" at bounding box center [209, 165] width 260 height 40
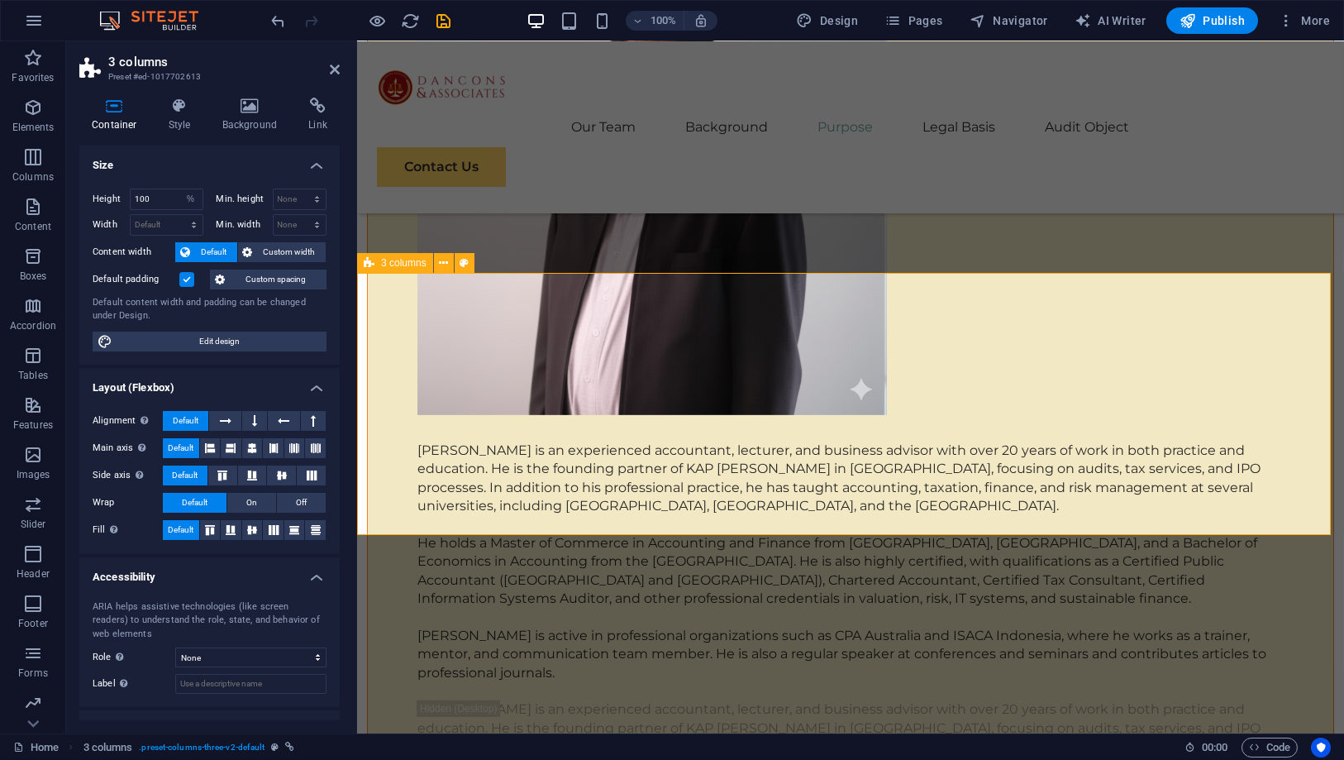
click at [162, 200] on input "100" at bounding box center [167, 199] width 72 height 20
drag, startPoint x: 159, startPoint y: 200, endPoint x: 131, endPoint y: 195, distance: 28.5
click at [131, 195] on input "100" at bounding box center [167, 199] width 72 height 20
type input "80"
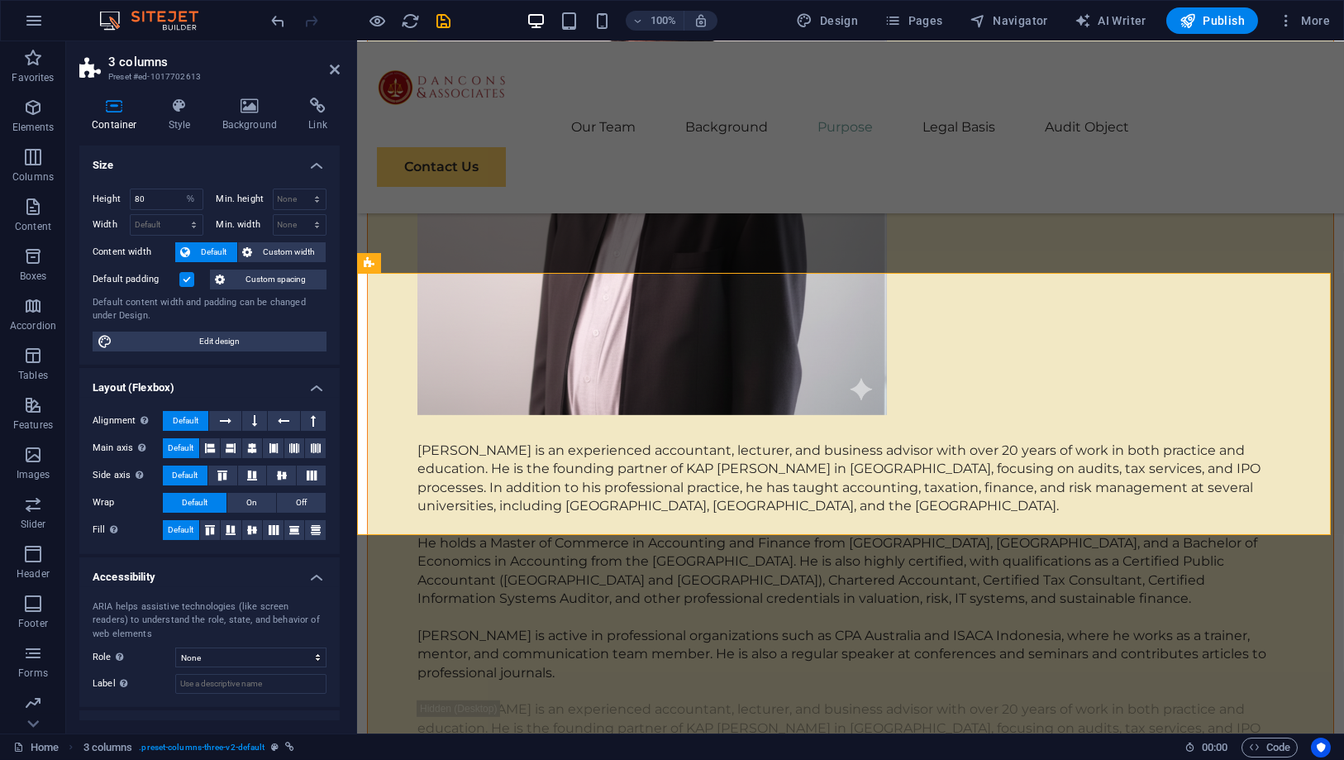
click at [199, 169] on h4 "Size" at bounding box center [209, 160] width 260 height 30
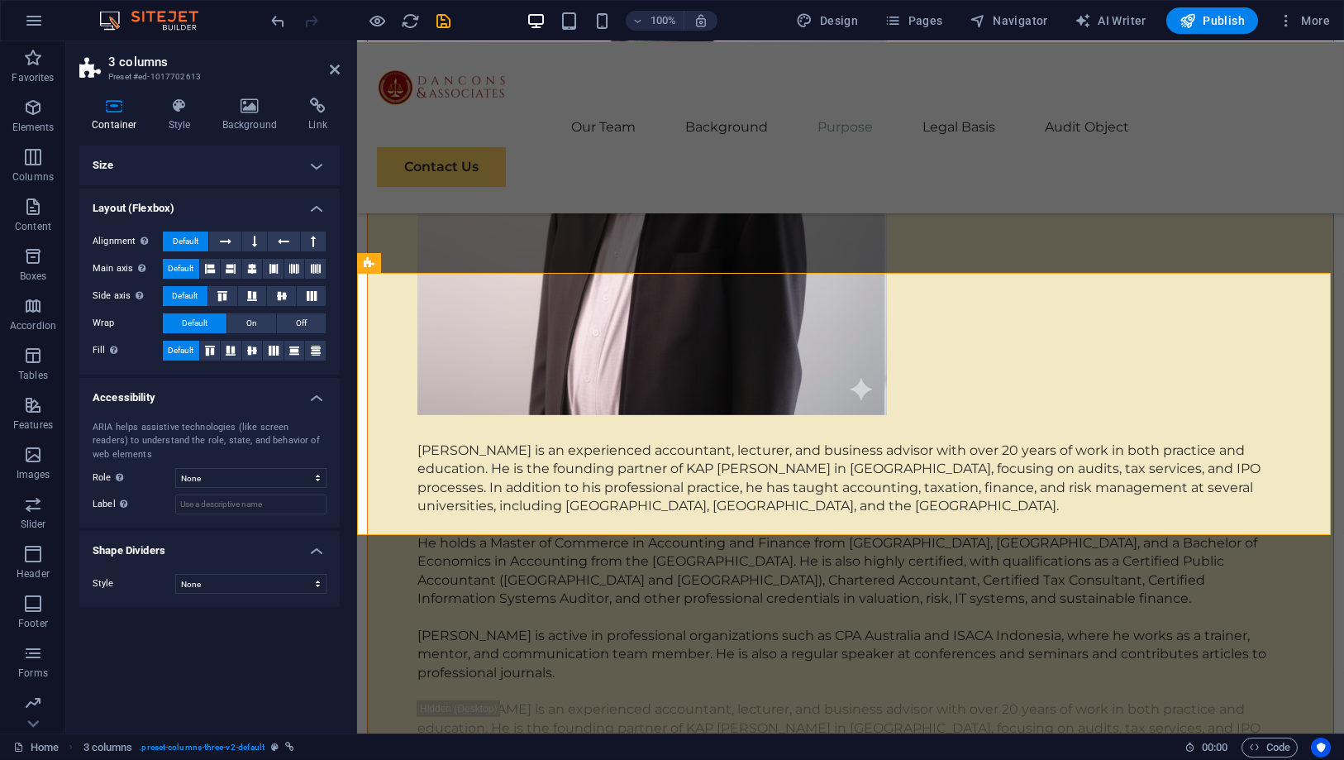
click at [169, 171] on h4 "Size" at bounding box center [209, 165] width 260 height 40
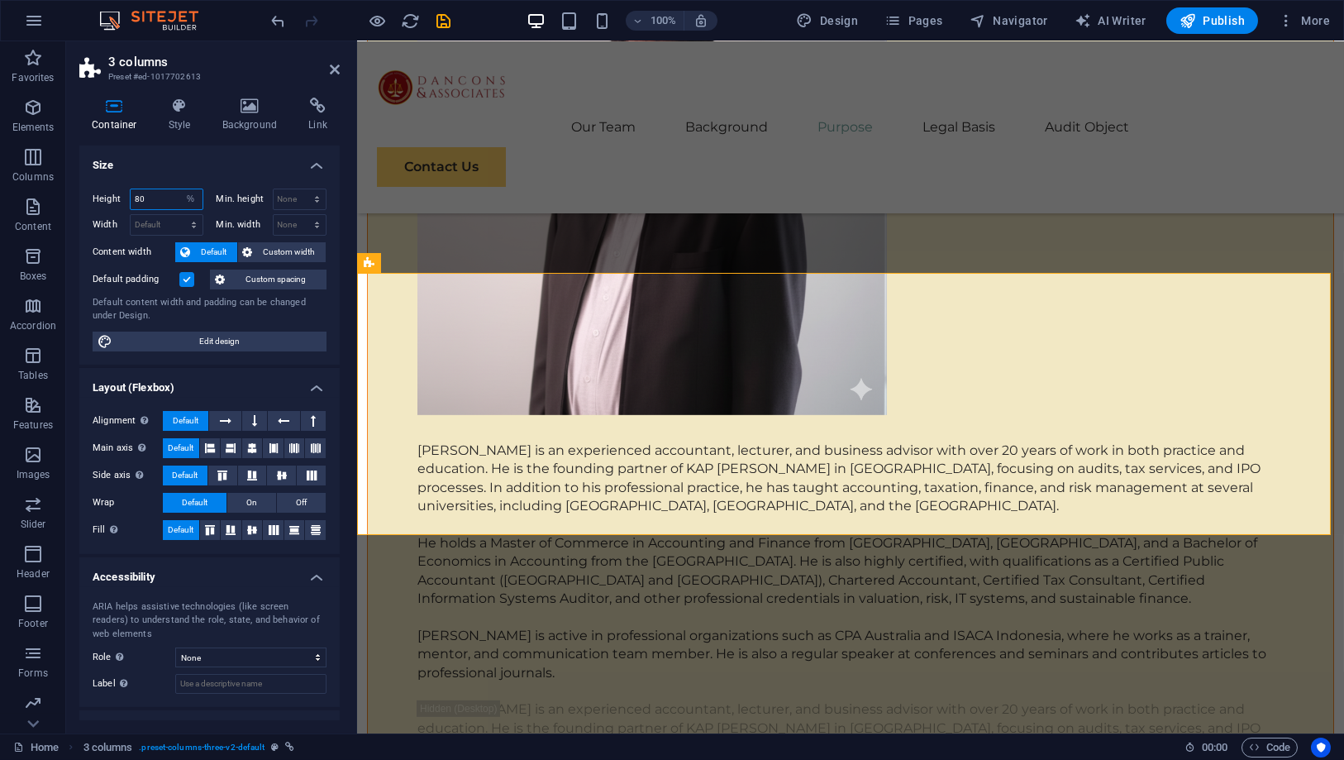
click at [160, 194] on input "80" at bounding box center [167, 199] width 72 height 20
click at [190, 202] on select "Default px rem % vh vw" at bounding box center [190, 199] width 23 height 20
select select "default"
click at [179, 189] on select "Default px rem % vh vw" at bounding box center [190, 199] width 23 height 20
select select "DISABLED_OPTION_VALUE"
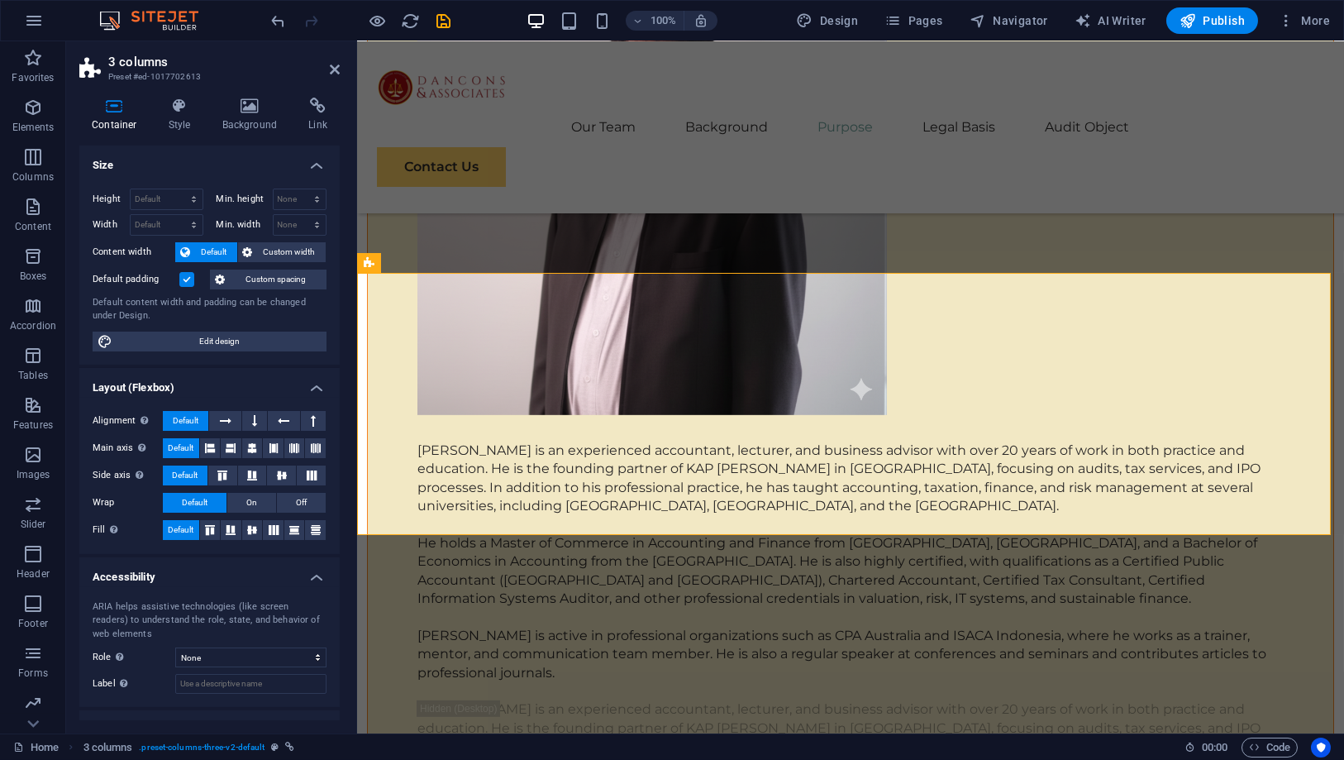
click at [179, 172] on h4 "Size" at bounding box center [209, 160] width 260 height 30
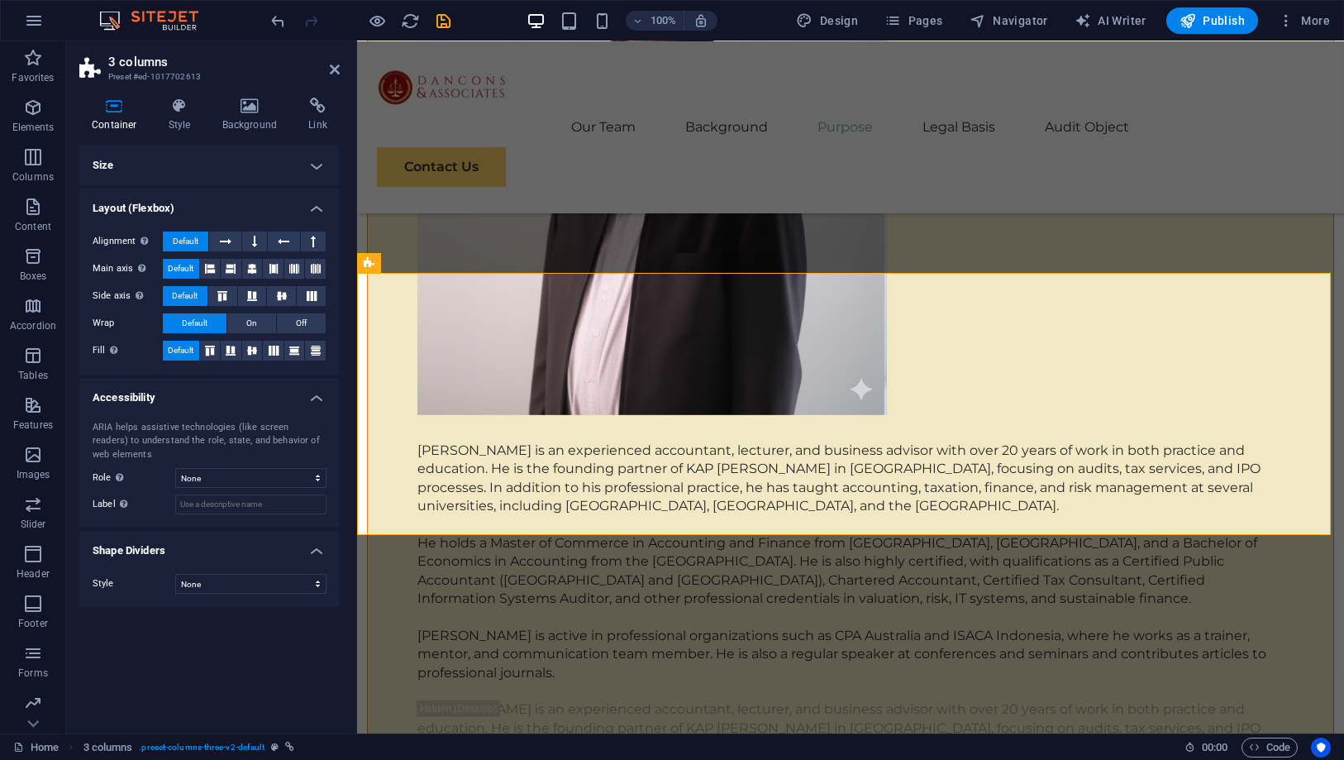
click at [185, 171] on h4 "Size" at bounding box center [209, 165] width 260 height 40
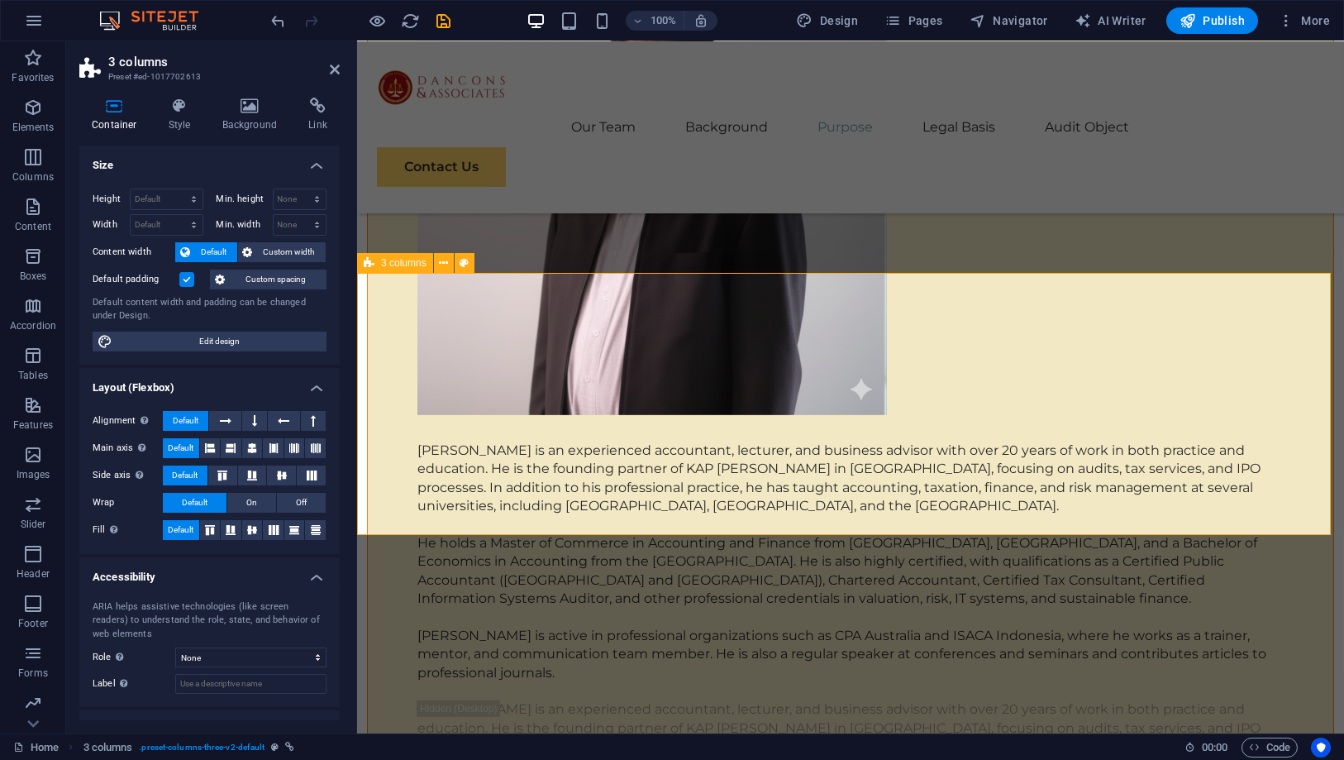
click at [388, 269] on div "3 columns" at bounding box center [395, 263] width 76 height 20
click at [444, 262] on icon at bounding box center [443, 263] width 9 height 17
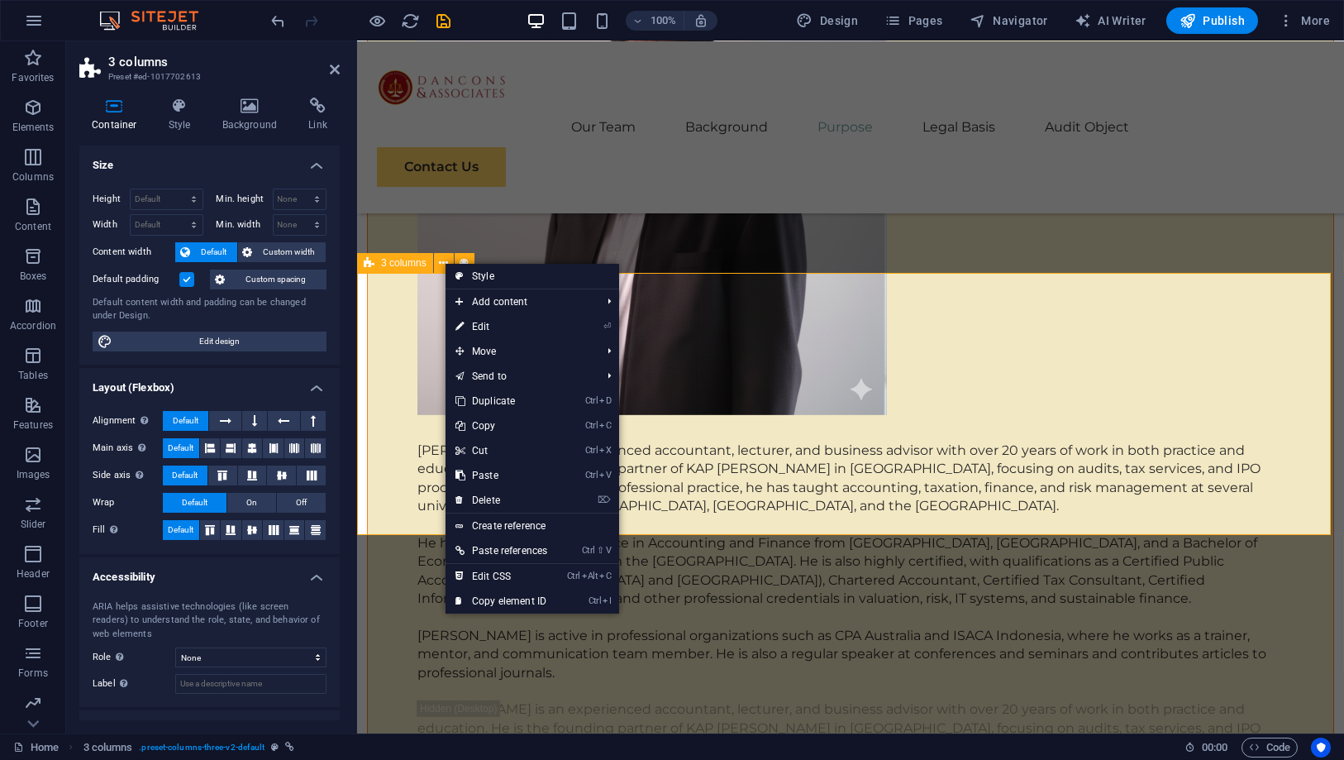
click at [379, 265] on div "3 columns" at bounding box center [395, 263] width 76 height 20
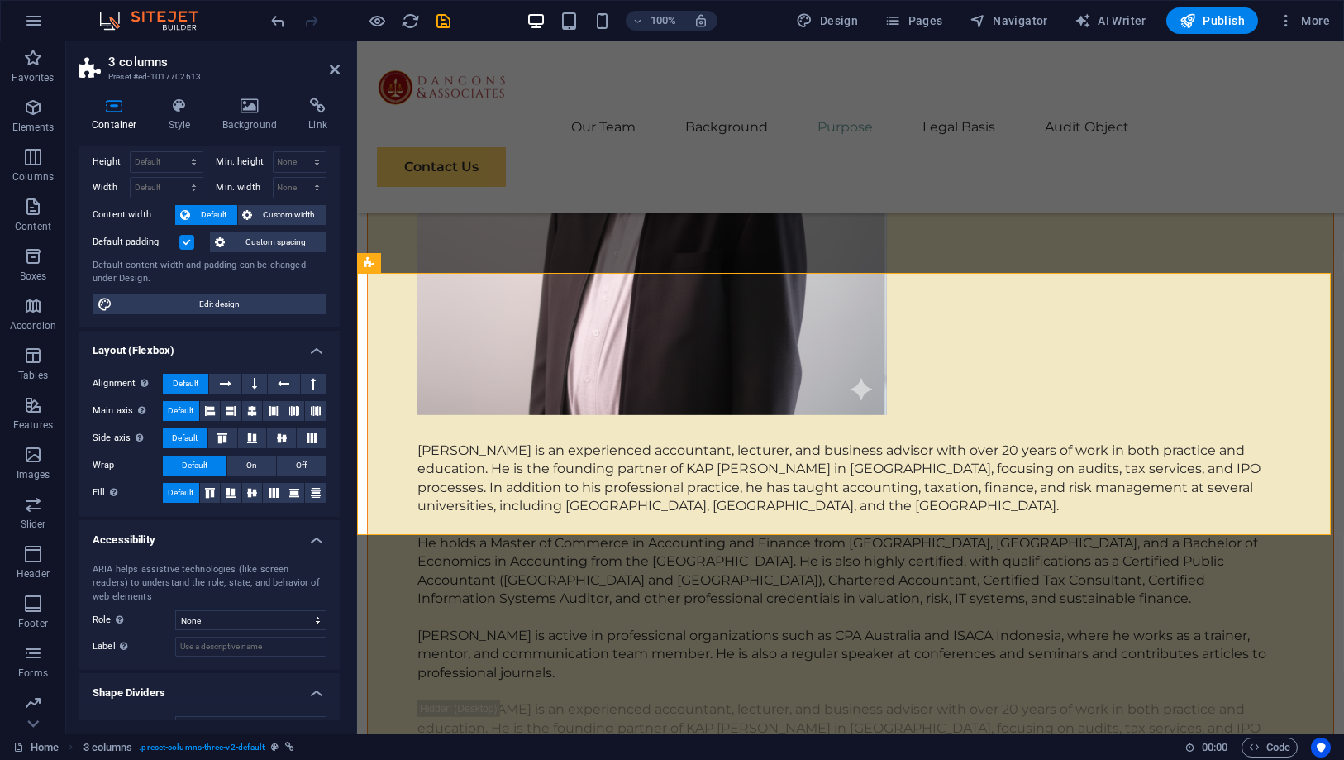
scroll to position [64, 0]
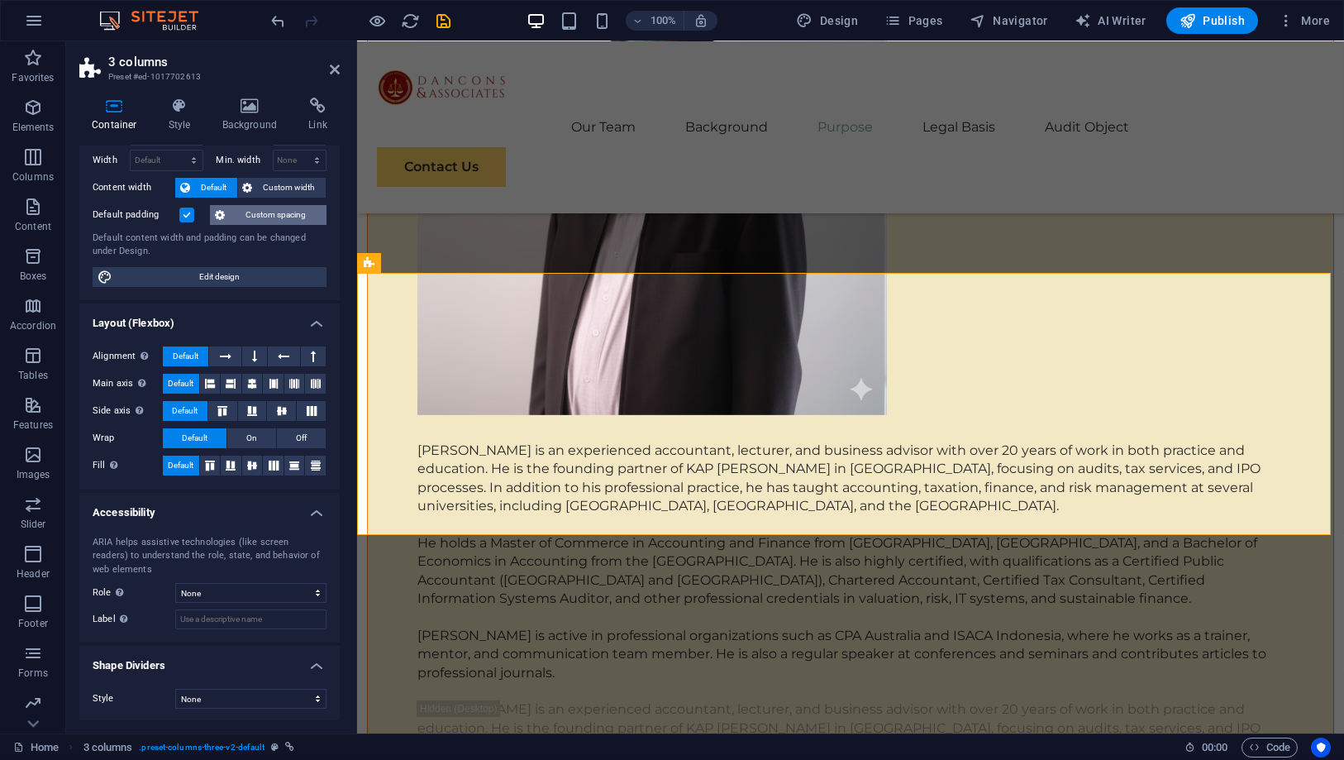
click at [254, 213] on span "Custom spacing" at bounding box center [276, 215] width 92 height 20
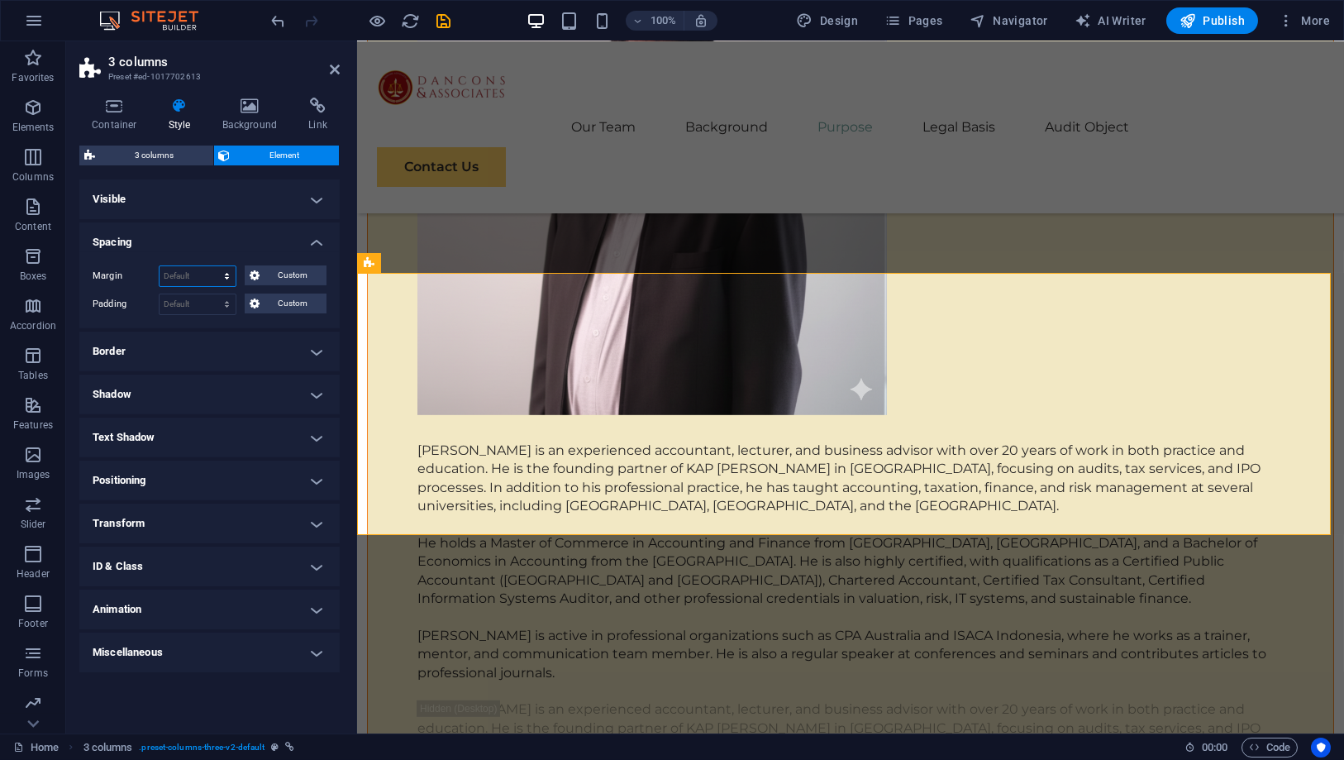
click at [207, 273] on select "Default auto px % rem vw vh Custom" at bounding box center [198, 276] width 76 height 20
select select "px"
click at [213, 266] on select "Default auto px % rem vw vh Custom" at bounding box center [198, 276] width 76 height 20
click at [228, 248] on h4 "Spacing" at bounding box center [209, 237] width 260 height 30
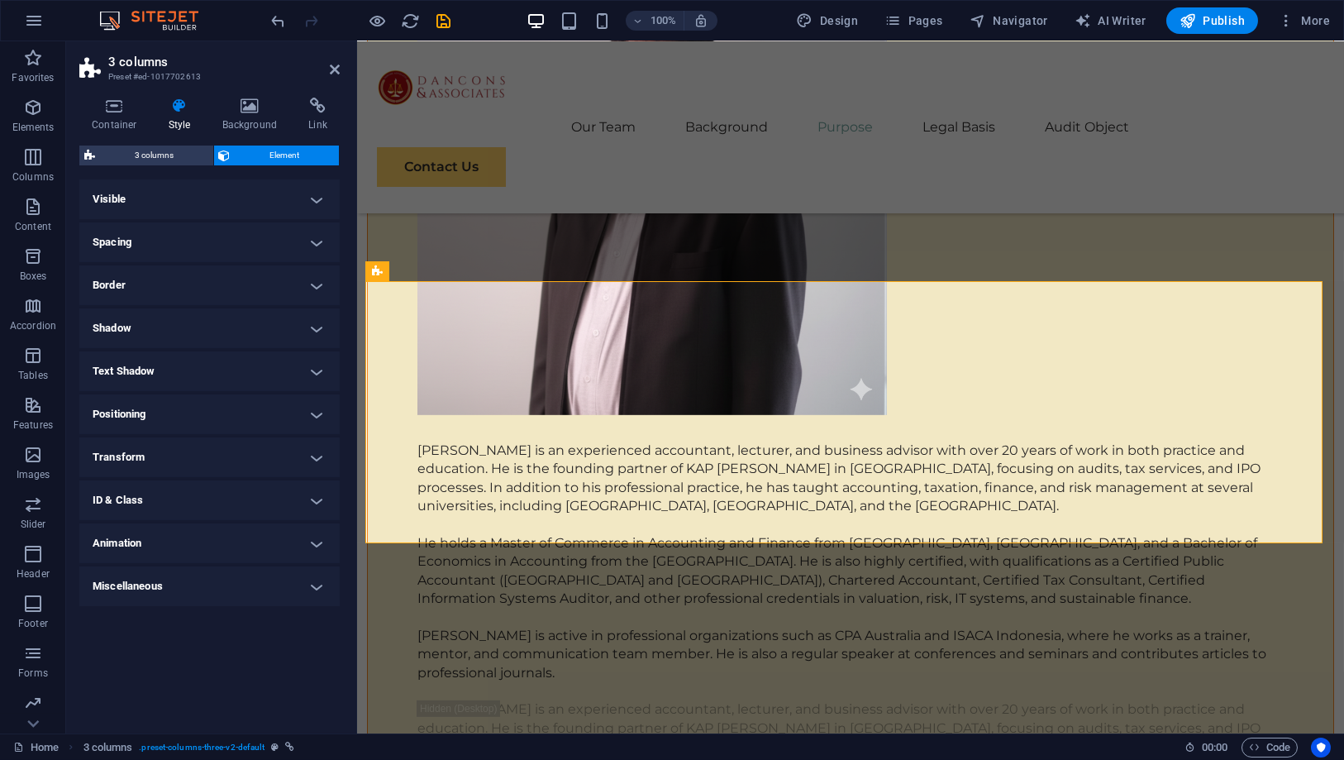
click at [221, 241] on h4 "Spacing" at bounding box center [209, 242] width 260 height 40
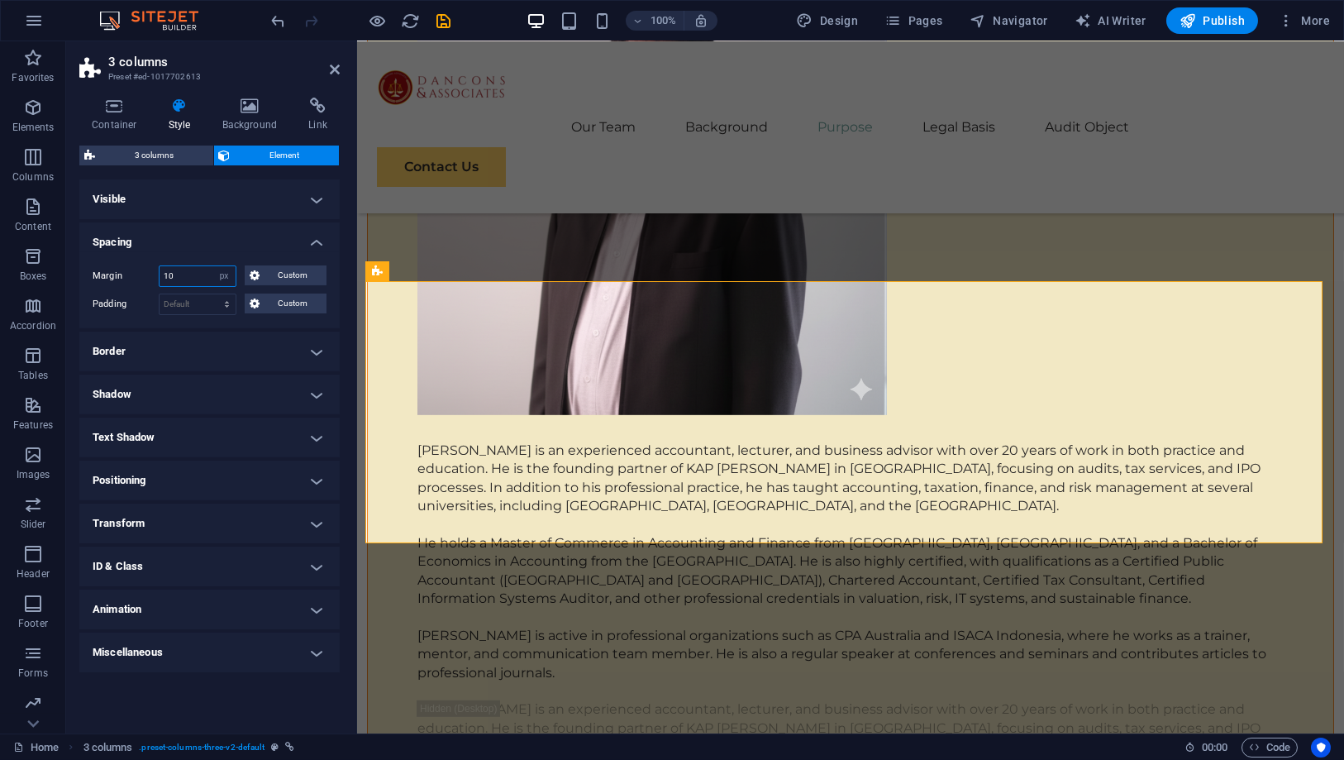
click at [202, 279] on input "10" at bounding box center [198, 276] width 76 height 20
type input "1"
type input "5"
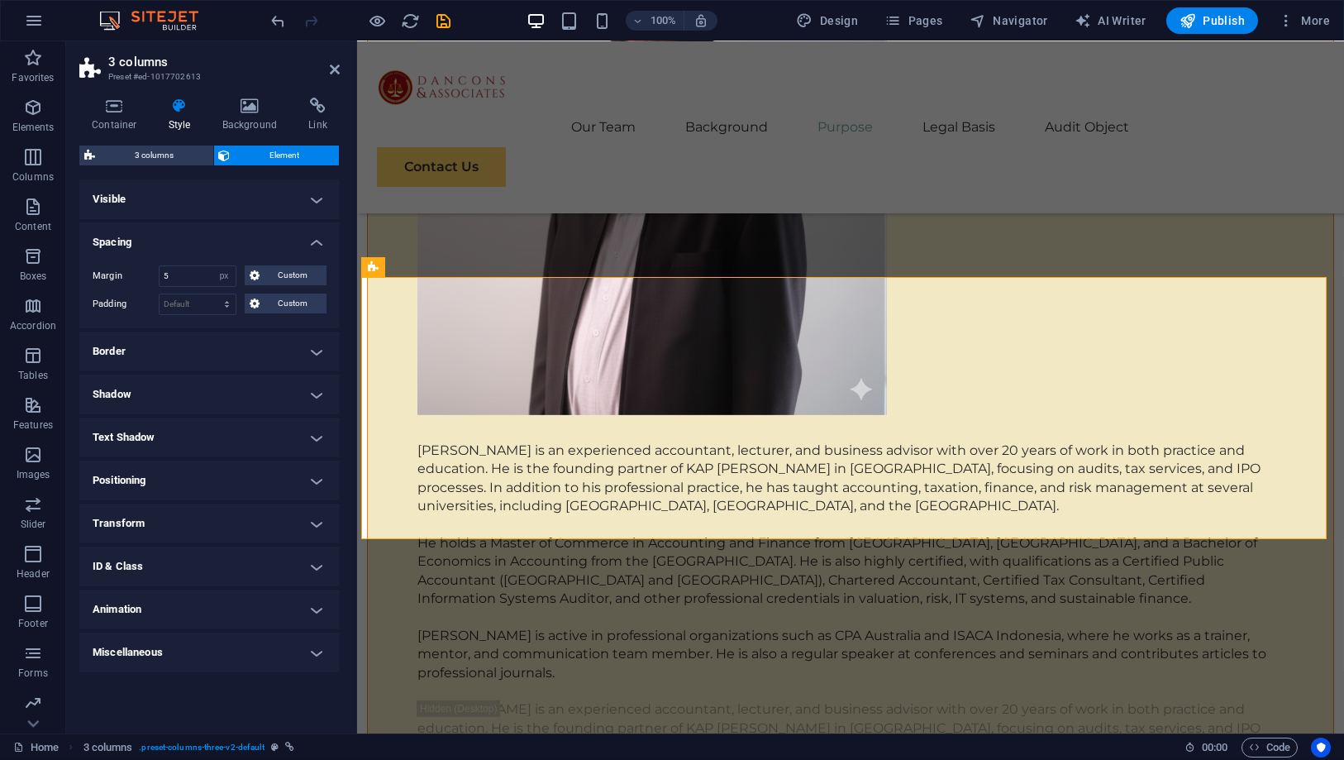
click at [222, 232] on h4 "Spacing" at bounding box center [209, 237] width 260 height 30
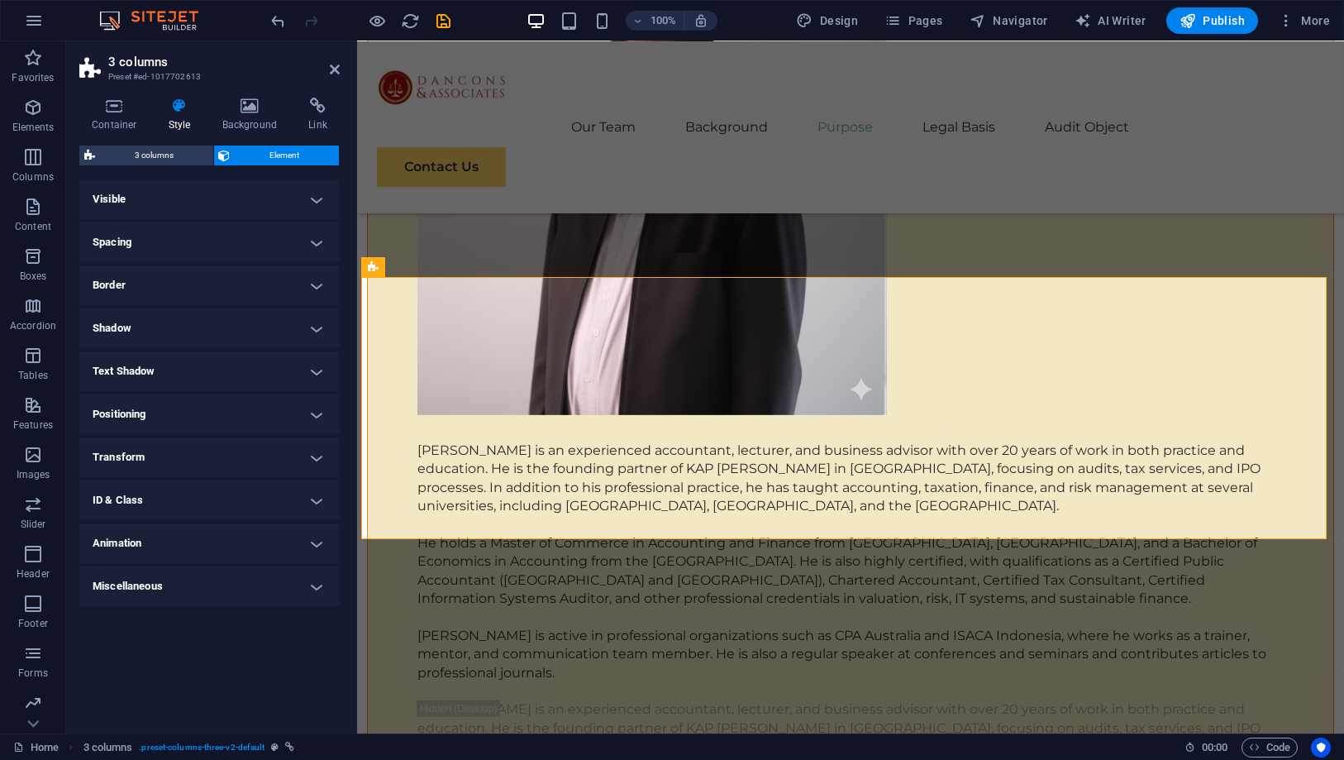
click at [203, 236] on h4 "Spacing" at bounding box center [209, 242] width 260 height 40
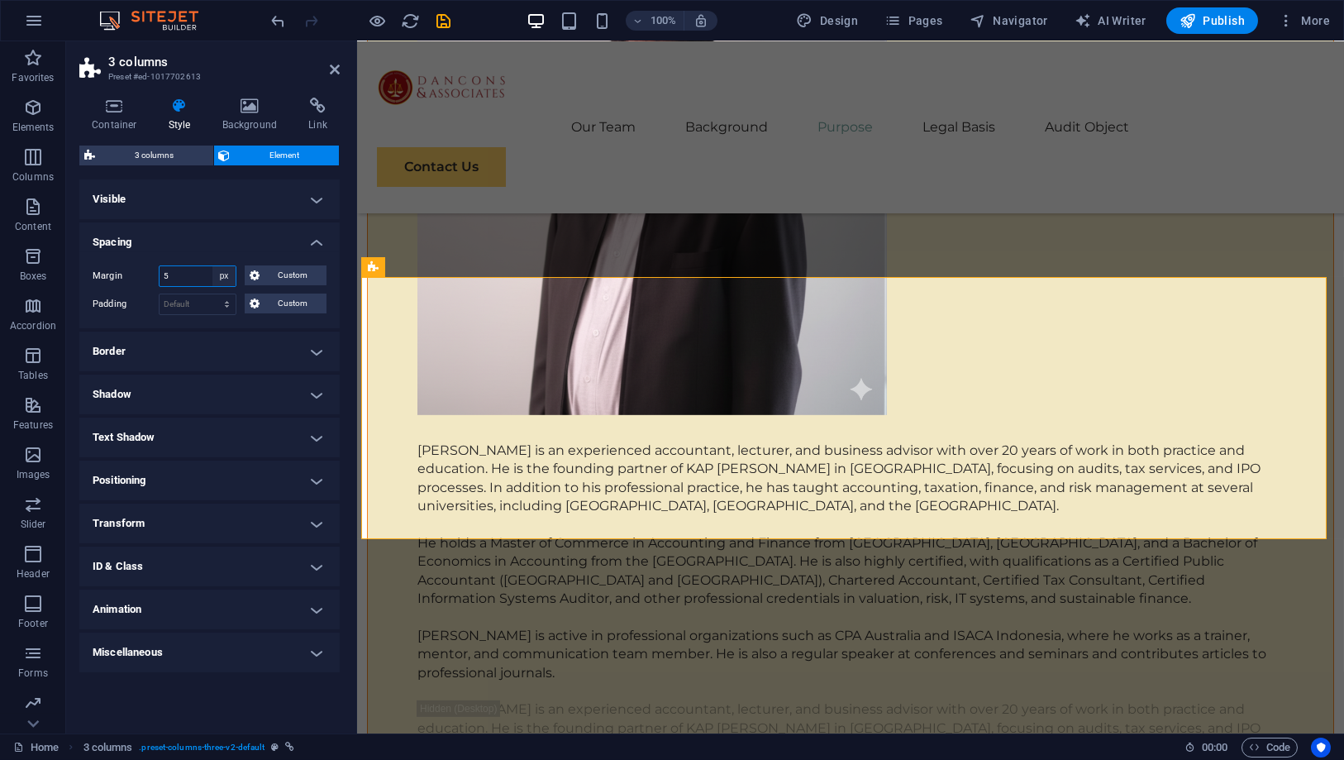
click at [225, 273] on select "Default auto px % rem vw vh Custom" at bounding box center [223, 276] width 23 height 20
click at [220, 231] on h4 "Spacing" at bounding box center [209, 237] width 260 height 30
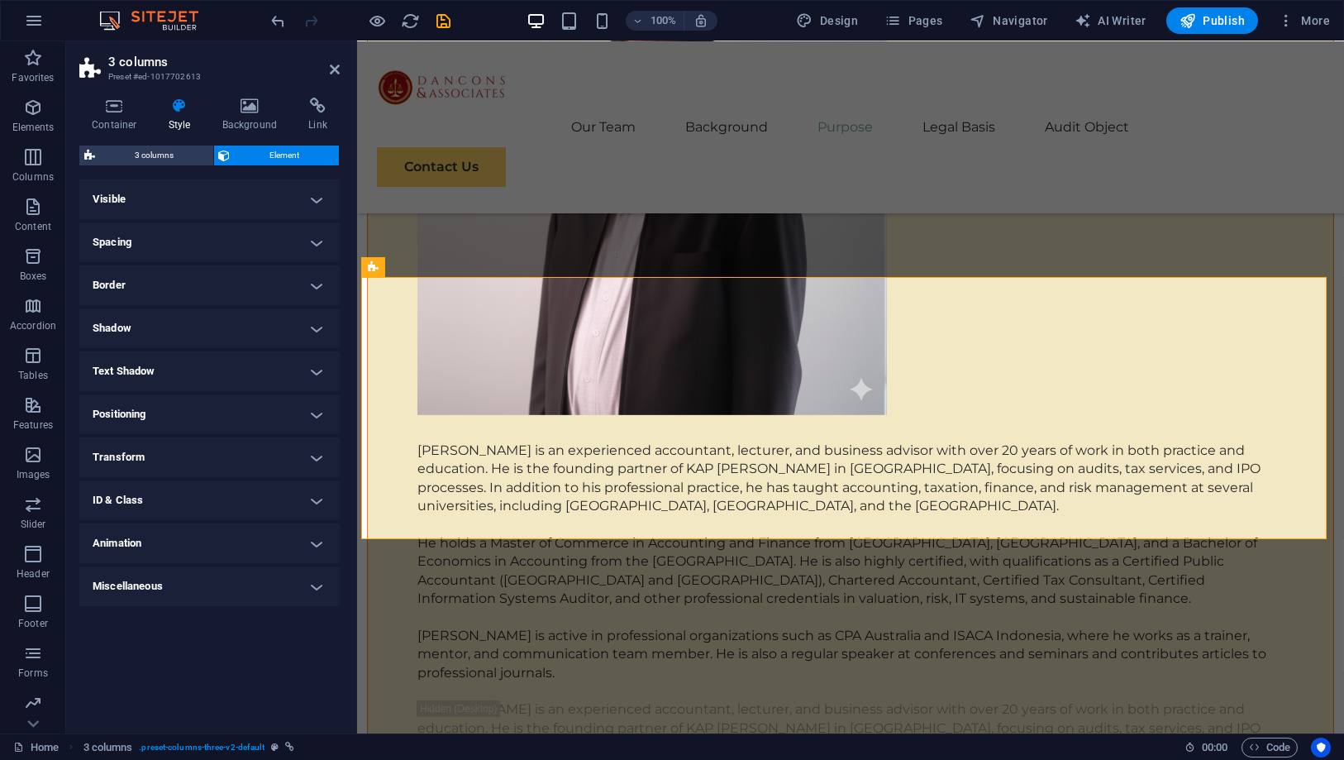
click at [183, 244] on h4 "Spacing" at bounding box center [209, 242] width 260 height 40
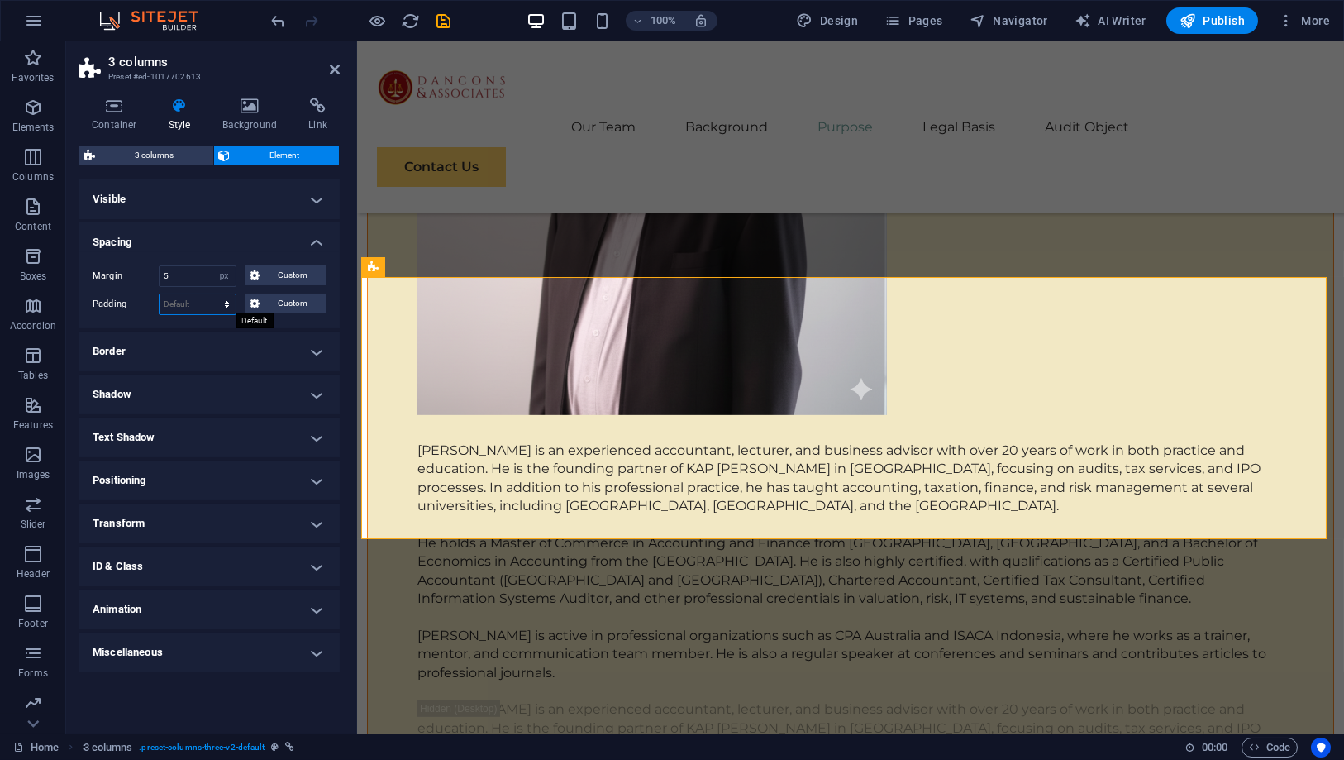
click at [211, 297] on select "Default px rem % vh vw Custom" at bounding box center [198, 304] width 76 height 20
select select "px"
click at [213, 294] on select "Default px rem % vh vw Custom" at bounding box center [198, 304] width 76 height 20
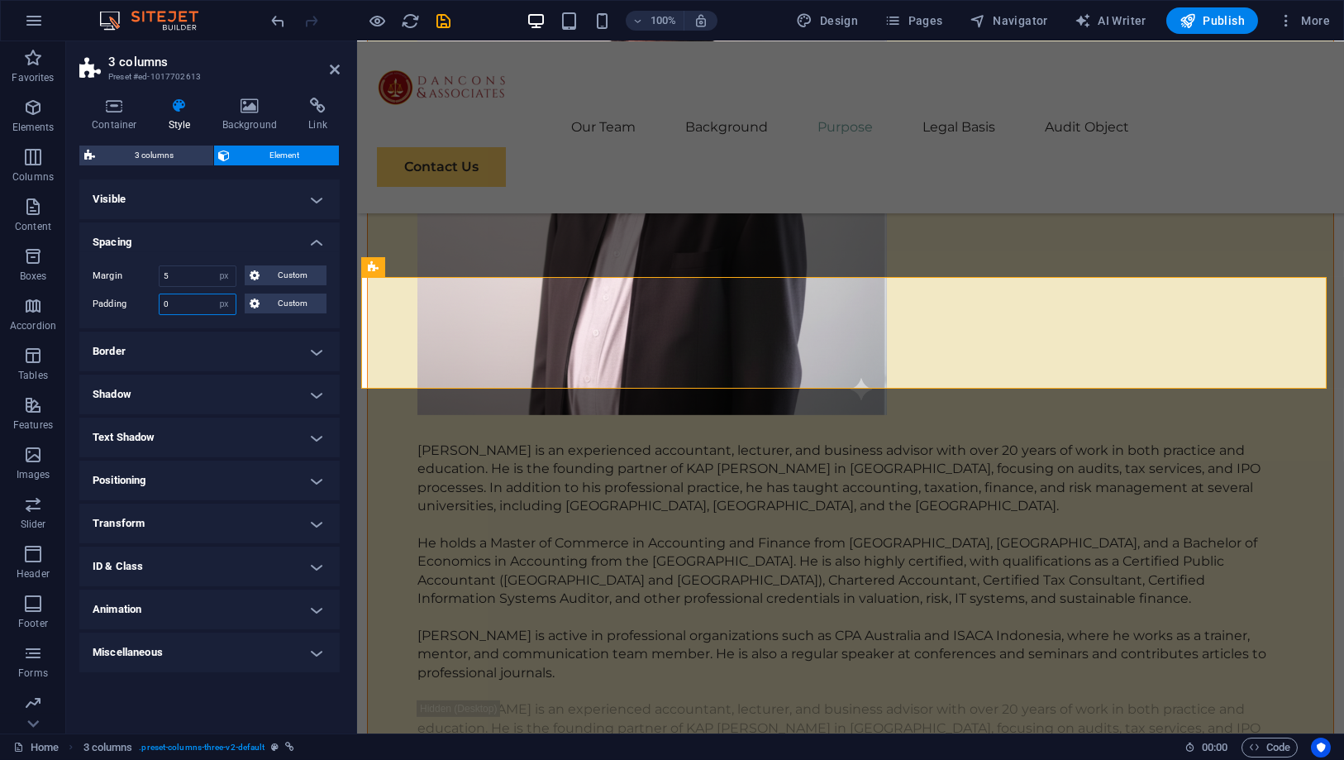
click at [182, 301] on input "0" at bounding box center [198, 304] width 76 height 20
drag, startPoint x: 179, startPoint y: 304, endPoint x: 160, endPoint y: 302, distance: 19.2
click at [160, 302] on input "0" at bounding box center [198, 304] width 76 height 20
type input "5"
click at [221, 236] on h4 "Spacing" at bounding box center [209, 237] width 260 height 30
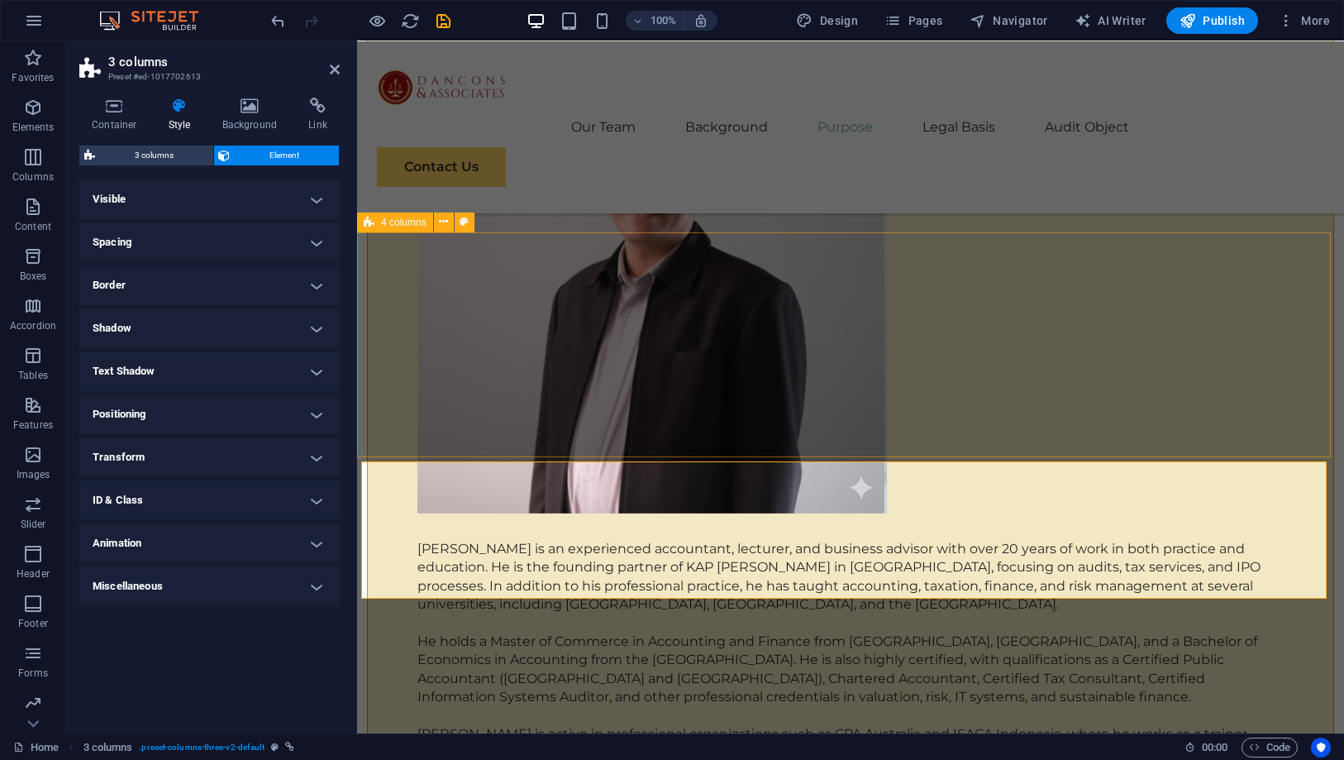
scroll to position [6704, 0]
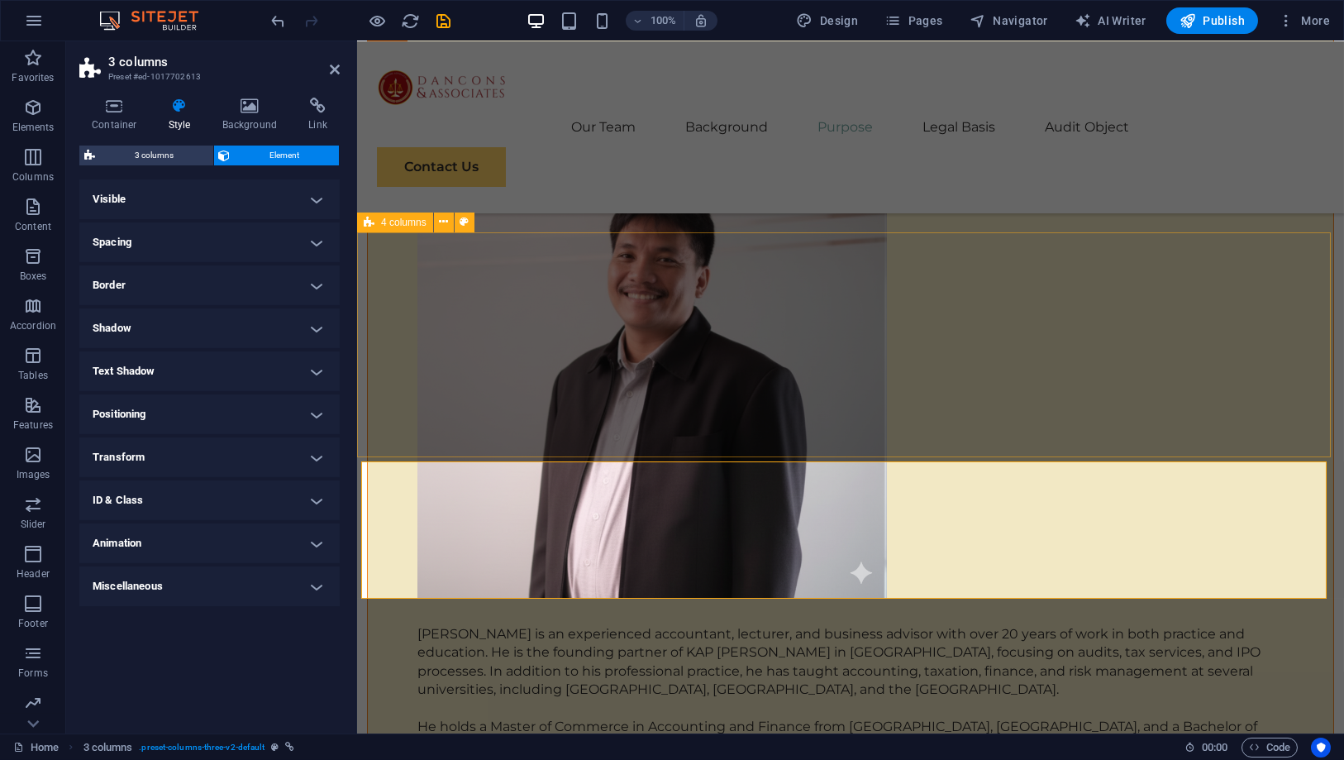
click at [401, 225] on span "4 columns" at bounding box center [403, 222] width 45 height 10
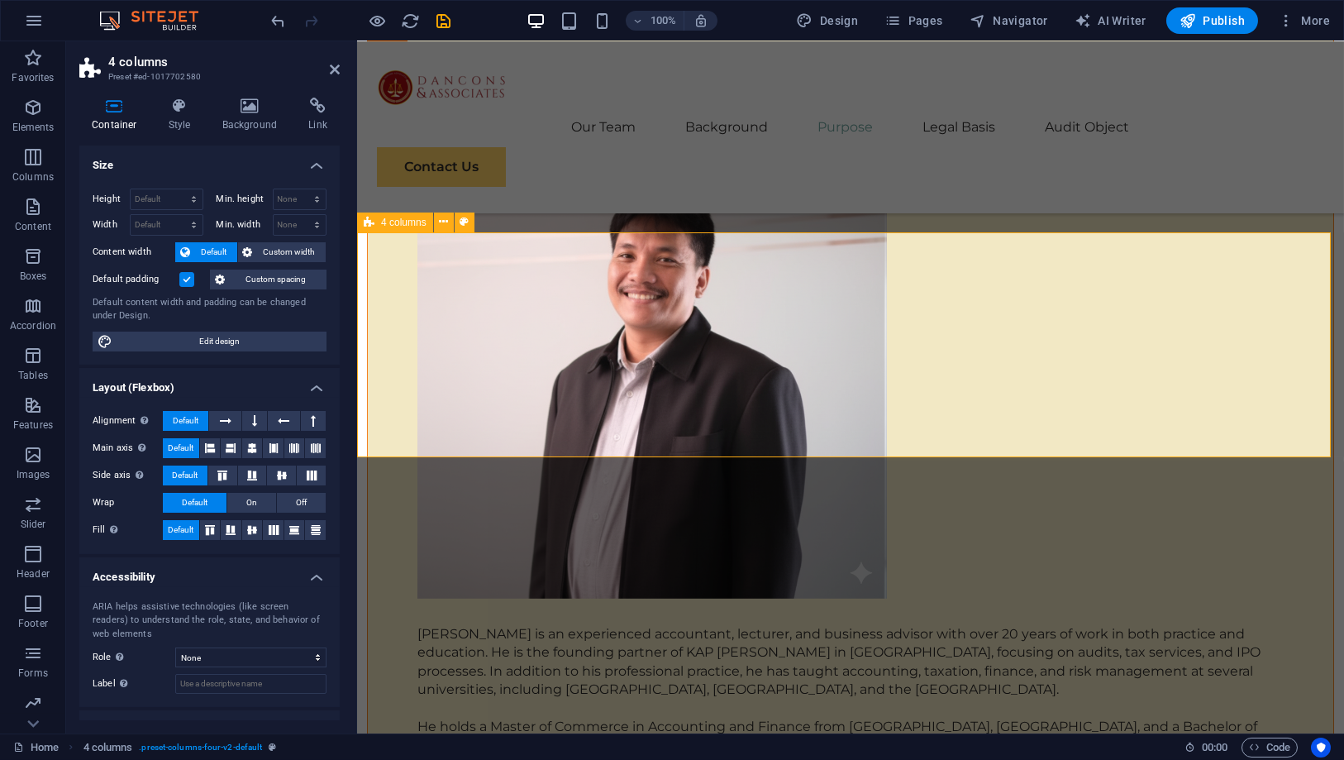
click at [400, 226] on span "4 columns" at bounding box center [403, 222] width 45 height 10
click at [193, 332] on span "Edit design" at bounding box center [219, 341] width 204 height 20
select select "px"
select select "400"
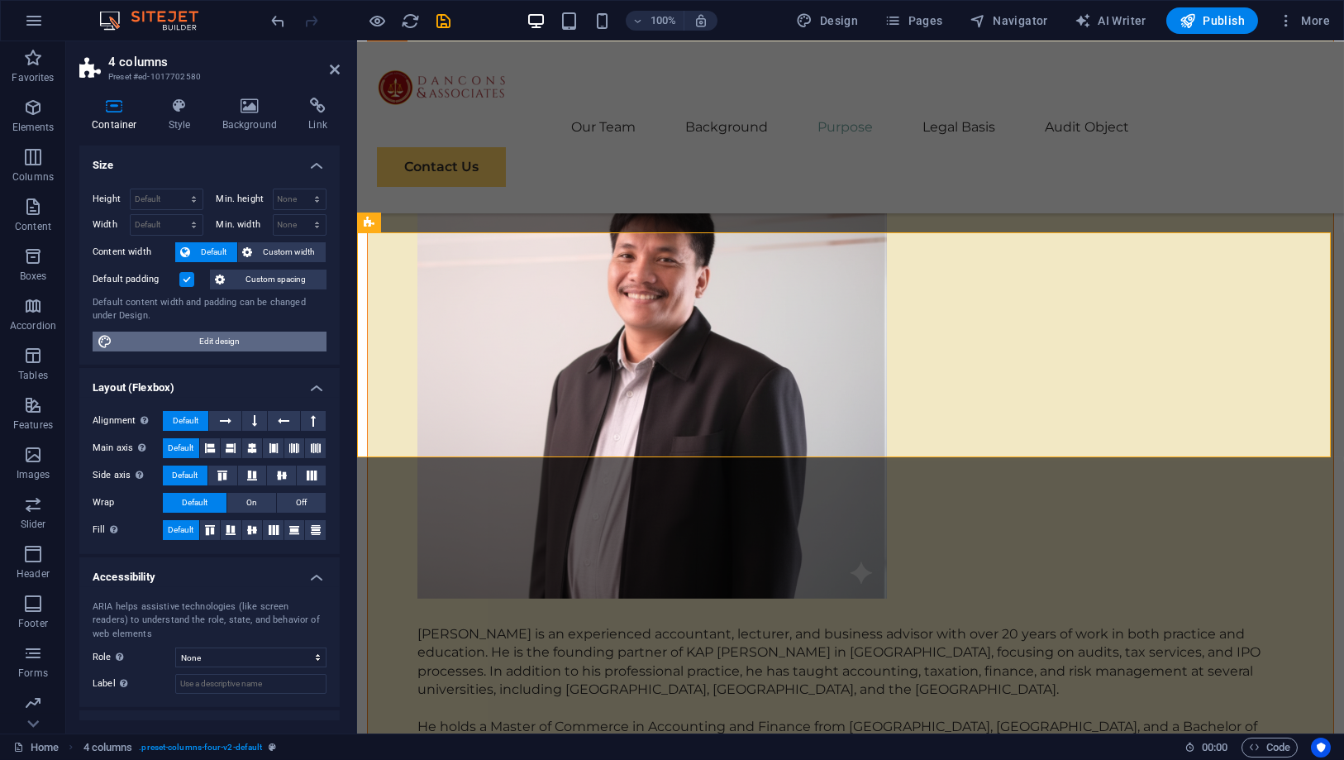
select select "px"
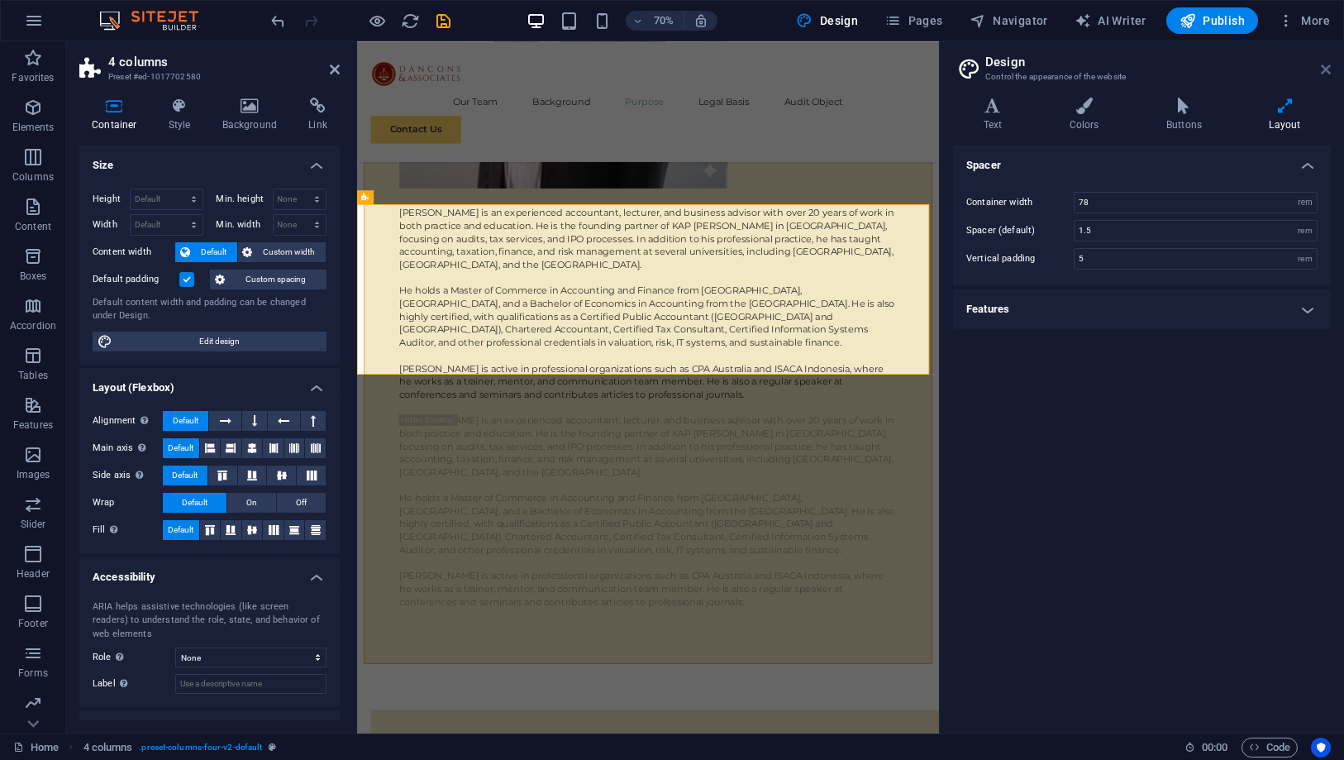
click at [1327, 65] on icon at bounding box center [1326, 69] width 10 height 13
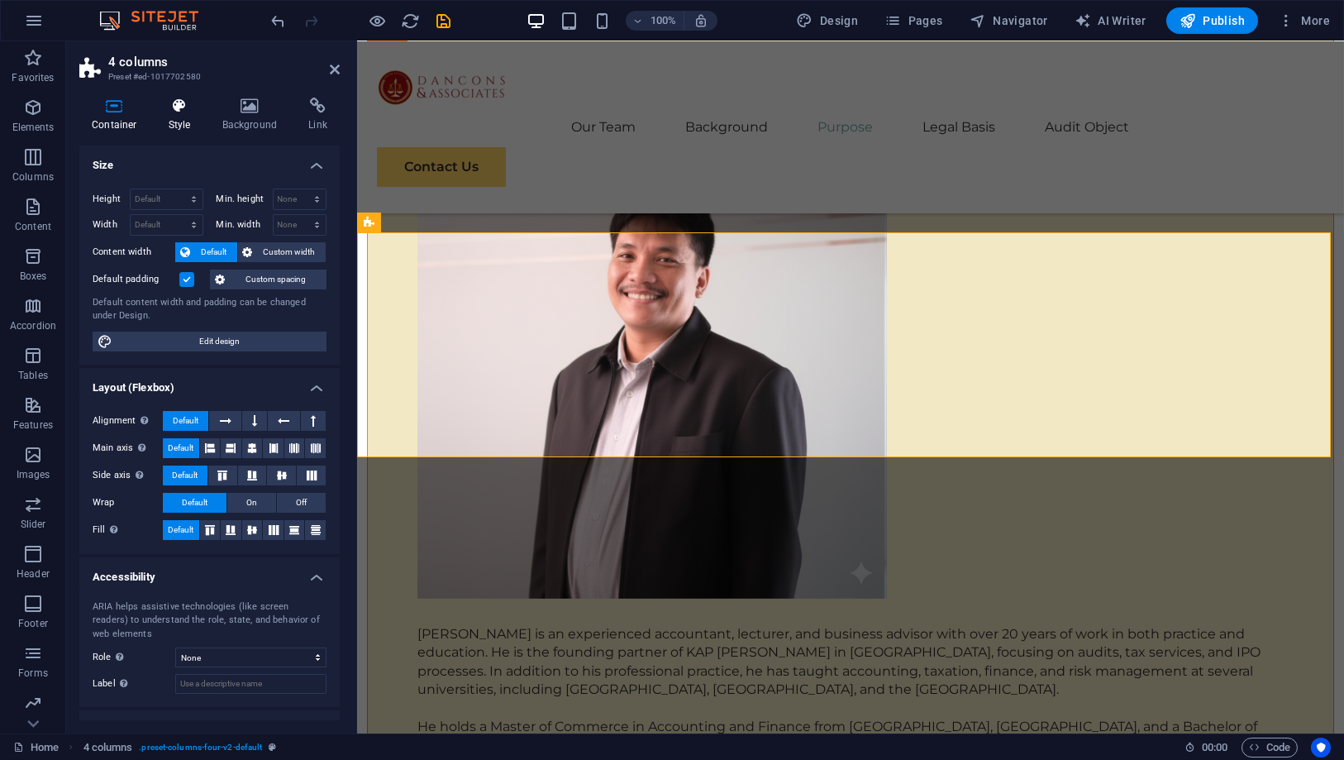
click at [205, 114] on h4 "Style" at bounding box center [183, 115] width 54 height 35
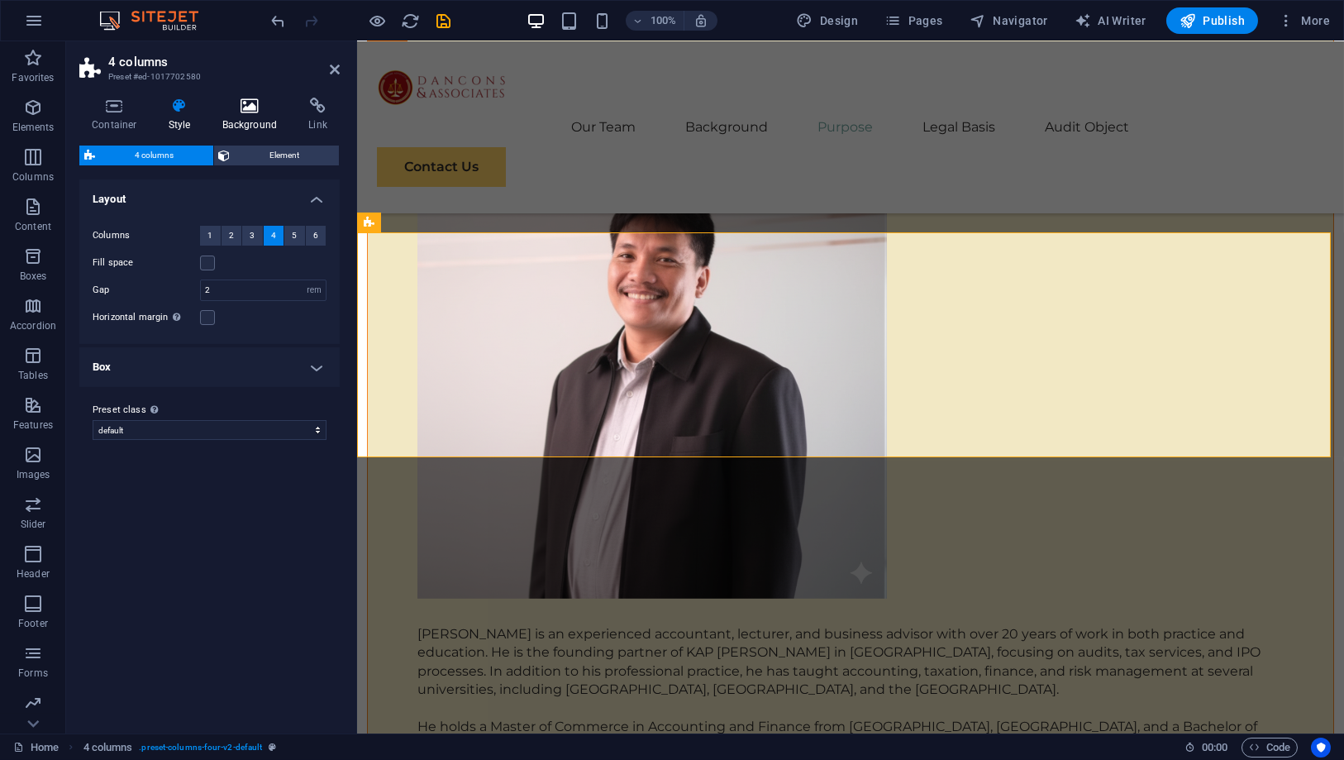
click at [241, 115] on h4 "Background" at bounding box center [253, 115] width 87 height 35
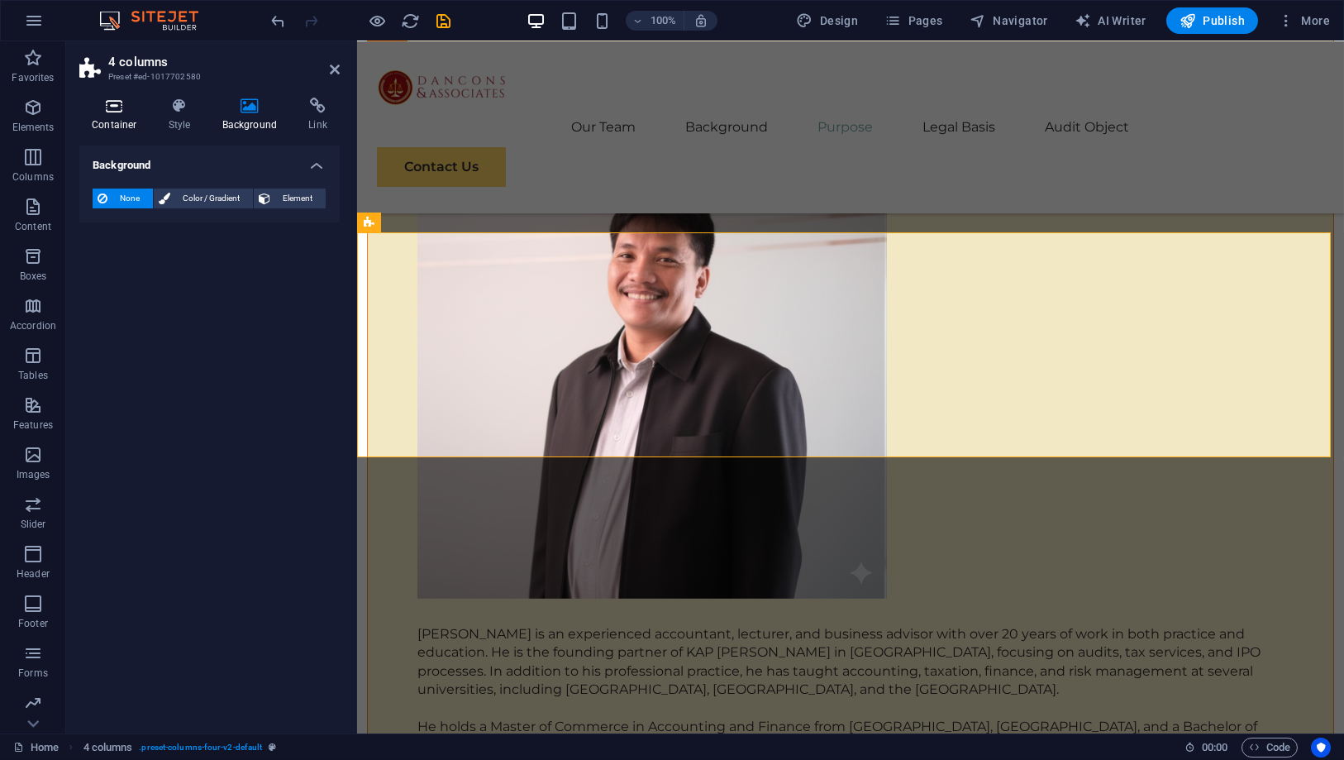
click at [90, 108] on icon at bounding box center [114, 106] width 70 height 17
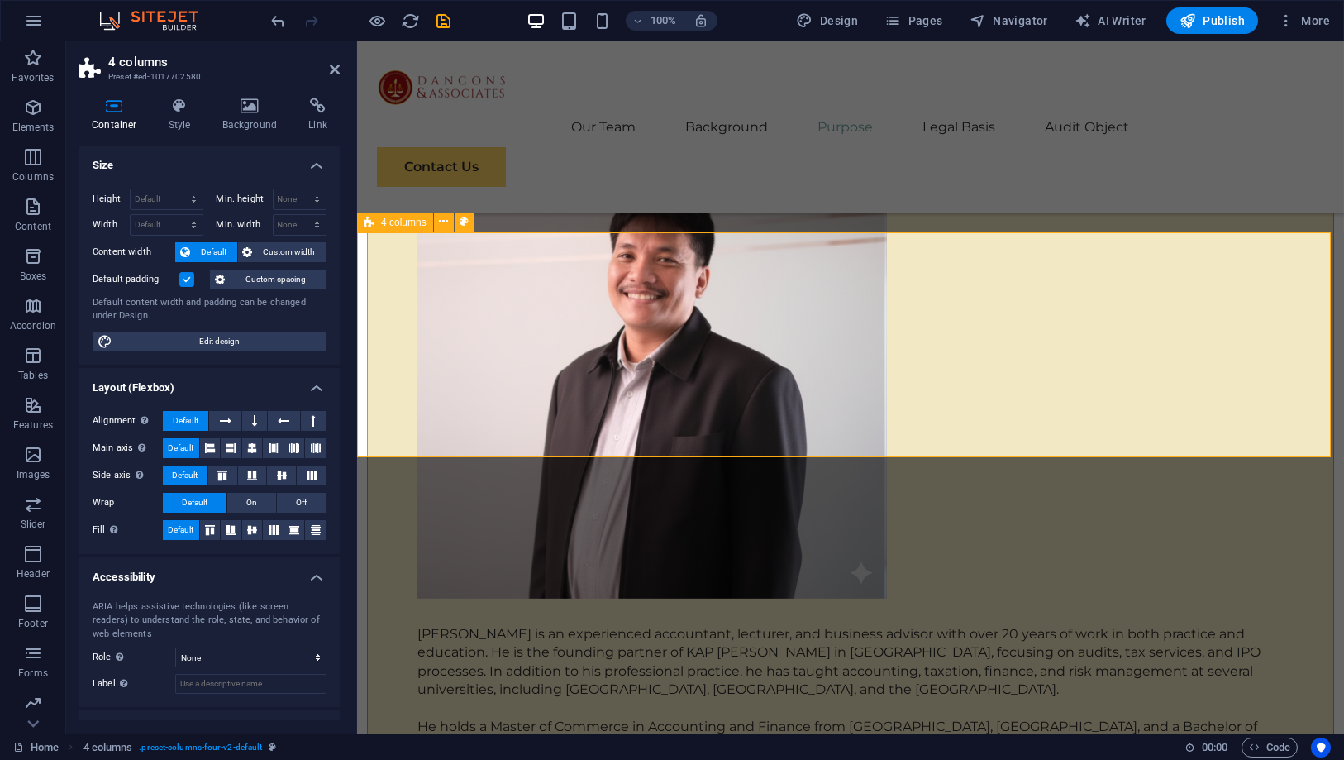
click at [398, 218] on span "4 columns" at bounding box center [403, 222] width 45 height 10
click at [424, 219] on span "4 columns" at bounding box center [403, 222] width 45 height 10
click at [444, 220] on icon at bounding box center [443, 221] width 9 height 17
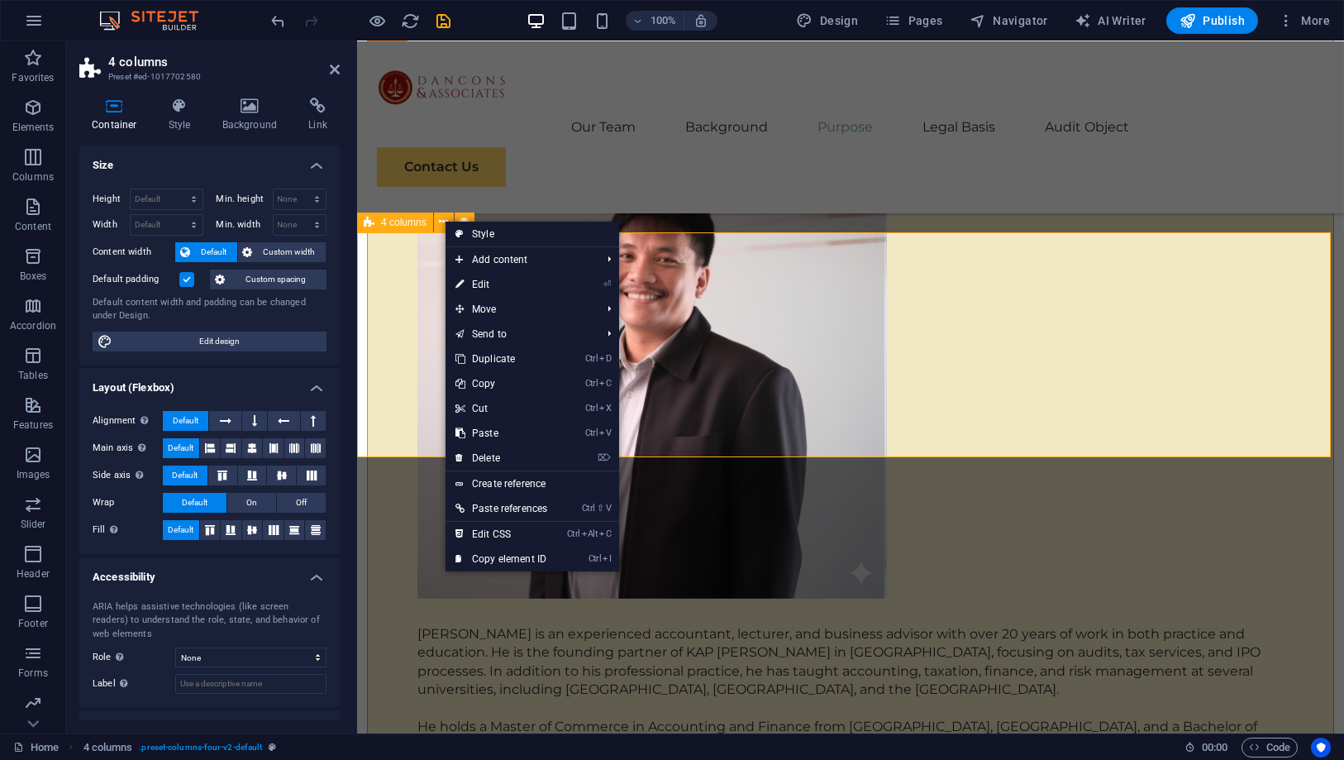
click at [407, 222] on span "4 columns" at bounding box center [403, 222] width 45 height 10
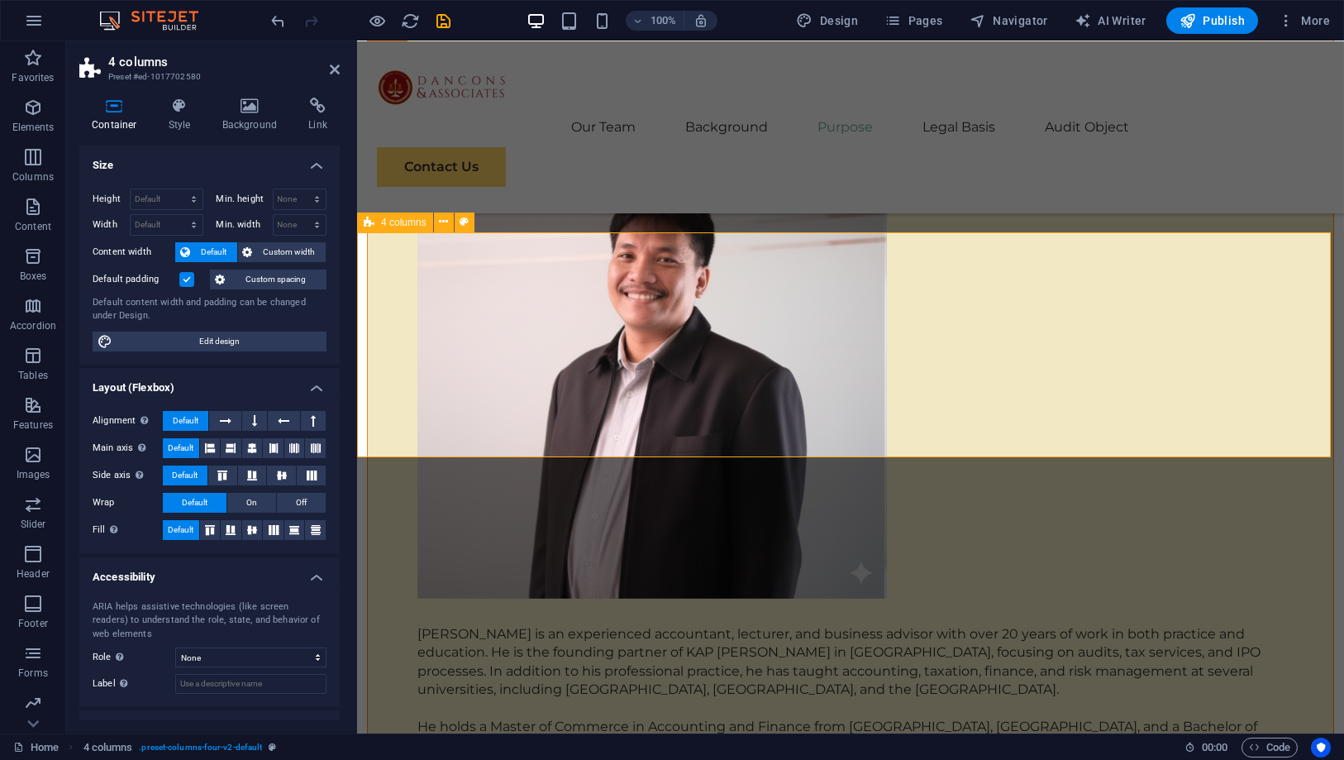
click at [375, 221] on div "4 columns" at bounding box center [395, 222] width 76 height 20
click at [250, 277] on span "Custom spacing" at bounding box center [276, 279] width 92 height 20
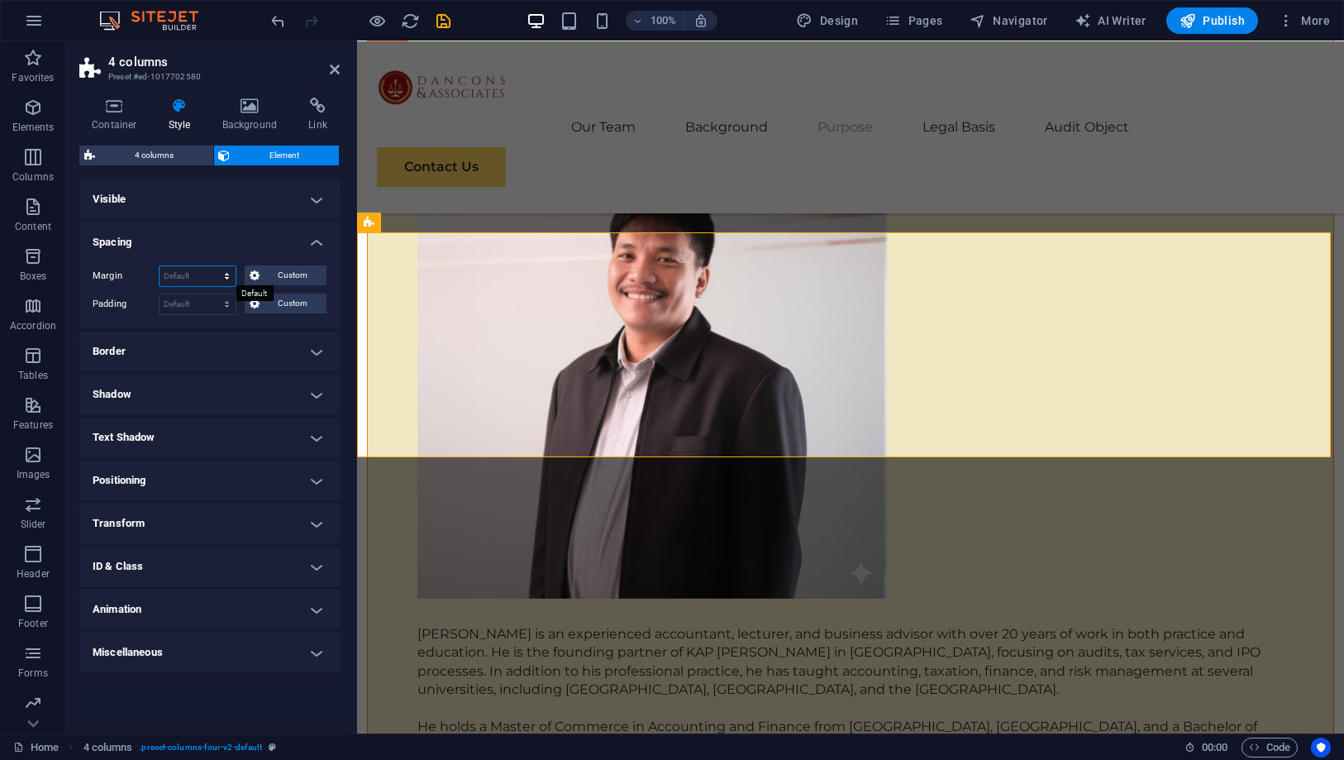
click at [200, 277] on select "Default auto px % rem vw vh Custom" at bounding box center [198, 276] width 76 height 20
select select "px"
click at [213, 266] on select "Default auto px % rem vw vh Custom" at bounding box center [198, 276] width 76 height 20
type input "5"
click at [207, 300] on select "Default px rem % vh vw Custom" at bounding box center [198, 304] width 76 height 20
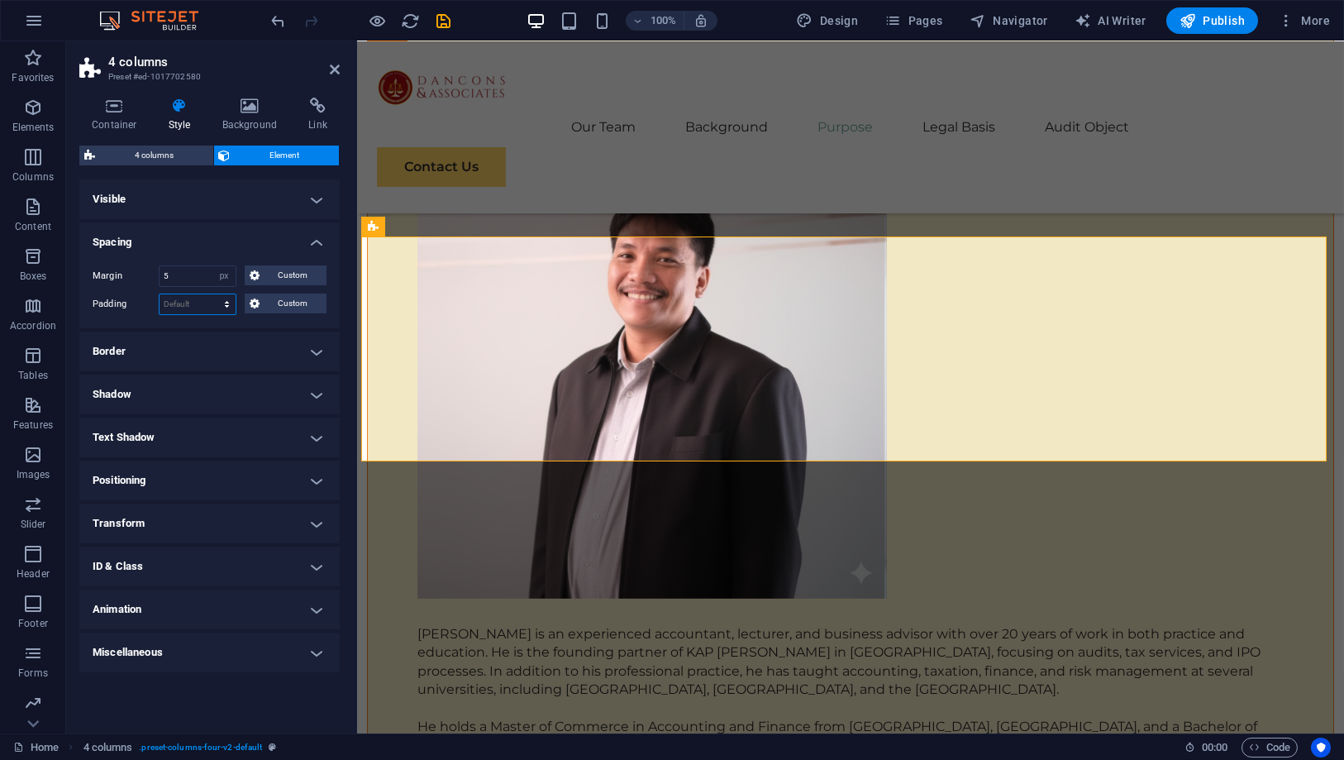
select select "px"
click at [213, 294] on select "Default px rem % vh vw Custom" at bounding box center [198, 304] width 76 height 20
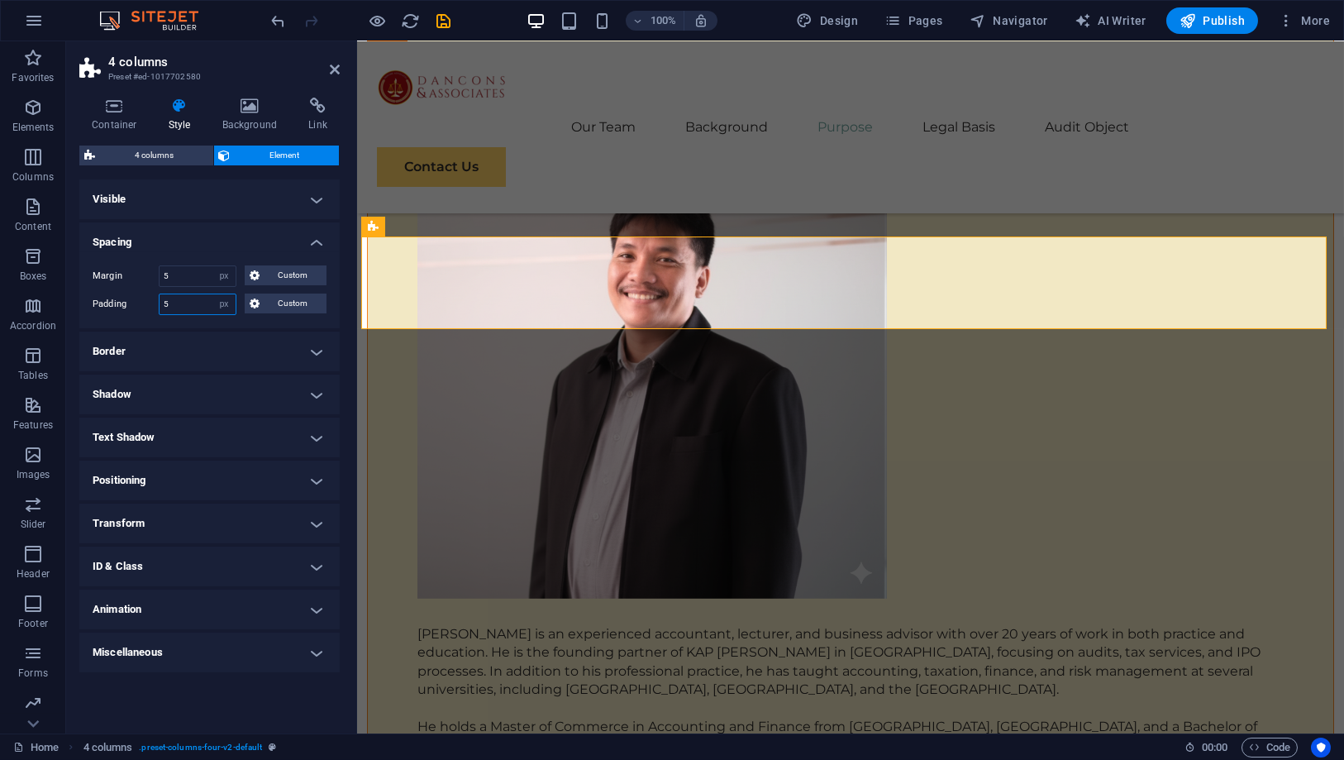
type input "5"
click at [203, 226] on h4 "Spacing" at bounding box center [209, 237] width 260 height 30
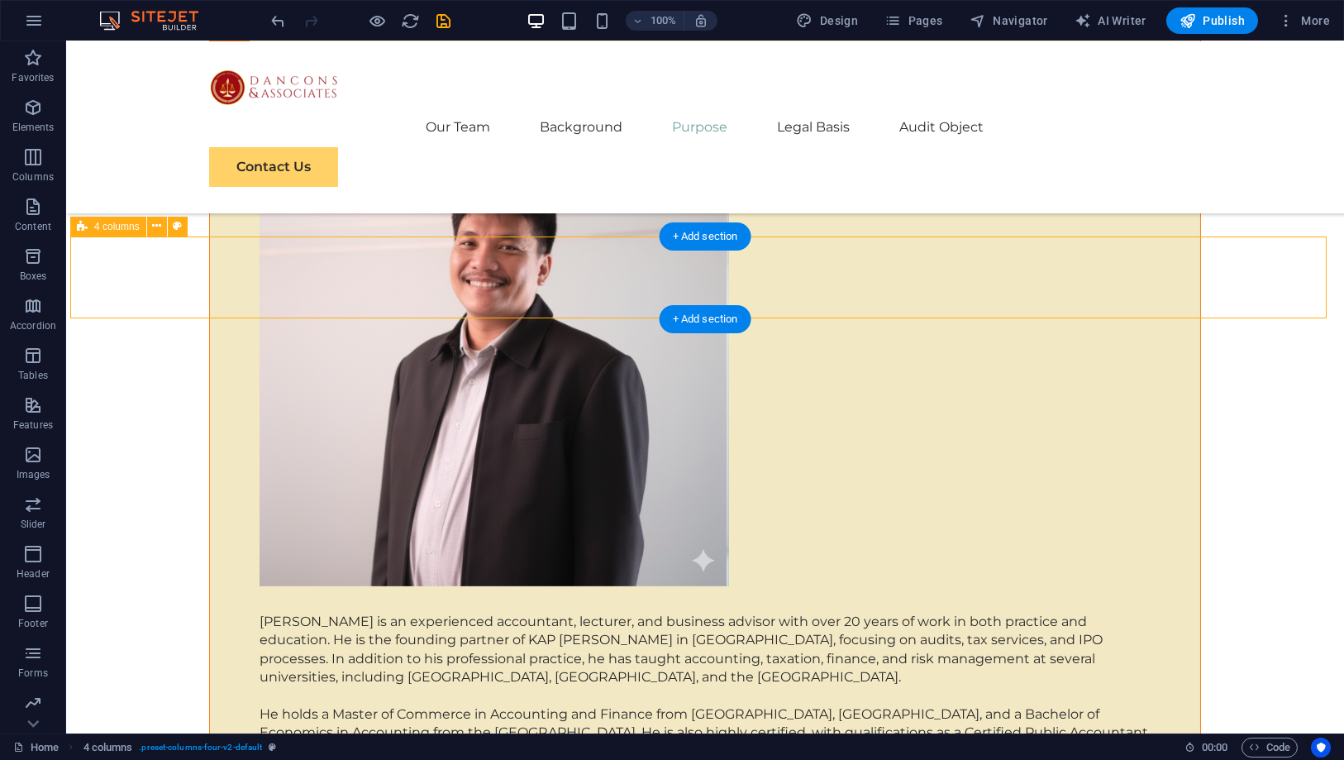
select select "px"
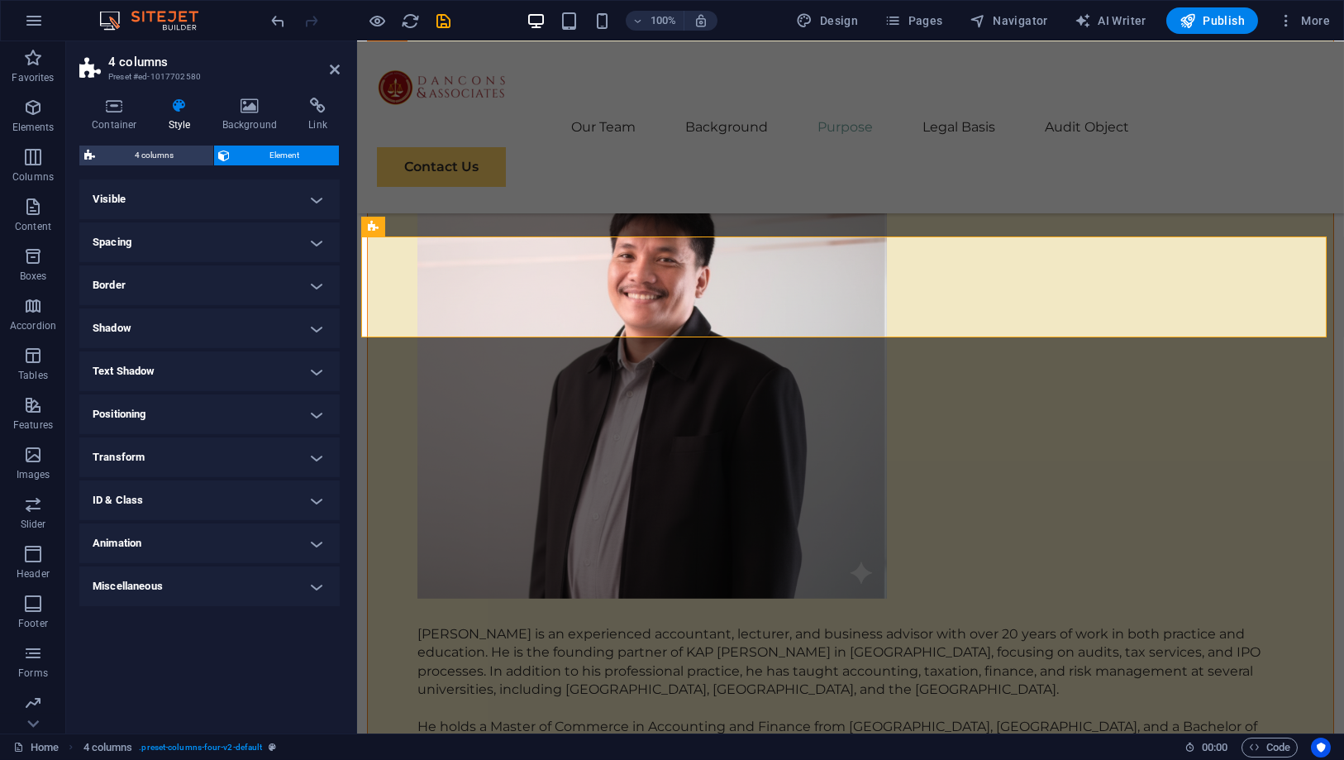
click at [150, 246] on h4 "Spacing" at bounding box center [209, 242] width 260 height 40
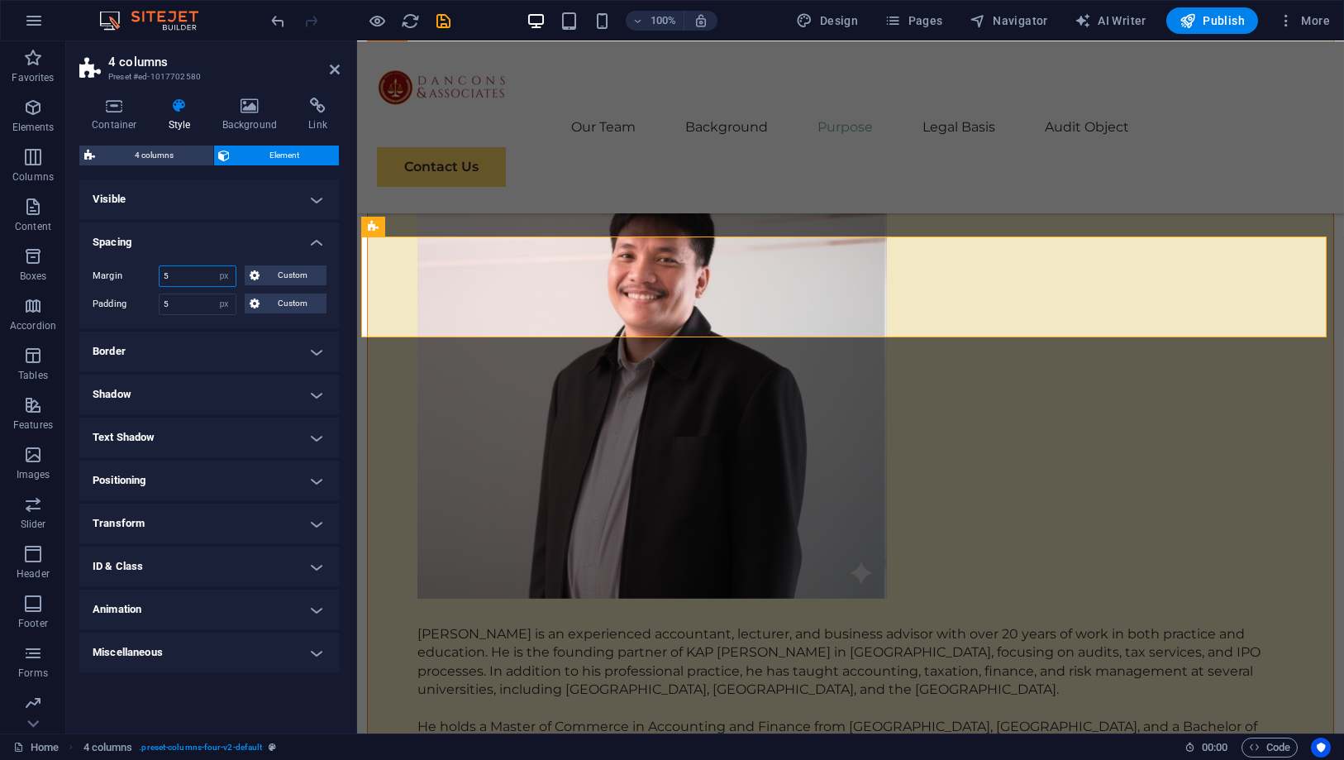
drag, startPoint x: 182, startPoint y: 278, endPoint x: 145, endPoint y: 269, distance: 38.1
click at [145, 269] on div "Margin 5 Default auto px % rem vw vh Custom Custom" at bounding box center [210, 275] width 234 height 21
type input "10"
click at [202, 301] on input "5" at bounding box center [198, 304] width 76 height 20
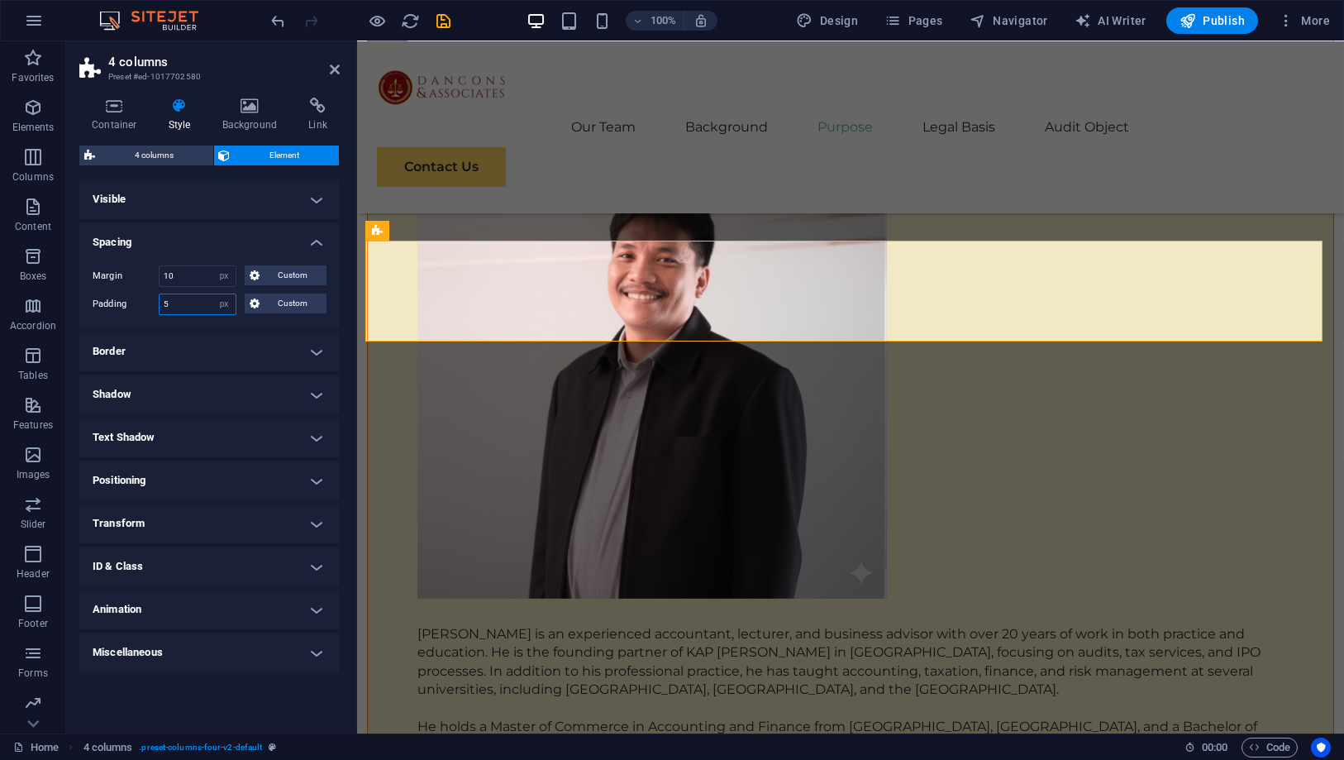
drag, startPoint x: 201, startPoint y: 307, endPoint x: 133, endPoint y: 291, distance: 69.6
click at [133, 291] on div "Margin 10 Default auto px % rem vw vh Custom Custom 10 auto px % rem vw vh 10 a…" at bounding box center [209, 290] width 260 height 76
type input "10"
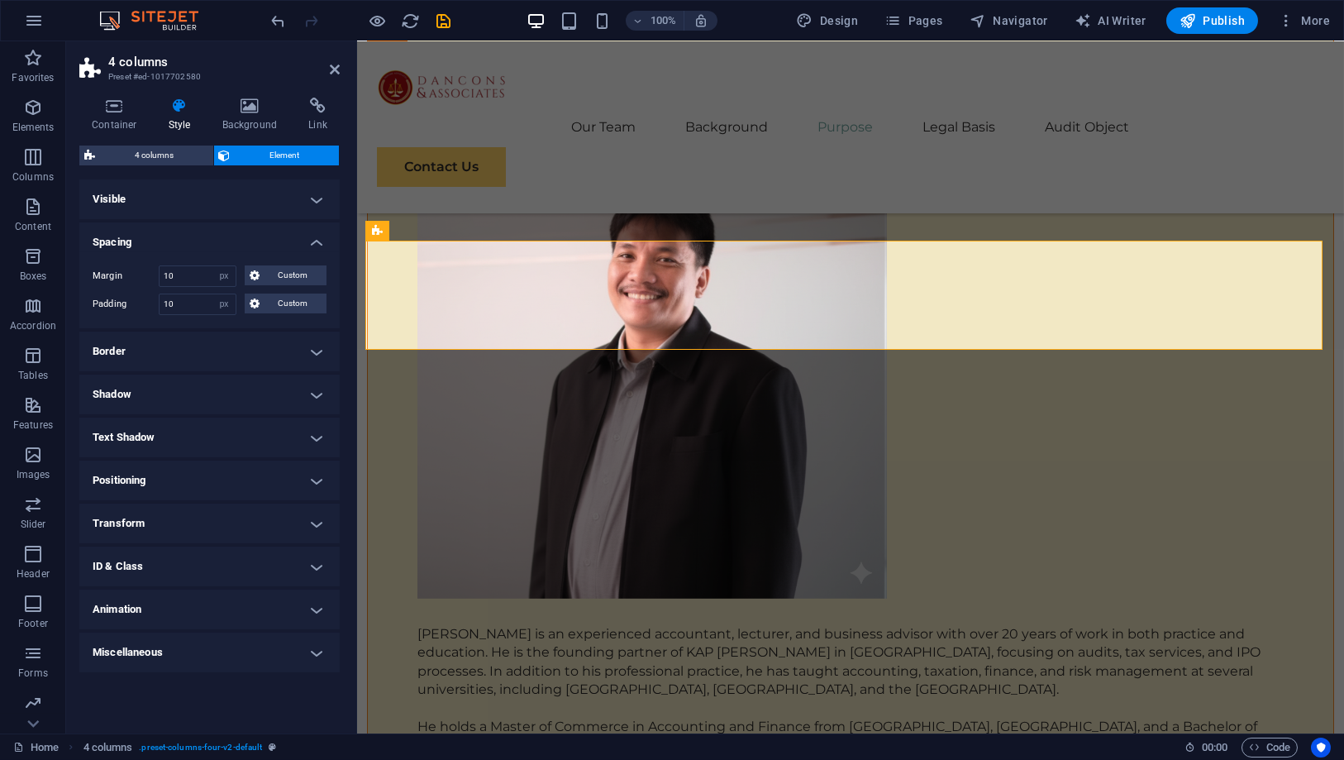
click at [234, 223] on h4 "Spacing" at bounding box center [209, 237] width 260 height 30
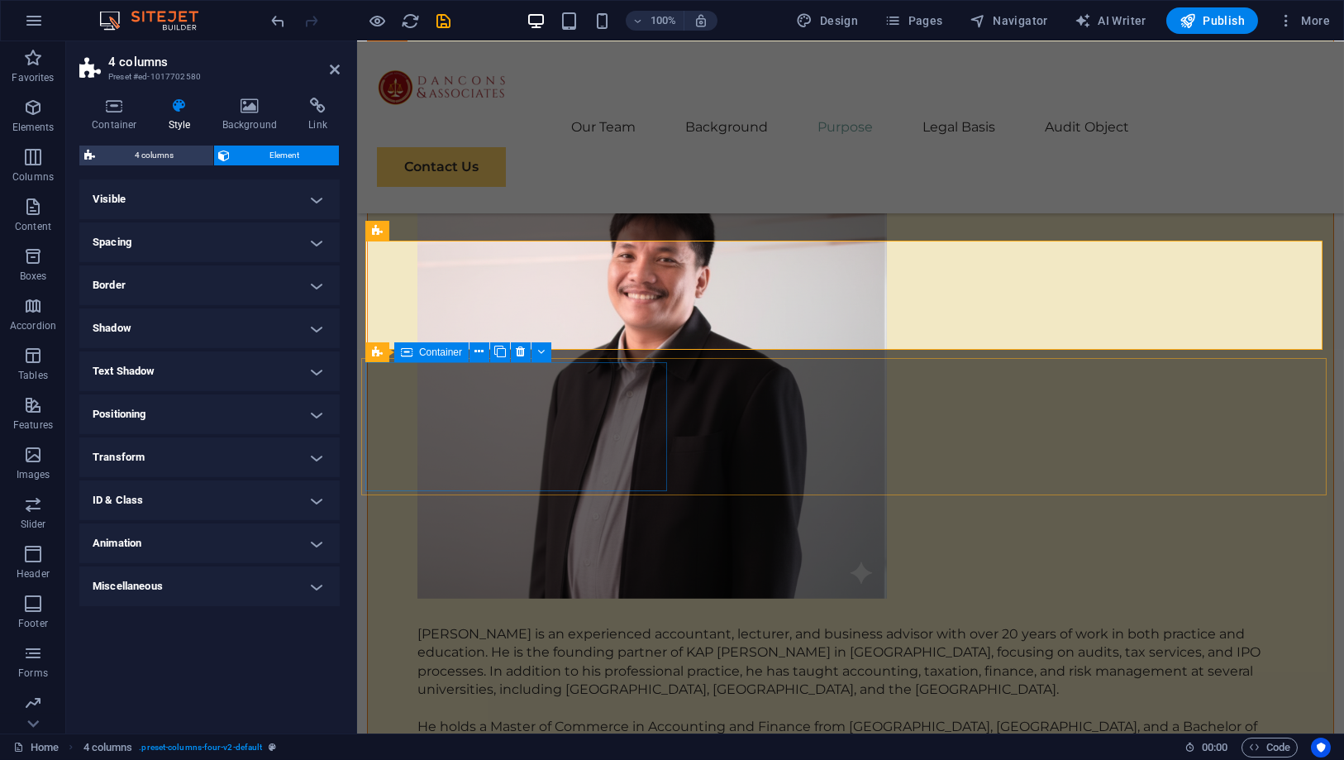
click at [407, 358] on icon at bounding box center [407, 352] width 12 height 20
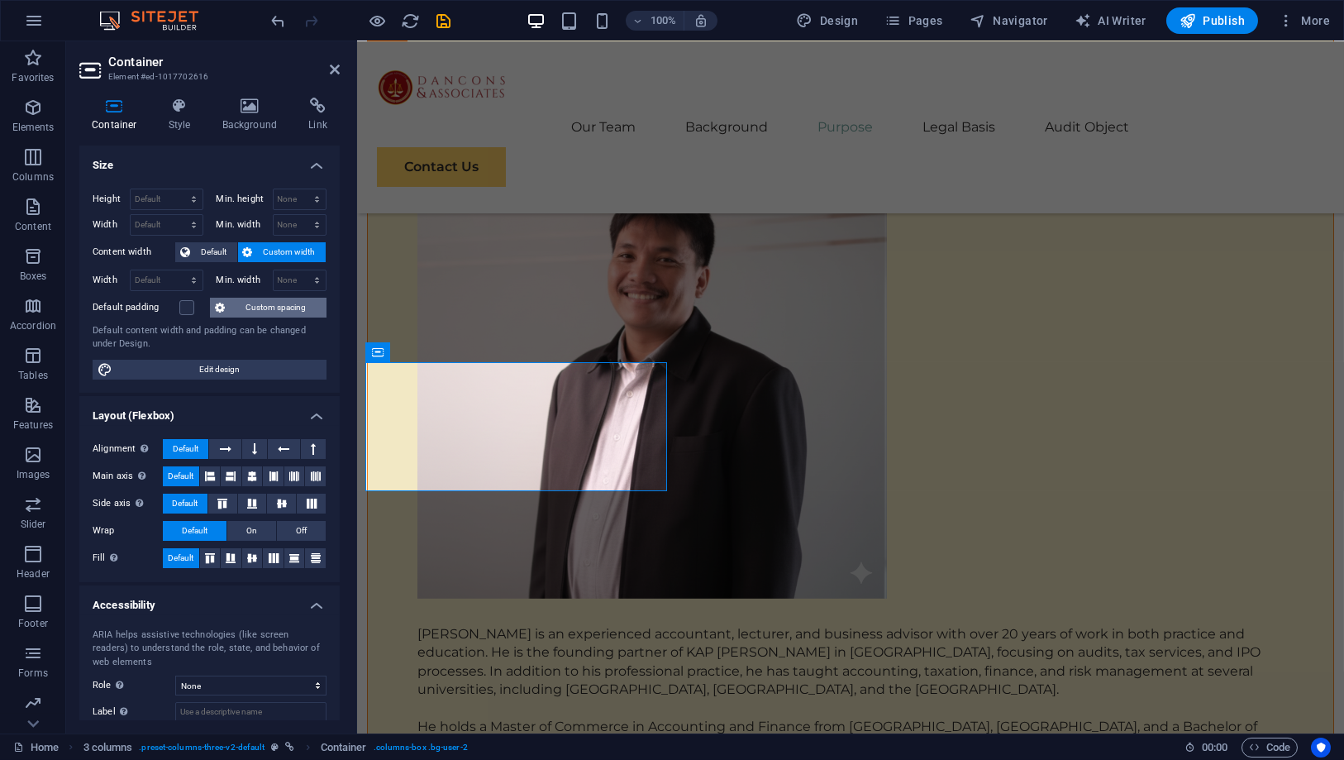
click at [251, 300] on span "Custom spacing" at bounding box center [276, 308] width 92 height 20
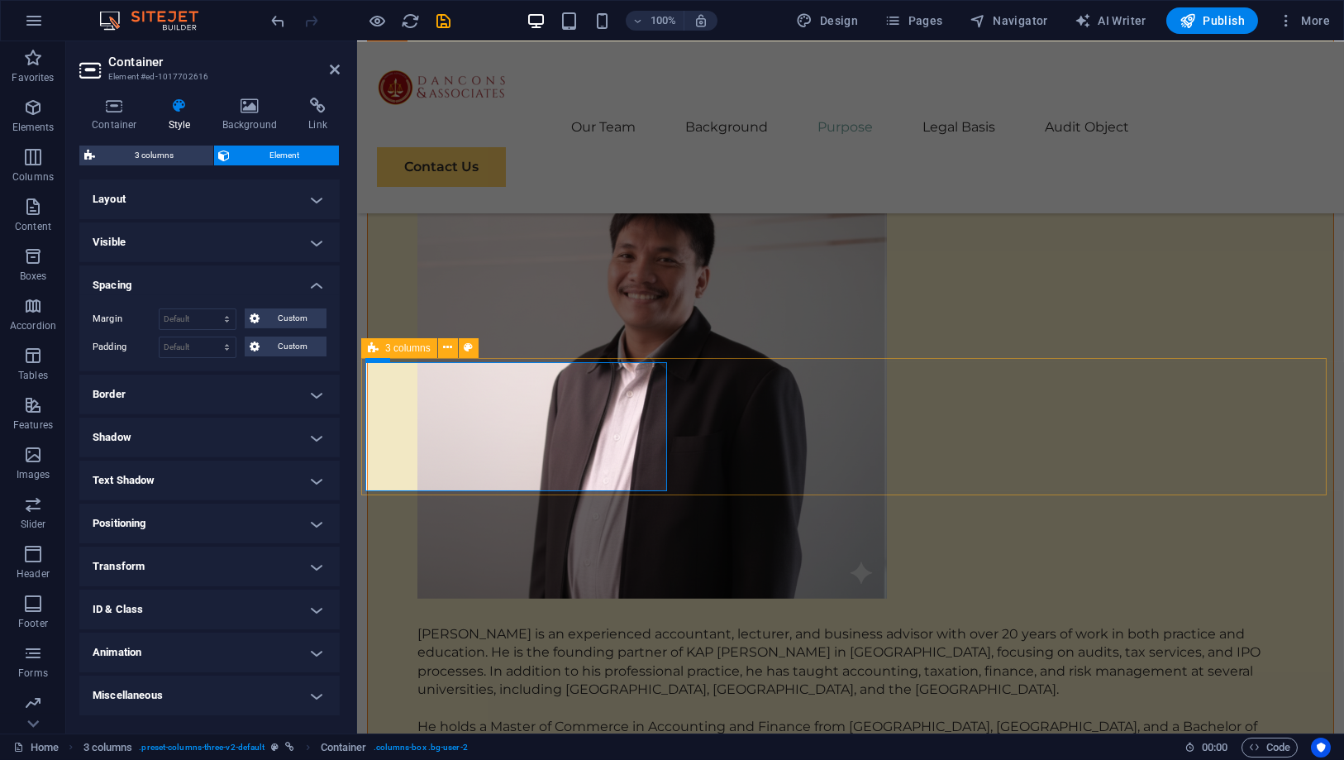
click at [386, 343] on span "3 columns" at bounding box center [407, 348] width 45 height 10
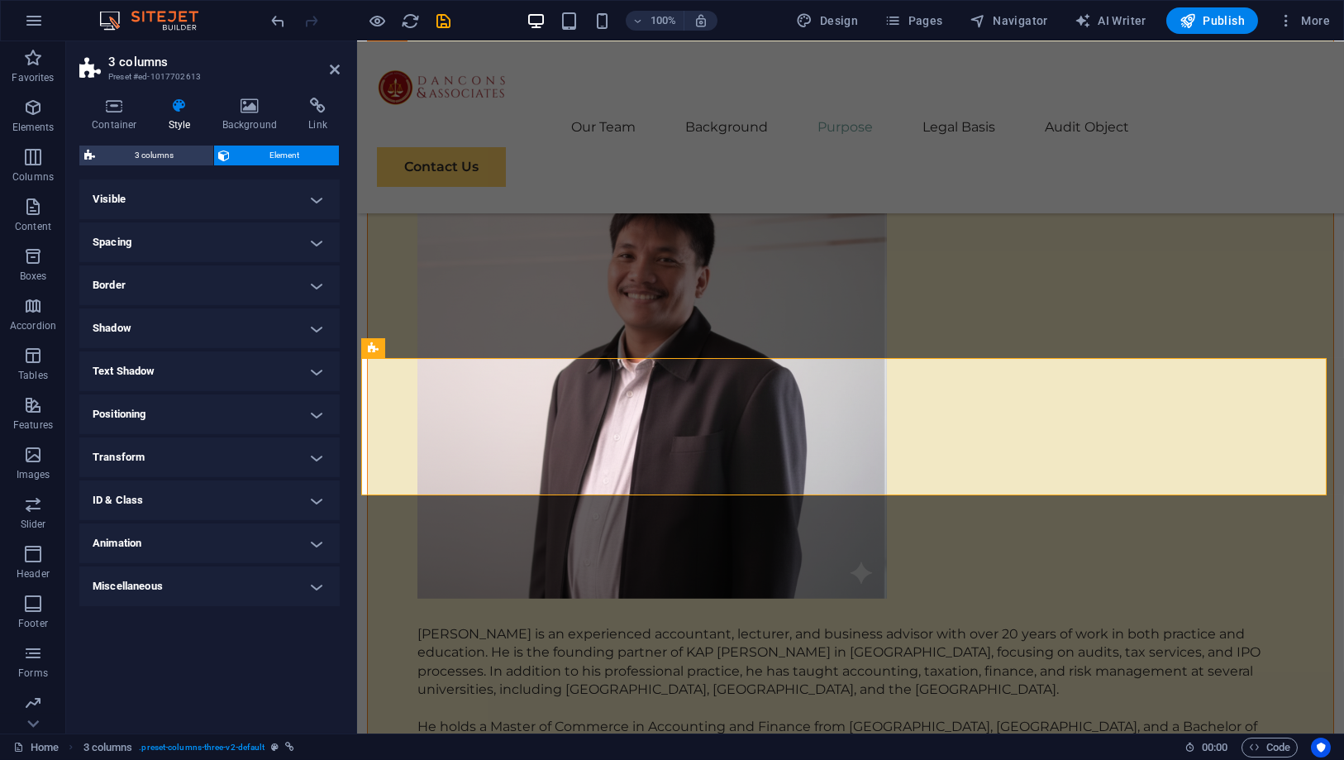
click at [202, 229] on h4 "Spacing" at bounding box center [209, 242] width 260 height 40
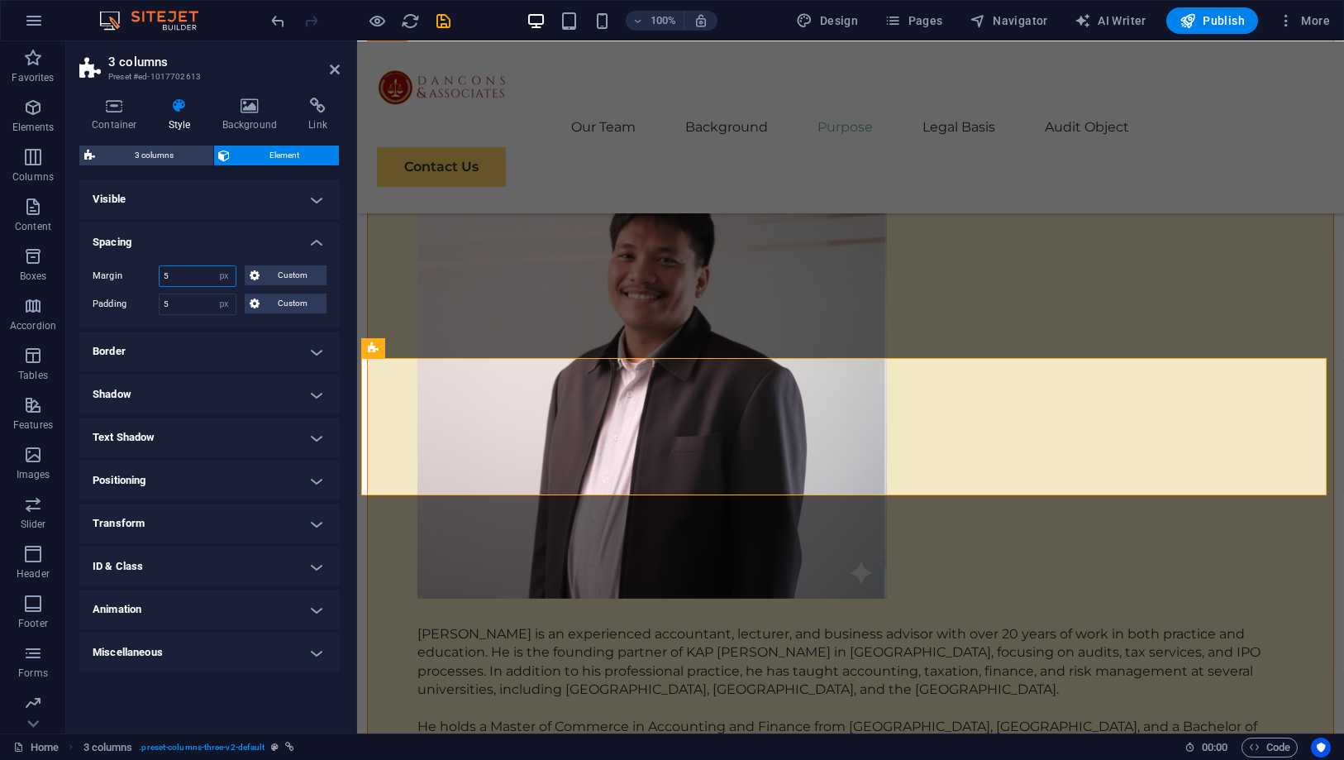
click at [199, 273] on input "5" at bounding box center [198, 276] width 76 height 20
drag, startPoint x: 198, startPoint y: 276, endPoint x: 119, endPoint y: 262, distance: 79.8
click at [119, 262] on div "Margin 5 Default auto px % rem vw vh Custom Custom 5 auto px % rem vw vh 5 auto…" at bounding box center [209, 290] width 260 height 76
type input "10"
click at [174, 295] on input "5" at bounding box center [198, 304] width 76 height 20
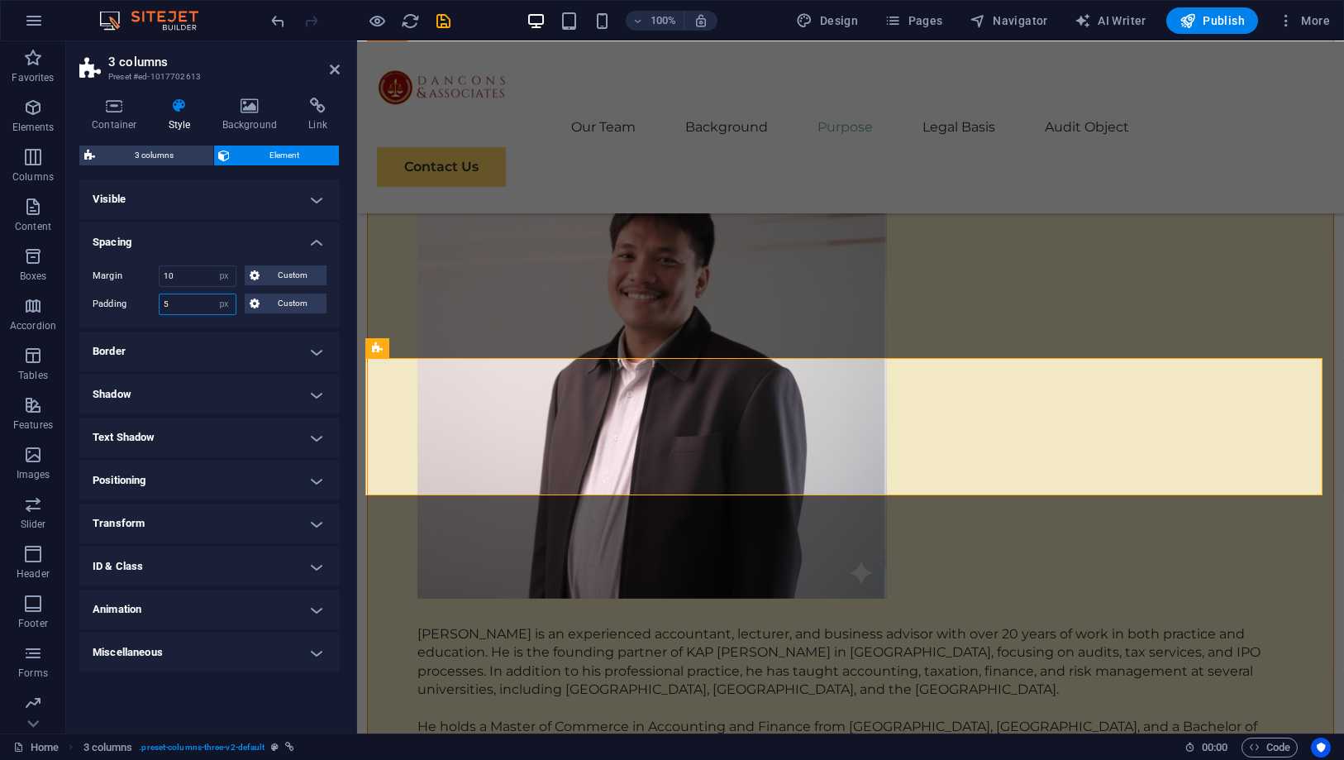
drag, startPoint x: 176, startPoint y: 301, endPoint x: 137, endPoint y: 290, distance: 40.3
click at [137, 290] on div "Margin 10 Default auto px % rem vw vh Custom Custom 10 auto px % rem vw vh 10 a…" at bounding box center [209, 290] width 260 height 76
type input "10"
click at [145, 240] on h4 "Spacing" at bounding box center [209, 237] width 260 height 30
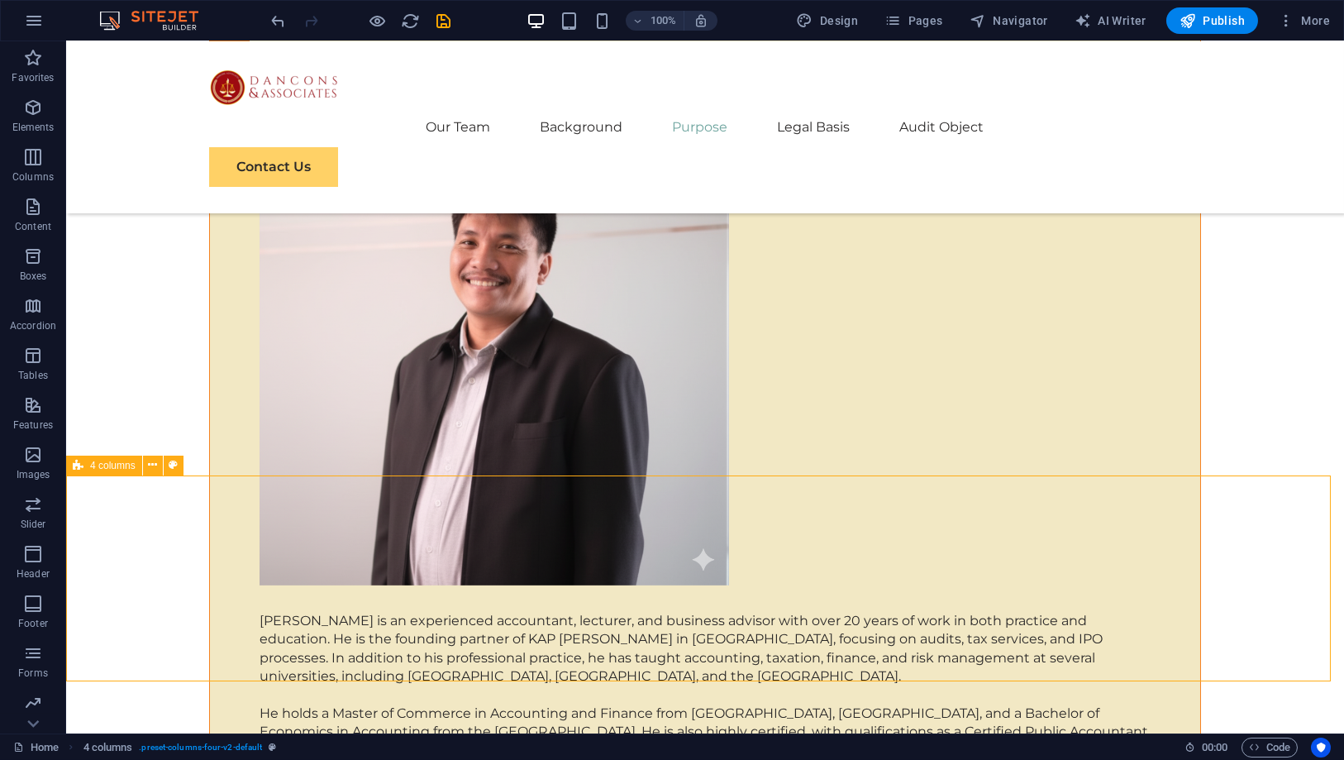
scroll to position [6704, 0]
click at [121, 464] on span "4 columns" at bounding box center [112, 465] width 45 height 10
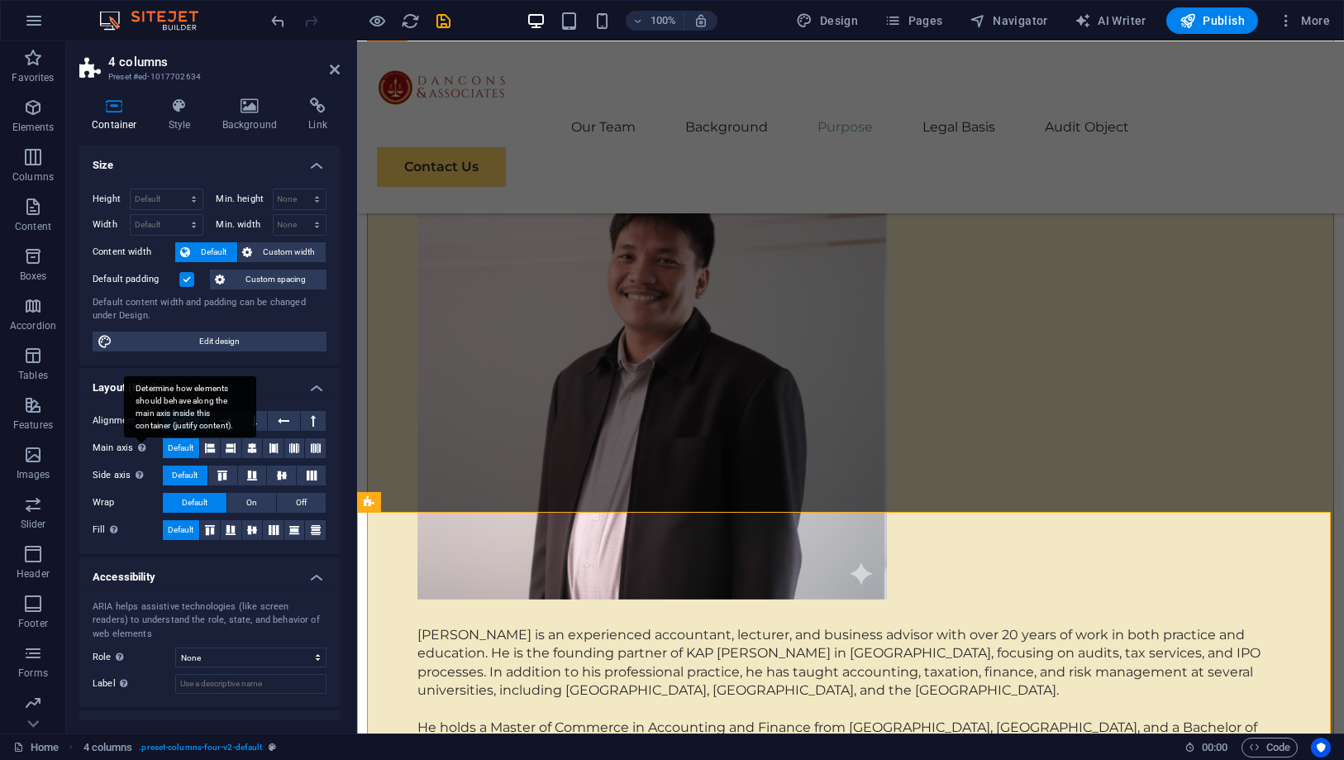
scroll to position [6704, 0]
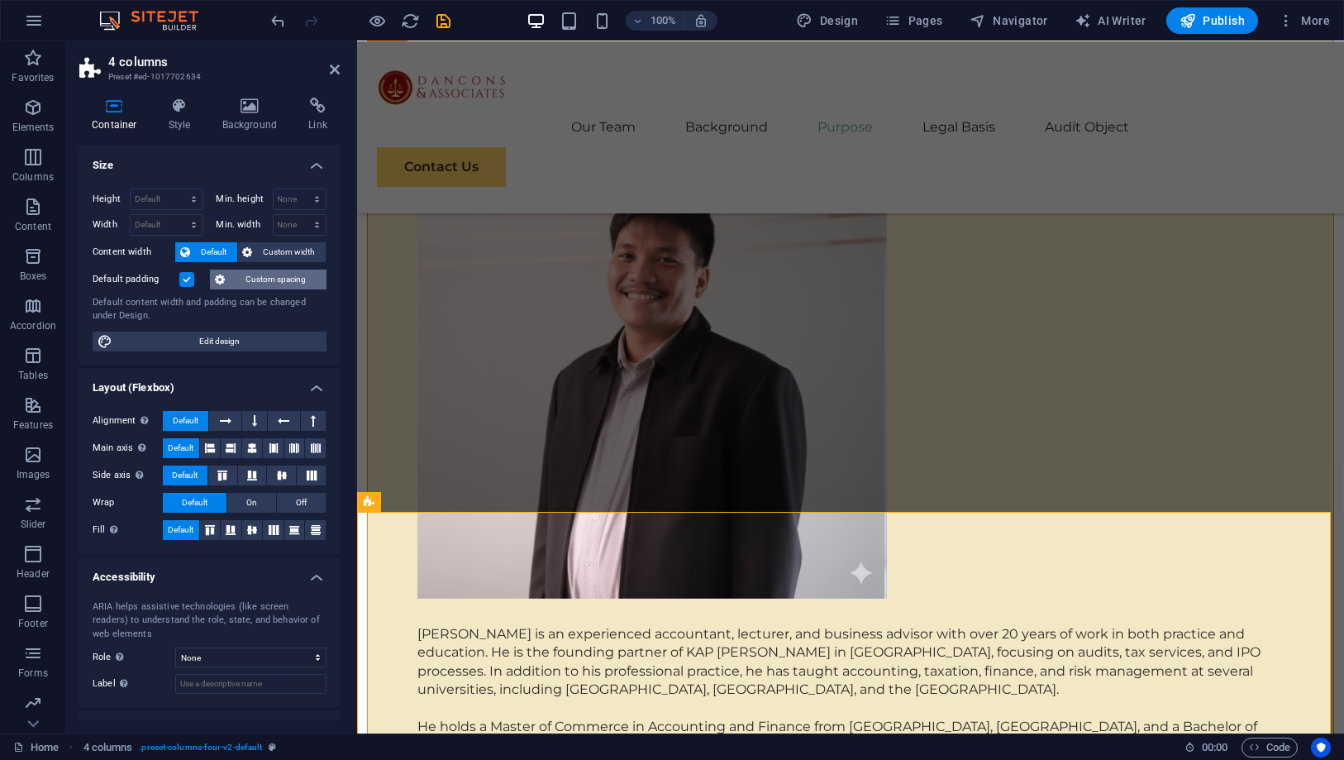
click at [243, 279] on span "Custom spacing" at bounding box center [276, 279] width 92 height 20
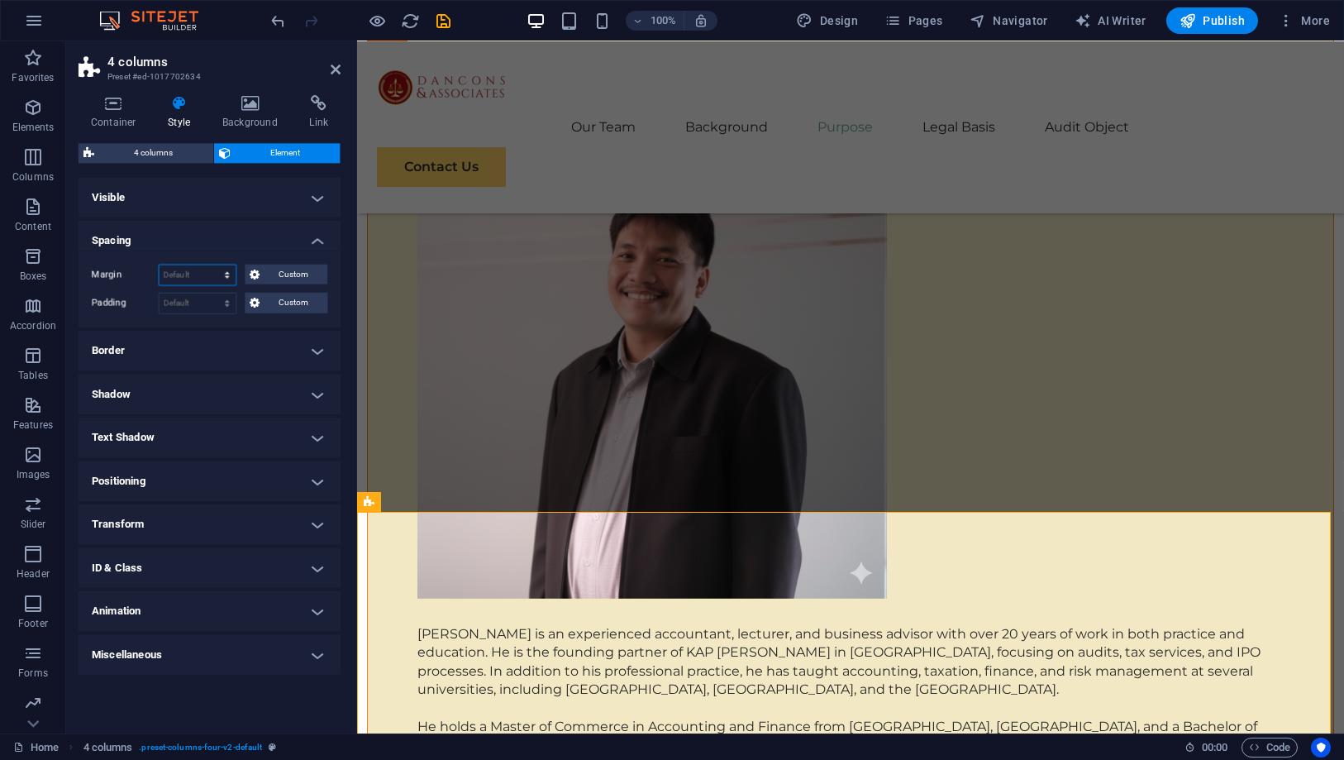
click at [208, 274] on select "Default auto px % rem vw vh Custom" at bounding box center [198, 276] width 76 height 20
select select "px"
click at [213, 266] on select "Default auto px % rem vw vh Custom" at bounding box center [198, 276] width 76 height 20
type input "10"
click at [182, 307] on select "Default px rem % vh vw Custom" at bounding box center [198, 304] width 76 height 20
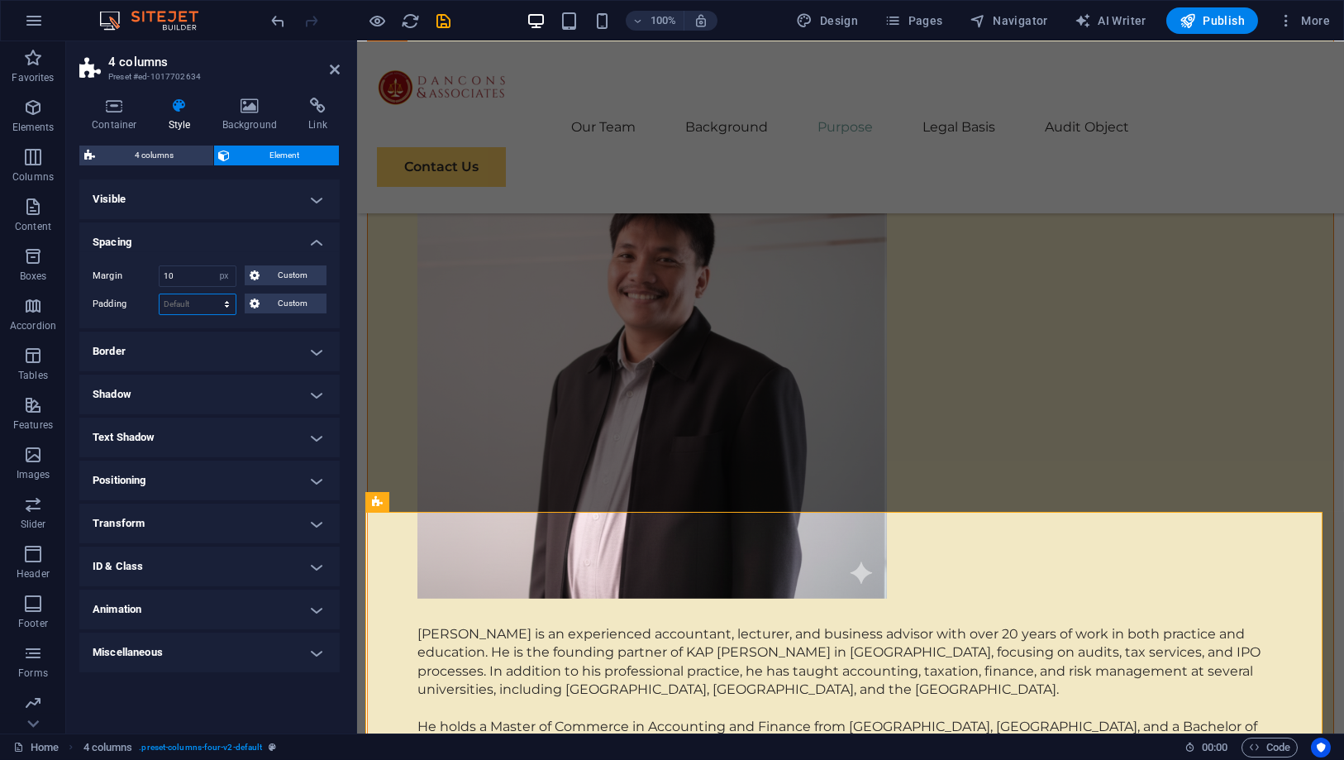
select select "px"
click at [213, 294] on select "Default px rem % vh vw Custom" at bounding box center [198, 304] width 76 height 20
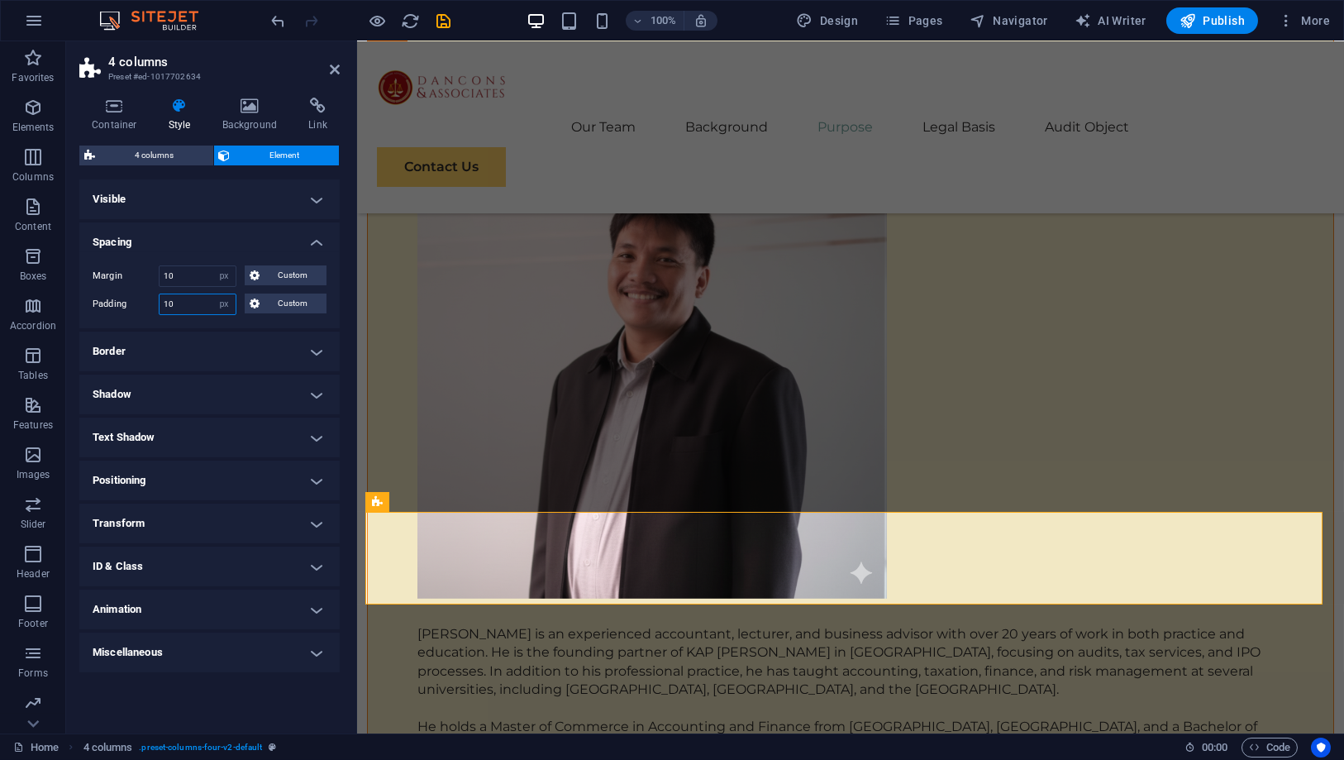
type input "10"
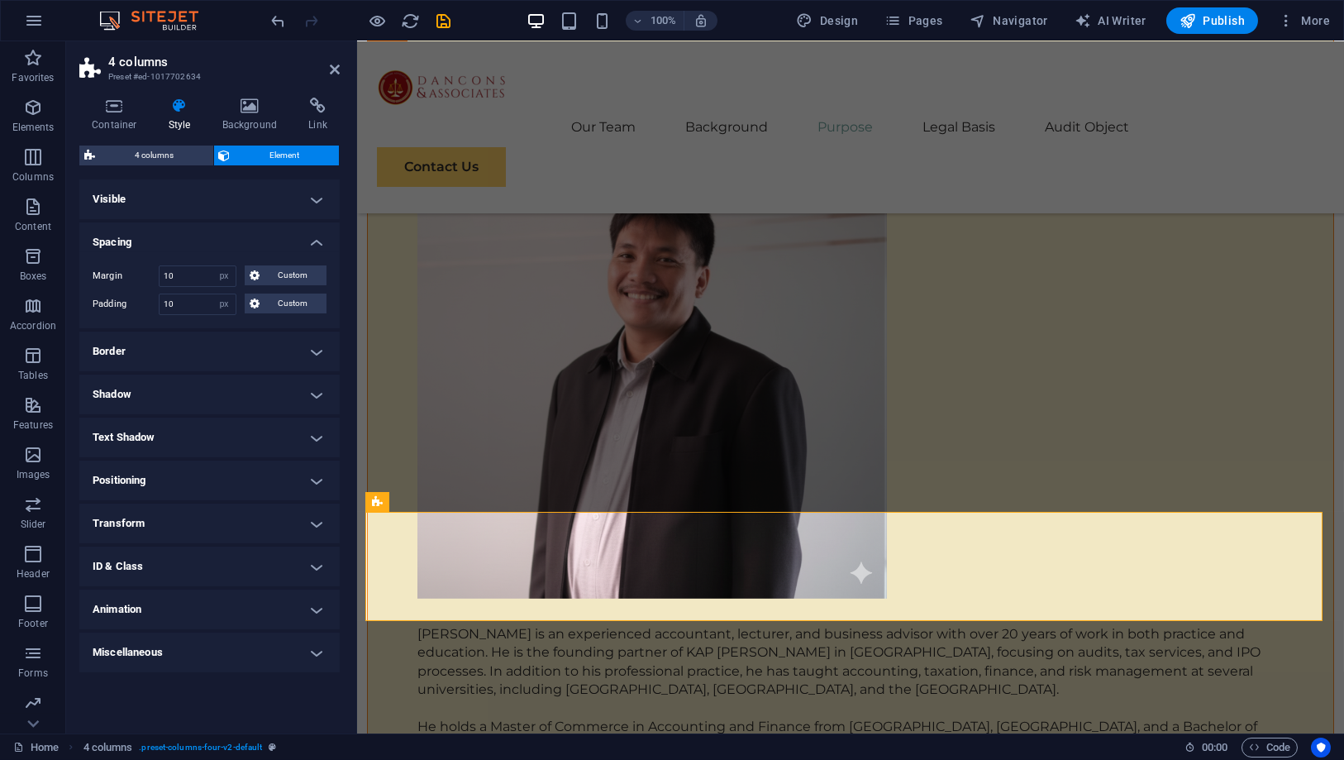
click at [221, 242] on h4 "Spacing" at bounding box center [209, 237] width 260 height 30
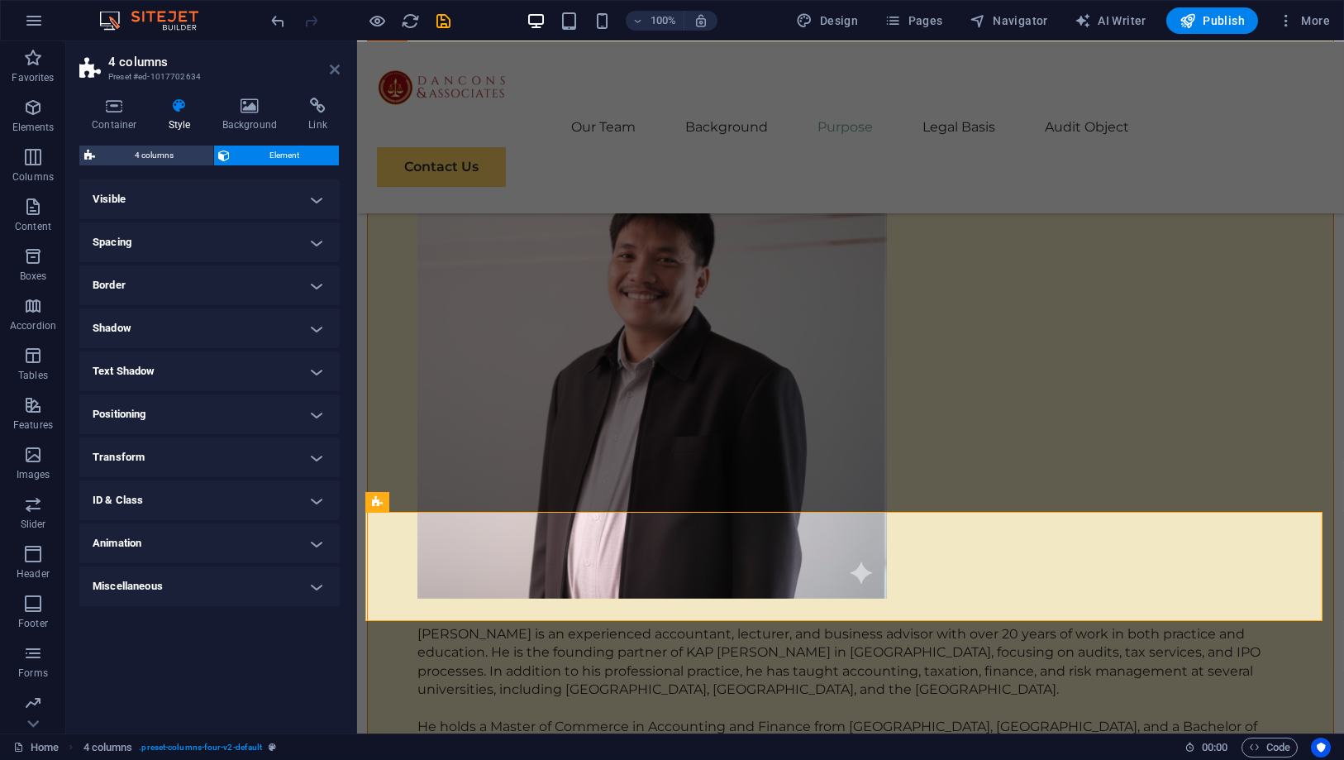
click at [337, 67] on icon at bounding box center [335, 69] width 10 height 13
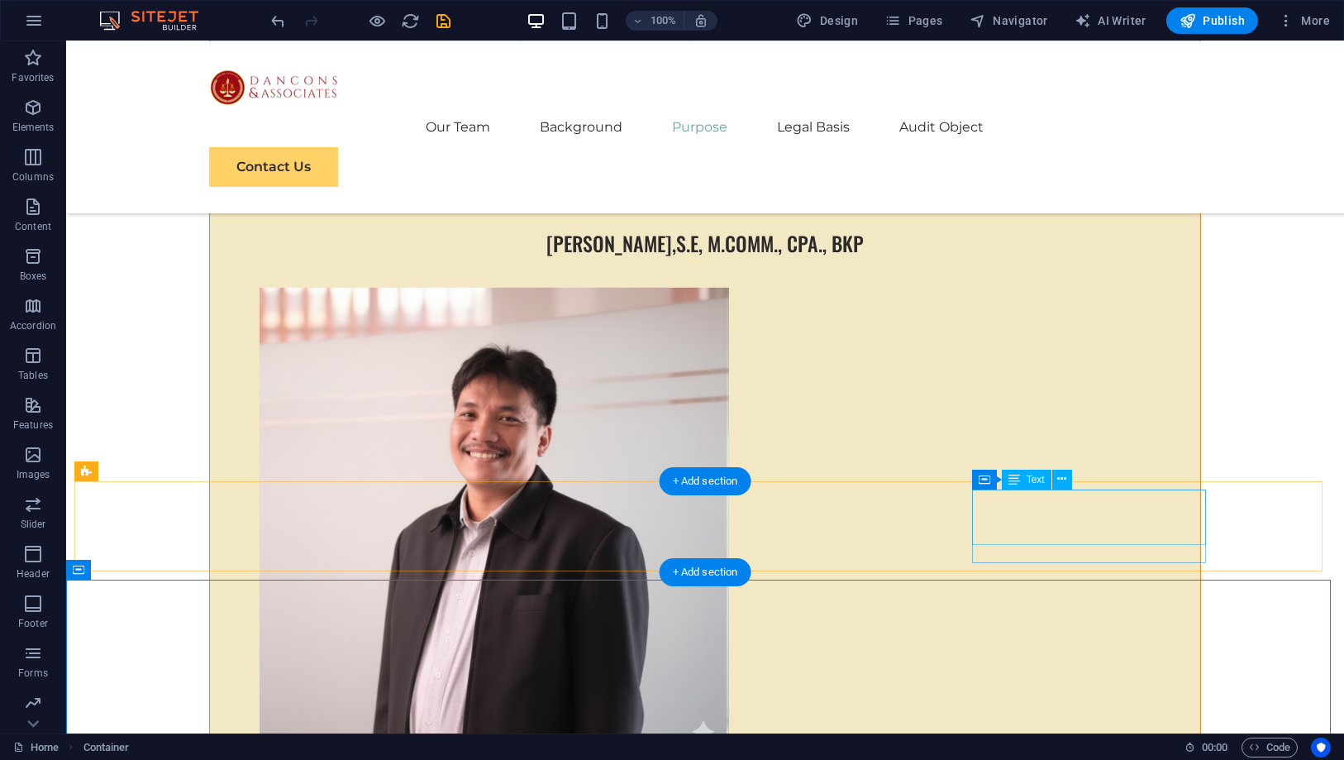
scroll to position [6428, 0]
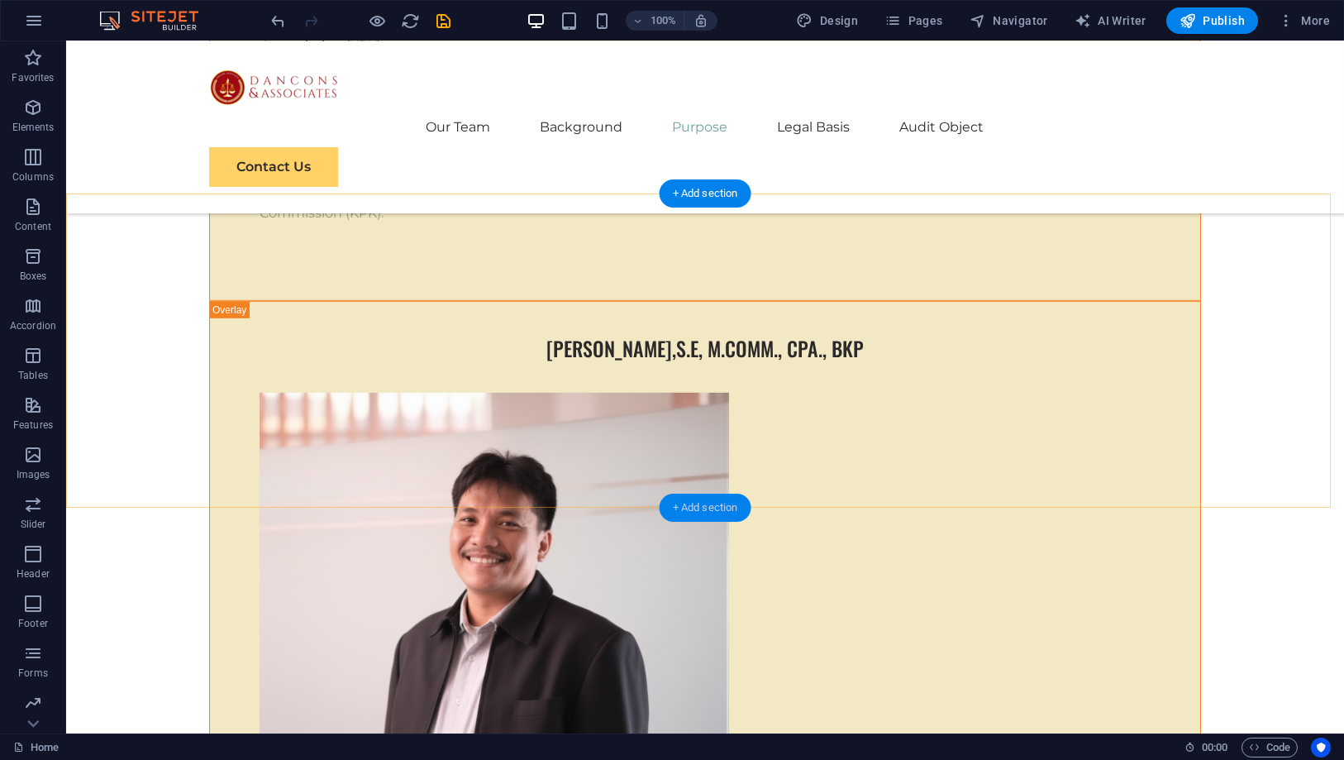
click at [699, 504] on div "+ Add section" at bounding box center [706, 507] width 92 height 28
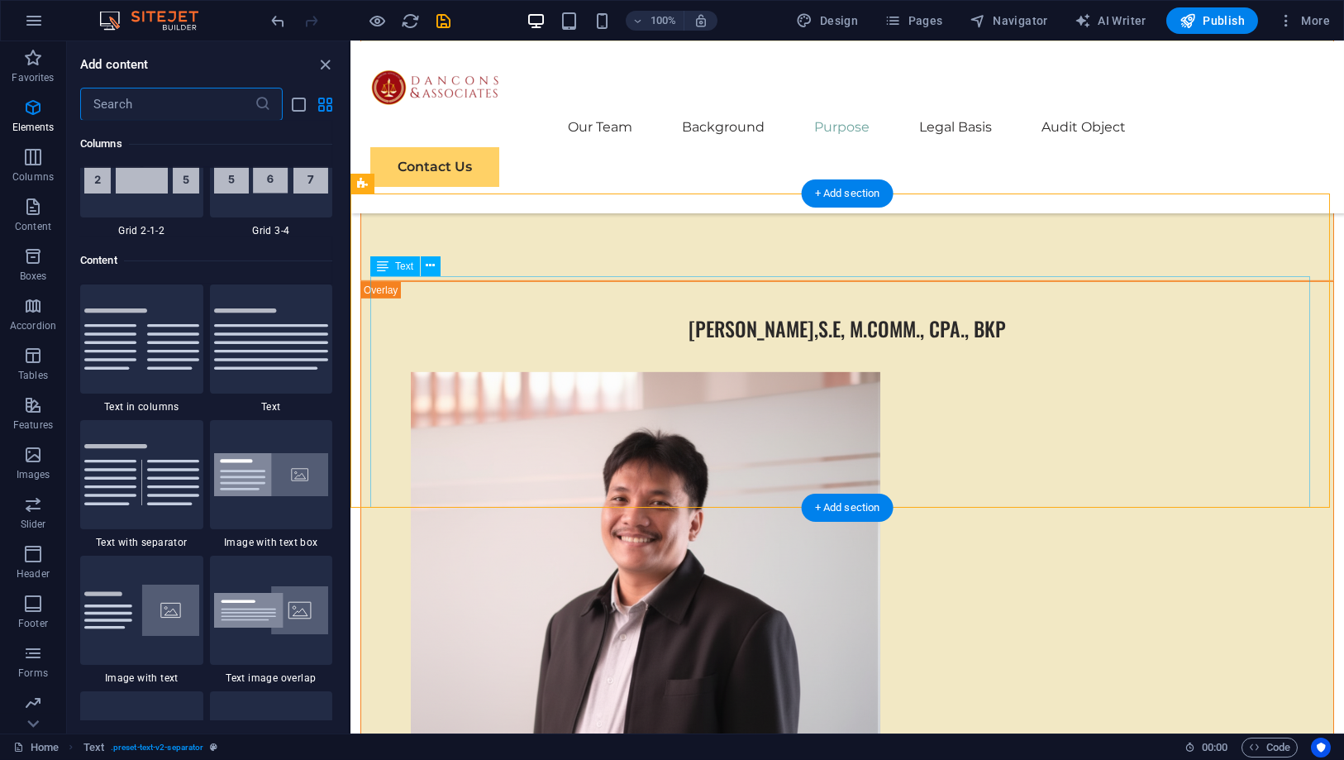
scroll to position [2892, 0]
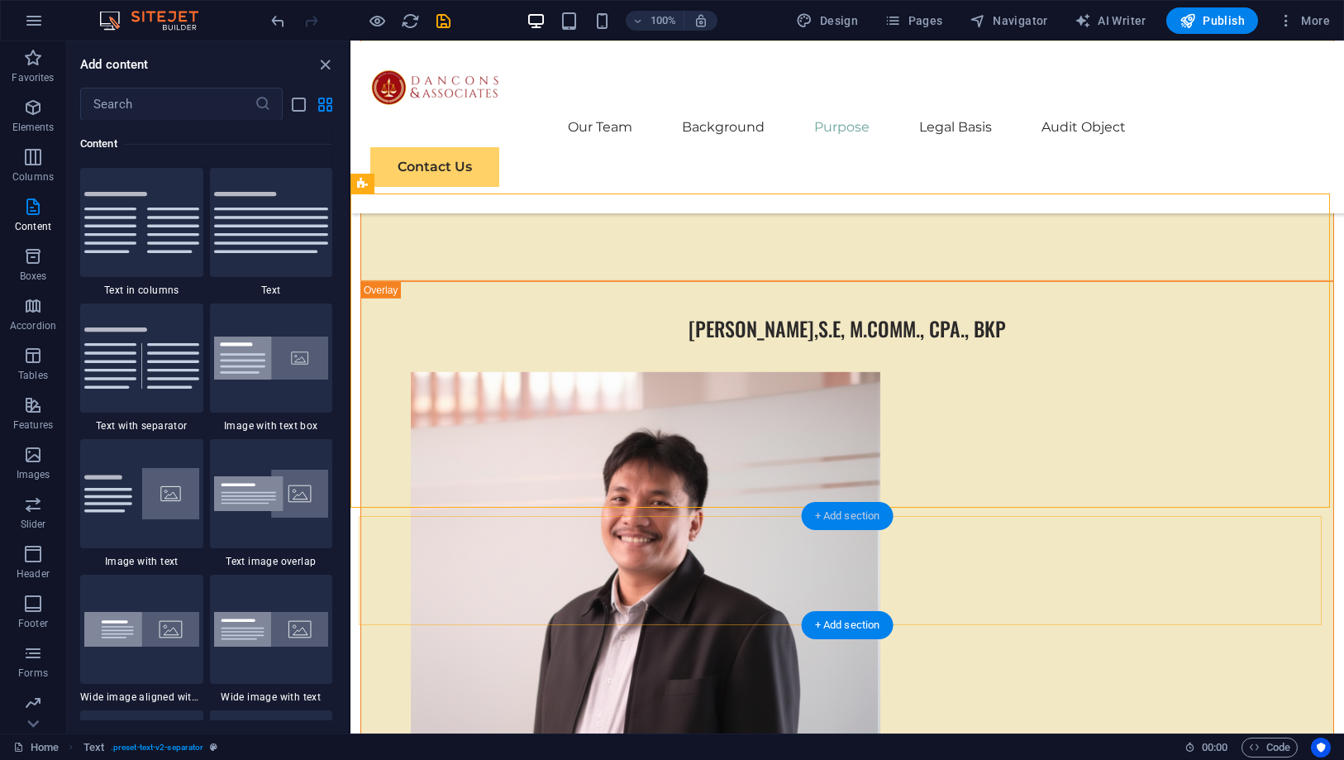
click at [844, 512] on div "+ Add section" at bounding box center [848, 516] width 92 height 28
drag, startPoint x: 280, startPoint y: 470, endPoint x: 320, endPoint y: 63, distance: 409.4
click at [320, 63] on icon "close panel" at bounding box center [326, 64] width 19 height 19
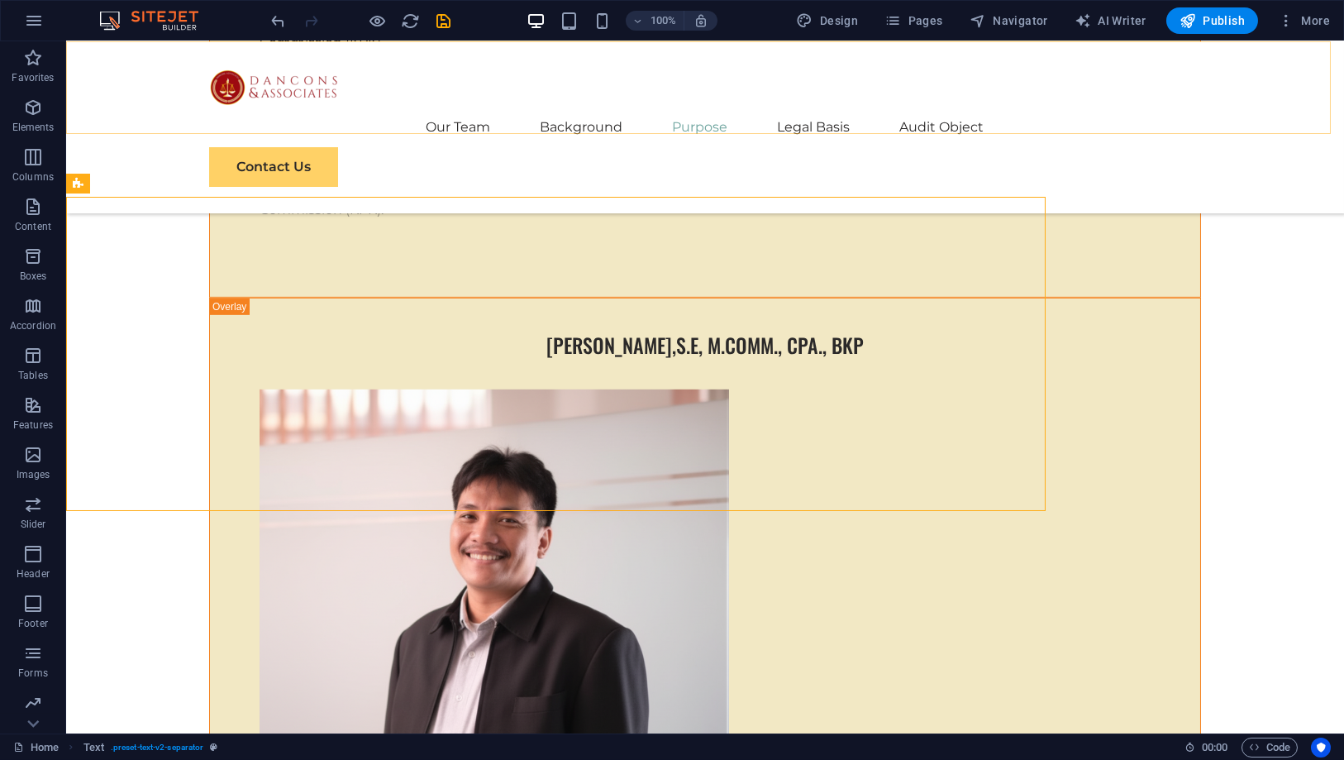
scroll to position [6428, 0]
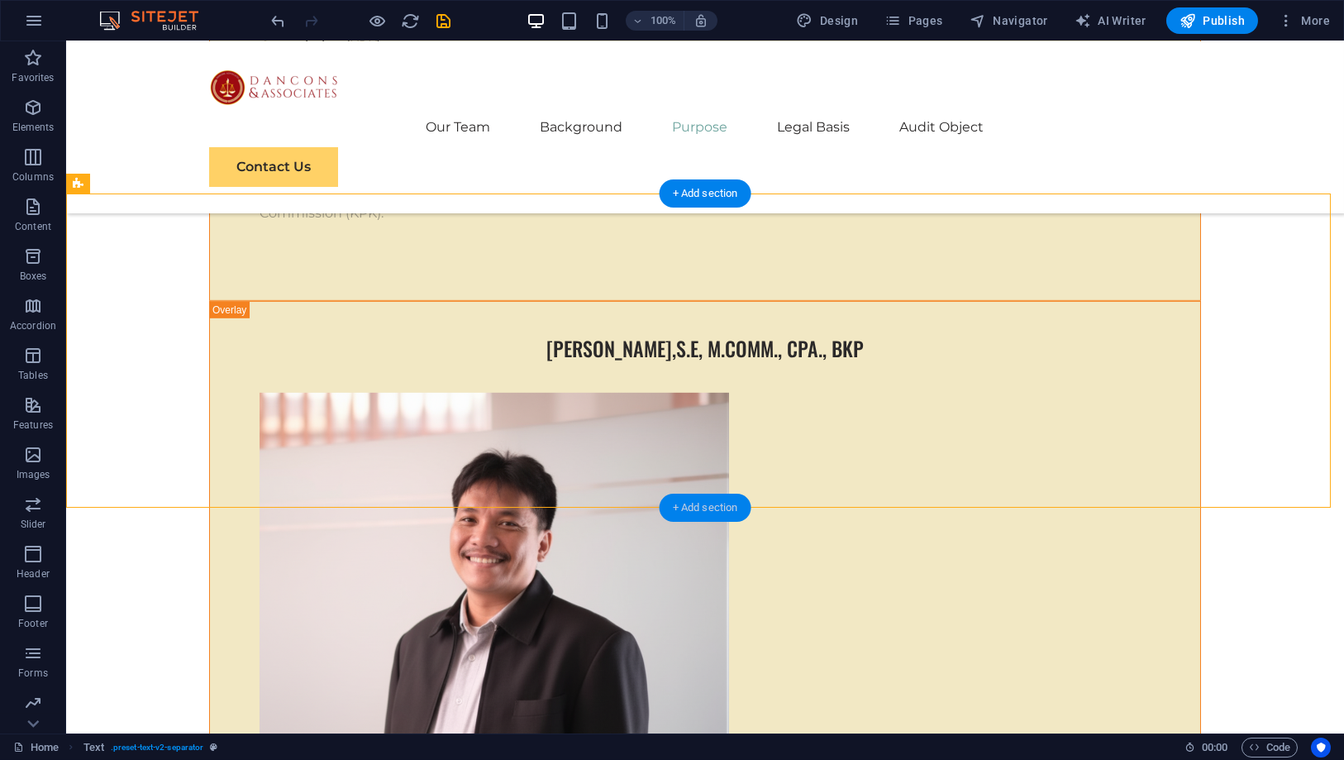
click at [718, 507] on div "+ Add section" at bounding box center [706, 507] width 92 height 28
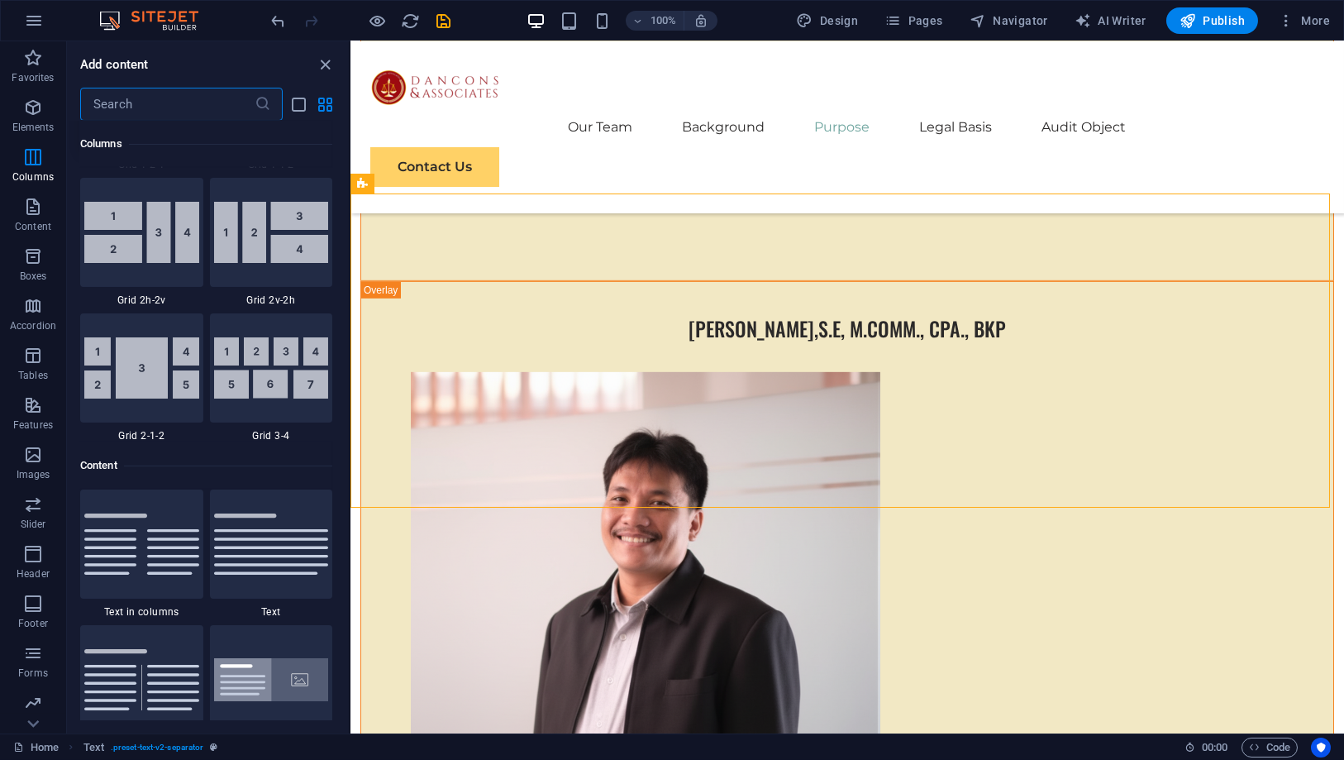
scroll to position [2341, 0]
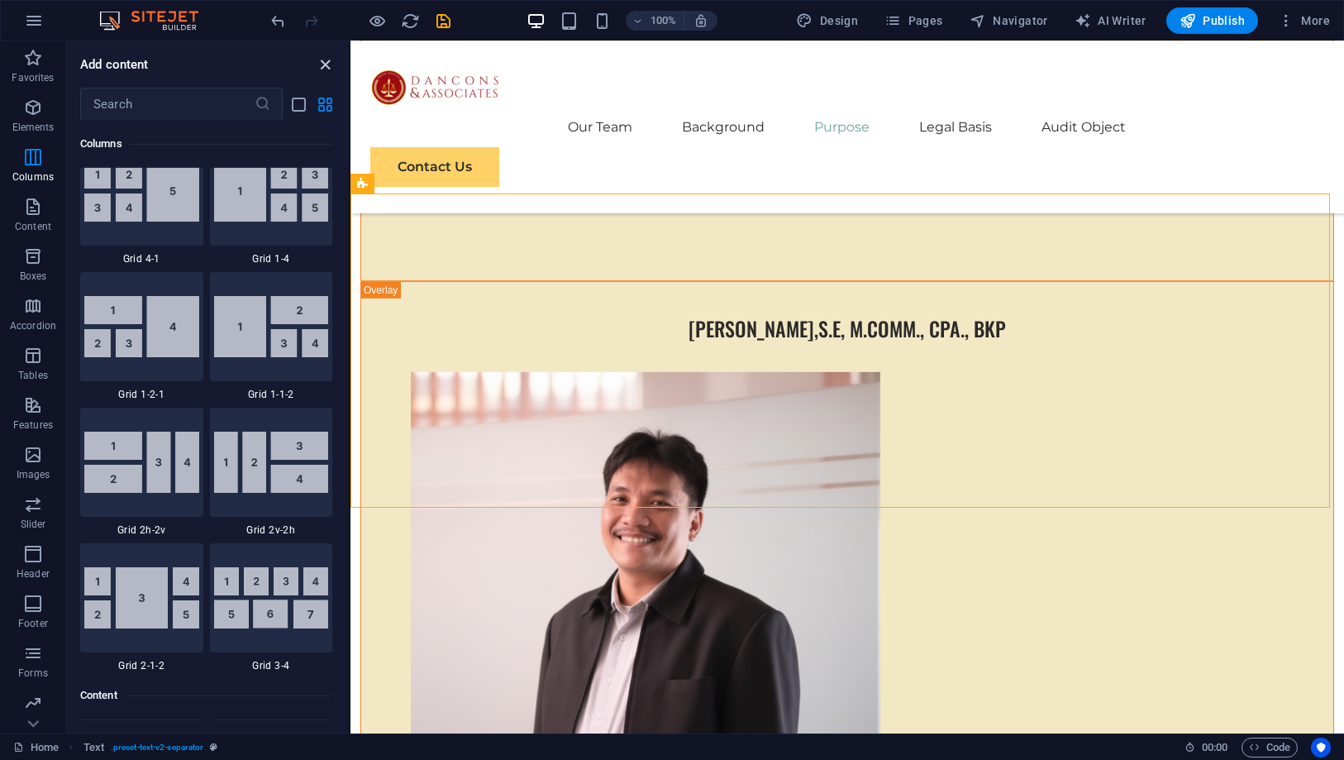
click at [322, 64] on icon "close panel" at bounding box center [326, 64] width 19 height 19
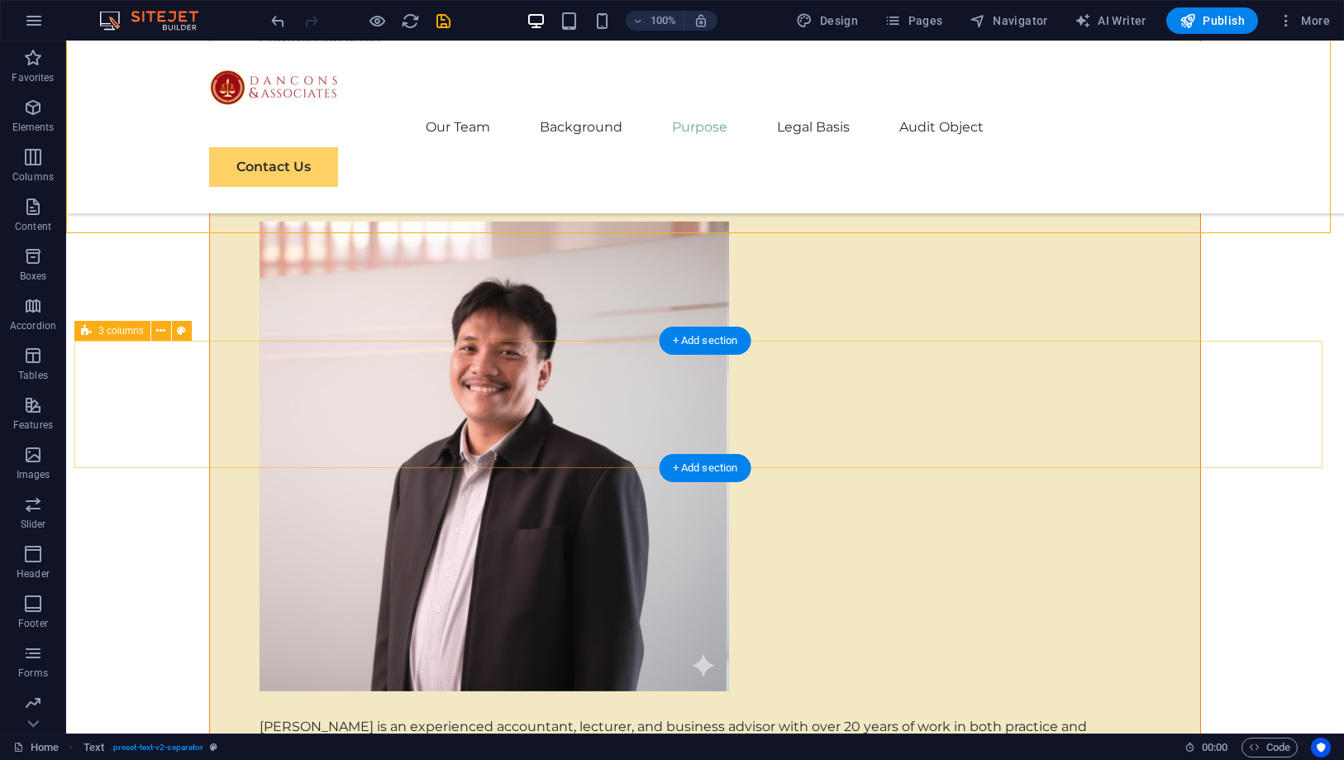
scroll to position [6519, 0]
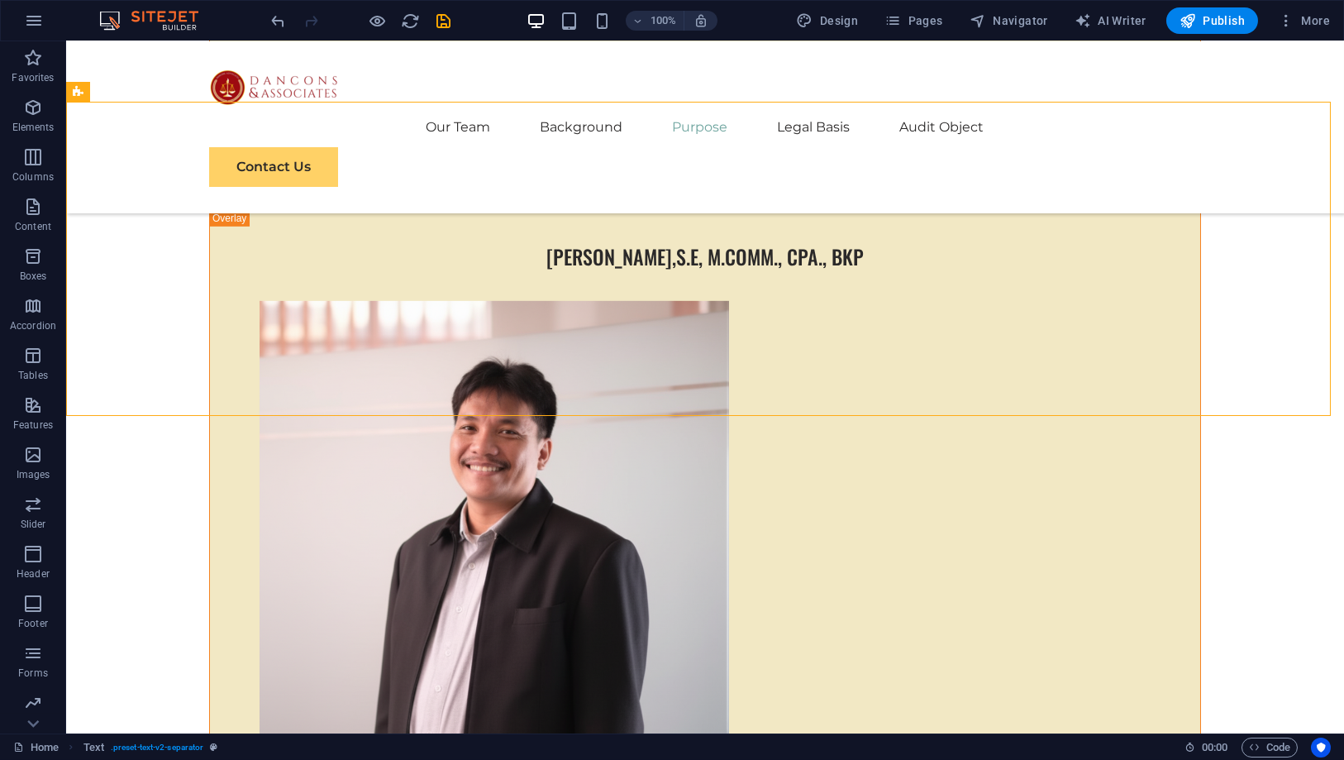
drag, startPoint x: 928, startPoint y: 422, endPoint x: 711, endPoint y: 422, distance: 217.4
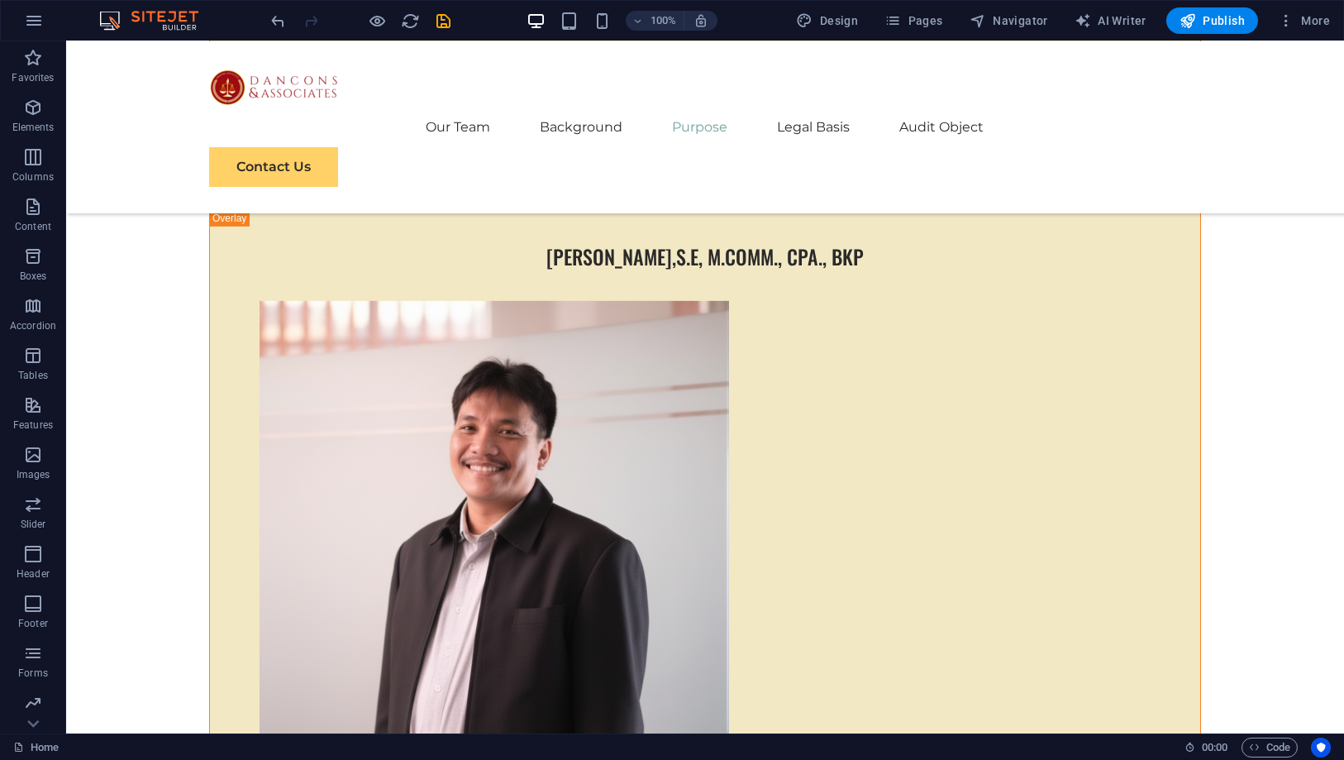
click at [697, 425] on div "+ Add section" at bounding box center [706, 424] width 92 height 28
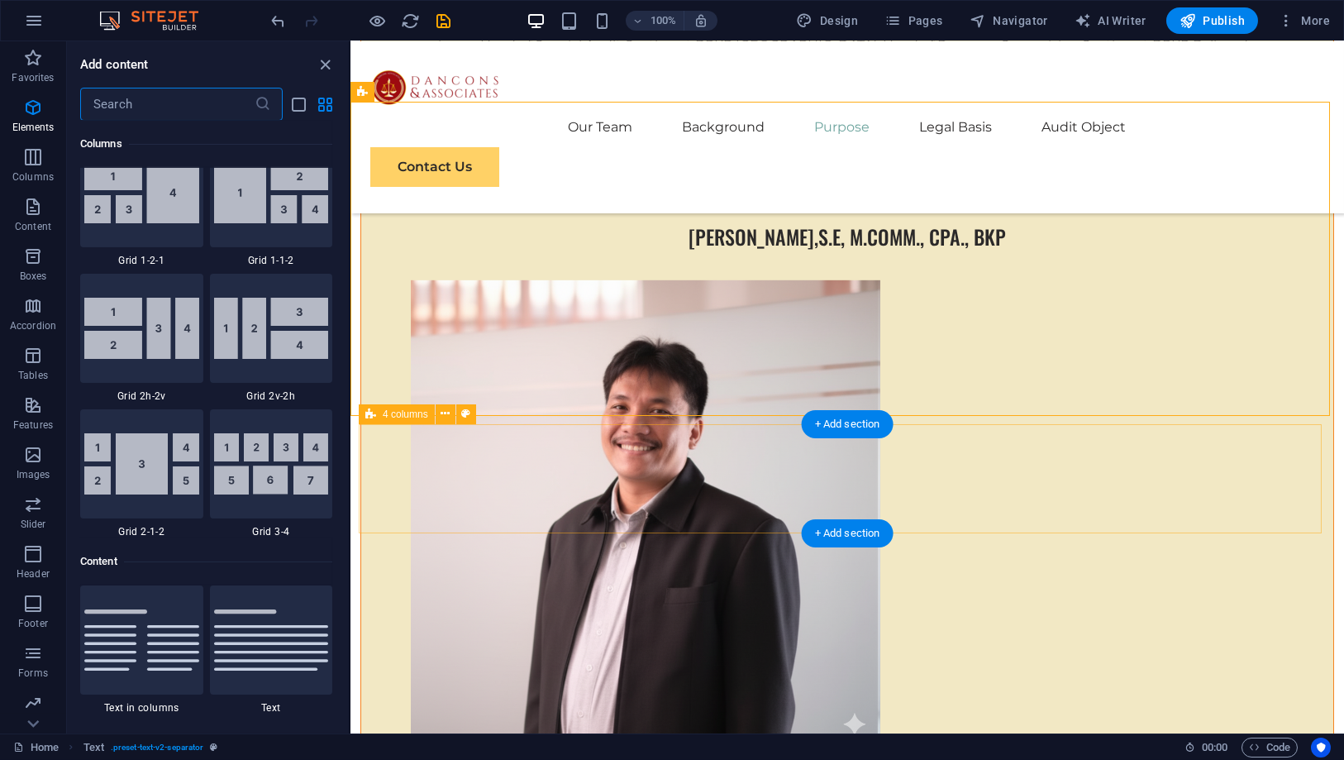
scroll to position [2892, 0]
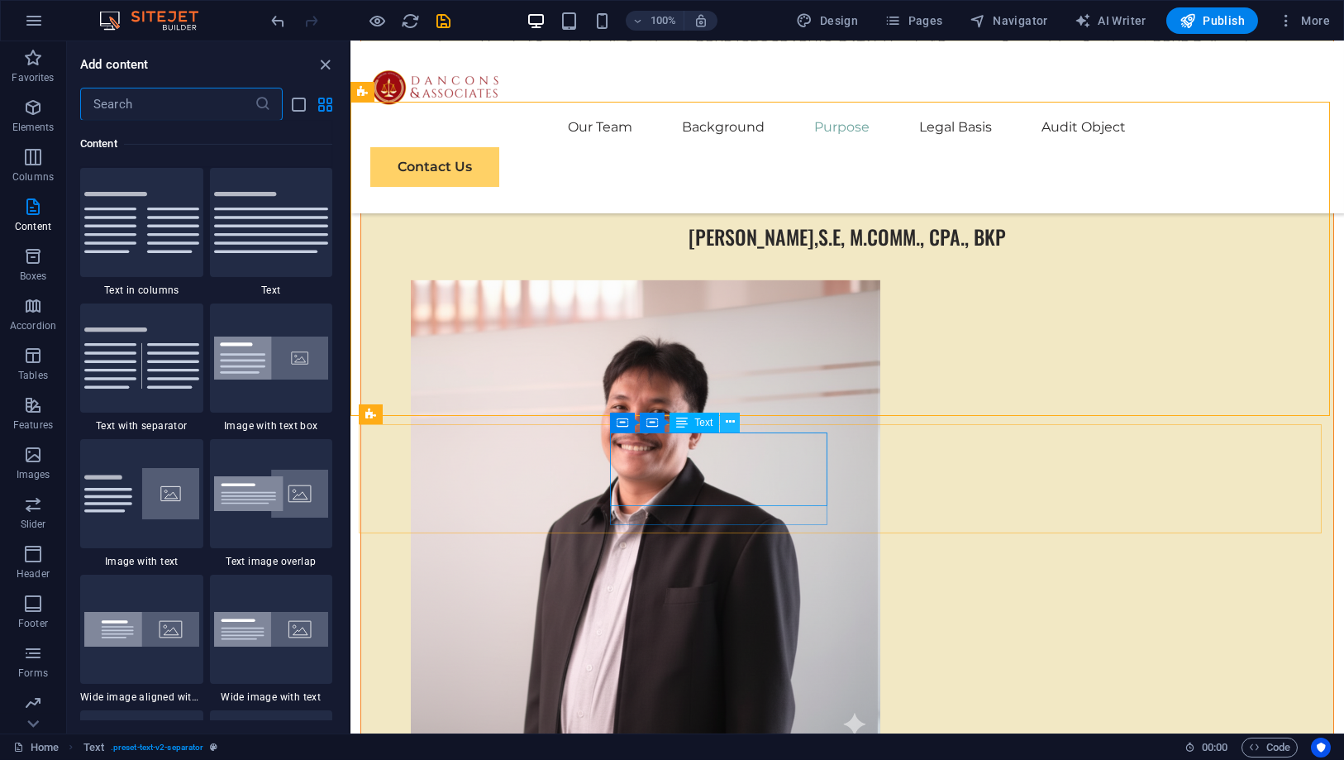
click at [726, 426] on icon at bounding box center [730, 421] width 9 height 17
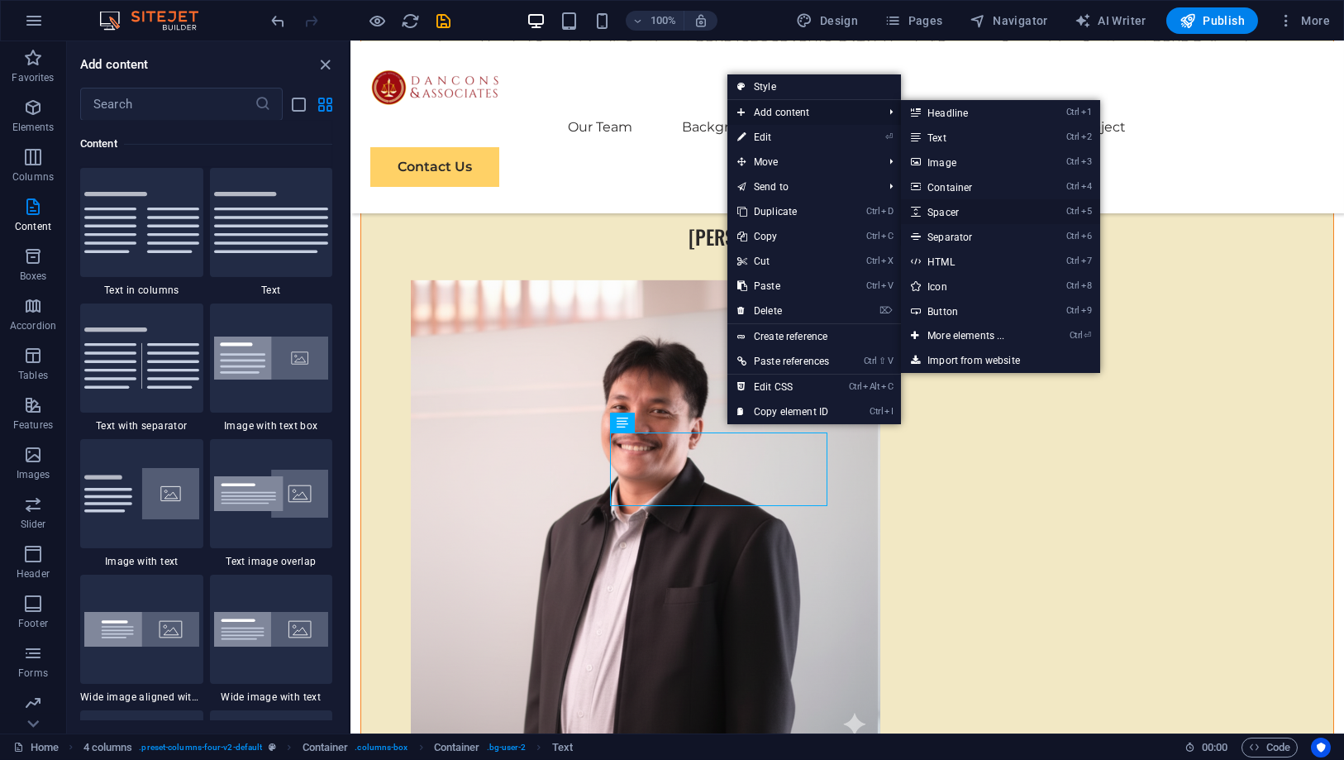
click at [971, 210] on link "Ctrl 5 Spacer" at bounding box center [969, 211] width 136 height 25
select select "px"
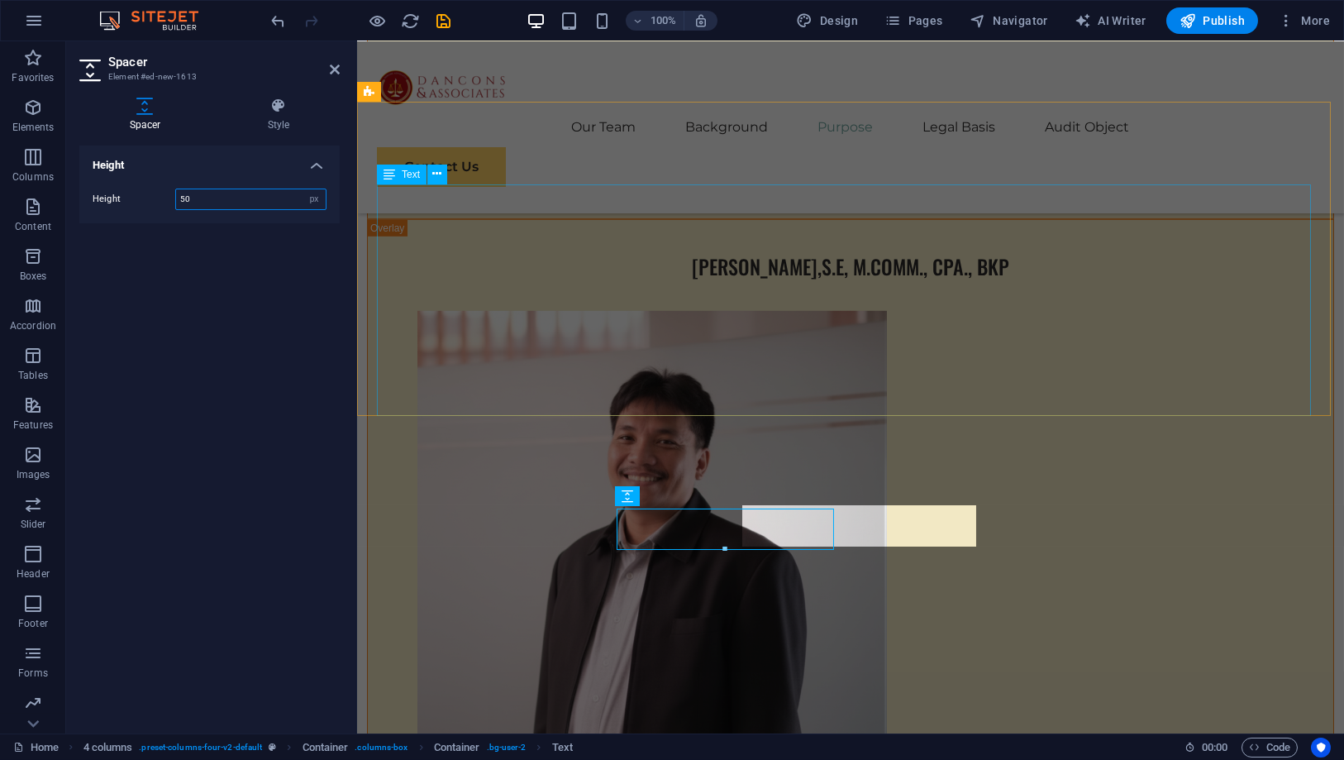
scroll to position [6521, 0]
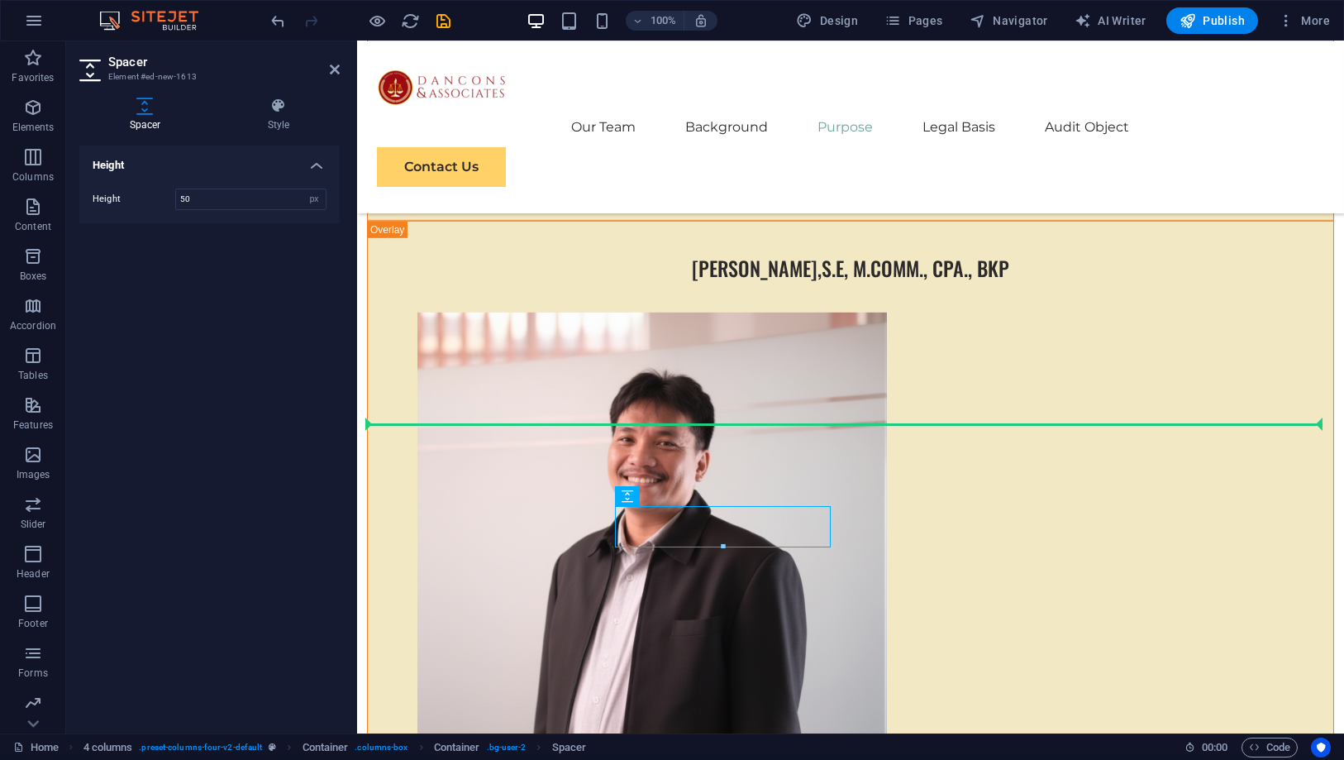
drag, startPoint x: 719, startPoint y: 521, endPoint x: 717, endPoint y: 429, distance: 91.8
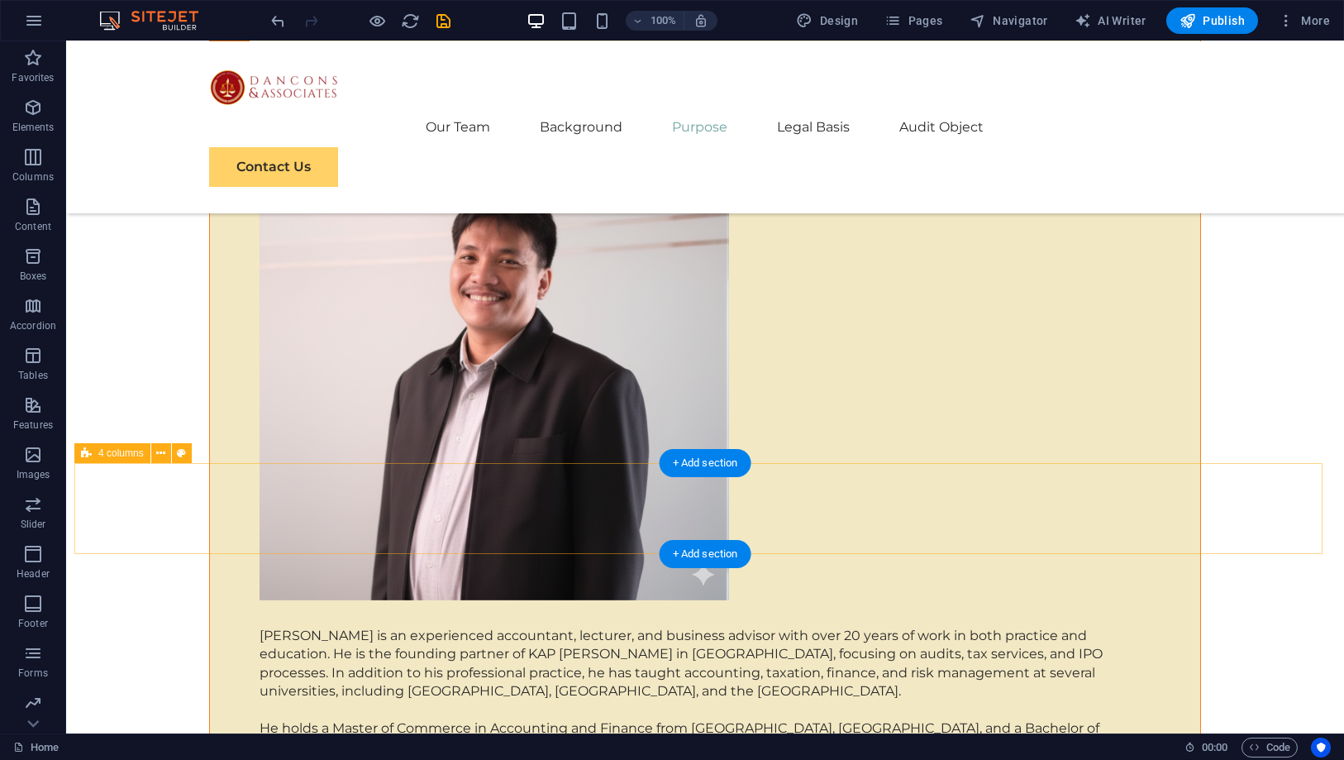
scroll to position [6666, 0]
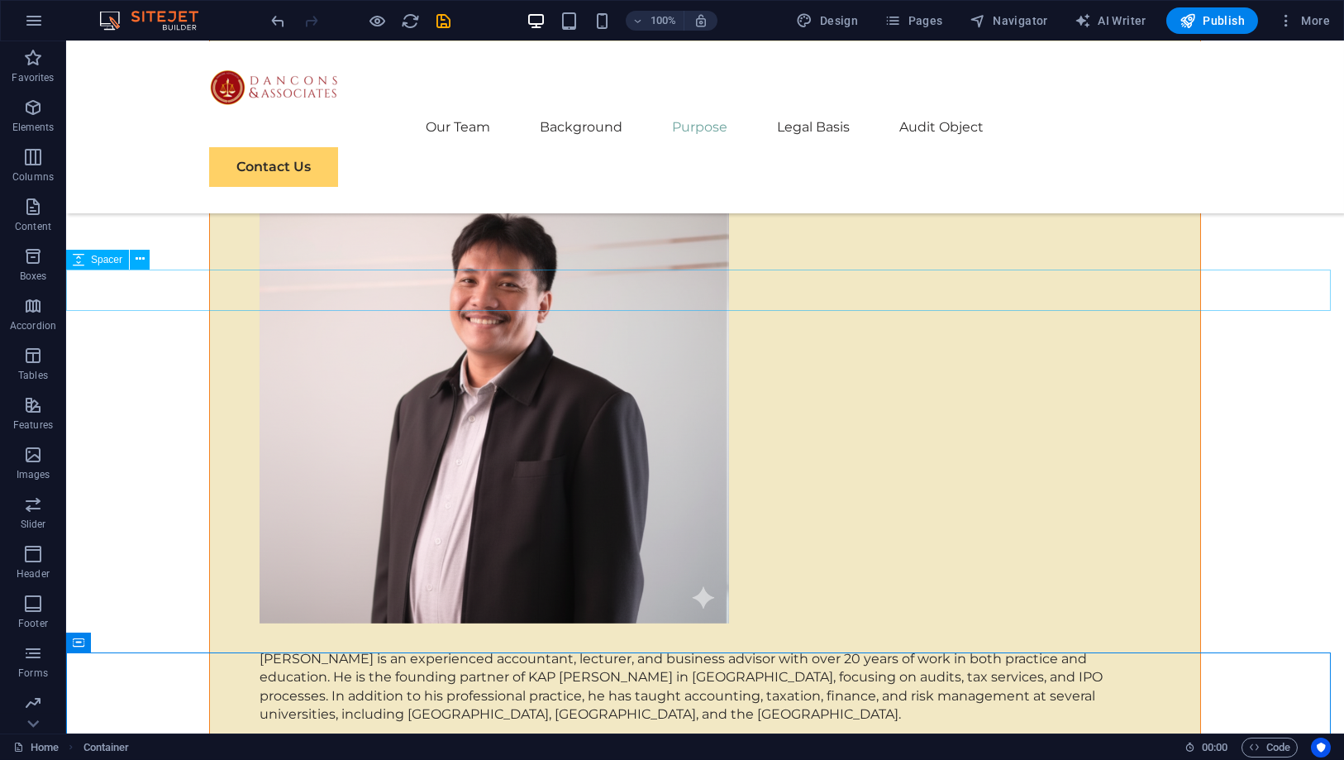
click at [106, 267] on div "Spacer" at bounding box center [97, 260] width 63 height 20
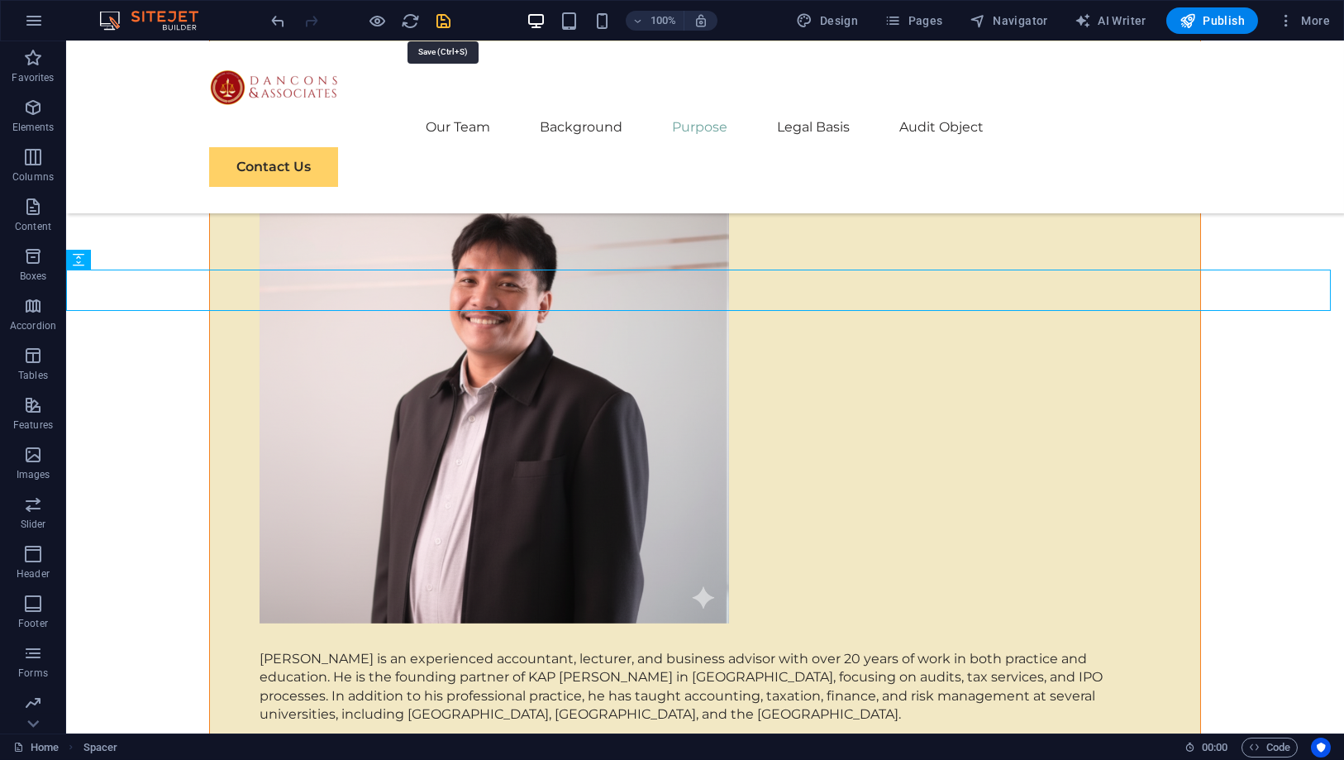
click at [440, 22] on icon "save" at bounding box center [444, 21] width 19 height 19
checkbox input "false"
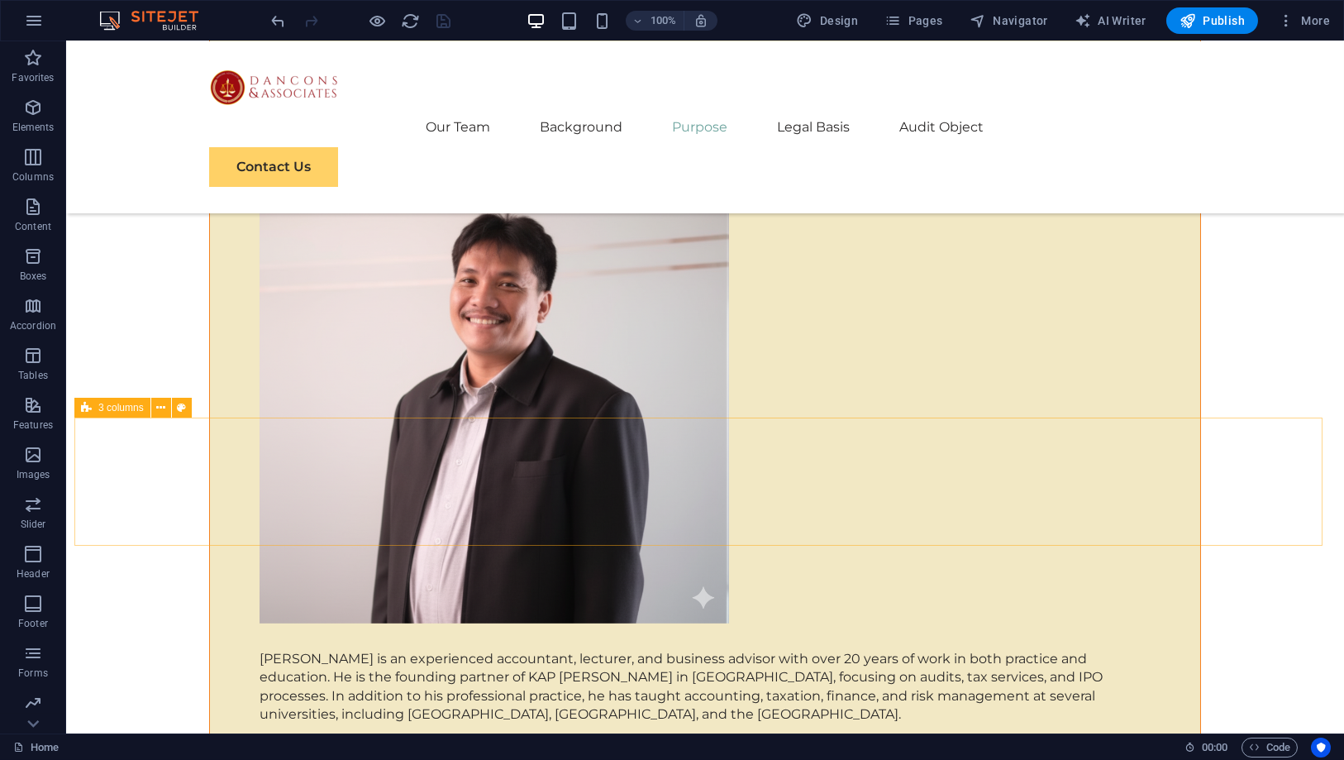
click at [119, 410] on span "3 columns" at bounding box center [120, 407] width 45 height 10
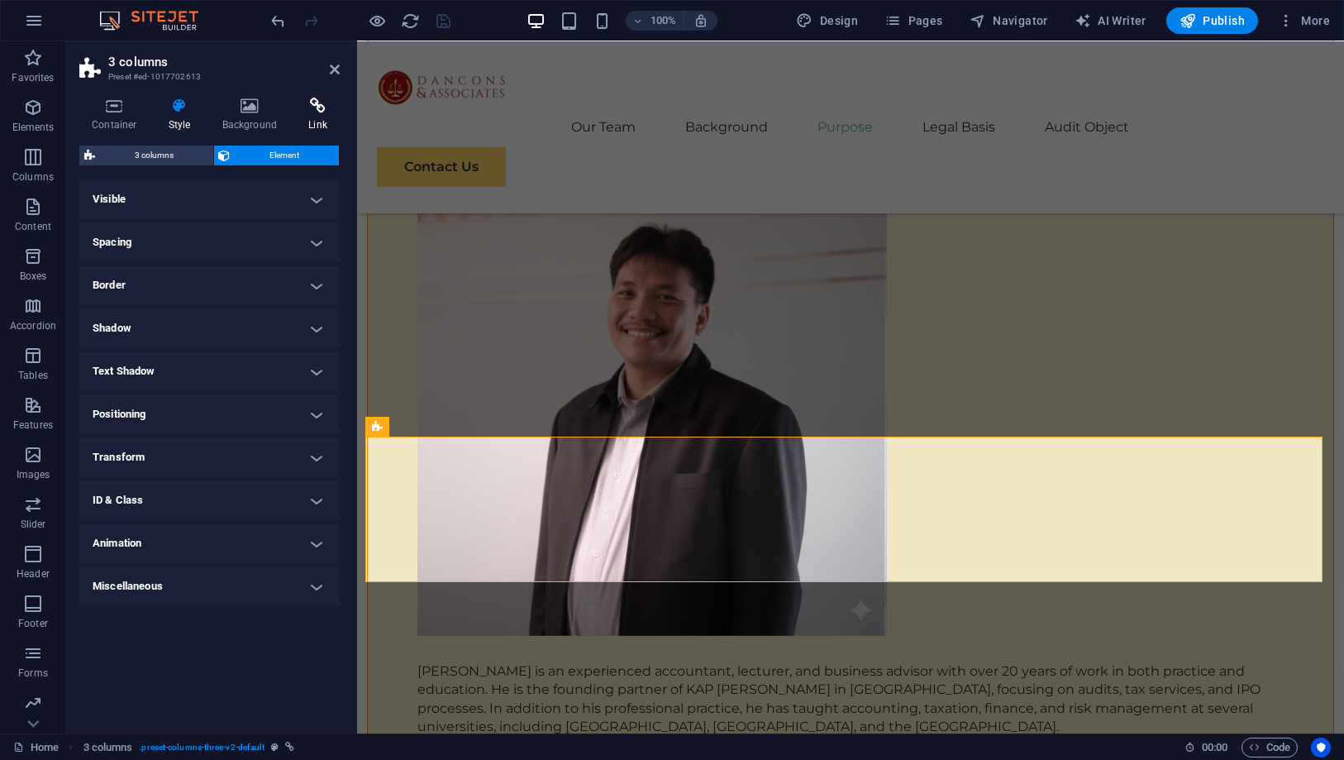
click at [308, 112] on icon at bounding box center [318, 106] width 44 height 17
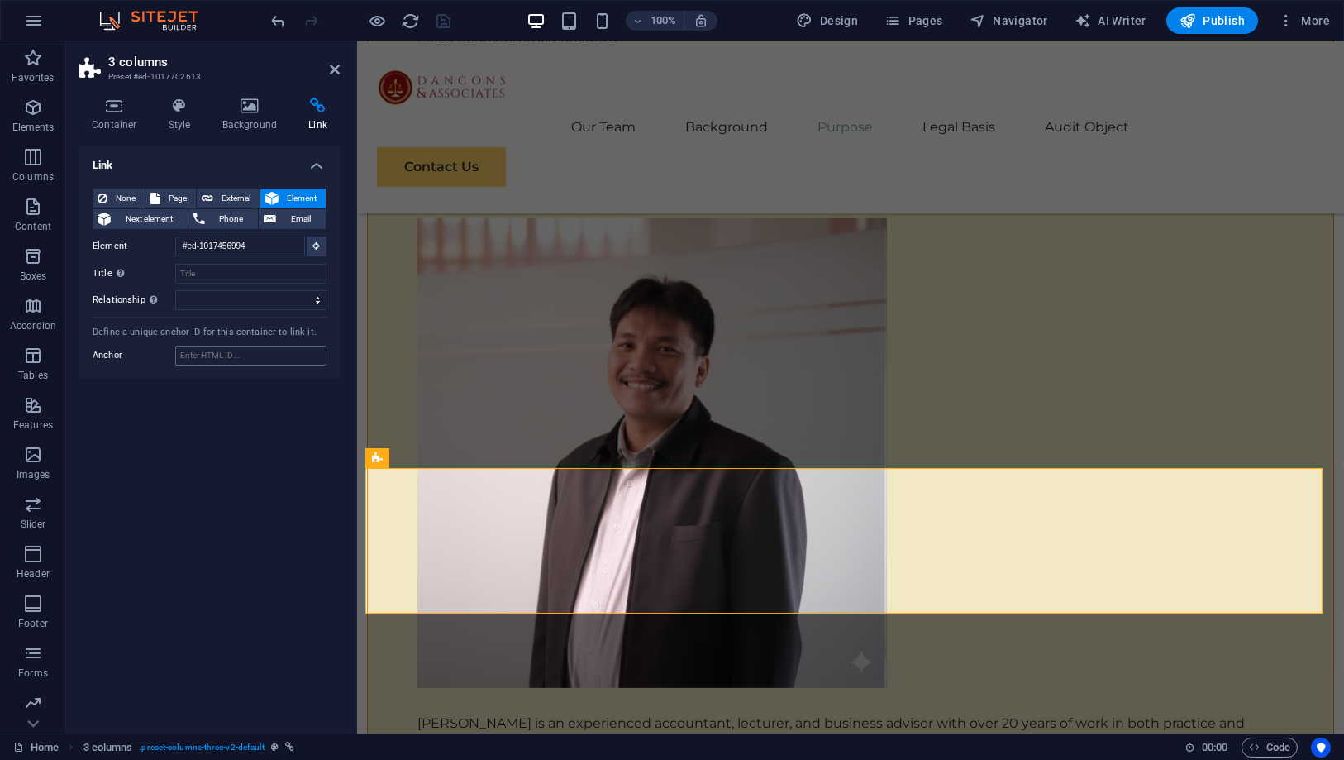
scroll to position [6575, 0]
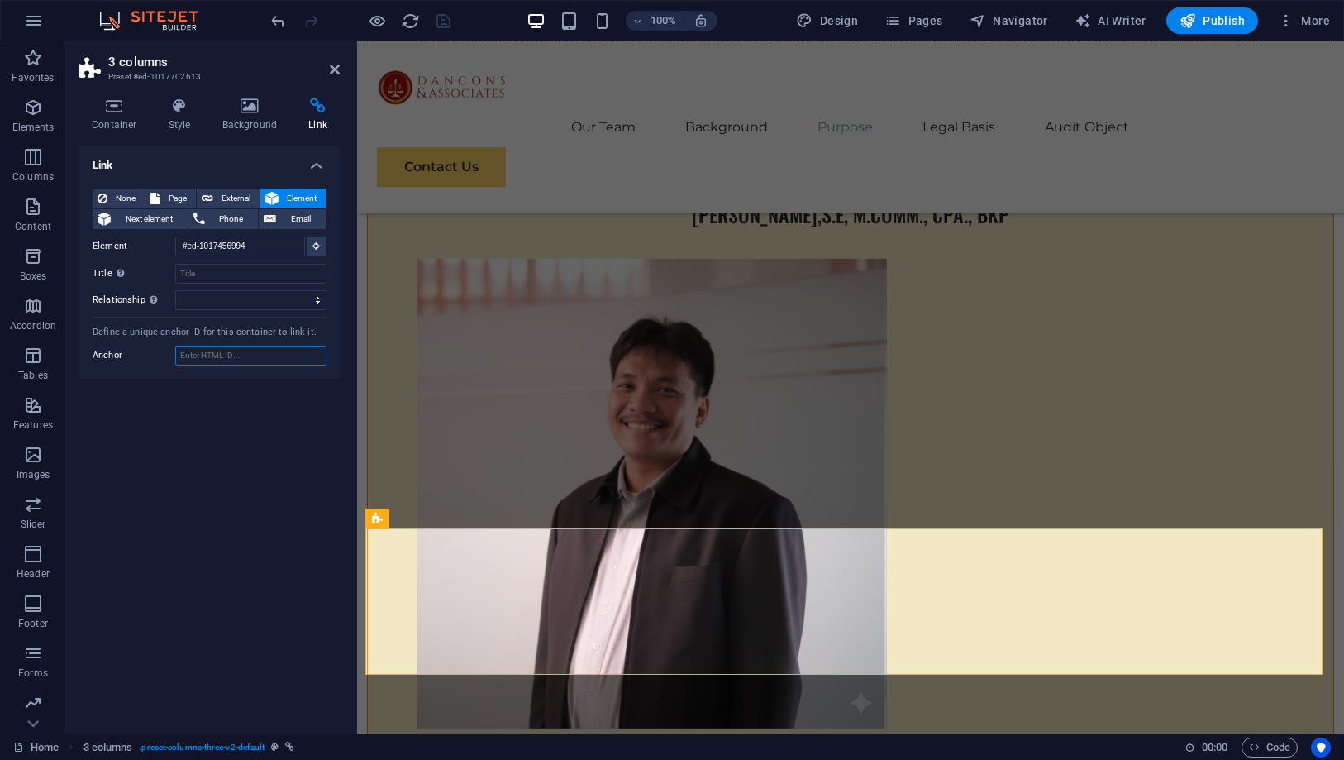
click at [221, 353] on input "Anchor" at bounding box center [250, 355] width 151 height 20
type input "legal"
click at [224, 383] on div "Link None Page External Element Next element Phone Email Page Home Subpage Lega…" at bounding box center [209, 432] width 260 height 574
click at [438, 5] on div "100% Design Pages Navigator AI Writer Publish More" at bounding box center [672, 21] width 1342 height 40
click at [444, 18] on icon "save" at bounding box center [444, 21] width 19 height 19
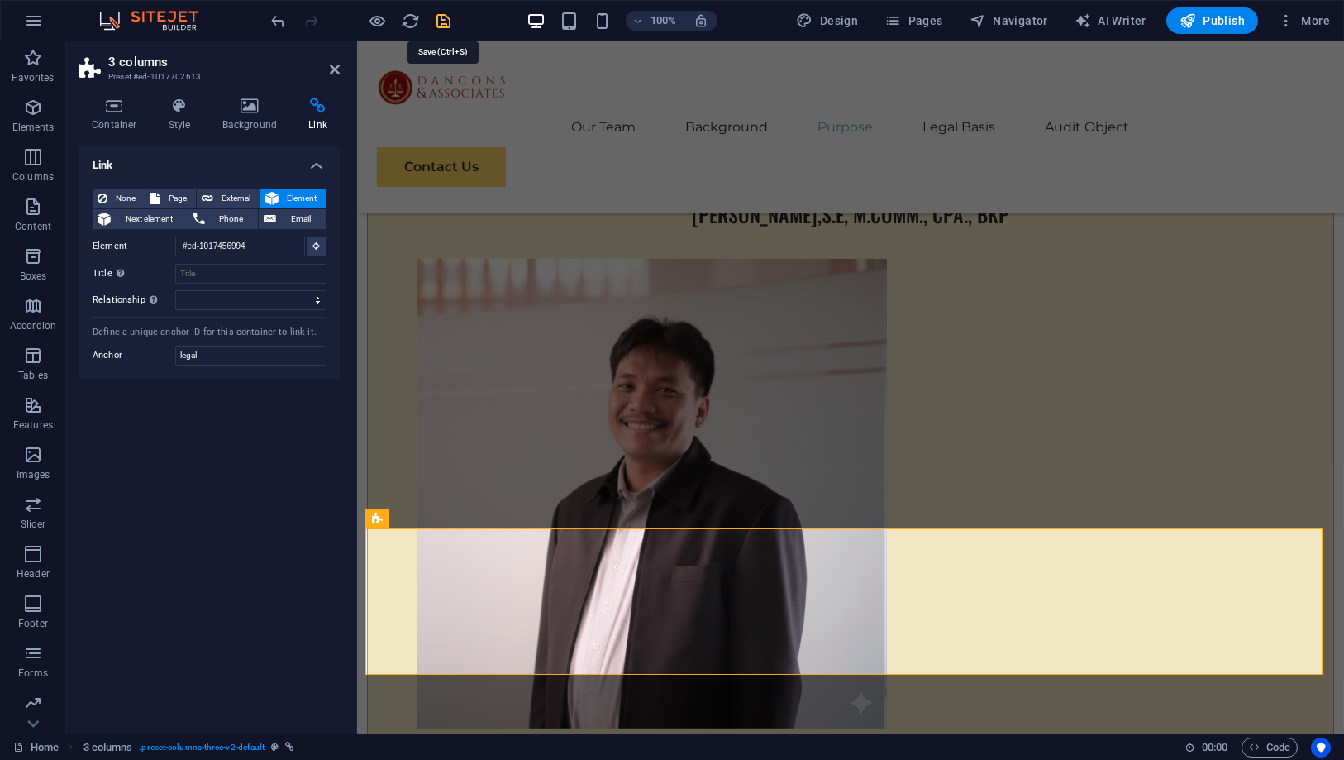
checkbox input "false"
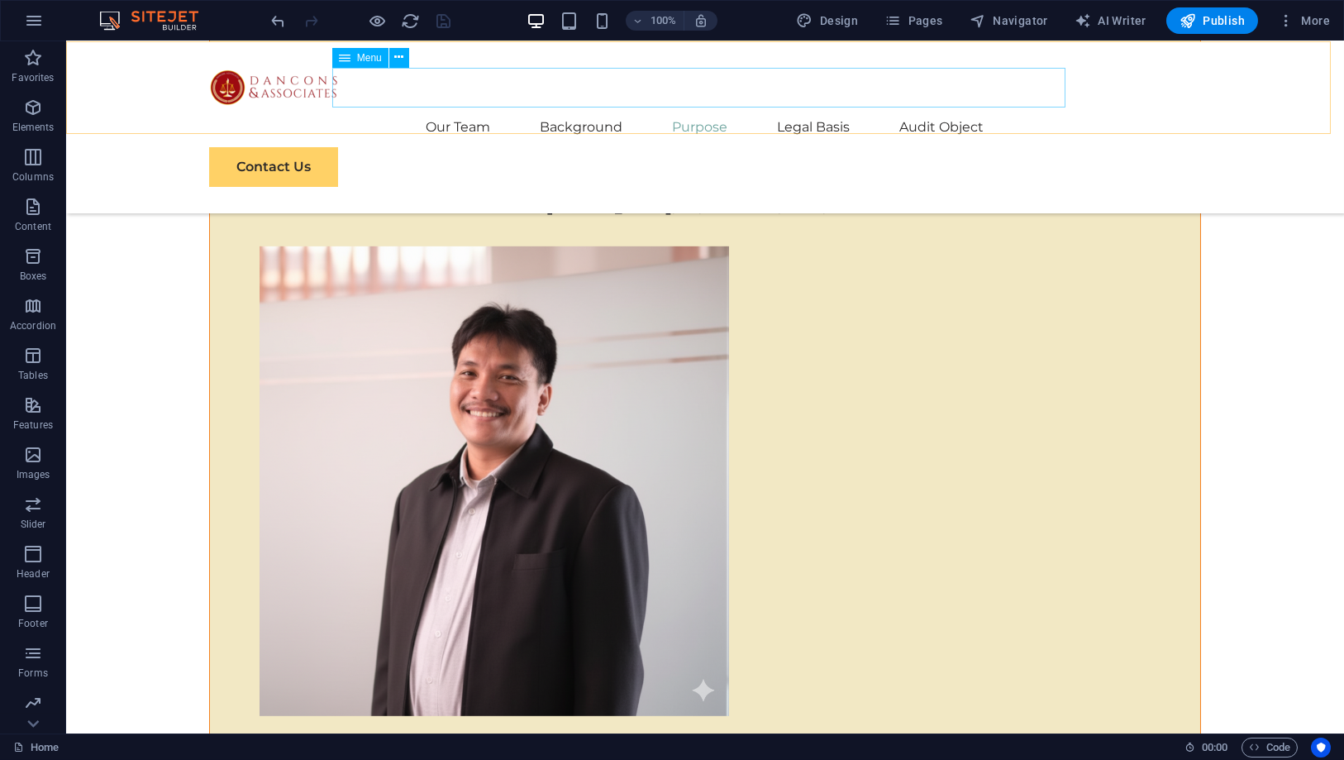
click at [812, 107] on nav "Our Team Background Purpose Legal Basis Audit Object" at bounding box center [705, 127] width 992 height 40
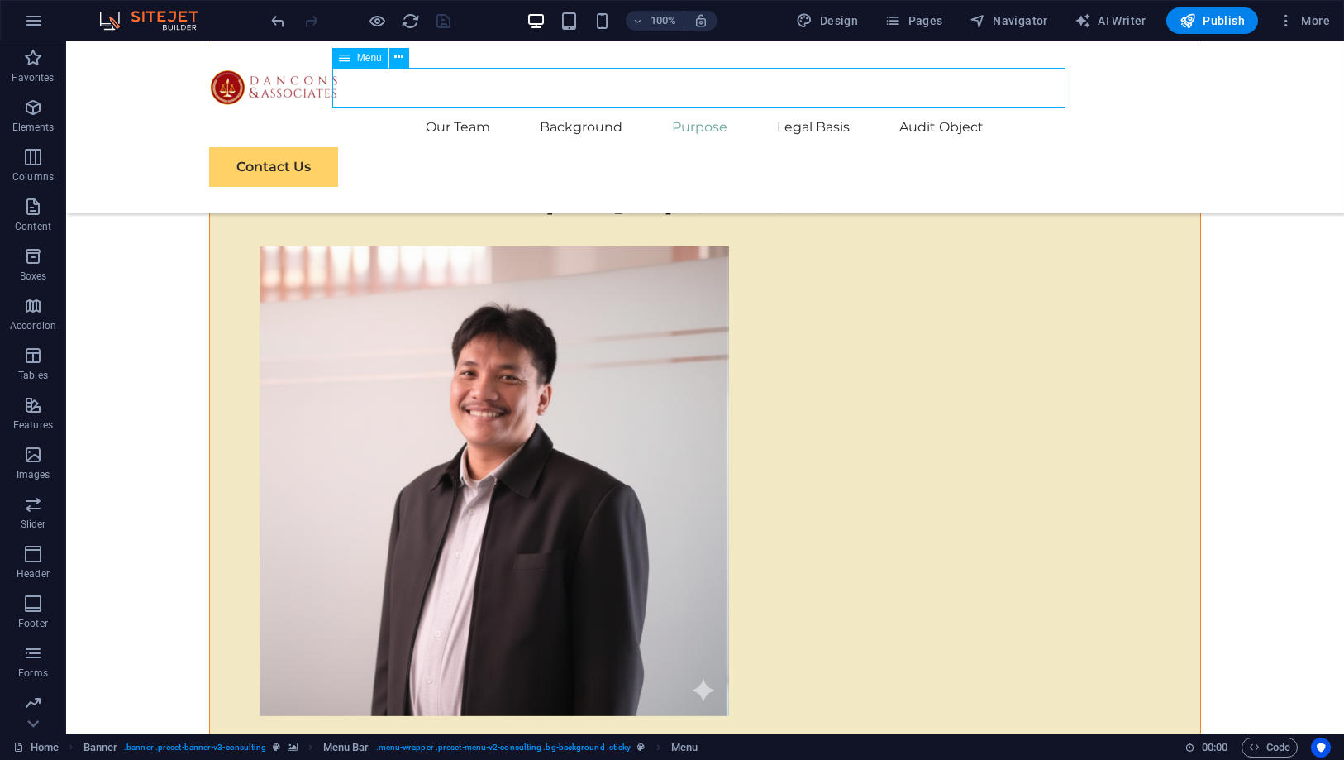
click at [812, 107] on nav "Our Team Background Purpose Legal Basis Audit Object" at bounding box center [705, 127] width 992 height 40
select select
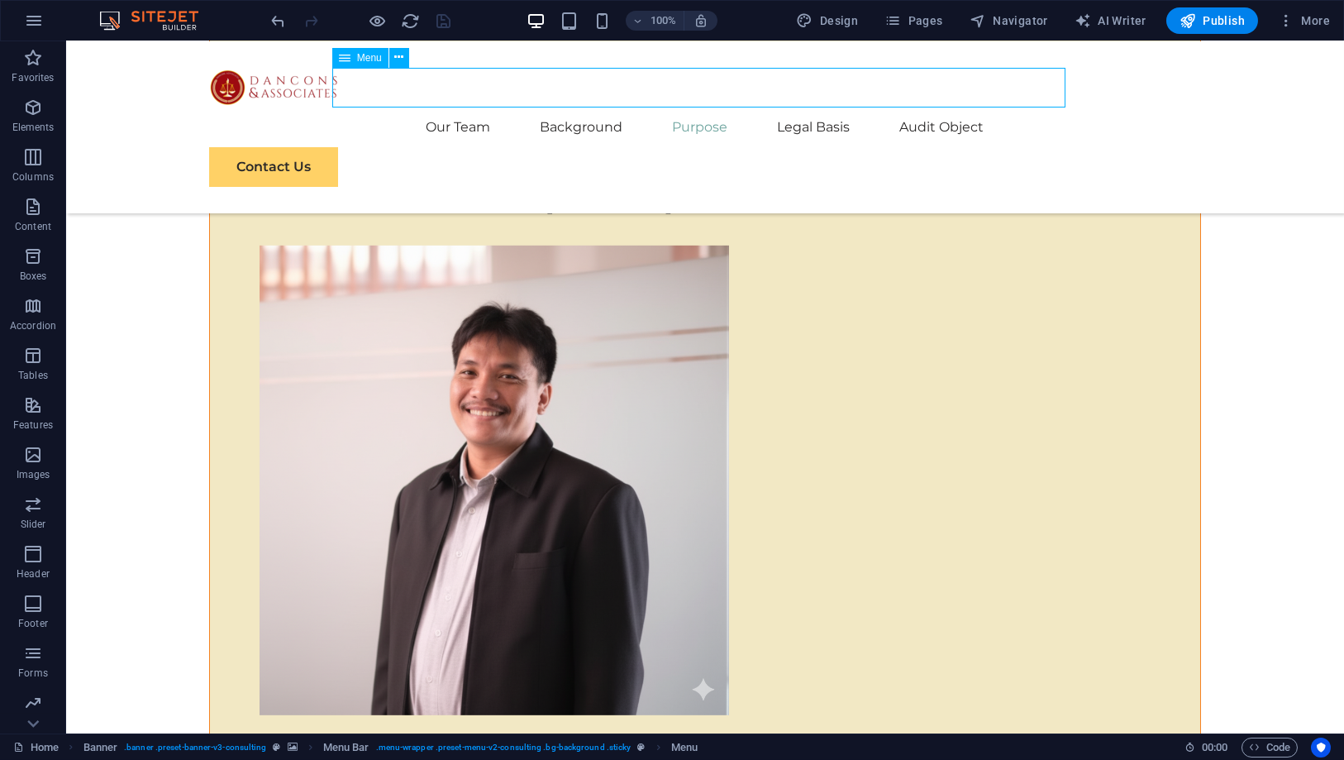
select select
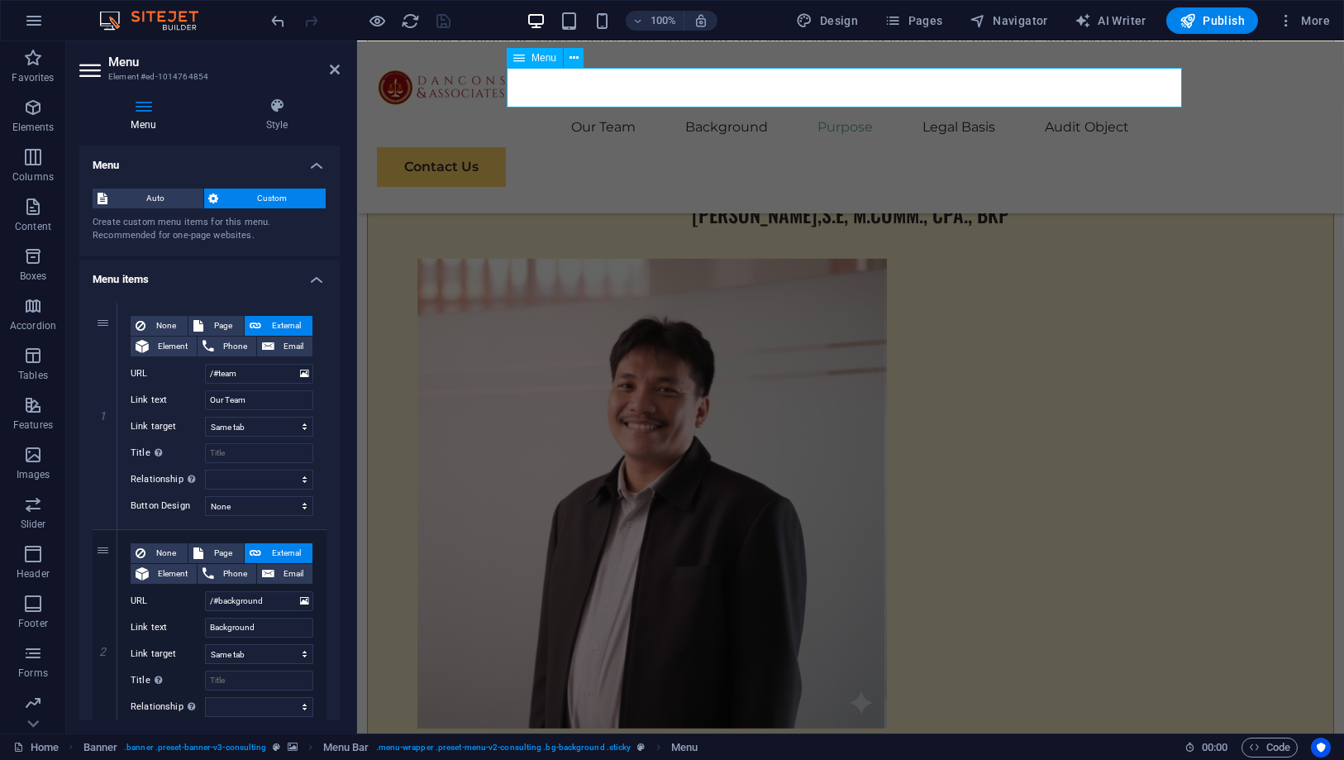
click at [943, 107] on nav "Our Team Background Purpose Legal Basis Audit Object" at bounding box center [849, 127] width 947 height 40
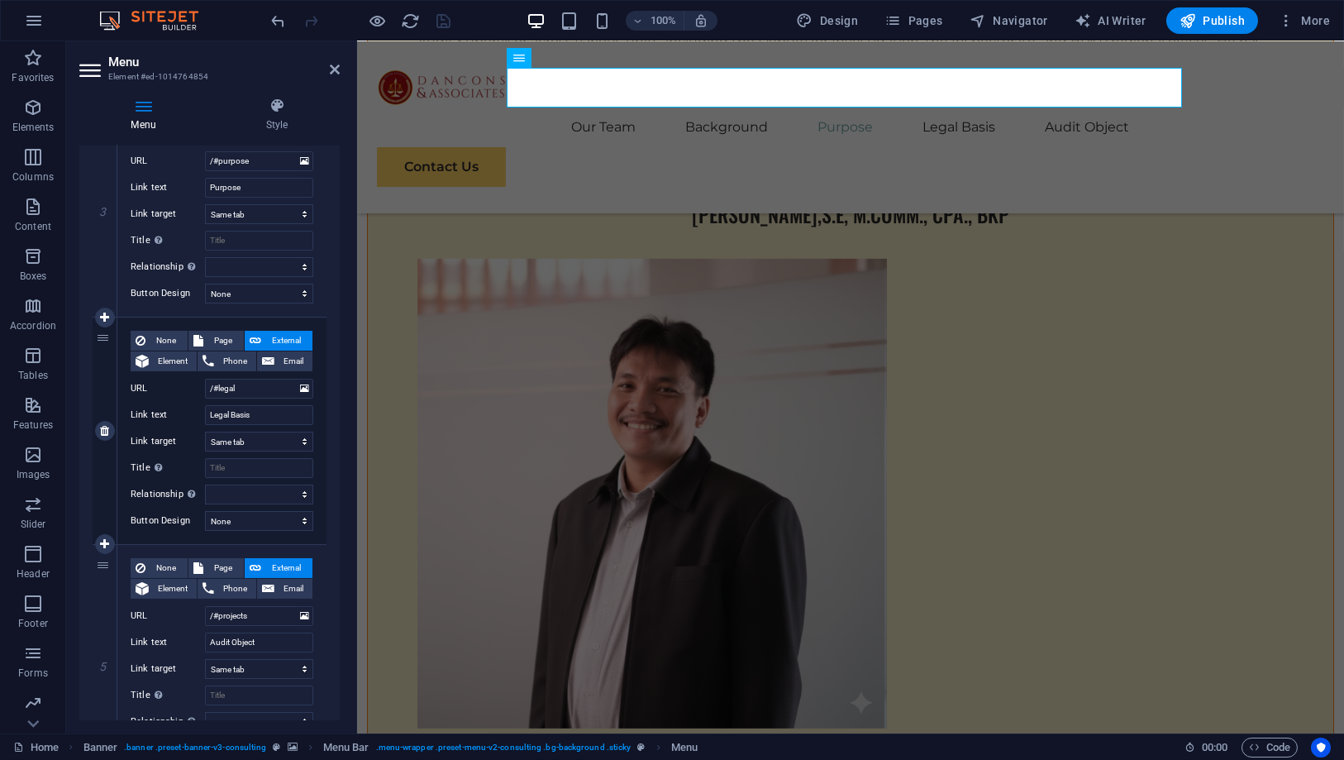
scroll to position [734, 0]
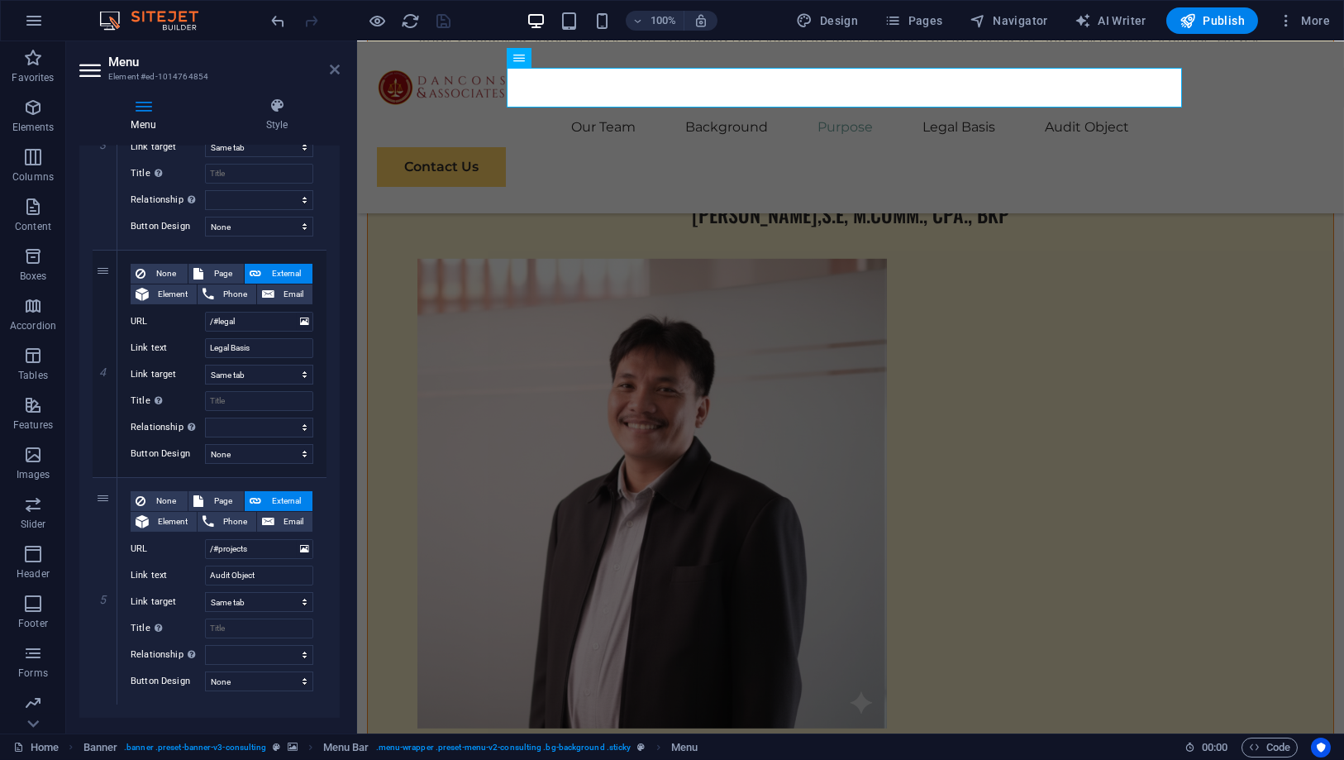
click at [334, 64] on icon at bounding box center [335, 69] width 10 height 13
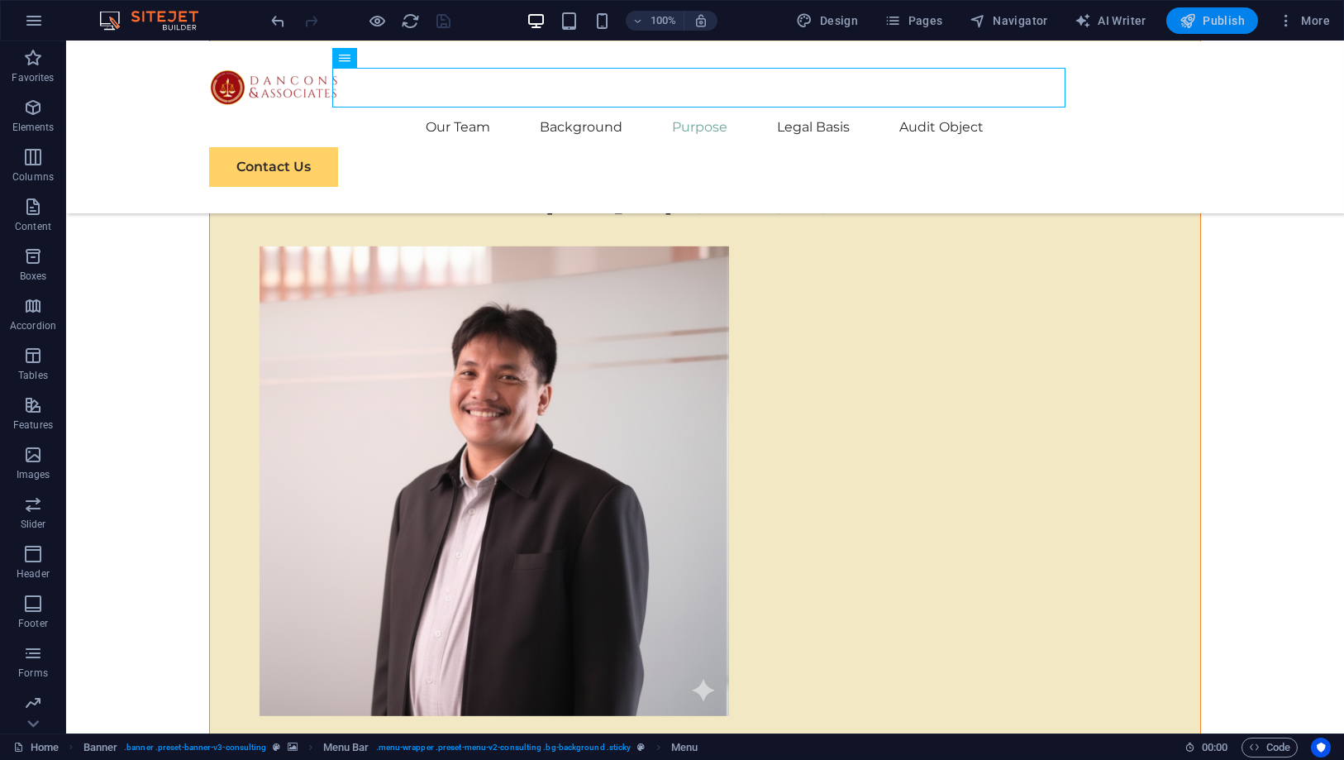
click at [1206, 13] on span "Publish" at bounding box center [1211, 20] width 65 height 17
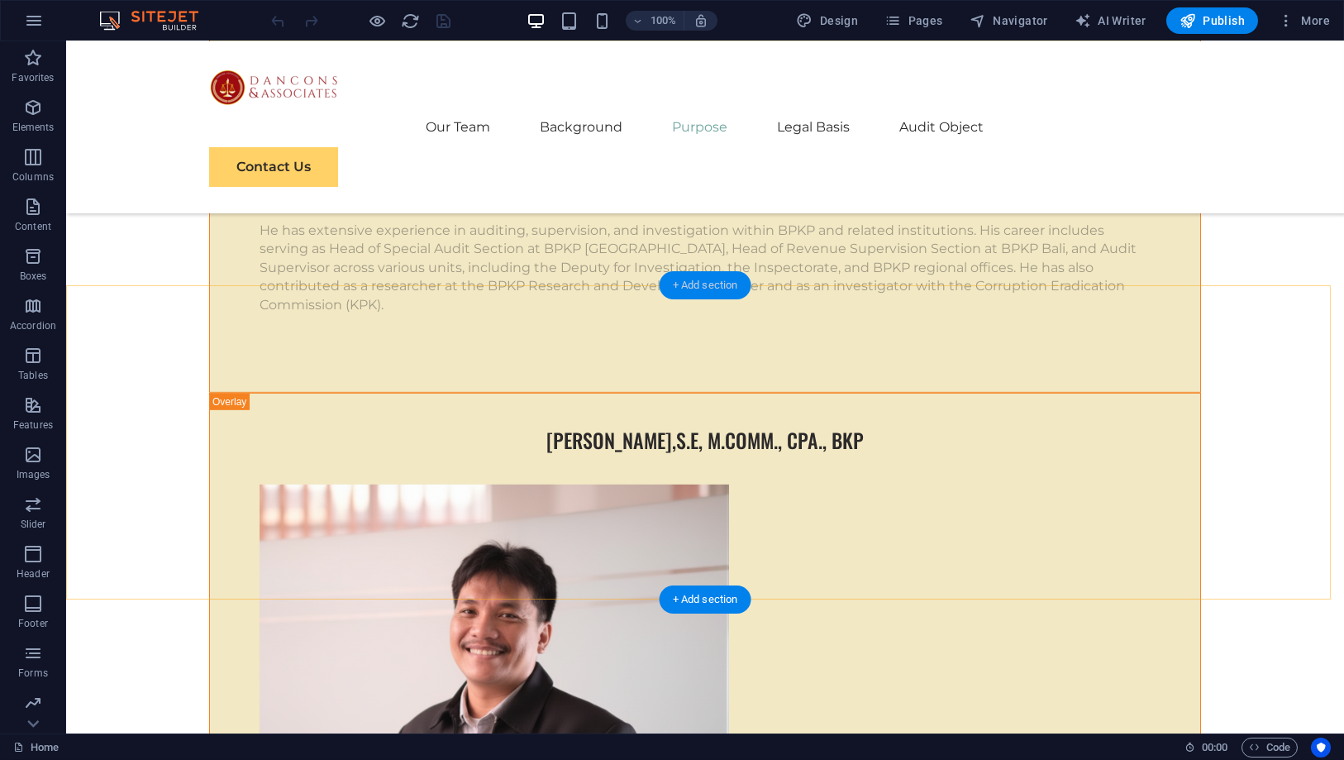
scroll to position [6704, 0]
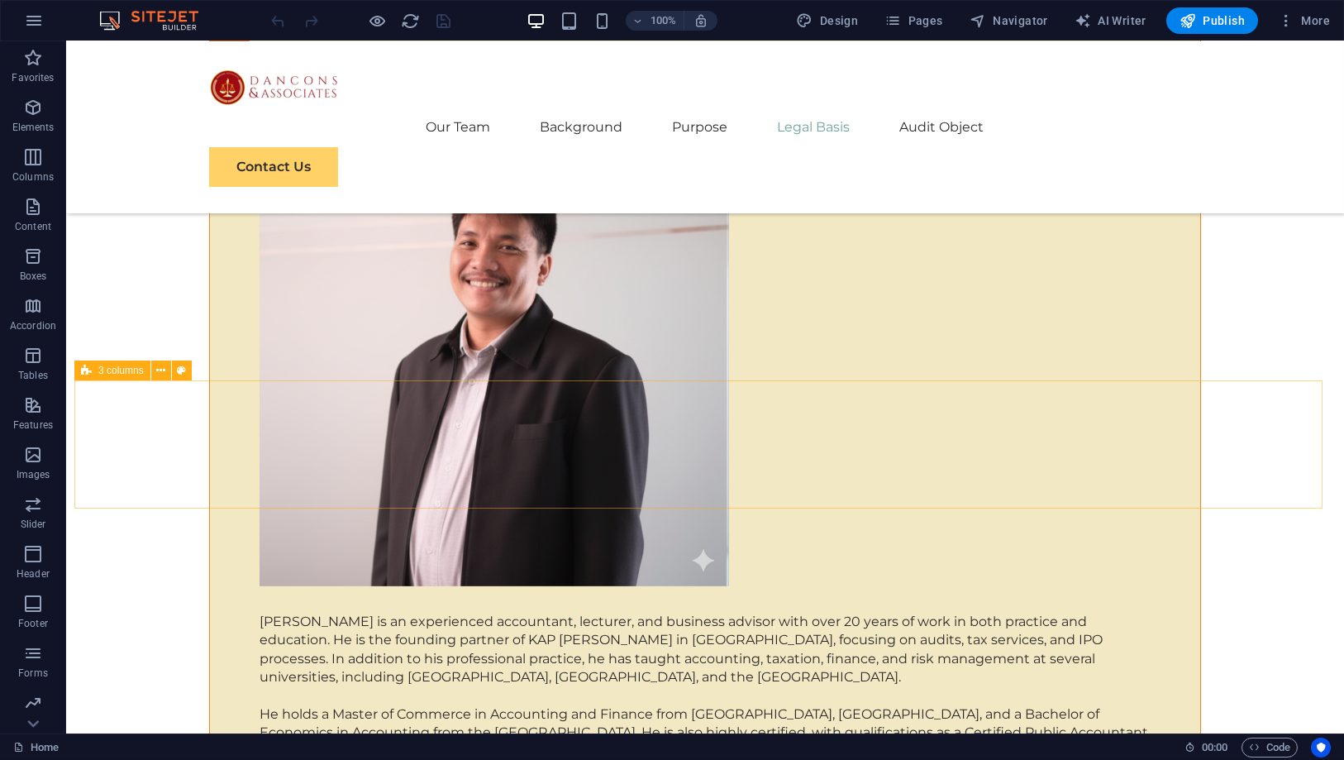
click at [125, 373] on span "3 columns" at bounding box center [120, 370] width 45 height 10
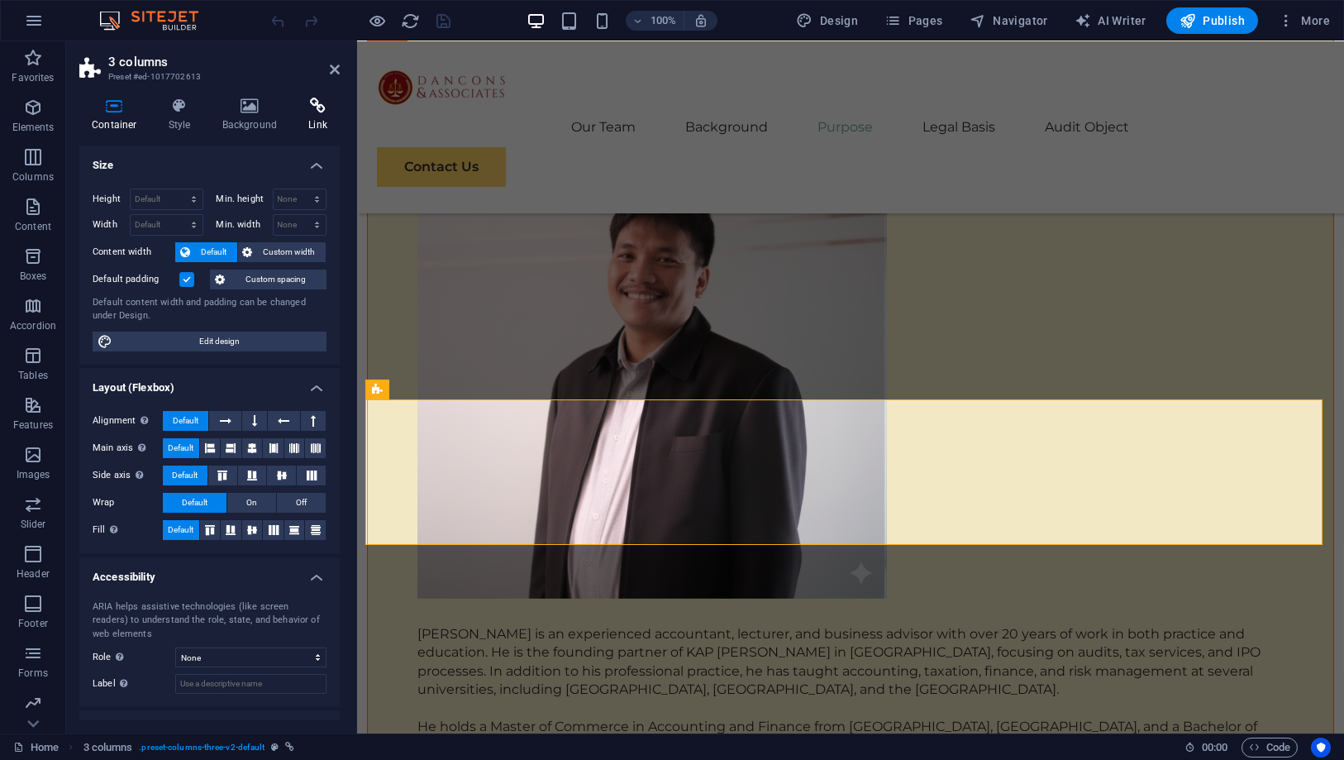
click at [316, 108] on icon at bounding box center [318, 106] width 44 height 17
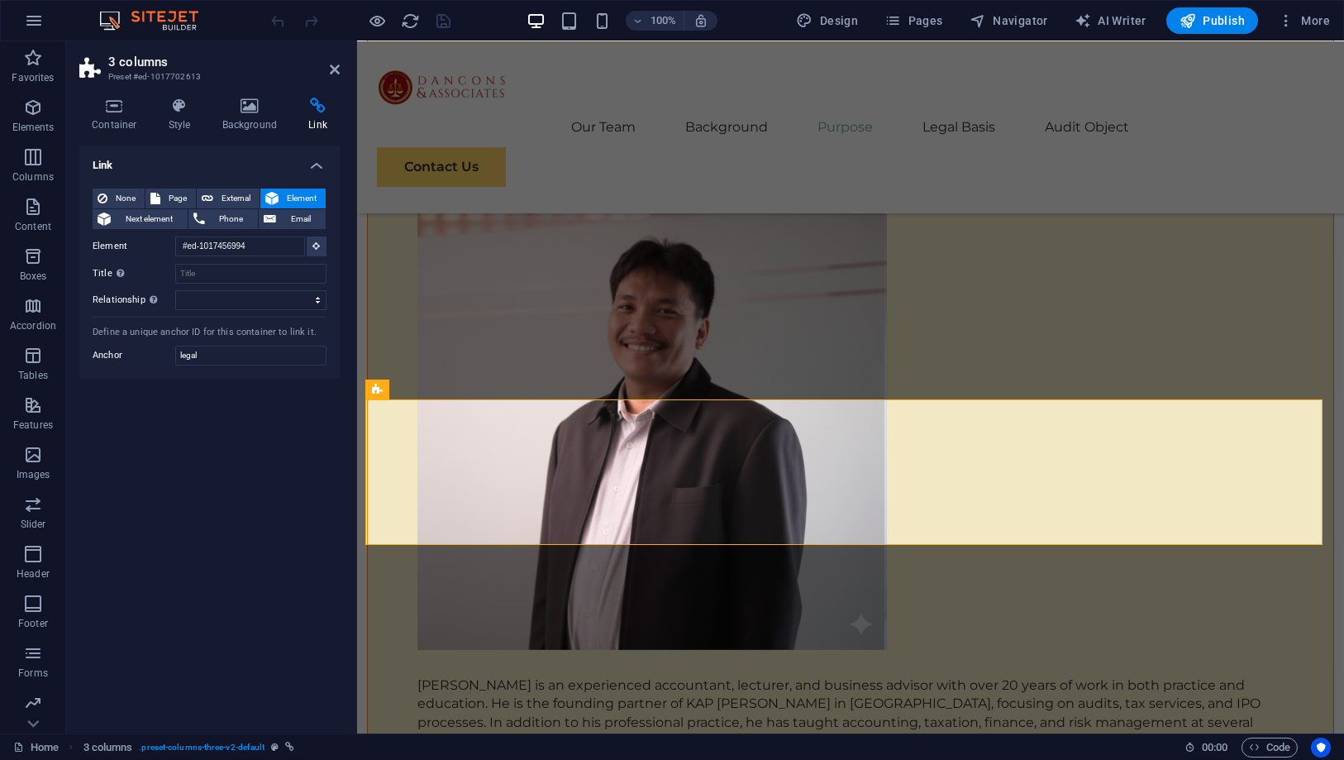
scroll to position [6612, 0]
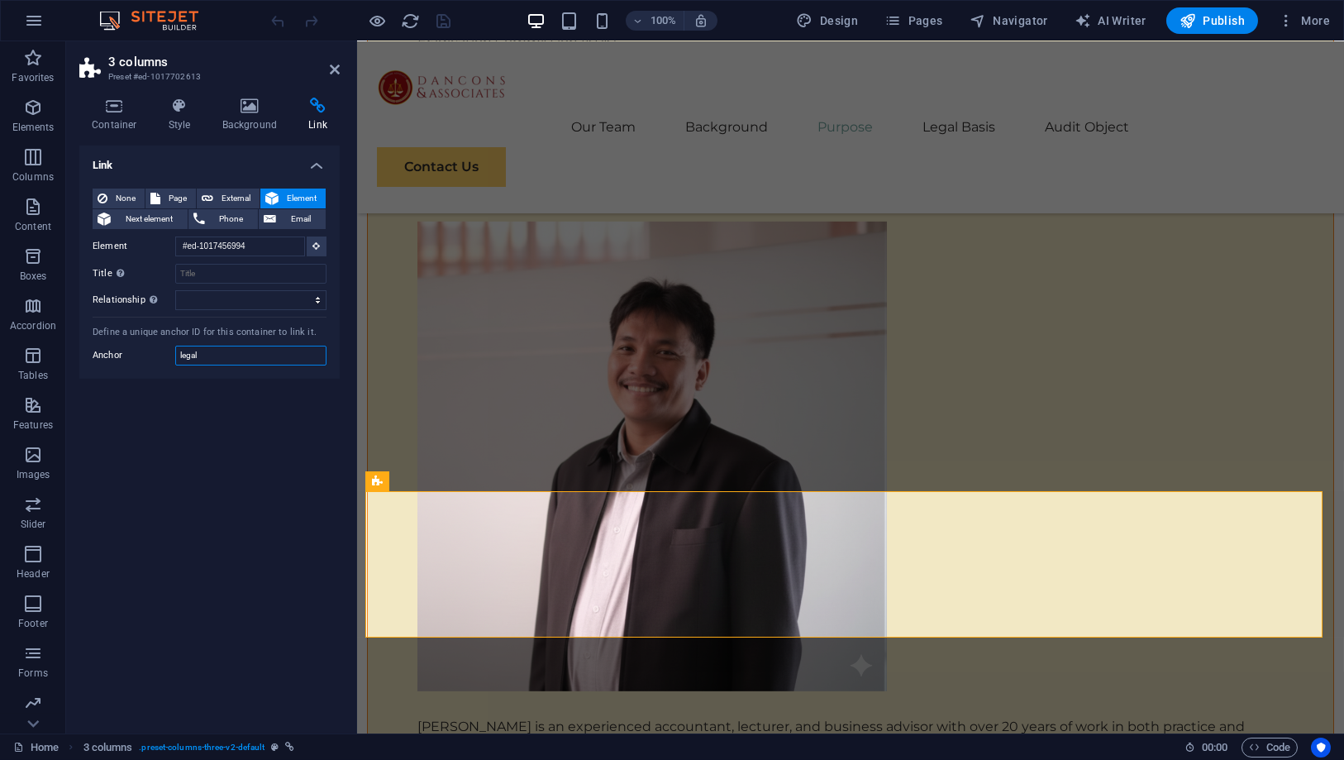
drag, startPoint x: 215, startPoint y: 357, endPoint x: 125, endPoint y: 337, distance: 92.2
click at [125, 337] on div "None Page External Element Next element Phone Email Page Home Subpage Legal Not…" at bounding box center [209, 277] width 260 height 204
click at [415, 365] on span "4 columns" at bounding box center [411, 364] width 45 height 10
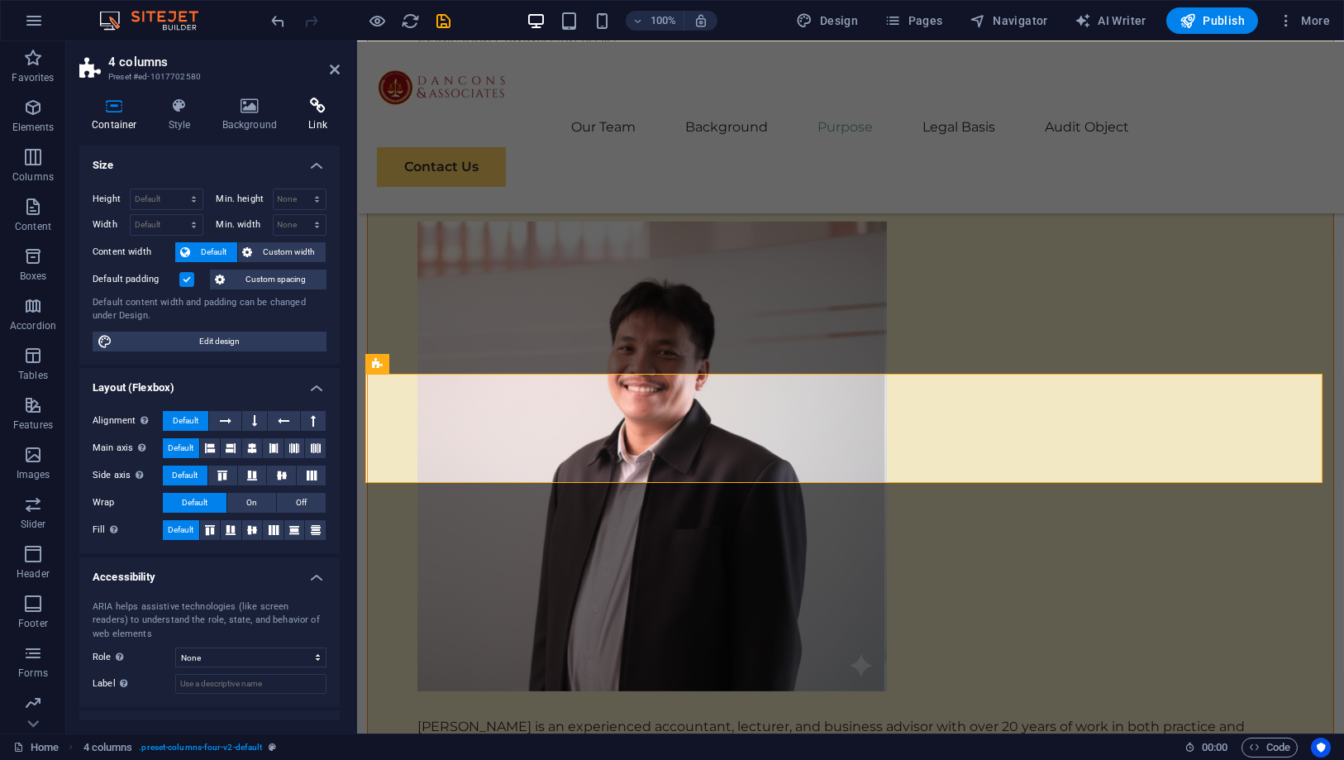
click at [321, 118] on h4 "Link" at bounding box center [318, 115] width 44 height 35
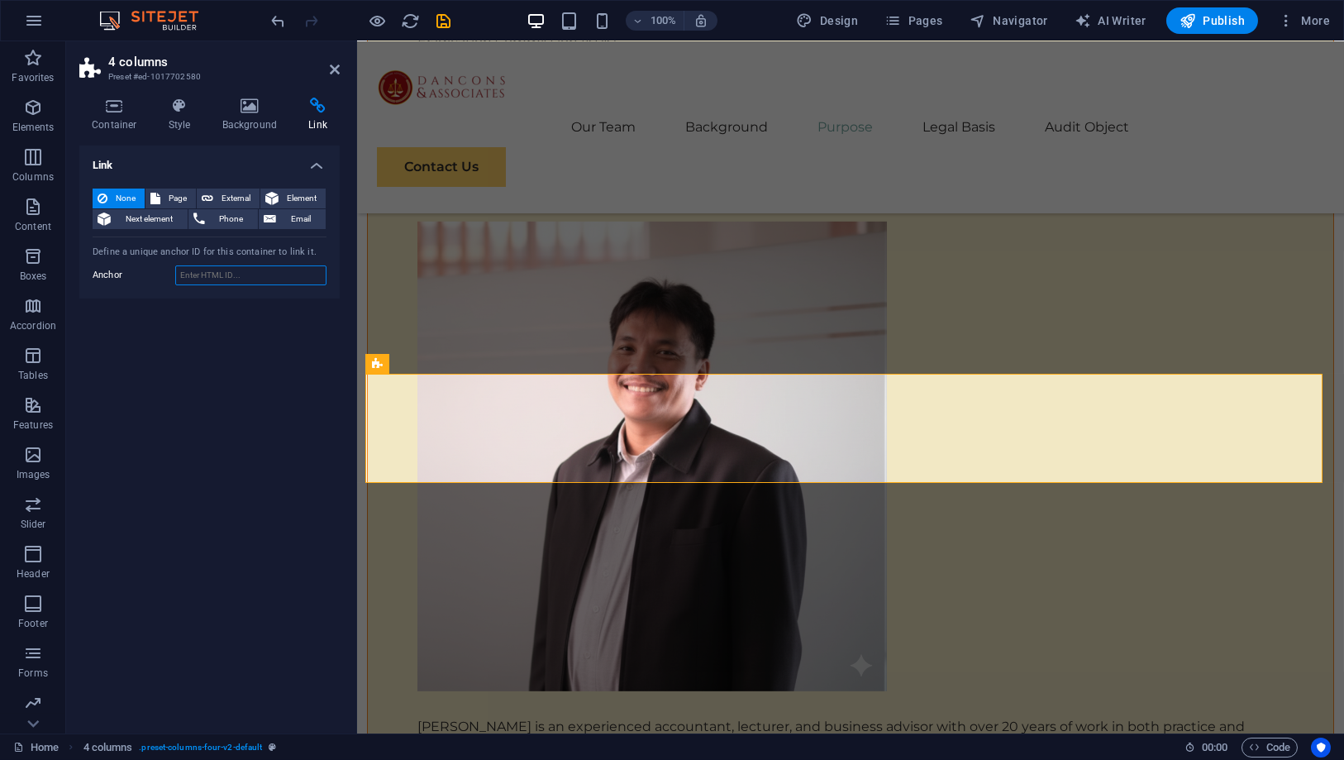
click at [226, 280] on input "Anchor" at bounding box center [250, 275] width 151 height 20
paste input "legal"
type input "legal"
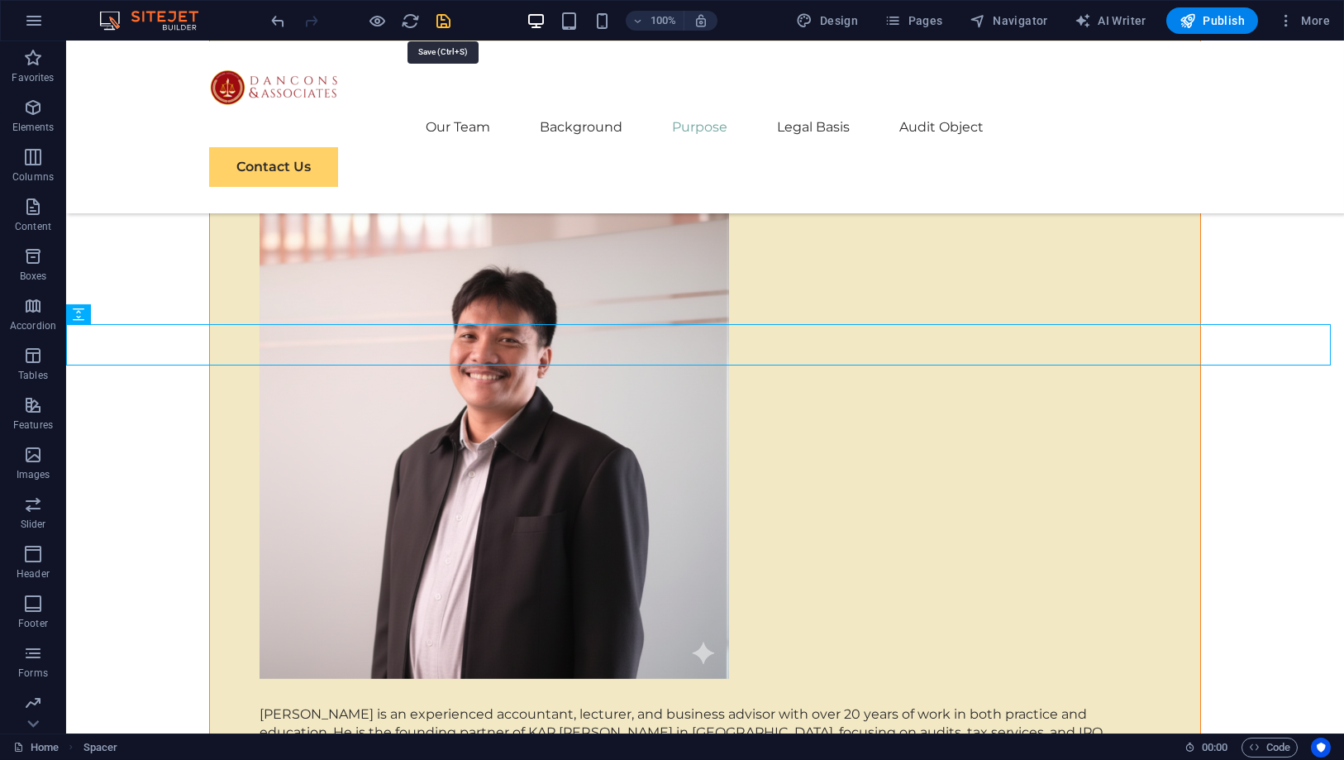
click at [436, 18] on icon "save" at bounding box center [444, 21] width 19 height 19
checkbox input "false"
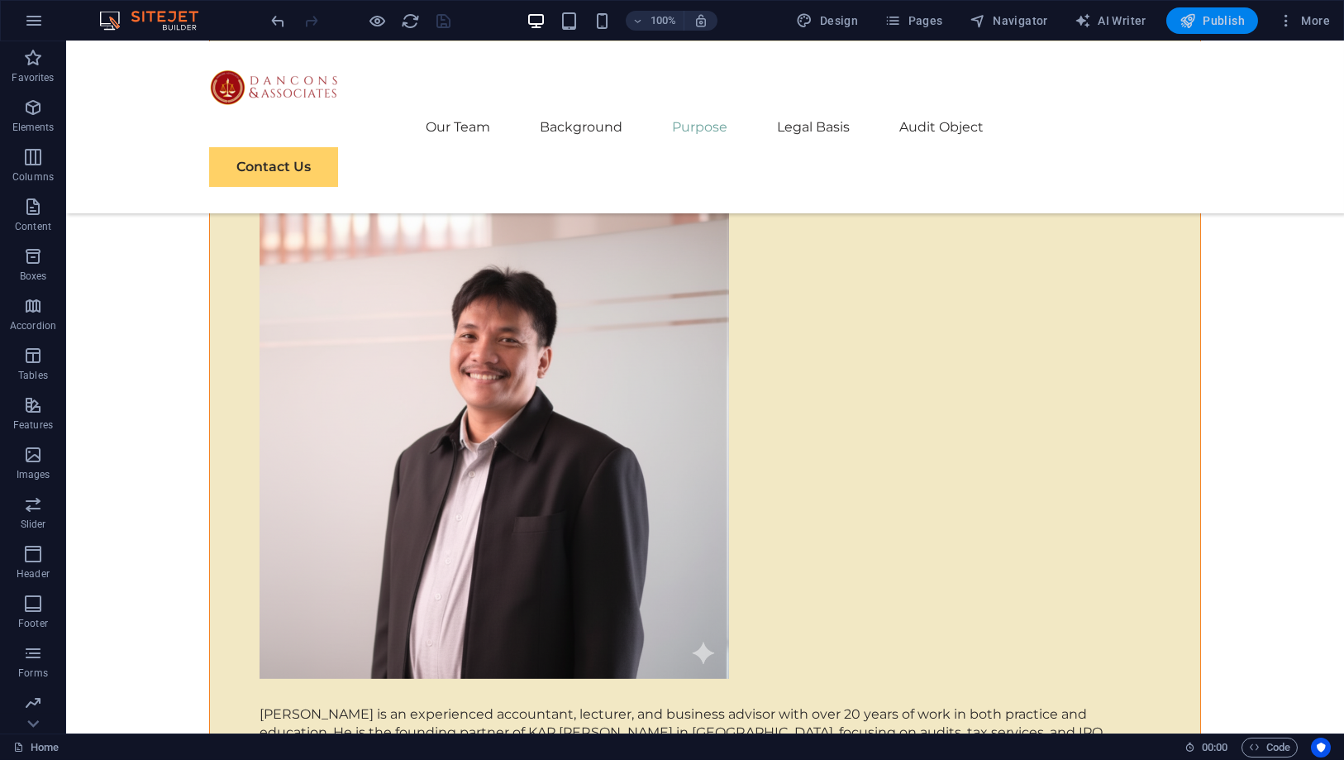
click at [1217, 17] on span "Publish" at bounding box center [1211, 20] width 65 height 17
